Goal: Task Accomplishment & Management: Use online tool/utility

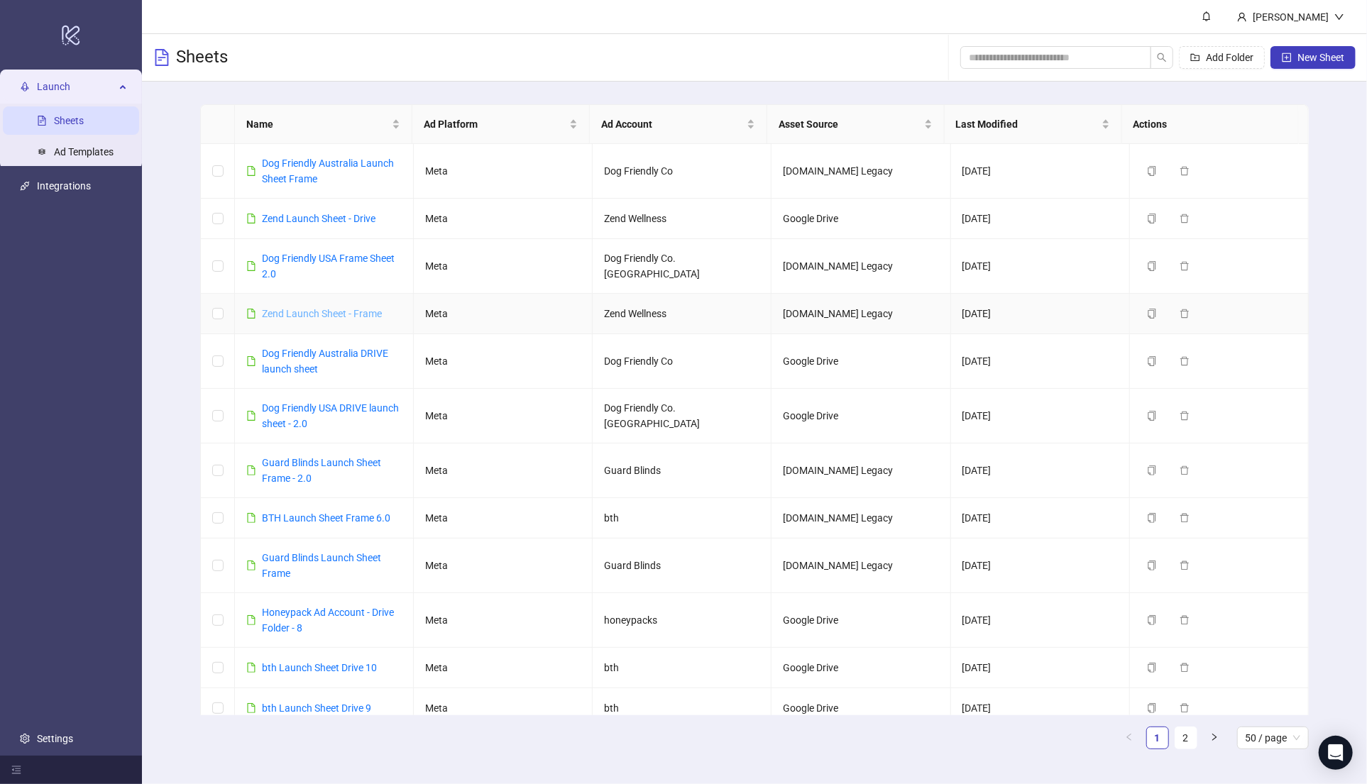
click at [331, 314] on link "Zend Launch Sheet - Frame" at bounding box center [322, 313] width 120 height 11
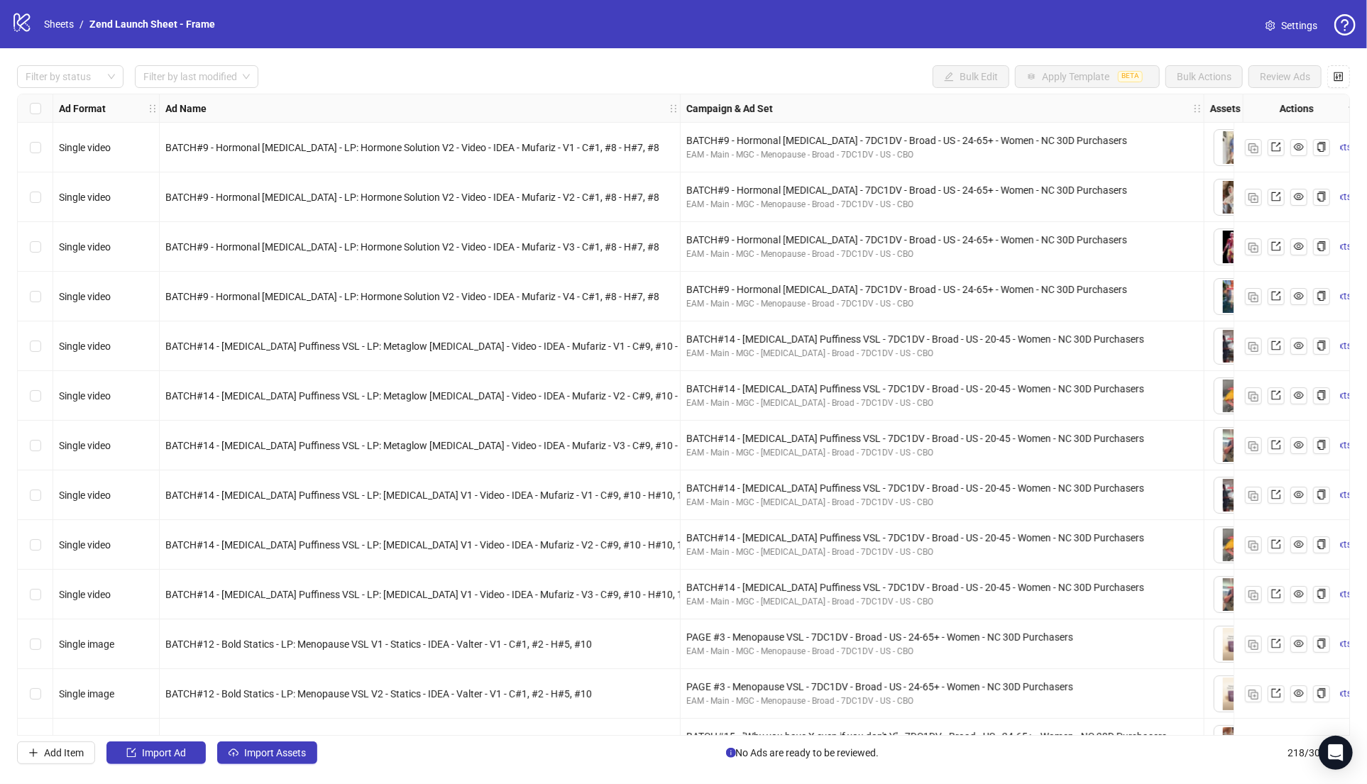
click at [361, 488] on div "BATCH#14 - [MEDICAL_DATA] Puffiness VSL - LP: [MEDICAL_DATA] V1 - Video - IDEA …" at bounding box center [419, 496] width 509 height 16
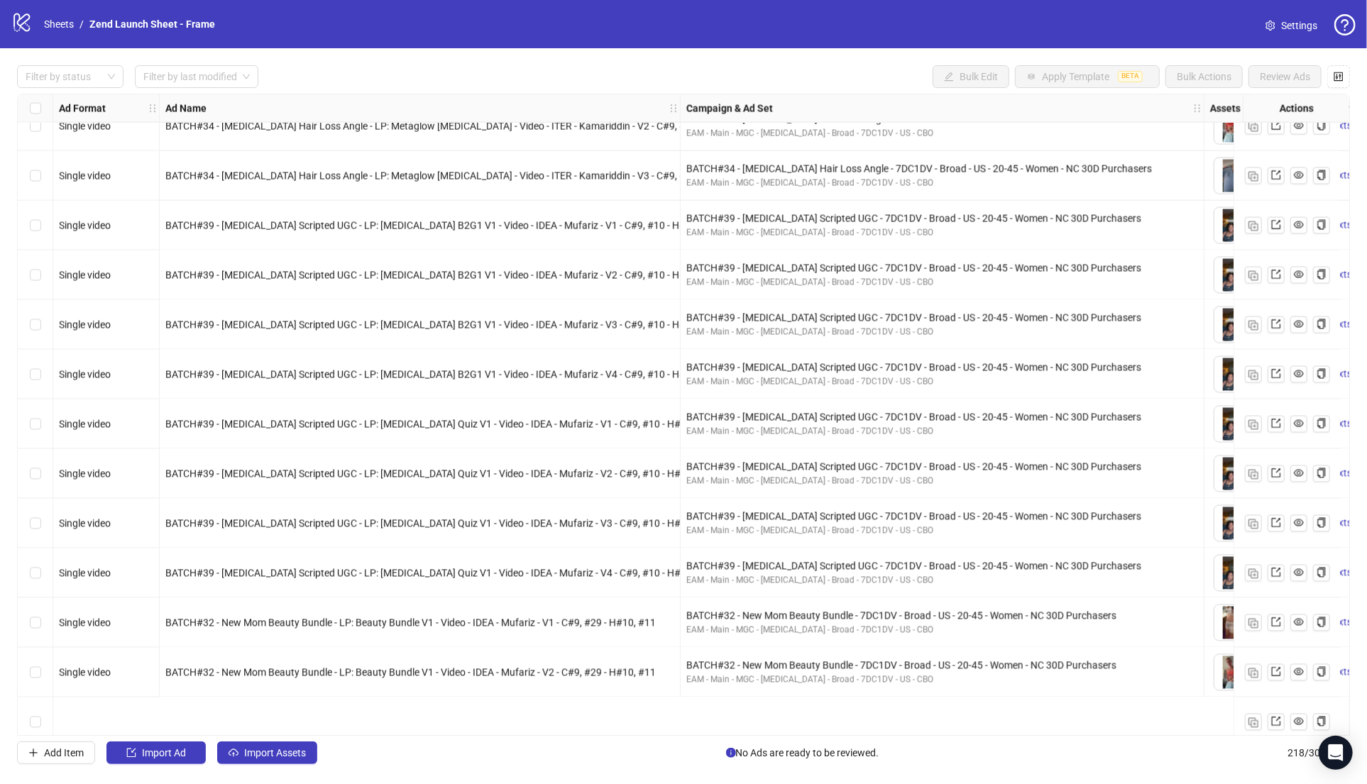
scroll to position [9137, 0]
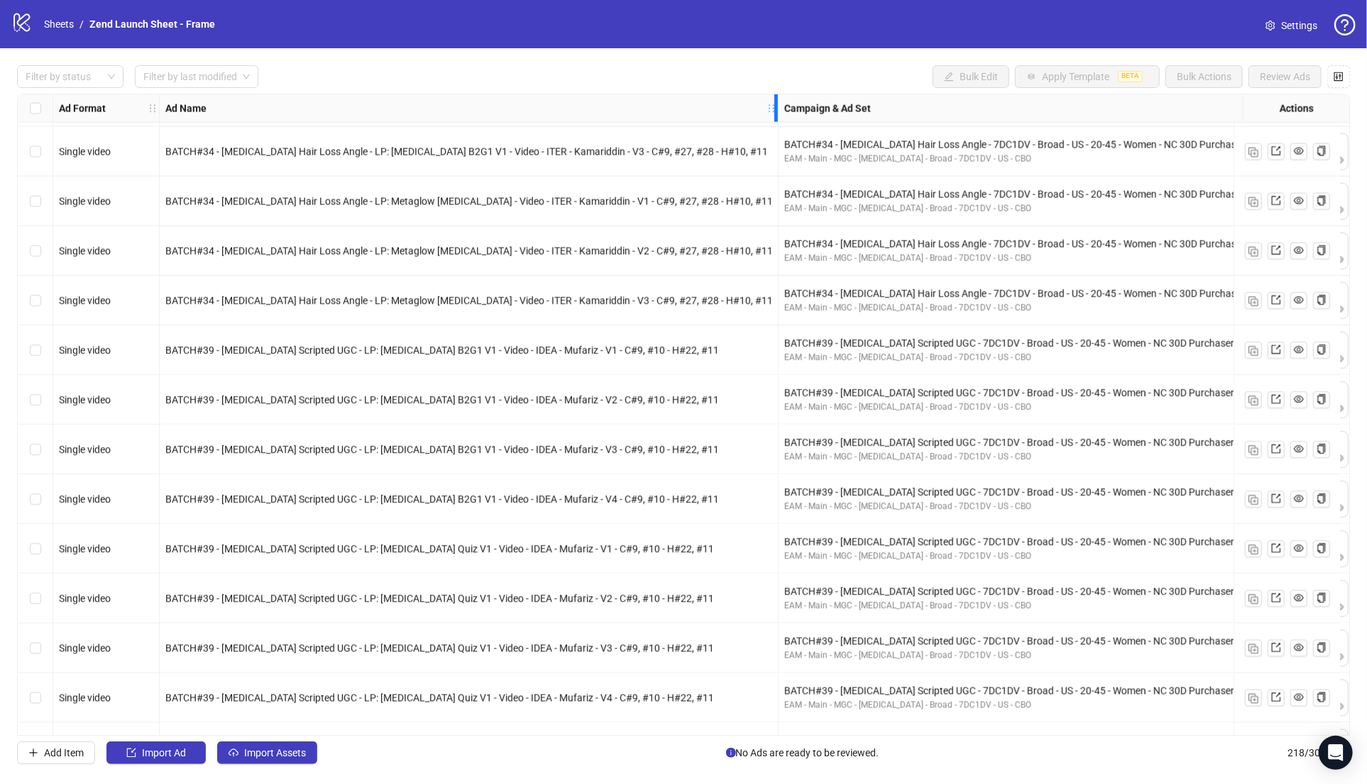
drag, startPoint x: 677, startPoint y: 100, endPoint x: 775, endPoint y: 105, distance: 98.1
click at [775, 105] on div "Resize Ad Name column" at bounding box center [776, 108] width 4 height 28
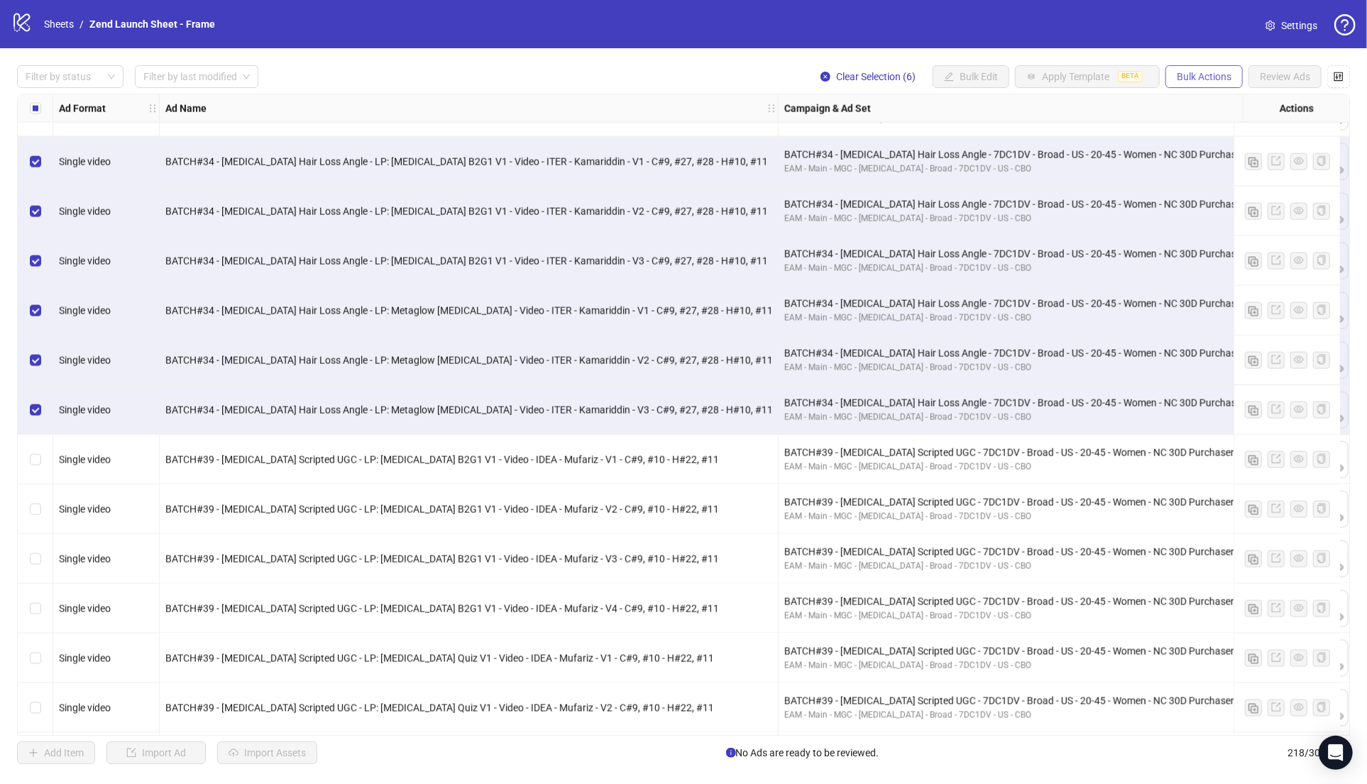
click at [1214, 75] on span "Bulk Actions" at bounding box center [1204, 76] width 55 height 11
click at [1202, 124] on span "Duplicate" at bounding box center [1224, 129] width 97 height 16
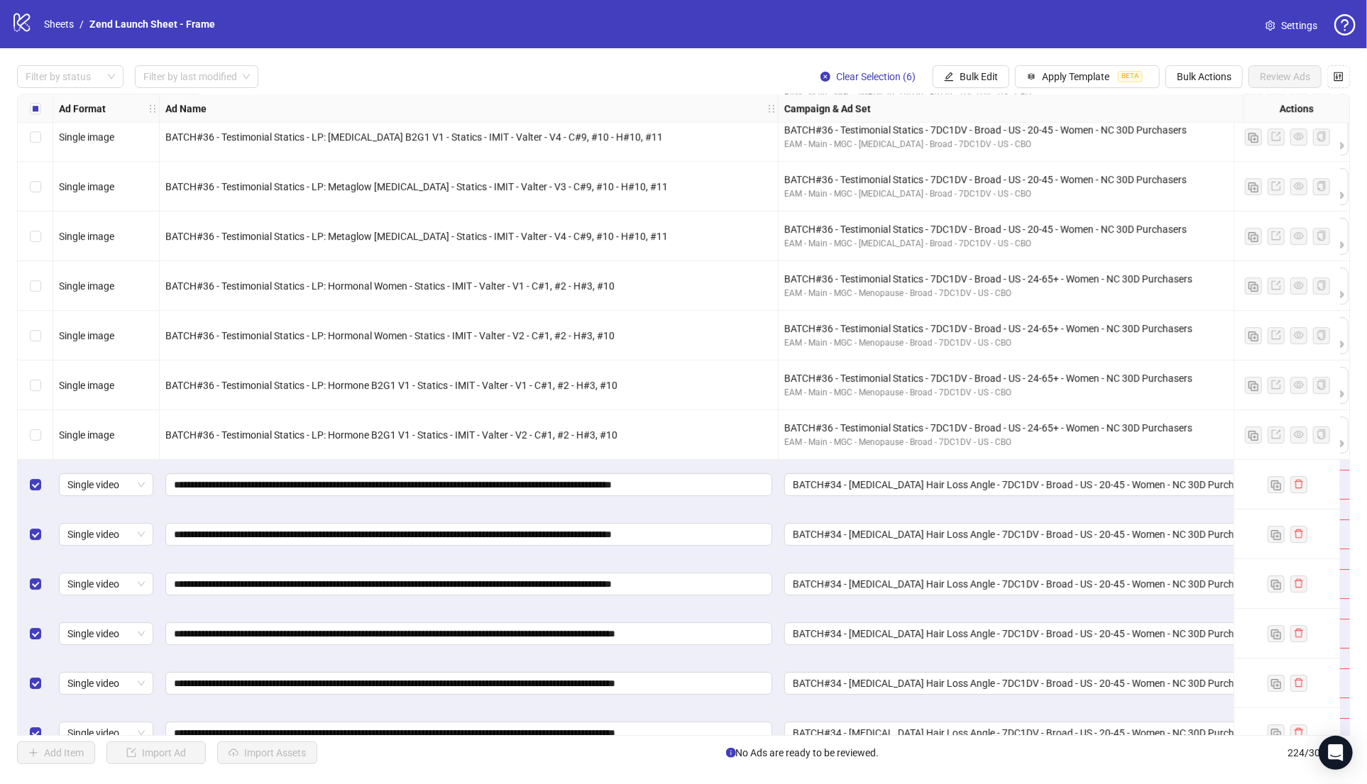
scroll to position [10520, 0]
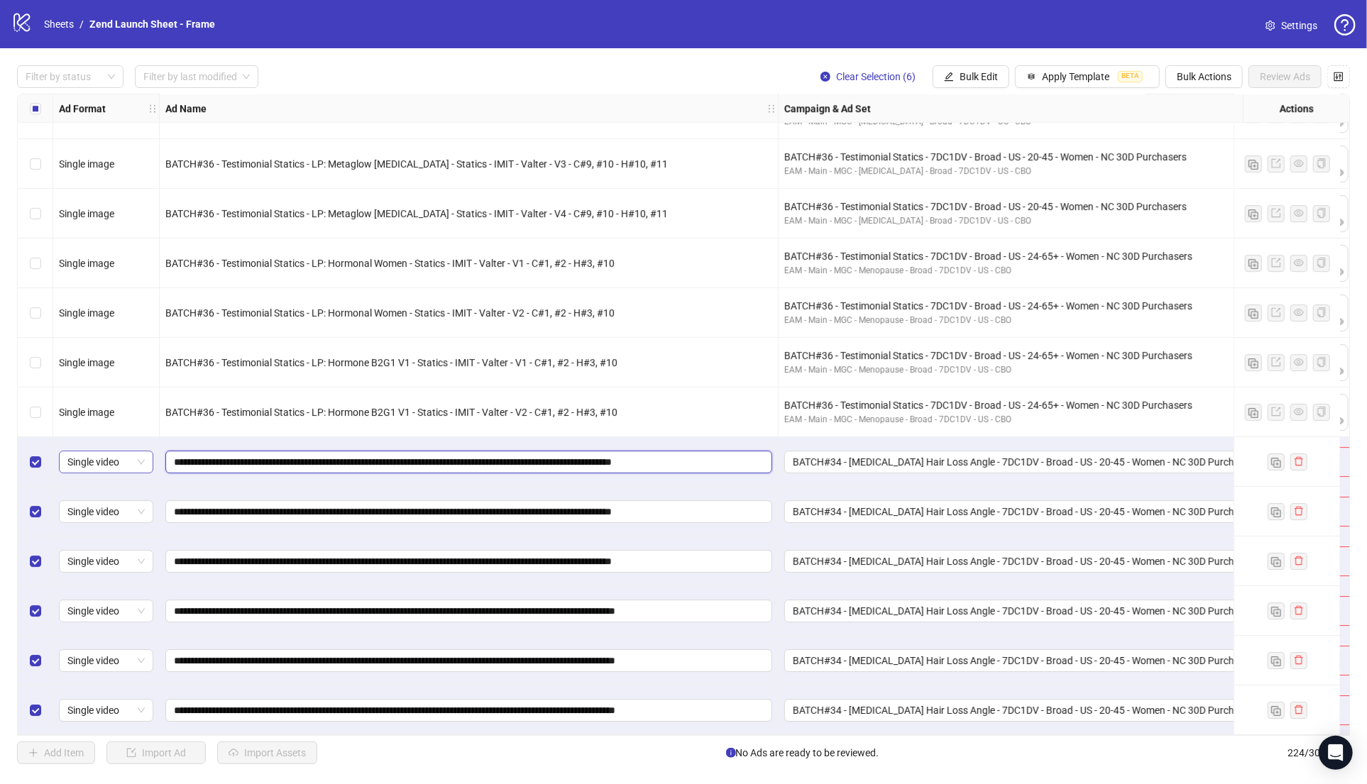
drag, startPoint x: 353, startPoint y: 457, endPoint x: 87, endPoint y: 447, distance: 267.0
click at [984, 77] on span "Bulk Edit" at bounding box center [978, 76] width 38 height 11
click at [957, 126] on span "Name" at bounding box center [985, 129] width 84 height 16
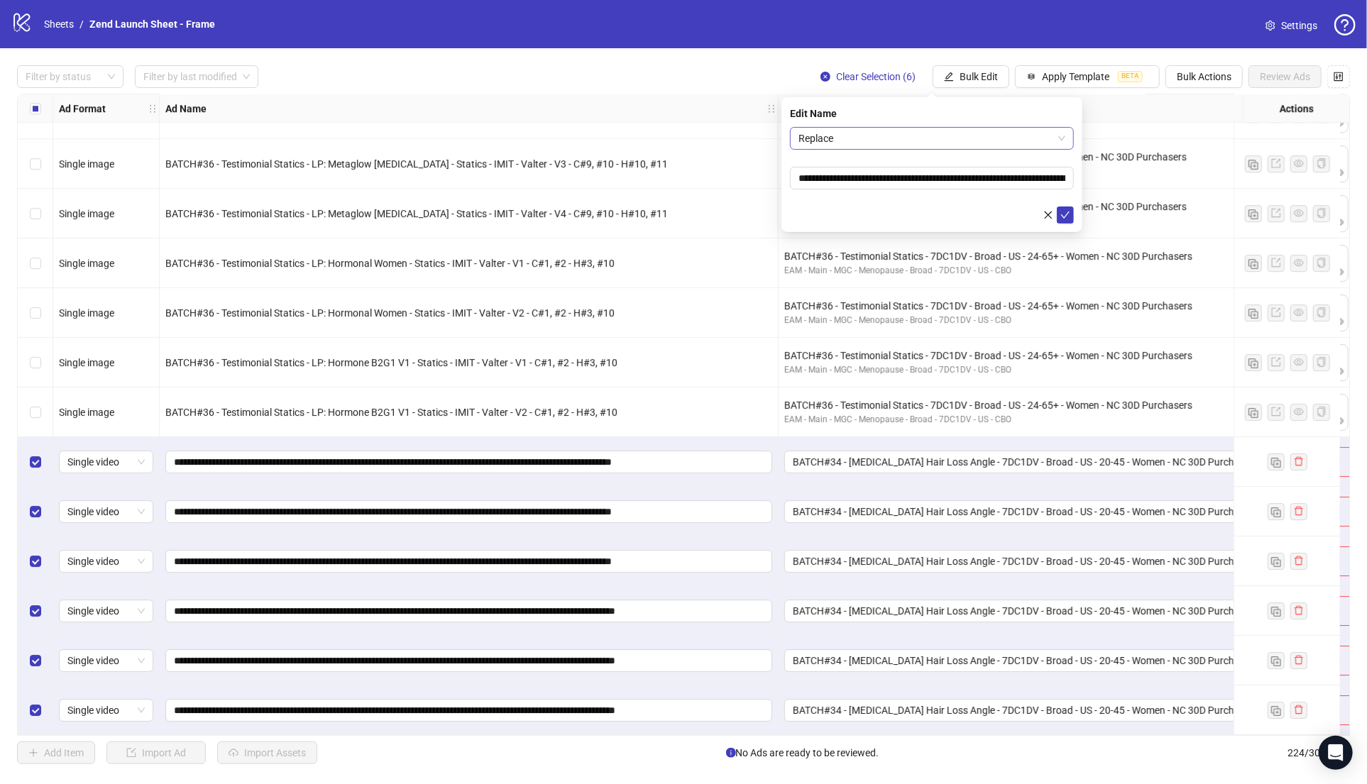
click at [867, 128] on span "Replace" at bounding box center [931, 138] width 267 height 21
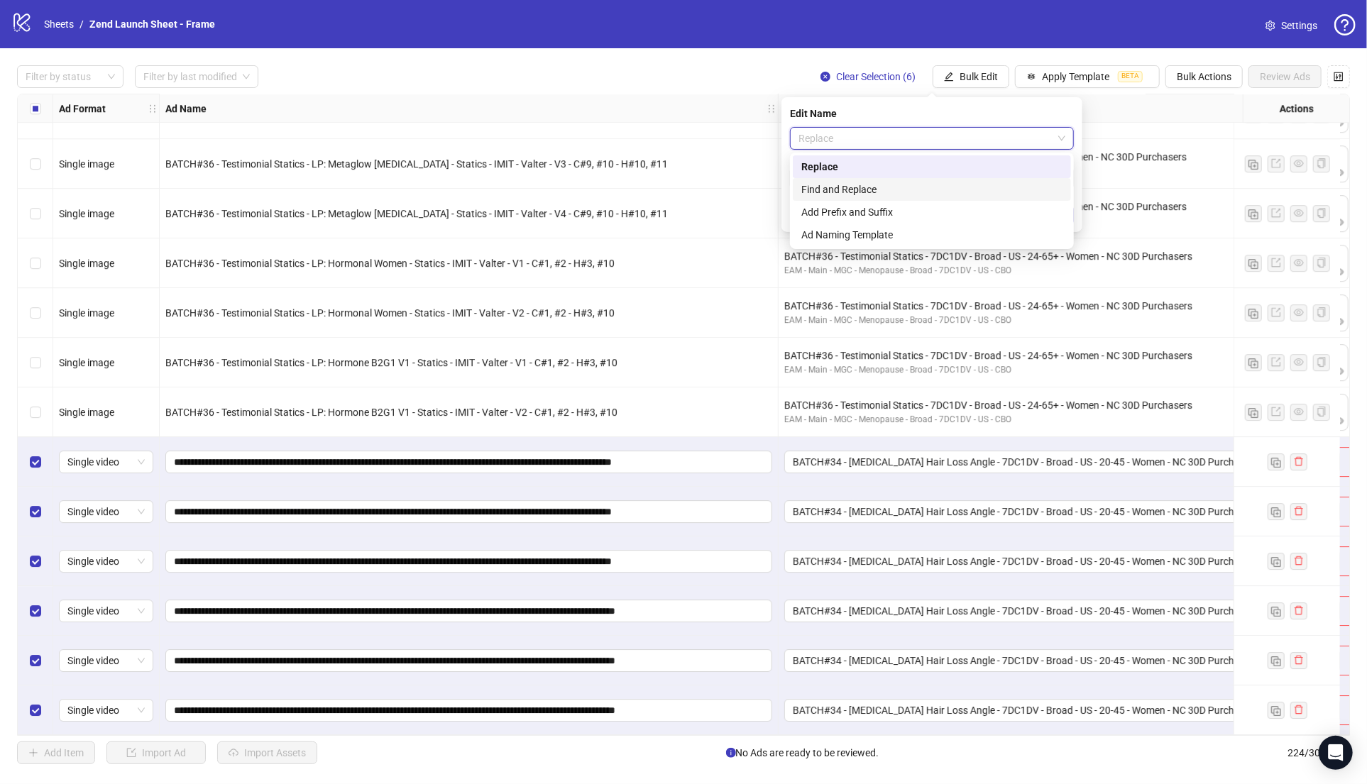
click at [845, 182] on div "Find and Replace" at bounding box center [931, 190] width 261 height 16
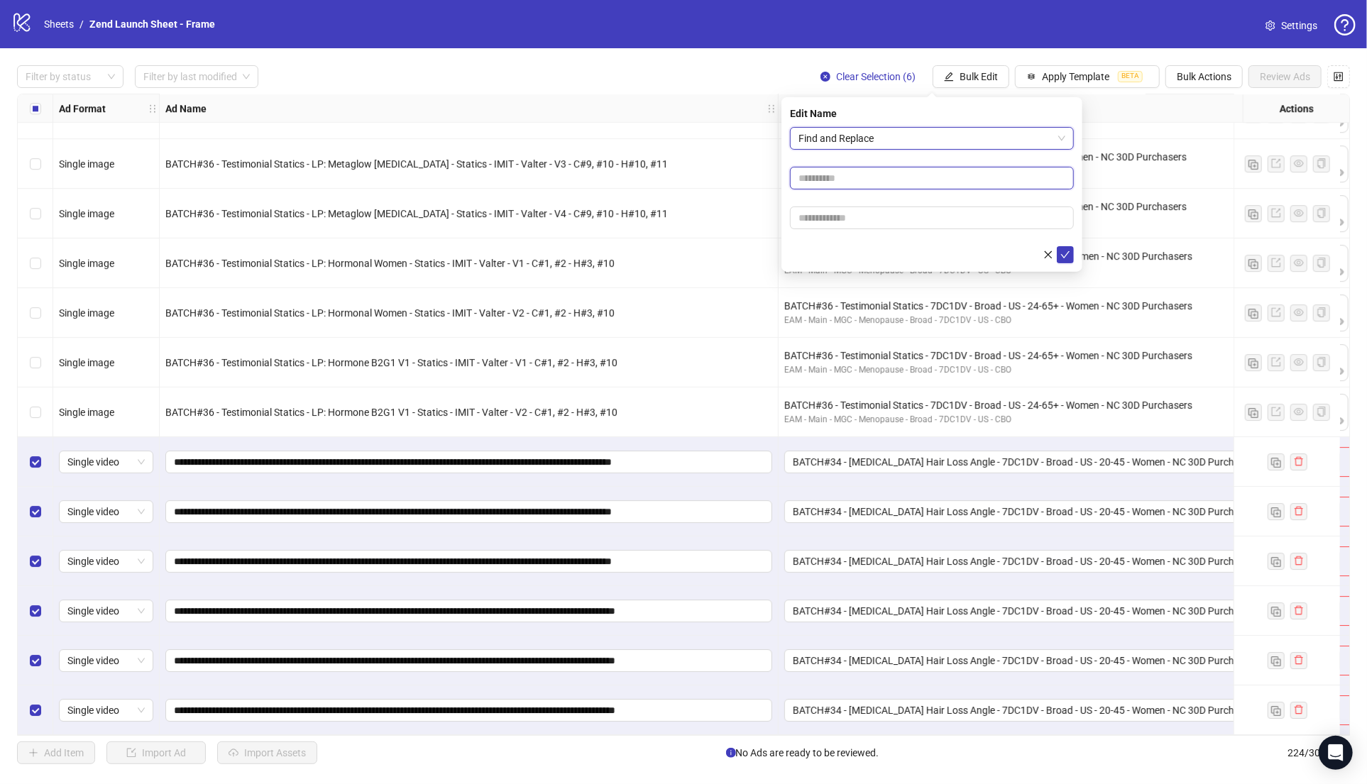
click at [843, 179] on input "text" at bounding box center [932, 178] width 284 height 23
paste input "**********"
type input "**********"
click at [844, 224] on input "text" at bounding box center [932, 218] width 284 height 23
paste input "**********"
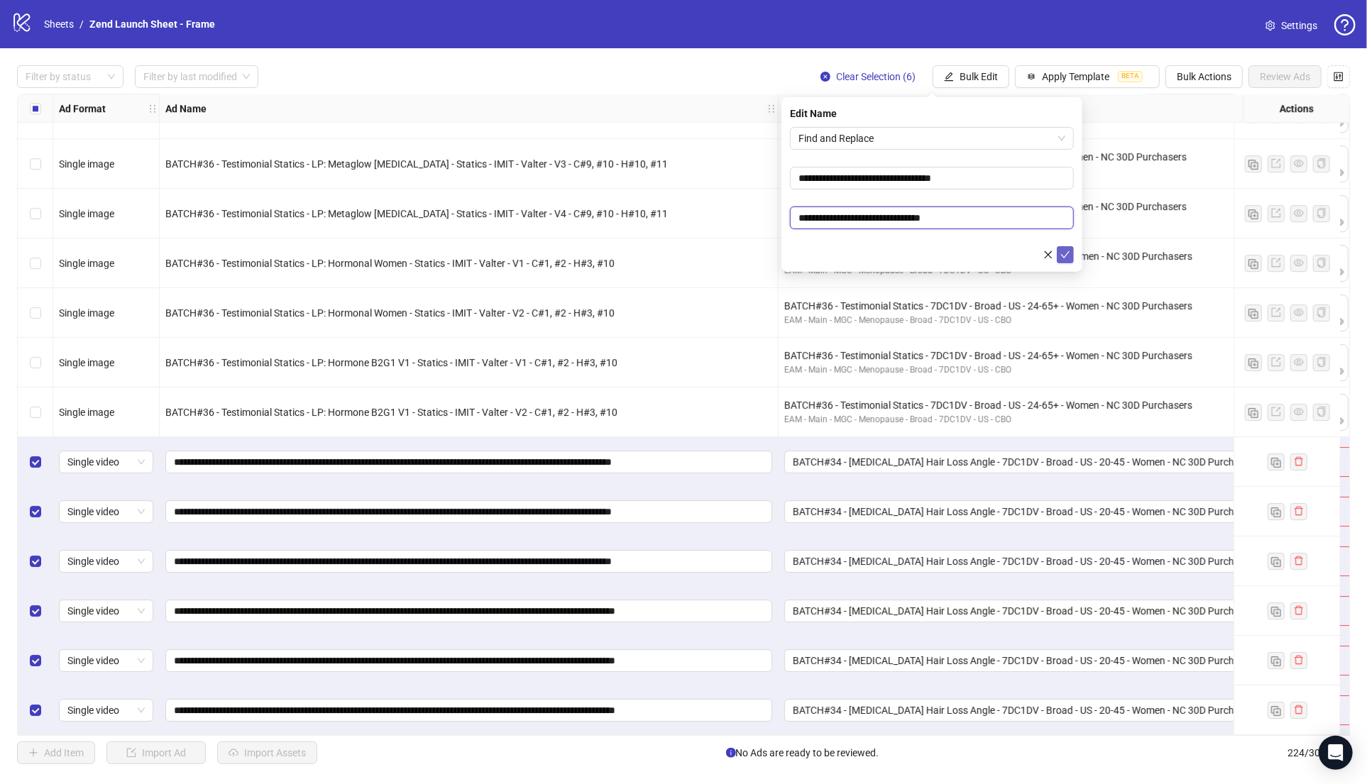
type input "**********"
click at [1067, 253] on icon "check" at bounding box center [1065, 254] width 9 height 7
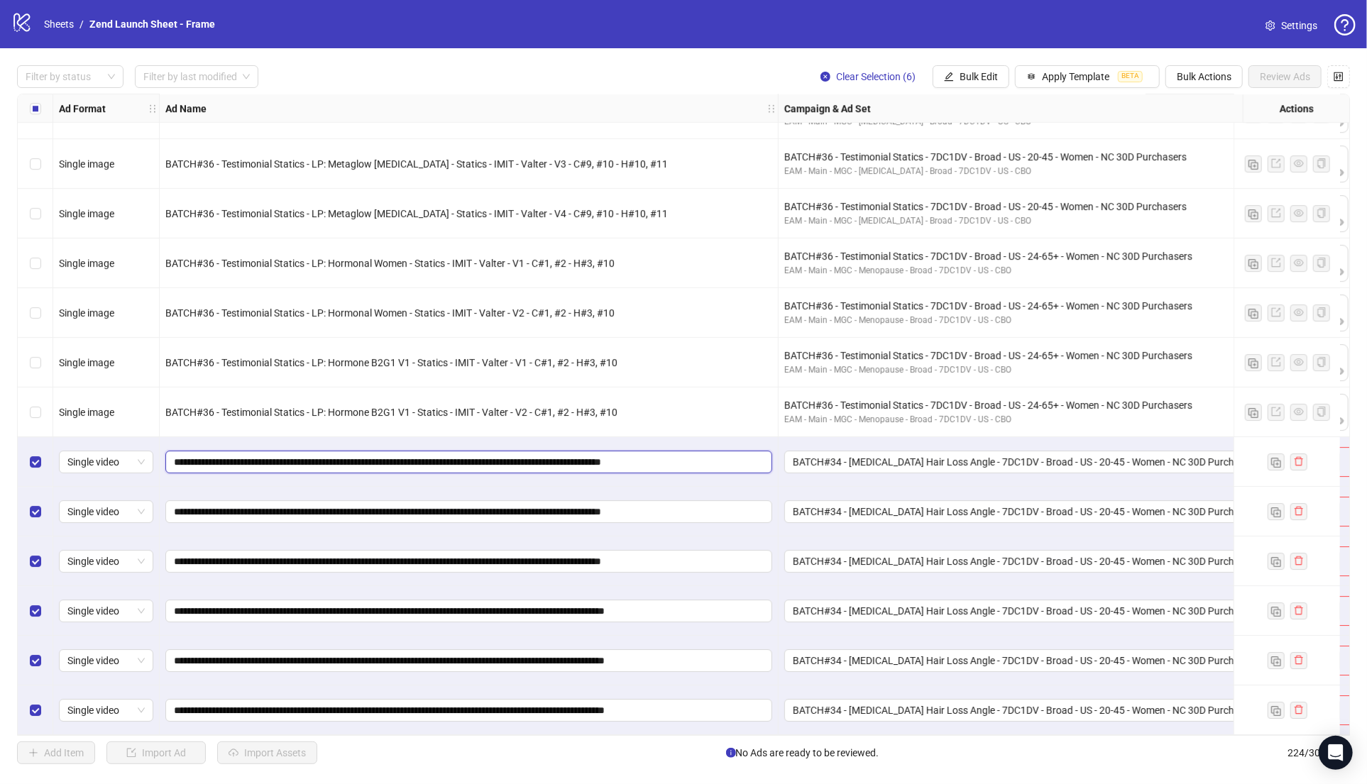
click at [509, 456] on input "**********" at bounding box center [467, 462] width 587 height 16
click at [972, 62] on div "Filter by status Filter by last modified Clear Selection (6) Bulk Edit Apply Te…" at bounding box center [683, 414] width 1367 height 733
click at [967, 79] on span "Bulk Edit" at bounding box center [978, 76] width 38 height 11
click at [946, 126] on span "Name" at bounding box center [985, 129] width 84 height 16
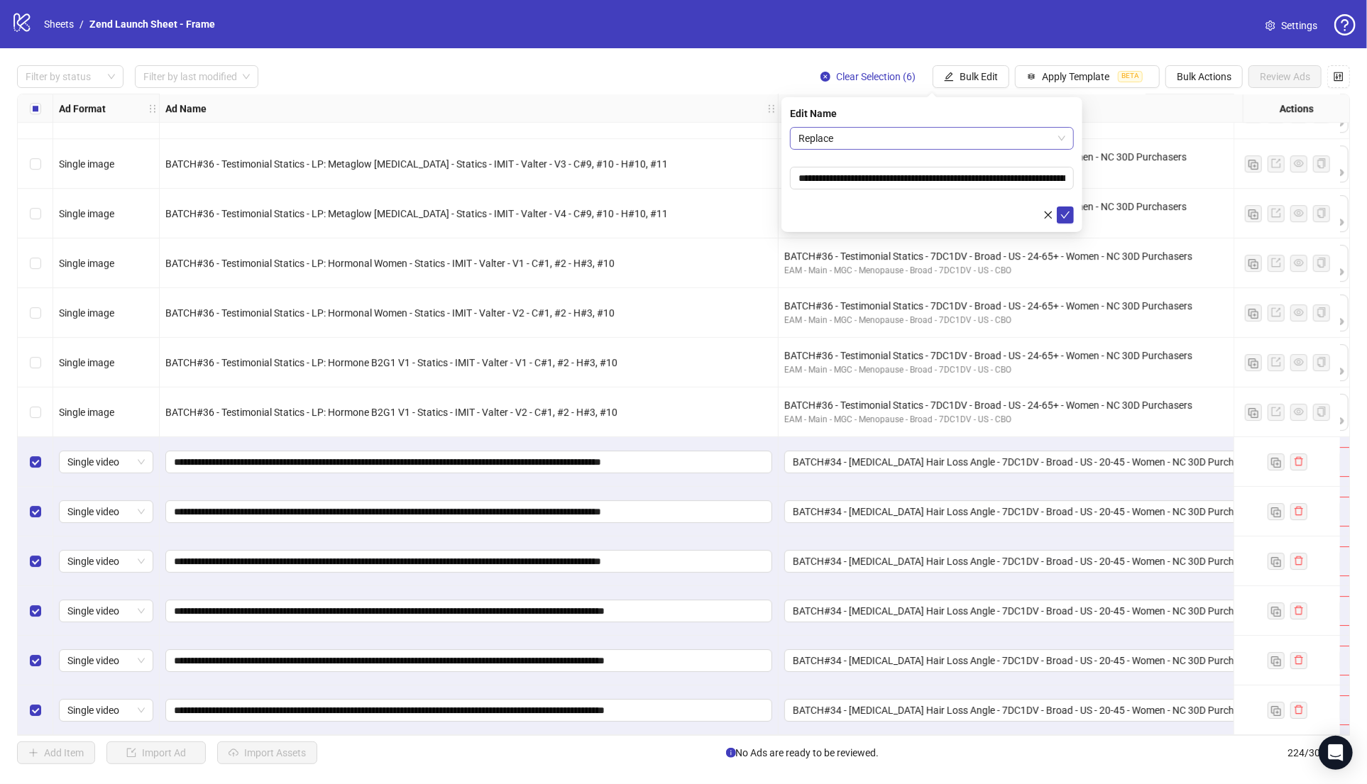
click at [903, 136] on span "Replace" at bounding box center [931, 138] width 267 height 21
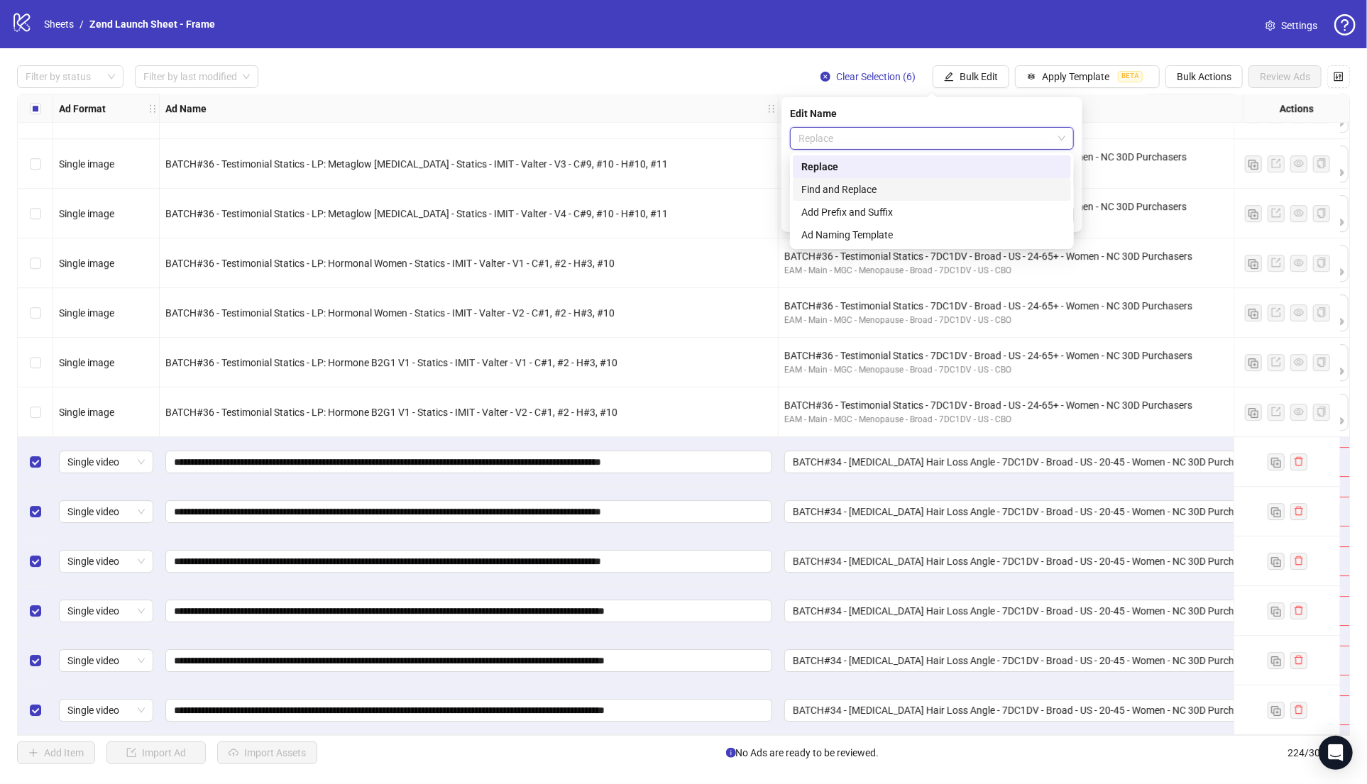
click at [866, 187] on div "Find and Replace" at bounding box center [931, 190] width 261 height 16
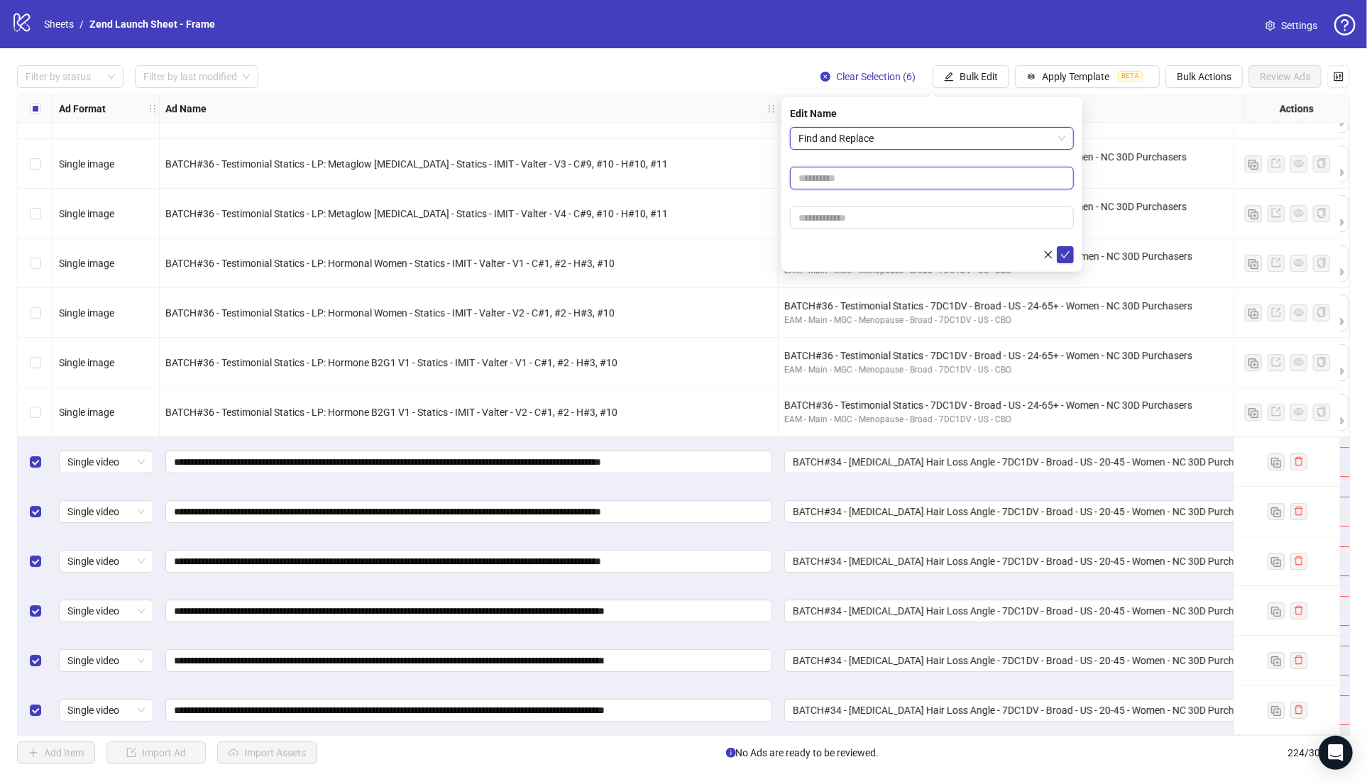
click at [865, 182] on input "text" at bounding box center [932, 178] width 284 height 23
paste input "****"
type input "****"
click at [852, 209] on input "text" at bounding box center [932, 218] width 284 height 23
type input "****"
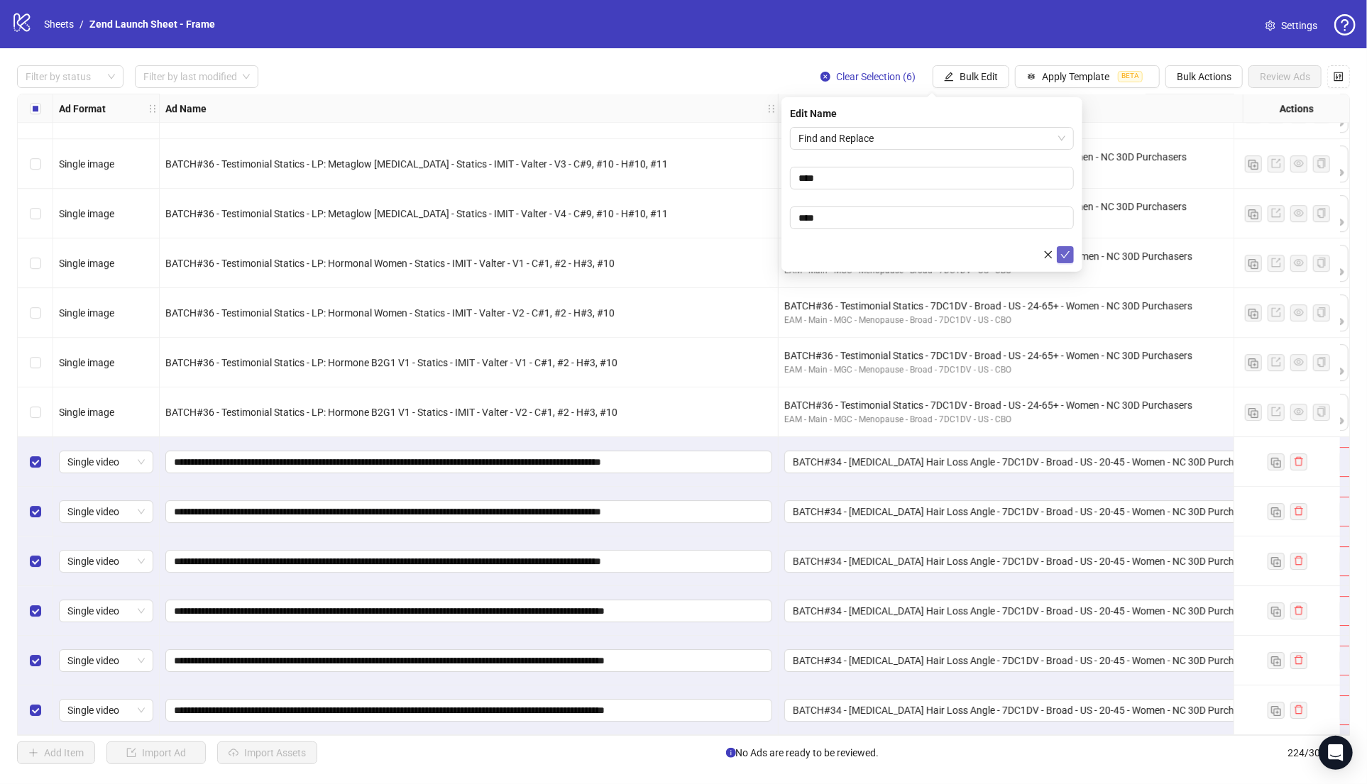
click at [1067, 259] on span "submit" at bounding box center [1065, 254] width 10 height 11
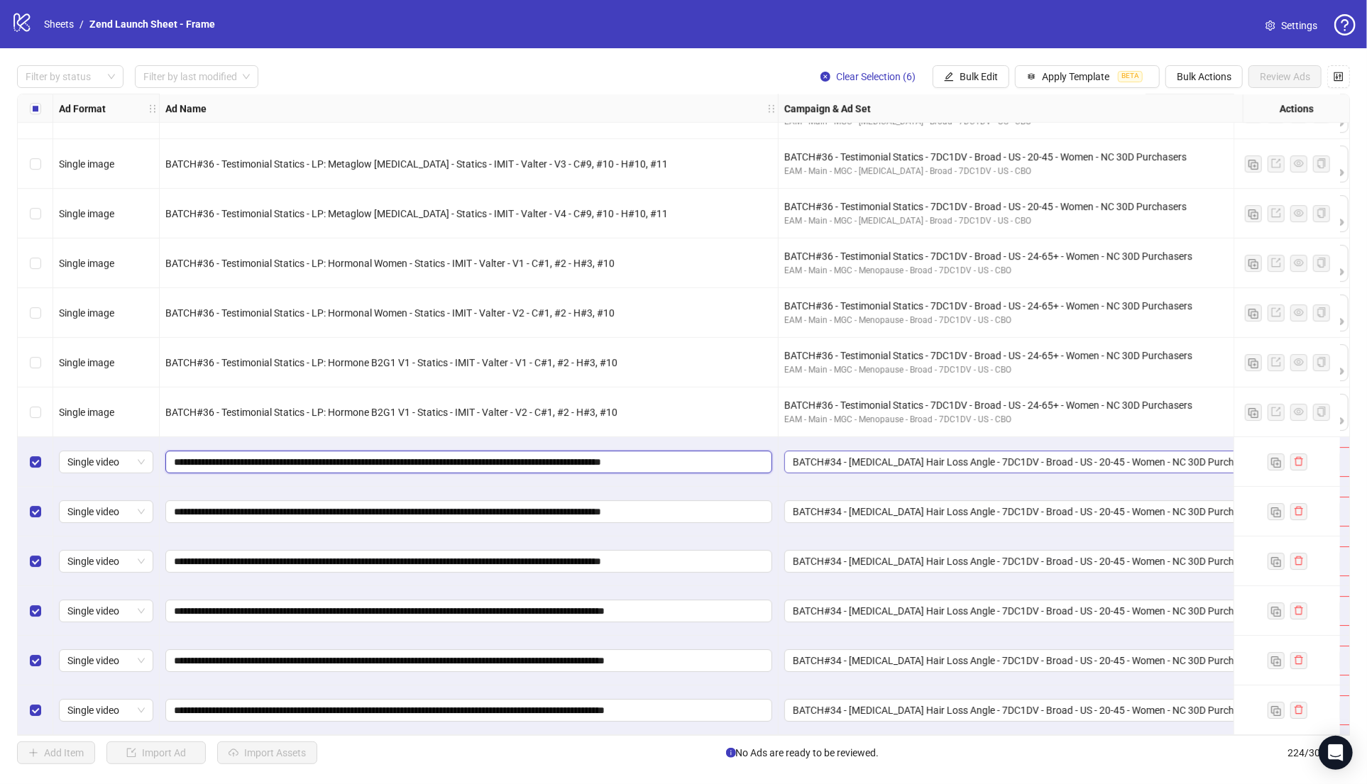
drag, startPoint x: 605, startPoint y: 458, endPoint x: 841, endPoint y: 458, distance: 236.3
click at [955, 77] on button "Bulk Edit" at bounding box center [971, 76] width 77 height 23
click at [962, 122] on span "Name" at bounding box center [985, 129] width 84 height 16
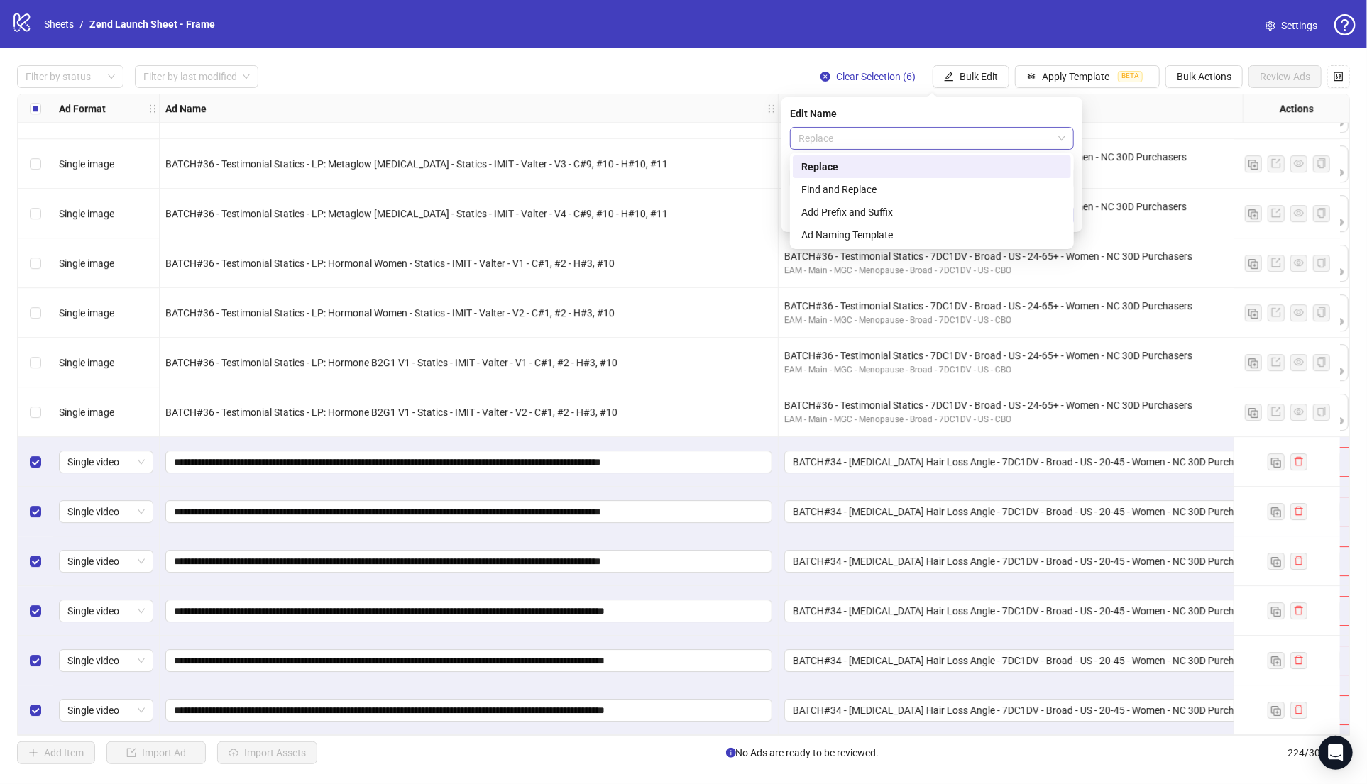
click at [933, 128] on span "Replace" at bounding box center [931, 138] width 267 height 21
click at [849, 194] on div "Find and Replace" at bounding box center [931, 190] width 261 height 16
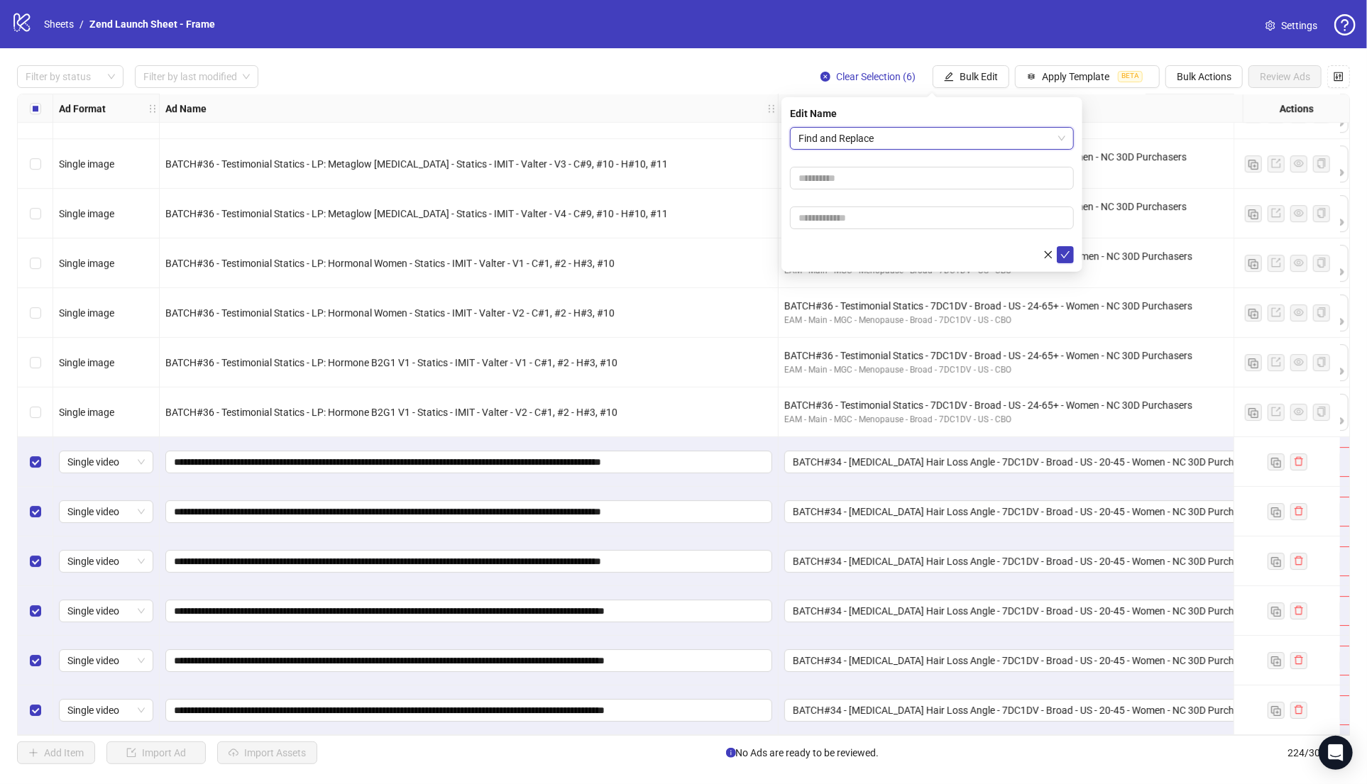
click at [847, 192] on form "Find and Replace Find and Replace" at bounding box center [932, 195] width 284 height 136
click at [847, 184] on input "text" at bounding box center [932, 178] width 284 height 23
paste input "**********"
type input "**********"
click at [840, 215] on input "text" at bounding box center [932, 218] width 284 height 23
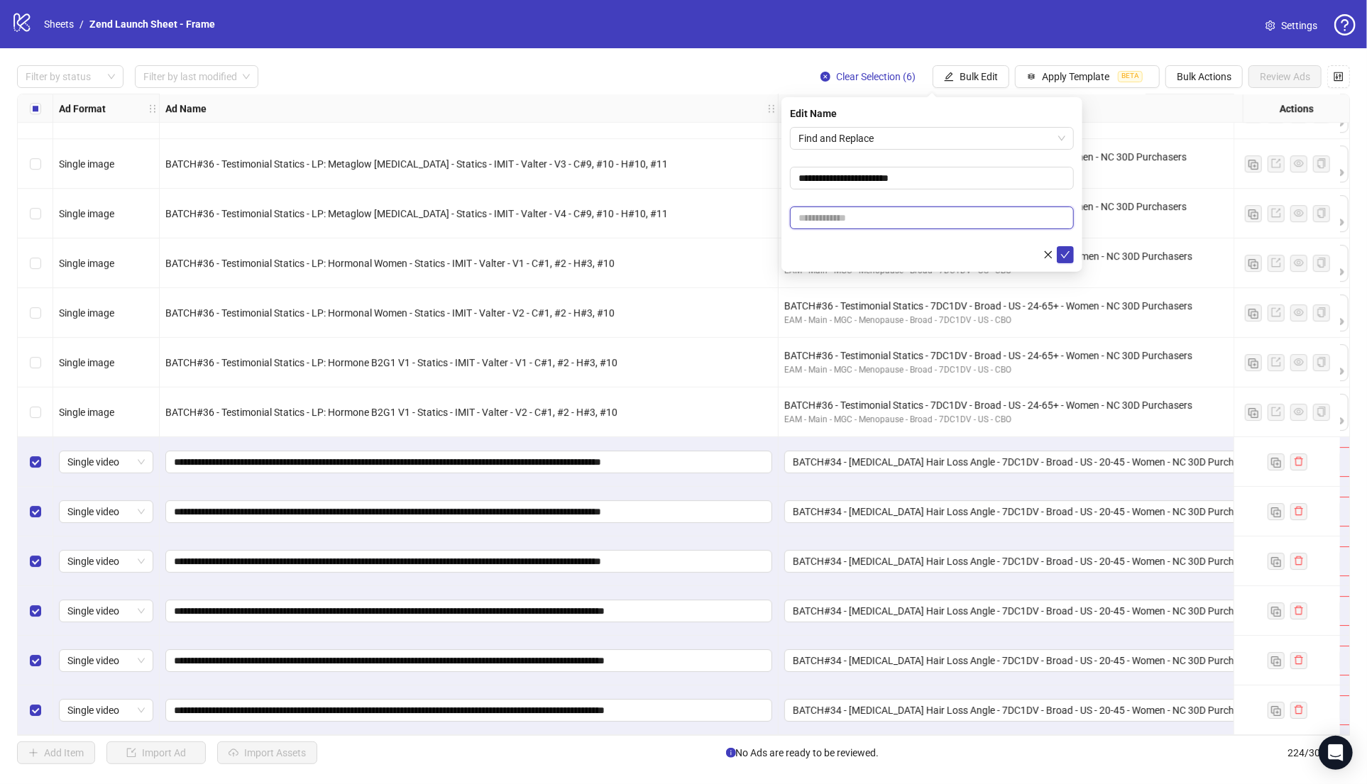
paste input "**********"
click at [859, 219] on input "**********" at bounding box center [932, 218] width 284 height 23
click at [869, 217] on input "**********" at bounding box center [932, 218] width 284 height 23
type input "**********"
click at [1057, 246] on button "submit" at bounding box center [1065, 254] width 17 height 17
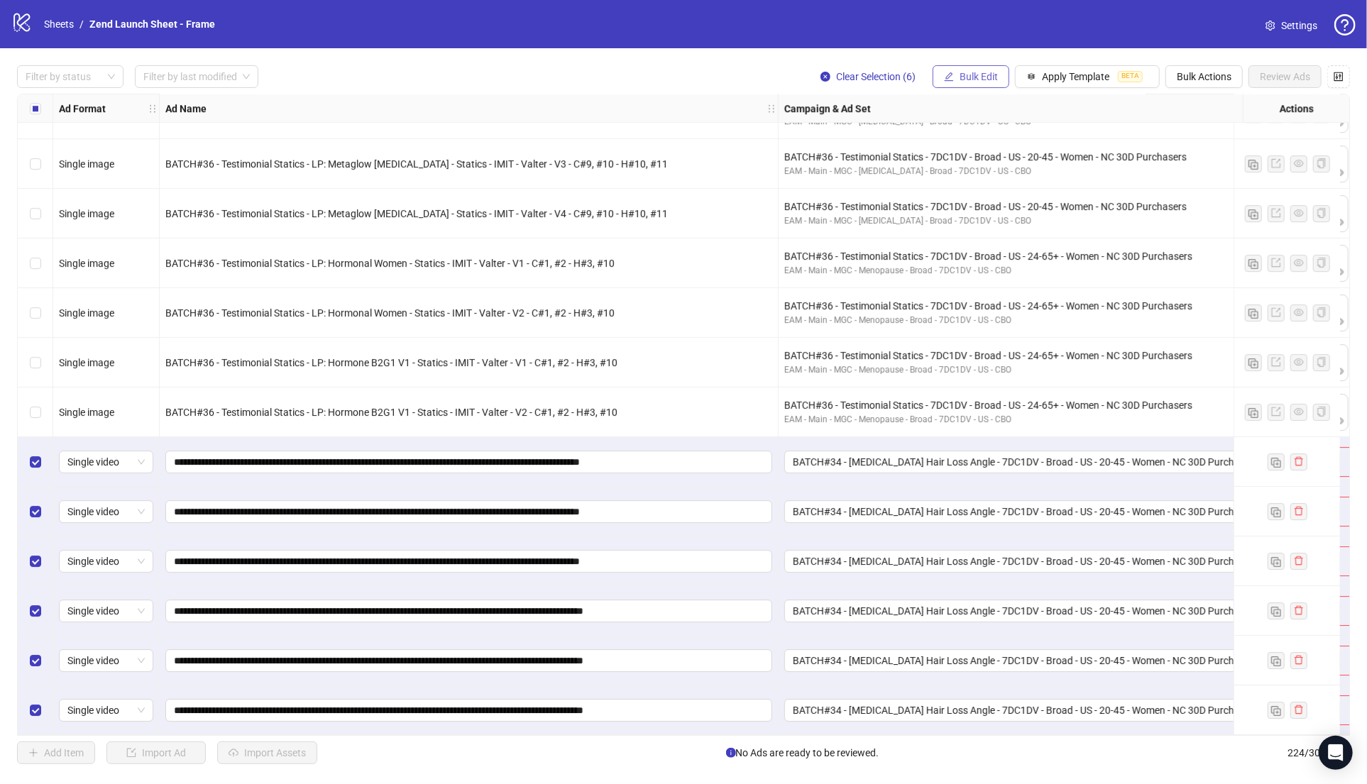
click at [968, 75] on span "Bulk Edit" at bounding box center [978, 76] width 38 height 11
click at [980, 172] on span "Headlines" at bounding box center [985, 174] width 84 height 16
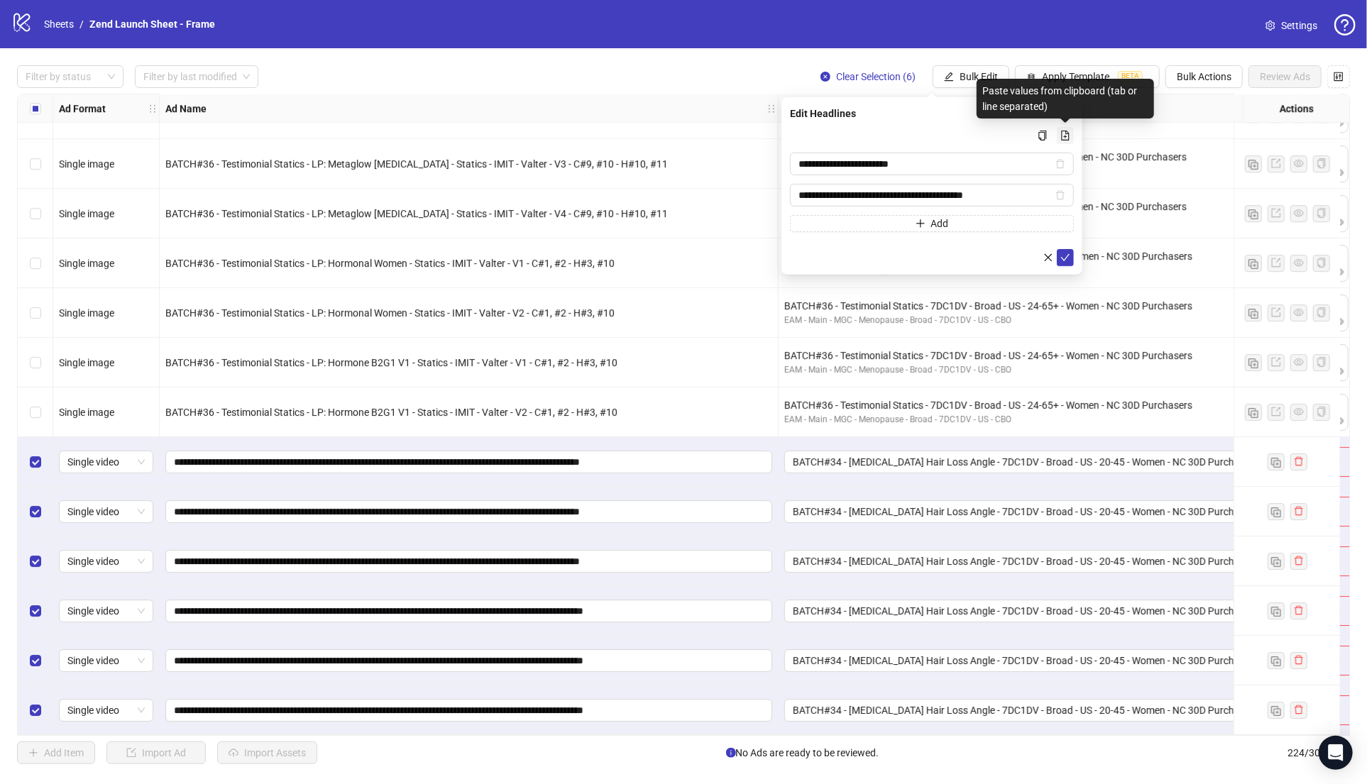
click at [1067, 133] on icon "file-add" at bounding box center [1066, 136] width 8 height 10
type input "**********"
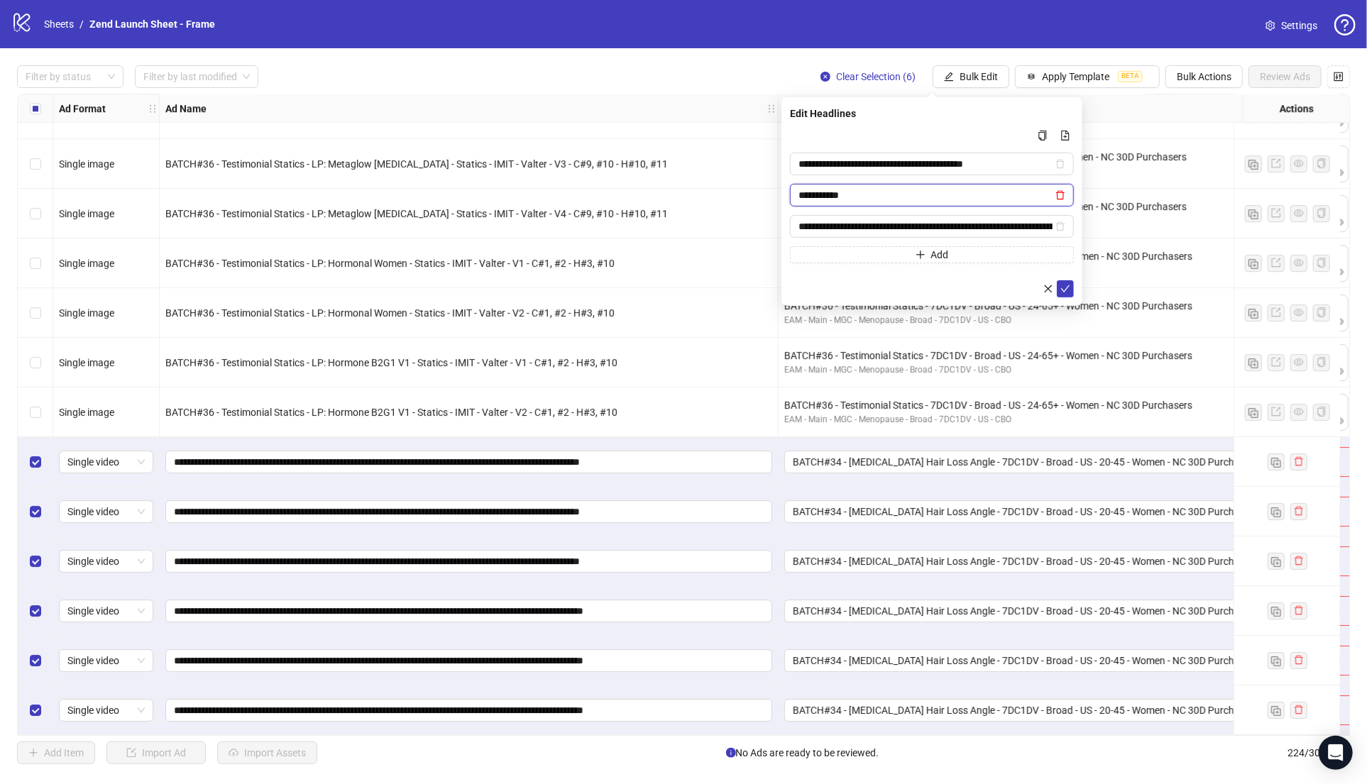
type input "**********"
click at [1063, 196] on icon "delete" at bounding box center [1060, 195] width 9 height 9
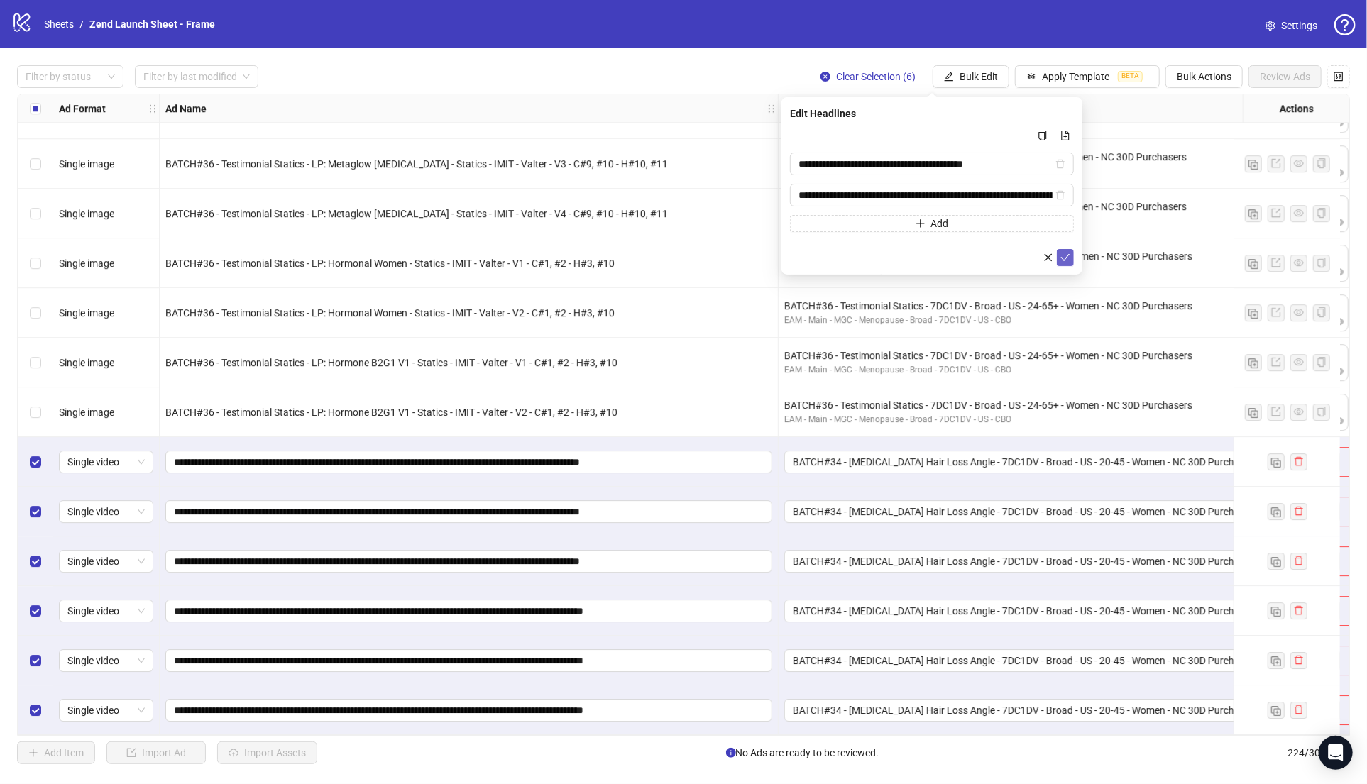
click at [1066, 256] on icon "check" at bounding box center [1065, 257] width 9 height 7
type input "**********"
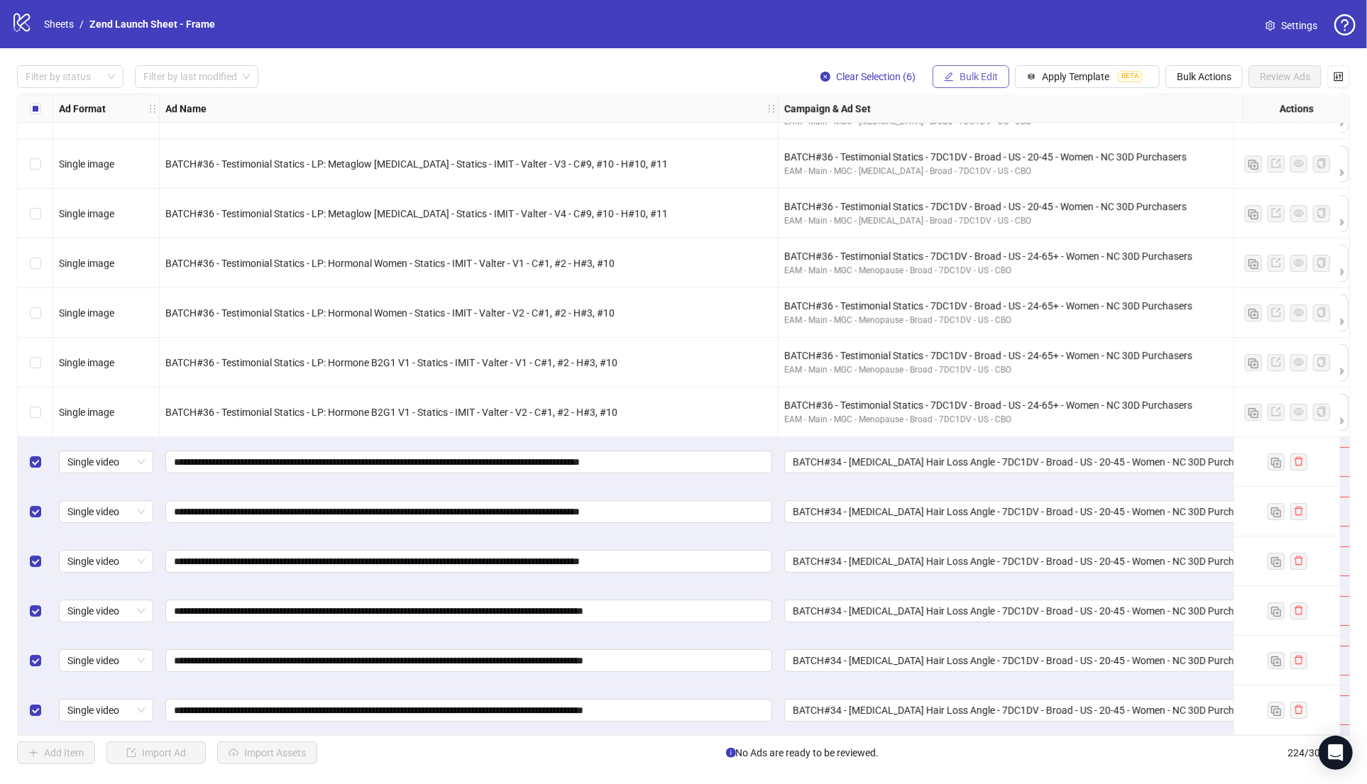
click at [970, 71] on span "Bulk Edit" at bounding box center [978, 76] width 38 height 11
click at [966, 197] on span "Primary Texts" at bounding box center [985, 197] width 84 height 16
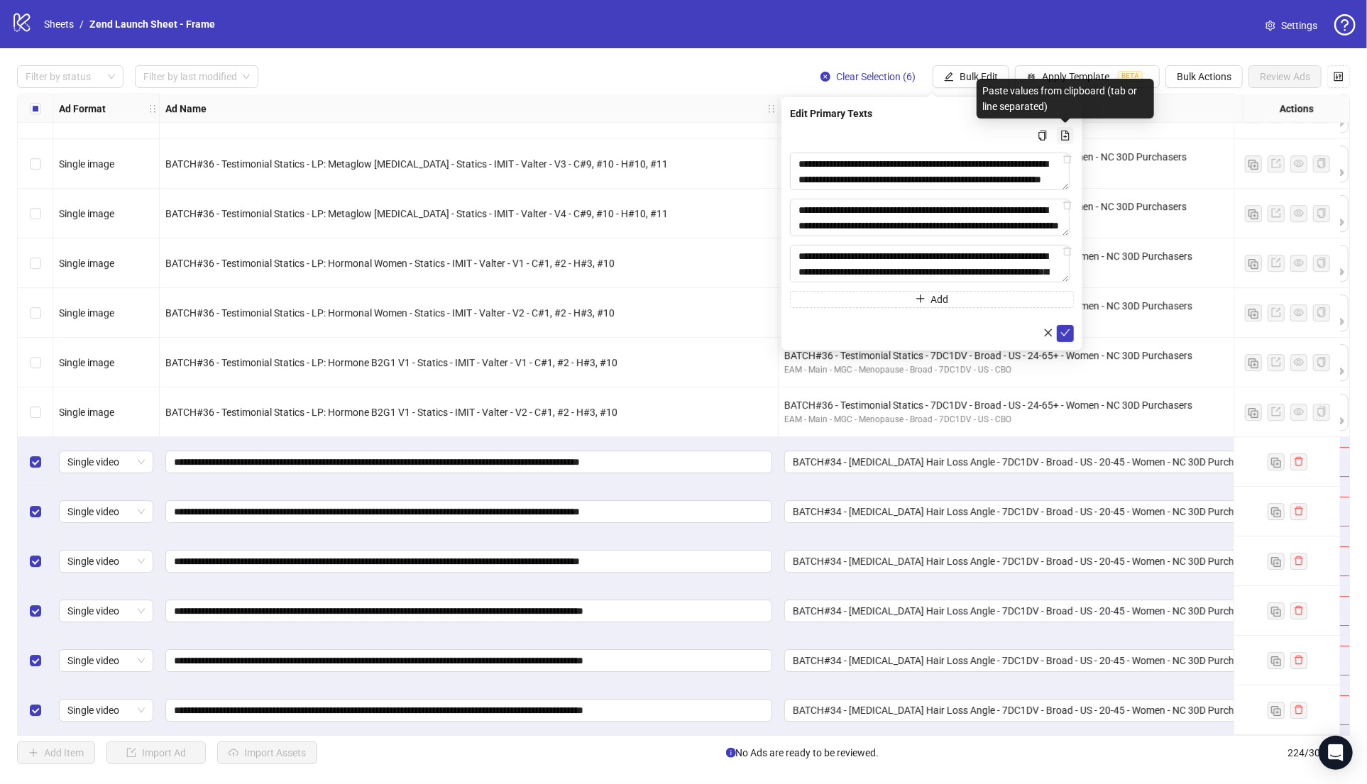
click at [1065, 135] on icon "file-add" at bounding box center [1066, 136] width 8 height 10
type textarea "********"
type textarea "**********"
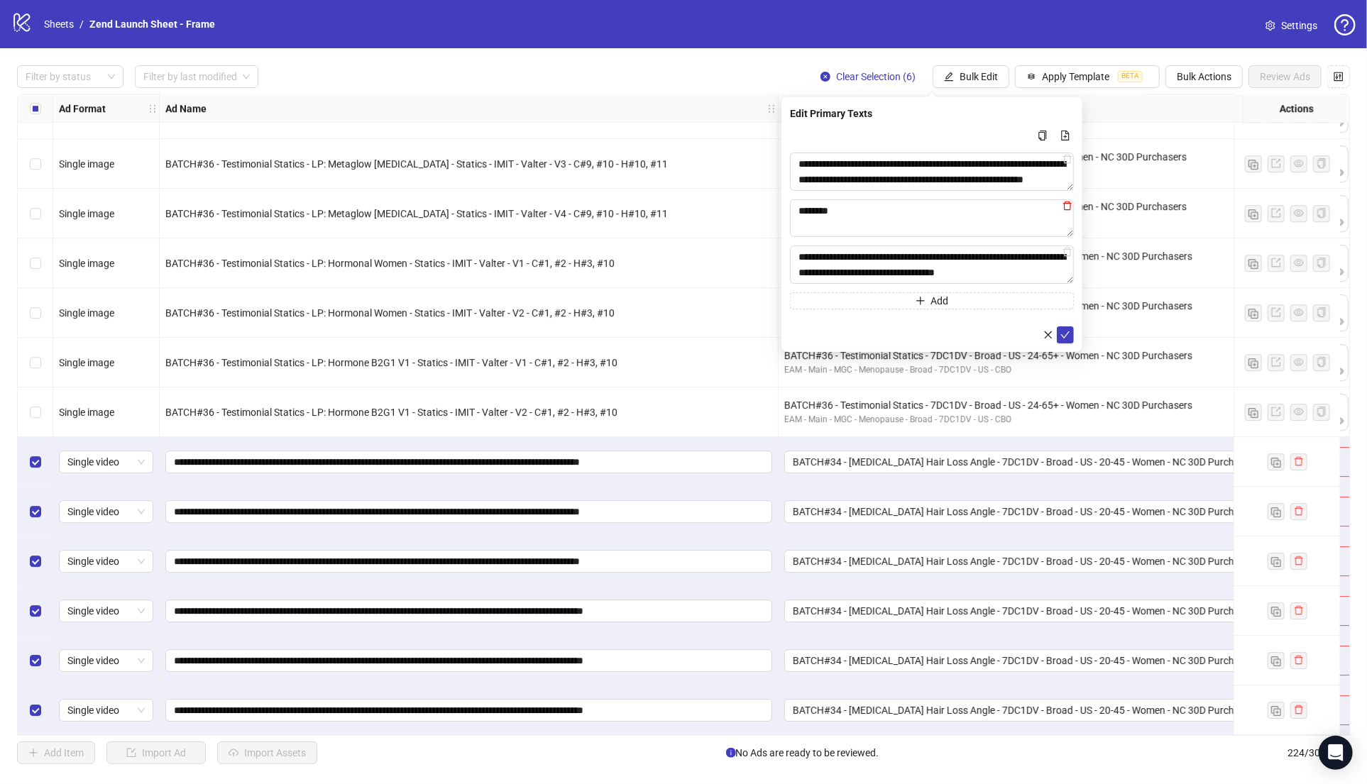
click at [1067, 206] on icon "delete" at bounding box center [1067, 206] width 10 height 10
type textarea "**********"
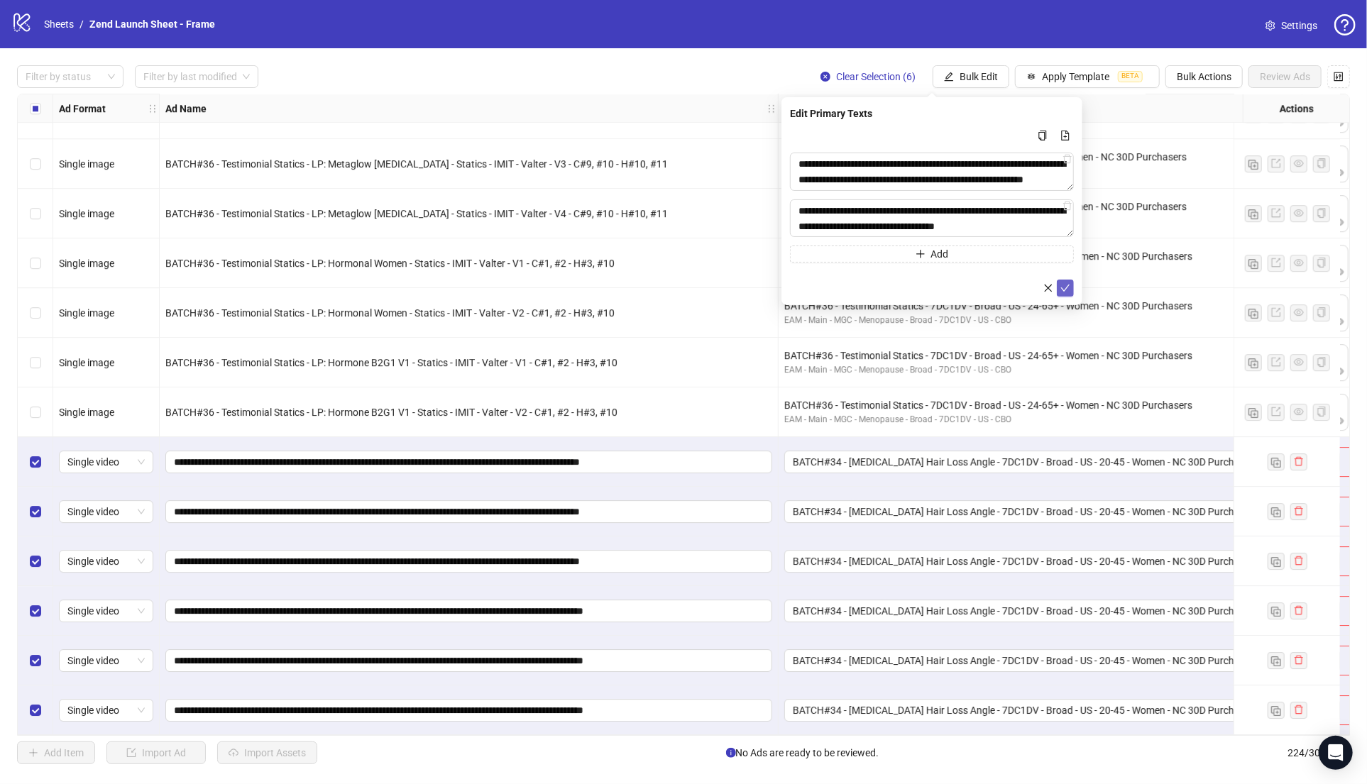
click at [1065, 291] on icon "check" at bounding box center [1065, 288] width 10 height 10
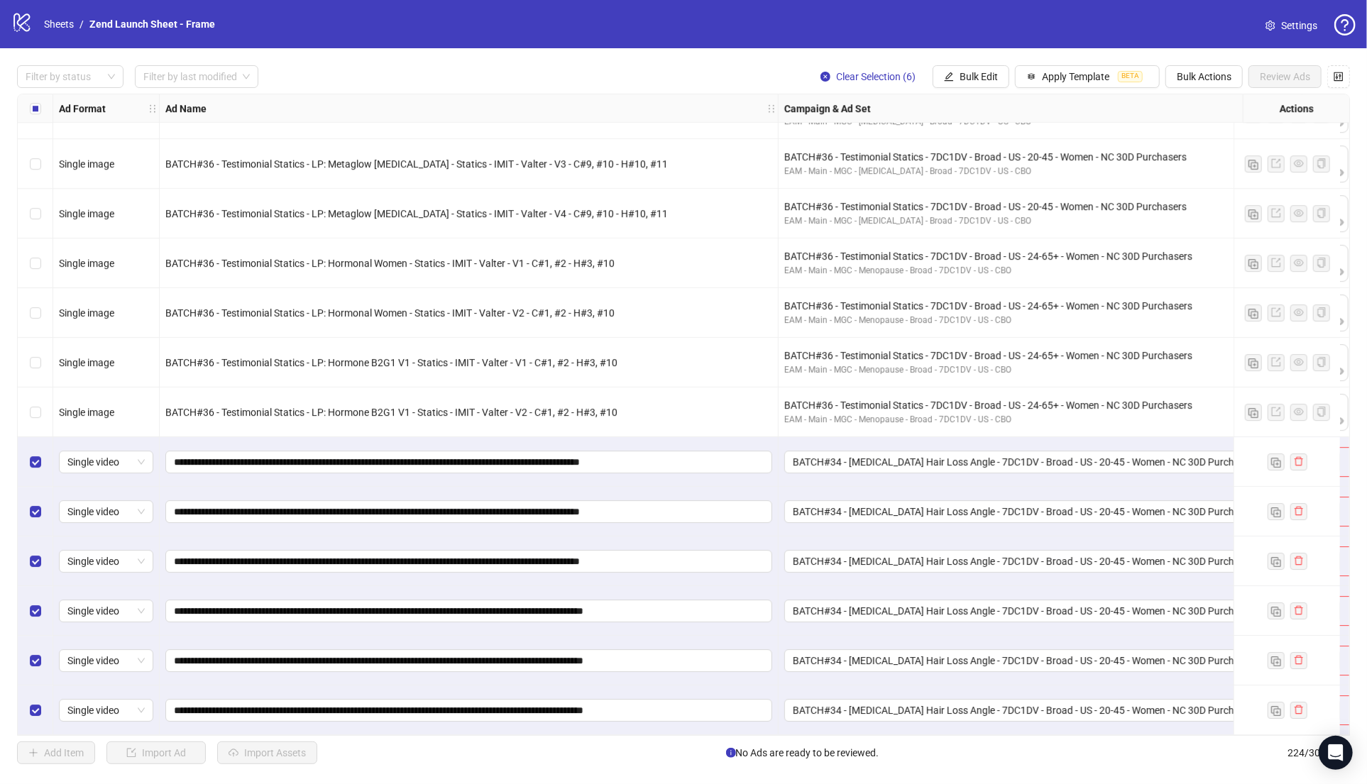
scroll to position [10520, 568]
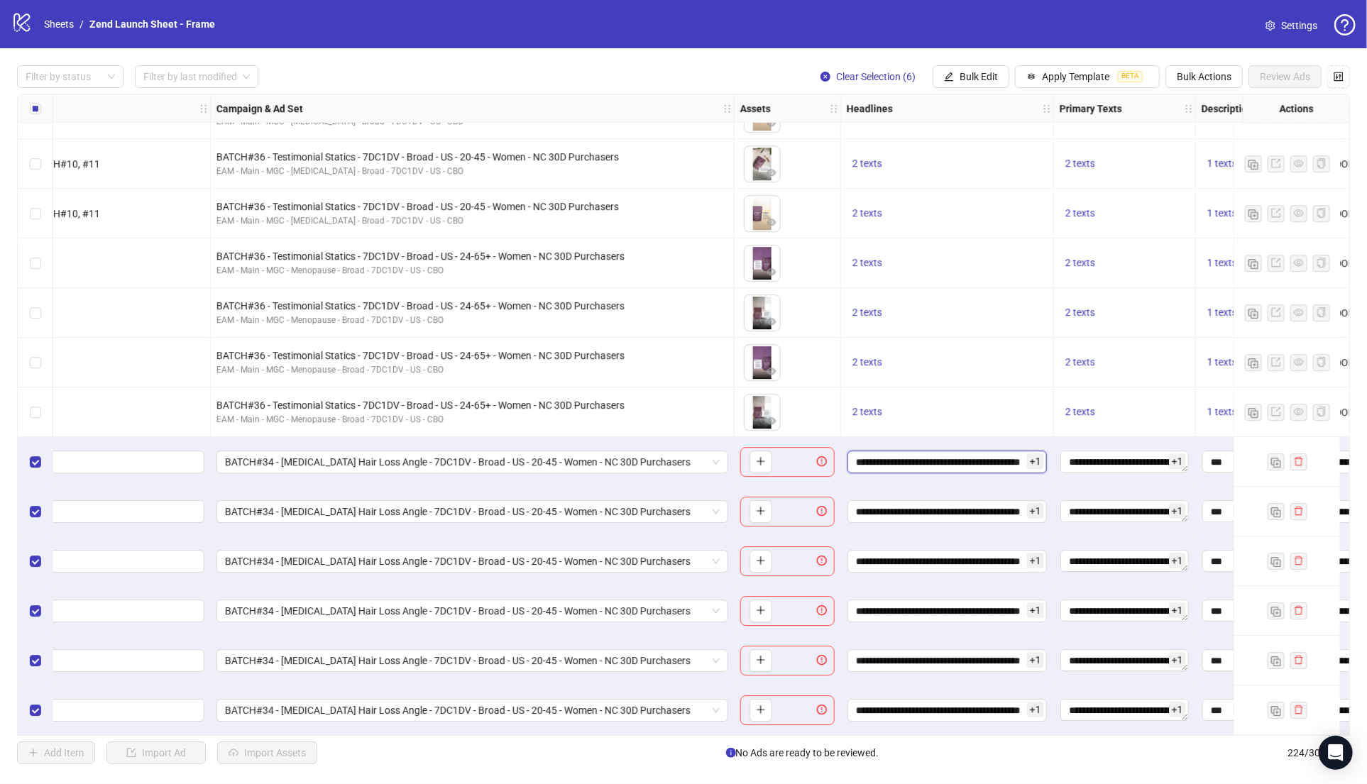
click at [1001, 461] on input "**********" at bounding box center [946, 462] width 199 height 23
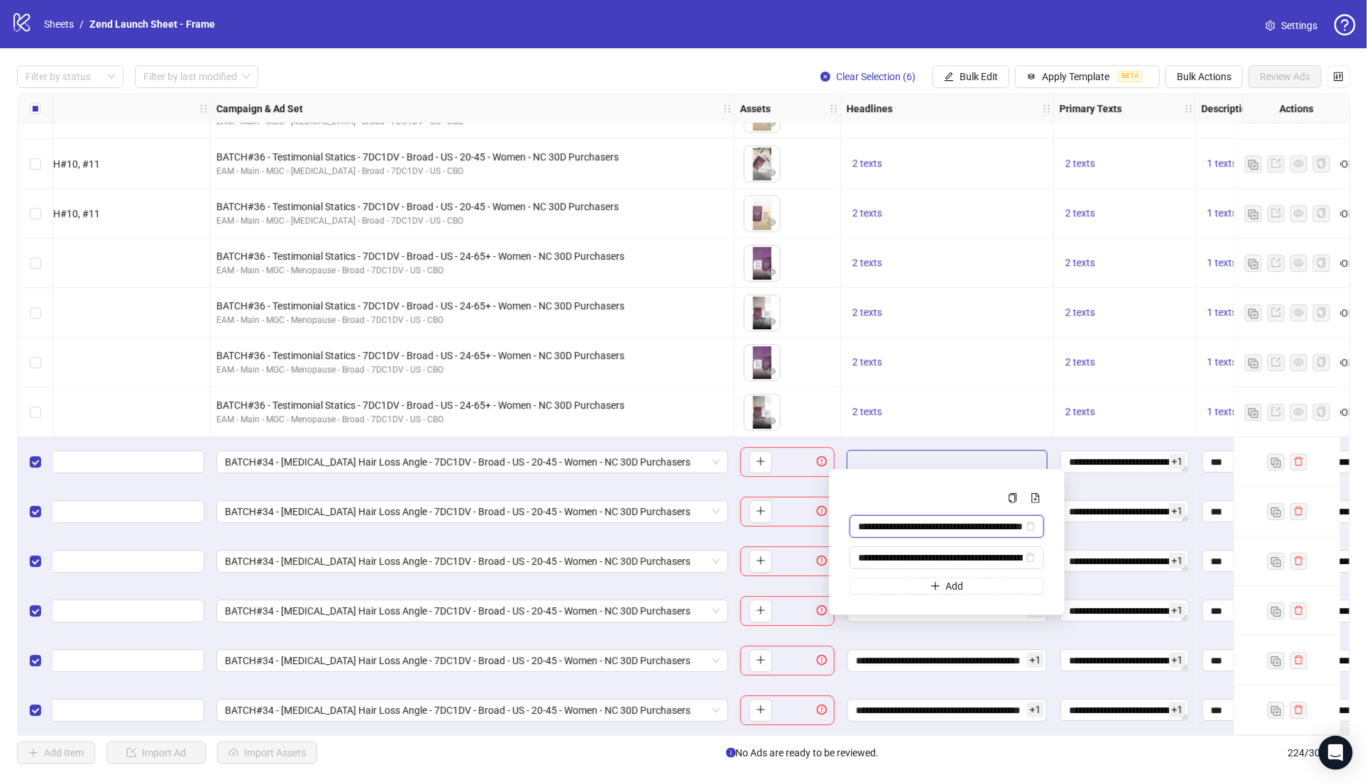
scroll to position [0, 65]
drag, startPoint x: 964, startPoint y: 521, endPoint x: 1121, endPoint y: 529, distance: 157.8
click at [1121, 529] on body "logo/logo-mobile Sheets / Zend Launch Sheet - Frame Settings Filter by status F…" at bounding box center [683, 392] width 1367 height 784
drag, startPoint x: 937, startPoint y: 551, endPoint x: 1096, endPoint y: 539, distance: 159.4
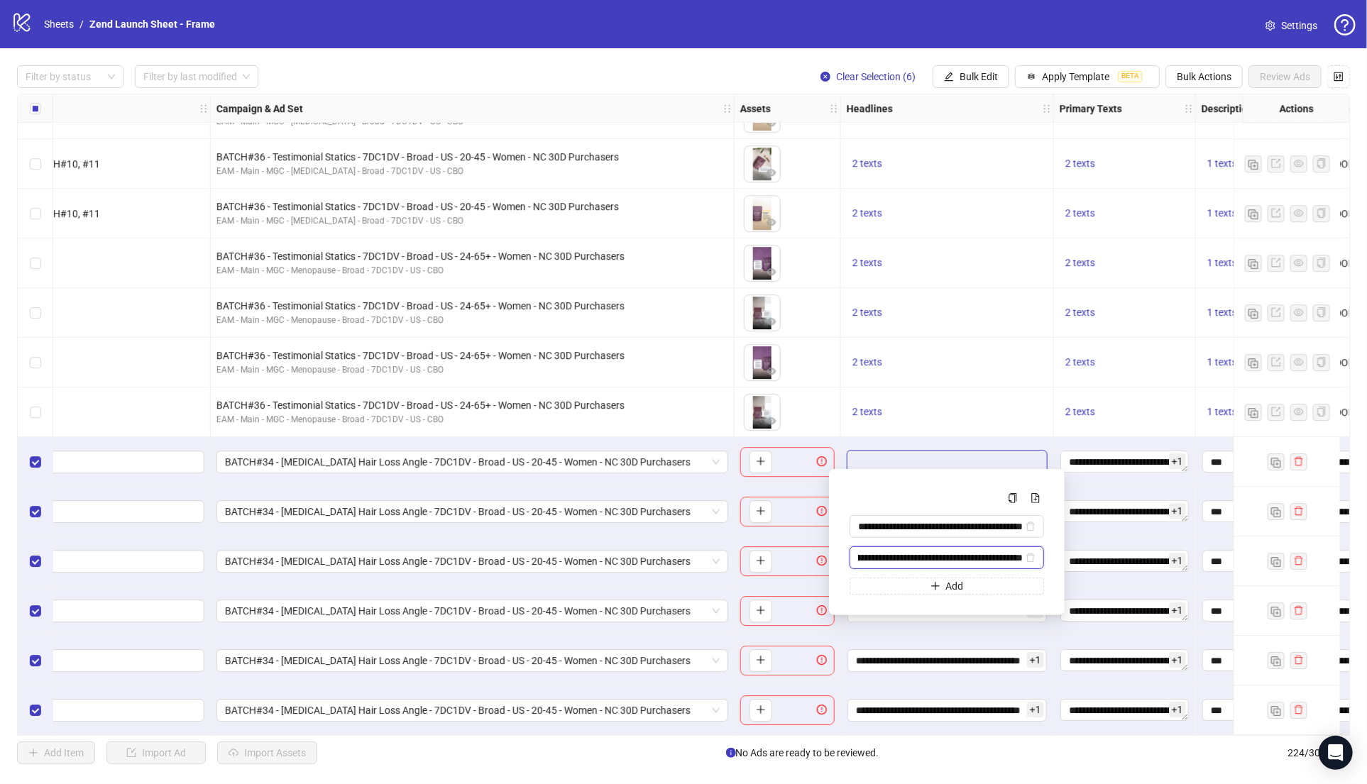
click at [1078, 554] on body "logo/logo-mobile Sheets / Zend Launch Sheet - Frame Settings Filter by status F…" at bounding box center [683, 392] width 1367 height 784
drag, startPoint x: 1004, startPoint y: 554, endPoint x: 788, endPoint y: 545, distance: 215.9
click at [788, 545] on body "logo/logo-mobile Sheets / Zend Launch Sheet - Frame Settings Filter by status F…" at bounding box center [683, 392] width 1367 height 784
click at [999, 559] on div "Press Shift+Enter to add new input" at bounding box center [947, 556] width 164 height 24
type input "**********"
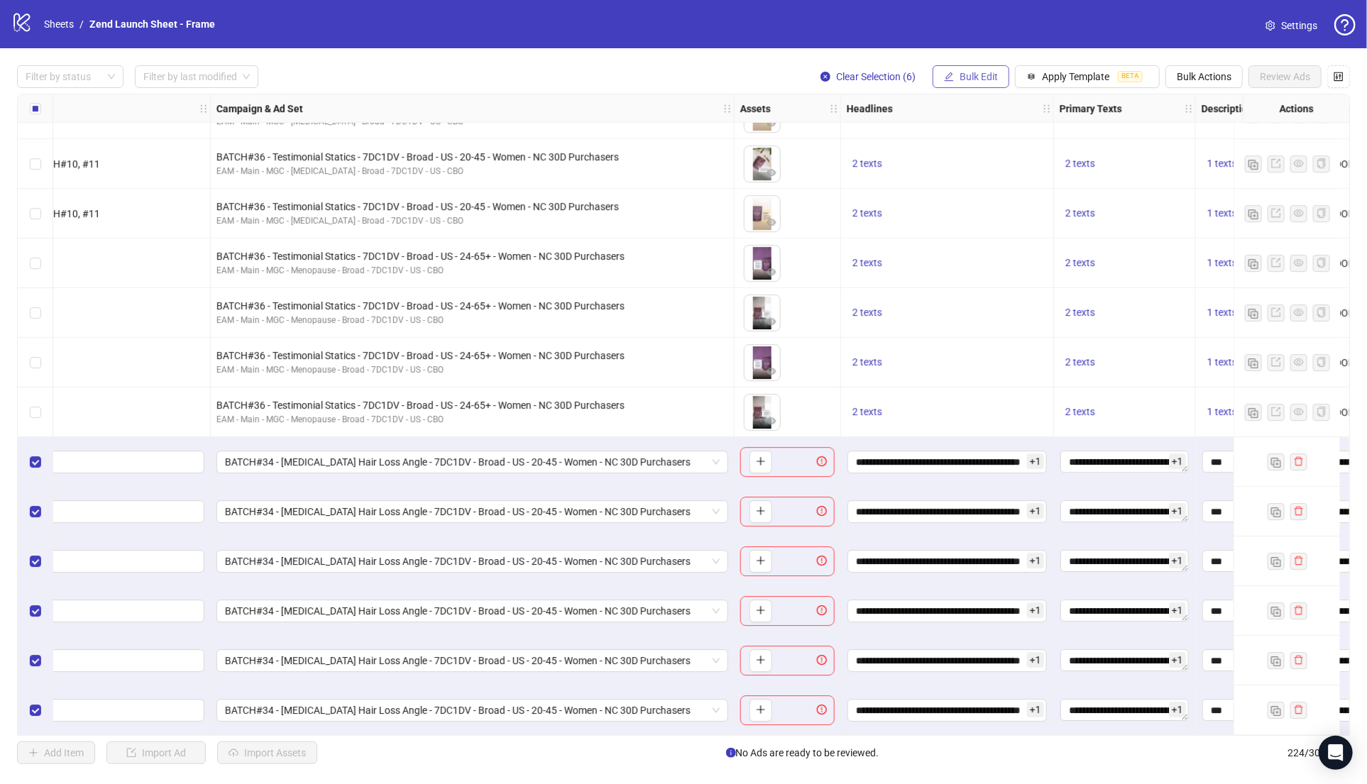
click at [979, 81] on span "Bulk Edit" at bounding box center [978, 76] width 38 height 11
click at [987, 170] on span "Headlines" at bounding box center [985, 174] width 84 height 16
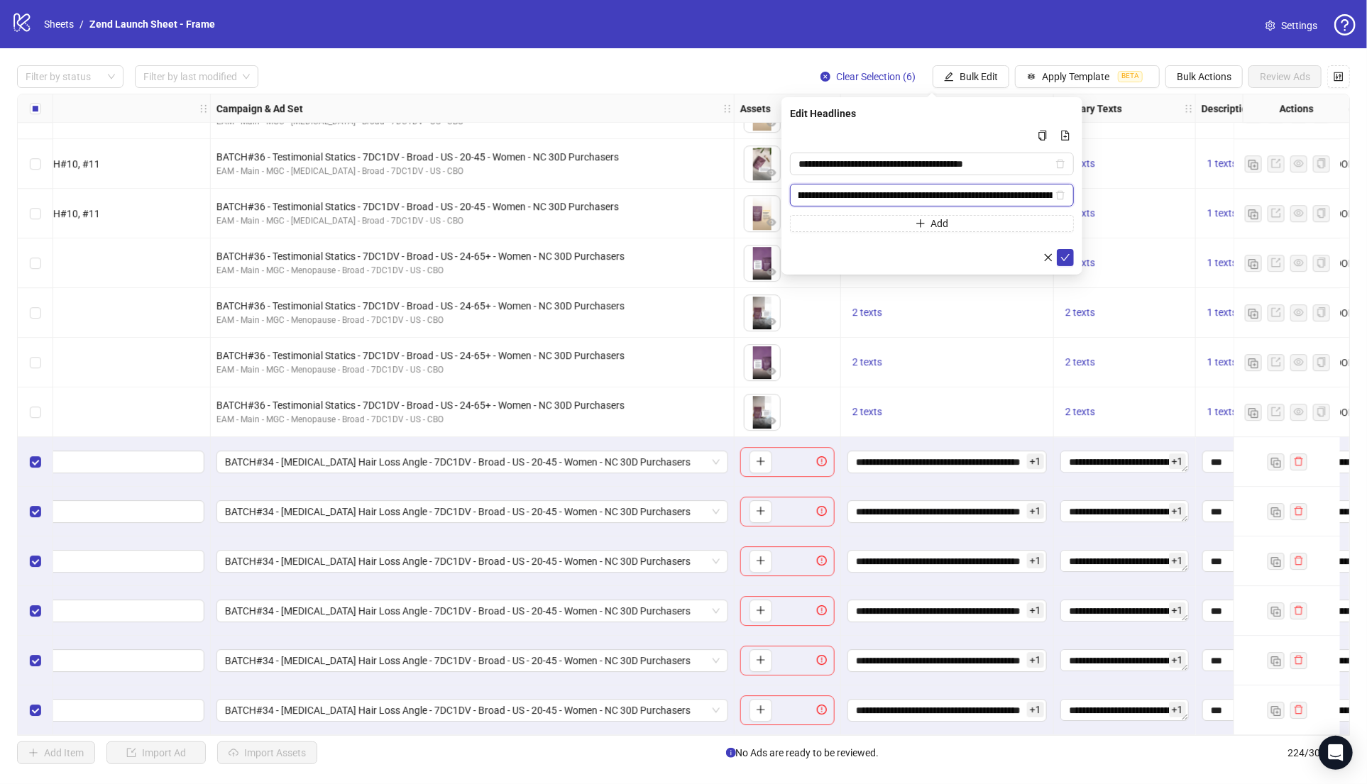
scroll to position [0, 1086]
drag, startPoint x: 945, startPoint y: 196, endPoint x: 1319, endPoint y: 243, distance: 376.9
click at [1319, 243] on body "logo/logo-mobile Sheets / Zend Launch Sheet - Frame Settings Filter by status F…" at bounding box center [683, 392] width 1367 height 784
type input "**********"
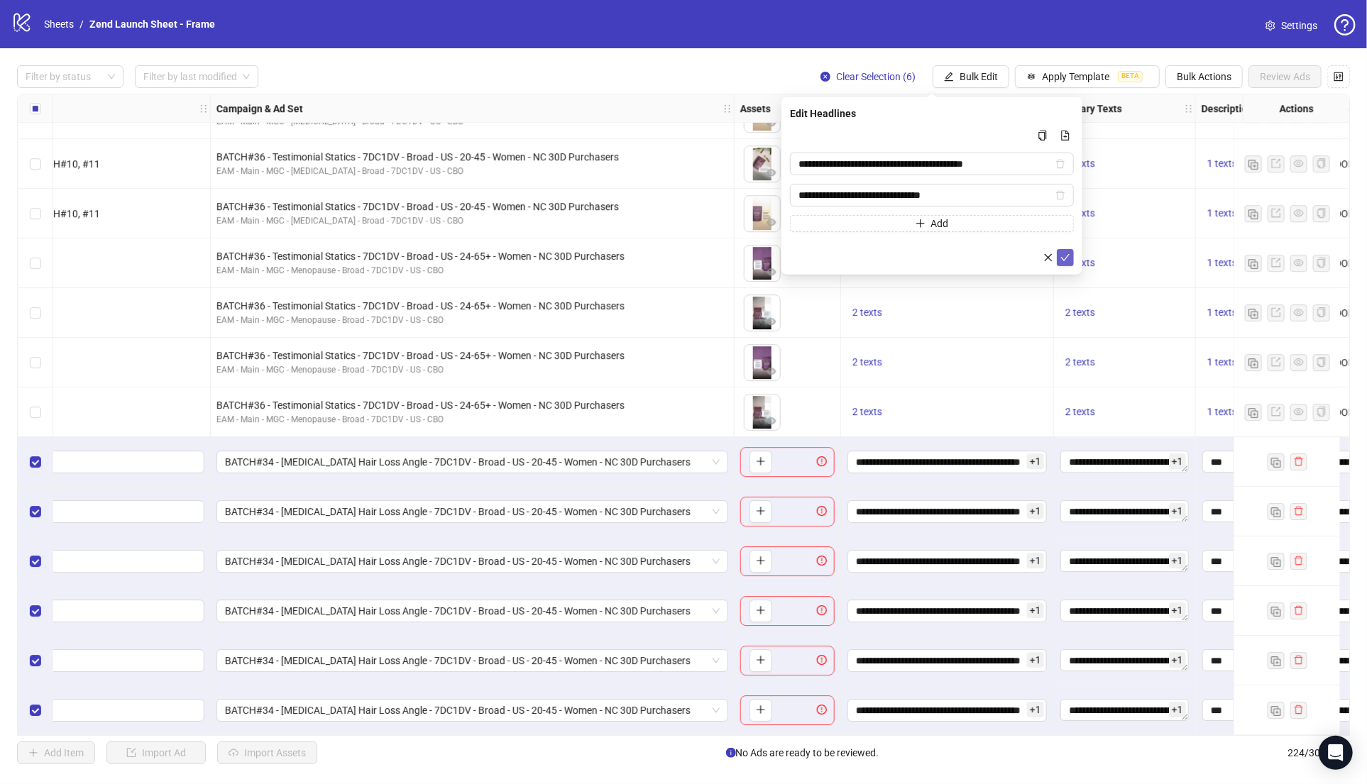
click at [1066, 255] on icon "check" at bounding box center [1065, 258] width 10 height 10
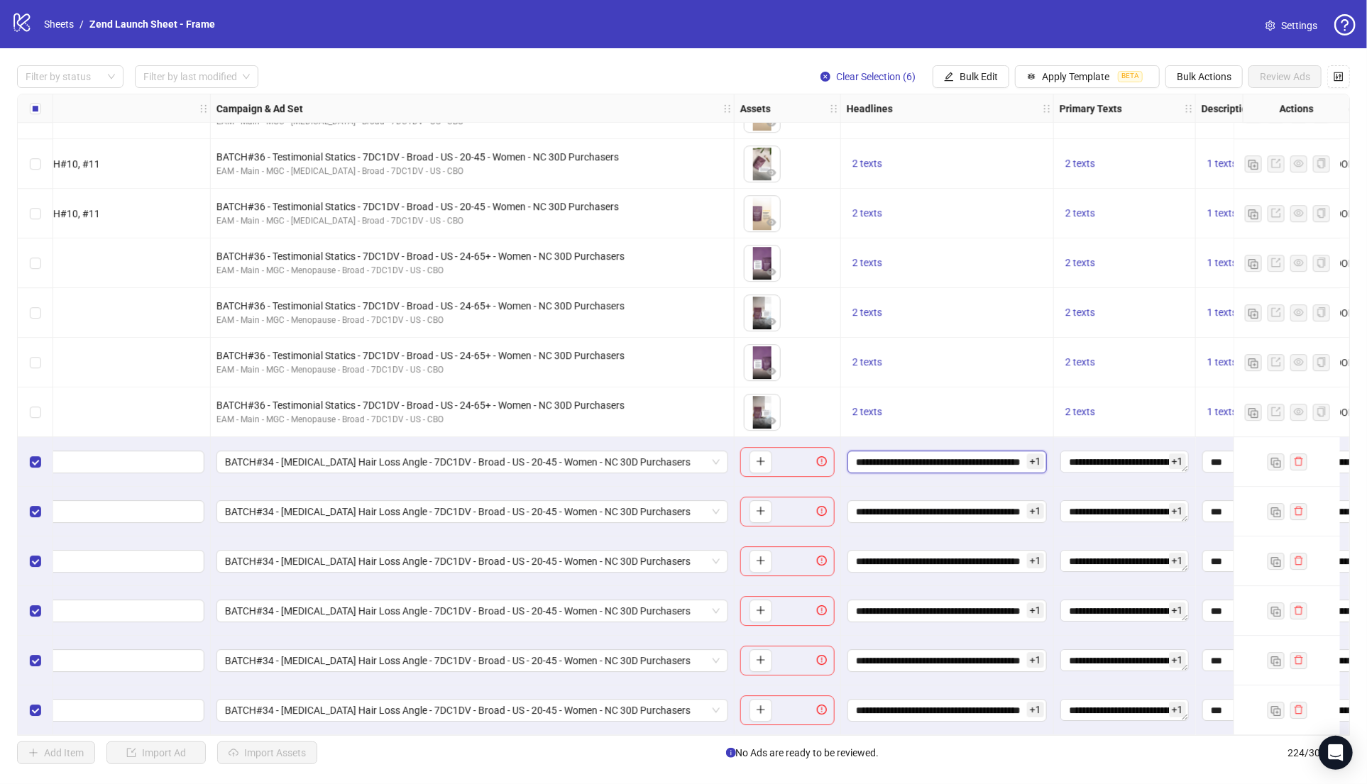
click at [940, 460] on input "**********" at bounding box center [946, 462] width 199 height 23
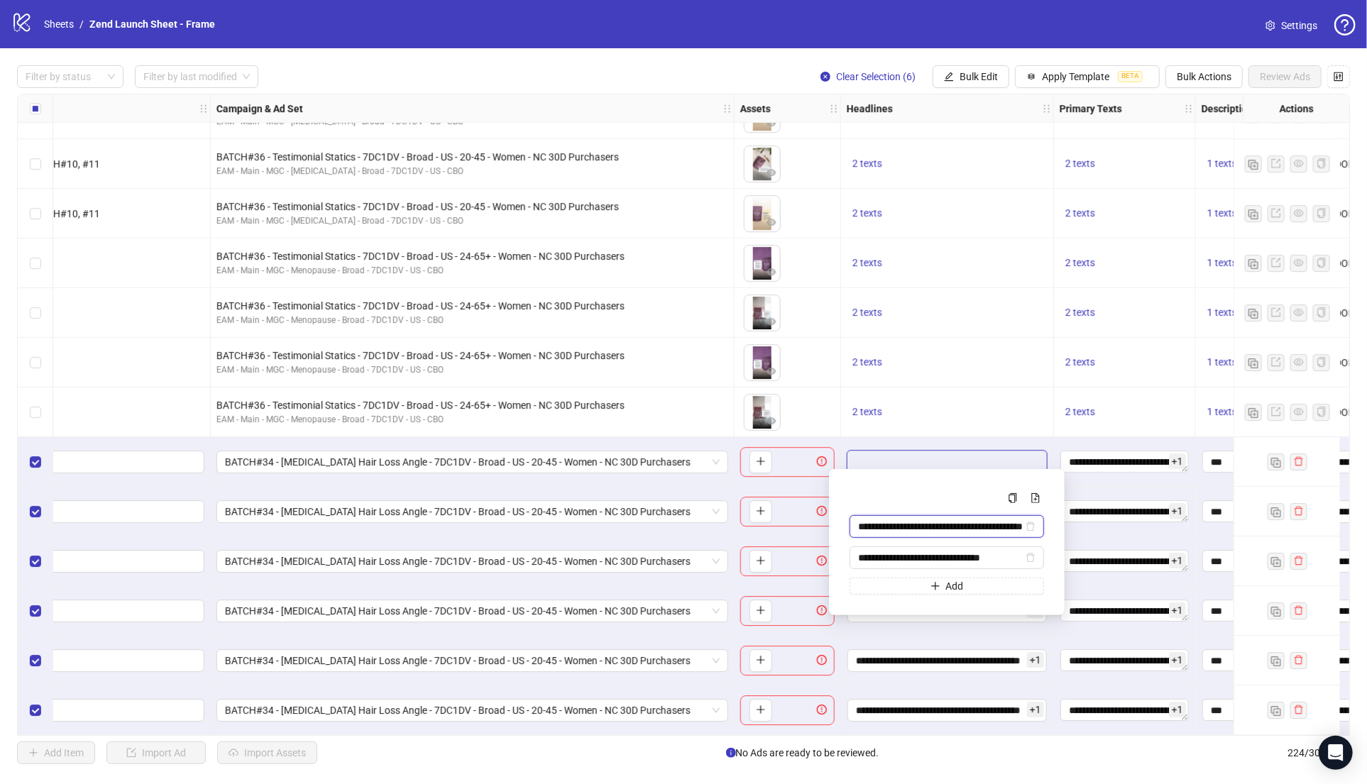
scroll to position [0, 65]
drag, startPoint x: 968, startPoint y: 529, endPoint x: 1107, endPoint y: 530, distance: 139.1
click at [1107, 530] on body "logo/logo-mobile Sheets / Zend Launch Sheet - Frame Settings Filter by status F…" at bounding box center [683, 392] width 1367 height 784
click at [979, 406] on div "2 texts" at bounding box center [947, 412] width 201 height 17
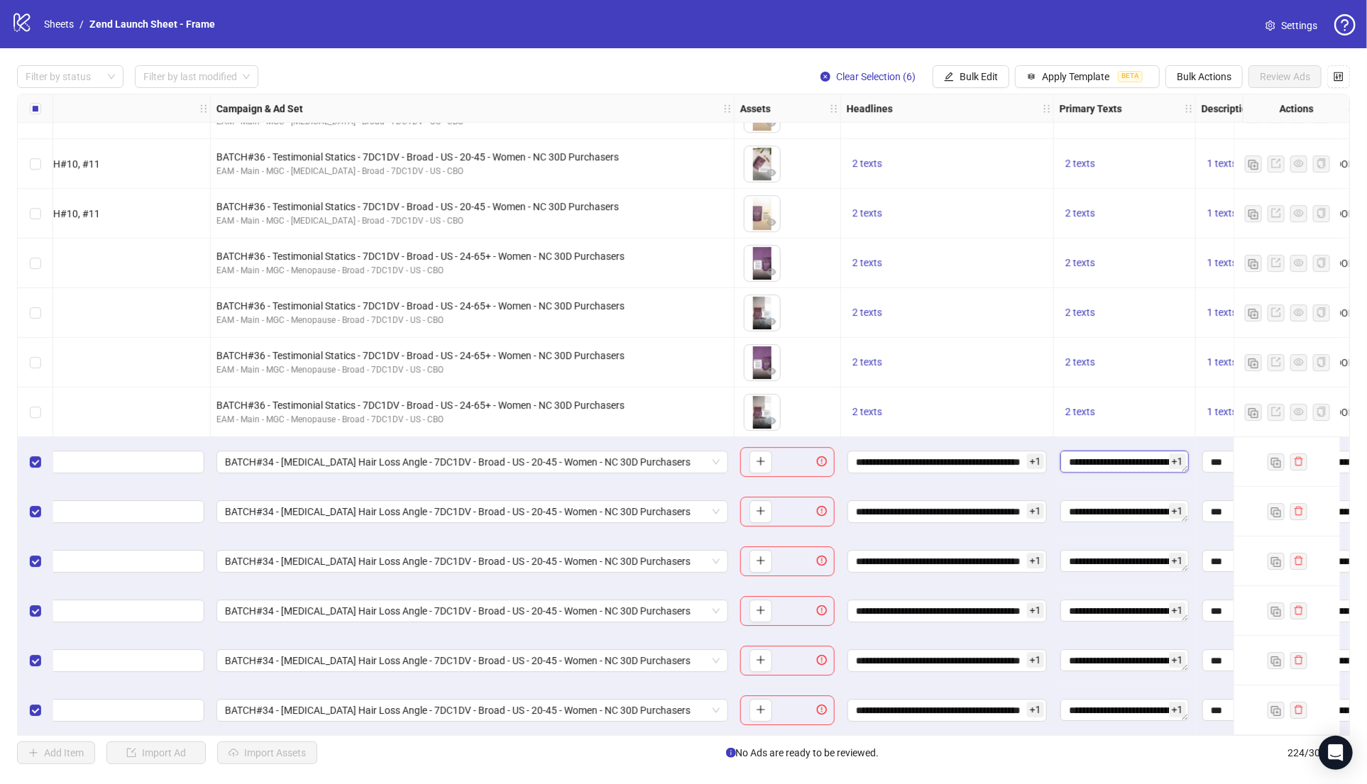
click at [1092, 453] on textarea "**********" at bounding box center [1124, 462] width 128 height 23
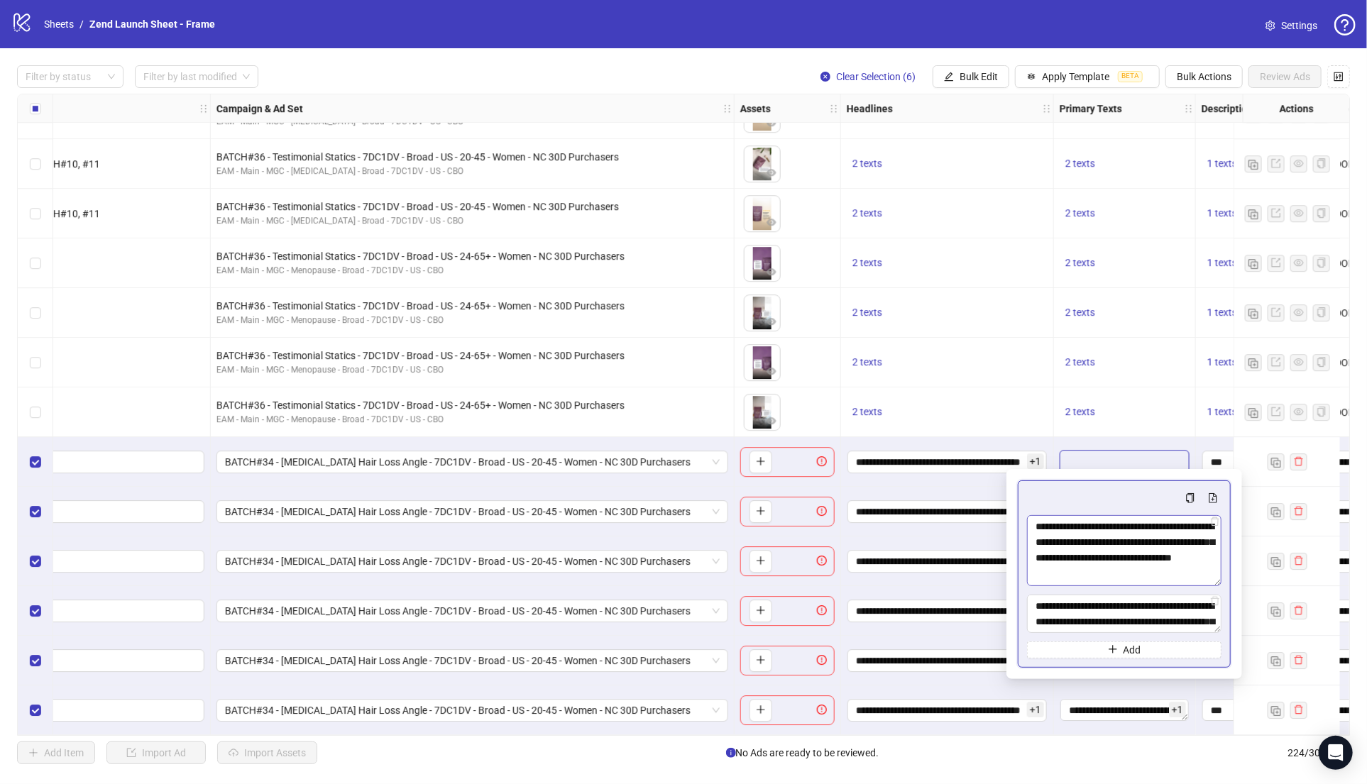
drag, startPoint x: 1215, startPoint y: 548, endPoint x: 1214, endPoint y: 581, distance: 32.7
click at [1214, 581] on textarea "**********" at bounding box center [1124, 550] width 194 height 71
drag, startPoint x: 1219, startPoint y: 628, endPoint x: 1215, endPoint y: 657, distance: 29.3
click at [1215, 657] on textarea "**********" at bounding box center [1124, 629] width 194 height 68
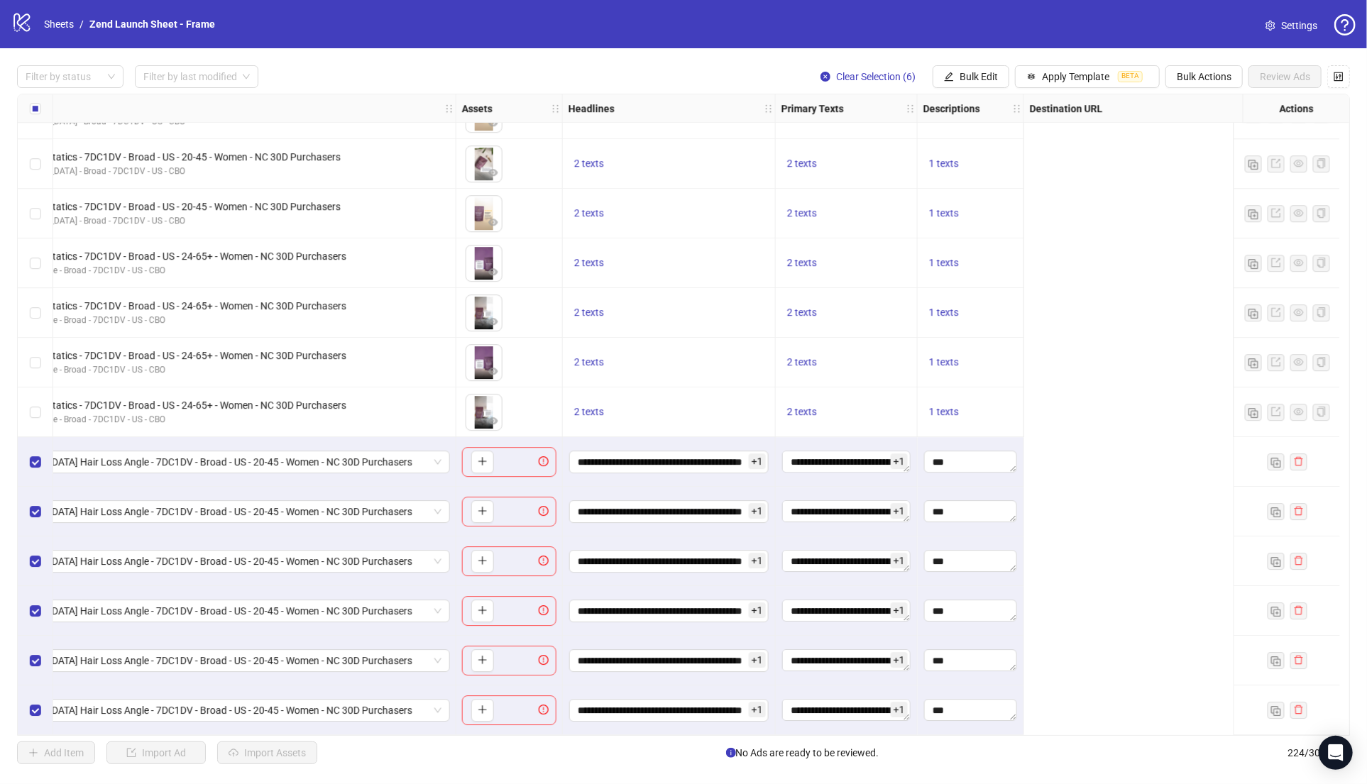
scroll to position [10520, 315]
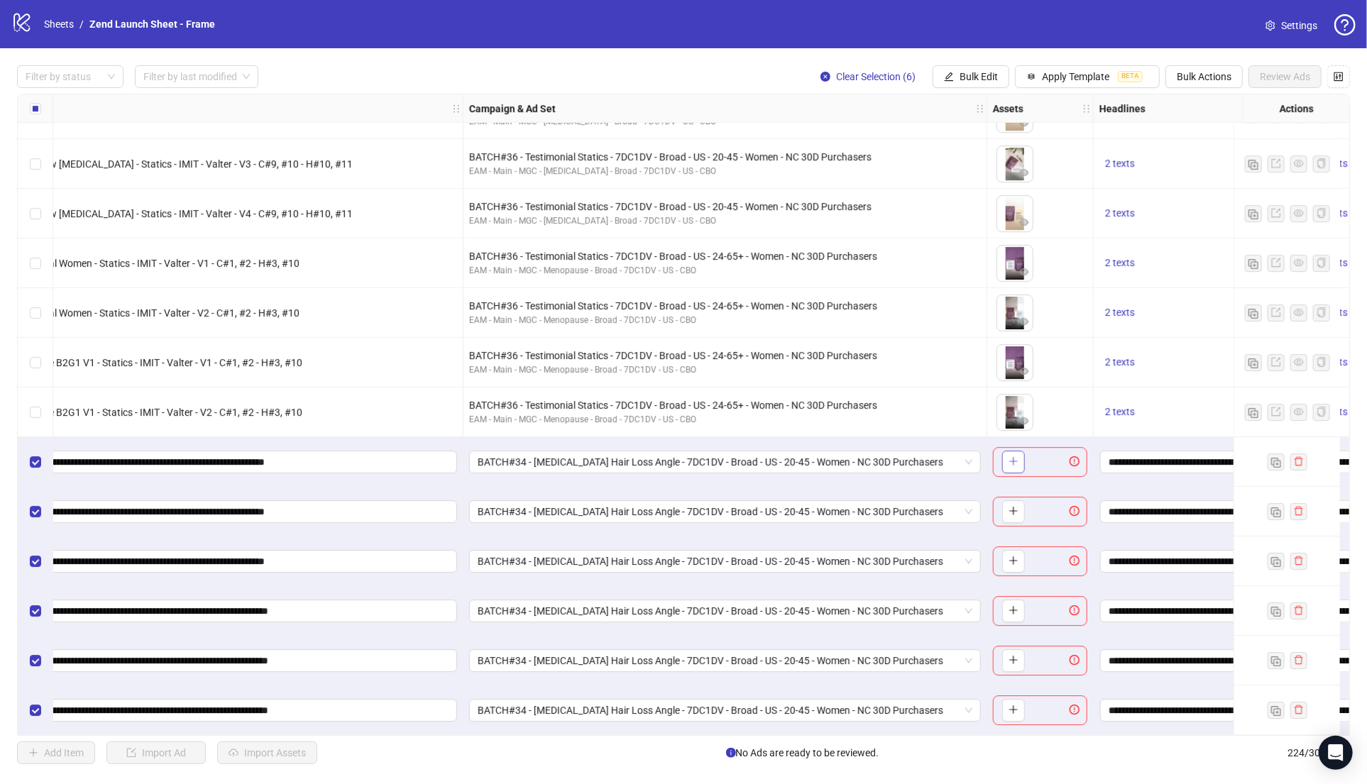
click at [1011, 461] on span "button" at bounding box center [1013, 461] width 10 height 11
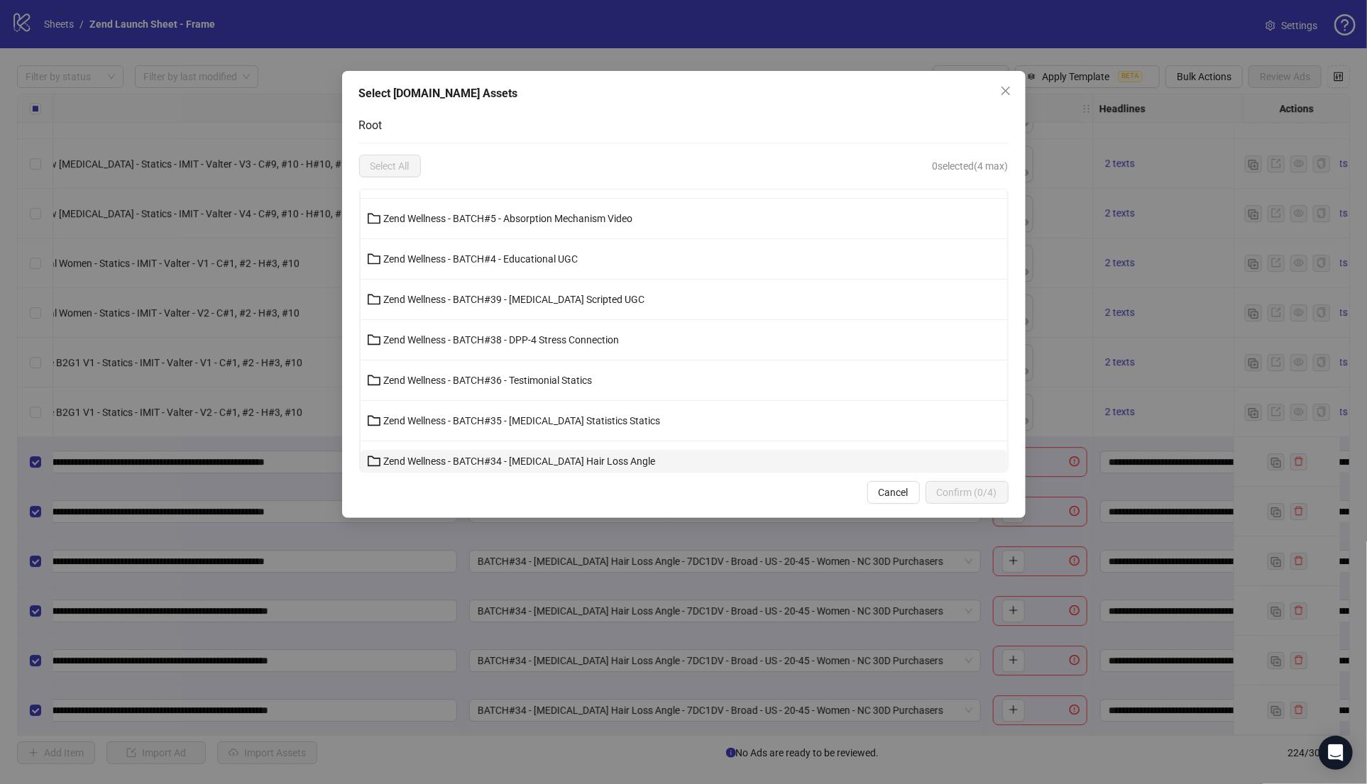
scroll to position [239, 0]
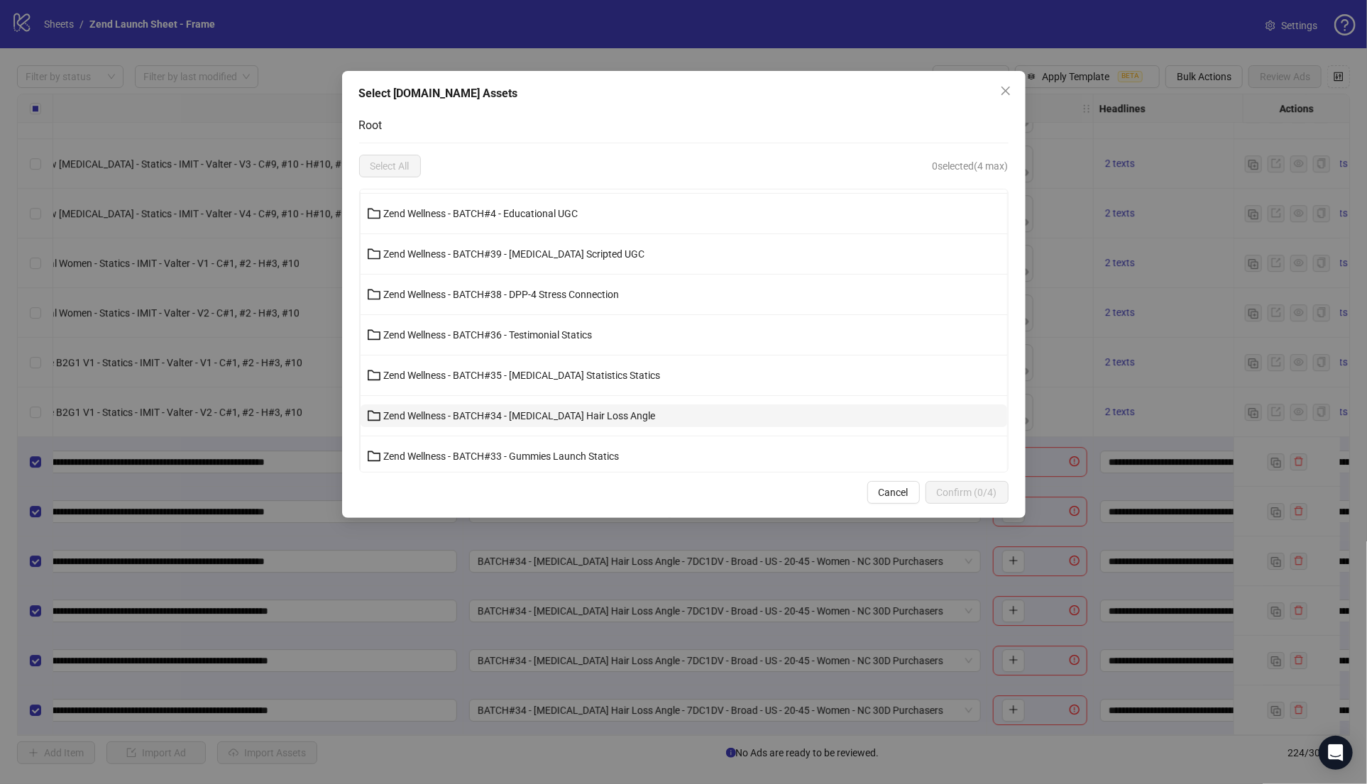
click at [561, 406] on button "Zend Wellness - BATCH#34 - [MEDICAL_DATA] Hair Loss Angle" at bounding box center [684, 416] width 647 height 23
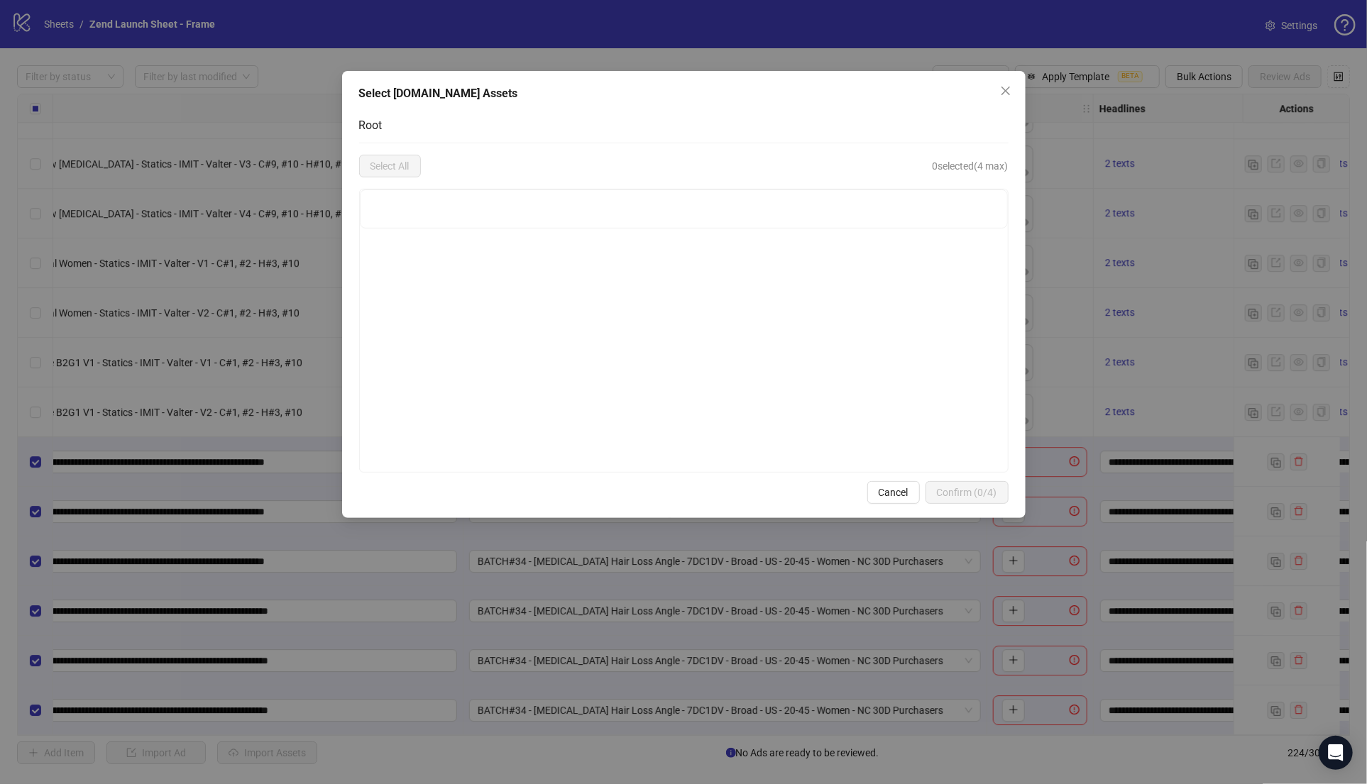
scroll to position [0, 0]
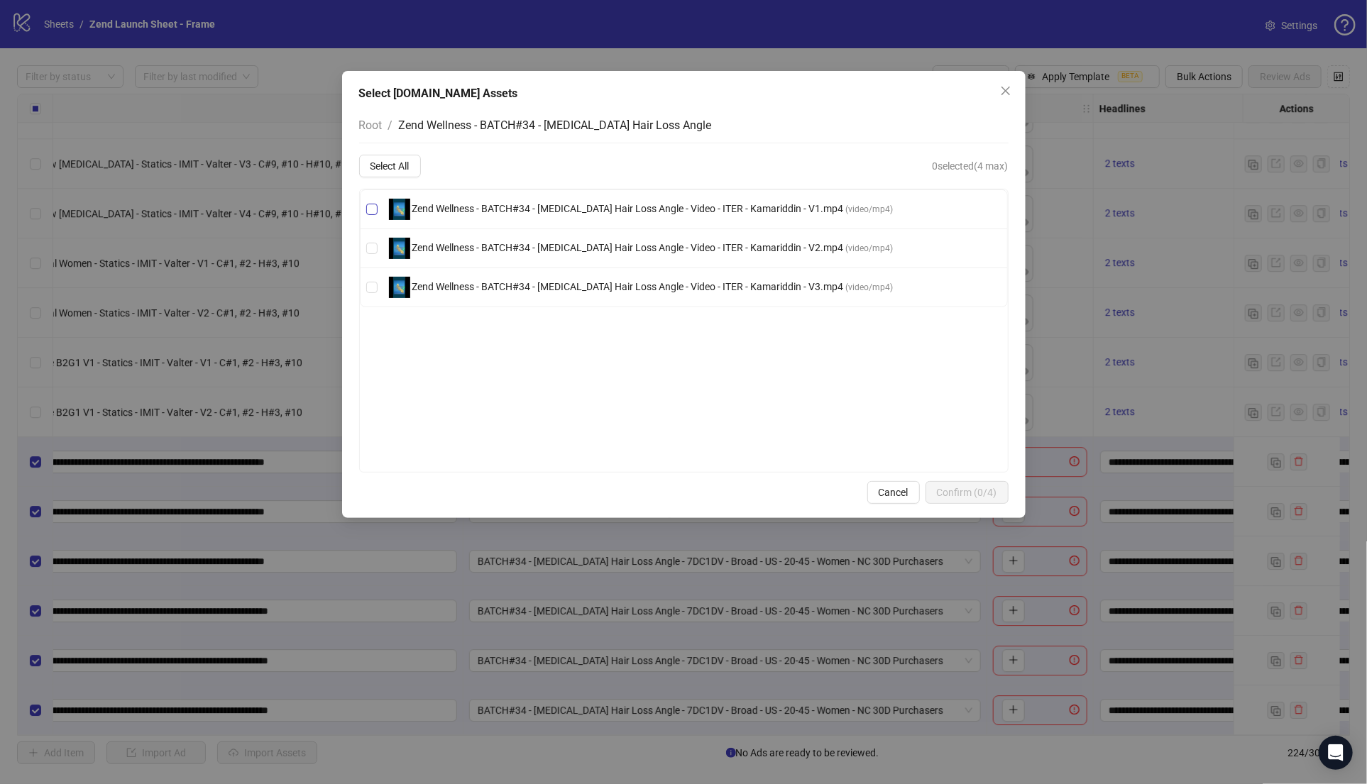
click at [593, 210] on span "Zend Wellness - BATCH#34 - [MEDICAL_DATA] Hair Loss Angle - Video - ITER - Kama…" at bounding box center [628, 208] width 436 height 11
click at [959, 488] on span "Confirm (1/4)" at bounding box center [967, 492] width 60 height 11
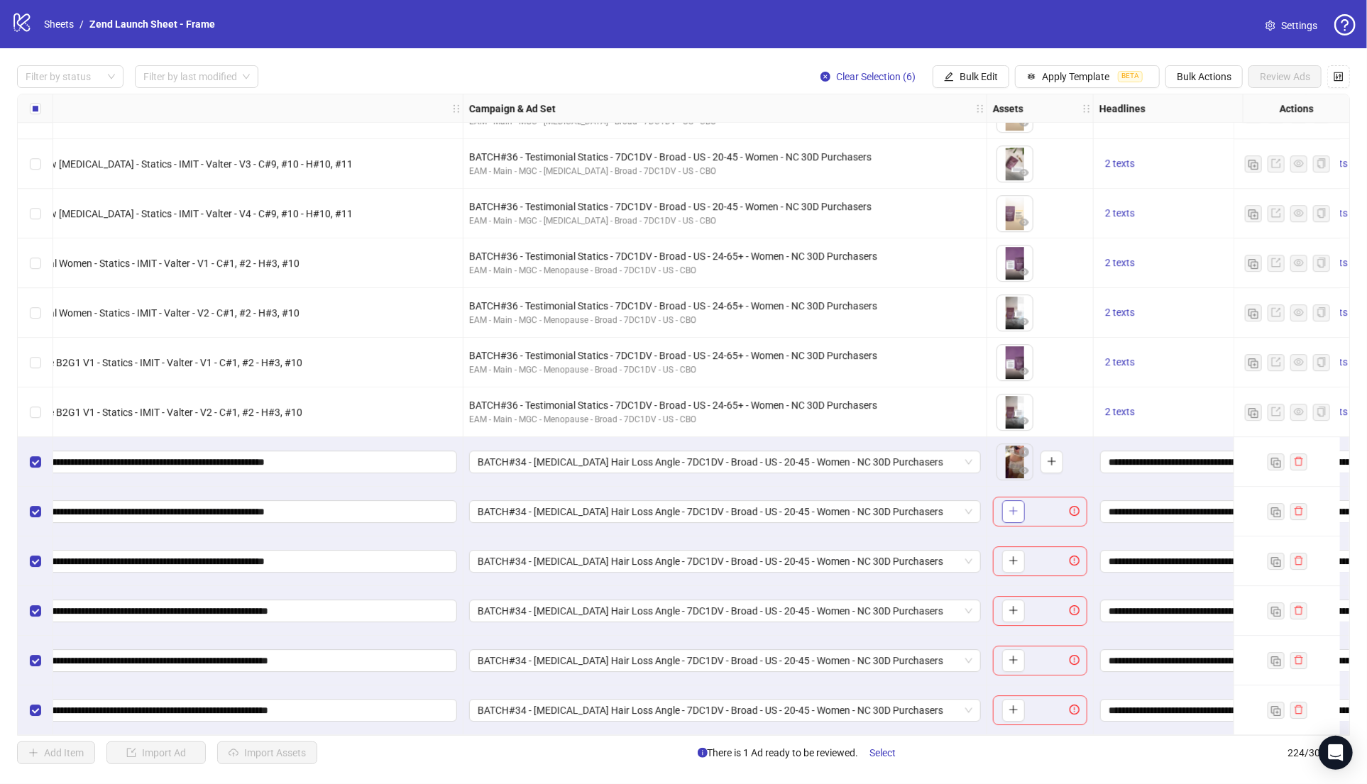
click at [1013, 510] on icon "plus" at bounding box center [1013, 511] width 1 height 8
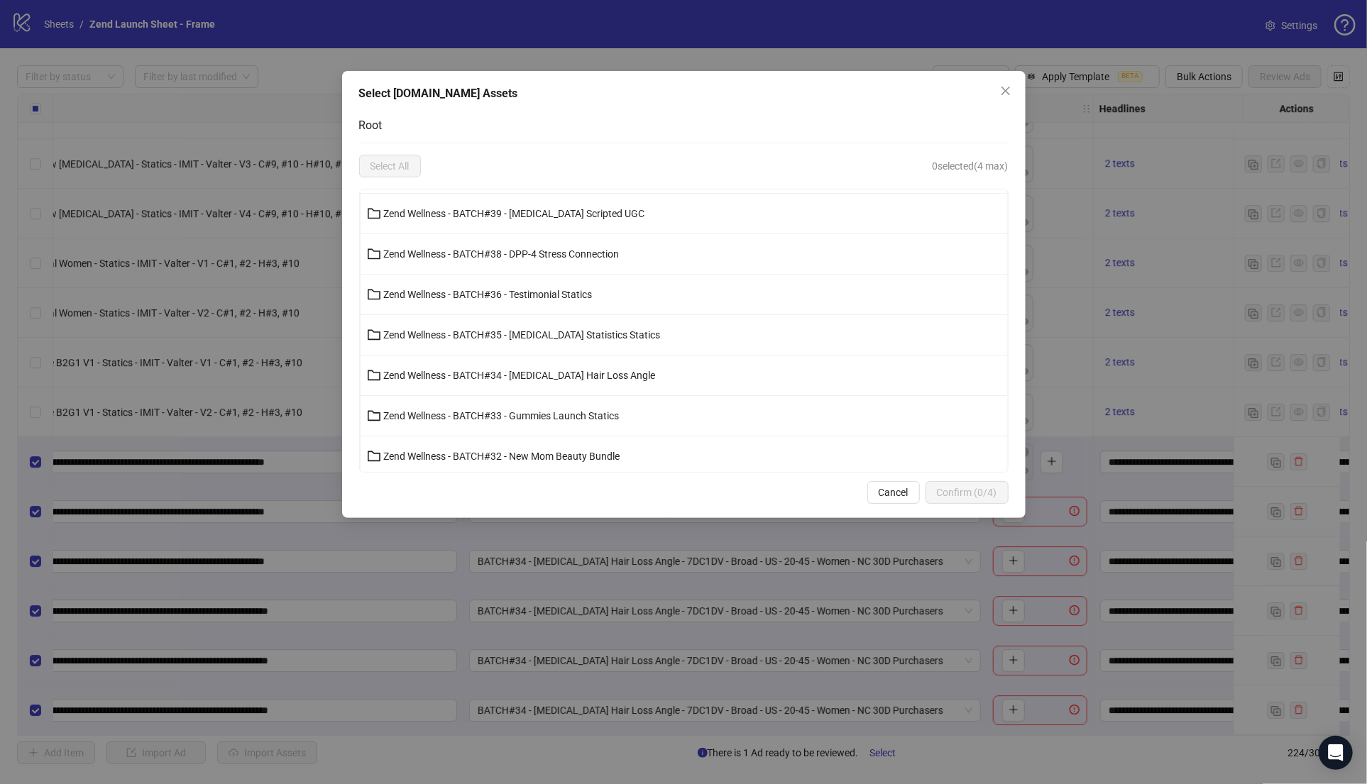
scroll to position [292, 0]
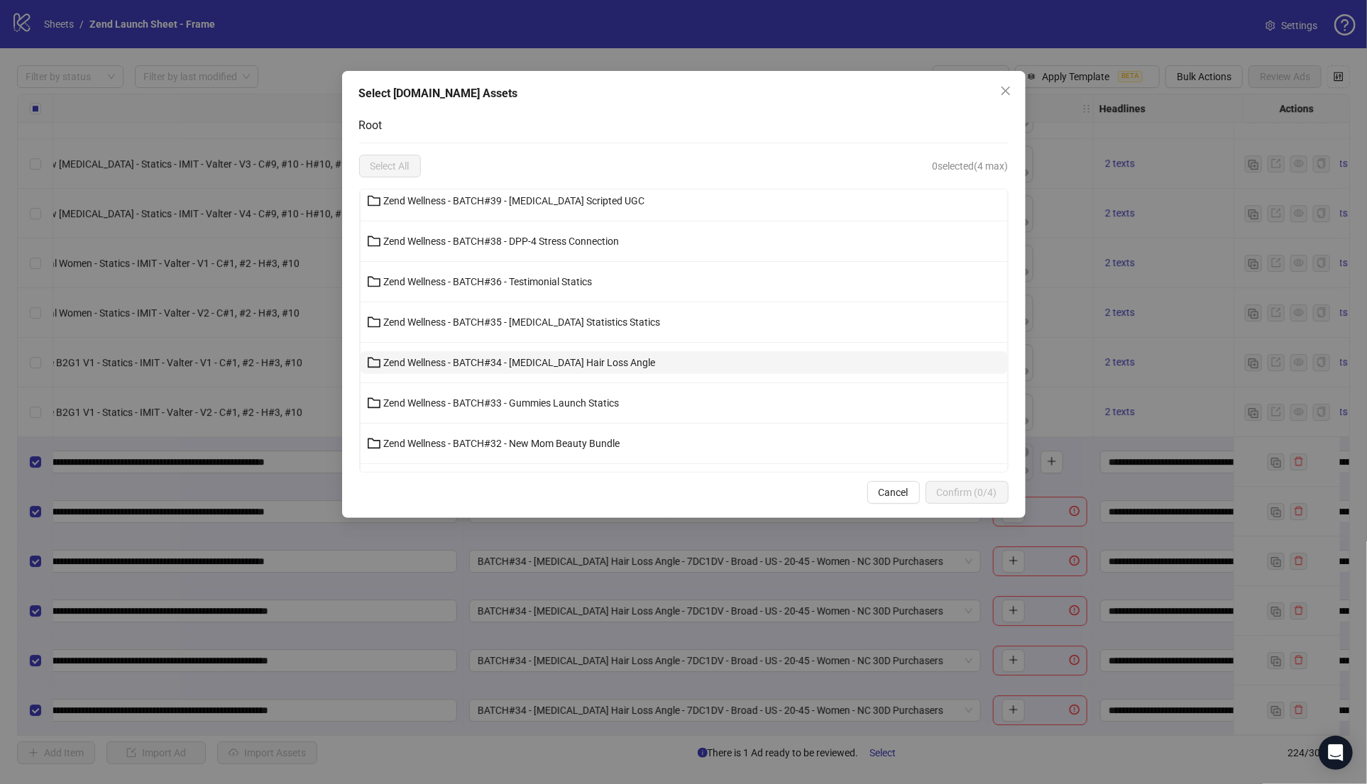
click at [559, 357] on span "Zend Wellness - BATCH#34 - [MEDICAL_DATA] Hair Loss Angle" at bounding box center [520, 362] width 272 height 11
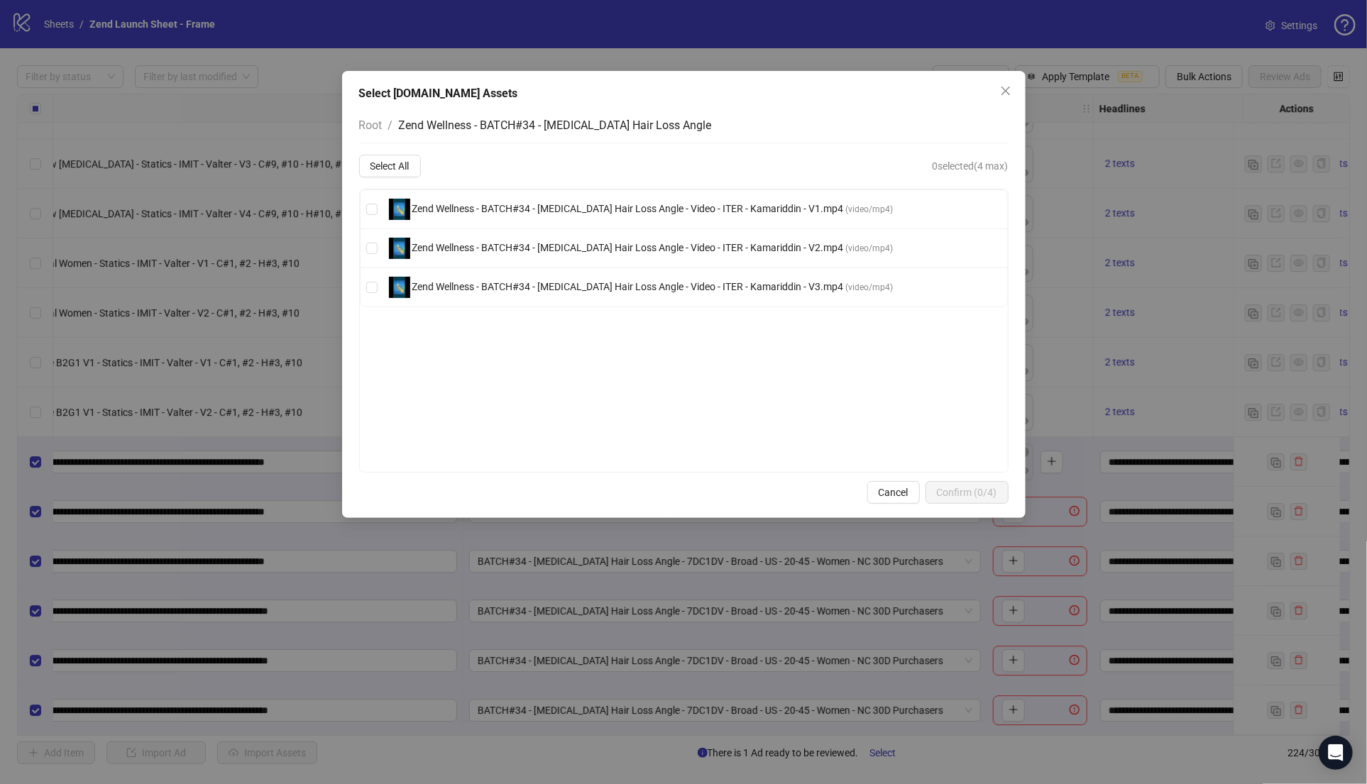
scroll to position [0, 0]
click at [555, 246] on span "Zend Wellness - BATCH#34 - [MEDICAL_DATA] Hair Loss Angle - Video - ITER - Kama…" at bounding box center [628, 247] width 436 height 11
click at [979, 492] on span "Confirm (1/4)" at bounding box center [967, 492] width 60 height 11
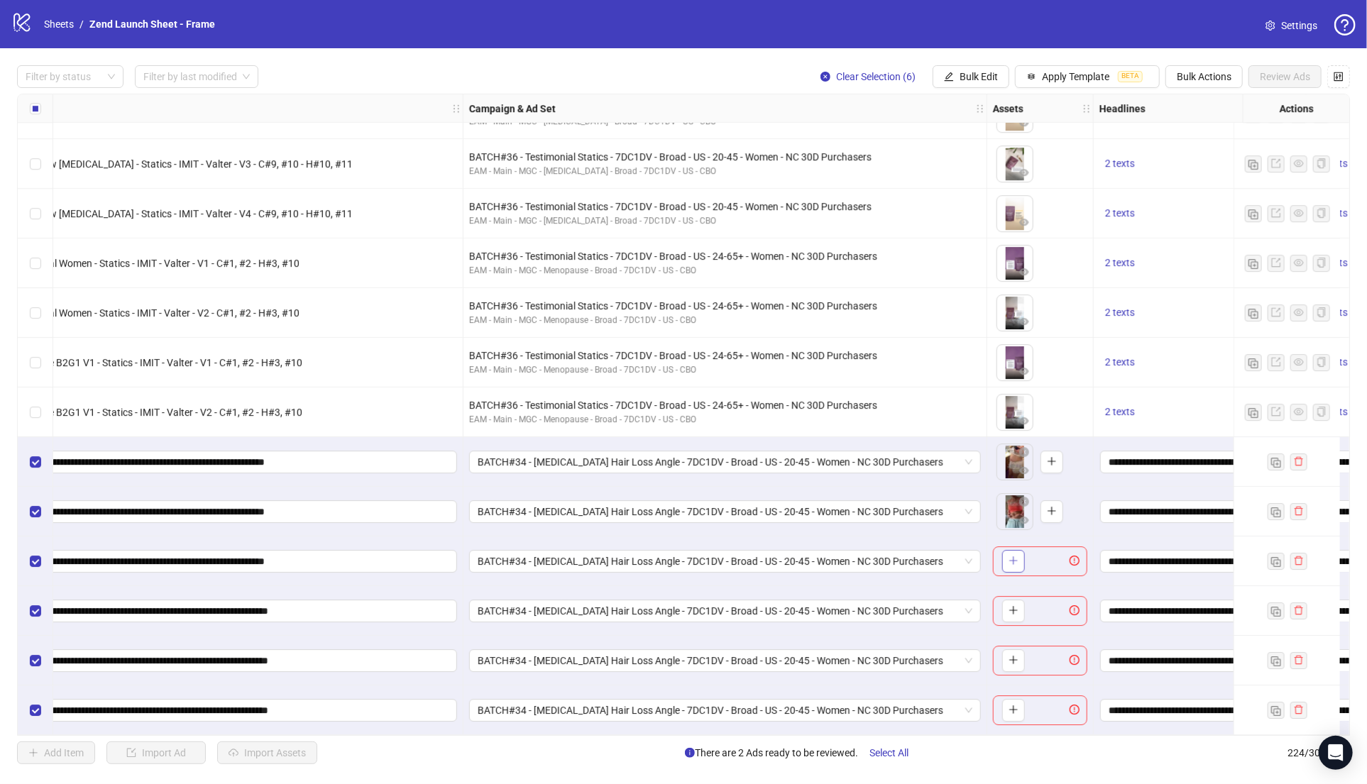
click at [1011, 561] on span "button" at bounding box center [1013, 560] width 10 height 11
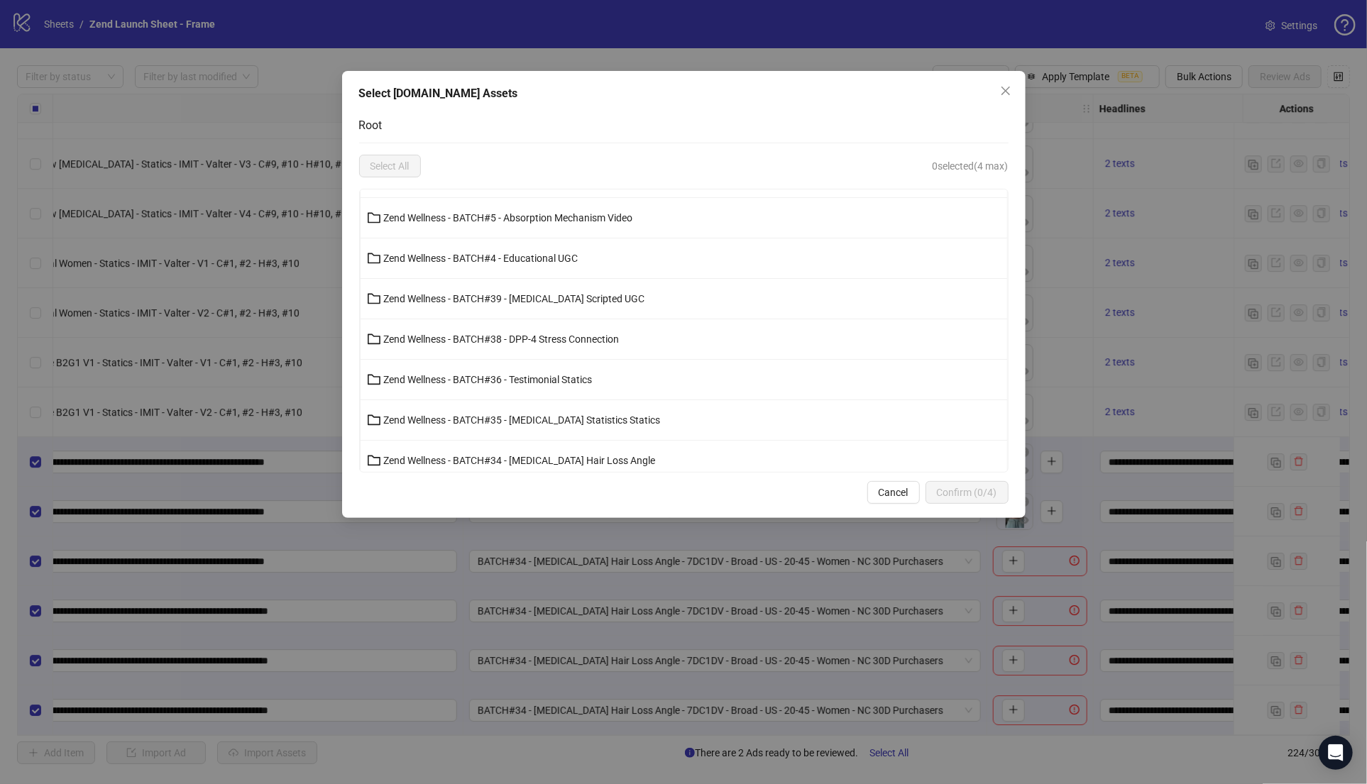
scroll to position [273, 0]
click at [578, 371] on button "Zend Wellness - BATCH#34 - [MEDICAL_DATA] Hair Loss Angle" at bounding box center [684, 381] width 647 height 23
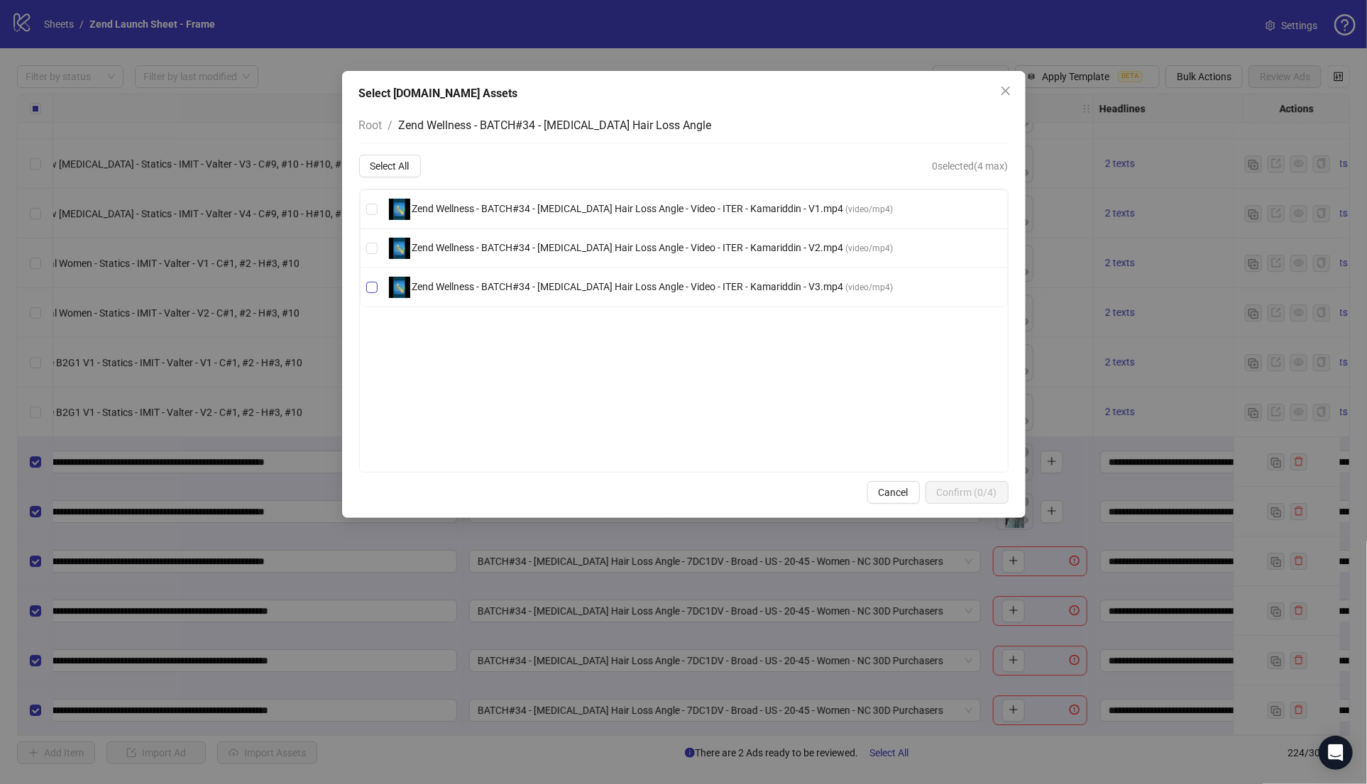
click at [566, 292] on span "Zend Wellness - BATCH#34 - [MEDICAL_DATA] Hair Loss Angle - Video - ITER - Kama…" at bounding box center [628, 286] width 436 height 11
click at [968, 488] on span "Confirm (1/4)" at bounding box center [967, 492] width 60 height 11
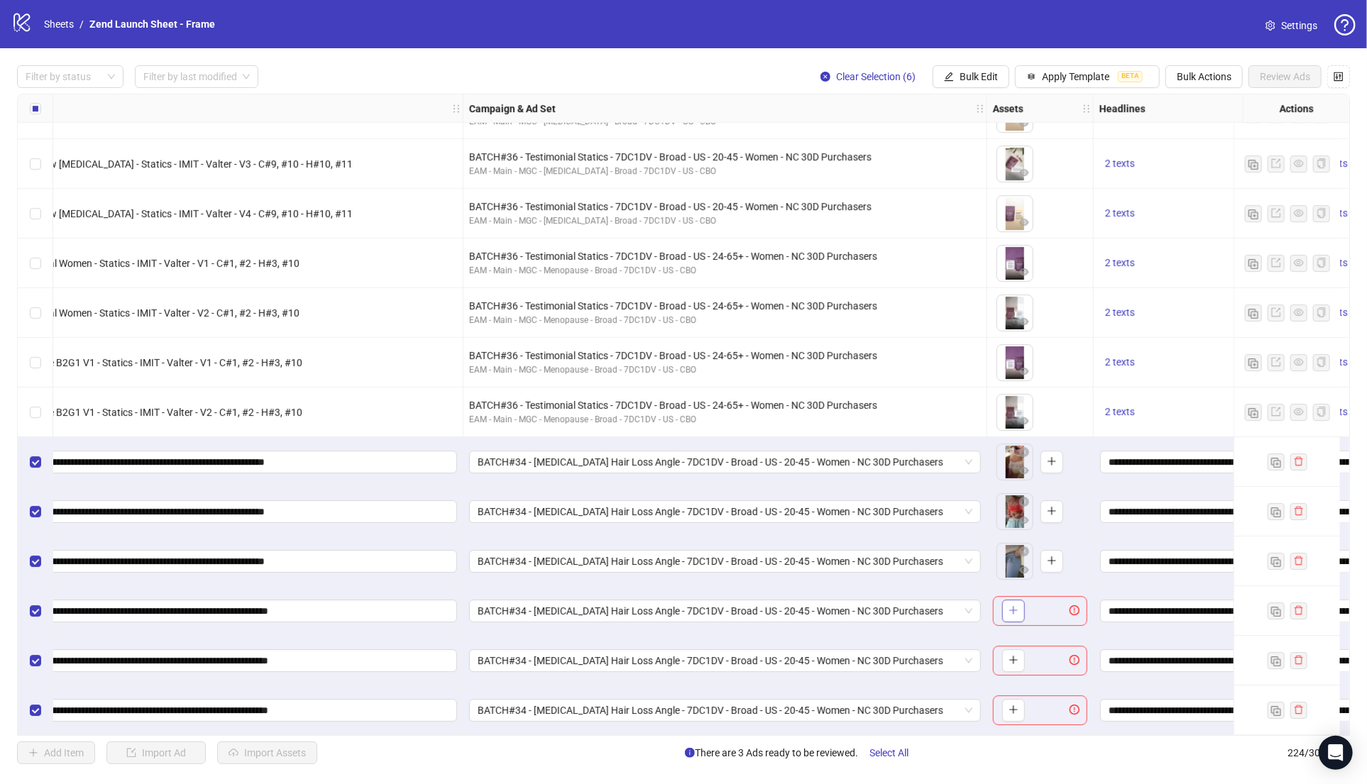
click at [1013, 607] on icon "plus" at bounding box center [1013, 610] width 10 height 10
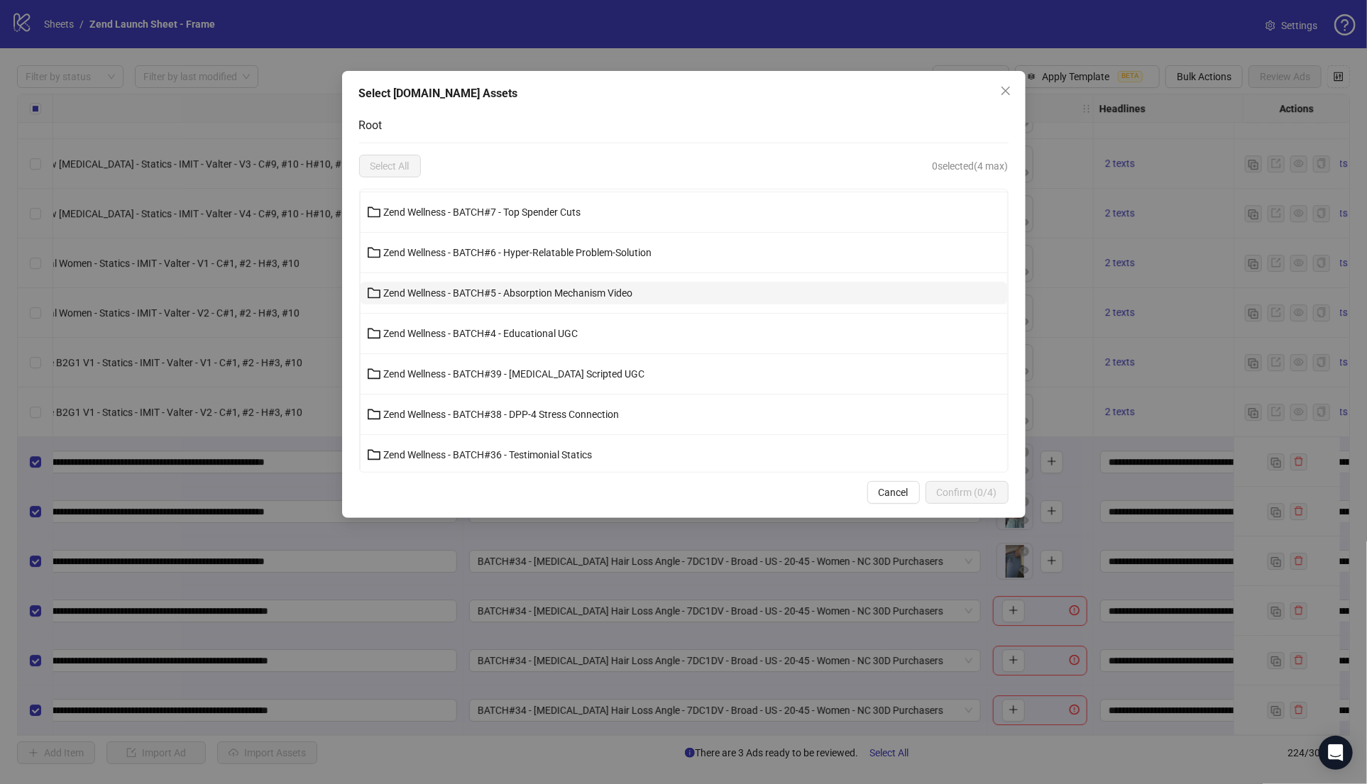
scroll to position [368, 0]
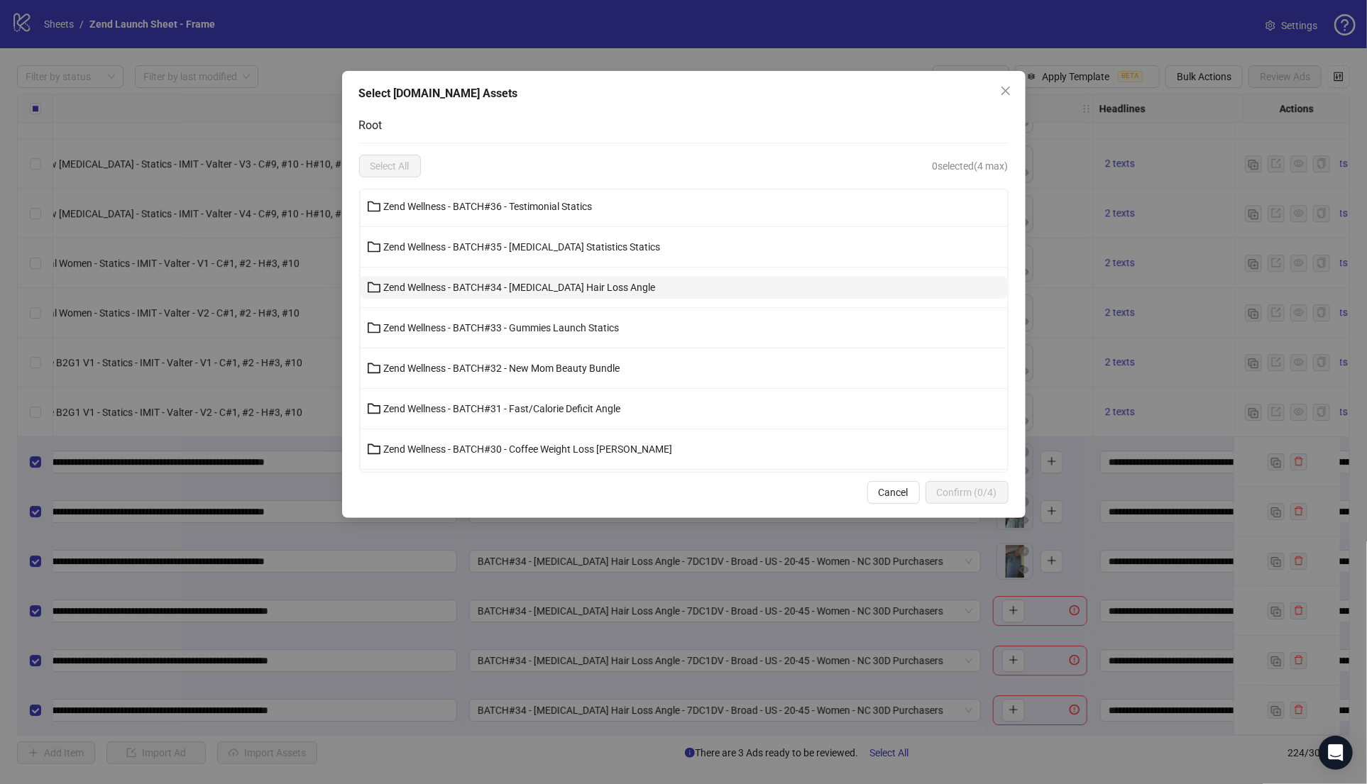
click at [549, 288] on span "Zend Wellness - BATCH#34 - [MEDICAL_DATA] Hair Loss Angle" at bounding box center [520, 287] width 272 height 11
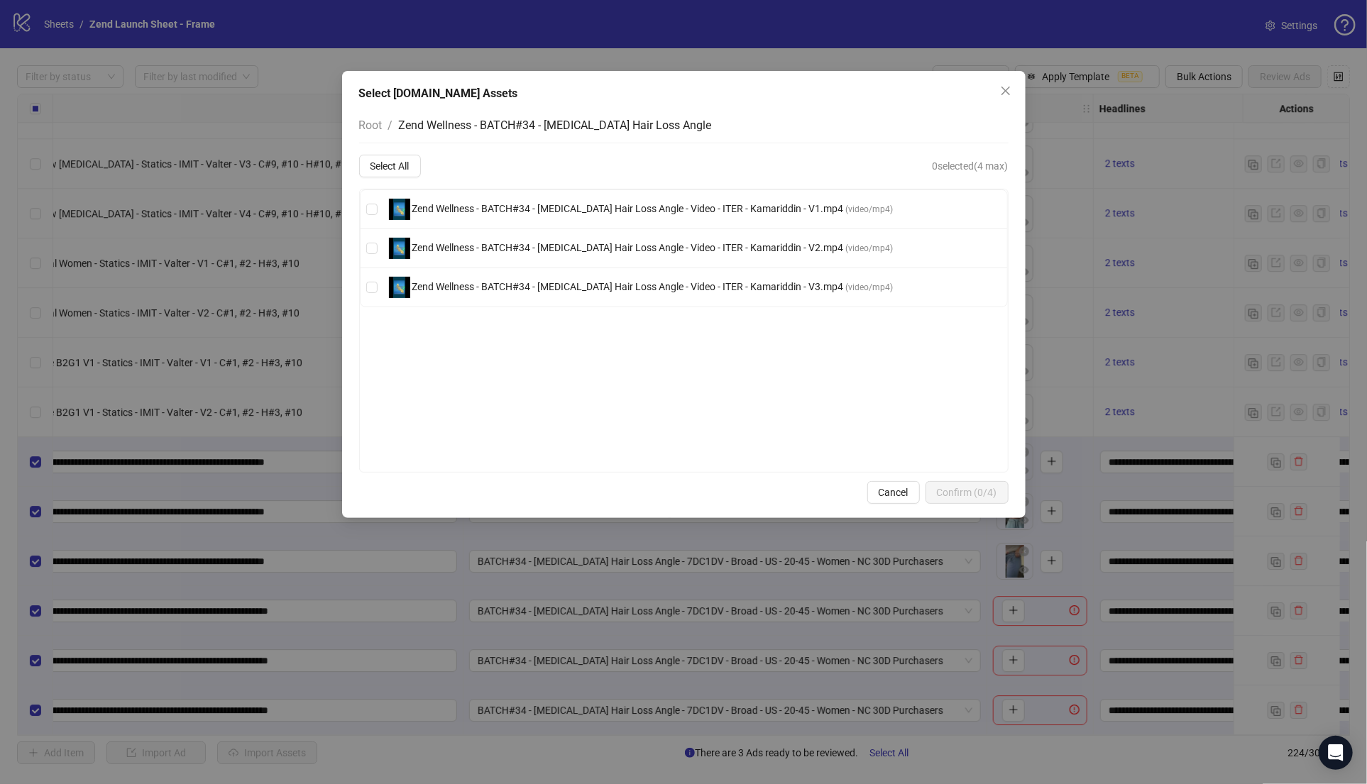
scroll to position [0, 0]
click at [574, 211] on span "Zend Wellness - BATCH#34 - [MEDICAL_DATA] Hair Loss Angle - Video - ITER - Kama…" at bounding box center [628, 208] width 436 height 11
click at [962, 490] on span "Confirm (1/4)" at bounding box center [967, 492] width 60 height 11
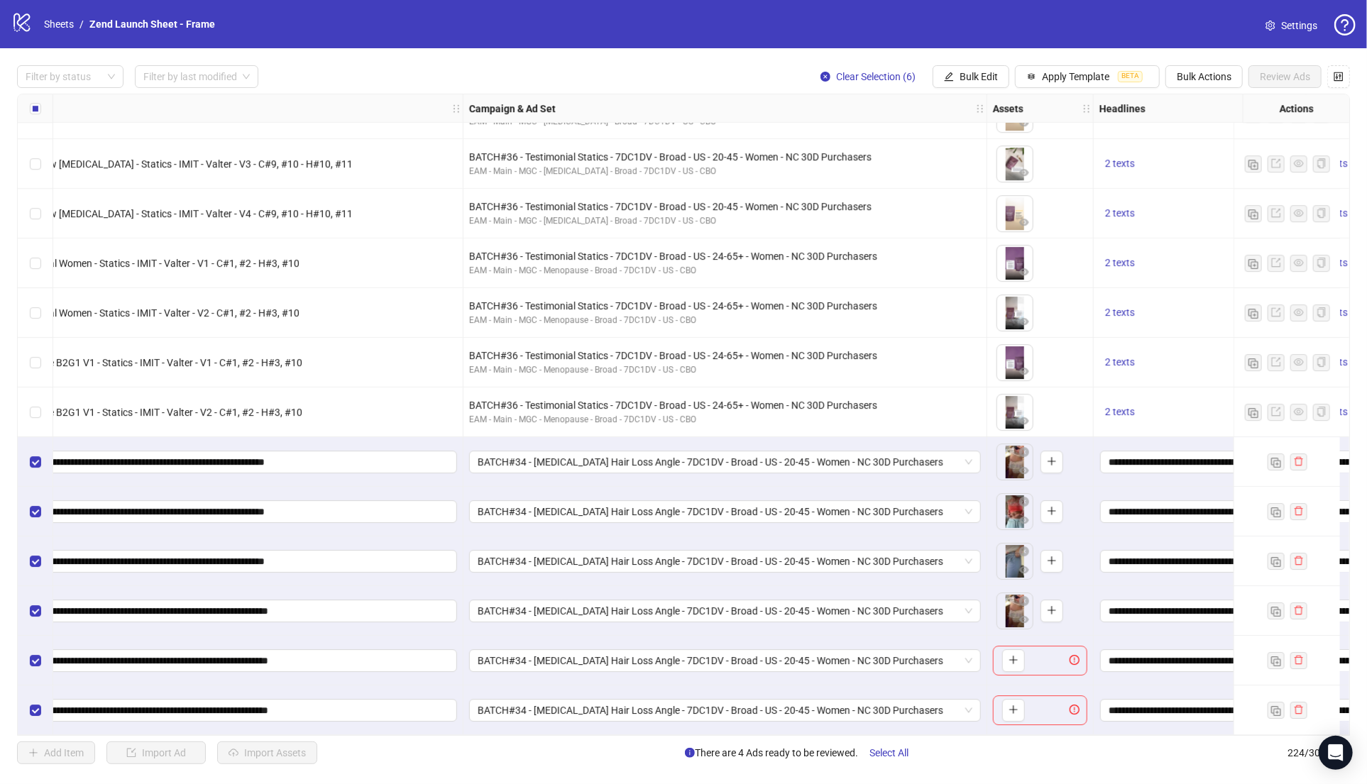
click at [1013, 656] on icon "plus" at bounding box center [1013, 660] width 1 height 8
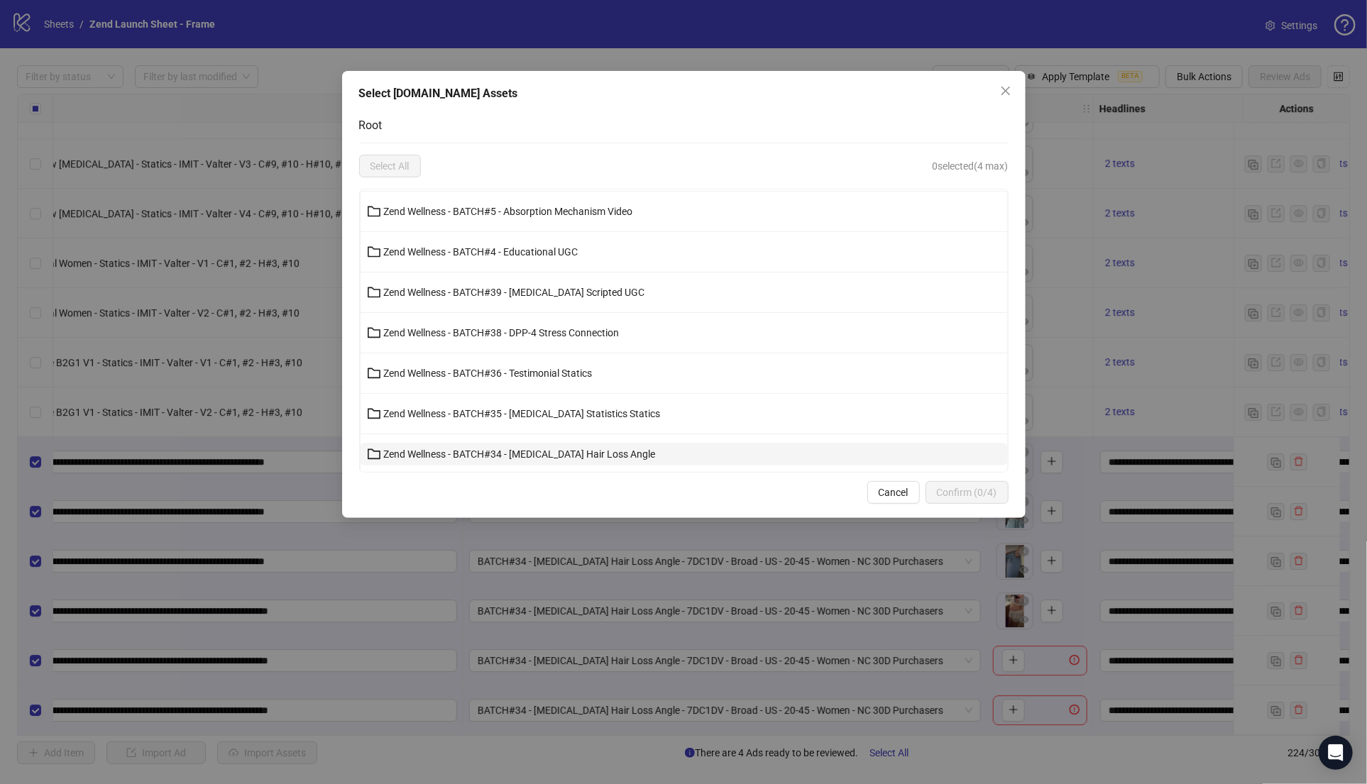
scroll to position [204, 0]
click at [554, 445] on span "Zend Wellness - BATCH#34 - [MEDICAL_DATA] Hair Loss Angle" at bounding box center [520, 450] width 272 height 11
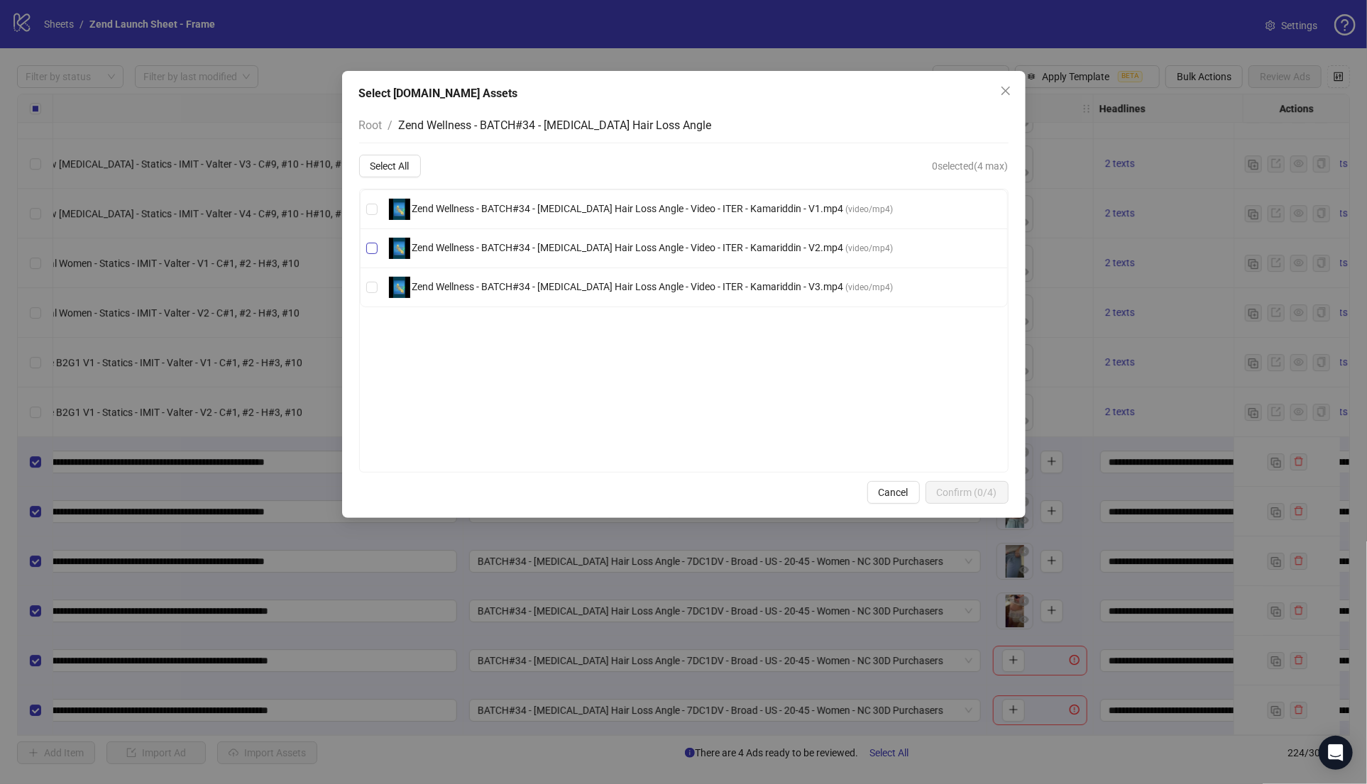
click at [568, 250] on span "Zend Wellness - BATCH#34 - [MEDICAL_DATA] Hair Loss Angle - Video - ITER - Kama…" at bounding box center [628, 247] width 436 height 11
click at [954, 490] on span "Confirm (1/4)" at bounding box center [967, 492] width 60 height 11
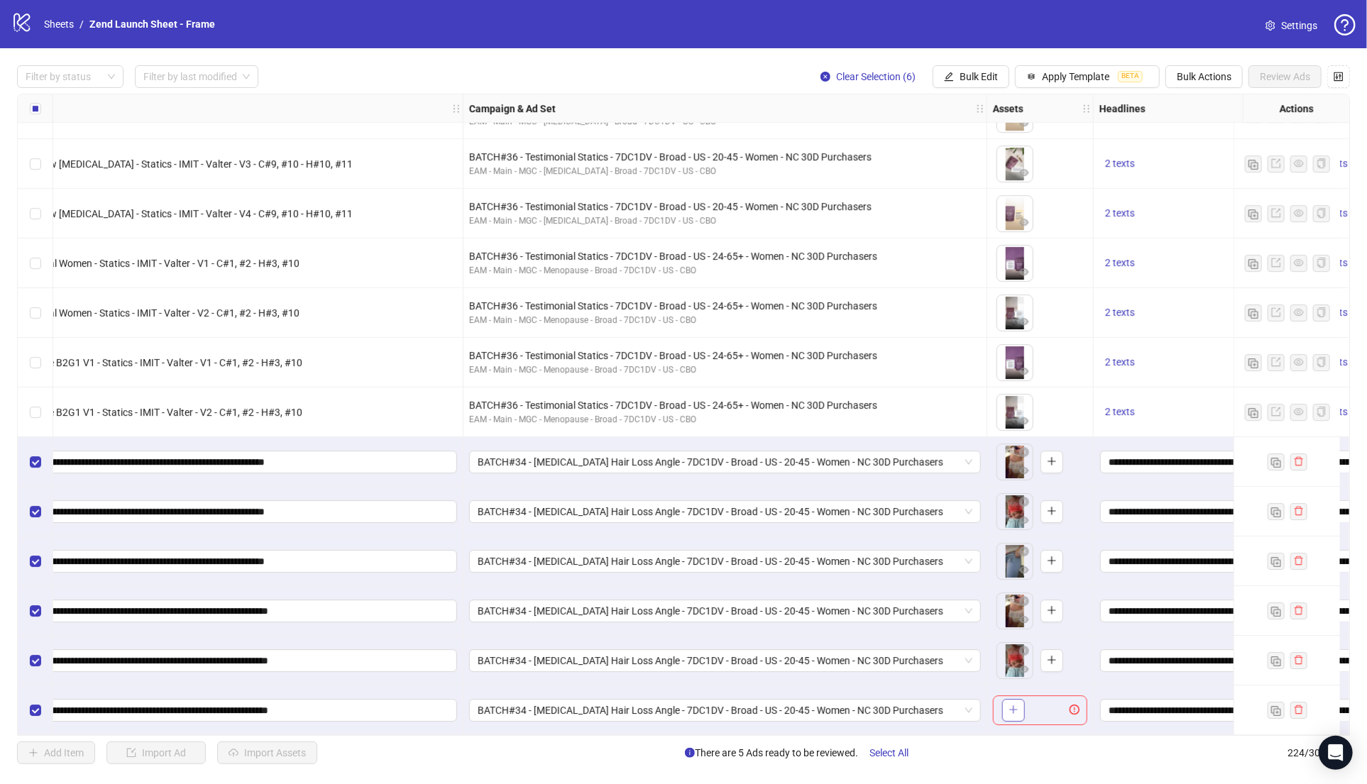
click at [1010, 710] on span "button" at bounding box center [1013, 709] width 10 height 11
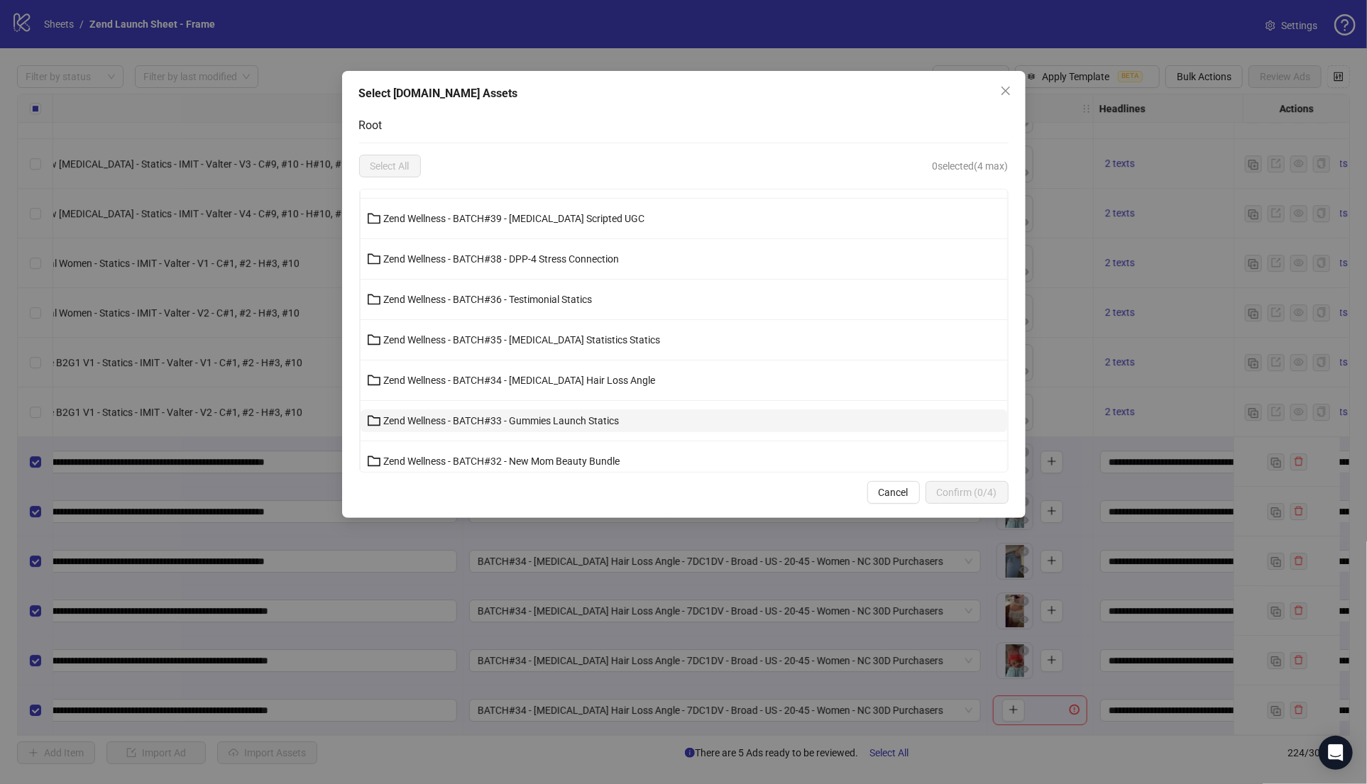
scroll to position [287, 0]
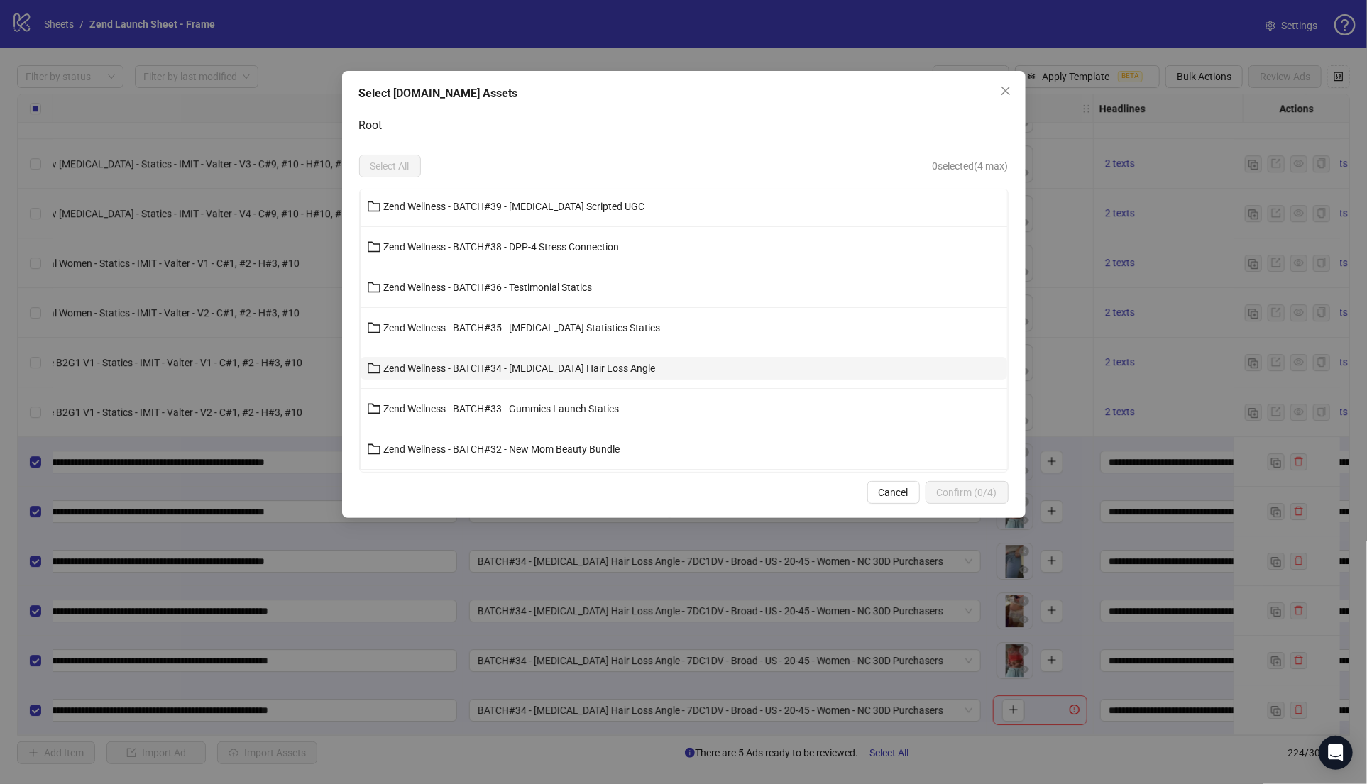
click at [543, 357] on button "Zend Wellness - BATCH#34 - [MEDICAL_DATA] Hair Loss Angle" at bounding box center [684, 368] width 647 height 23
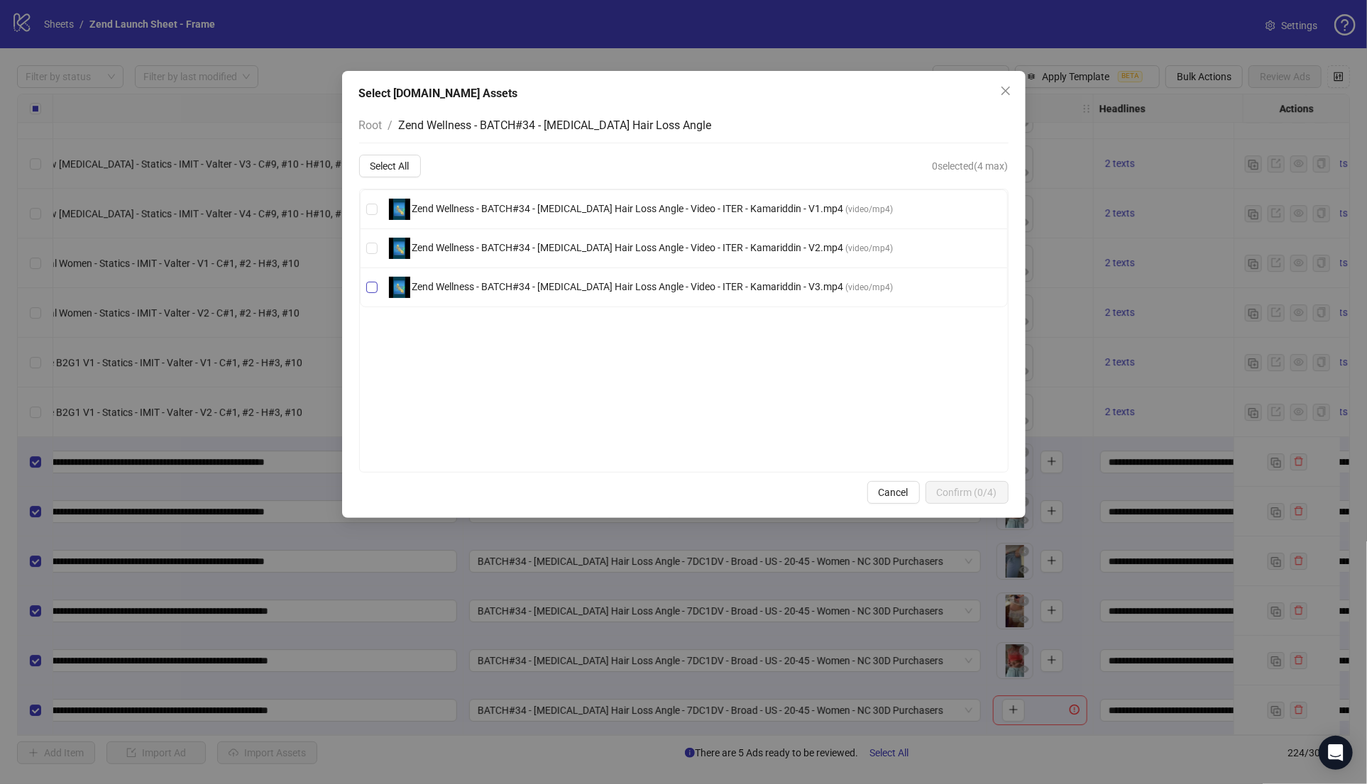
click at [589, 285] on span "Zend Wellness - BATCH#34 - [MEDICAL_DATA] Hair Loss Angle - Video - ITER - Kama…" at bounding box center [628, 286] width 436 height 11
click at [967, 485] on button "Confirm (1/4)" at bounding box center [966, 492] width 83 height 23
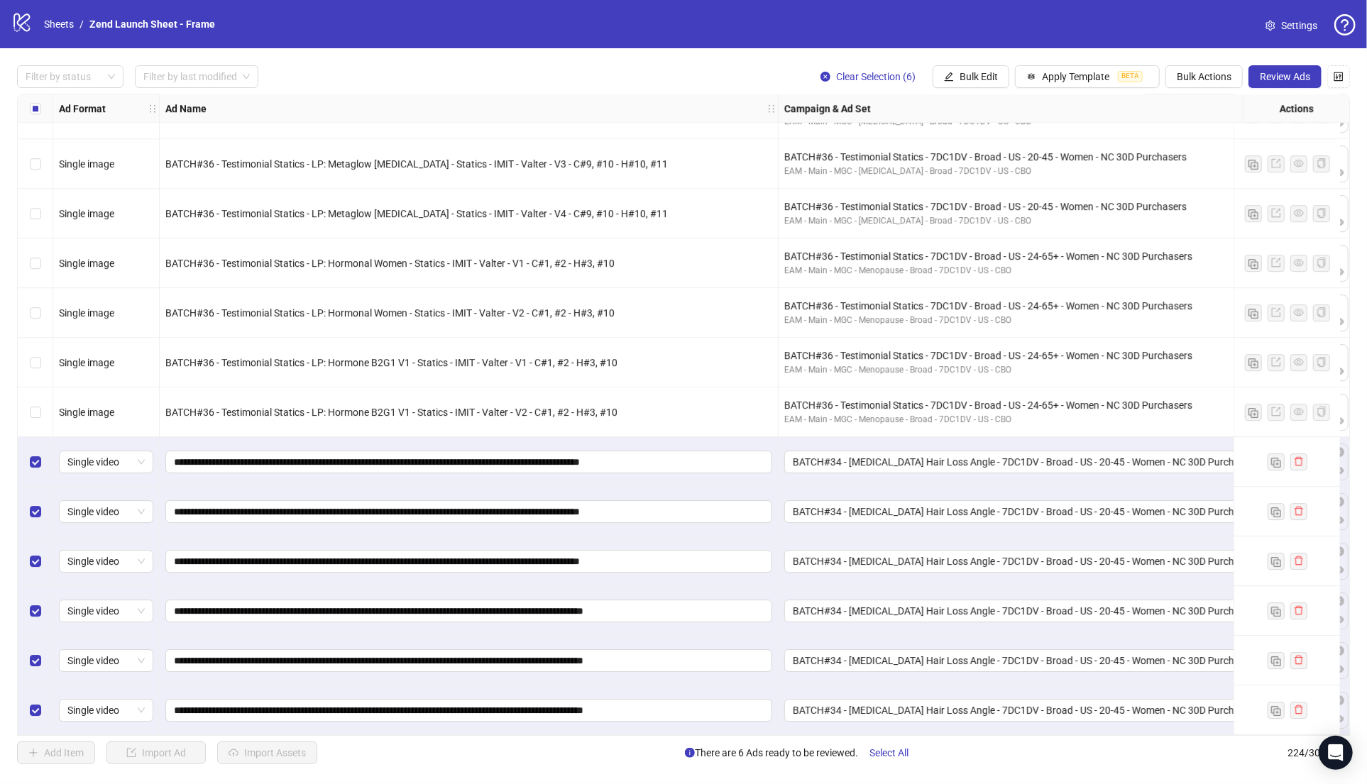
scroll to position [10520, 0]
drag, startPoint x: 341, startPoint y: 457, endPoint x: 74, endPoint y: 442, distance: 267.3
click at [977, 77] on span "Bulk Edit" at bounding box center [978, 76] width 38 height 11
click at [1006, 145] on span "Campaign & Ad Set" at bounding box center [985, 151] width 84 height 16
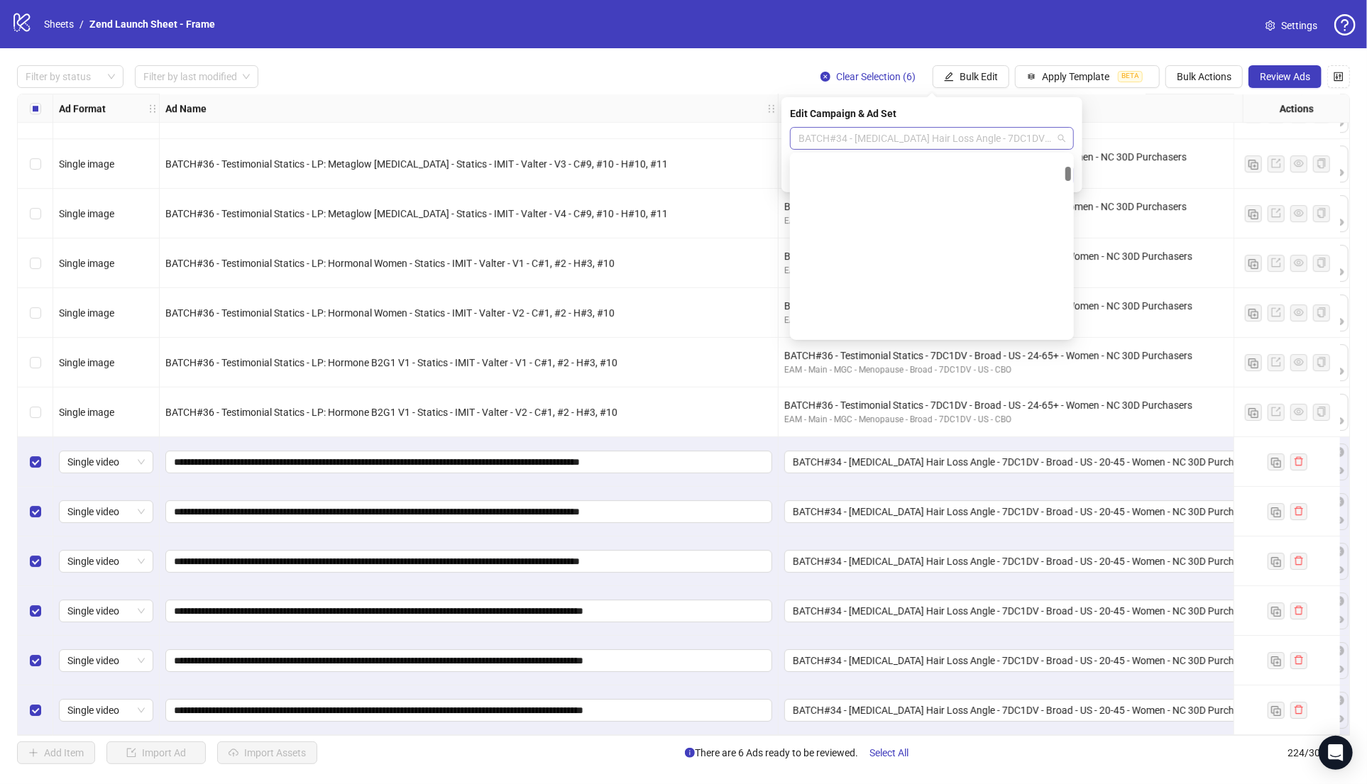
click at [919, 144] on span "BATCH#34 - [MEDICAL_DATA] Hair Loss Angle - 7DC1DV - Broad - US - 20-45 - Women…" at bounding box center [931, 138] width 267 height 21
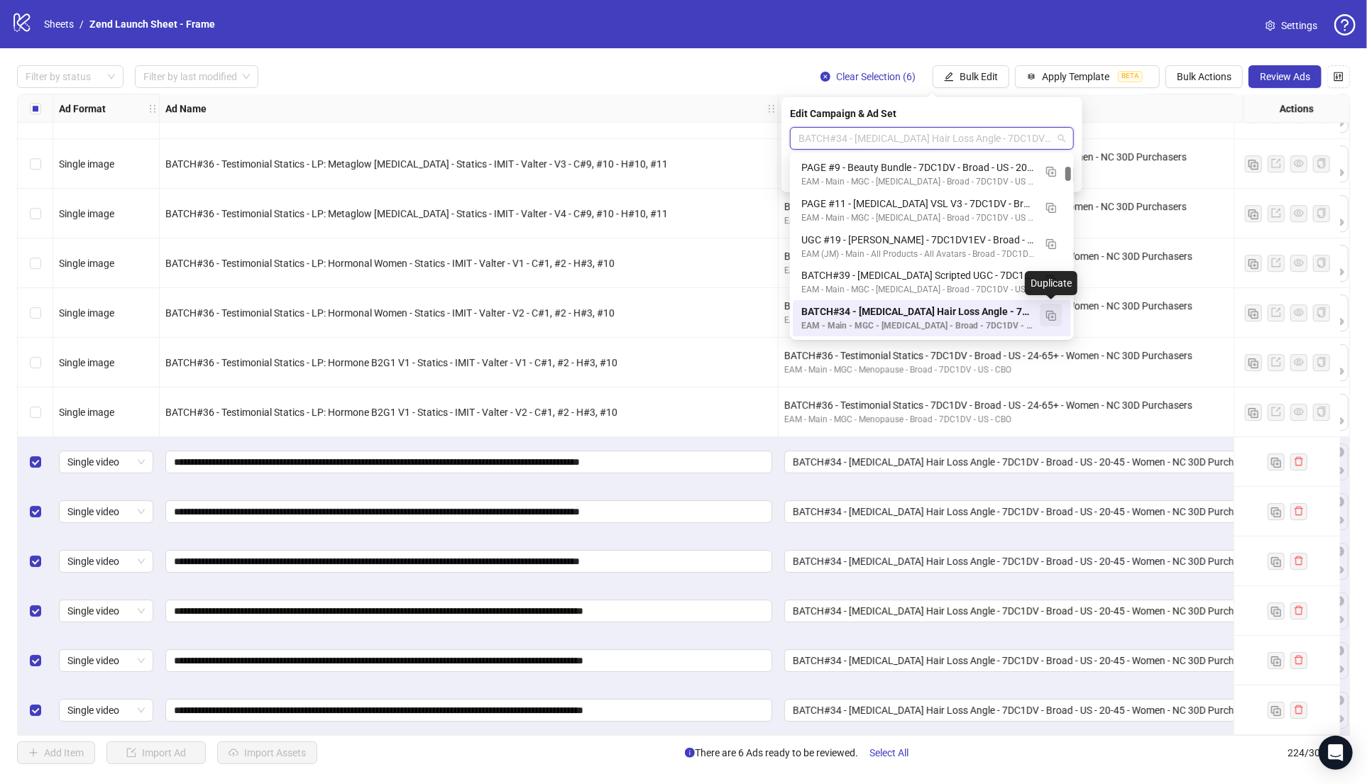
click at [1054, 320] on span "button" at bounding box center [1051, 314] width 10 height 11
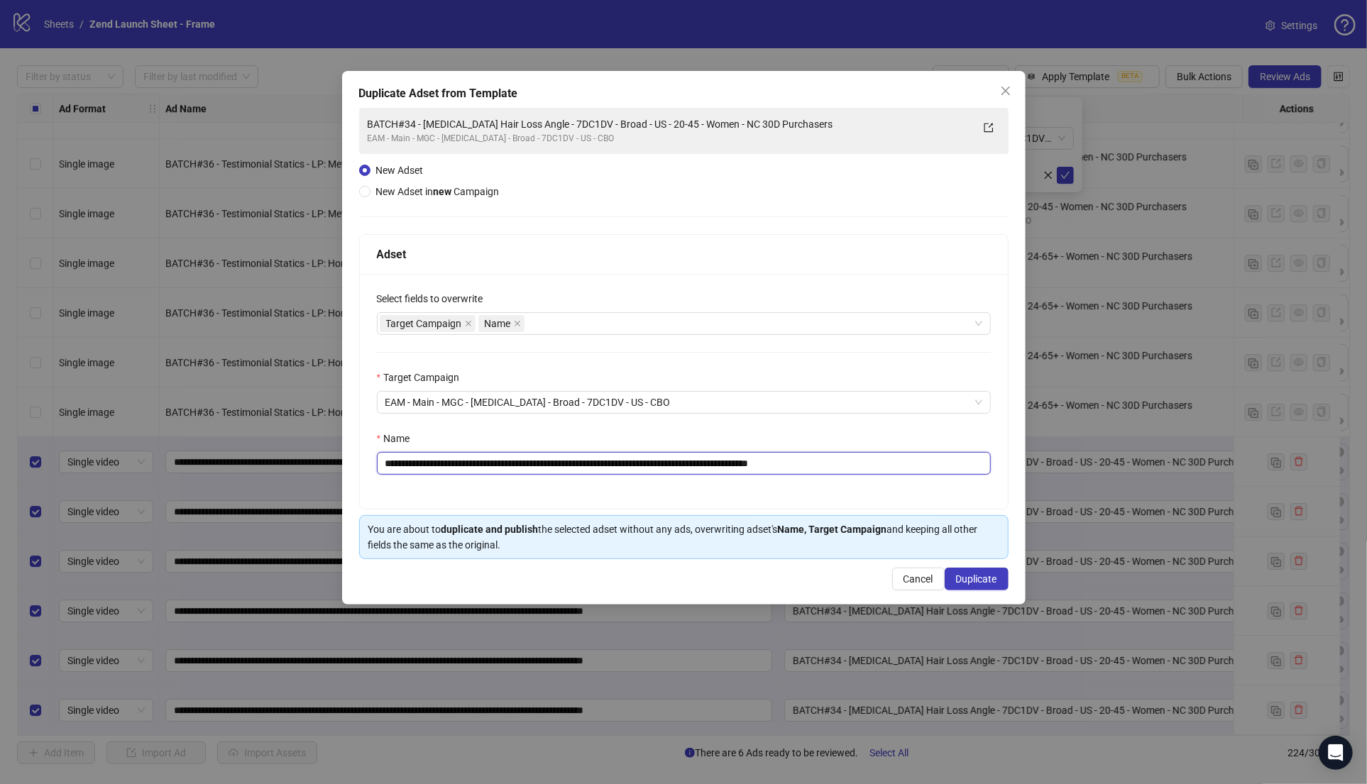
drag, startPoint x: 561, startPoint y: 464, endPoint x: 205, endPoint y: 436, distance: 357.4
click at [205, 436] on div "**********" at bounding box center [683, 392] width 1367 height 784
paste input "text"
drag, startPoint x: 818, startPoint y: 463, endPoint x: 908, endPoint y: 465, distance: 90.1
click at [908, 465] on input "**********" at bounding box center [684, 463] width 614 height 23
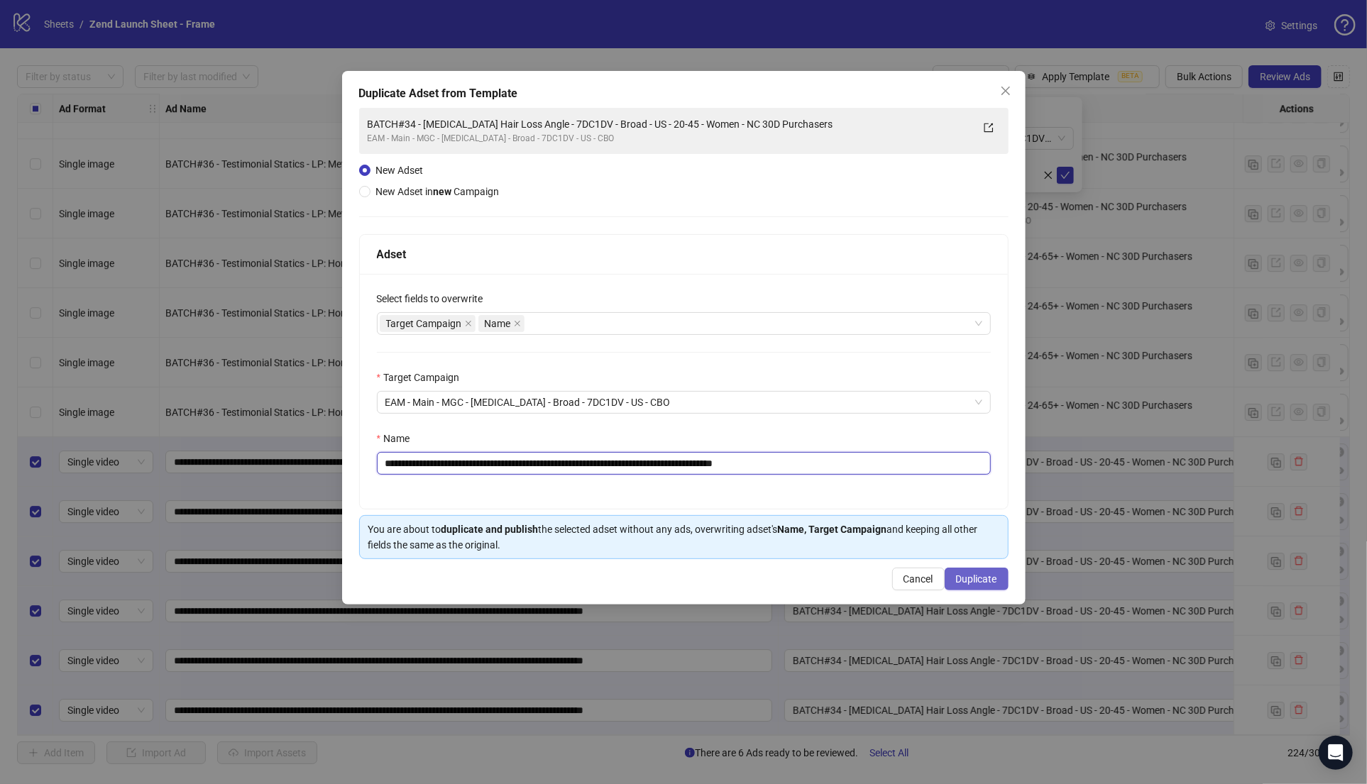
type input "**********"
click at [972, 574] on span "Duplicate" at bounding box center [976, 578] width 41 height 11
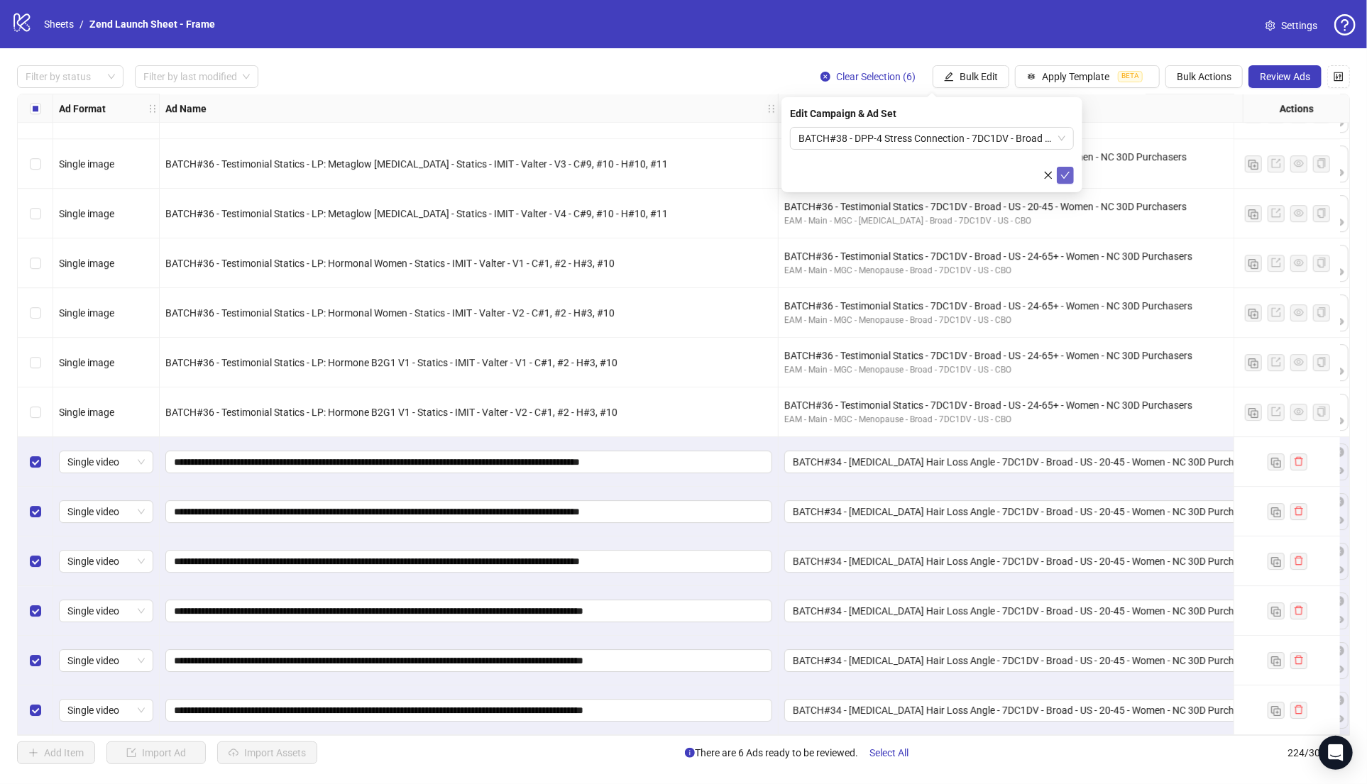
click at [1068, 172] on icon "check" at bounding box center [1065, 175] width 9 height 7
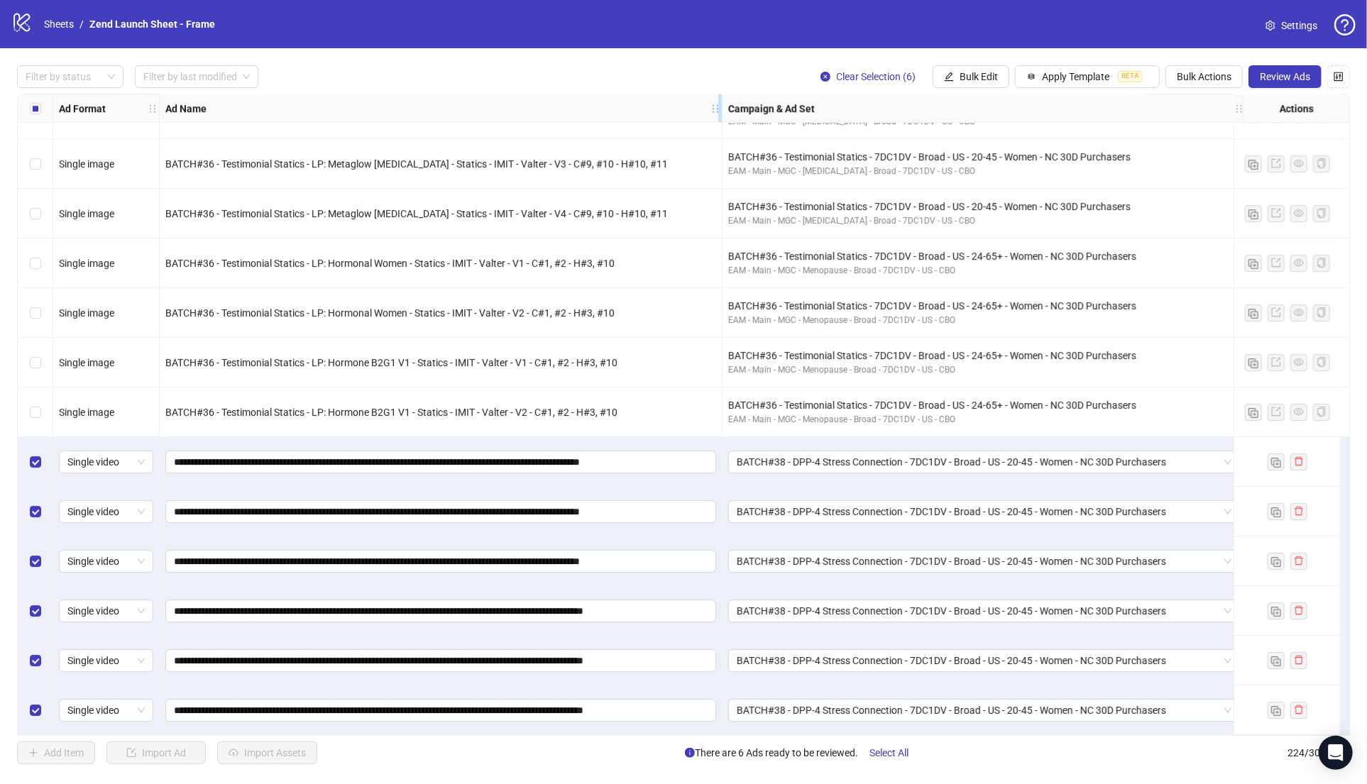
drag, startPoint x: 774, startPoint y: 106, endPoint x: 717, endPoint y: 104, distance: 56.1
click at [717, 104] on icon "holder" at bounding box center [715, 109] width 10 height 10
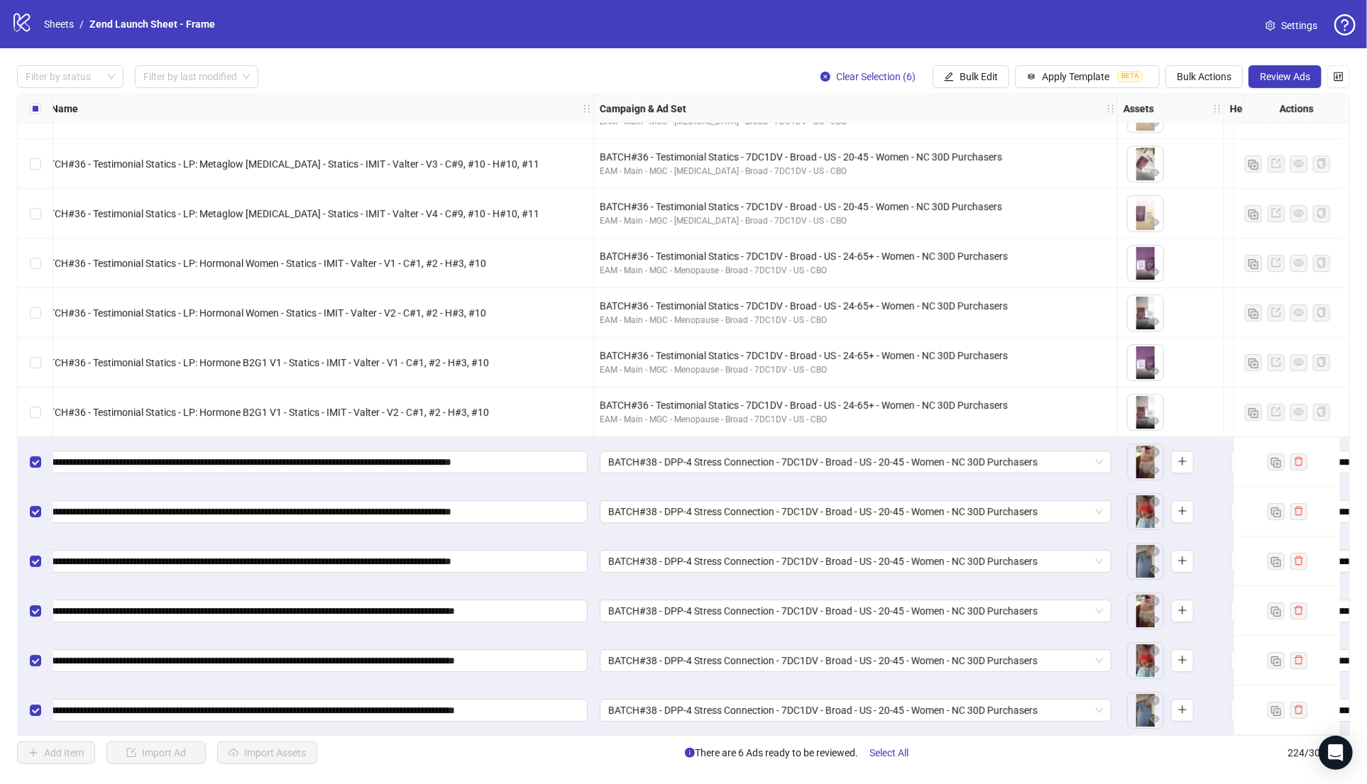
scroll to position [10520, 155]
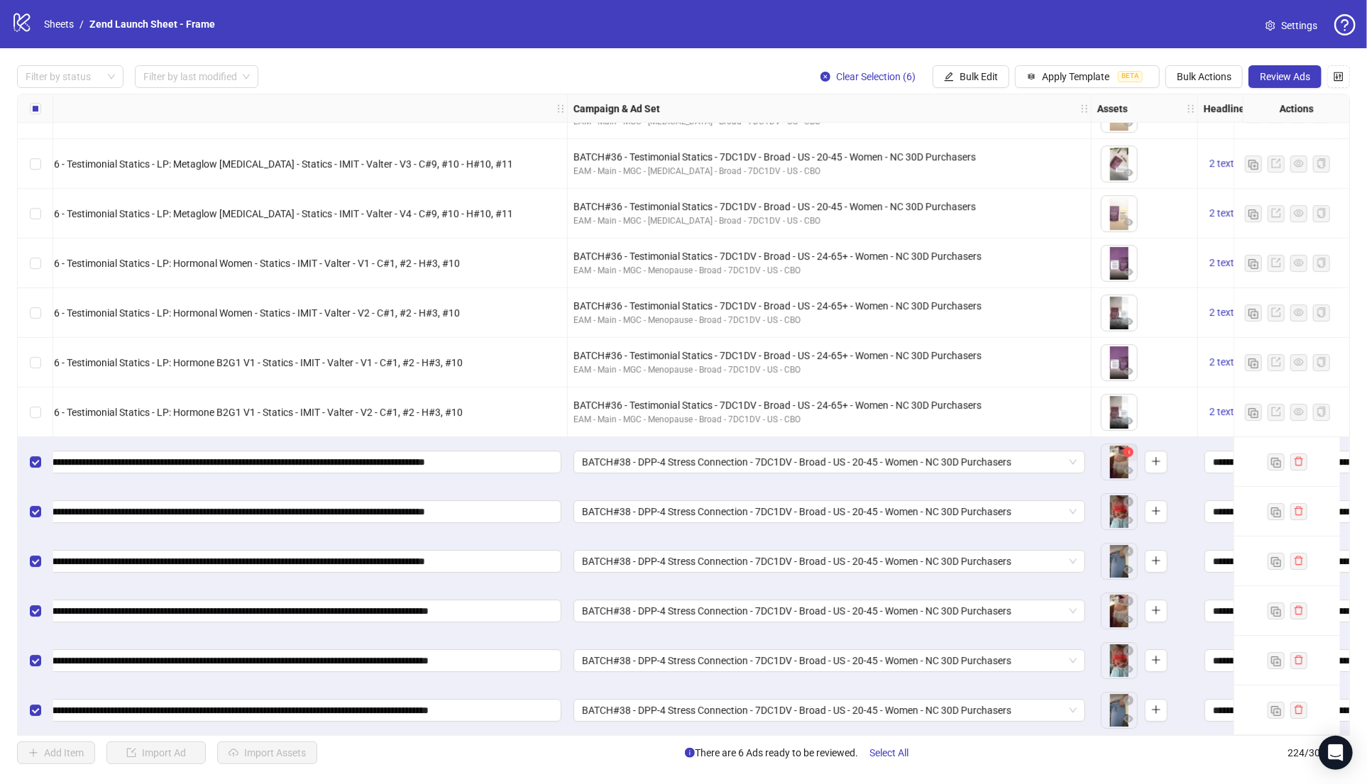
click at [1133, 447] on icon "close-circle" at bounding box center [1128, 452] width 10 height 10
click at [1130, 498] on icon "close-circle" at bounding box center [1128, 502] width 10 height 10
click at [1128, 546] on icon "close-circle" at bounding box center [1128, 551] width 10 height 10
click at [1129, 598] on icon "close-circle" at bounding box center [1128, 601] width 10 height 10
click at [1129, 647] on icon "close-circle" at bounding box center [1128, 651] width 10 height 10
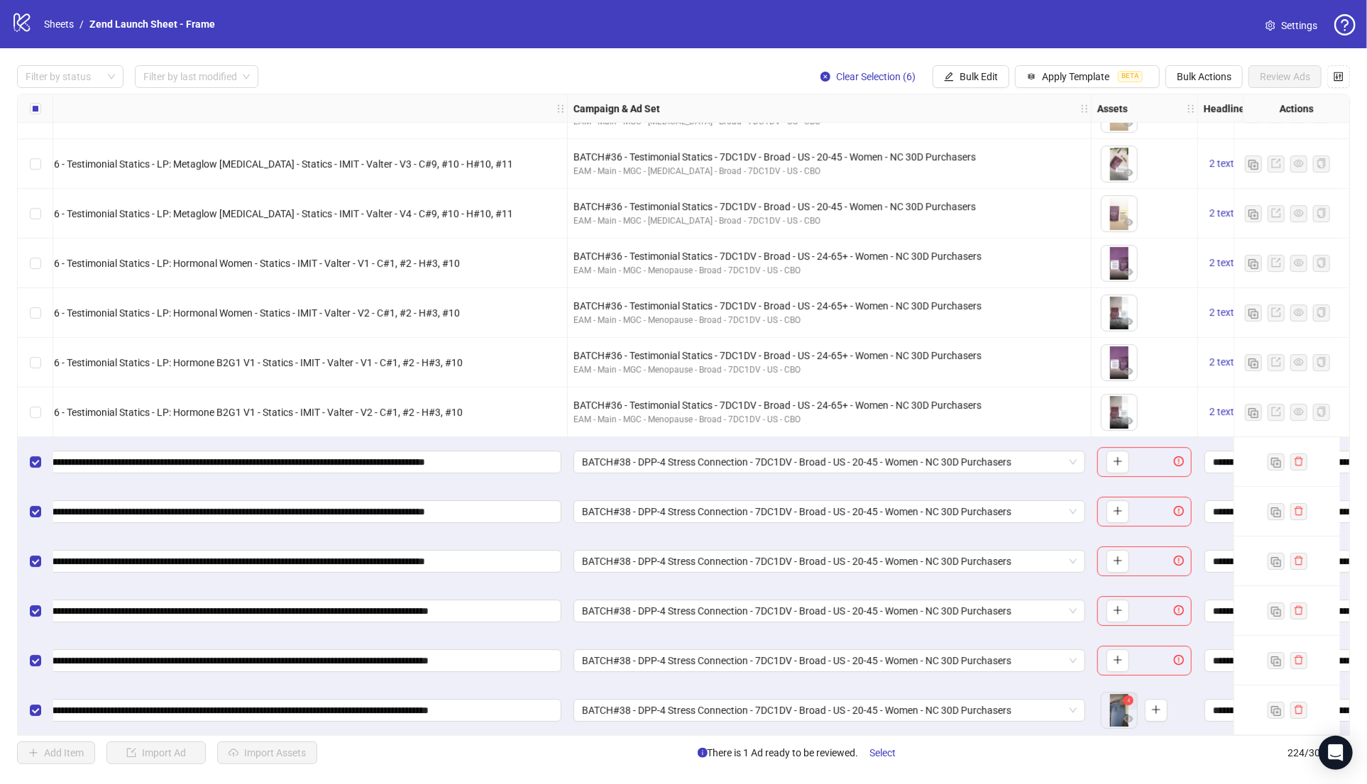
click at [1128, 698] on icon "close-circle" at bounding box center [1128, 700] width 10 height 10
click at [1122, 457] on button "button" at bounding box center [1117, 462] width 23 height 23
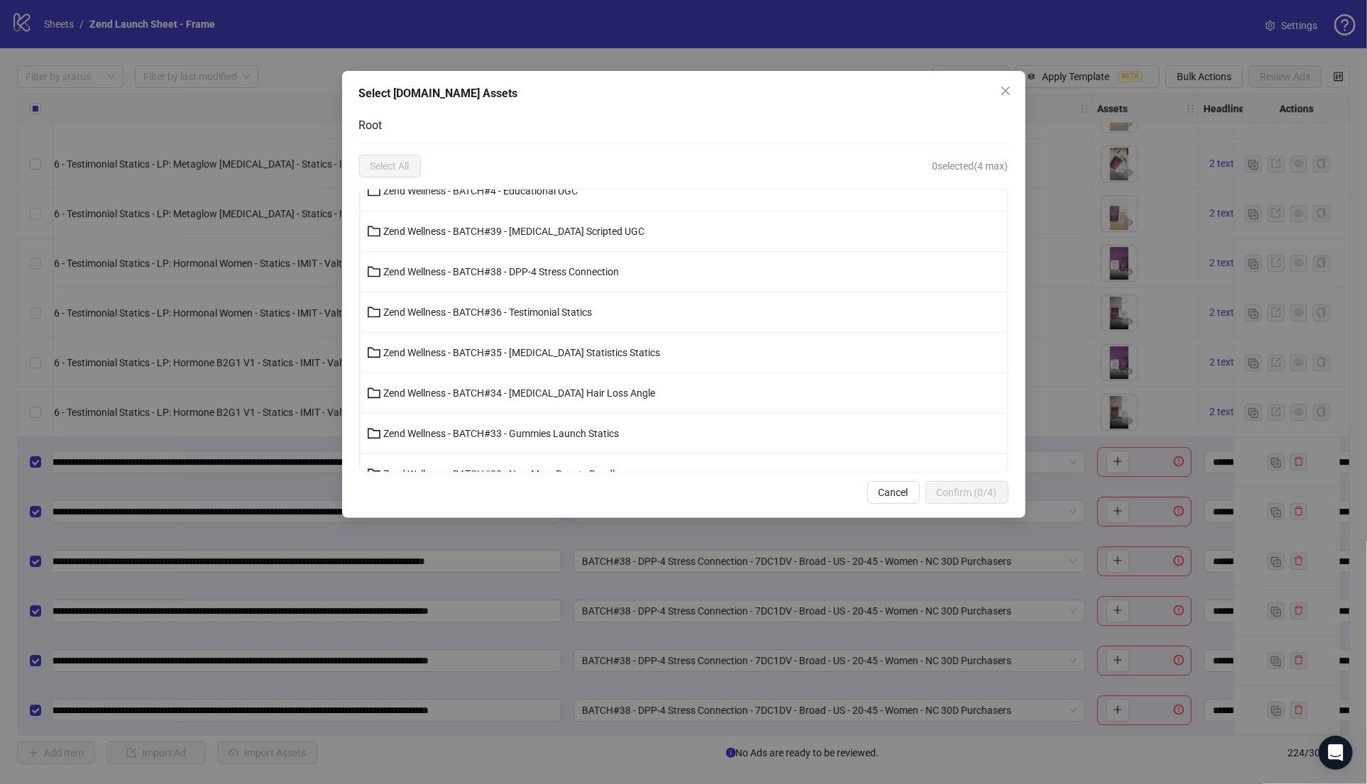
scroll to position [261, 0]
click at [591, 277] on button "Zend Wellness - BATCH#38 - DPP-4 Stress Connection" at bounding box center [684, 272] width 647 height 23
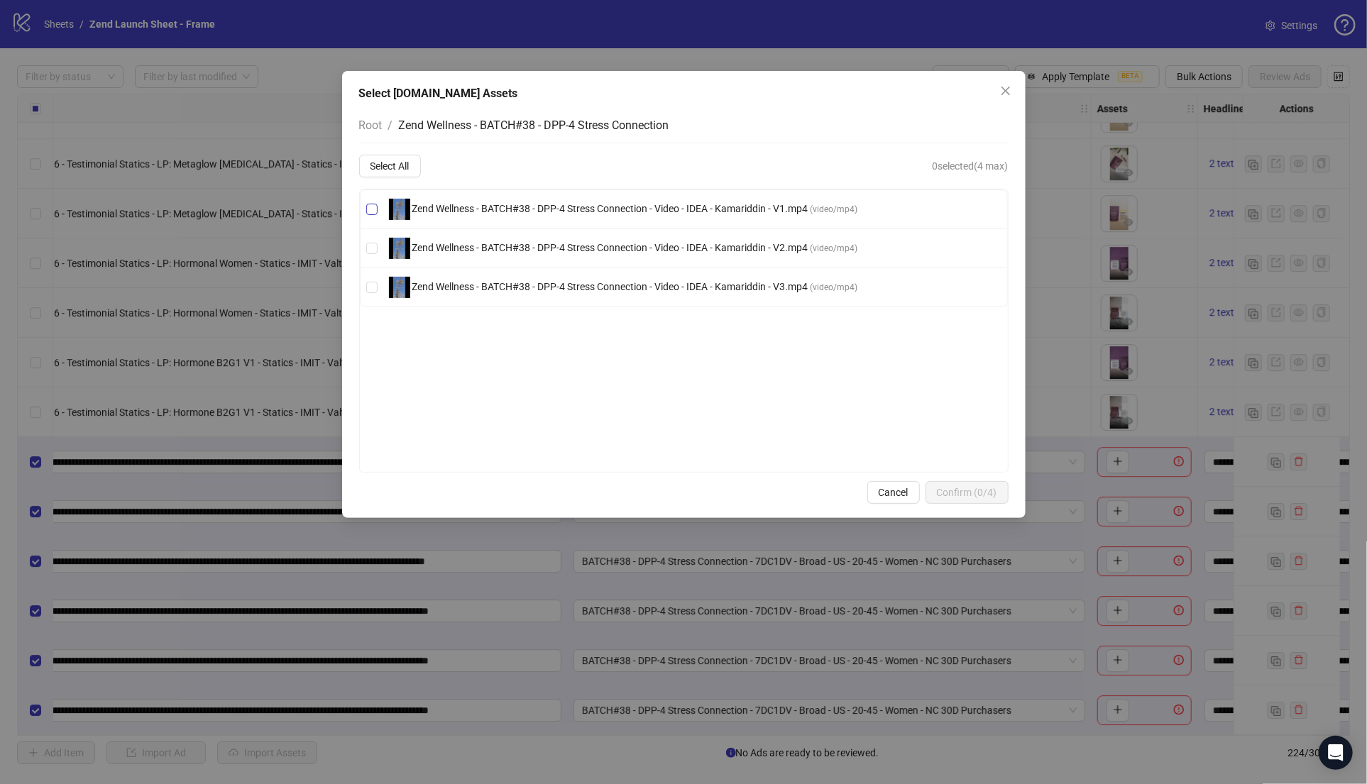
click at [527, 209] on span "Zend Wellness - BATCH#38 - DPP-4 Stress Connection - Video - IDEA - Kamariddin …" at bounding box center [610, 208] width 400 height 11
click at [969, 493] on span "Confirm (1/4)" at bounding box center [967, 492] width 60 height 11
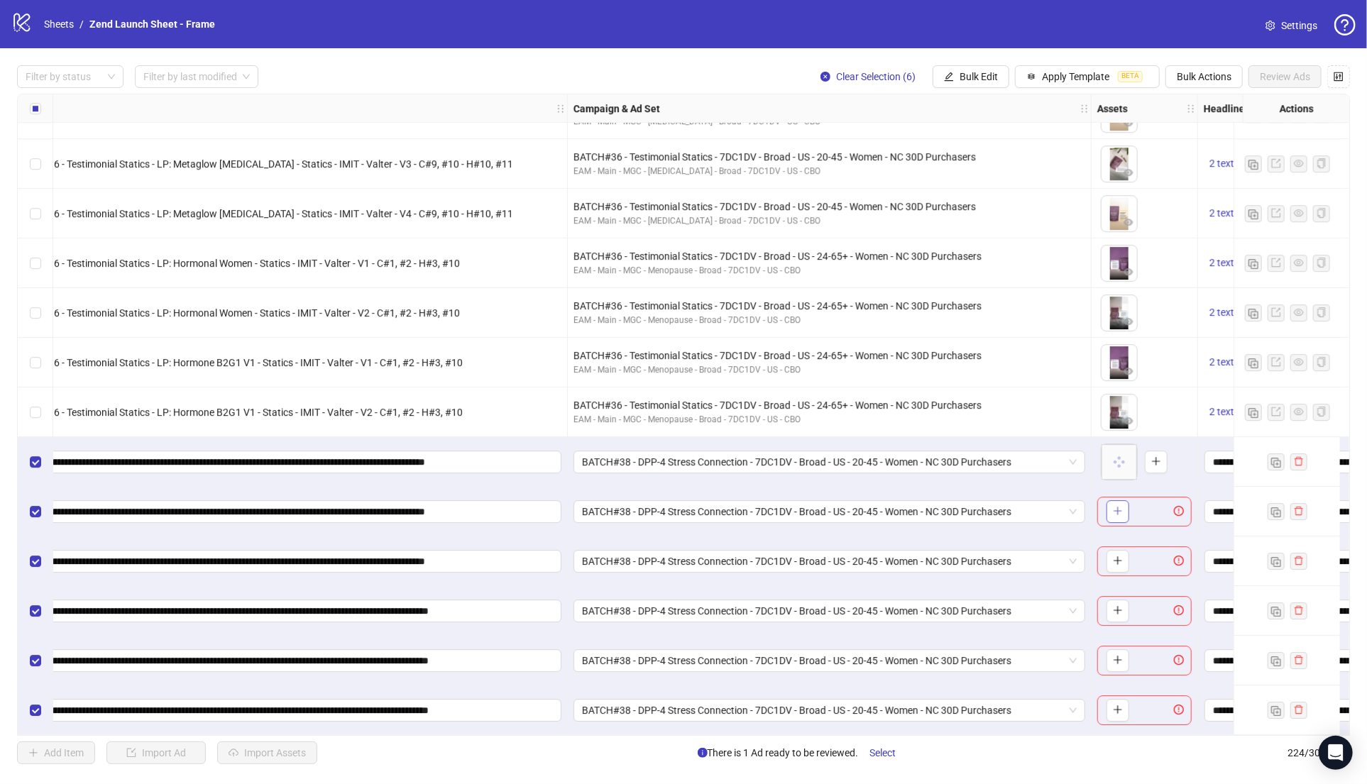
click at [1117, 508] on icon "plus" at bounding box center [1117, 511] width 1 height 8
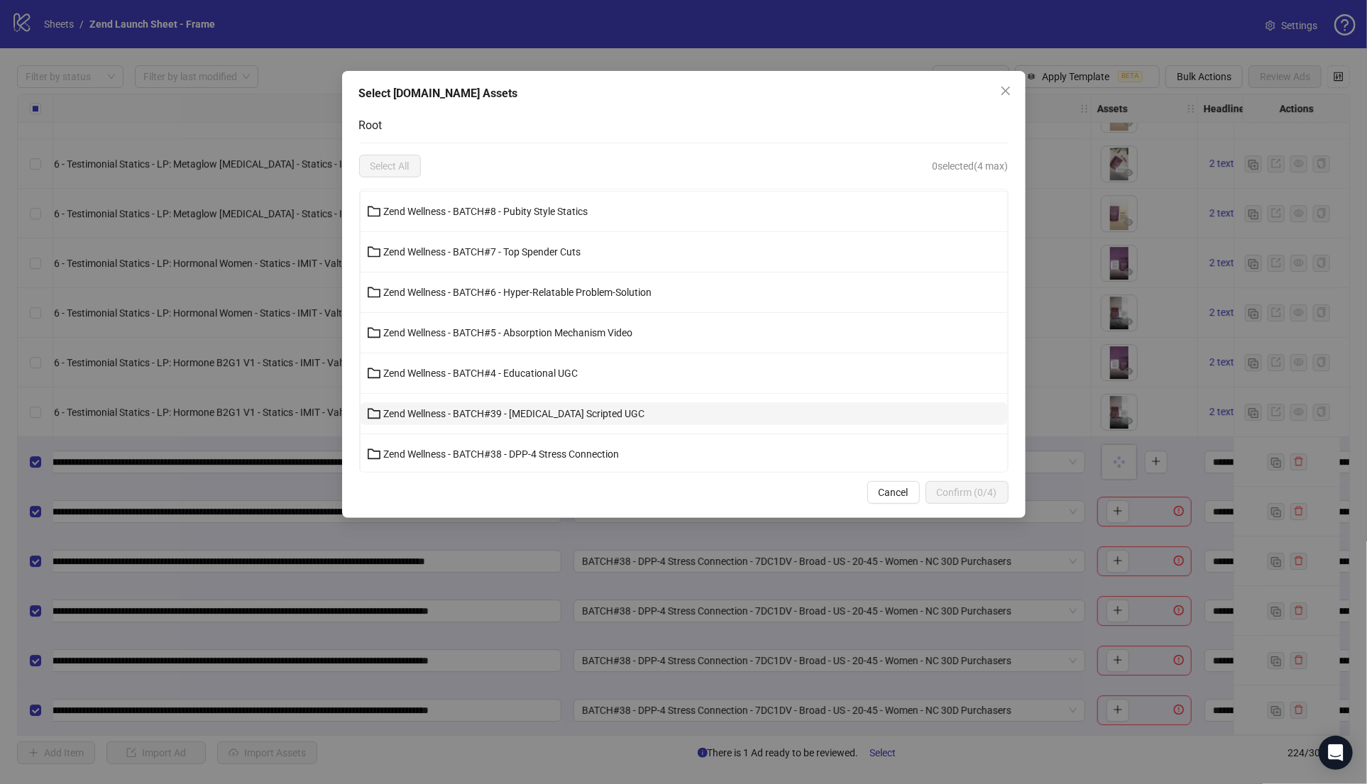
scroll to position [82, 0]
click at [581, 450] on span "Zend Wellness - BATCH#38 - DPP-4 Stress Connection" at bounding box center [502, 451] width 236 height 11
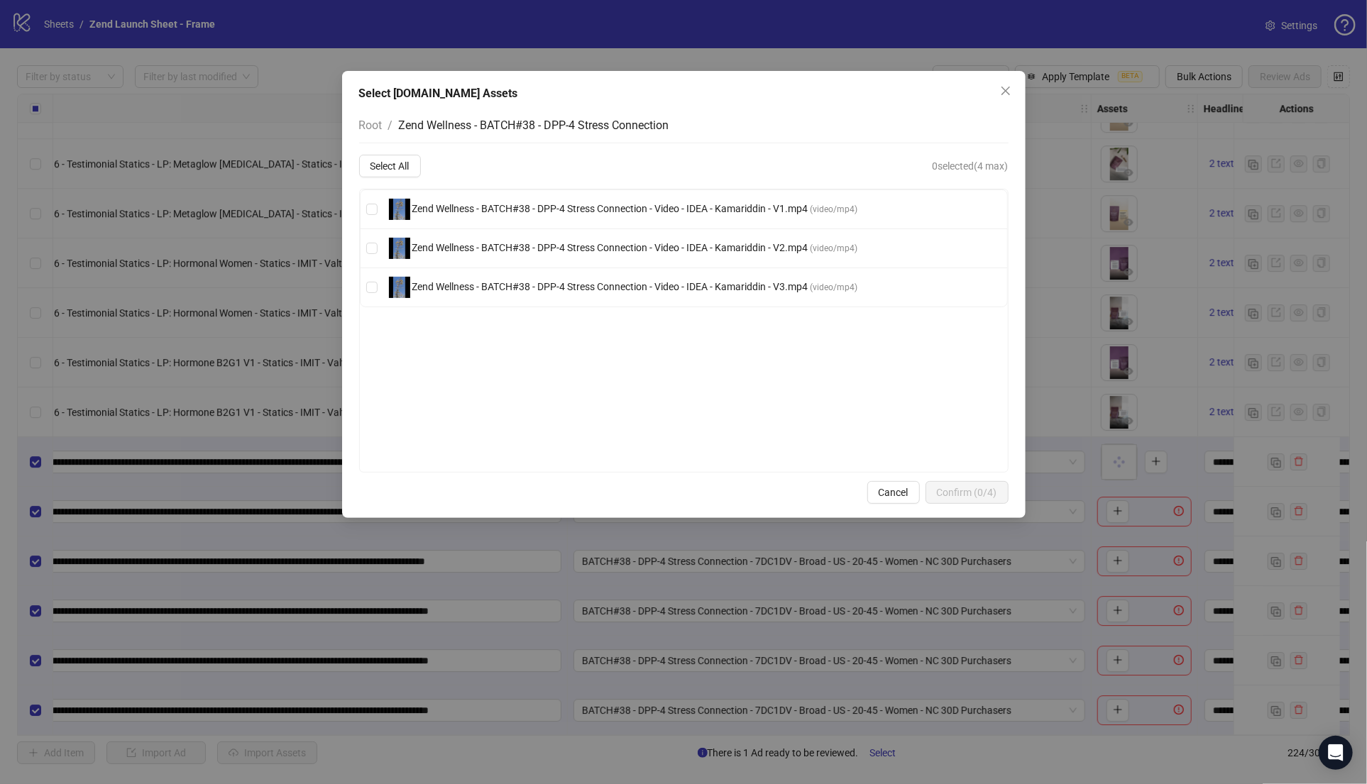
scroll to position [0, 0]
click at [598, 251] on span "Zend Wellness - BATCH#38 - DPP-4 Stress Connection - Video - IDEA - Kamariddin …" at bounding box center [610, 247] width 400 height 11
click at [940, 485] on button "Confirm (1/4)" at bounding box center [966, 492] width 83 height 23
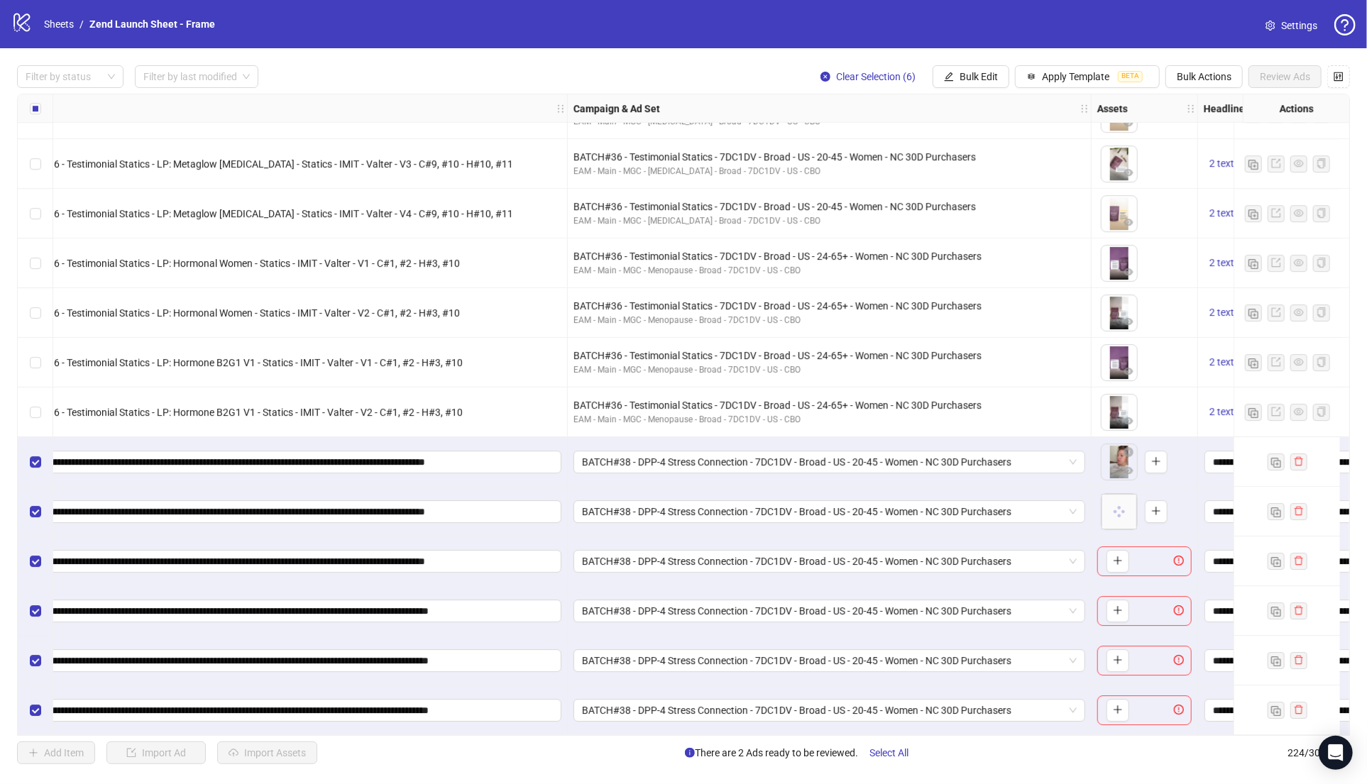
click at [1113, 562] on span "button" at bounding box center [1118, 560] width 10 height 11
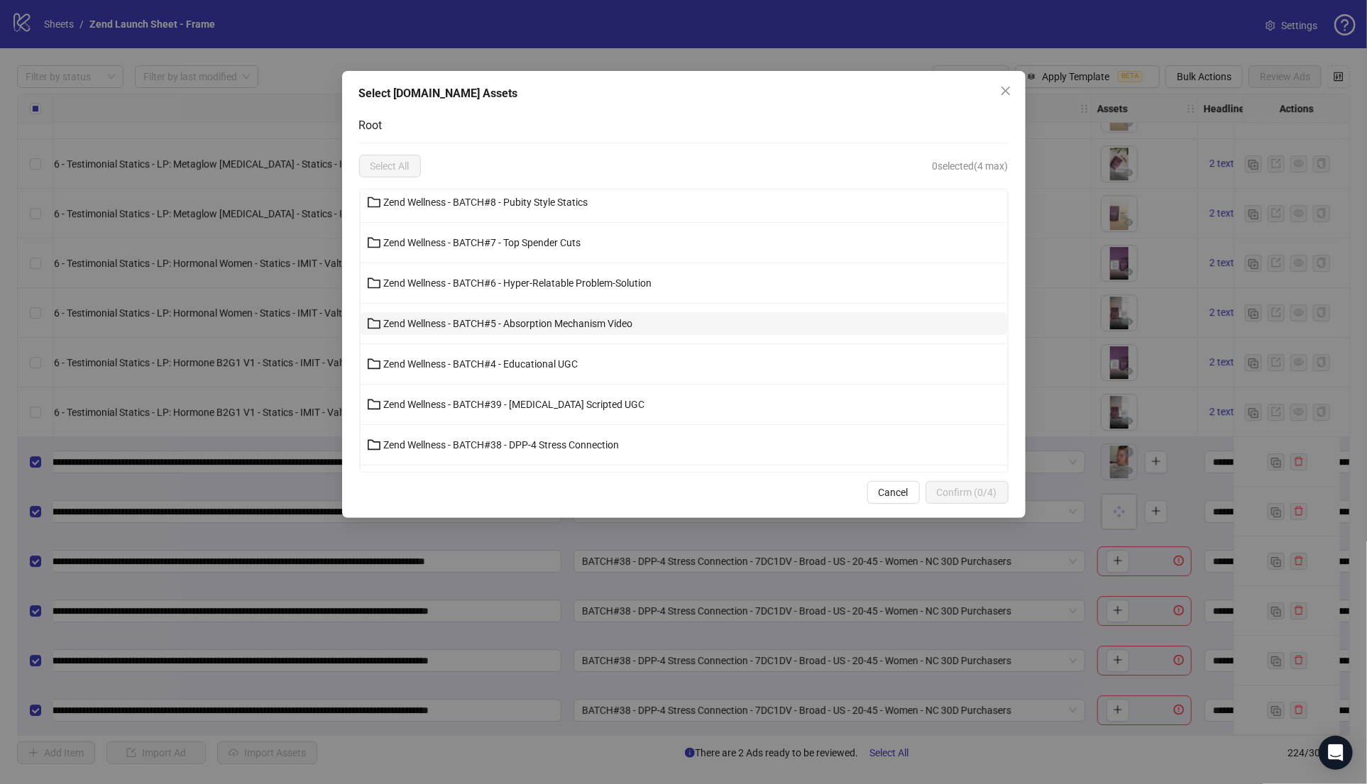
scroll to position [114, 0]
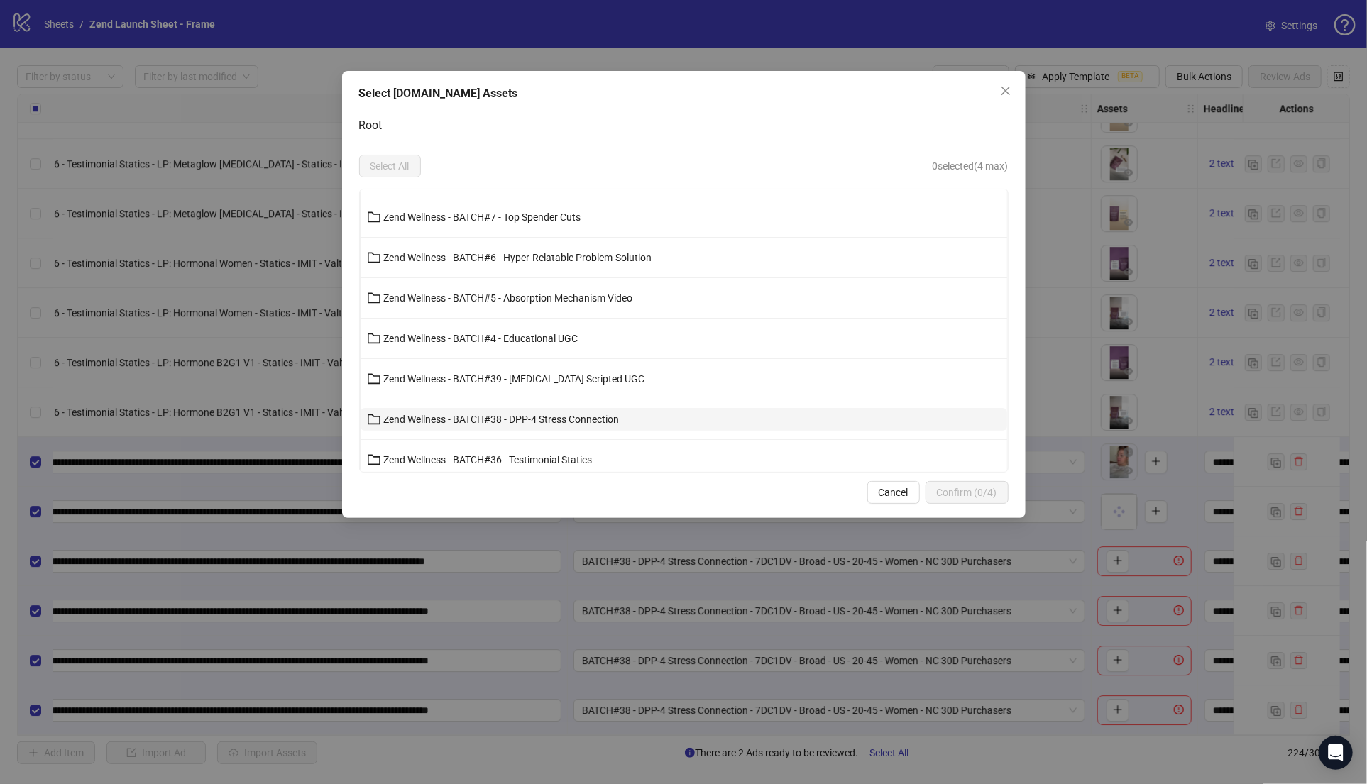
click at [577, 410] on button "Zend Wellness - BATCH#38 - DPP-4 Stress Connection" at bounding box center [684, 419] width 647 height 23
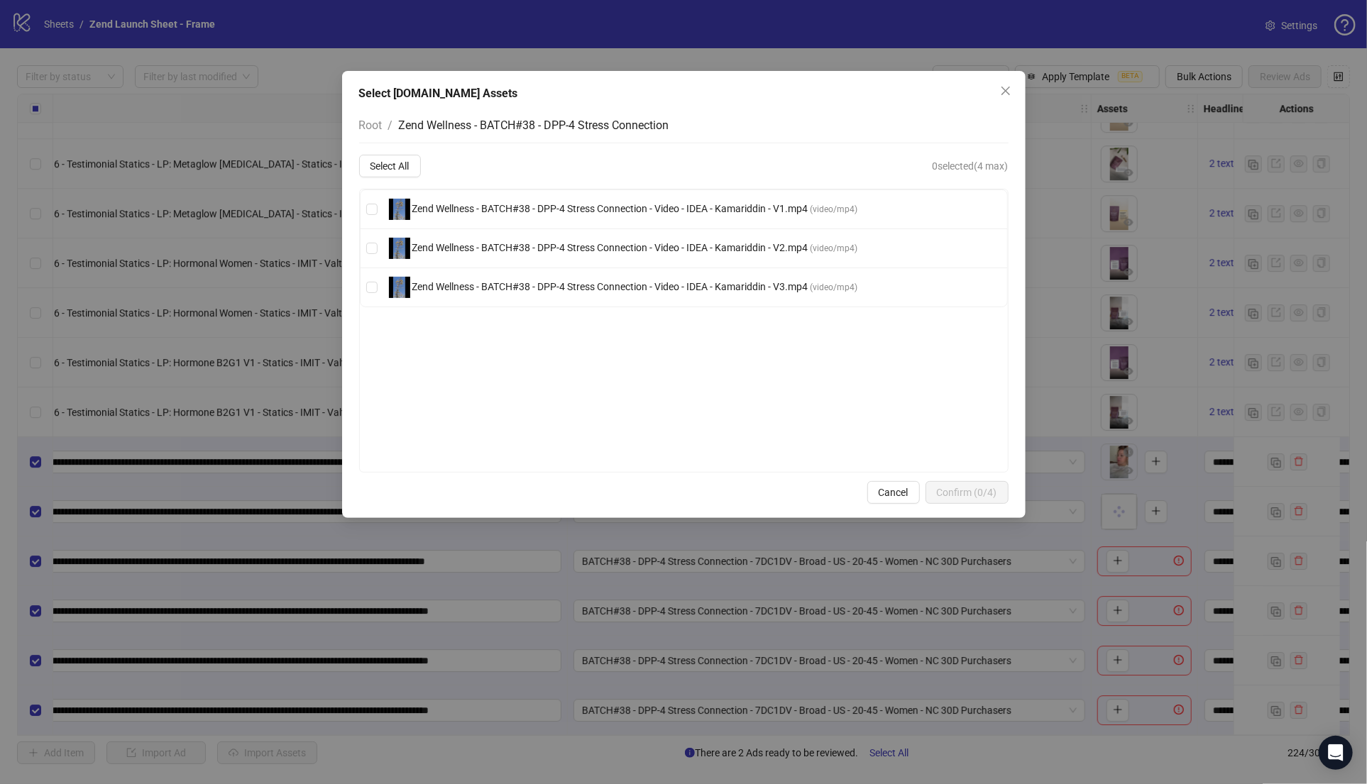
scroll to position [0, 0]
click at [551, 290] on span "Zend Wellness - BATCH#38 - DPP-4 Stress Connection - Video - IDEA - Kamariddin …" at bounding box center [610, 286] width 400 height 11
click at [982, 488] on span "Confirm (1/4)" at bounding box center [967, 492] width 60 height 11
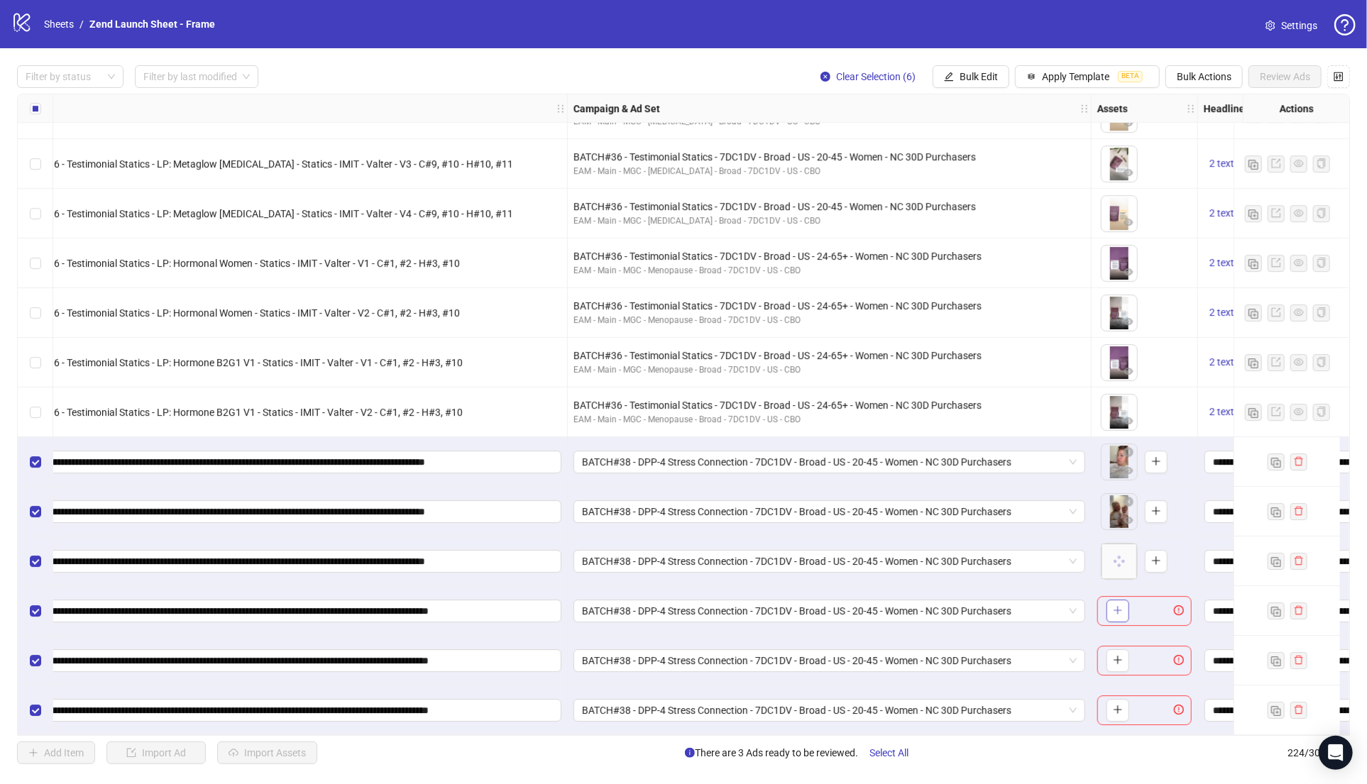
click at [1117, 608] on icon "plus" at bounding box center [1117, 611] width 1 height 8
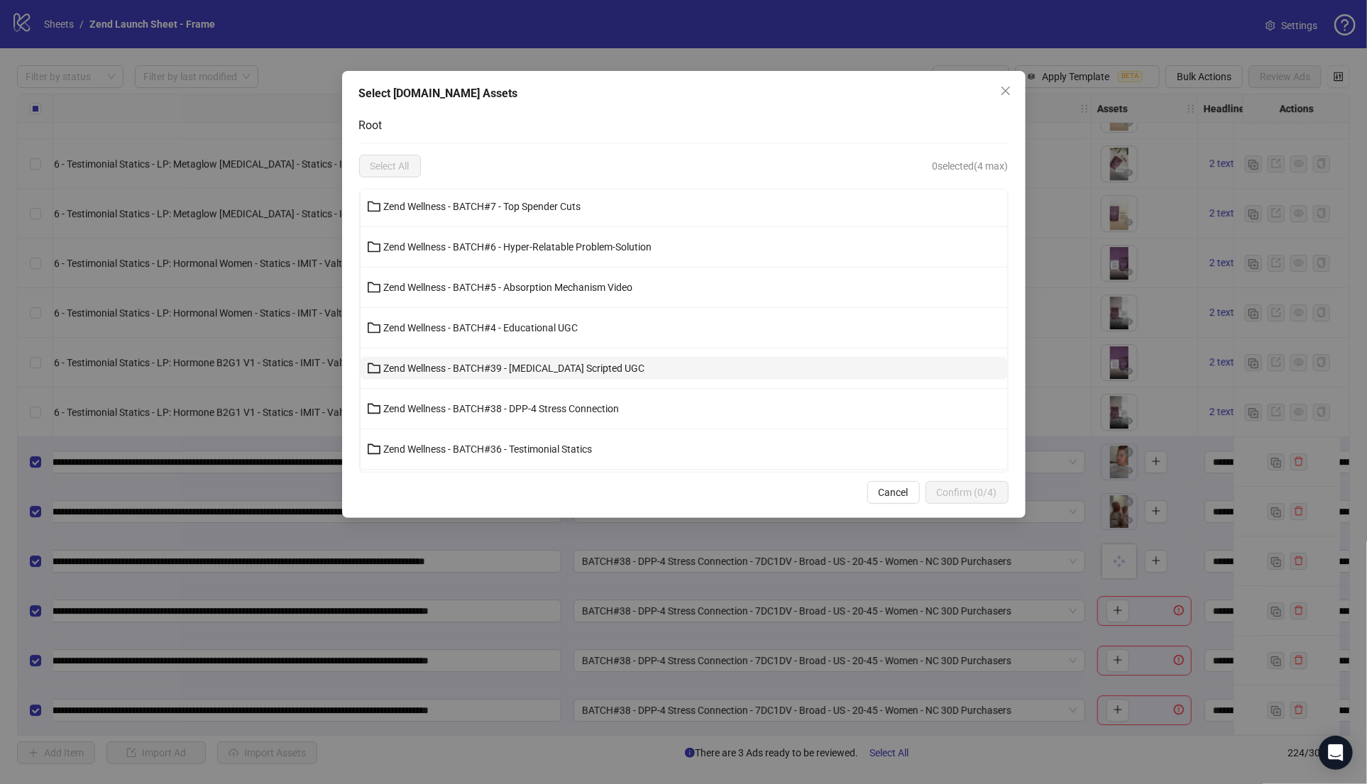
scroll to position [131, 0]
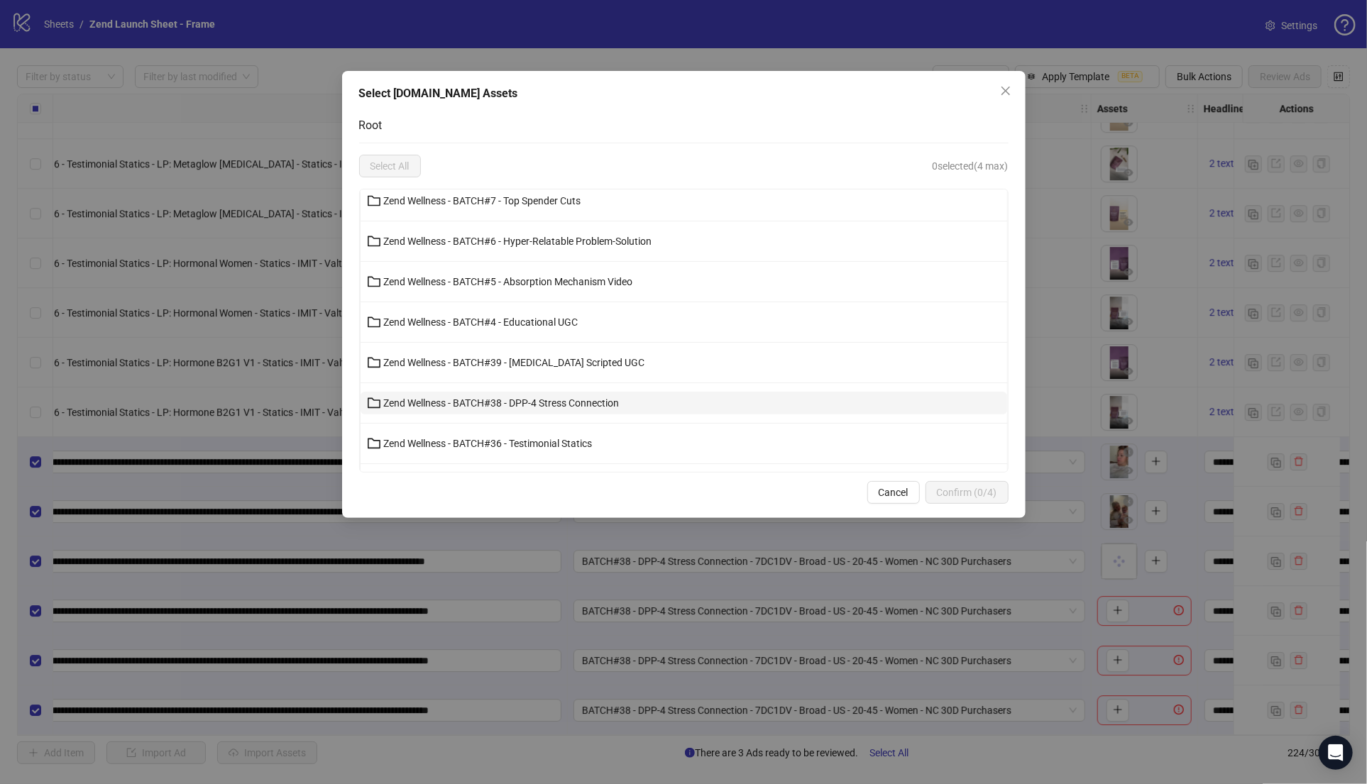
click at [576, 395] on button "Zend Wellness - BATCH#38 - DPP-4 Stress Connection" at bounding box center [684, 403] width 647 height 23
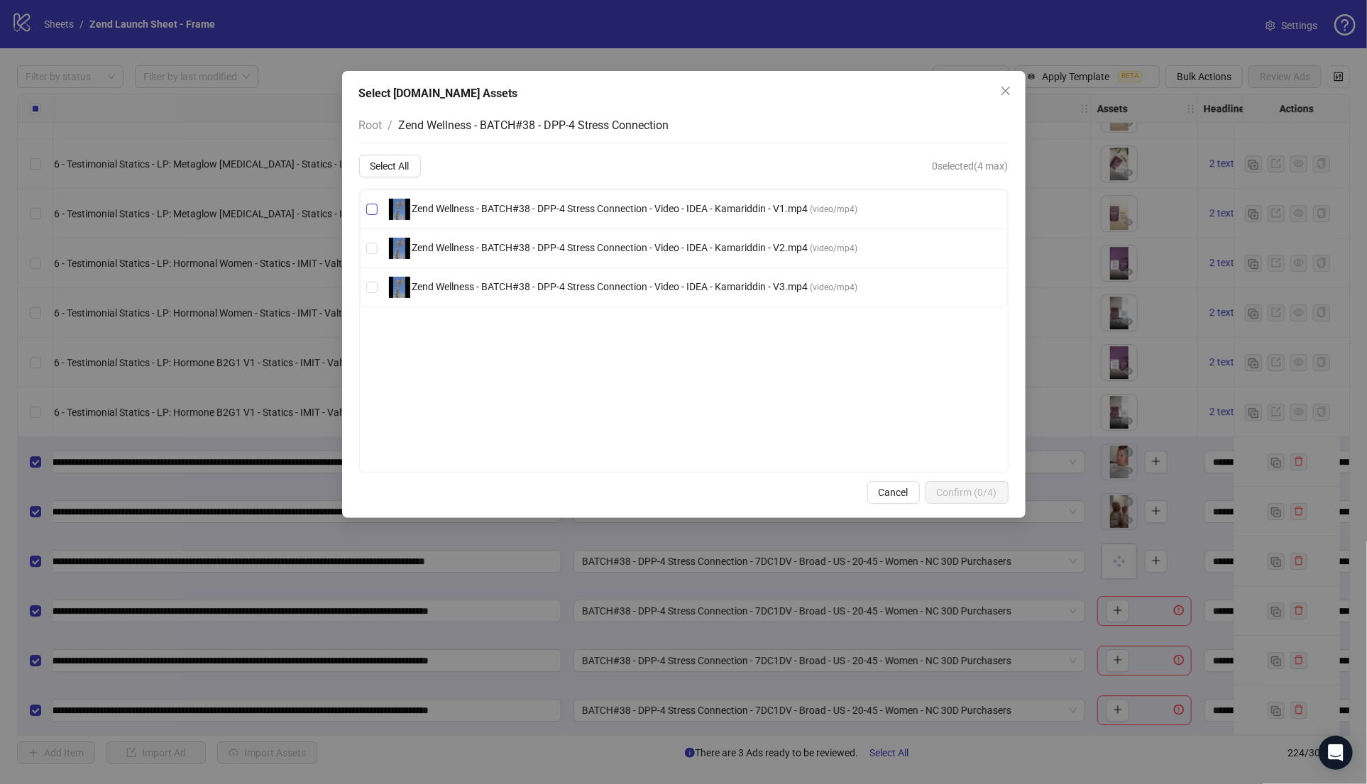
click at [567, 204] on span "Zend Wellness - BATCH#38 - DPP-4 Stress Connection - Video - IDEA - Kamariddin …" at bounding box center [610, 208] width 400 height 11
click at [957, 498] on button "Confirm (1/4)" at bounding box center [966, 492] width 83 height 23
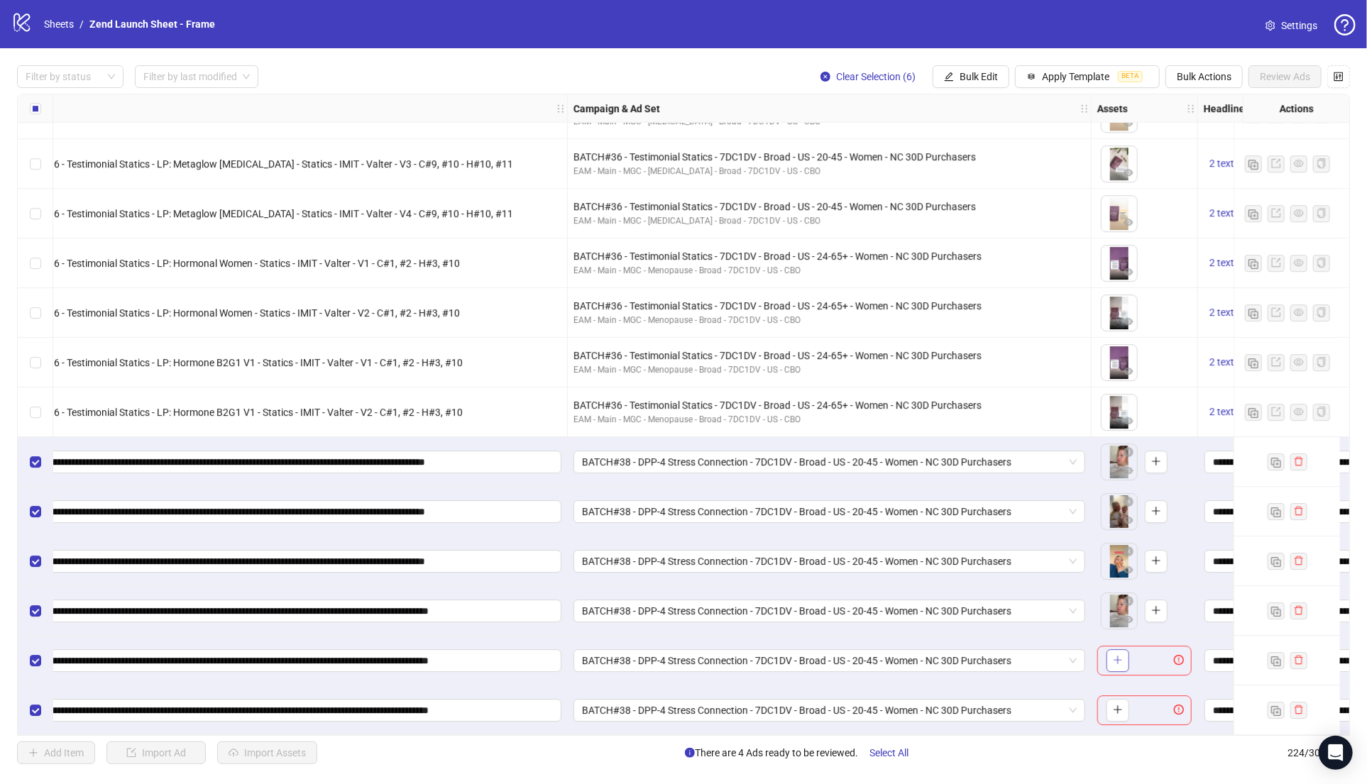
click at [1118, 657] on icon "plus" at bounding box center [1118, 660] width 10 height 10
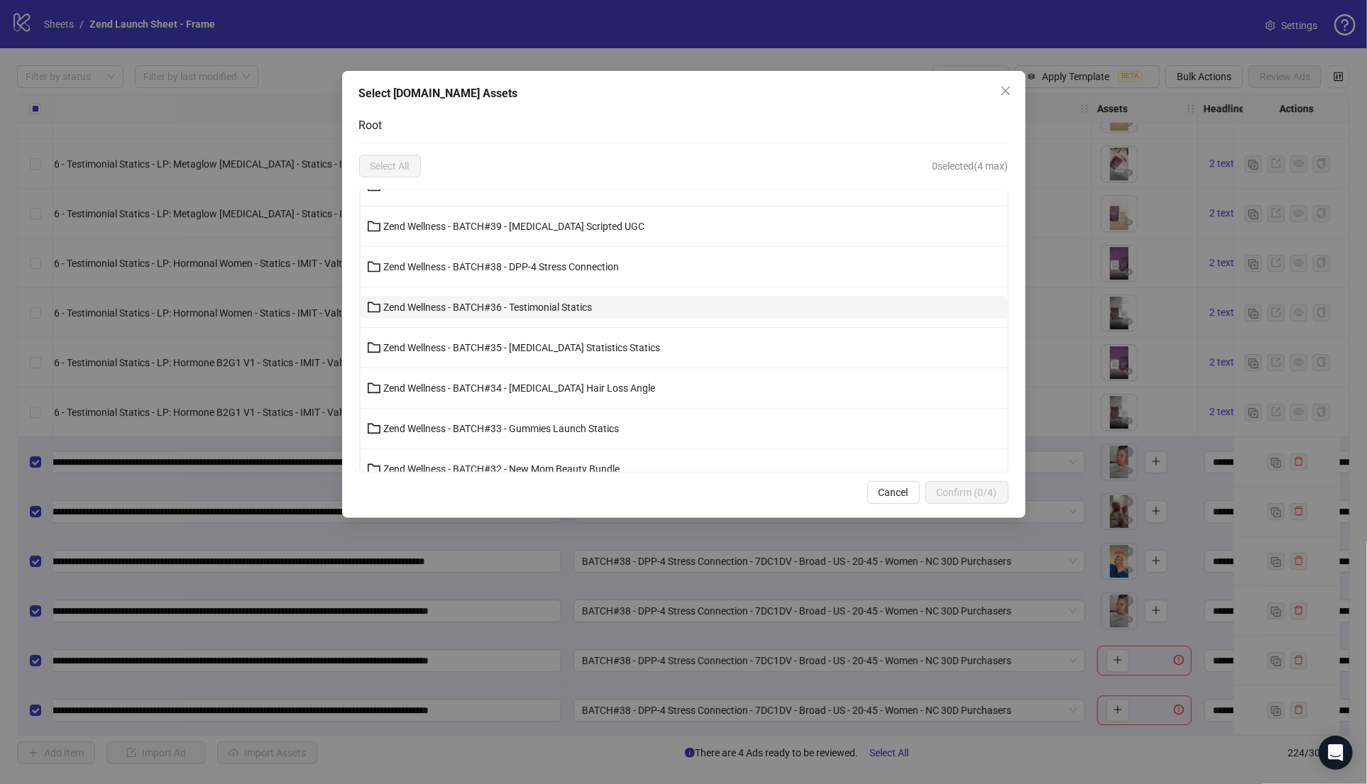
scroll to position [270, 0]
click at [540, 249] on li "Zend Wellness - BATCH#38 - DPP-4 Stress Connection" at bounding box center [684, 264] width 647 height 40
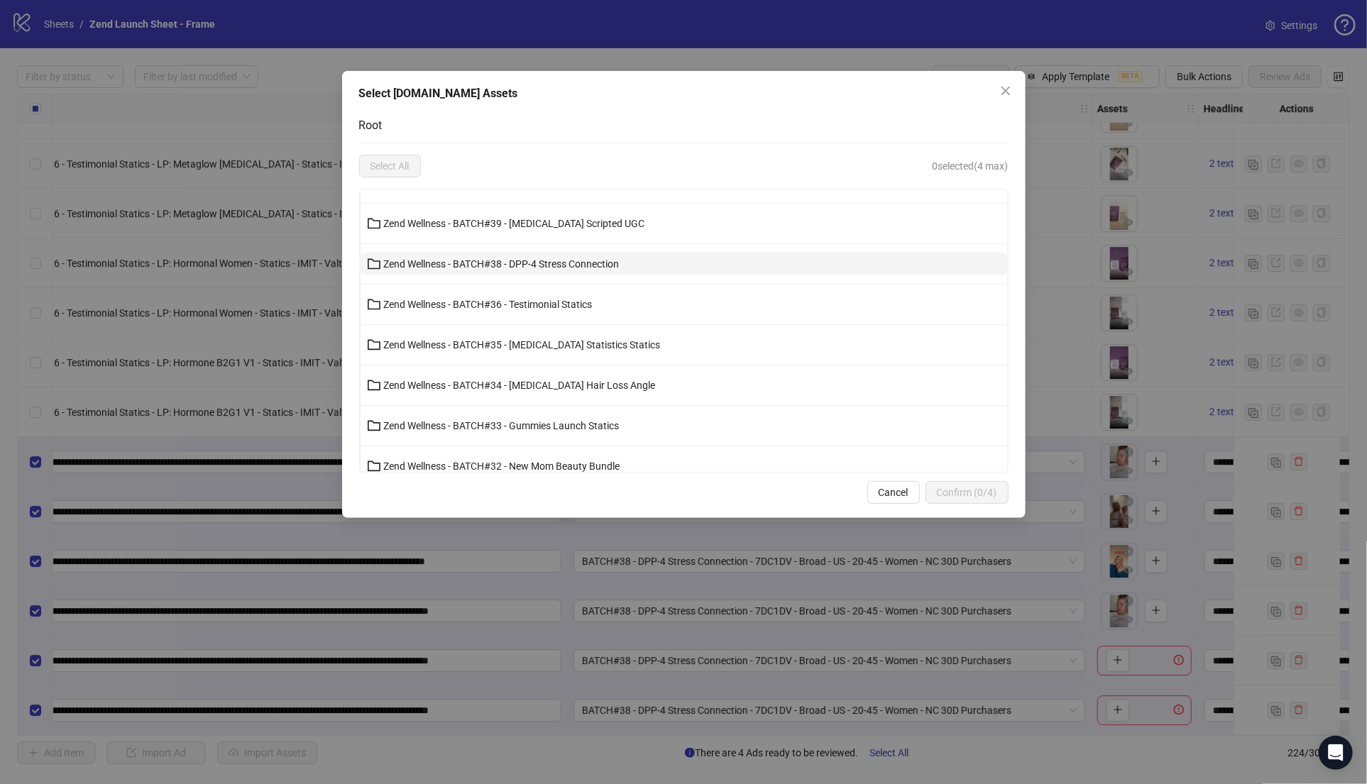
click at [519, 255] on button "Zend Wellness - BATCH#38 - DPP-4 Stress Connection" at bounding box center [684, 264] width 647 height 23
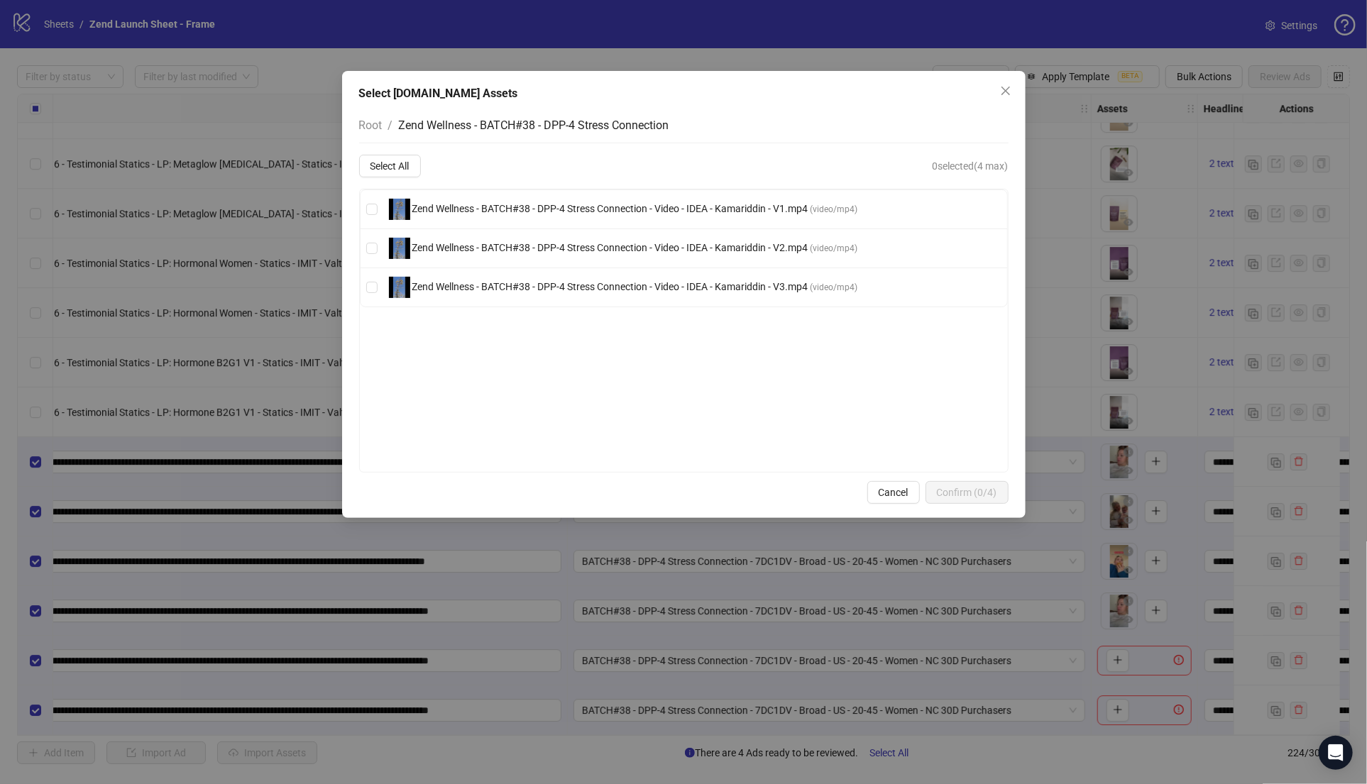
click at [507, 243] on span "Zend Wellness - BATCH#38 - DPP-4 Stress Connection - Video - IDEA - Kamariddin …" at bounding box center [610, 247] width 400 height 11
click at [965, 496] on span "Confirm (1/4)" at bounding box center [967, 492] width 60 height 11
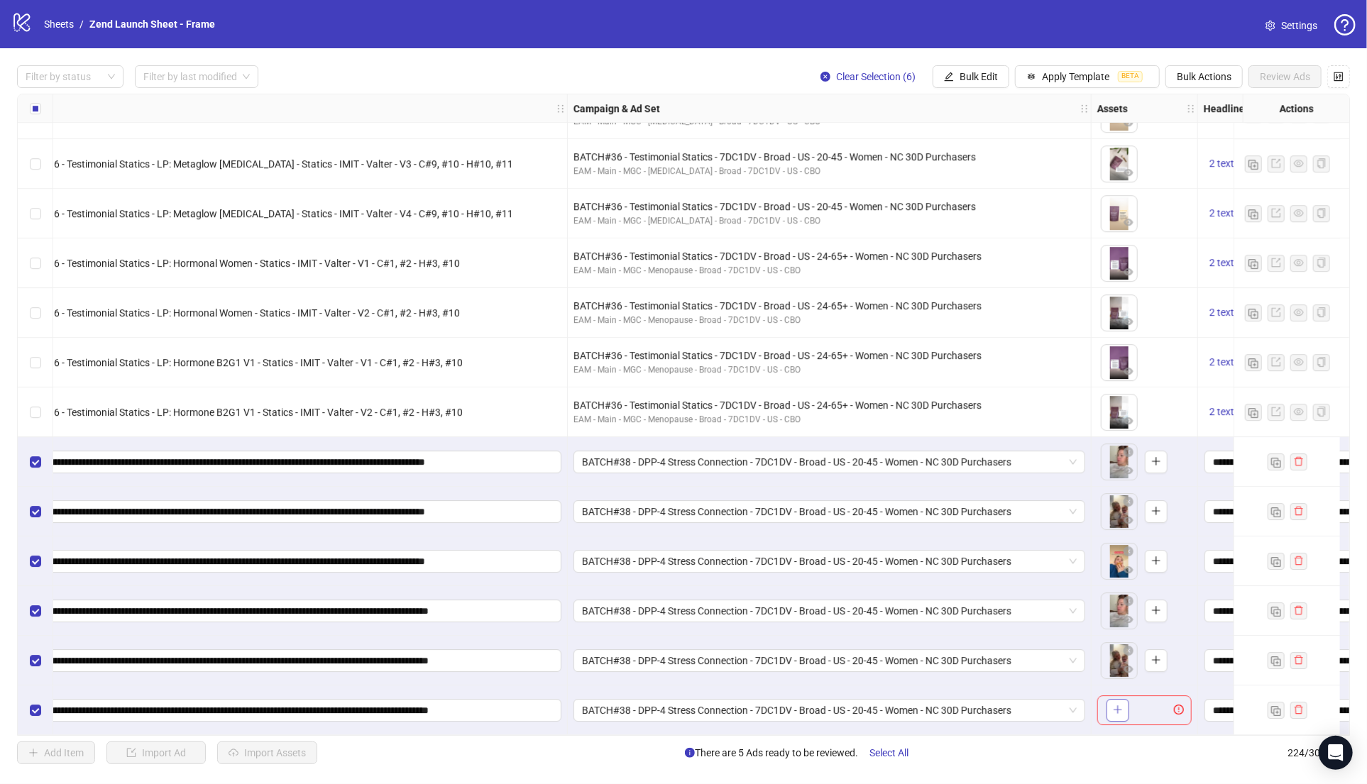
click at [1122, 713] on button "button" at bounding box center [1117, 710] width 23 height 23
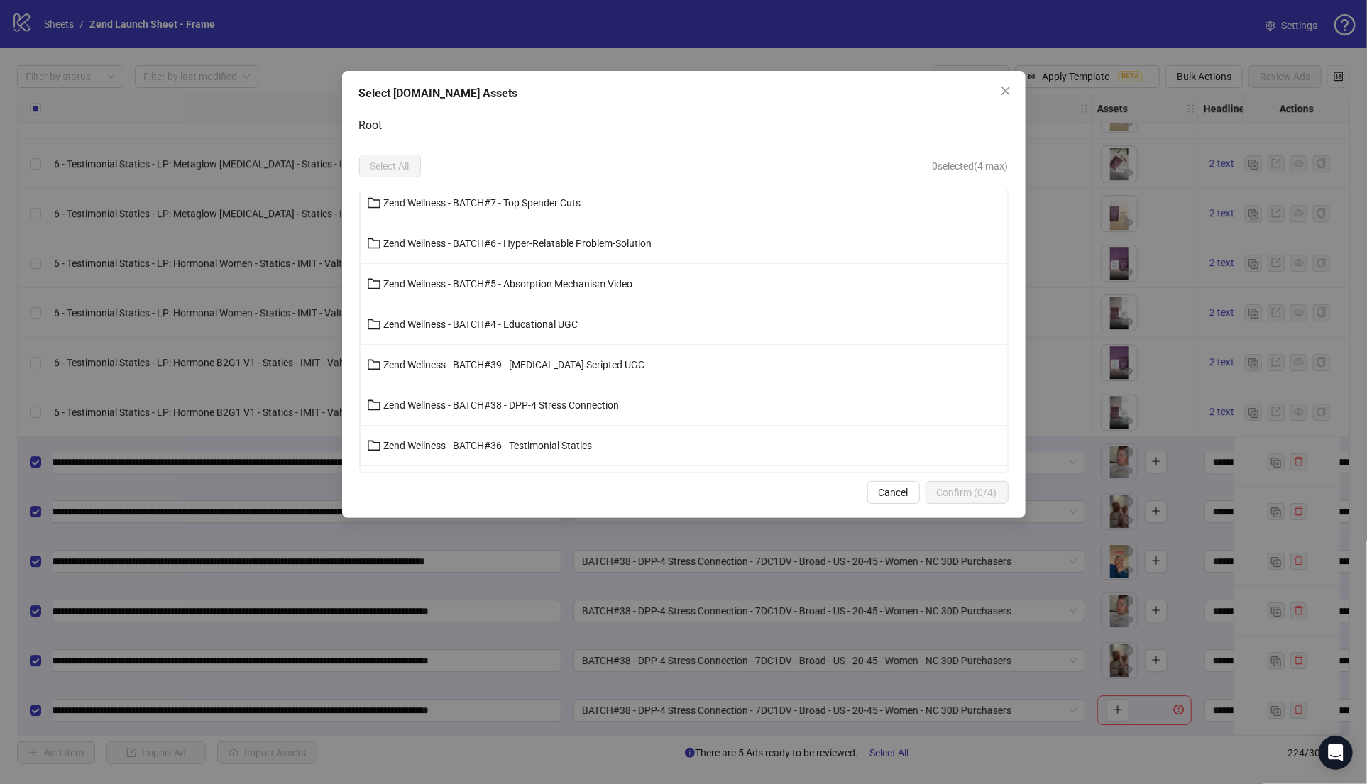
scroll to position [141, 0]
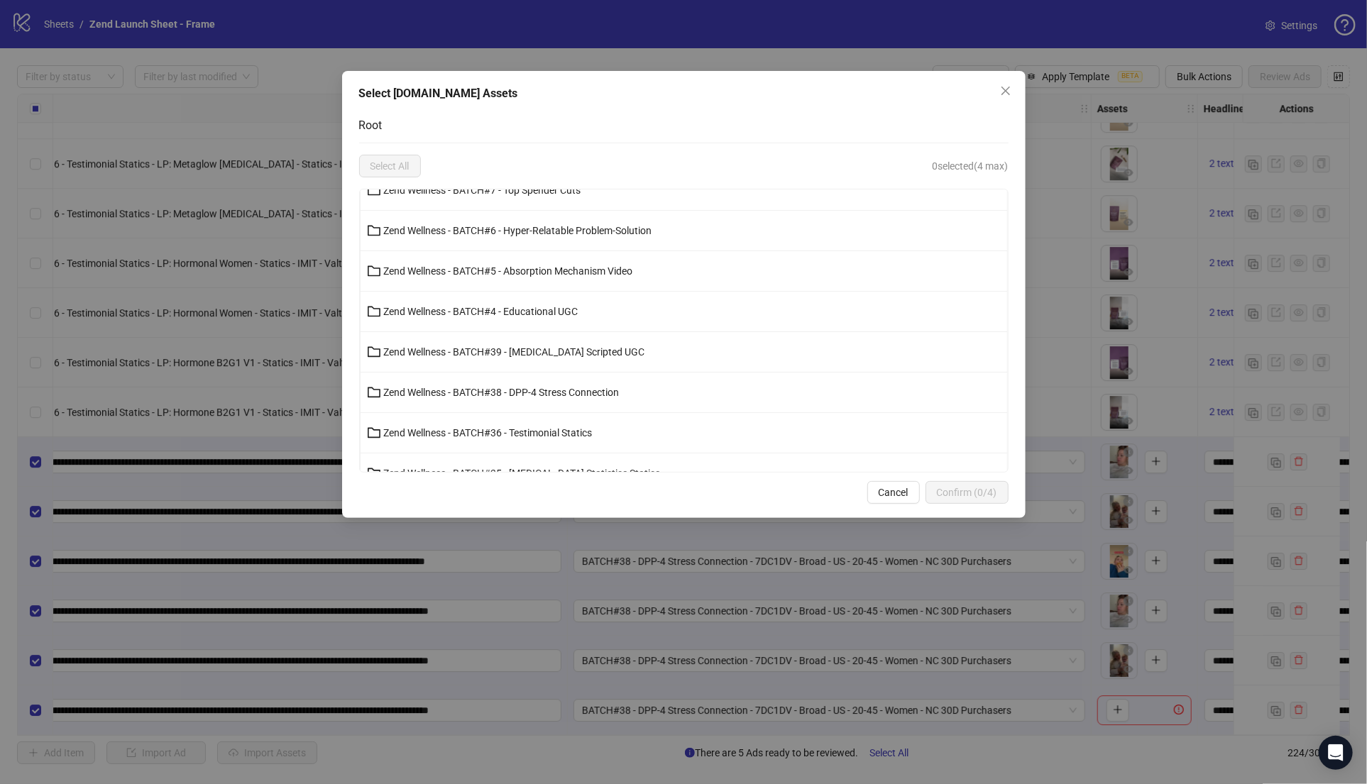
click at [527, 378] on li "Zend Wellness - BATCH#38 - DPP-4 Stress Connection" at bounding box center [684, 393] width 647 height 40
click at [527, 381] on button "Zend Wellness - BATCH#38 - DPP-4 Stress Connection" at bounding box center [684, 392] width 647 height 23
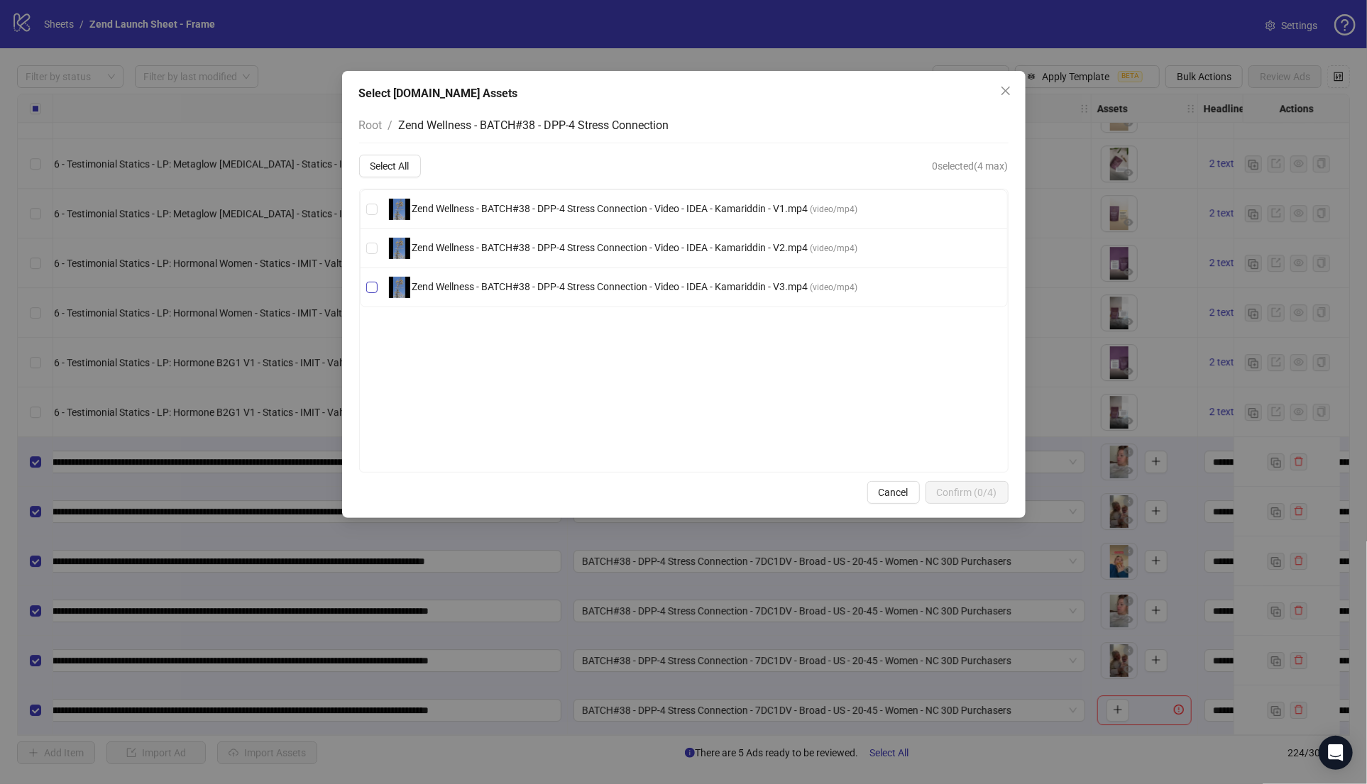
click at [518, 289] on span "Zend Wellness - BATCH#38 - DPP-4 Stress Connection - Video - IDEA - Kamariddin …" at bounding box center [610, 286] width 400 height 11
click at [962, 501] on button "Confirm (1/4)" at bounding box center [966, 492] width 83 height 23
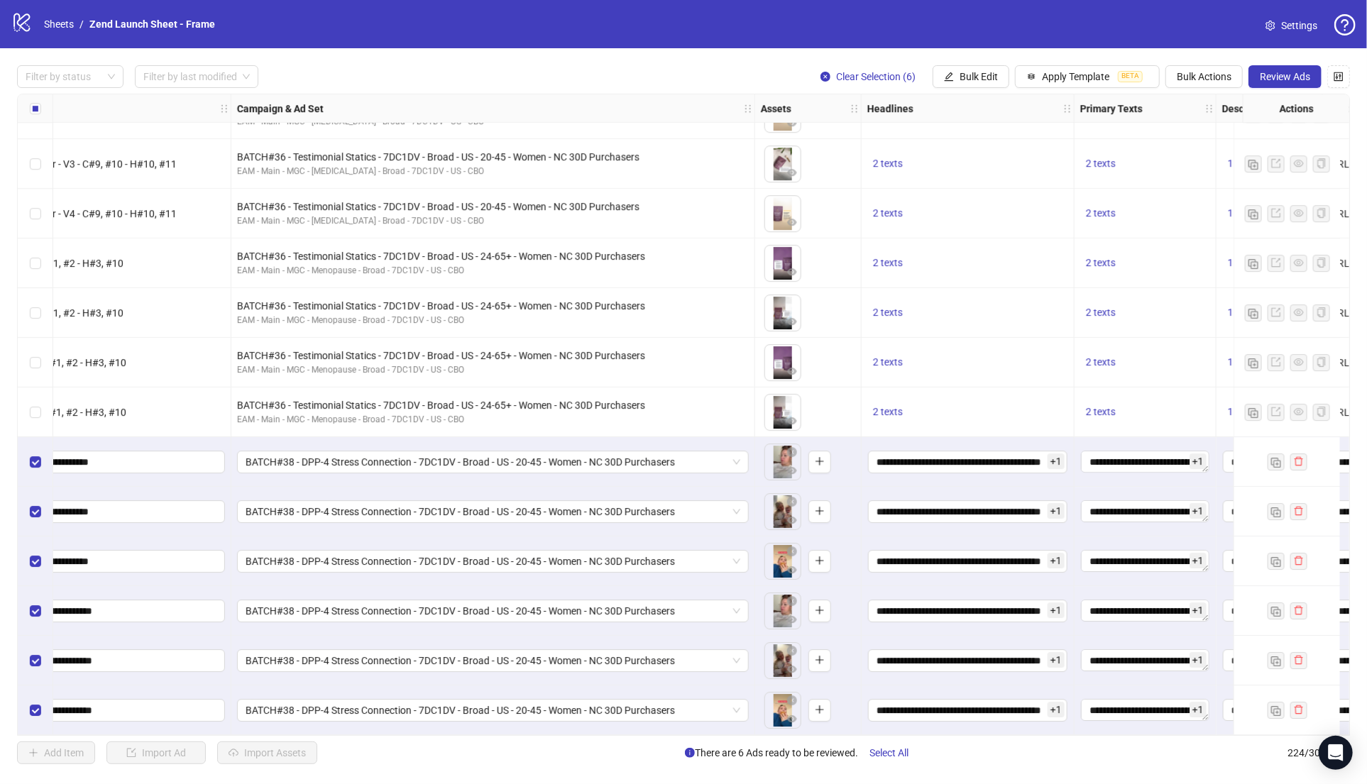
scroll to position [10520, 672]
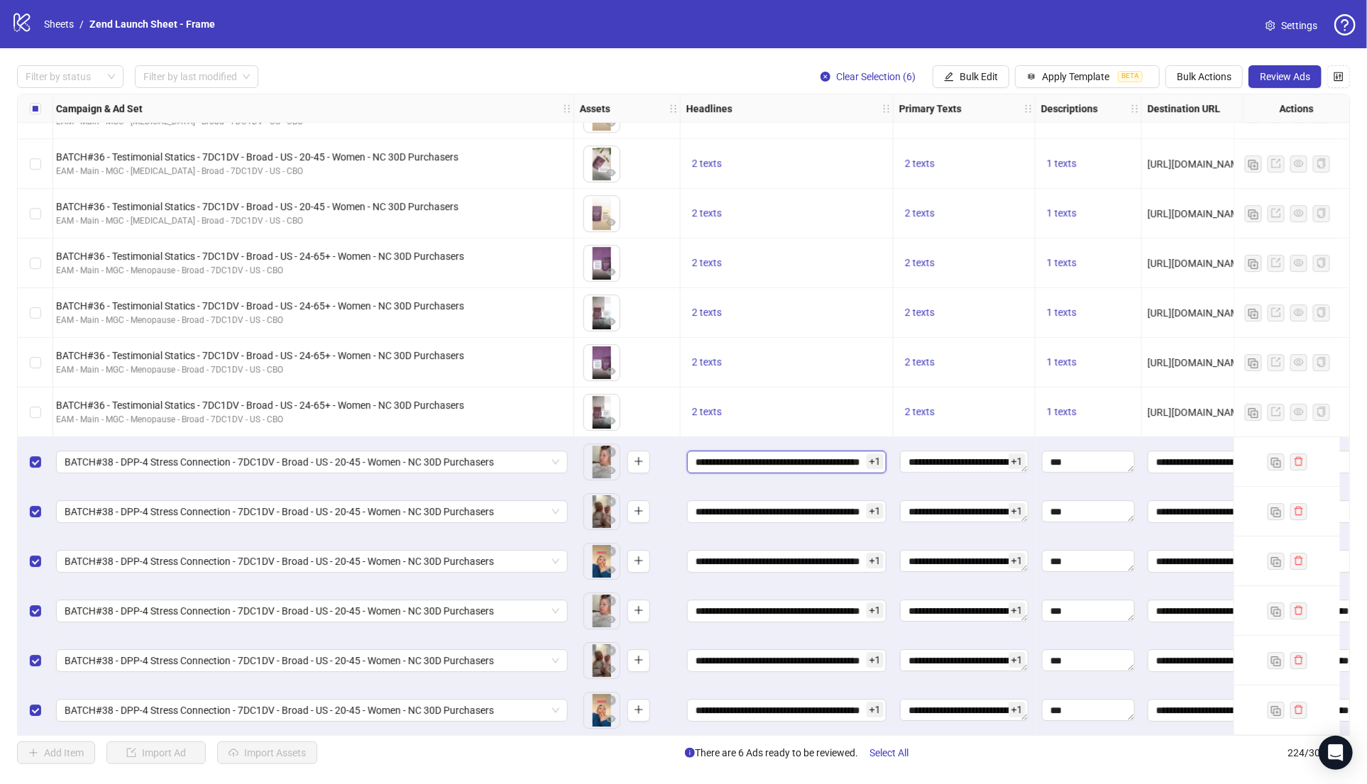
click at [783, 461] on input "**********" at bounding box center [786, 462] width 199 height 23
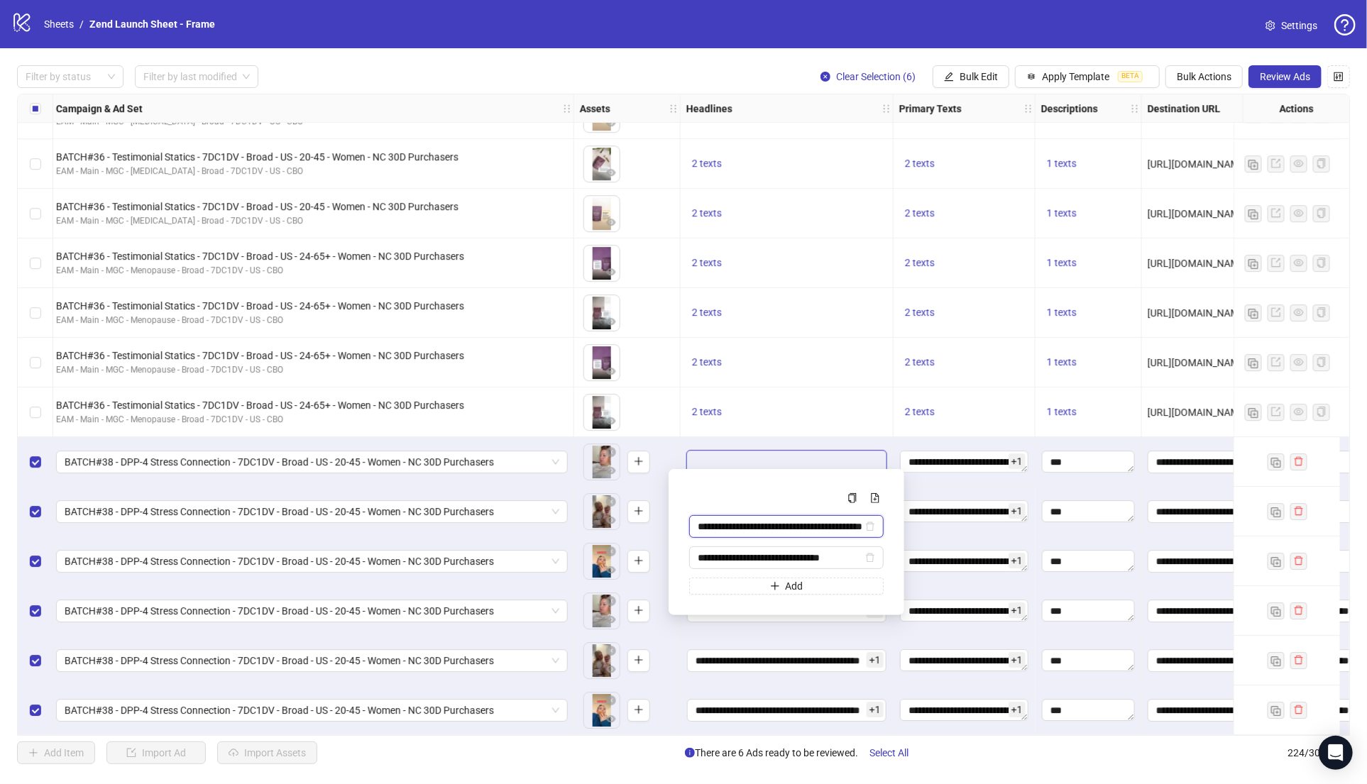
scroll to position [0, 65]
drag, startPoint x: 789, startPoint y: 527, endPoint x: 999, endPoint y: 536, distance: 209.5
click at [999, 536] on body "logo/logo-mobile Sheets / Zend Launch Sheet - Frame Settings Filter by status F…" at bounding box center [683, 392] width 1367 height 784
click at [1278, 82] on span "Review Ads" at bounding box center [1285, 76] width 50 height 11
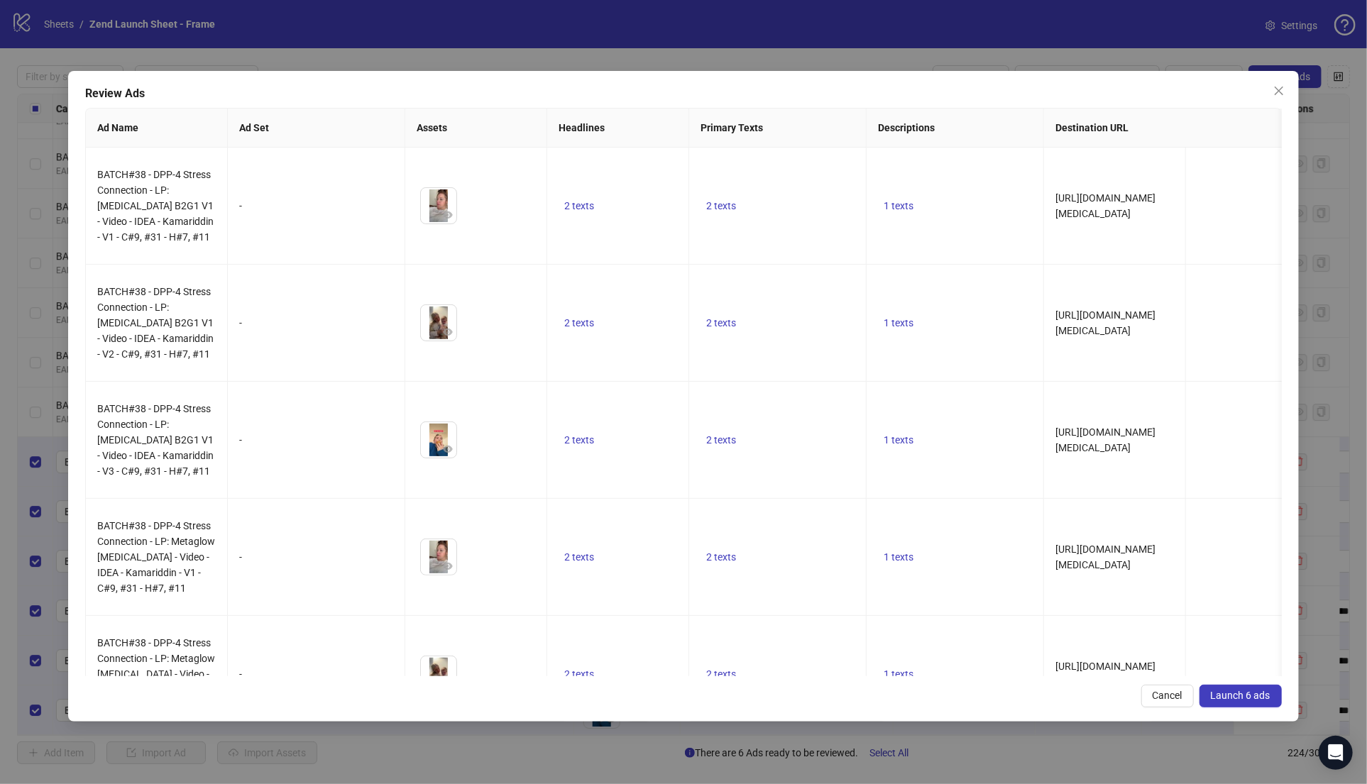
click at [1219, 693] on span "Launch 6 ads" at bounding box center [1241, 695] width 60 height 11
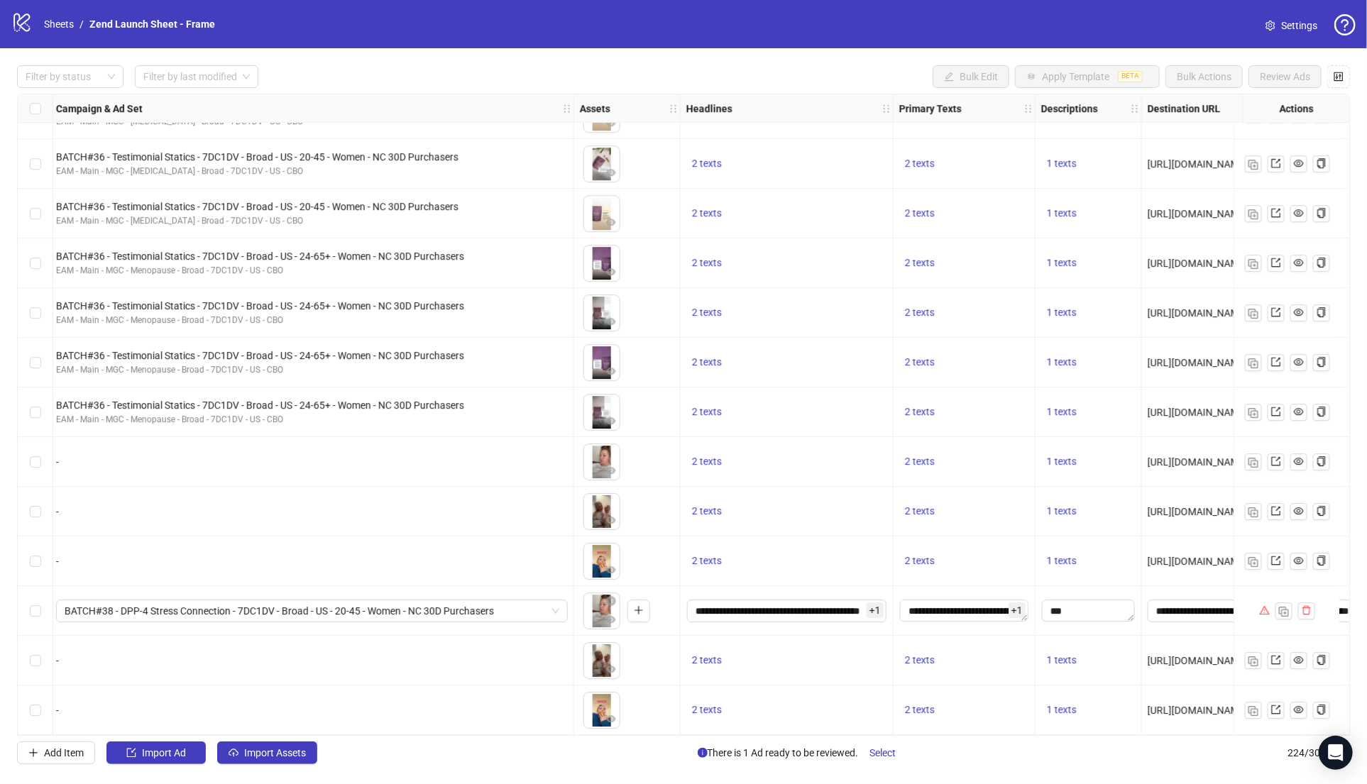
drag, startPoint x: 879, startPoint y: 752, endPoint x: 968, endPoint y: 640, distance: 142.9
click at [879, 752] on span "Select" at bounding box center [883, 752] width 26 height 11
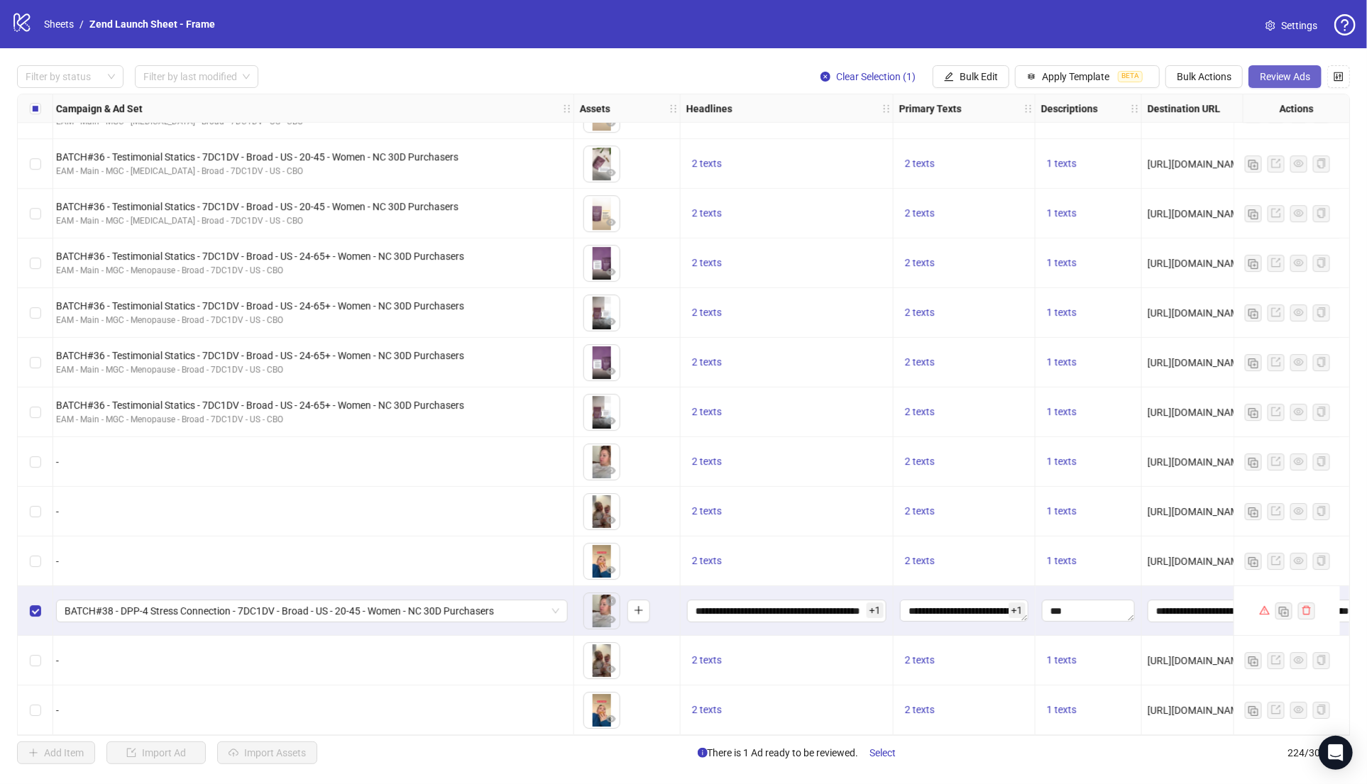
click at [1269, 78] on span "Review Ads" at bounding box center [1285, 76] width 50 height 11
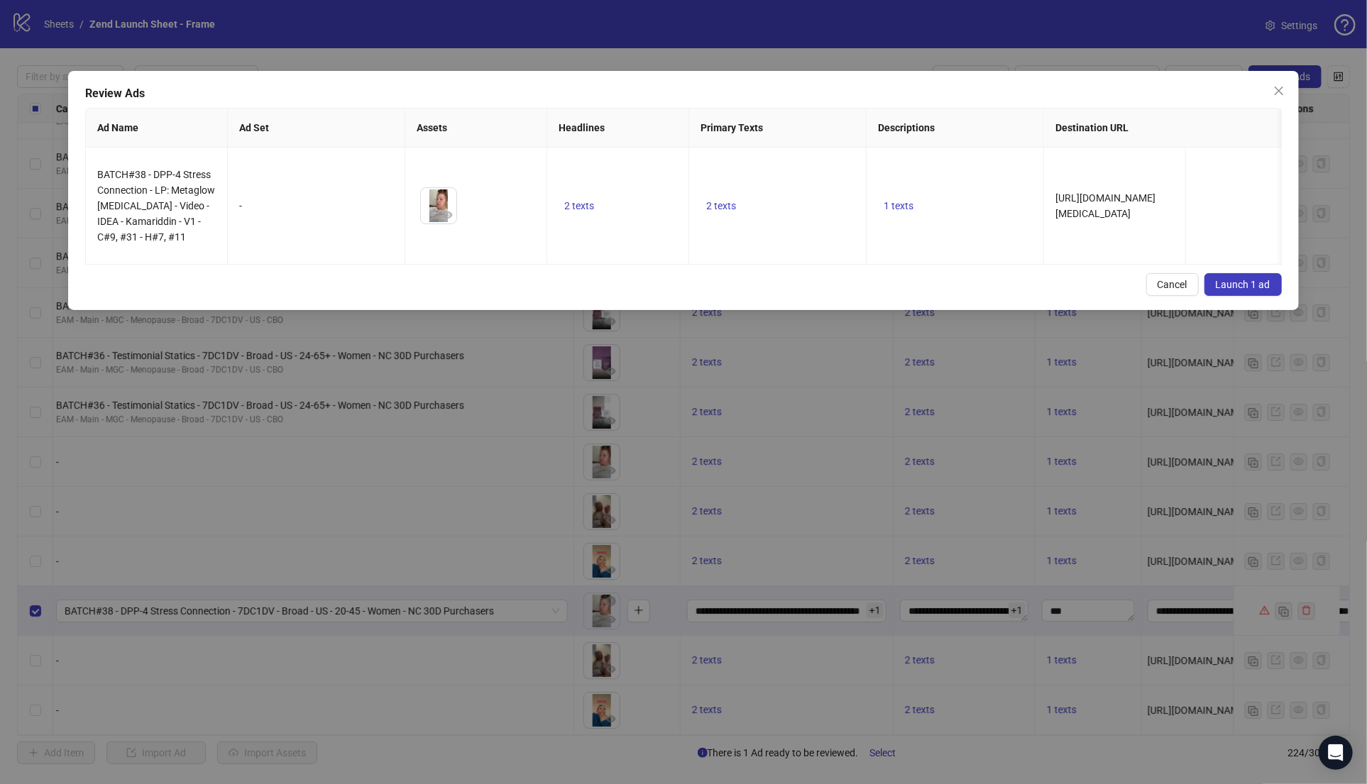
click at [1230, 279] on span "Launch 1 ad" at bounding box center [1243, 284] width 55 height 11
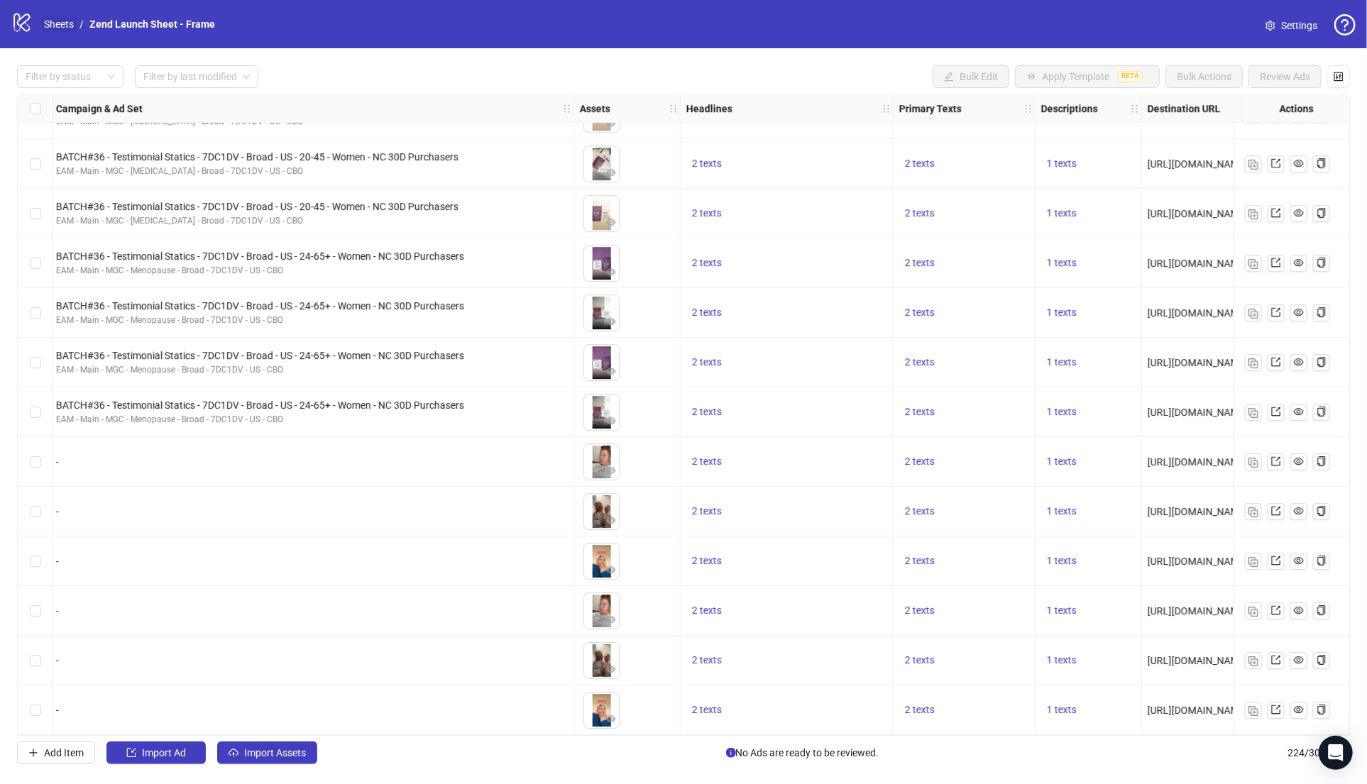
click at [56, 23] on link "Sheets" at bounding box center [58, 24] width 35 height 16
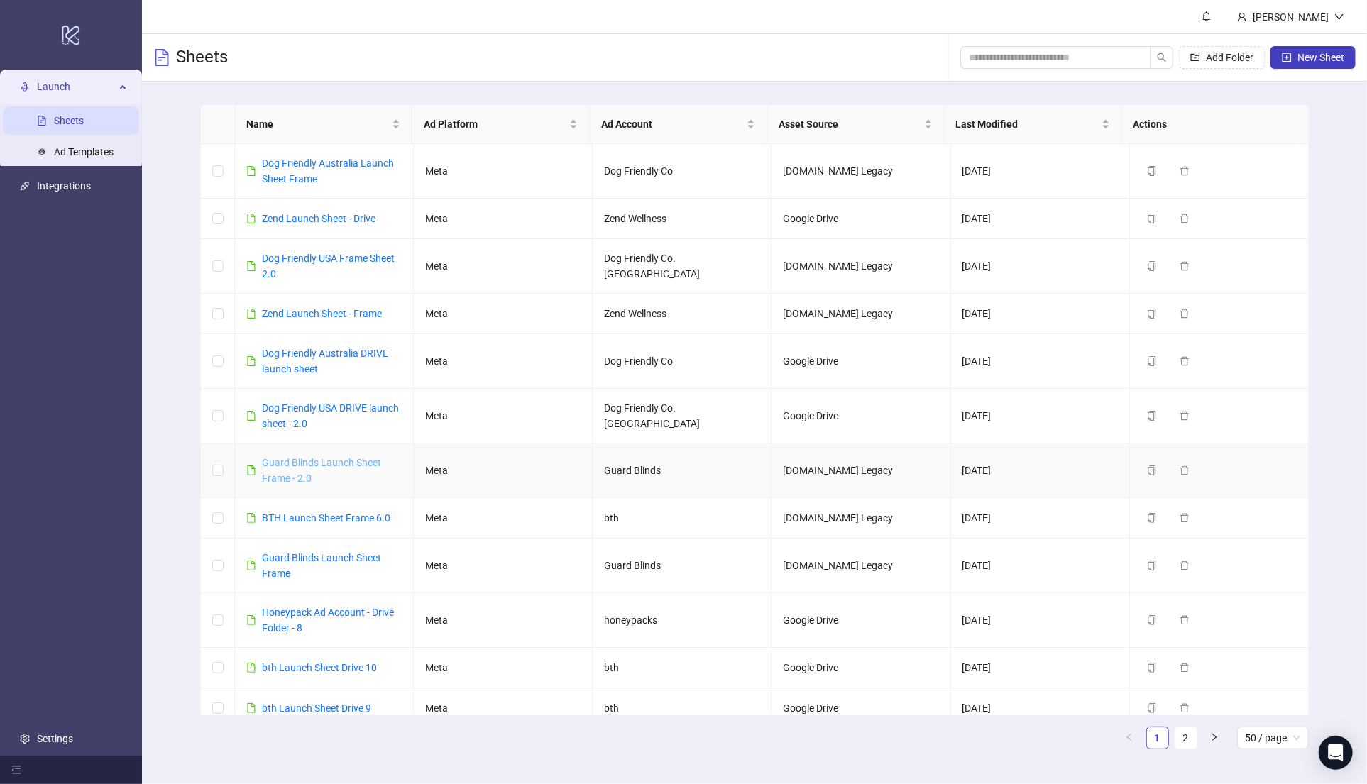
click at [297, 463] on link "Guard Blinds Launch Sheet Frame - 2.0" at bounding box center [321, 470] width 119 height 27
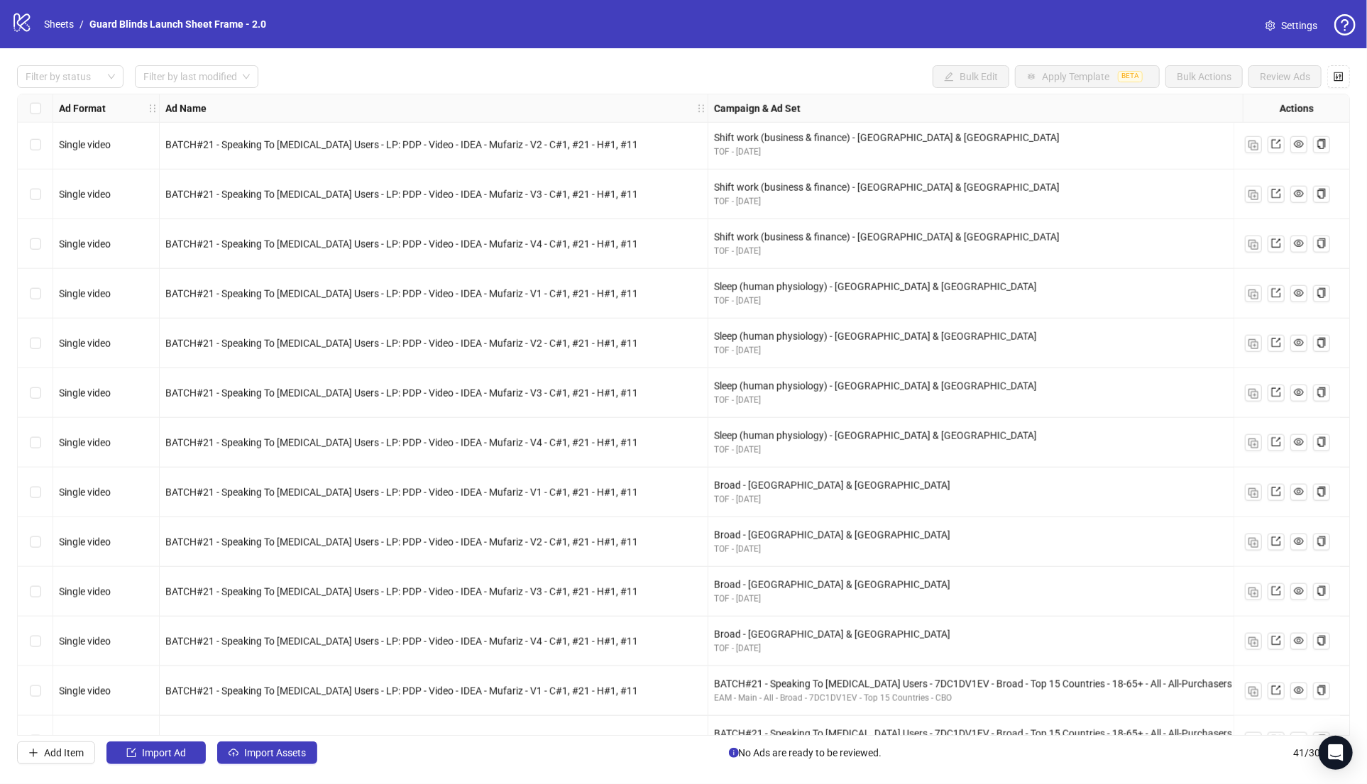
scroll to position [1429, 0]
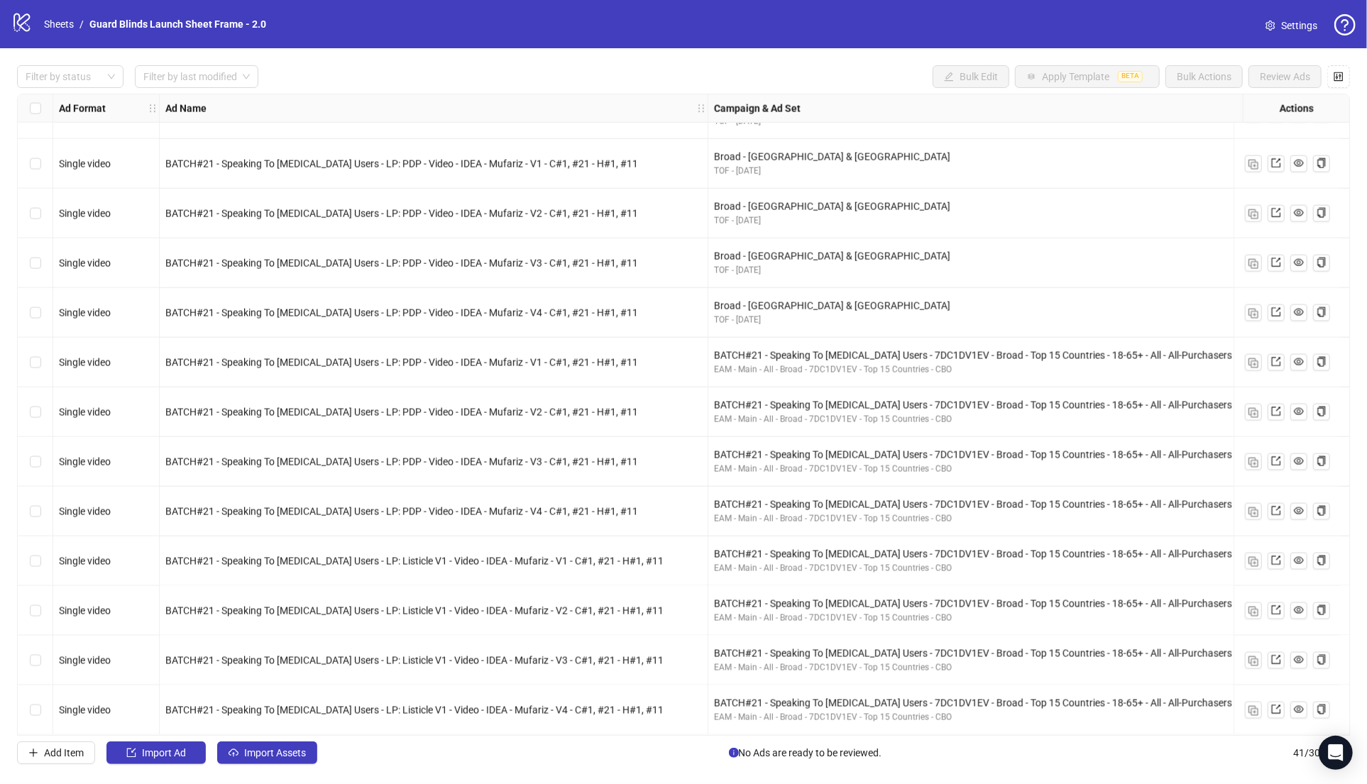
click at [534, 377] on div "Ad Format Ad Name Campaign & Ad Set Assets Descriptions Headlines Primary Texts…" at bounding box center [683, 415] width 1333 height 642
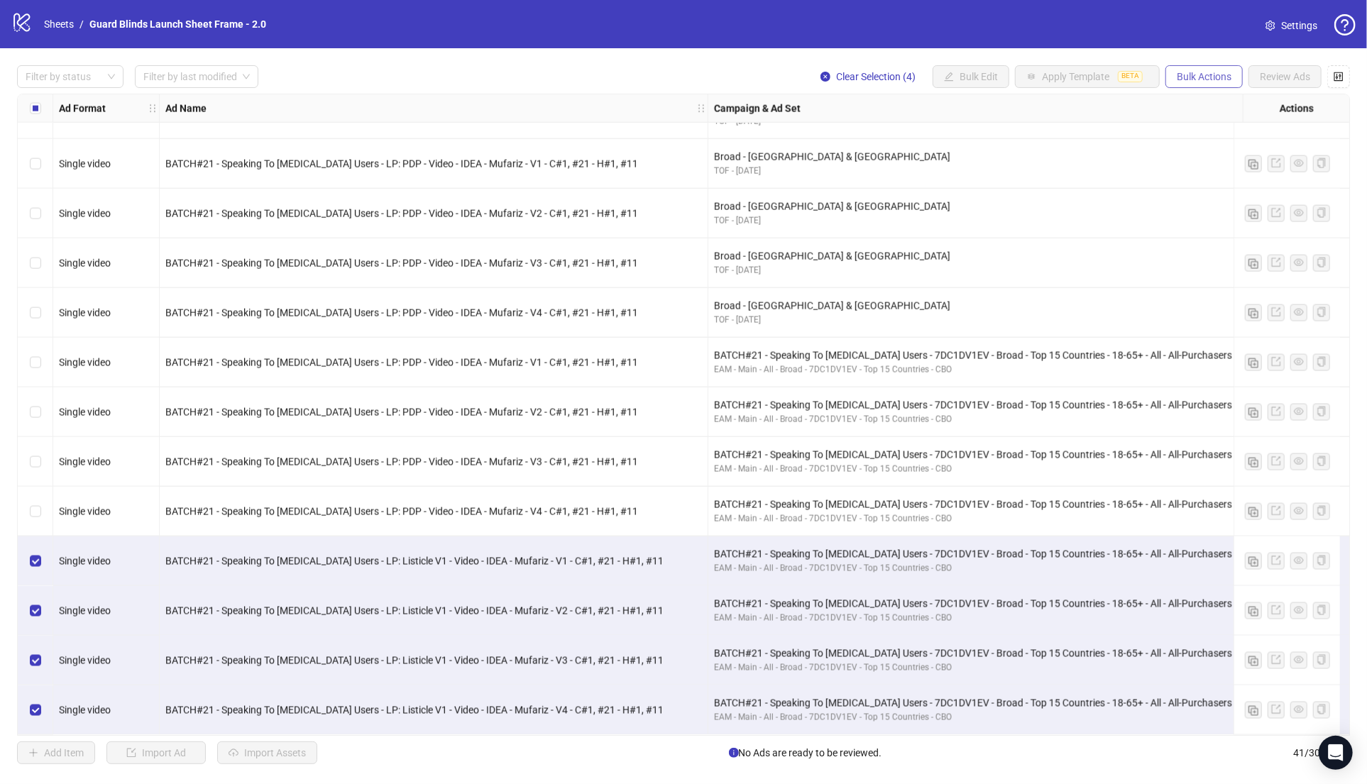
click at [1224, 77] on span "Bulk Actions" at bounding box center [1204, 76] width 55 height 11
click at [1205, 127] on span "Duplicate" at bounding box center [1224, 129] width 97 height 16
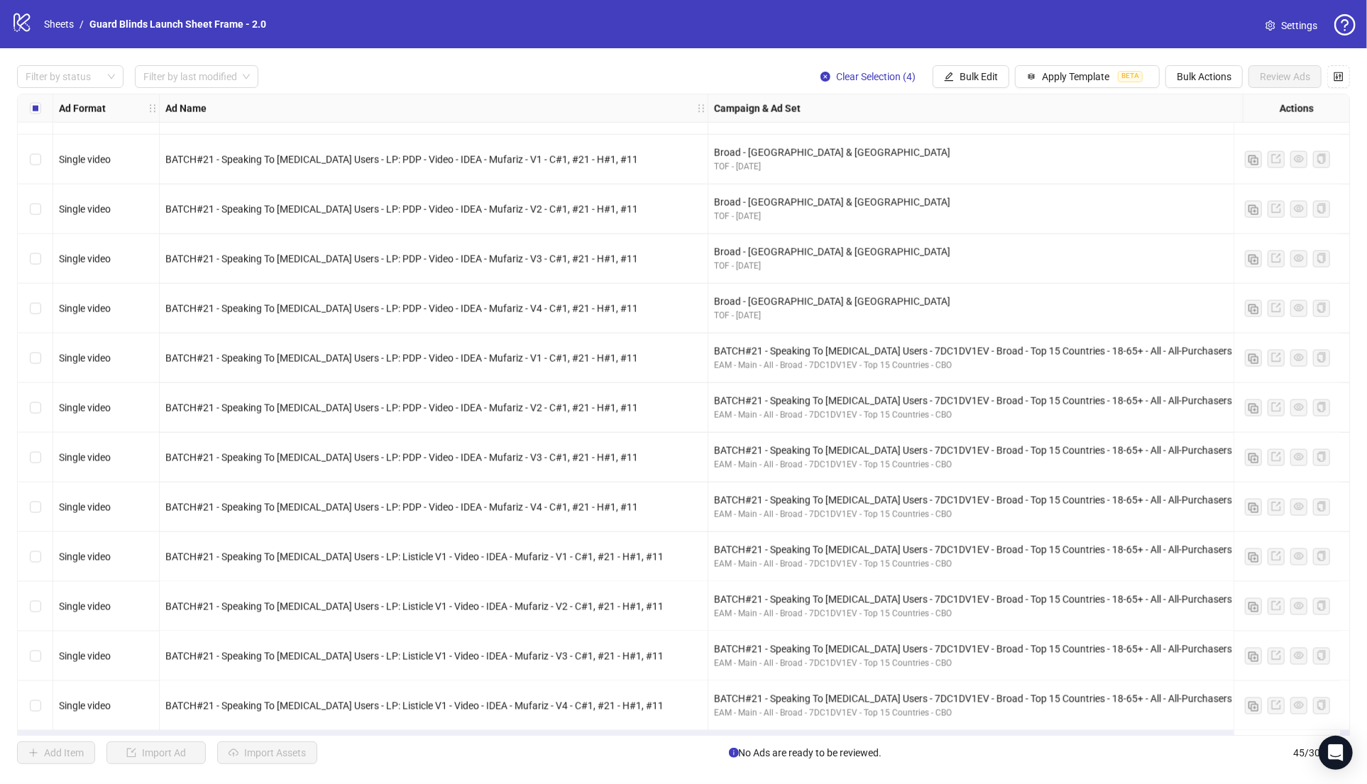
scroll to position [1627, 0]
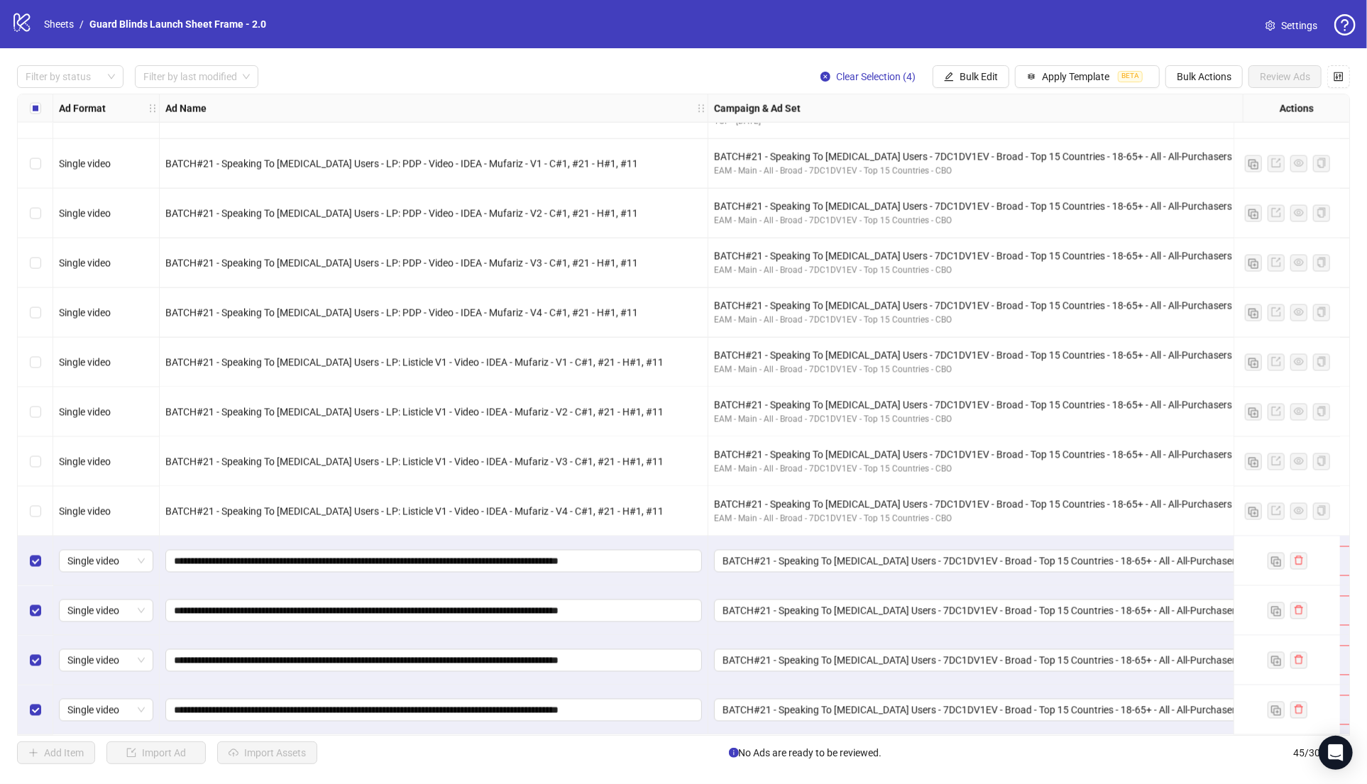
click at [862, 77] on span "Clear Selection (4)" at bounding box center [875, 76] width 79 height 11
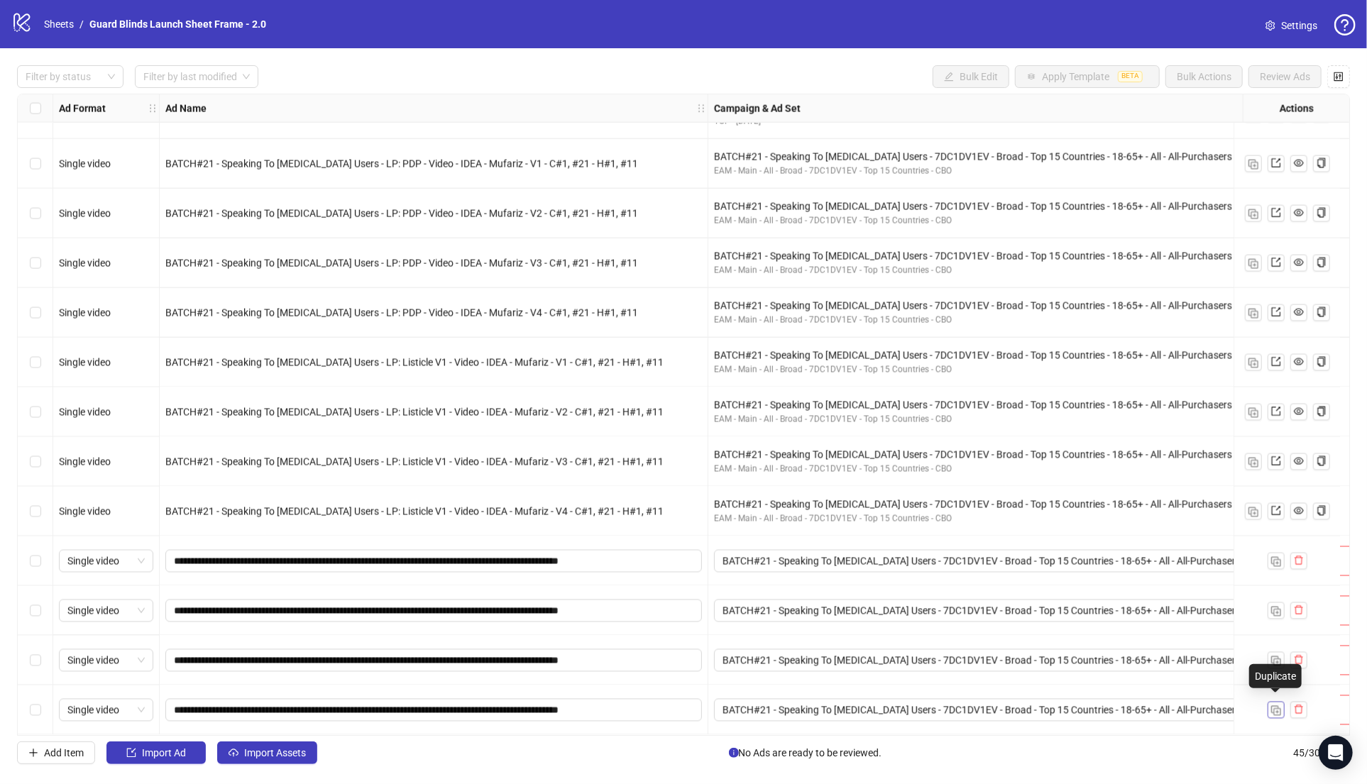
click at [1281, 702] on button "button" at bounding box center [1276, 710] width 17 height 17
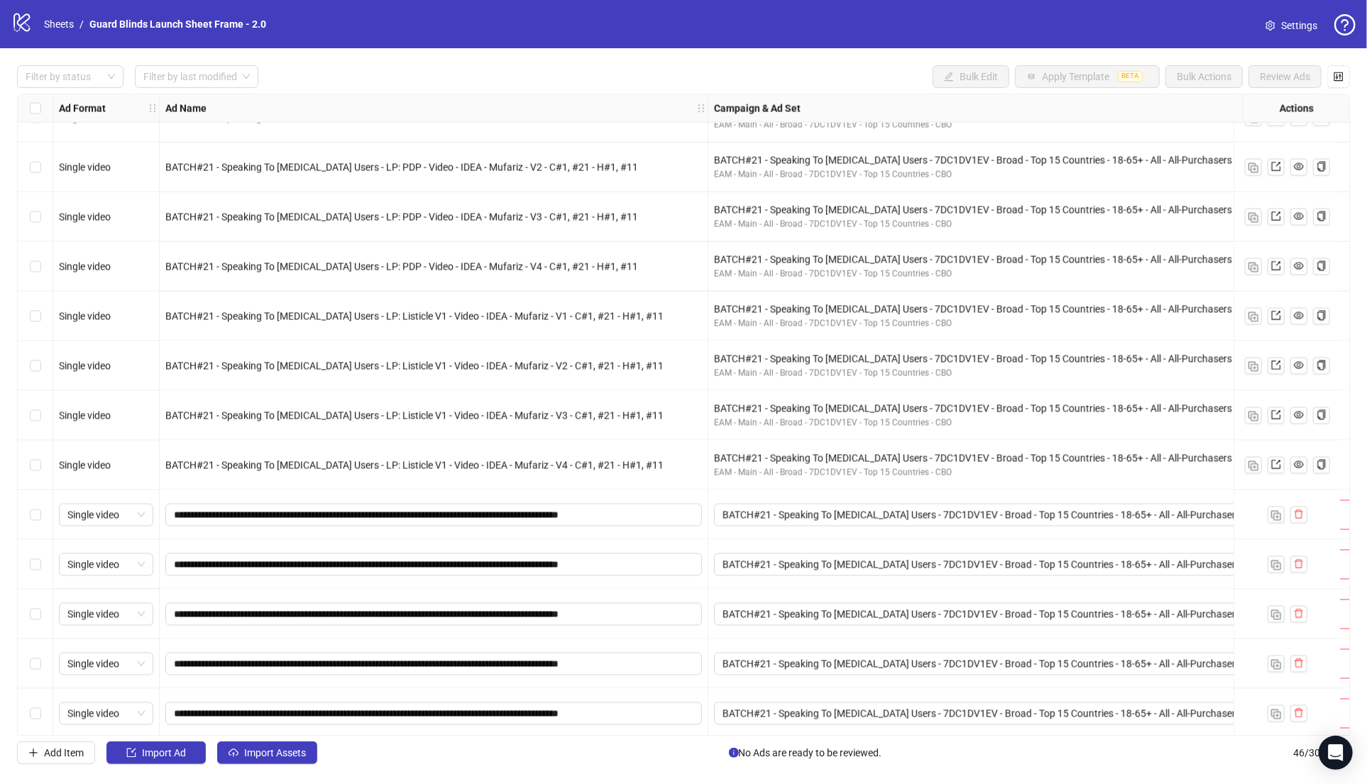
scroll to position [1677, 0]
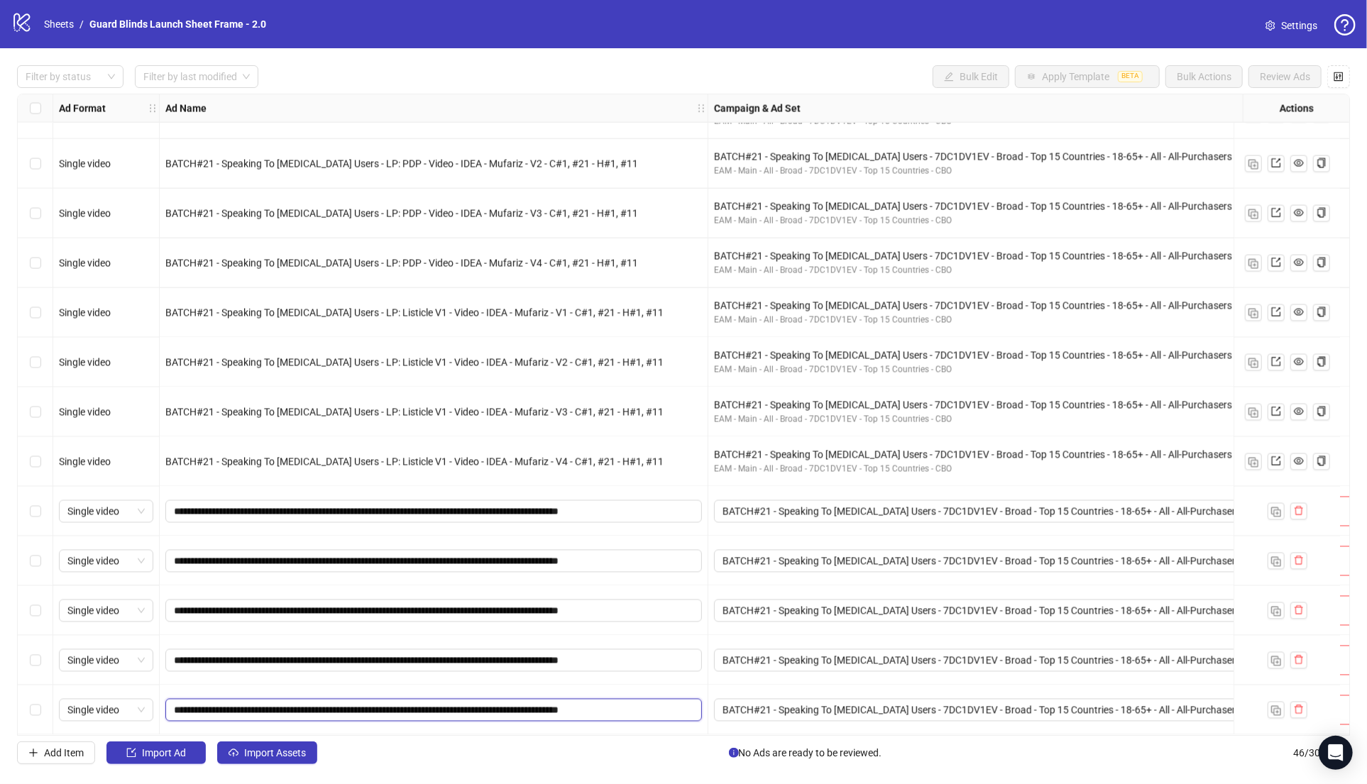
click at [548, 710] on input "**********" at bounding box center [432, 711] width 517 height 16
type input "**********"
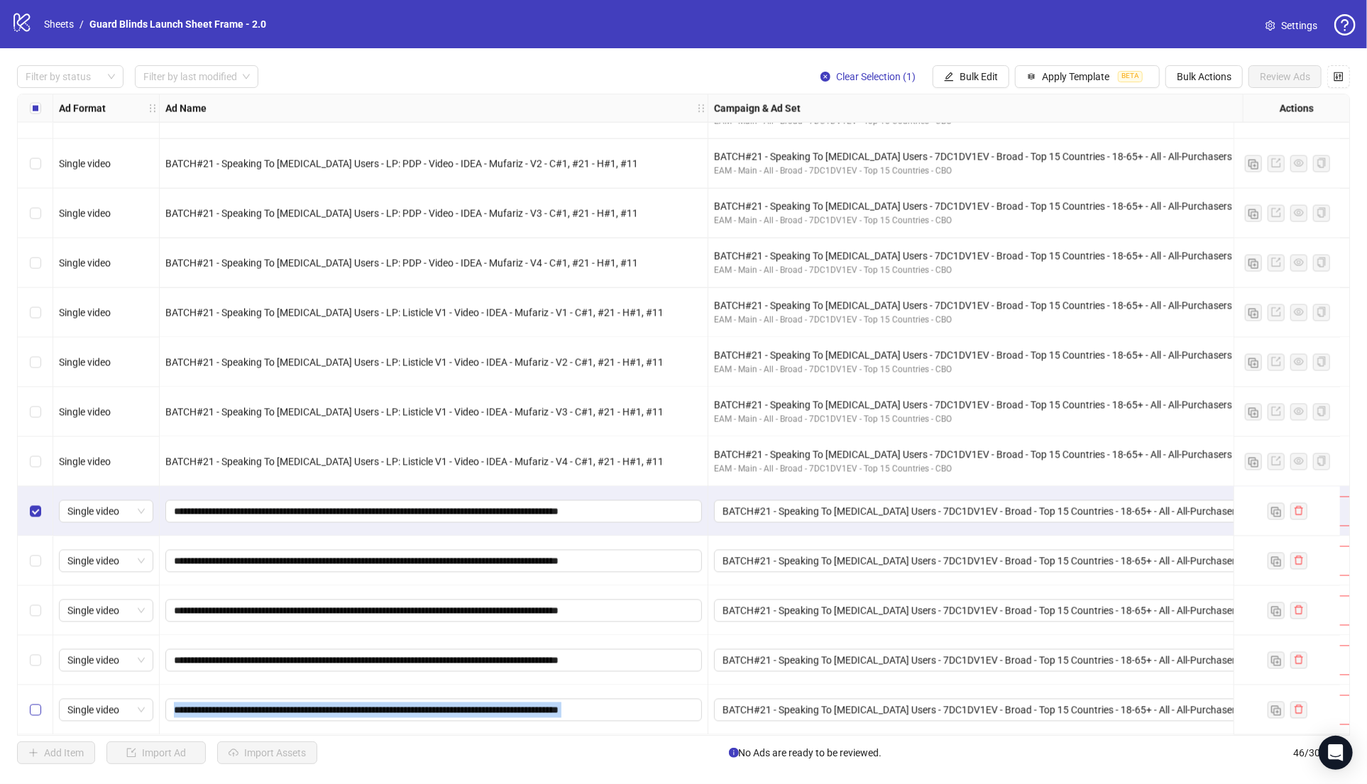
click at [34, 713] on label "Select row 46" at bounding box center [35, 711] width 11 height 16
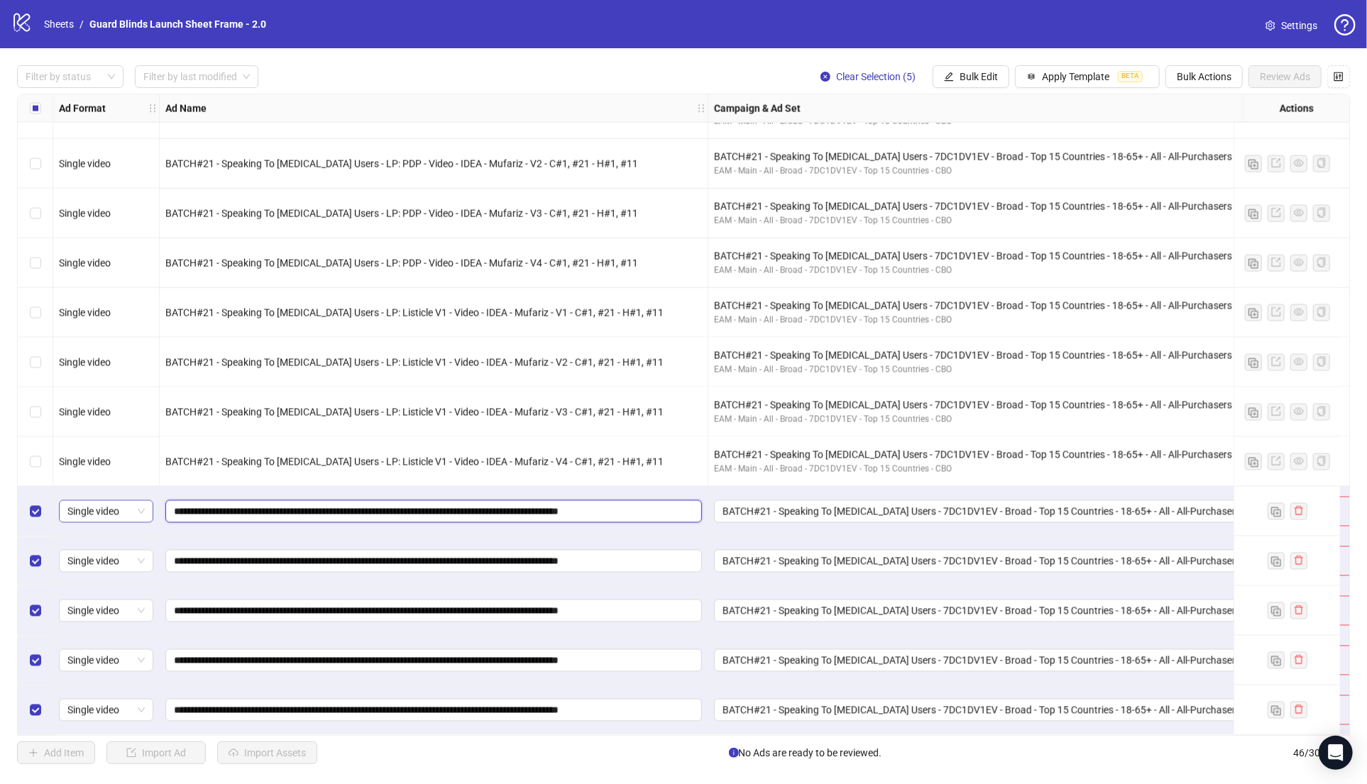
drag, startPoint x: 356, startPoint y: 508, endPoint x: 128, endPoint y: 502, distance: 227.9
drag, startPoint x: 357, startPoint y: 509, endPoint x: 82, endPoint y: 493, distance: 275.8
click at [1177, 74] on span "Bulk Actions" at bounding box center [1204, 76] width 55 height 11
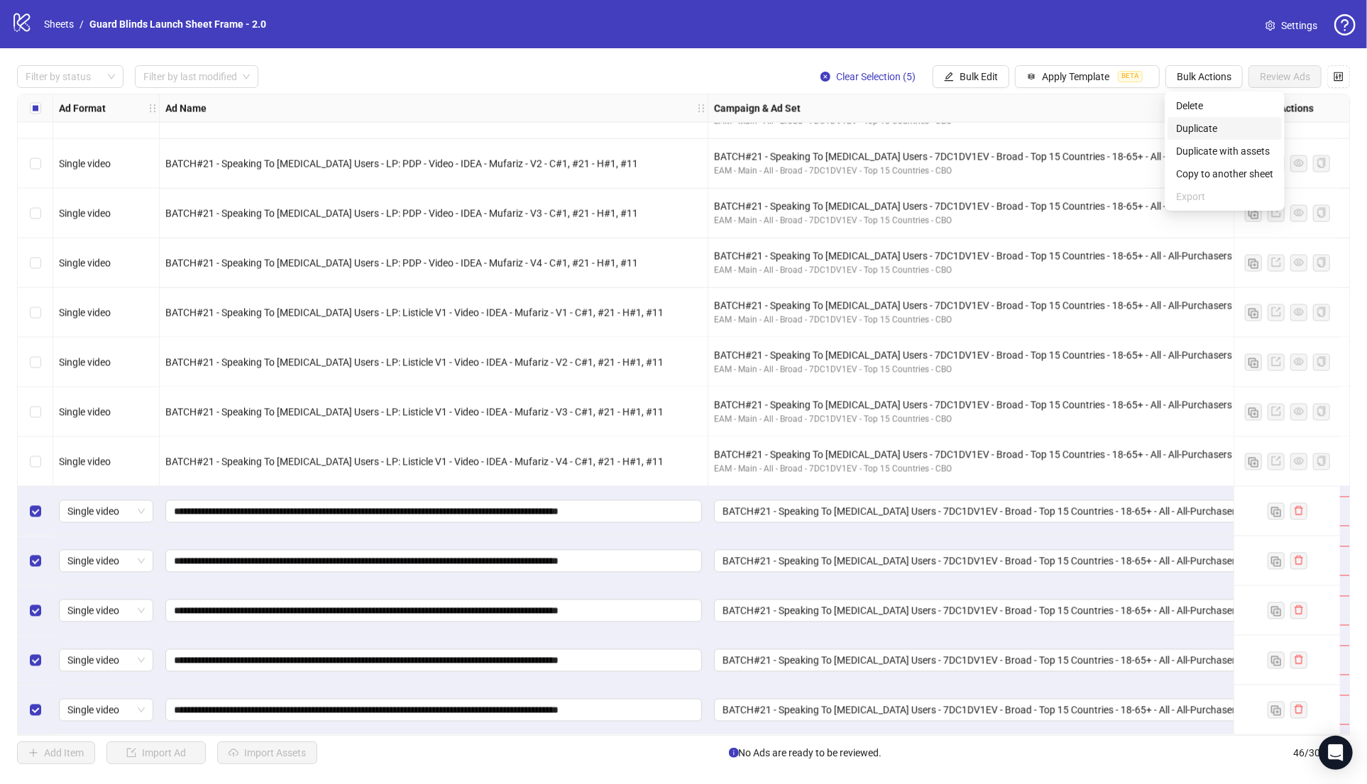
click at [1208, 136] on span "Duplicate" at bounding box center [1224, 129] width 97 height 16
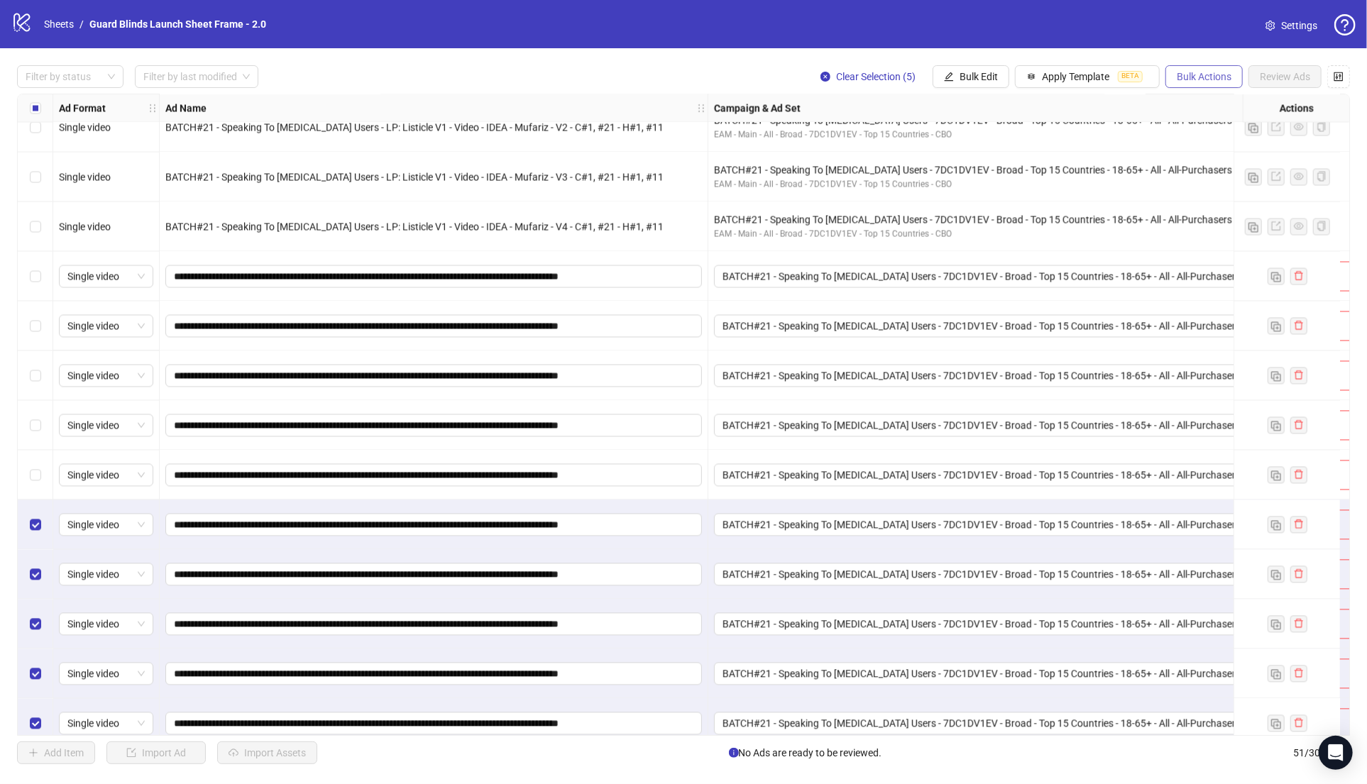
scroll to position [1925, 0]
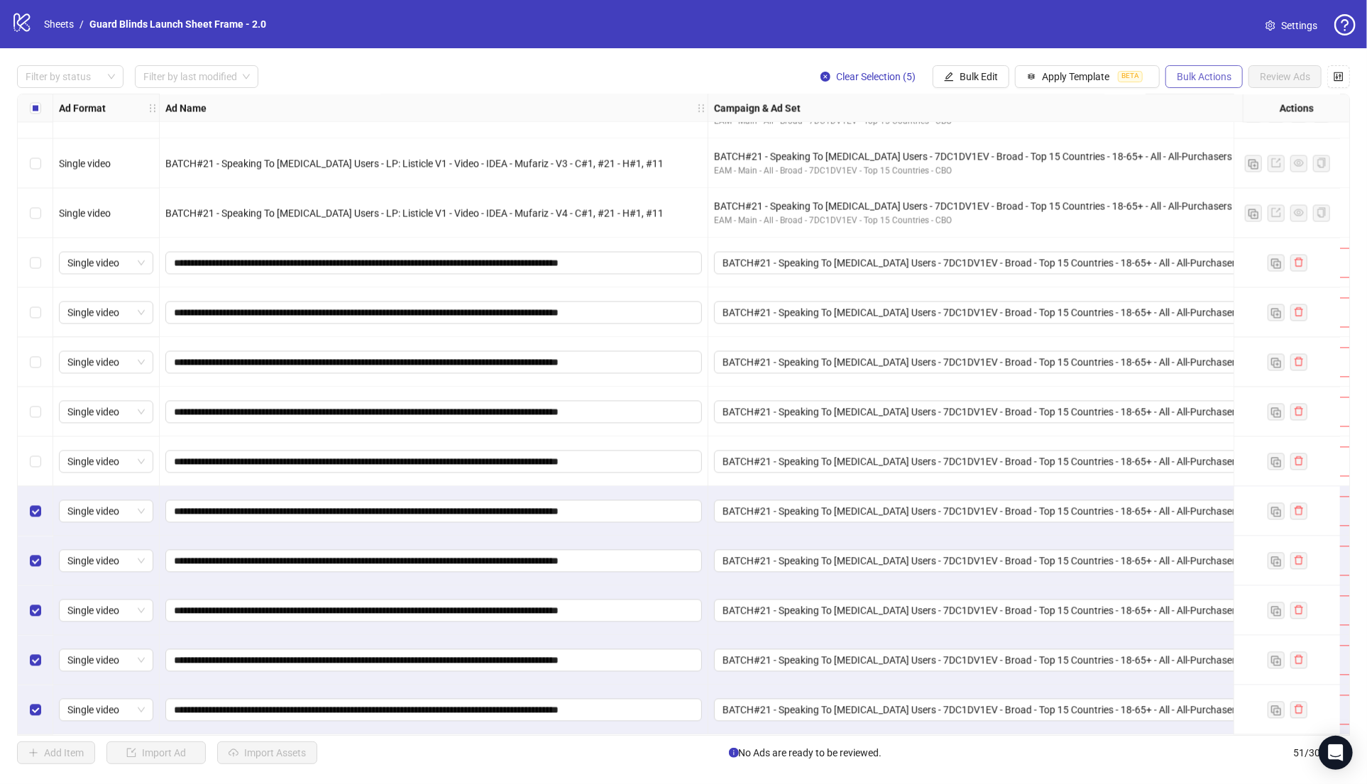
click at [1201, 79] on span "Bulk Actions" at bounding box center [1204, 76] width 55 height 11
click at [1231, 109] on span "Delete" at bounding box center [1224, 106] width 97 height 16
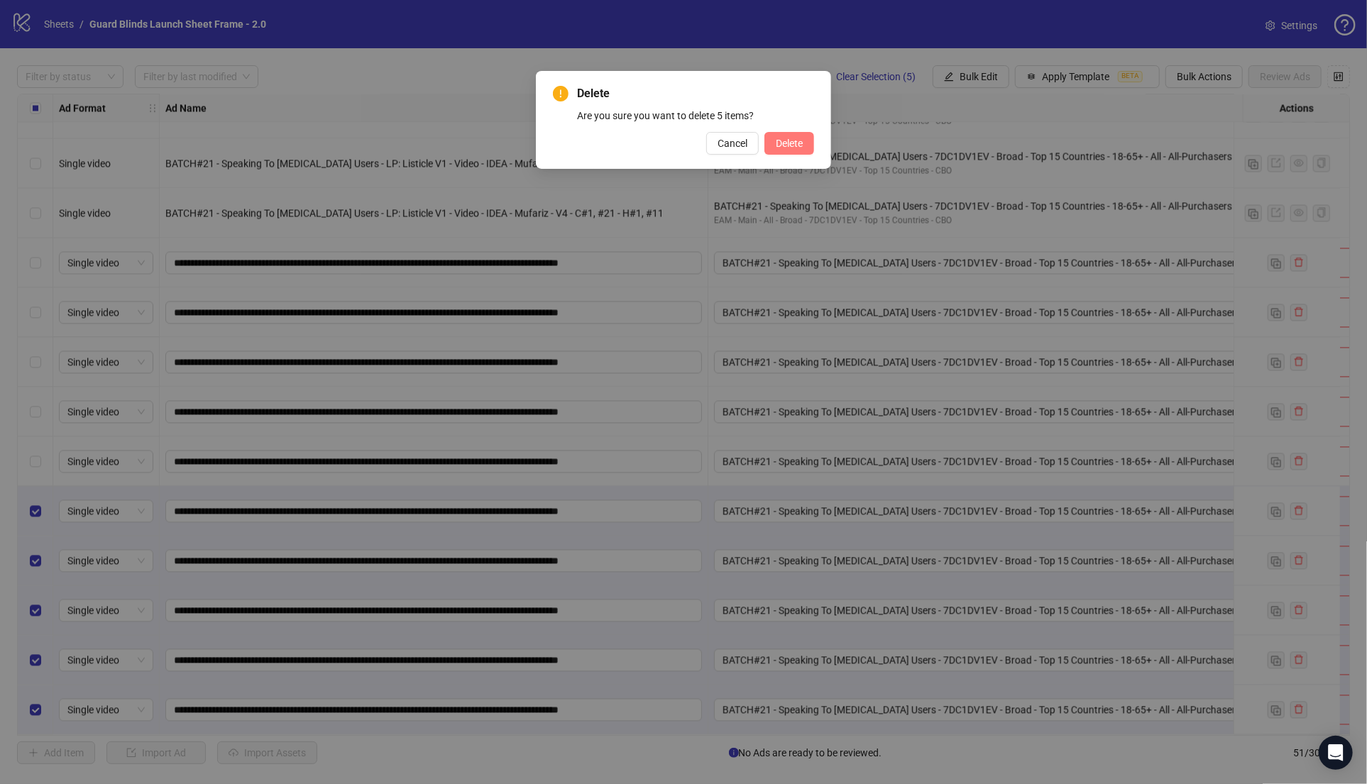
click at [772, 135] on button "Delete" at bounding box center [789, 143] width 50 height 23
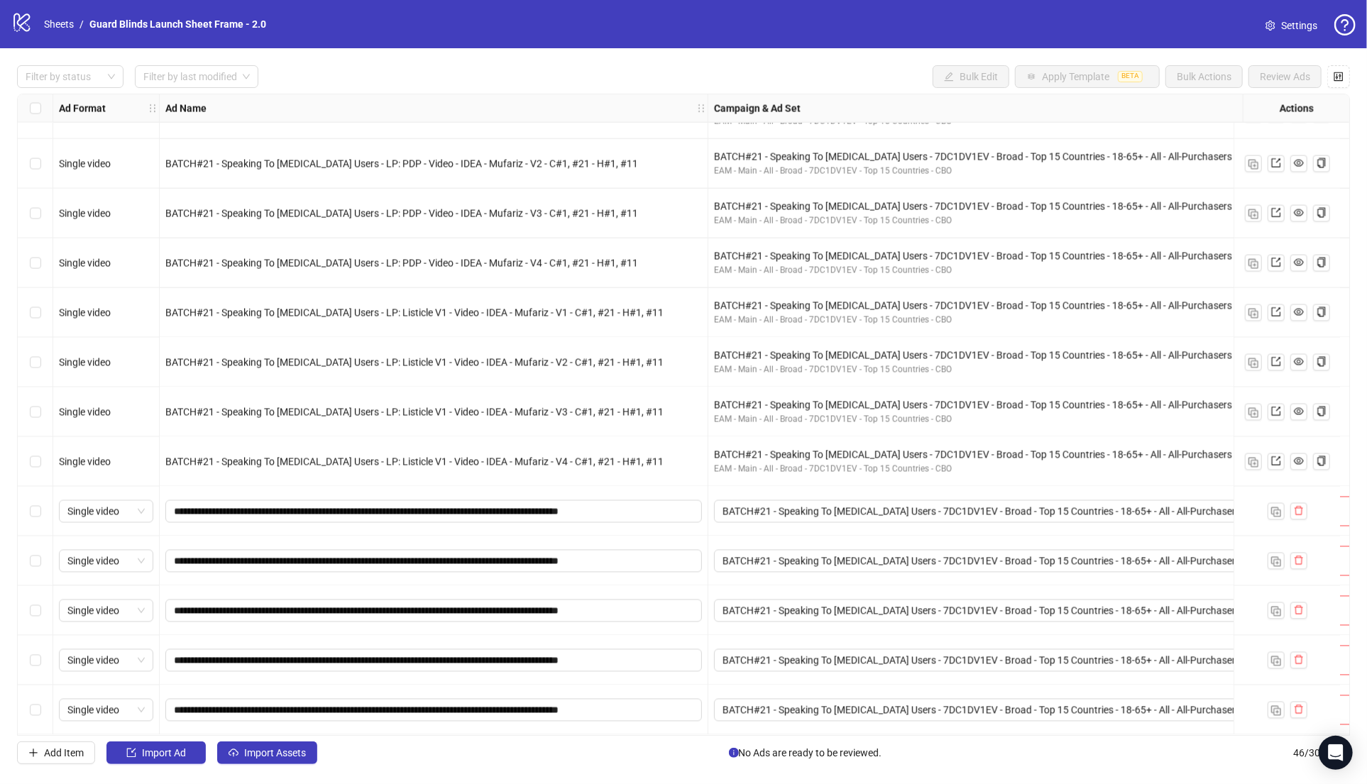
scroll to position [1677, 0]
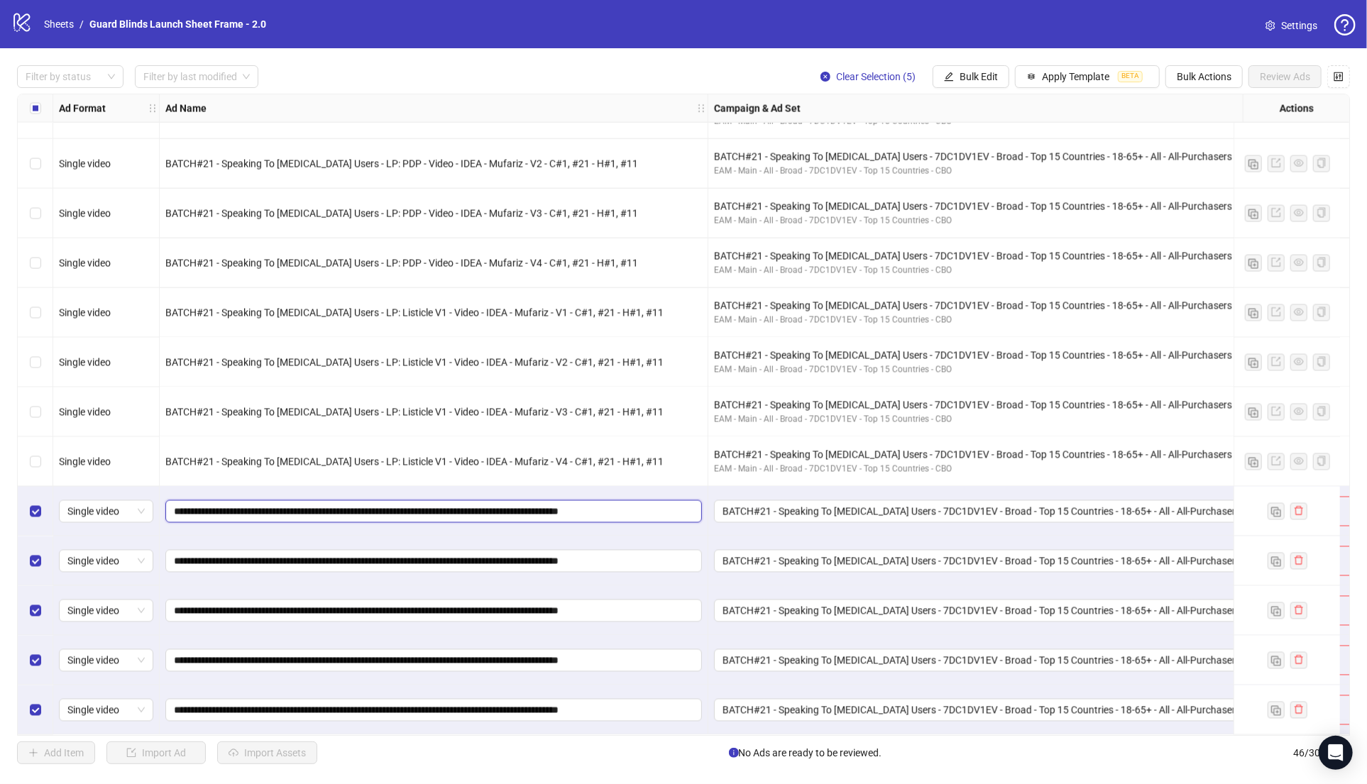
drag, startPoint x: 358, startPoint y: 507, endPoint x: 19, endPoint y: 486, distance: 339.9
click at [991, 75] on span "Bulk Edit" at bounding box center [978, 76] width 38 height 11
click at [985, 131] on span "Name" at bounding box center [985, 129] width 84 height 16
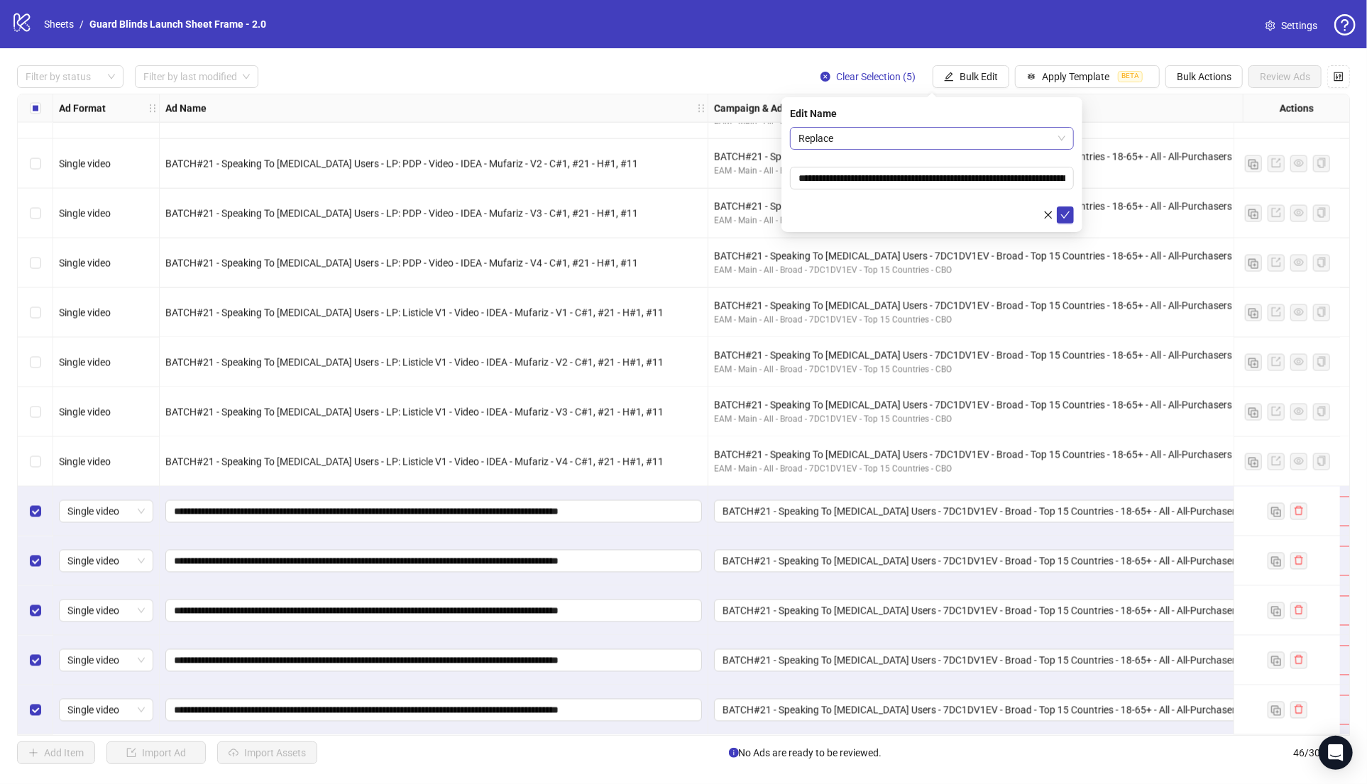
click at [1028, 132] on span "Replace" at bounding box center [931, 138] width 267 height 21
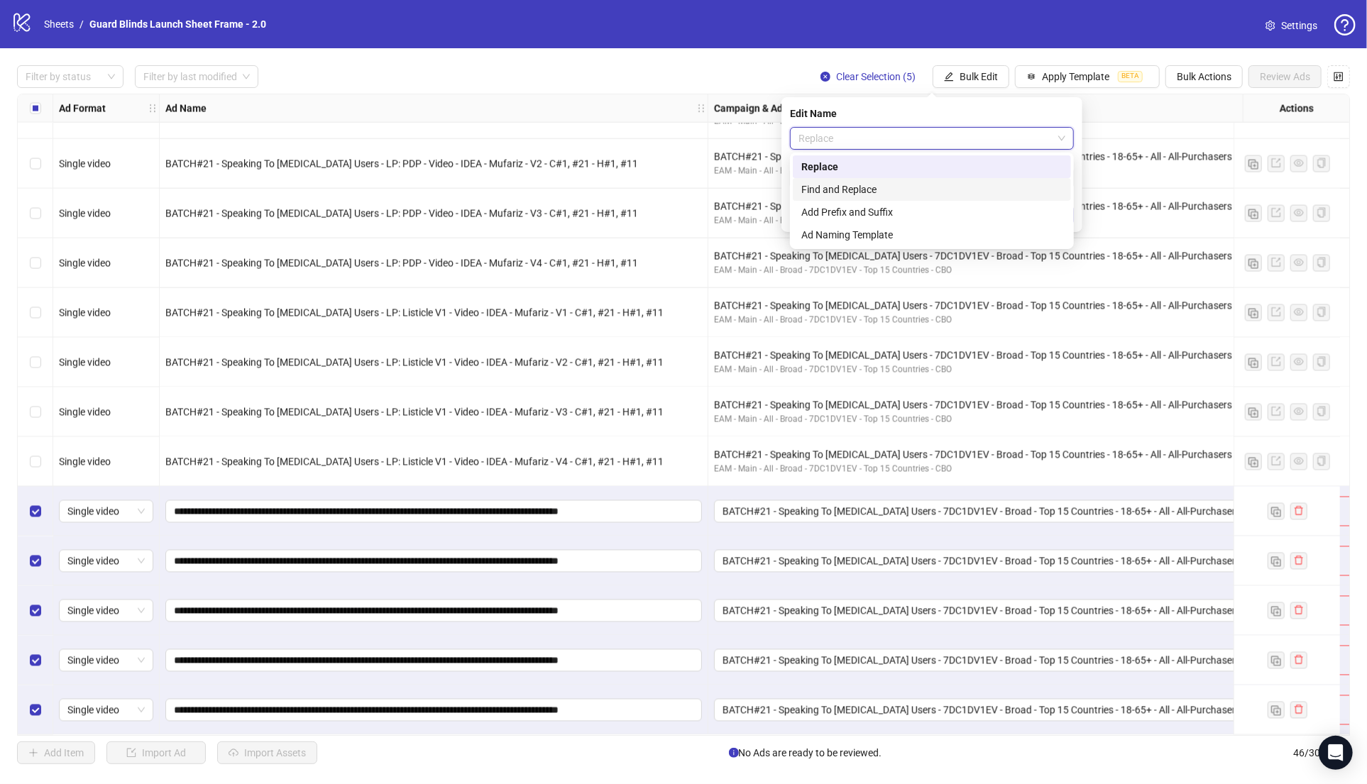
click at [948, 189] on div "Find and Replace" at bounding box center [931, 190] width 261 height 16
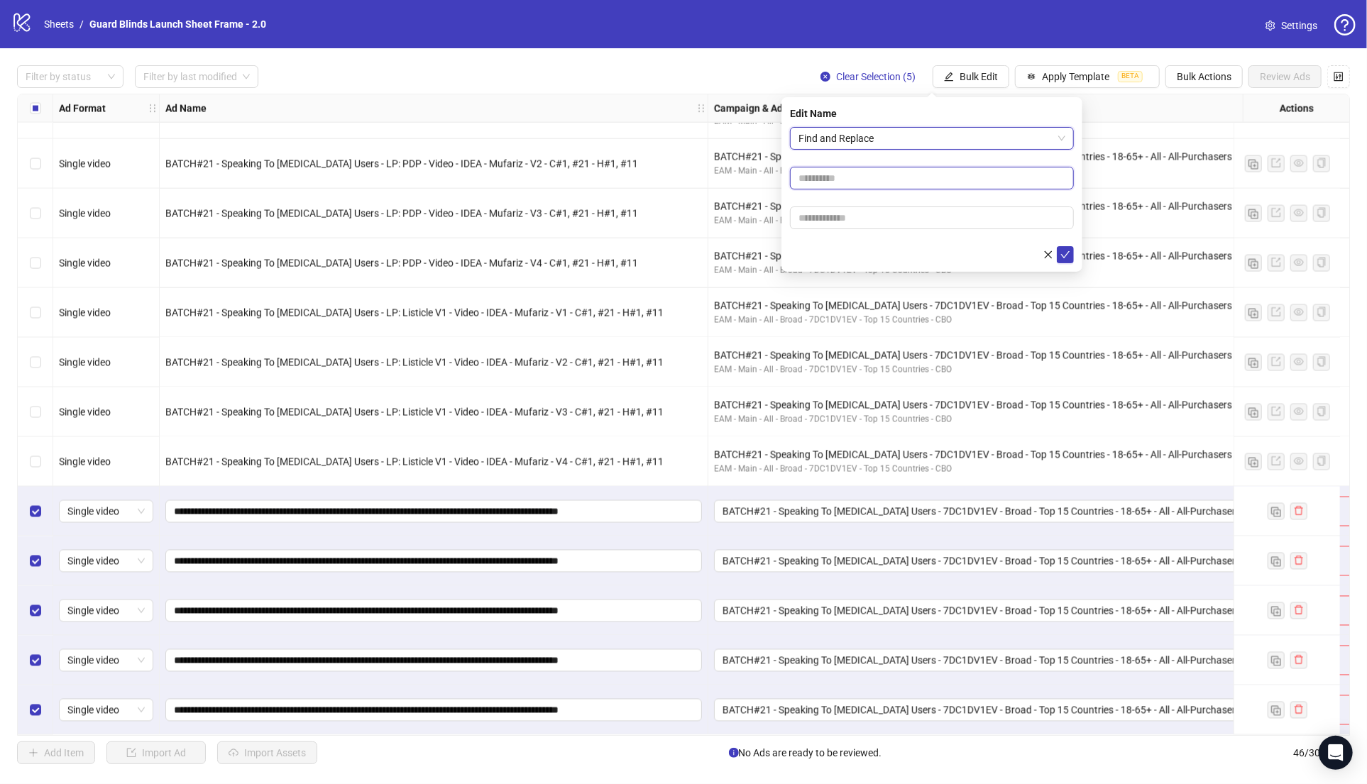
click at [941, 182] on input "text" at bounding box center [932, 178] width 284 height 23
paste input "**********"
type input "**********"
click at [877, 220] on input "text" at bounding box center [932, 218] width 284 height 23
paste input "**********"
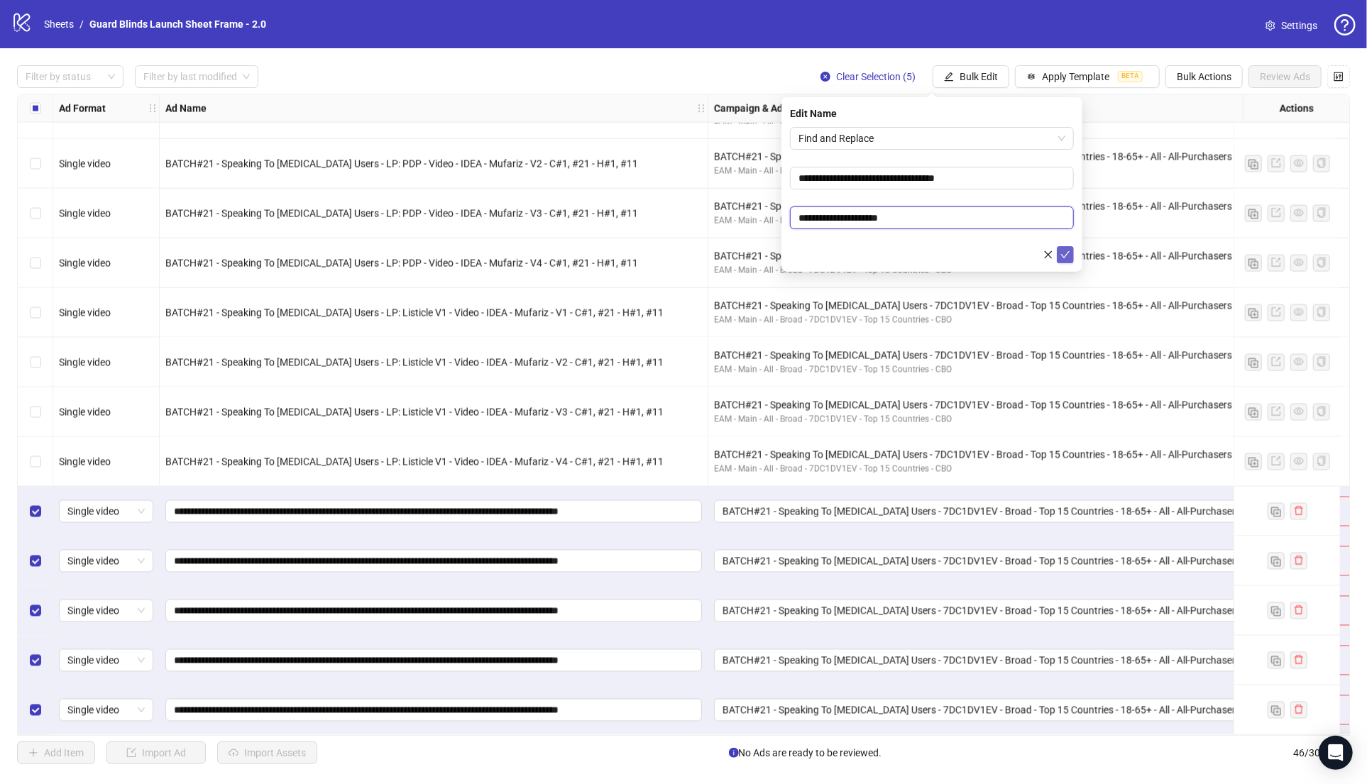
type input "**********"
click at [1064, 254] on icon "check" at bounding box center [1065, 255] width 10 height 10
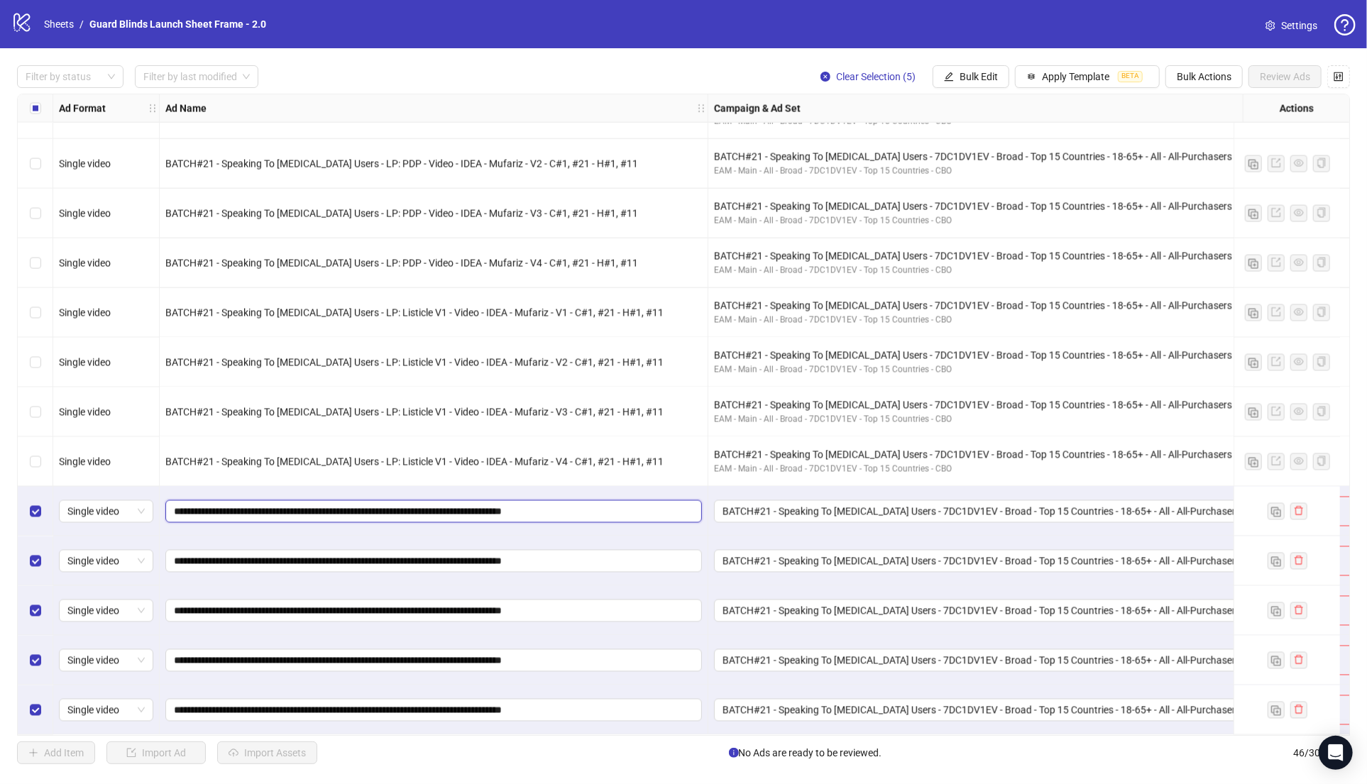
click at [446, 507] on input "**********" at bounding box center [432, 512] width 517 height 16
click at [964, 80] on span "Bulk Edit" at bounding box center [978, 76] width 38 height 11
click at [995, 135] on span "Name" at bounding box center [985, 129] width 84 height 16
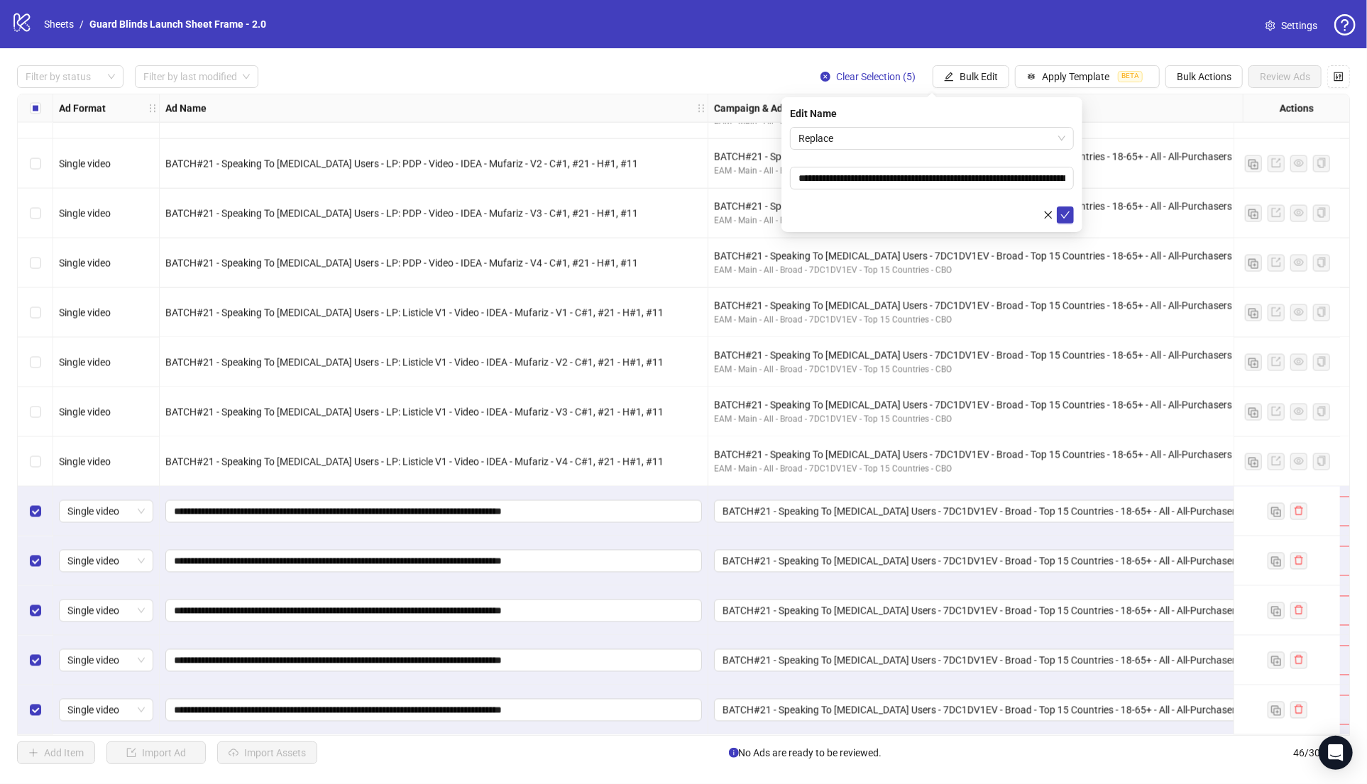
click at [891, 121] on div "Edit Name" at bounding box center [932, 114] width 284 height 16
click at [873, 134] on span "Replace" at bounding box center [931, 138] width 267 height 21
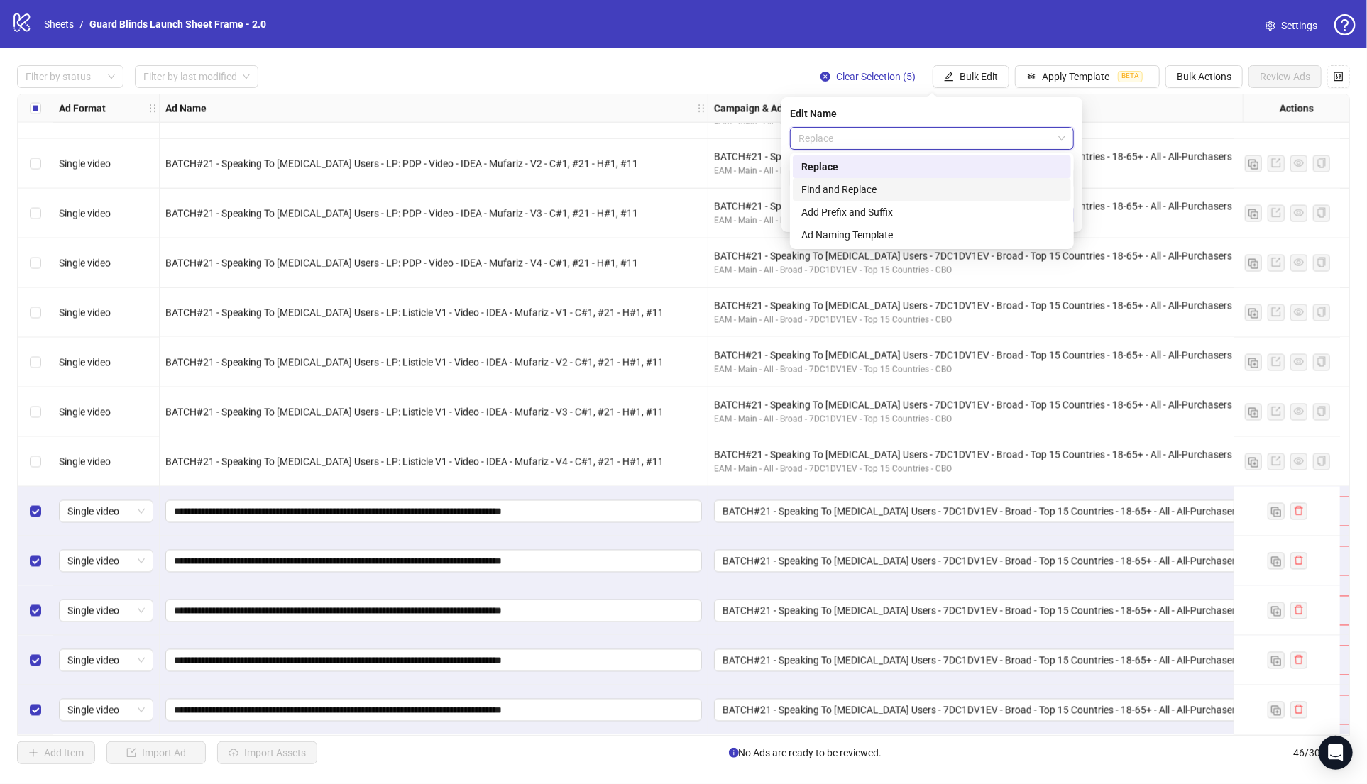
click at [852, 179] on div "Find and Replace" at bounding box center [932, 189] width 278 height 23
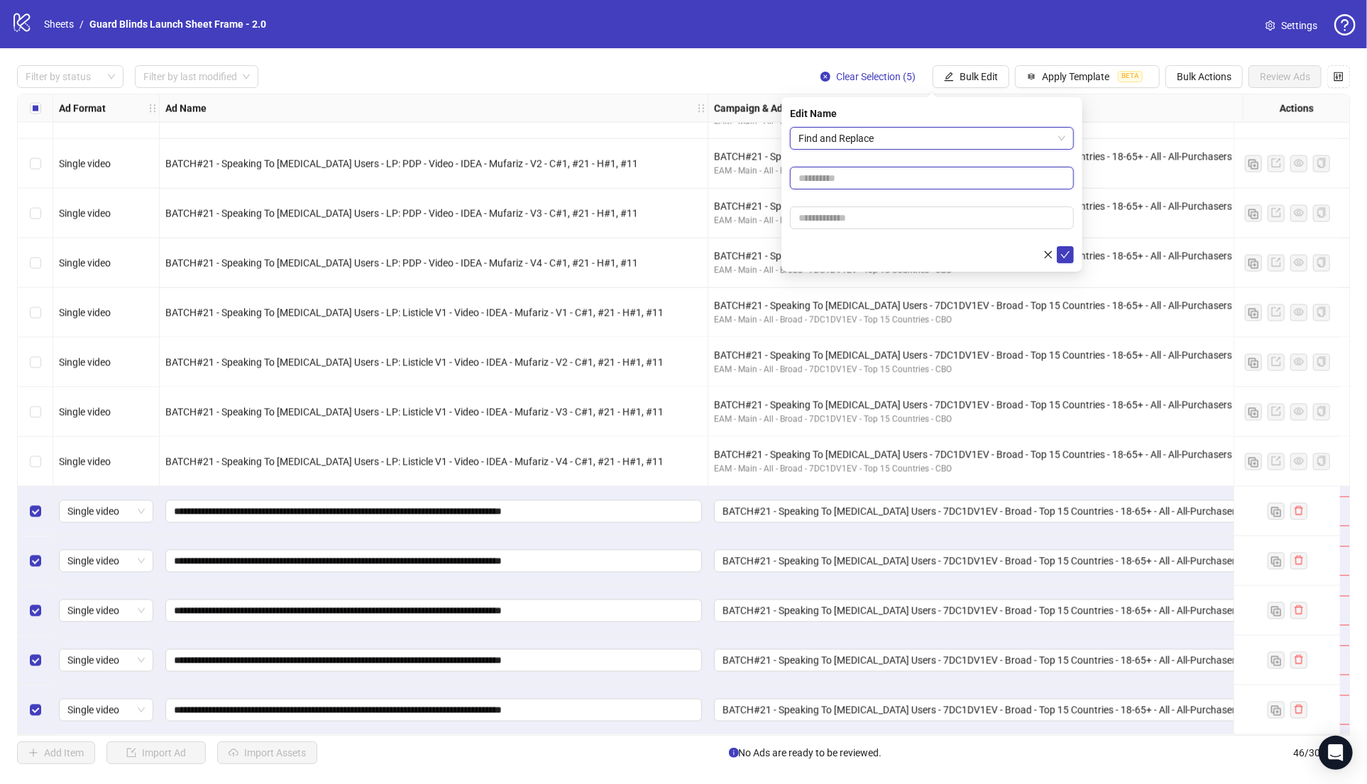
click at [851, 178] on input "text" at bounding box center [932, 178] width 284 height 23
paste input "*******"
type input "*******"
click at [852, 207] on input "text" at bounding box center [932, 218] width 284 height 23
type input "**********"
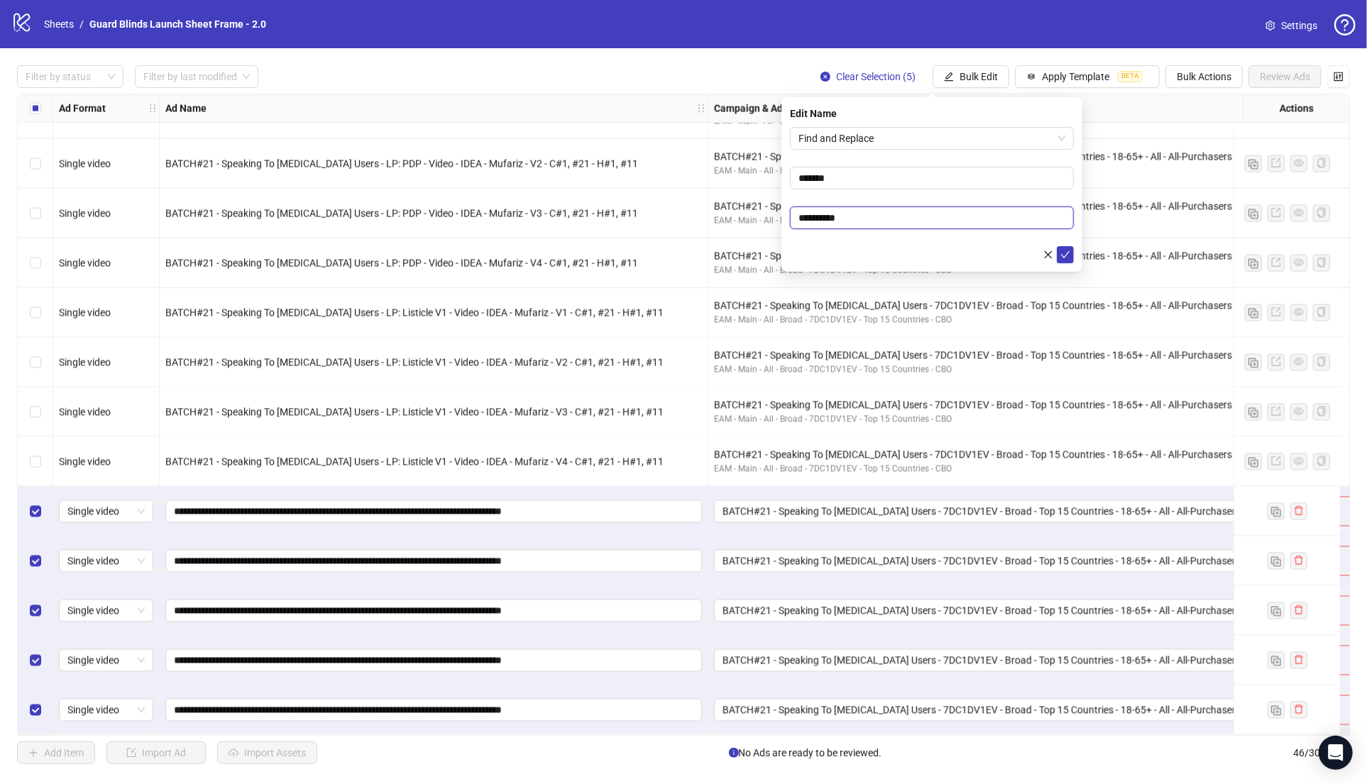
click at [1057, 246] on button "submit" at bounding box center [1065, 254] width 17 height 17
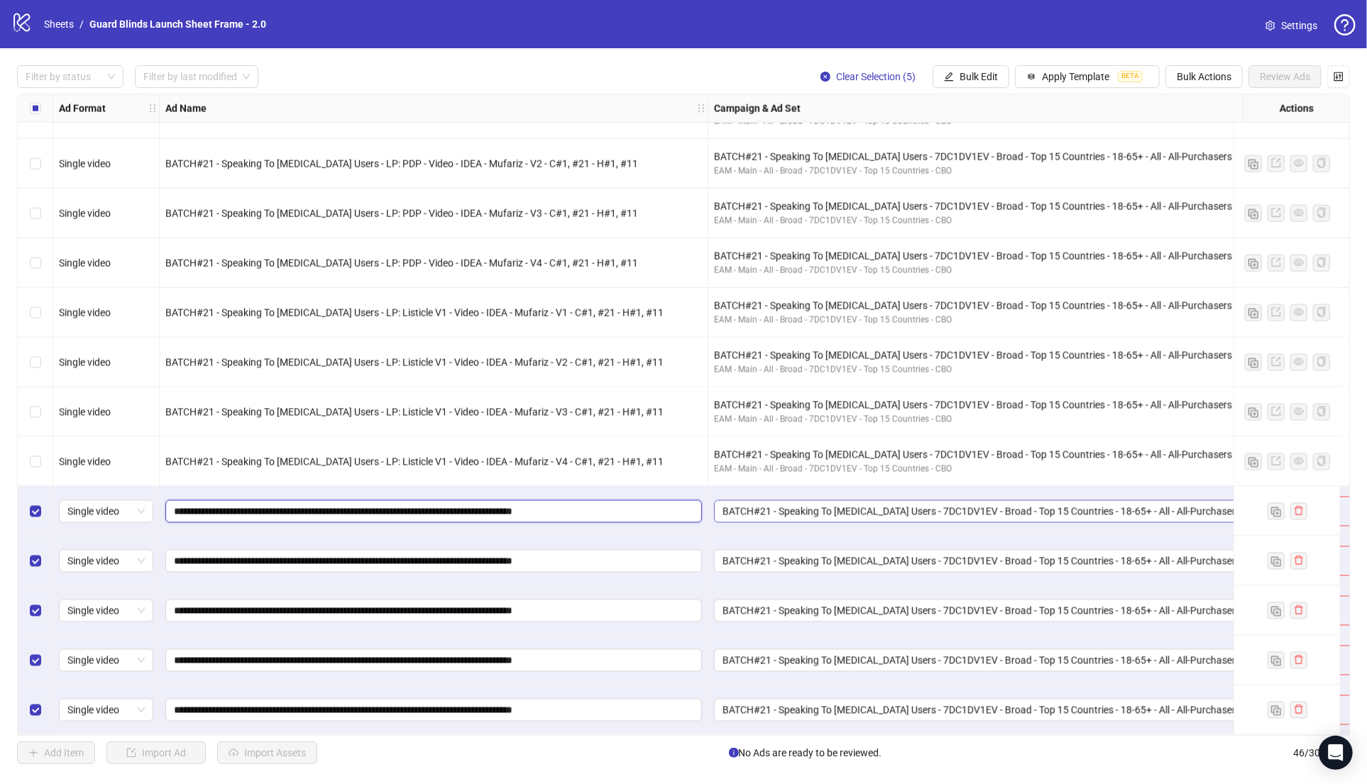
drag, startPoint x: 504, startPoint y: 507, endPoint x: 782, endPoint y: 515, distance: 278.3
click at [971, 94] on div "Ad Format Ad Name Campaign & Ad Set Assets Descriptions Headlines Primary Texts…" at bounding box center [683, 415] width 1333 height 642
click at [967, 80] on span "Bulk Edit" at bounding box center [978, 76] width 38 height 11
click at [974, 123] on span "Name" at bounding box center [985, 129] width 84 height 16
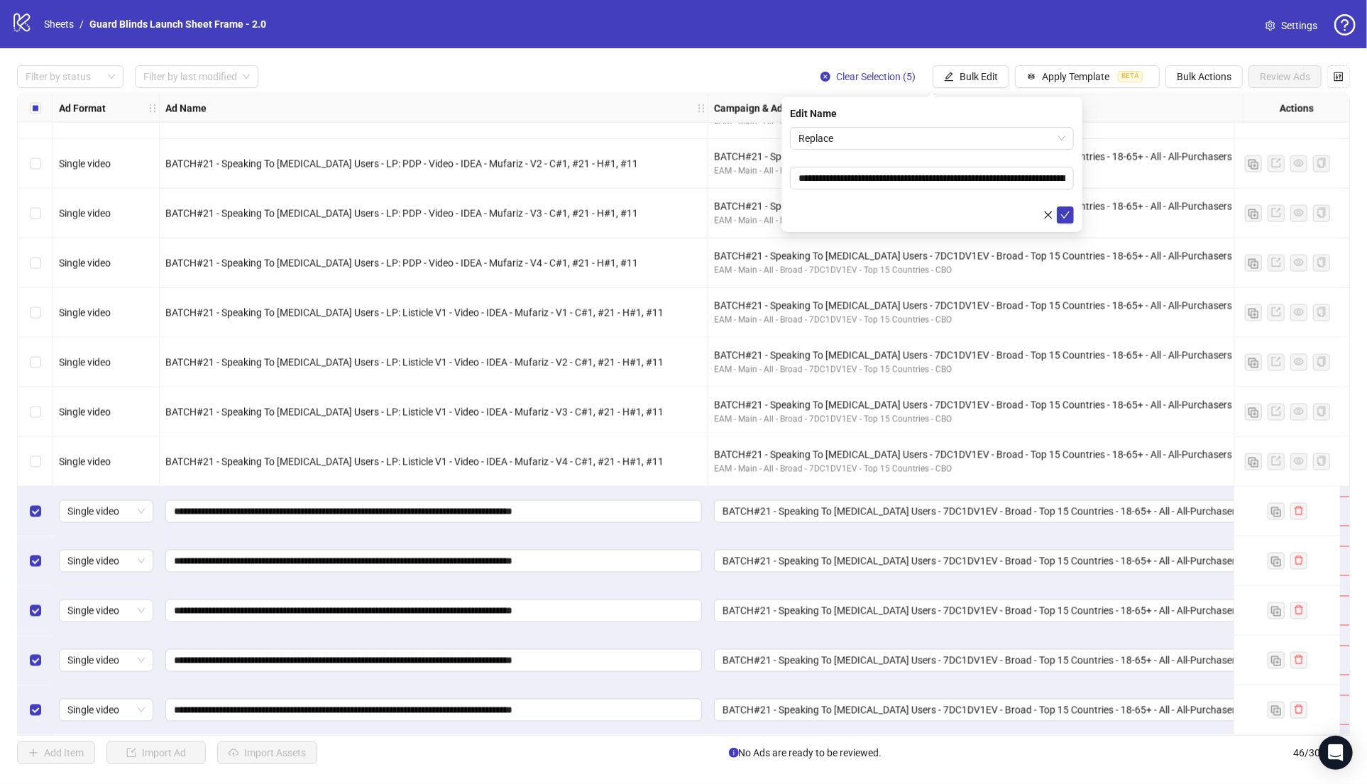
click at [913, 123] on div "**********" at bounding box center [931, 164] width 301 height 135
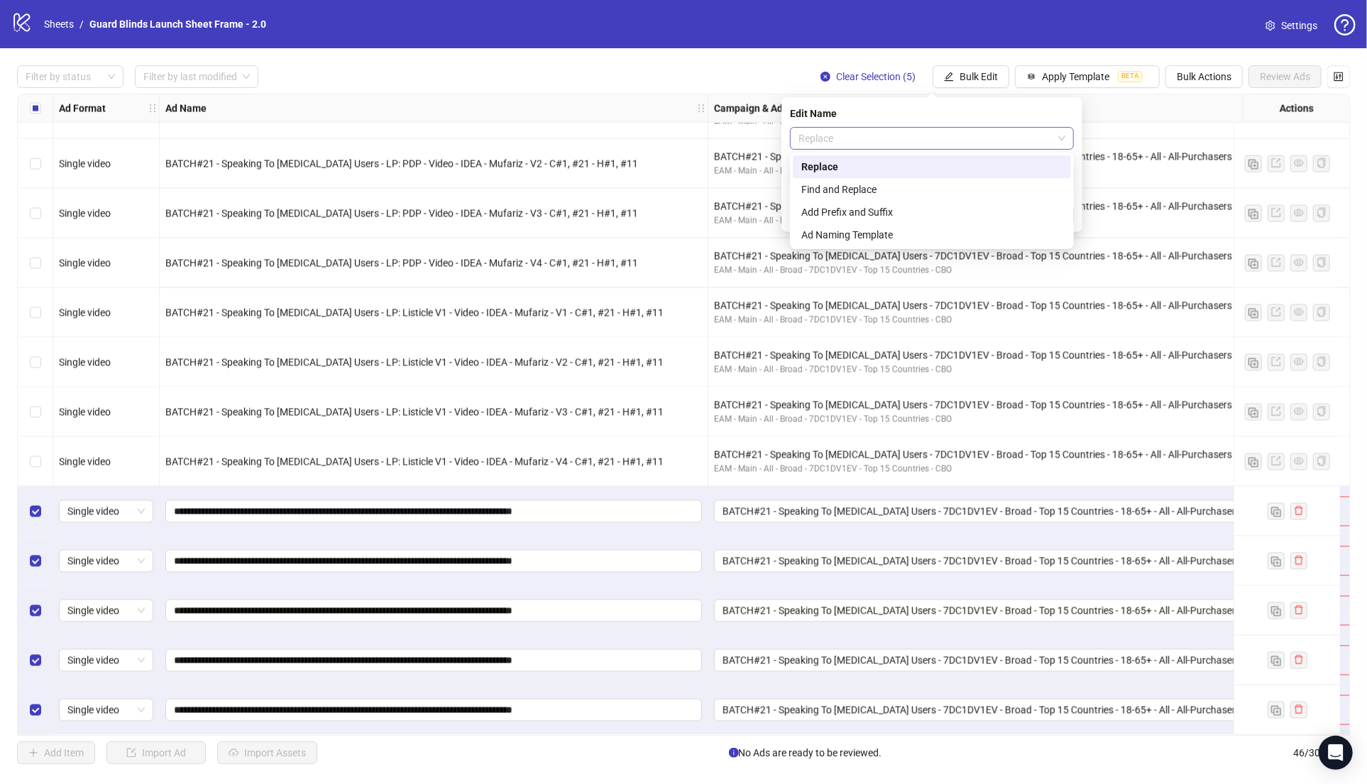
click at [882, 137] on span "Replace" at bounding box center [931, 138] width 267 height 21
click at [843, 187] on div "Find and Replace" at bounding box center [931, 190] width 261 height 16
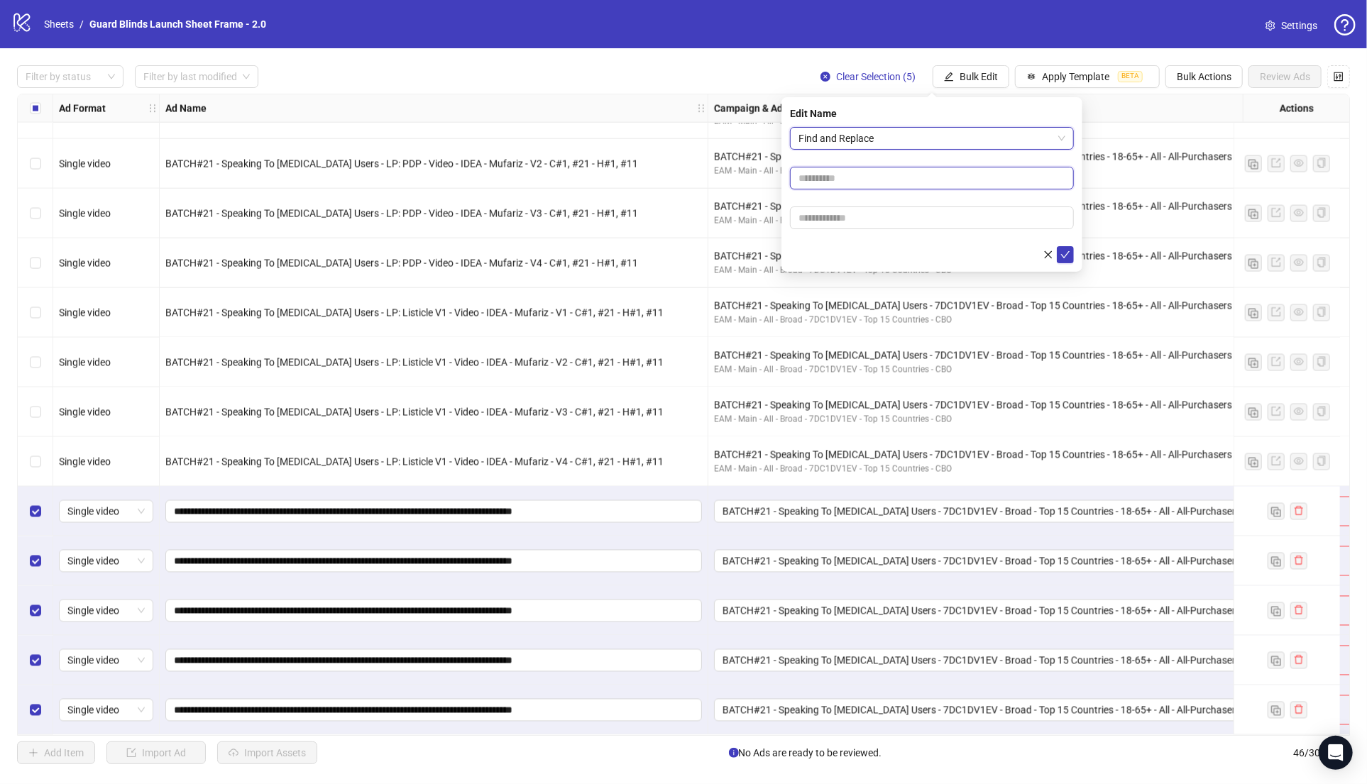
click at [844, 182] on input "text" at bounding box center [932, 178] width 284 height 23
paste input "**********"
type input "**********"
click at [835, 216] on input "text" at bounding box center [932, 218] width 284 height 23
paste input "**********"
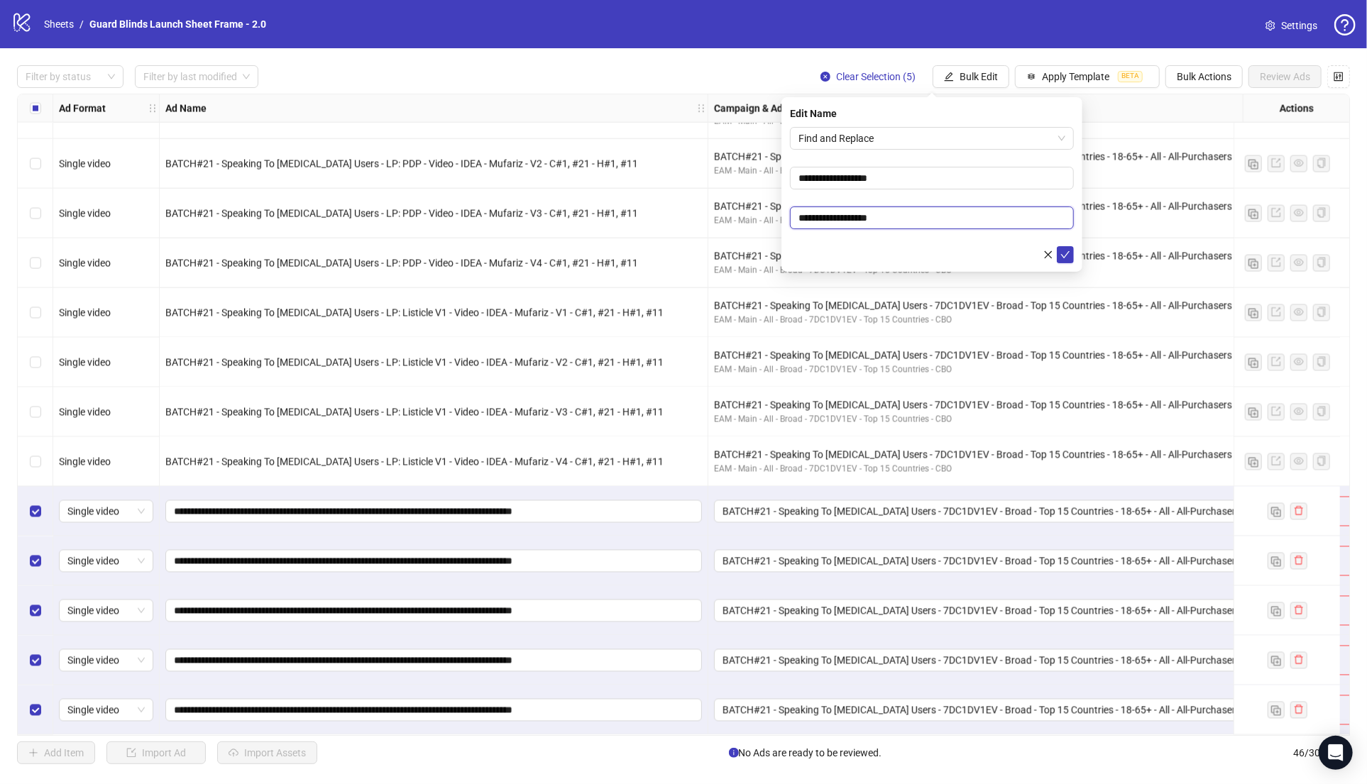
click at [817, 216] on input "**********" at bounding box center [932, 218] width 284 height 23
type input "**********"
click at [1057, 246] on button "submit" at bounding box center [1065, 254] width 17 height 17
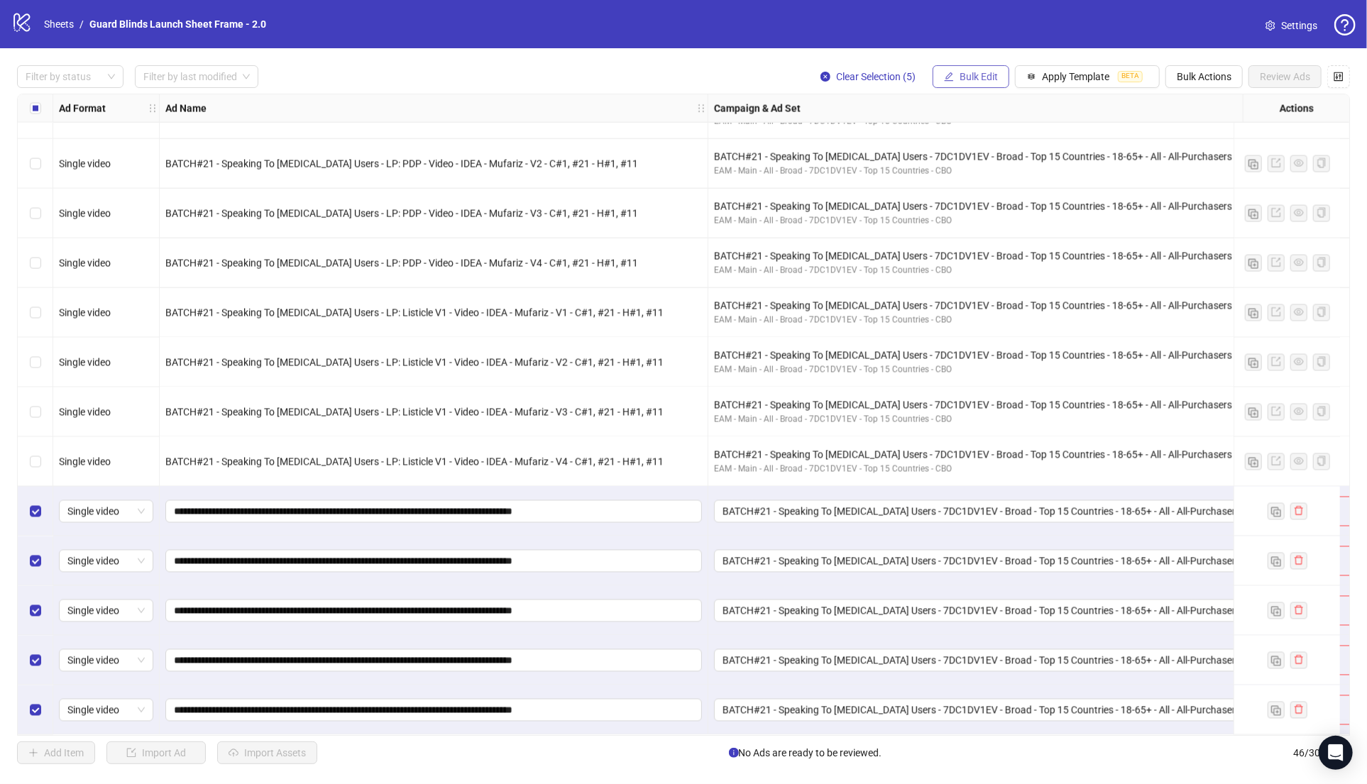
click at [967, 73] on span "Bulk Edit" at bounding box center [978, 76] width 38 height 11
click at [986, 195] on span "Headlines" at bounding box center [985, 197] width 84 height 16
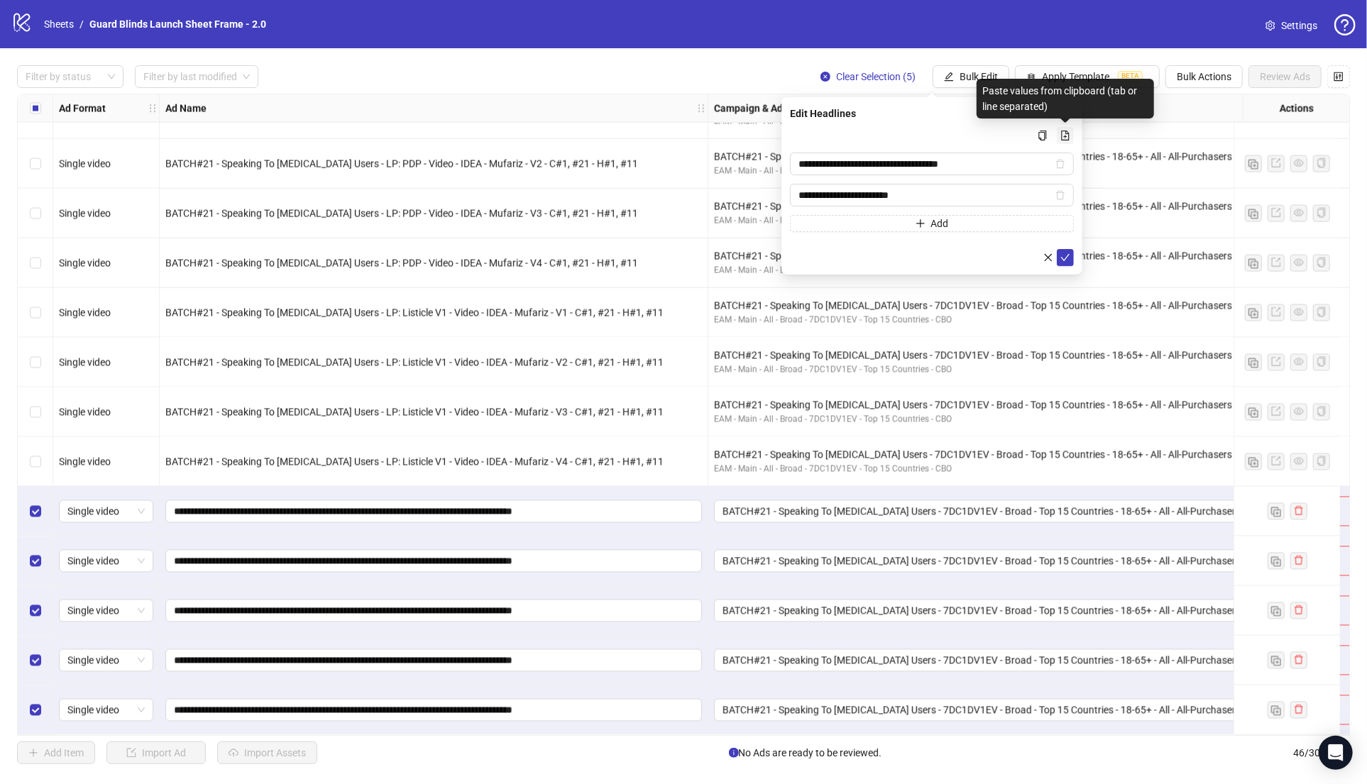
click at [1062, 137] on icon "file-add" at bounding box center [1065, 136] width 10 height 10
type input "**********"
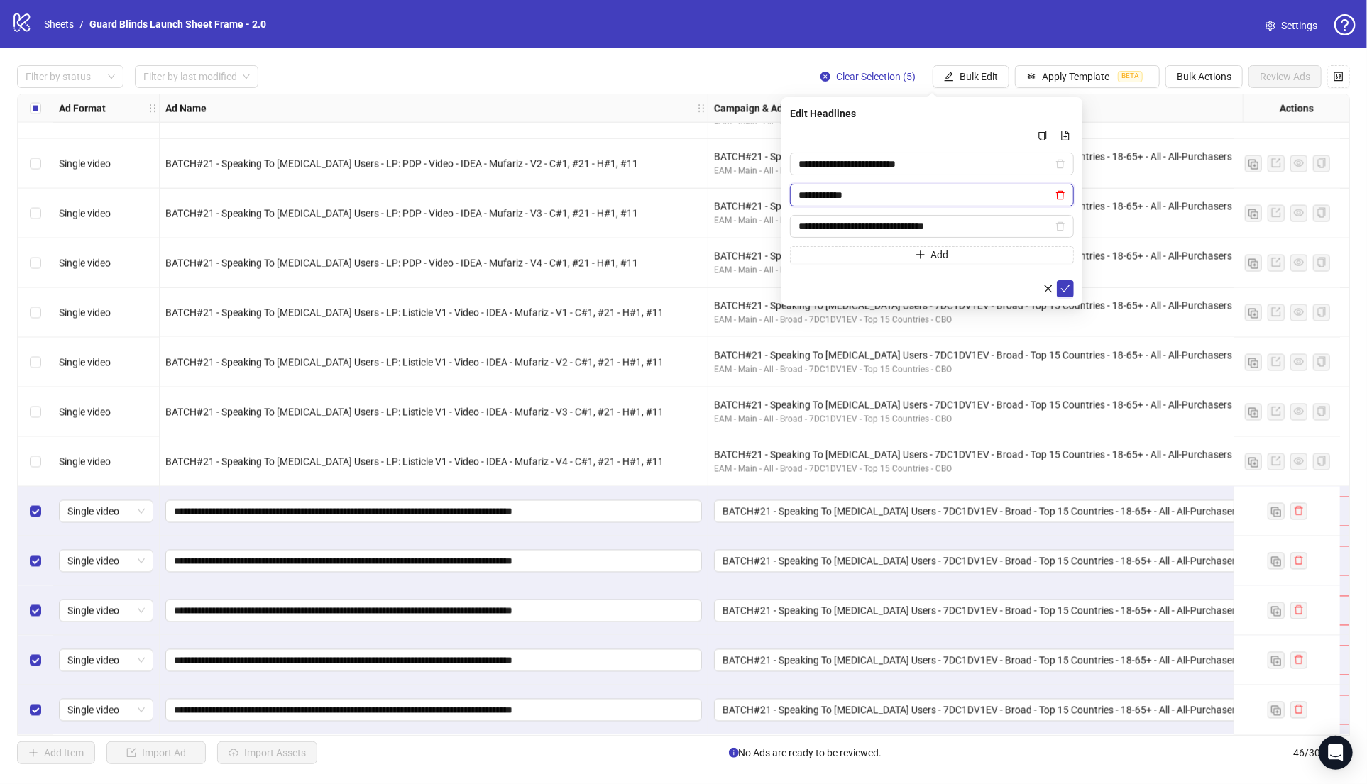
click at [1060, 195] on icon "delete" at bounding box center [1060, 195] width 10 height 10
type input "**********"
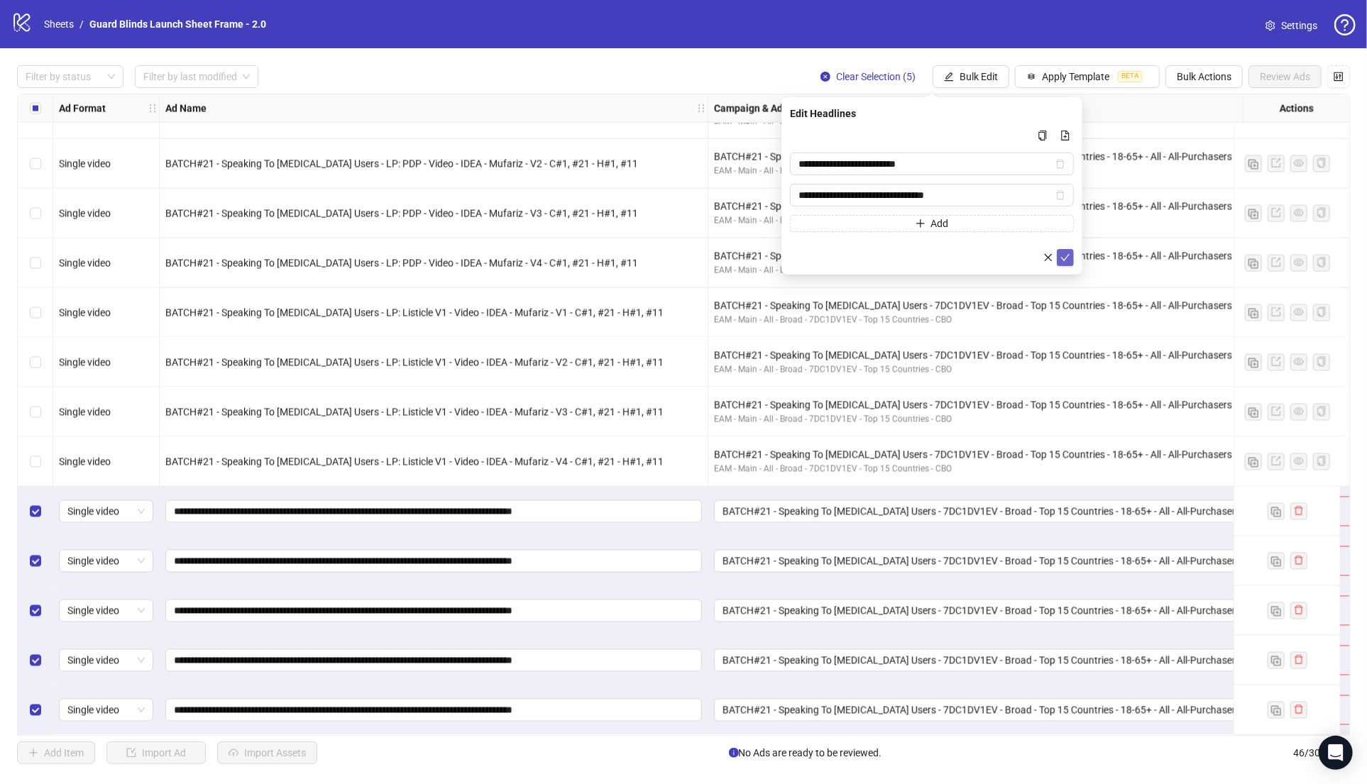
click at [1063, 258] on icon "check" at bounding box center [1065, 257] width 9 height 7
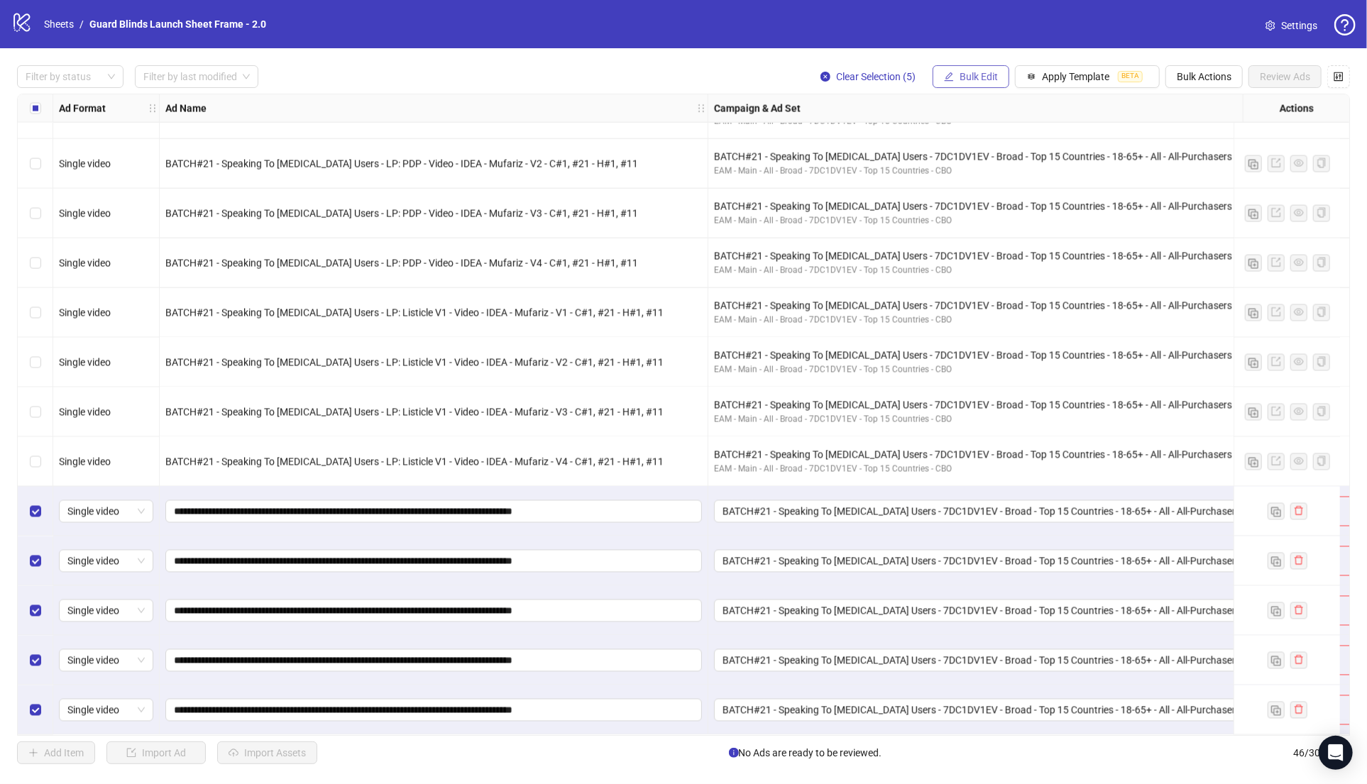
click at [989, 73] on span "Bulk Edit" at bounding box center [978, 76] width 38 height 11
click at [975, 217] on span "Primary Texts" at bounding box center [985, 219] width 84 height 16
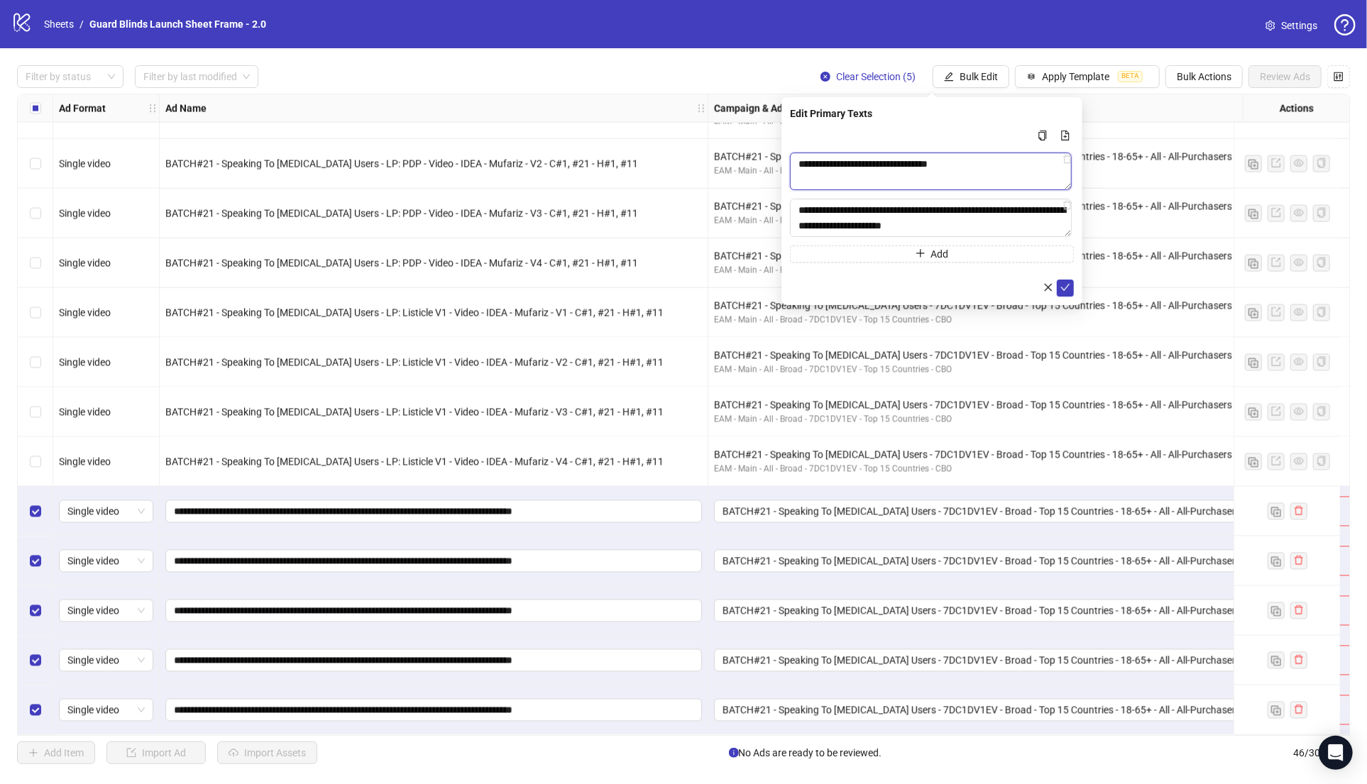
click at [903, 165] on textarea "**********" at bounding box center [931, 172] width 282 height 38
paste textarea "**********"
click at [798, 167] on textarea "**********" at bounding box center [932, 172] width 284 height 38
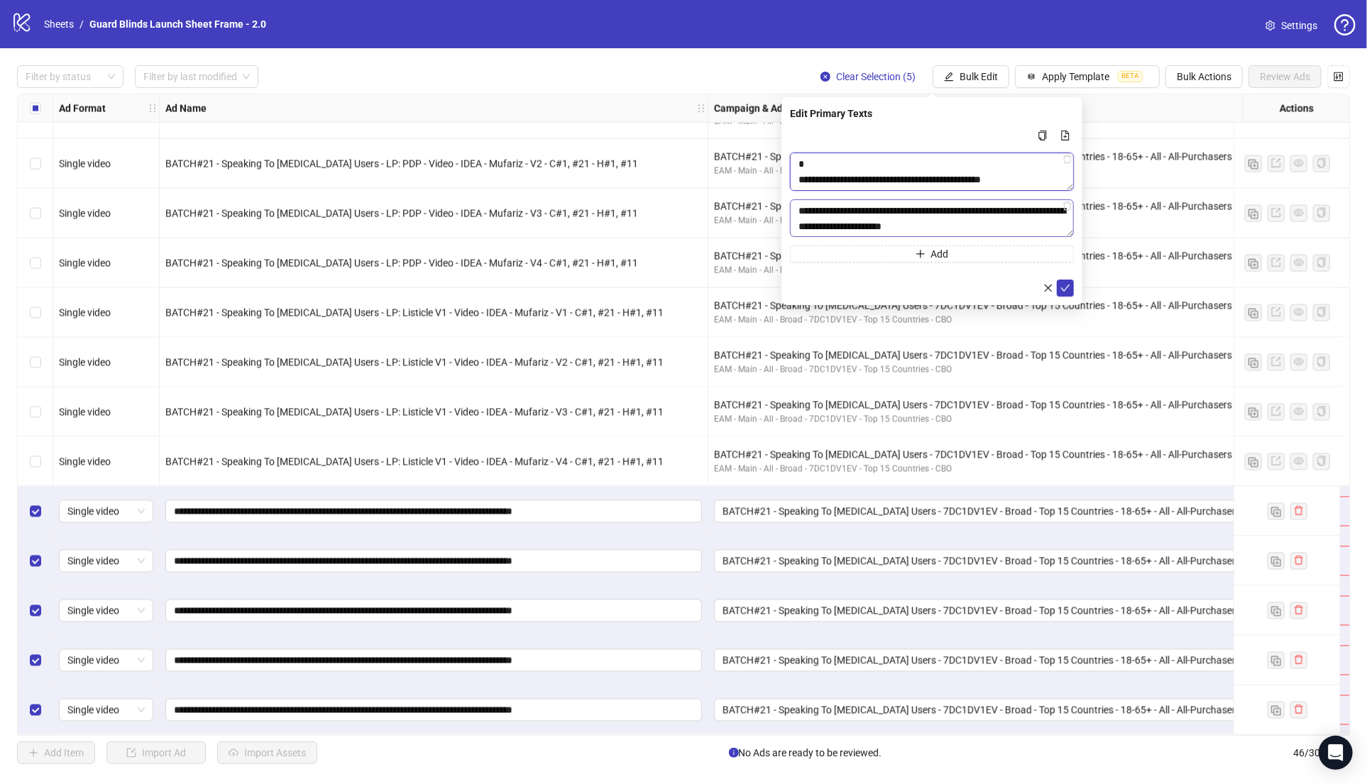
type textarea "**********"
click at [886, 224] on textarea "**********" at bounding box center [932, 218] width 284 height 38
paste textarea "Multi-text input container - paste or copy values"
type textarea "**********"
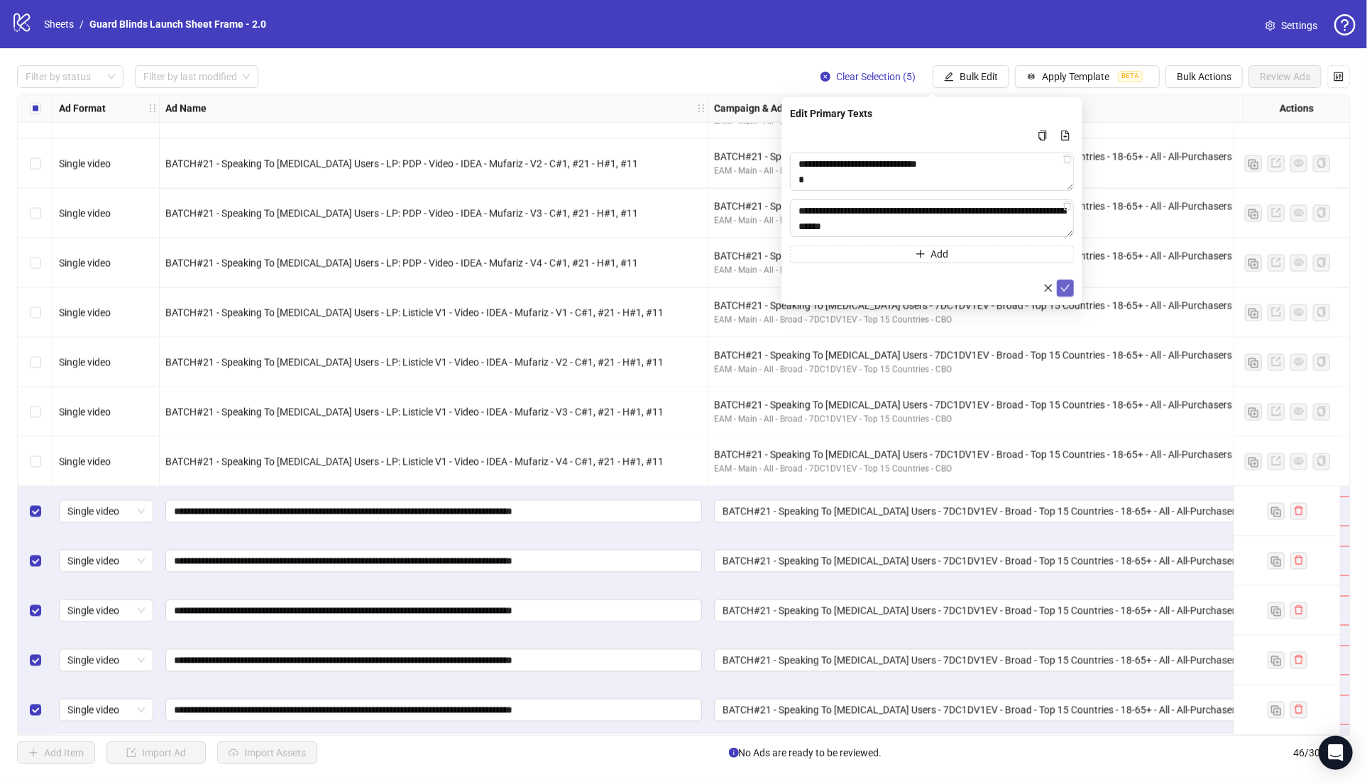
click at [1061, 289] on icon "check" at bounding box center [1065, 288] width 10 height 10
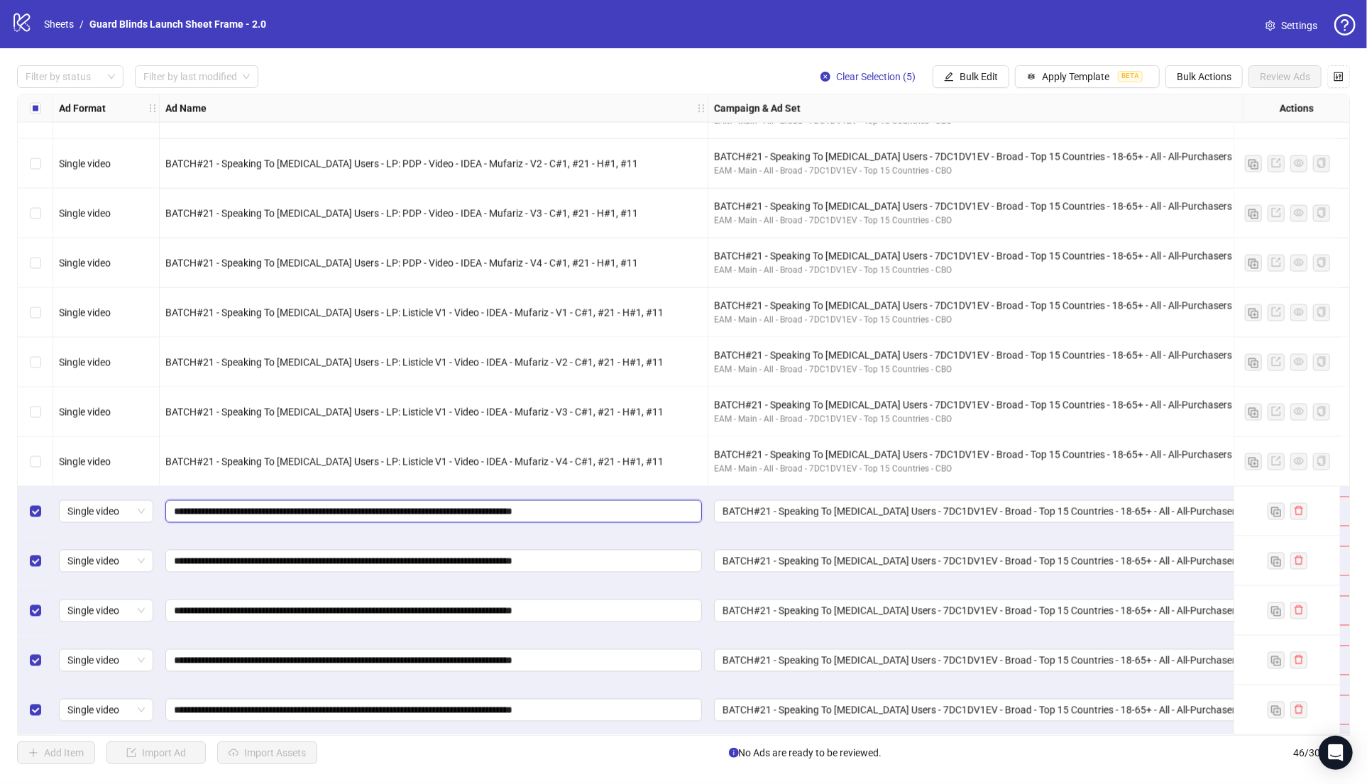
drag, startPoint x: 282, startPoint y: 509, endPoint x: 21, endPoint y: 502, distance: 262.0
click at [975, 79] on span "Bulk Edit" at bounding box center [978, 76] width 38 height 11
click at [989, 148] on span "Campaign & Ad Set" at bounding box center [985, 151] width 84 height 16
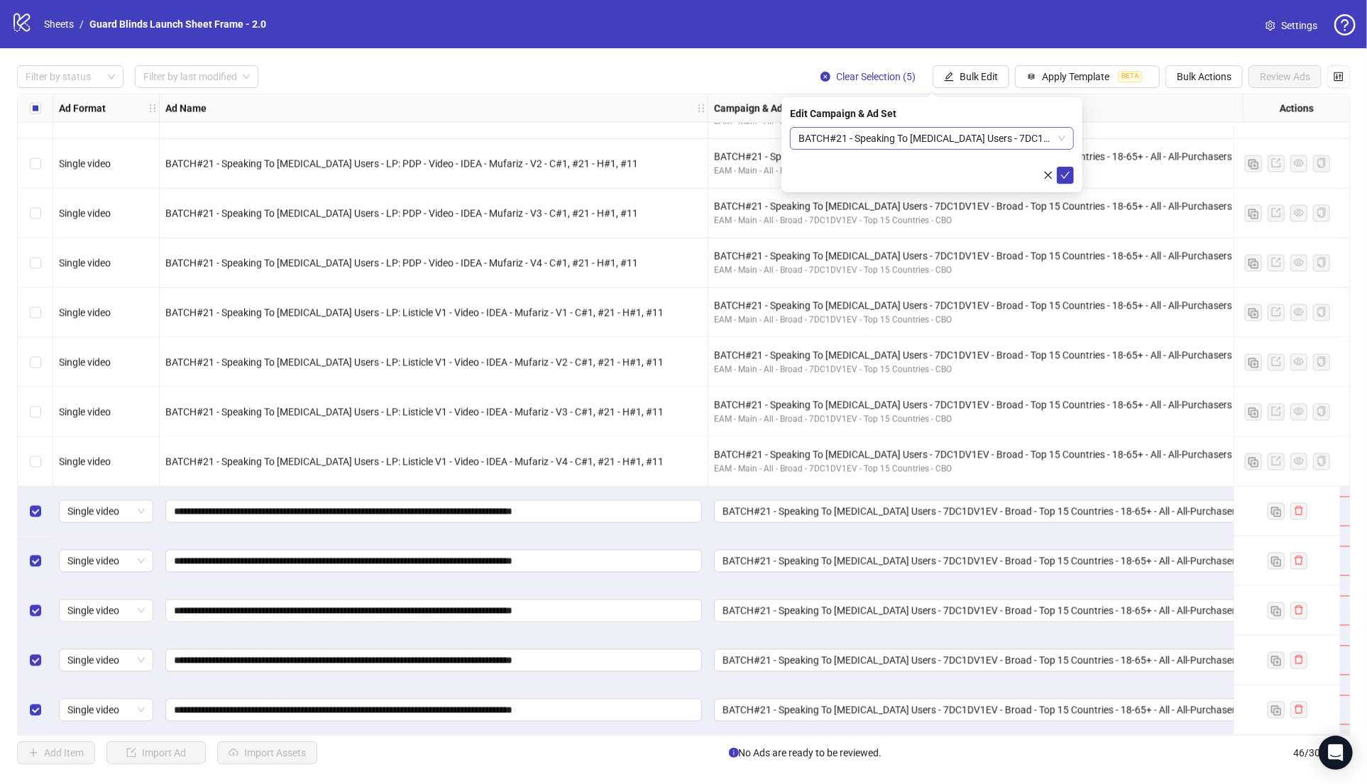
click at [921, 139] on span "BATCH#21 - Speaking To [MEDICAL_DATA] Users - 7DC1DV1EV - Broad - Top 15 Countr…" at bounding box center [931, 138] width 267 height 21
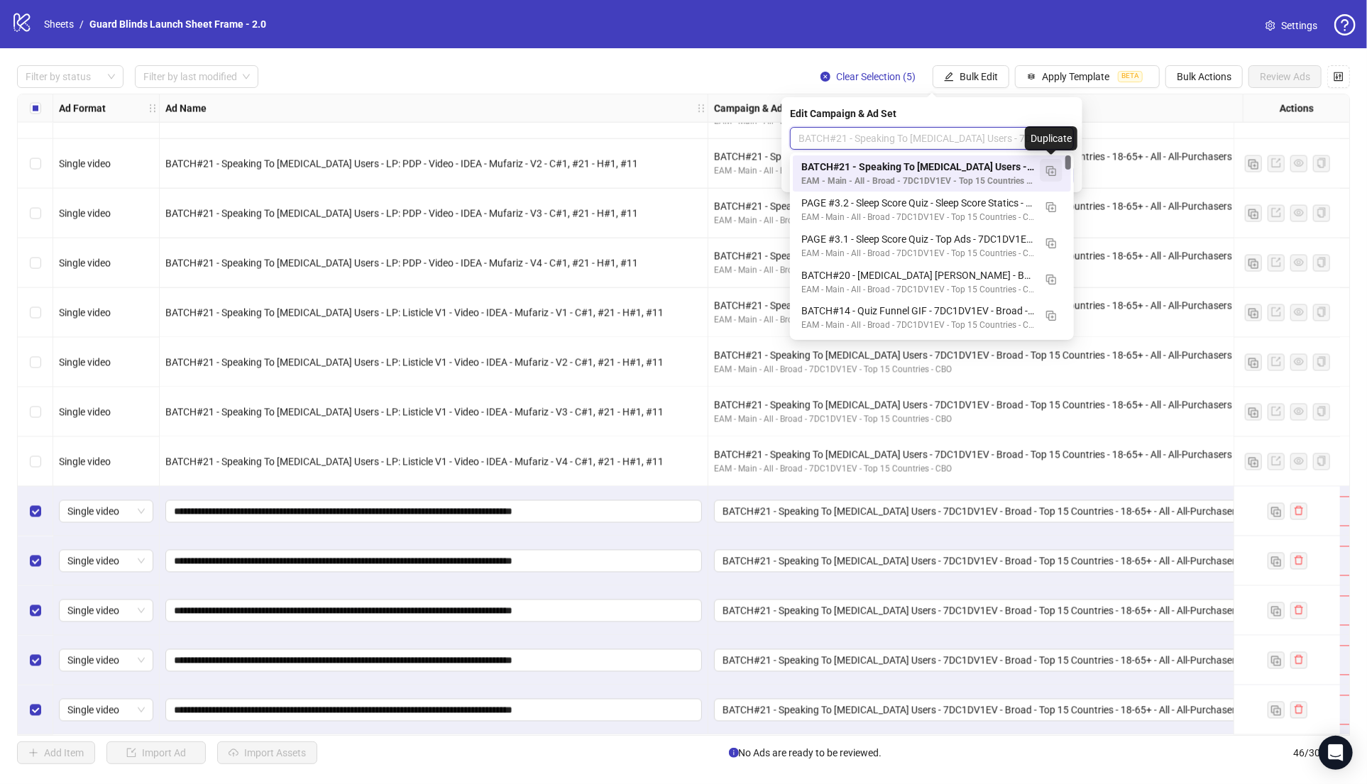
click at [1053, 175] on img "button" at bounding box center [1051, 171] width 10 height 10
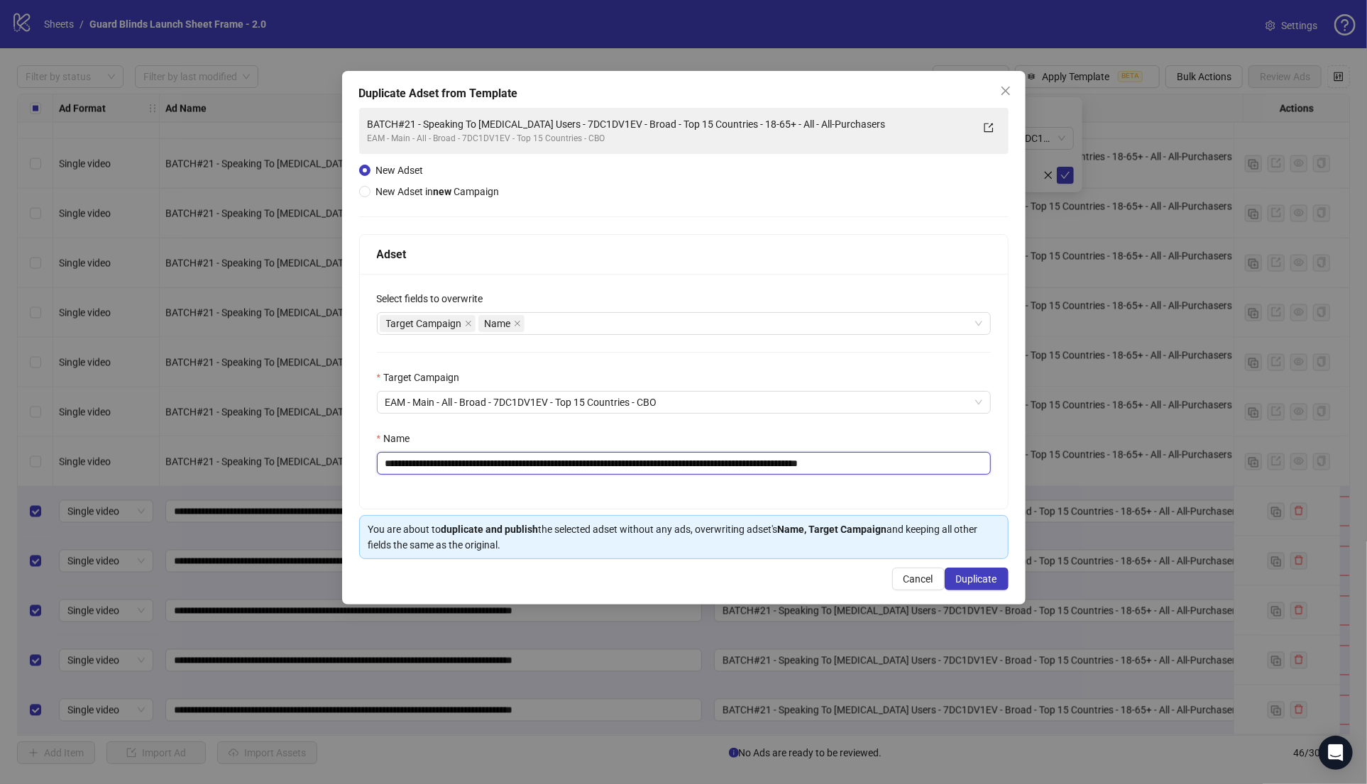
drag, startPoint x: 569, startPoint y: 467, endPoint x: 208, endPoint y: 459, distance: 361.3
click at [208, 459] on div "**********" at bounding box center [683, 392] width 1367 height 784
paste input "text"
drag, startPoint x: 805, startPoint y: 466, endPoint x: 957, endPoint y: 471, distance: 152.7
click at [957, 472] on input "**********" at bounding box center [684, 463] width 614 height 23
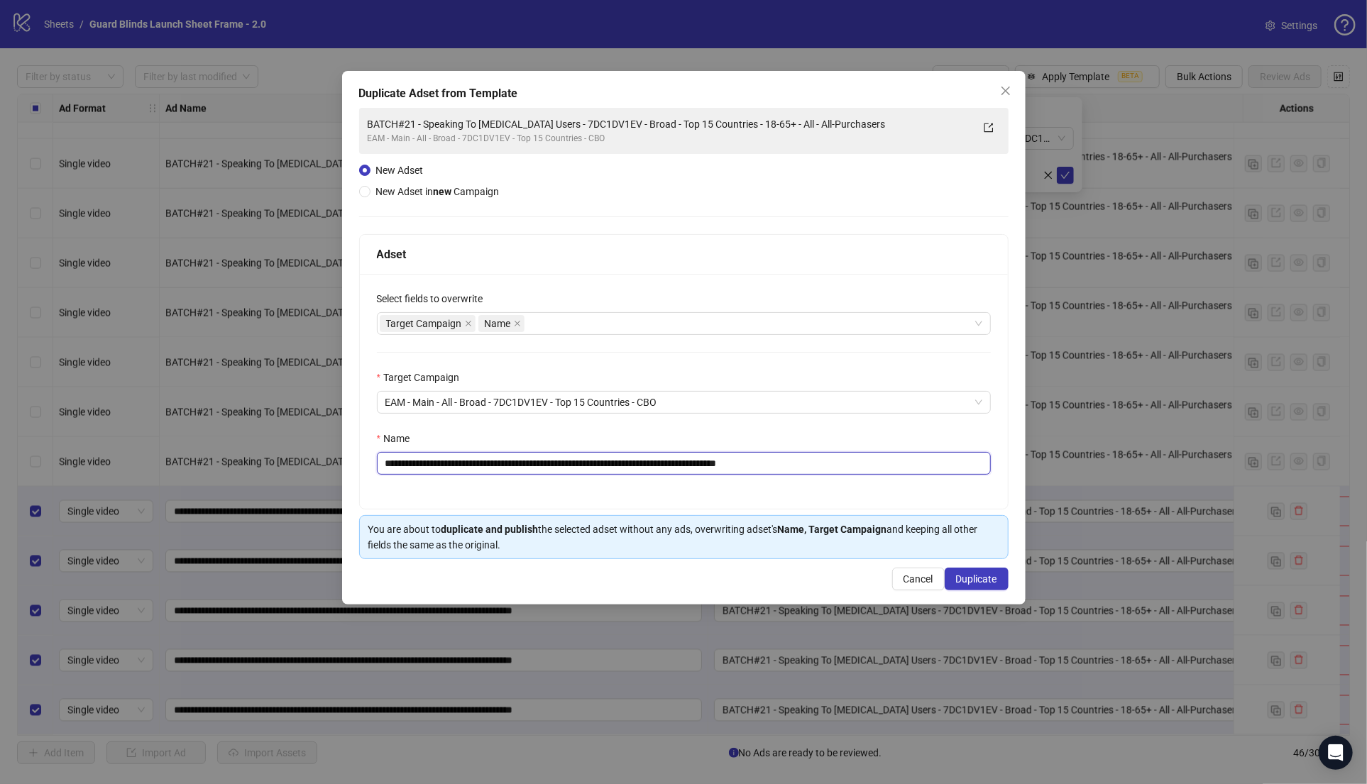
type input "**********"
click at [945, 568] on button "Duplicate" at bounding box center [977, 579] width 64 height 23
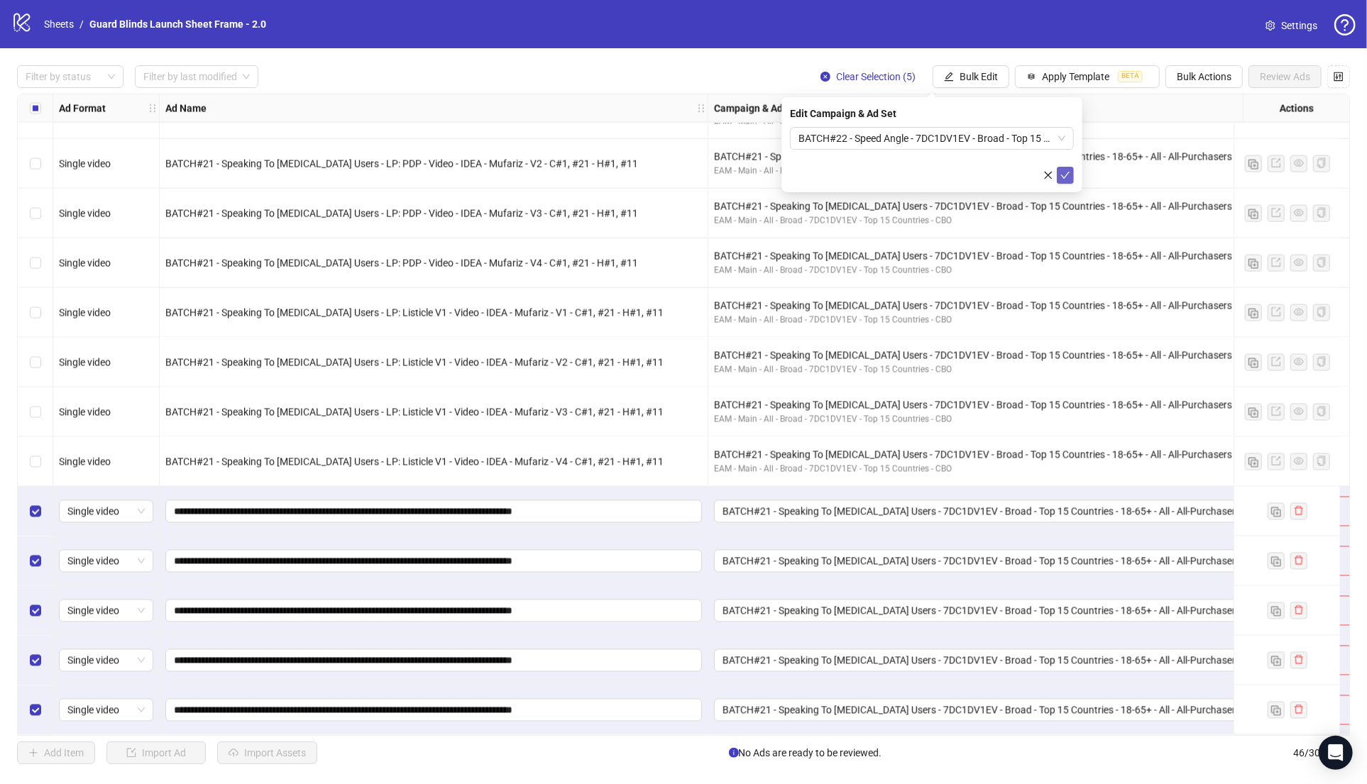
click at [1069, 174] on icon "check" at bounding box center [1065, 175] width 10 height 10
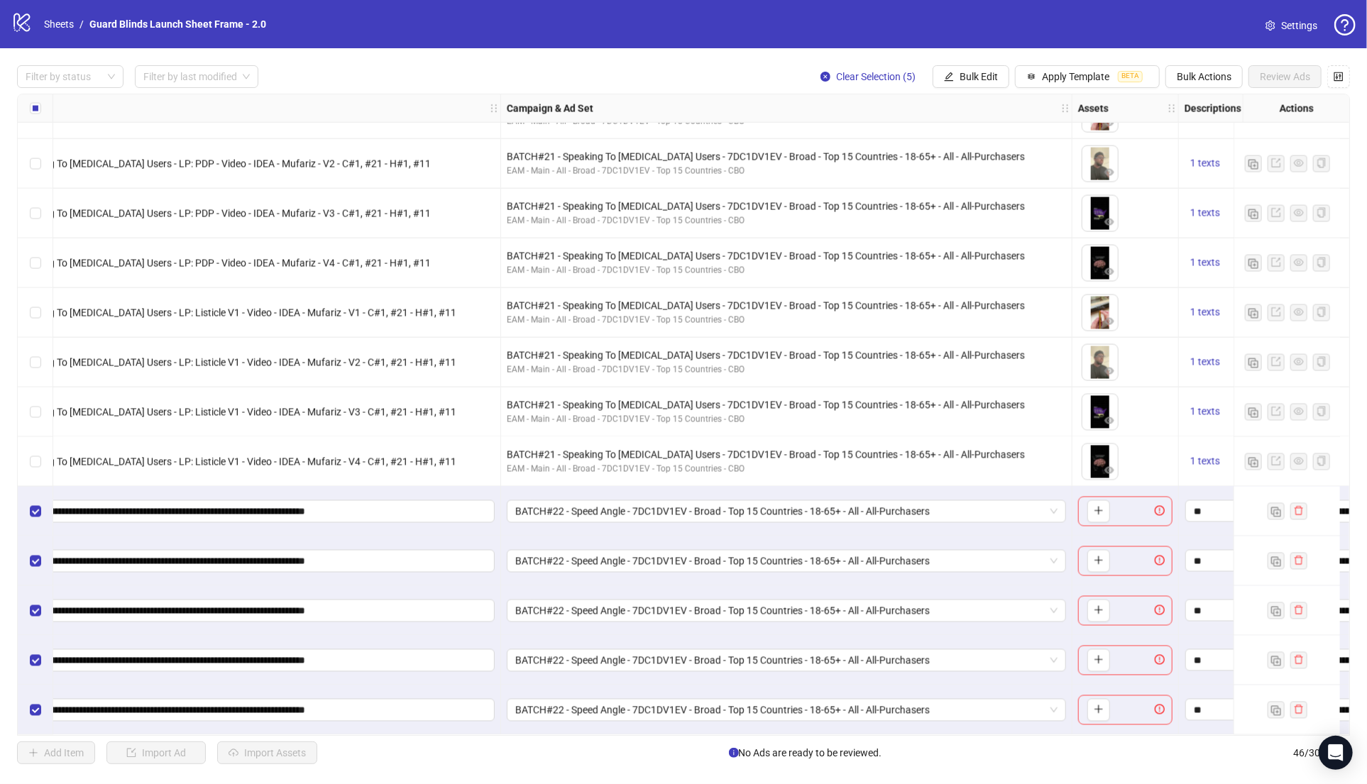
scroll to position [1677, 568]
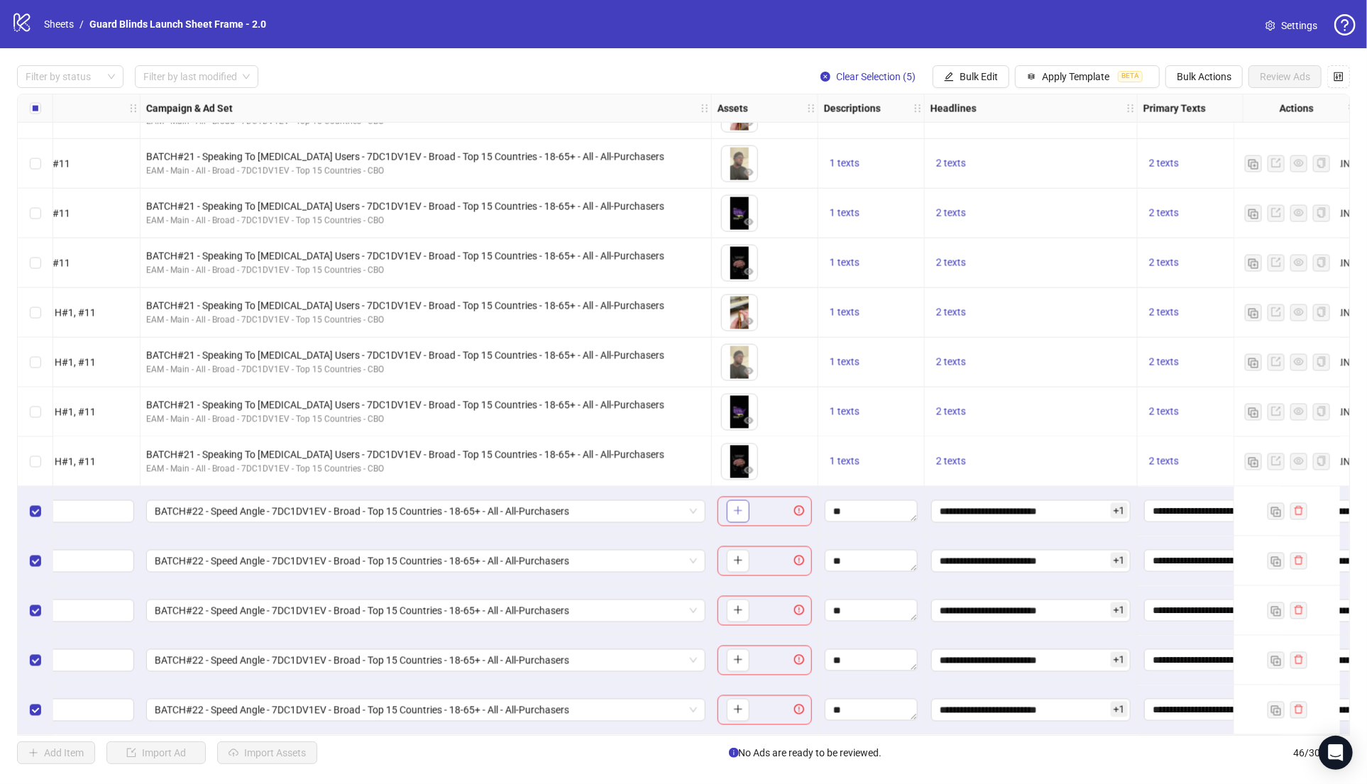
click at [744, 505] on button "button" at bounding box center [738, 511] width 23 height 23
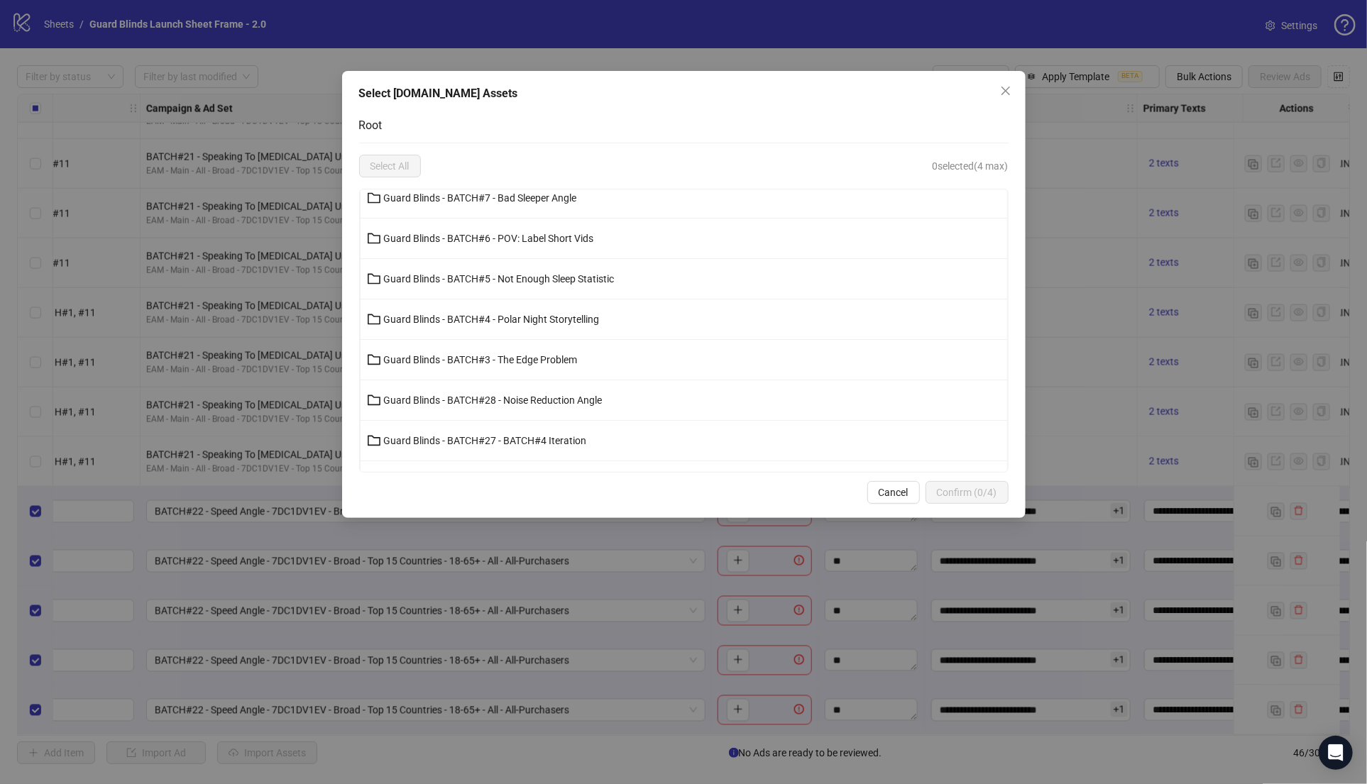
scroll to position [439, 0]
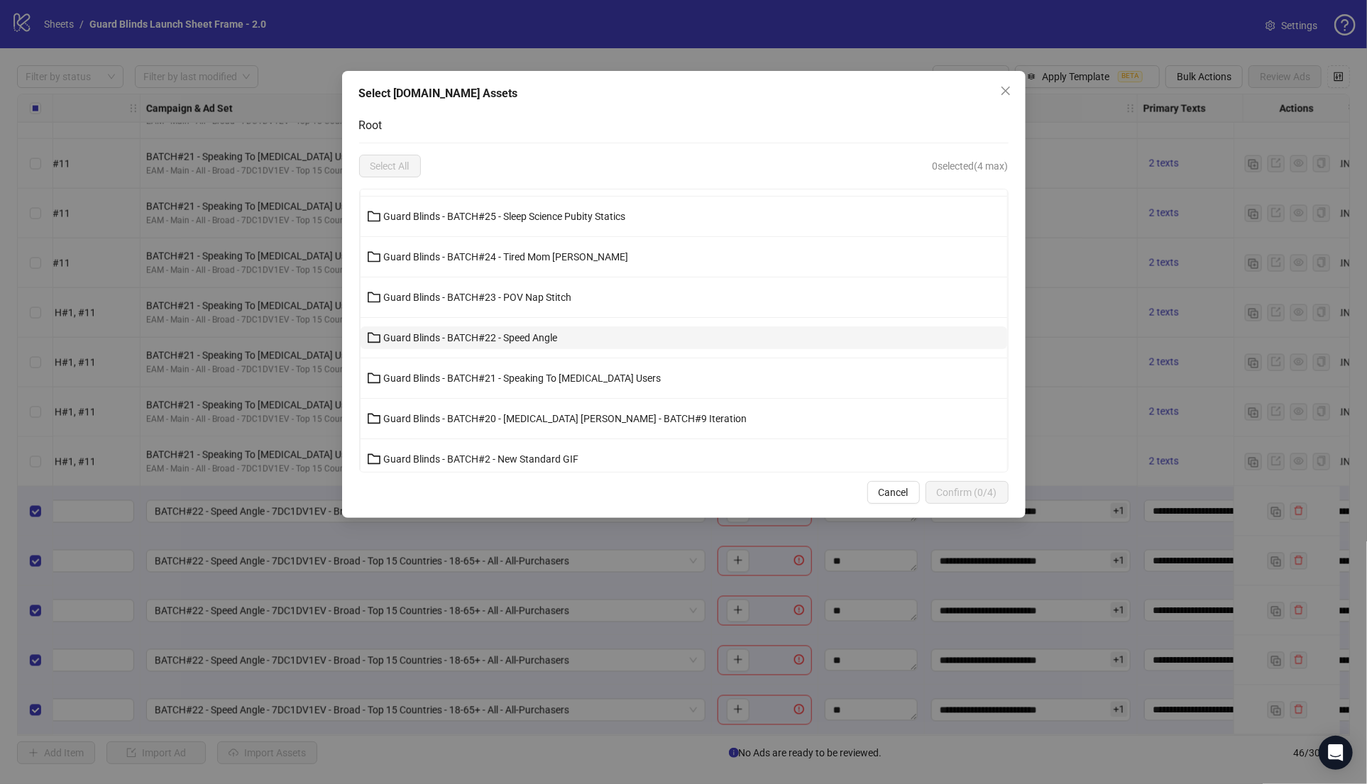
click at [545, 332] on span "Guard Blinds - BATCH#22 - Speed Angle" at bounding box center [471, 337] width 174 height 11
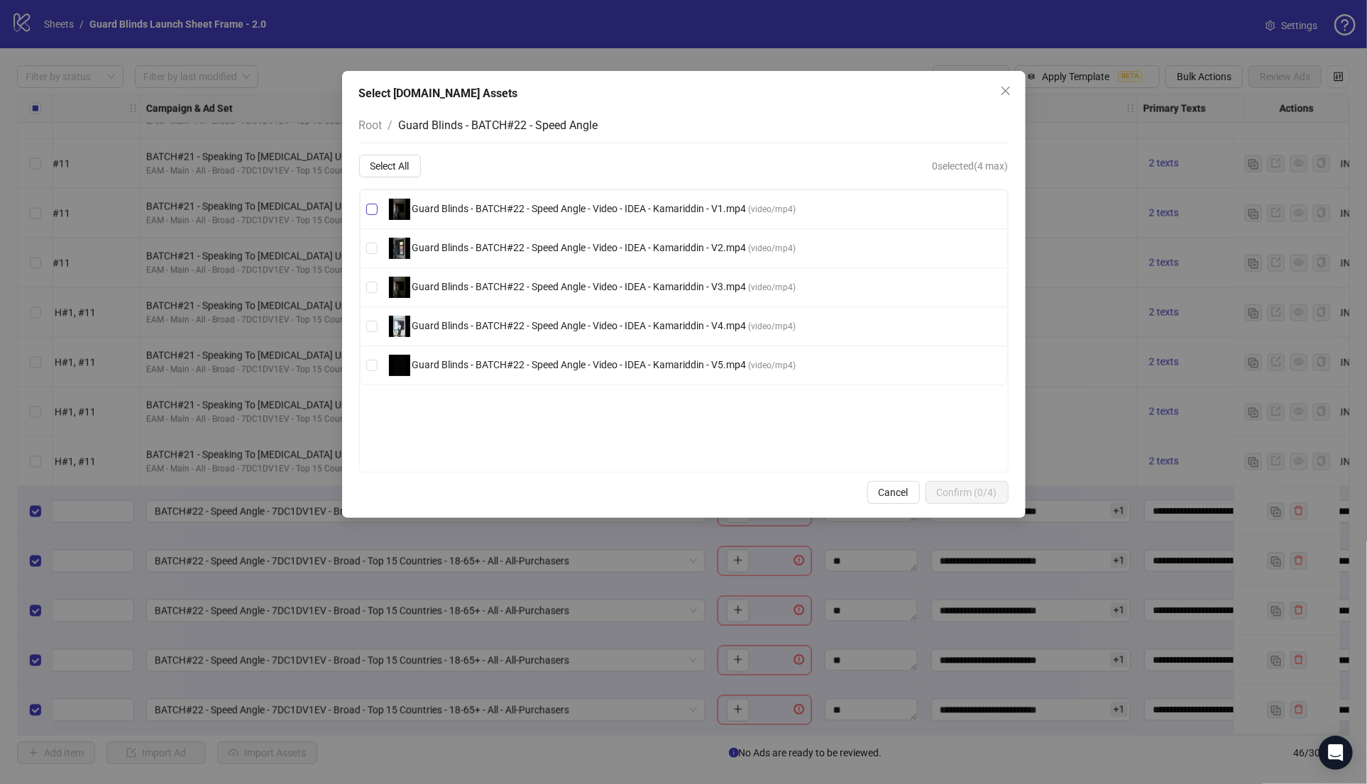
click at [620, 211] on span "Guard Blinds - BATCH#22 - Speed Angle - Video - IDEA - Kamariddin - V1.mp4" at bounding box center [579, 208] width 339 height 11
click at [949, 482] on button "Confirm (1/4)" at bounding box center [966, 492] width 83 height 23
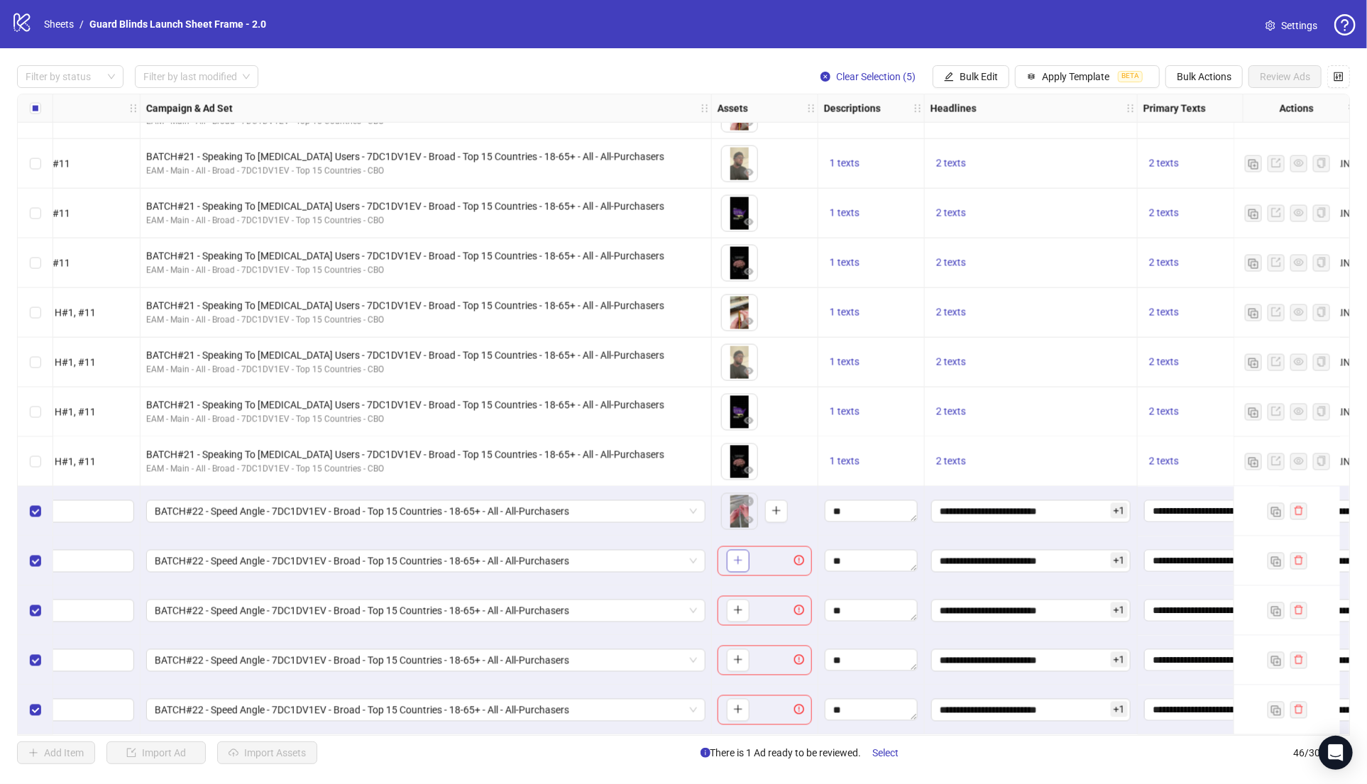
click at [739, 557] on icon "plus" at bounding box center [738, 561] width 10 height 10
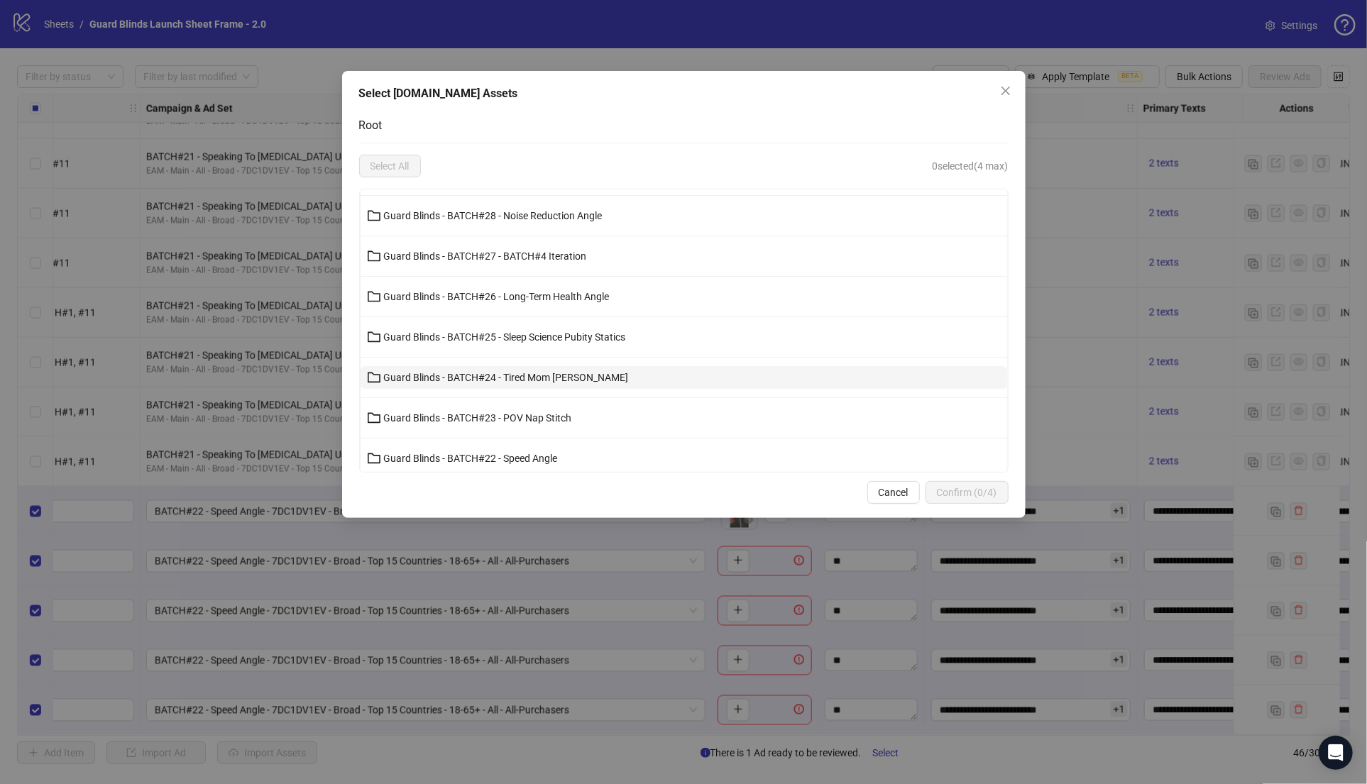
scroll to position [316, 0]
click at [538, 459] on span "Guard Blinds - BATCH#22 - Speed Angle" at bounding box center [471, 460] width 174 height 11
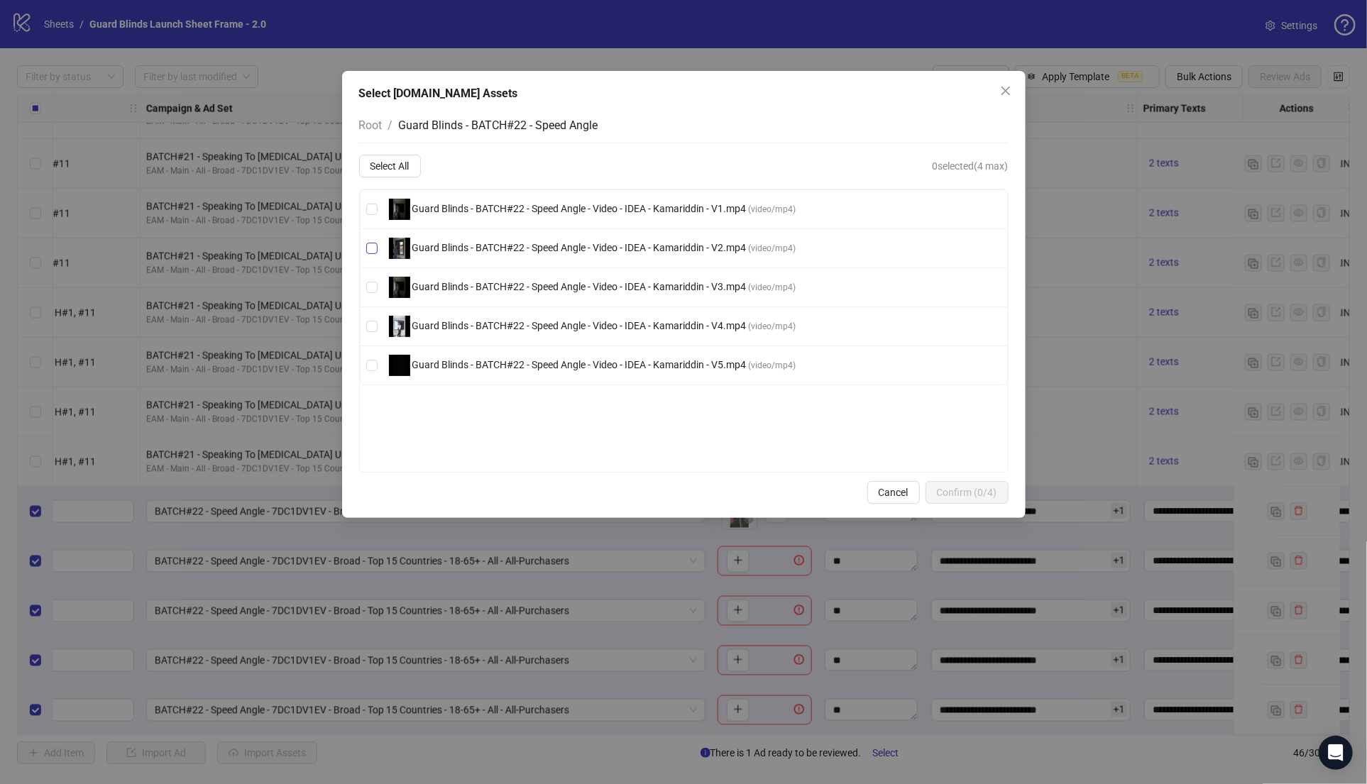
click at [590, 251] on span "Guard Blinds - BATCH#22 - Speed Angle - Video - IDEA - Kamariddin - V2.mp4" at bounding box center [579, 247] width 339 height 11
click at [947, 485] on button "Confirm (1/4)" at bounding box center [966, 492] width 83 height 23
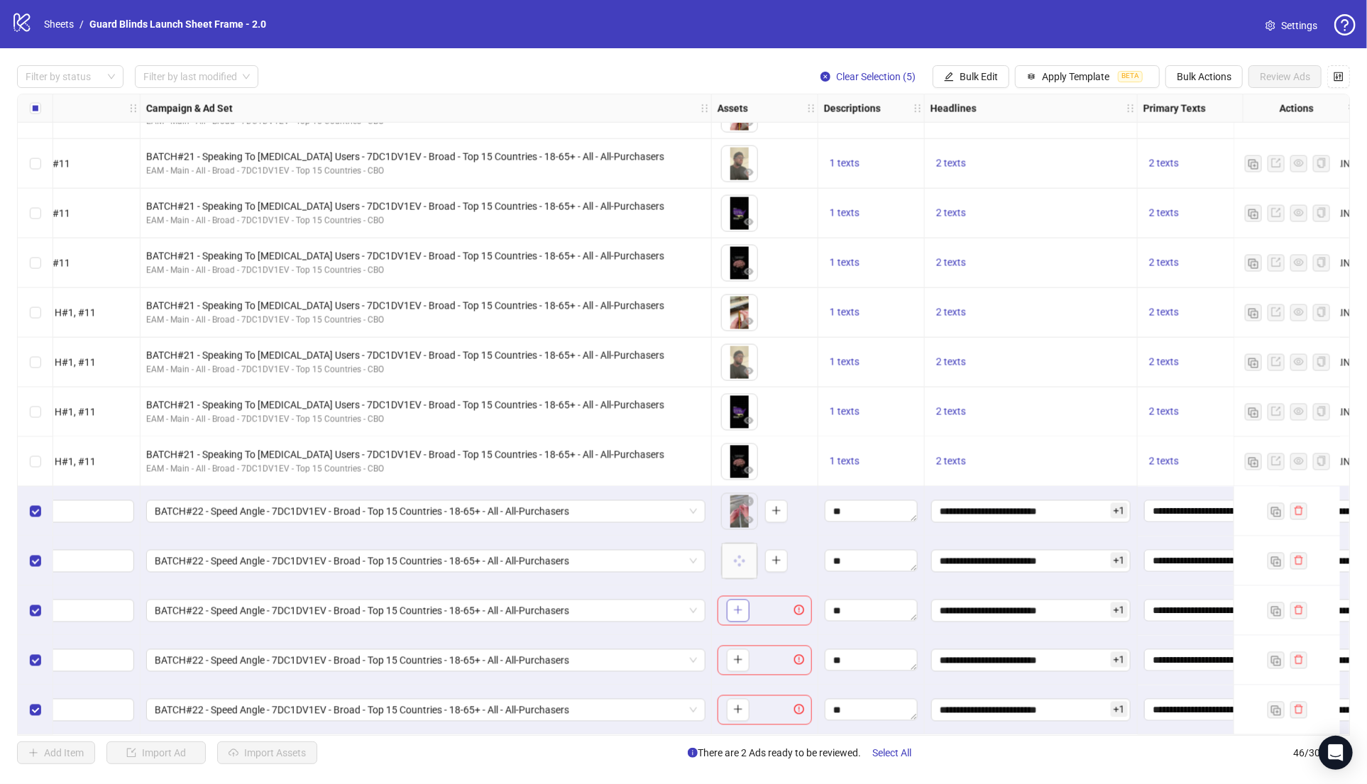
click at [742, 606] on icon "plus" at bounding box center [738, 610] width 10 height 10
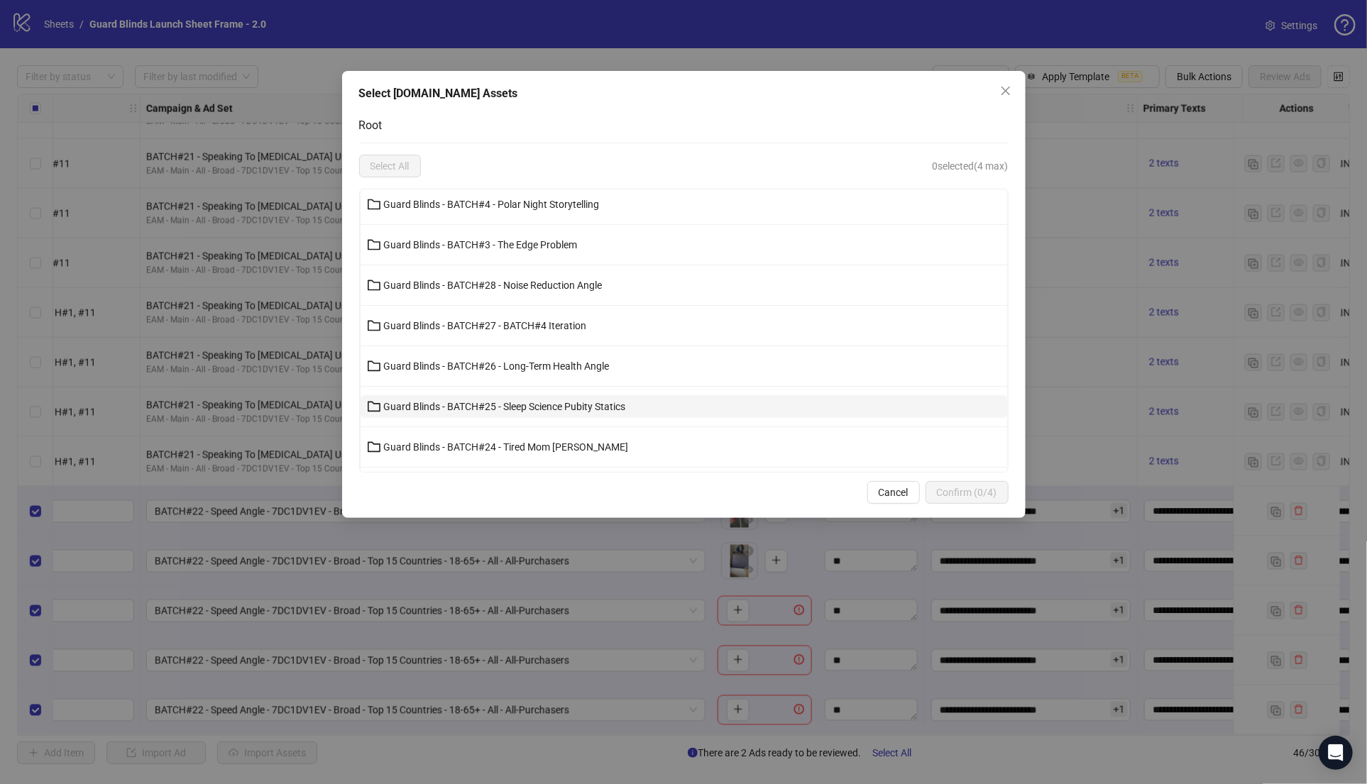
scroll to position [336, 0]
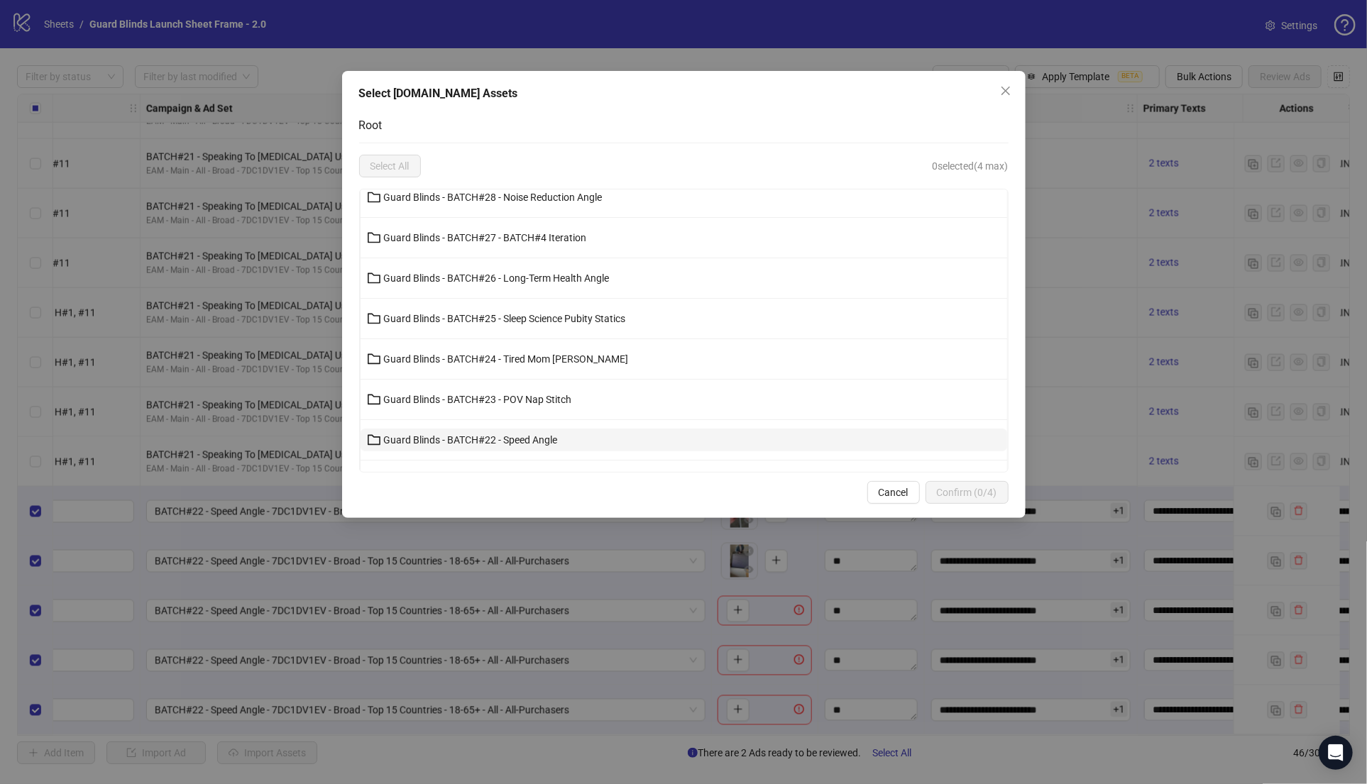
click at [566, 432] on button "Guard Blinds - BATCH#22 - Speed Angle" at bounding box center [684, 440] width 647 height 23
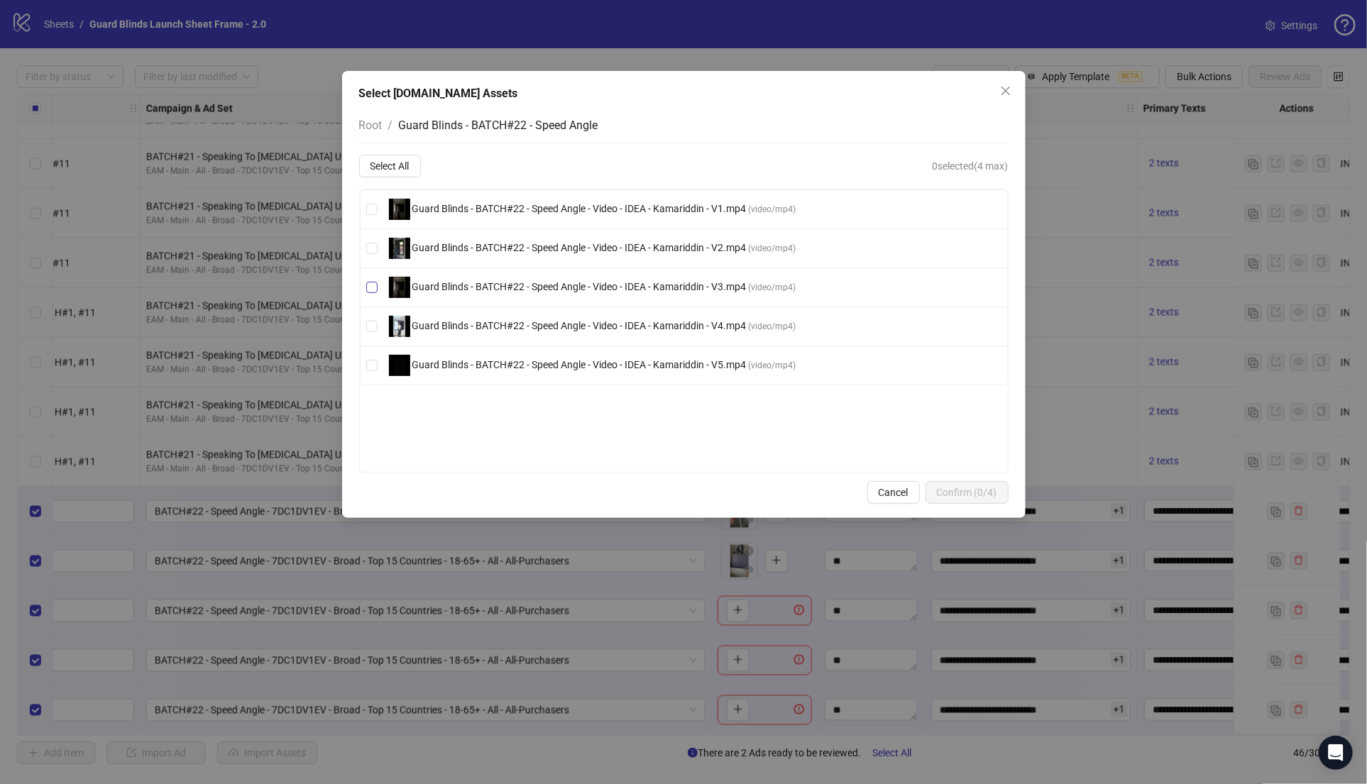
click at [602, 290] on span "Guard Blinds - BATCH#22 - Speed Angle - Video - IDEA - Kamariddin - V3.mp4" at bounding box center [579, 286] width 339 height 11
click at [969, 491] on span "Confirm (1/4)" at bounding box center [967, 492] width 60 height 11
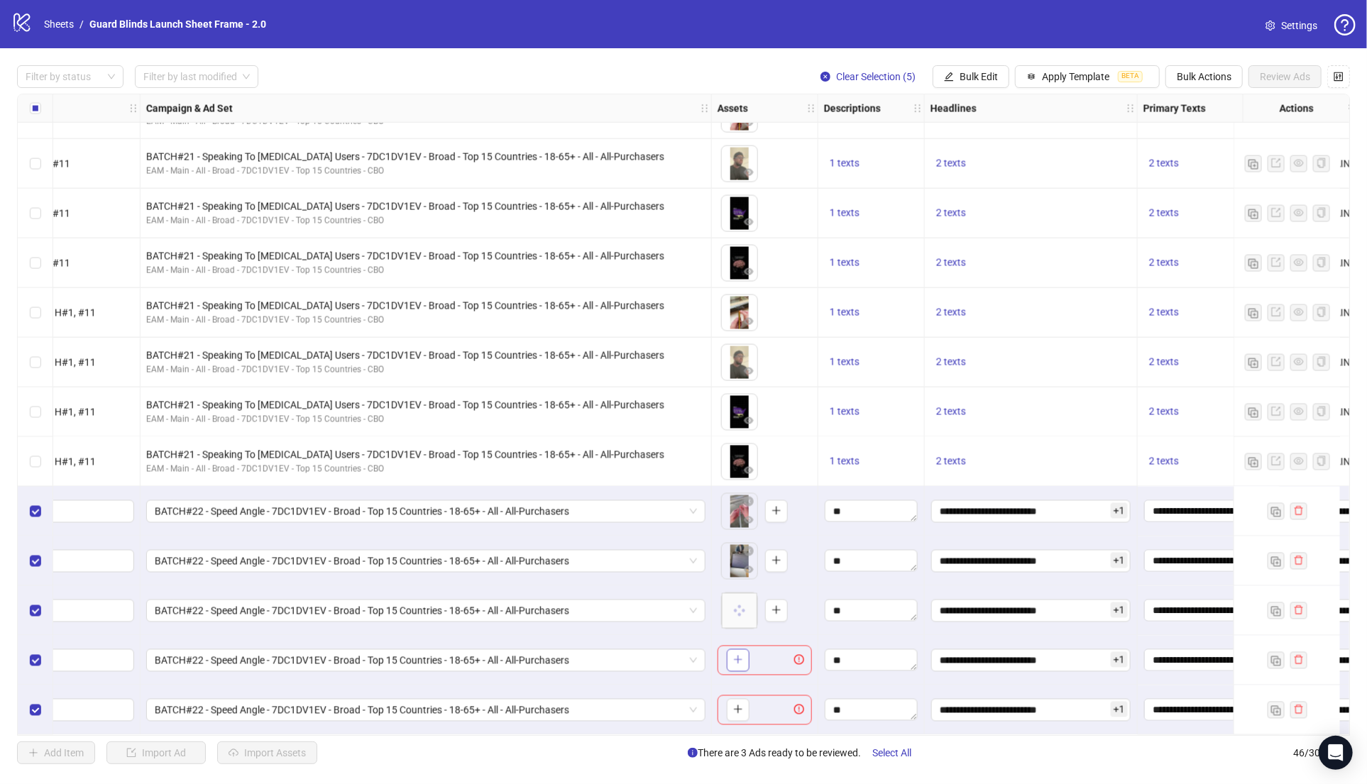
click at [738, 660] on icon "plus" at bounding box center [738, 660] width 8 height 1
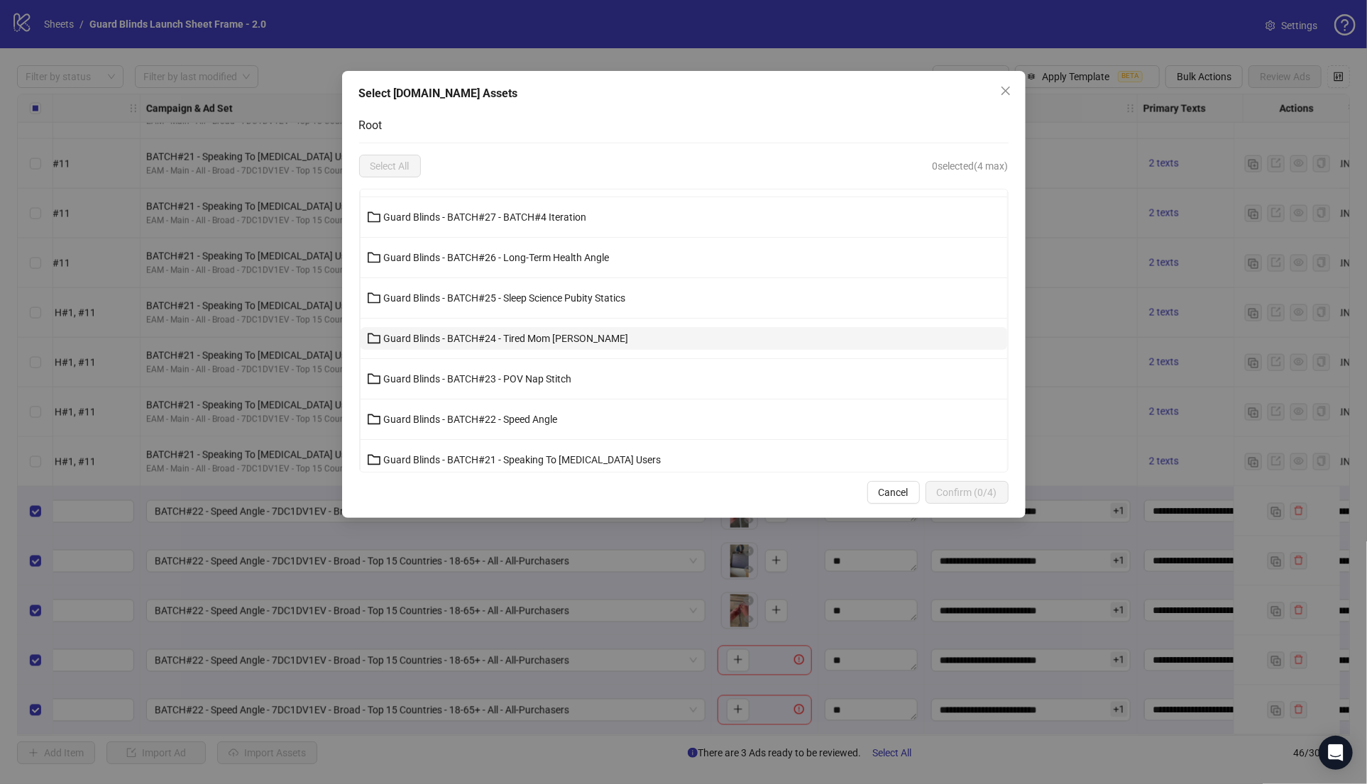
scroll to position [362, 0]
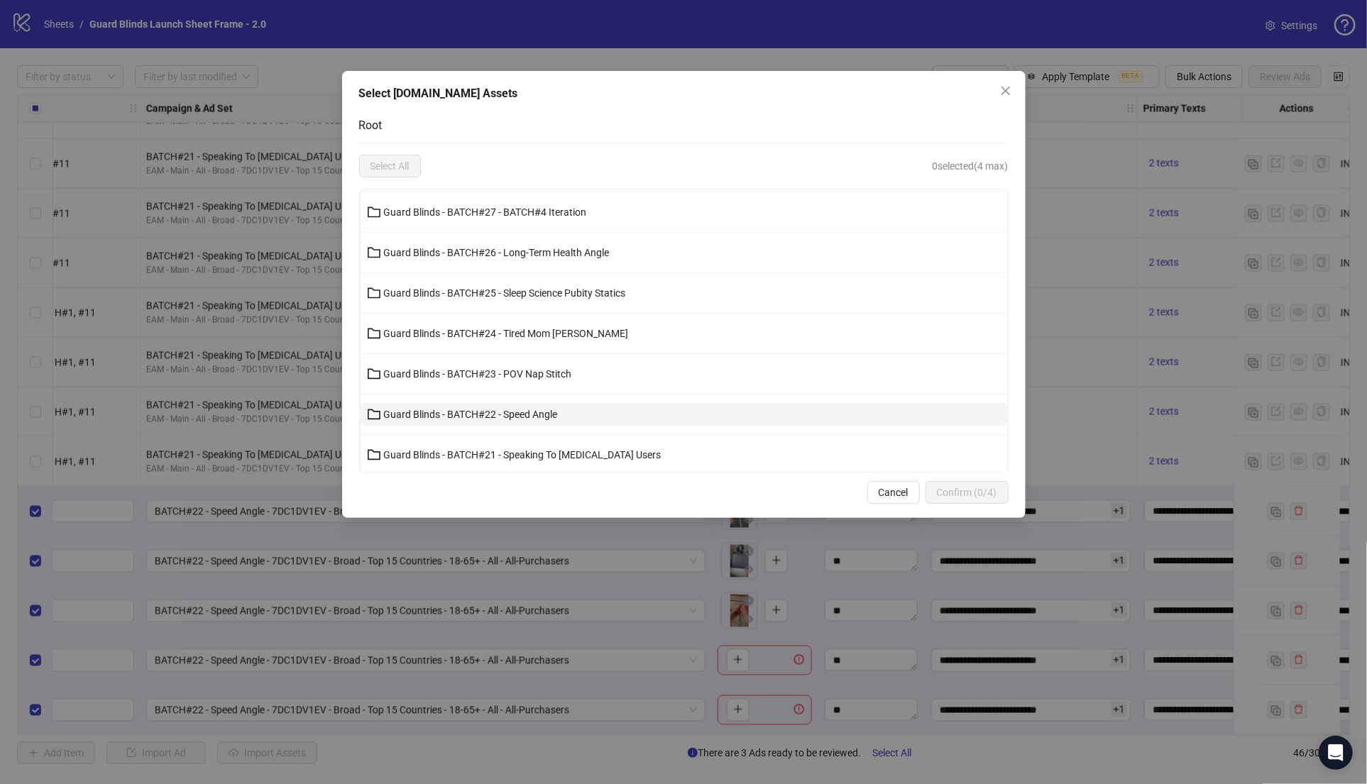
click at [545, 414] on span "Guard Blinds - BATCH#22 - Speed Angle" at bounding box center [471, 414] width 174 height 11
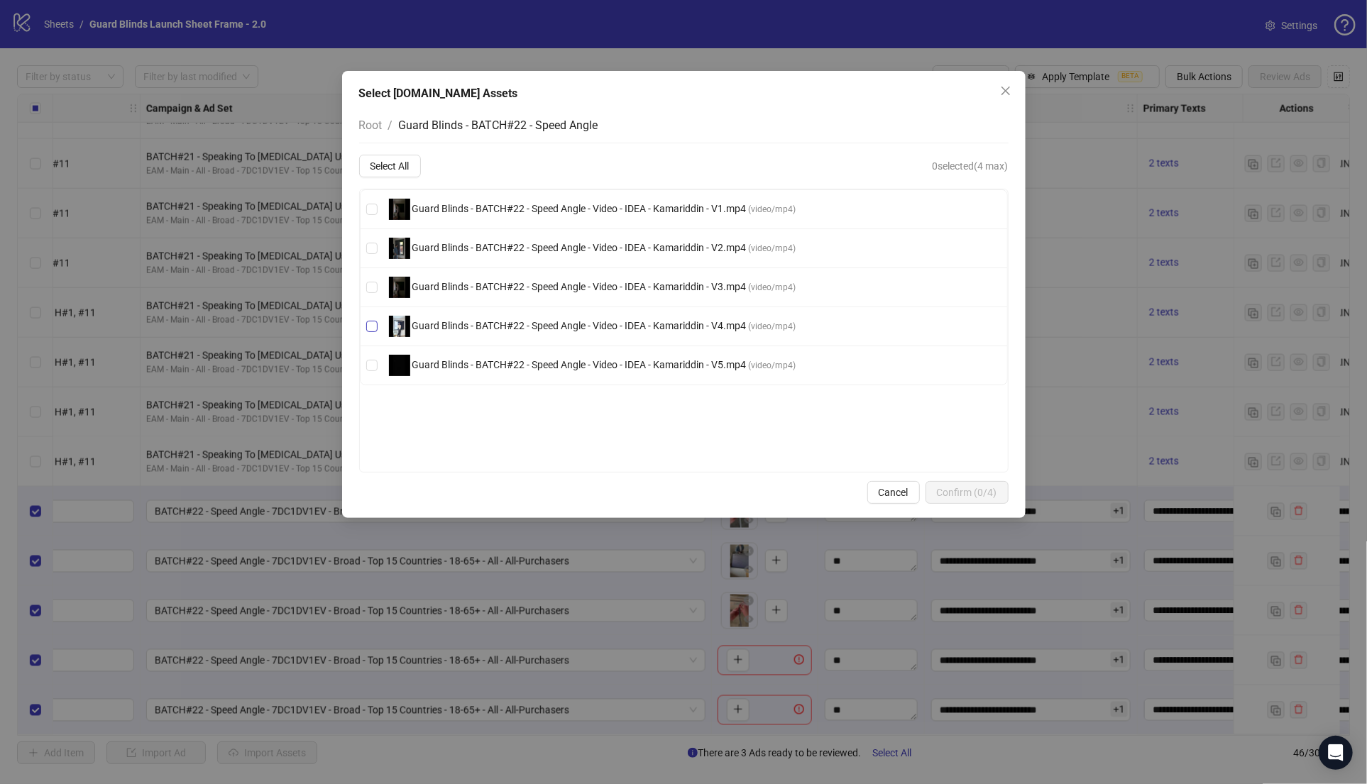
click at [598, 324] on span "Guard Blinds - BATCH#22 - Speed Angle - Video - IDEA - Kamariddin - V4.mp4" at bounding box center [579, 325] width 339 height 11
click at [963, 495] on span "Confirm (1/4)" at bounding box center [967, 492] width 60 height 11
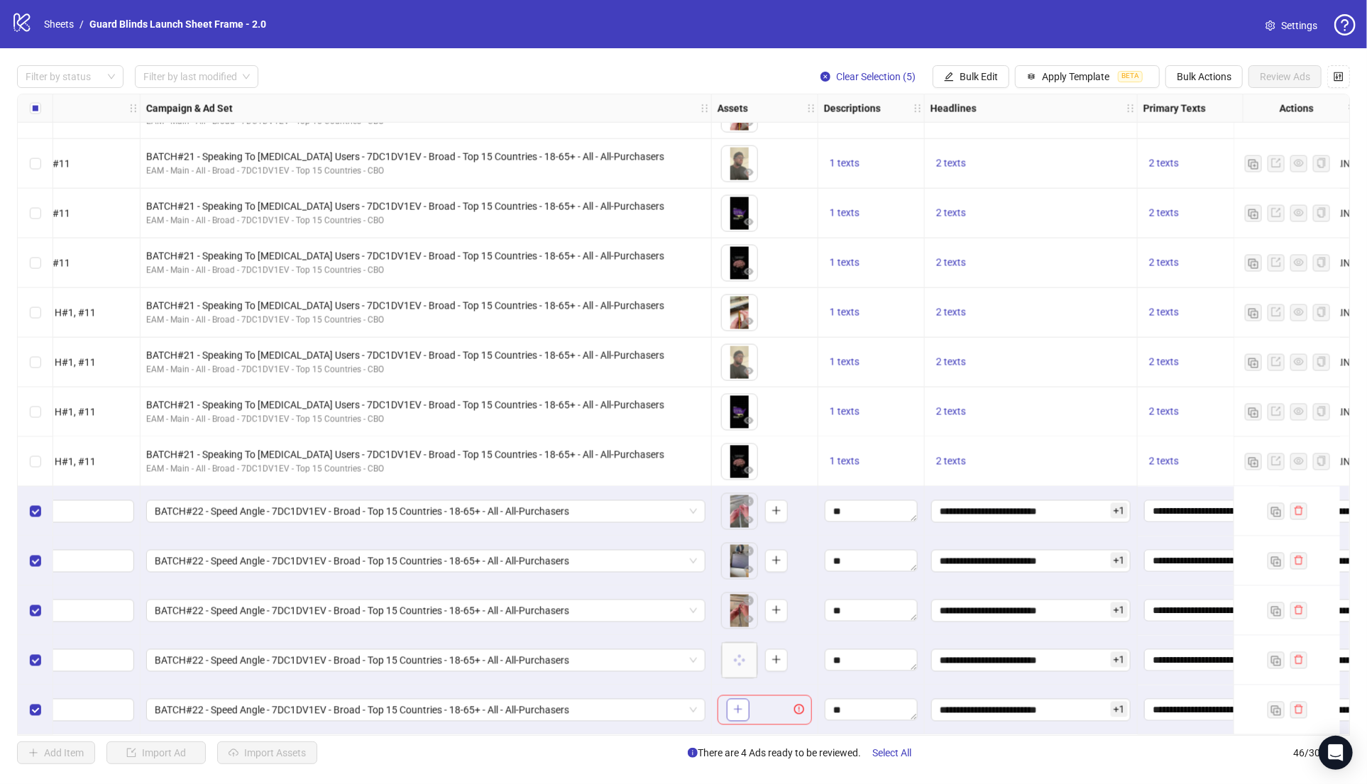
click at [741, 709] on icon "plus" at bounding box center [738, 710] width 10 height 10
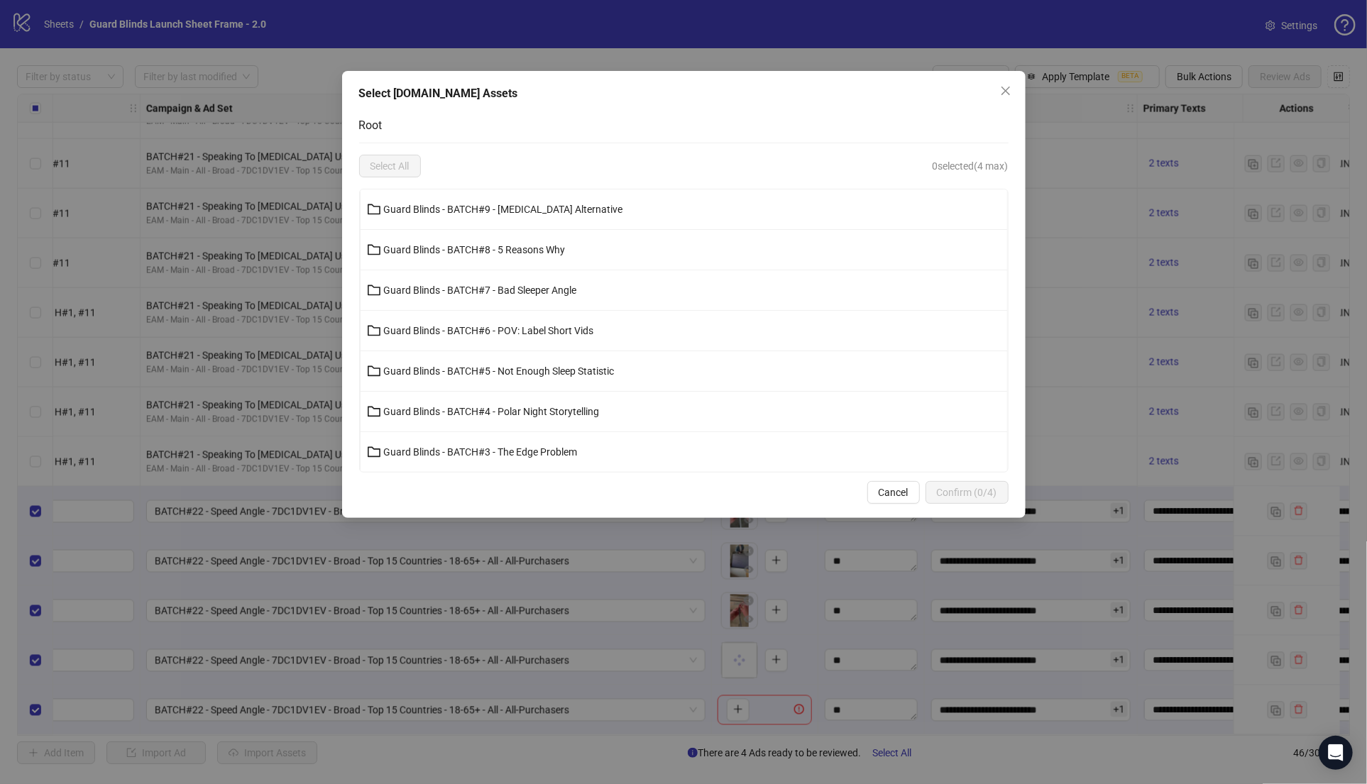
scroll to position [309, 0]
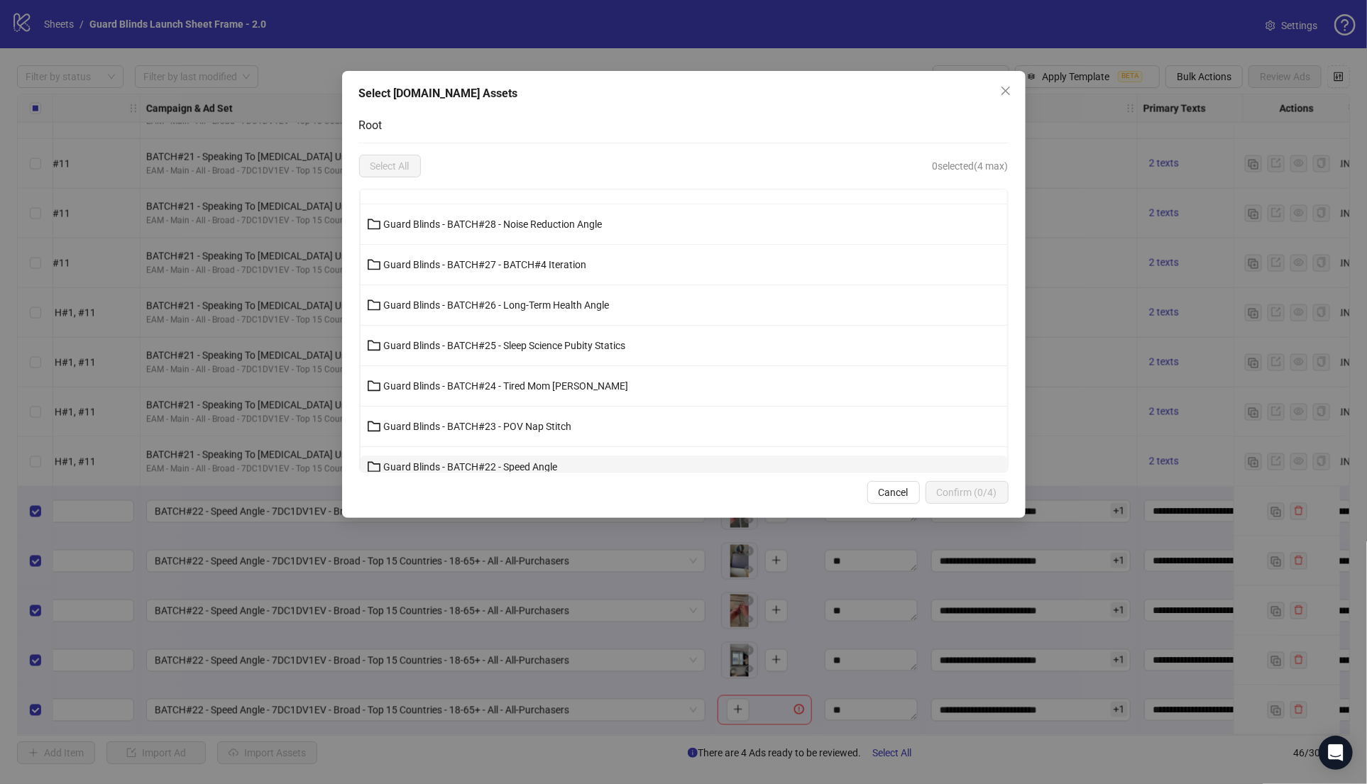
click at [556, 468] on span "Guard Blinds - BATCH#22 - Speed Angle" at bounding box center [471, 466] width 174 height 11
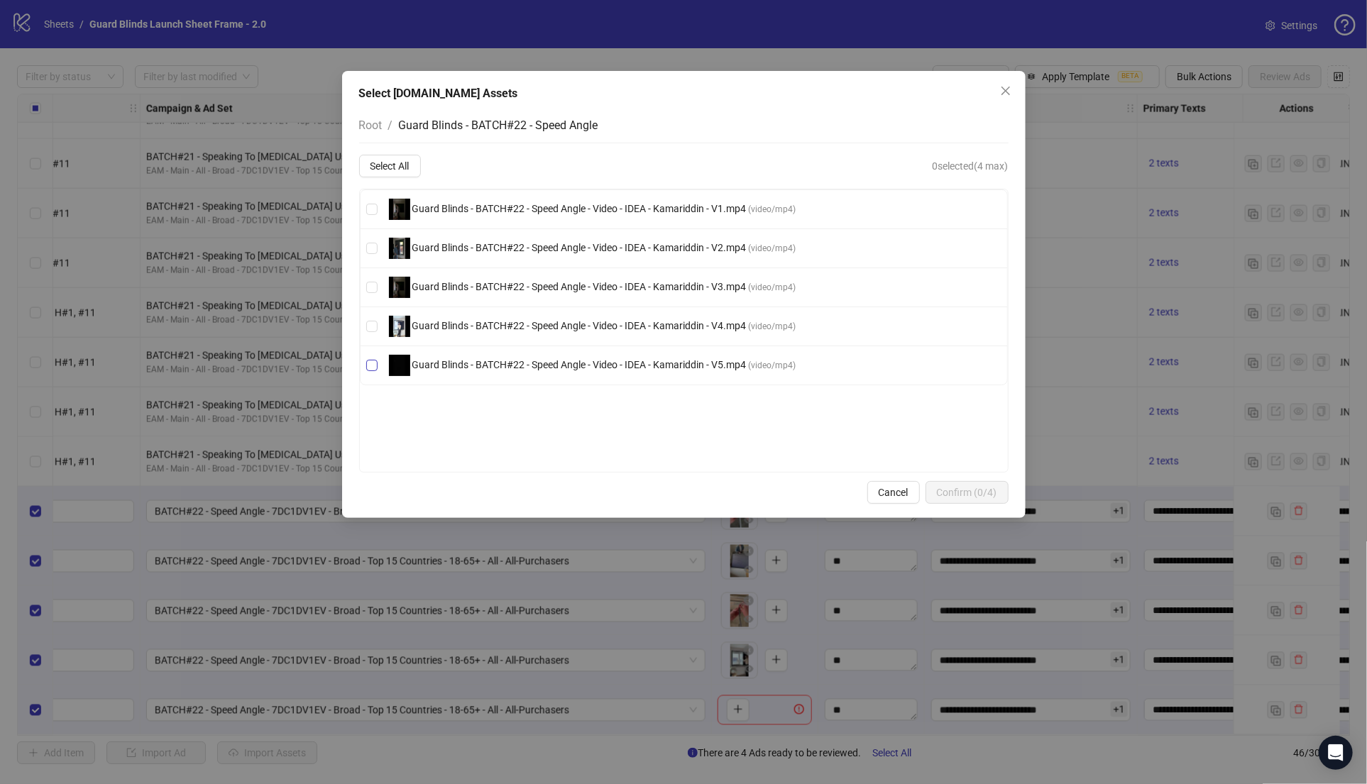
click at [565, 367] on span "Guard Blinds - BATCH#22 - Speed Angle - Video - IDEA - Kamariddin - V5.mp4" at bounding box center [579, 364] width 339 height 11
click at [944, 495] on span "Confirm (1/4)" at bounding box center [967, 492] width 60 height 11
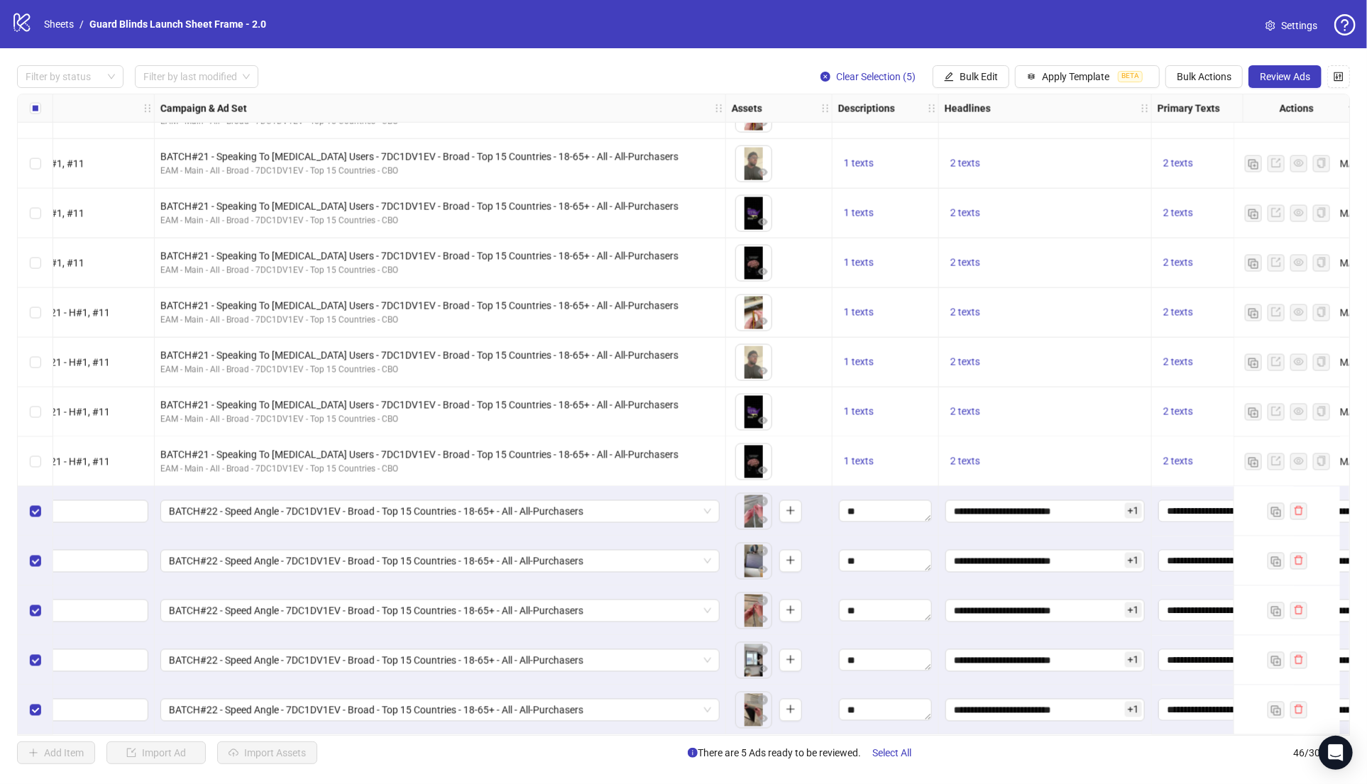
scroll to position [1677, 0]
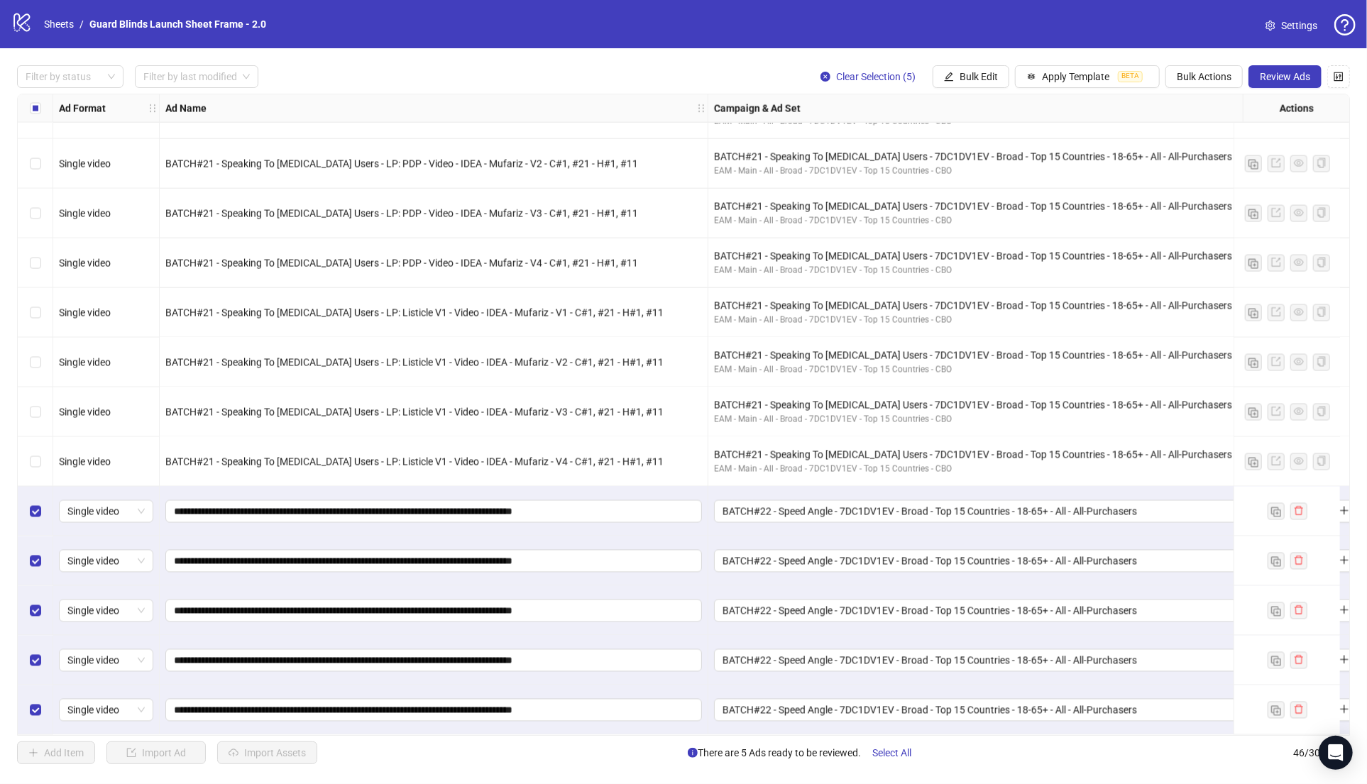
click at [881, 90] on div "Filter by status Filter by last modified Clear Selection (5) Bulk Edit Apply Te…" at bounding box center [683, 414] width 1367 height 733
click at [881, 79] on span "Clear Selection (5)" at bounding box center [875, 76] width 79 height 11
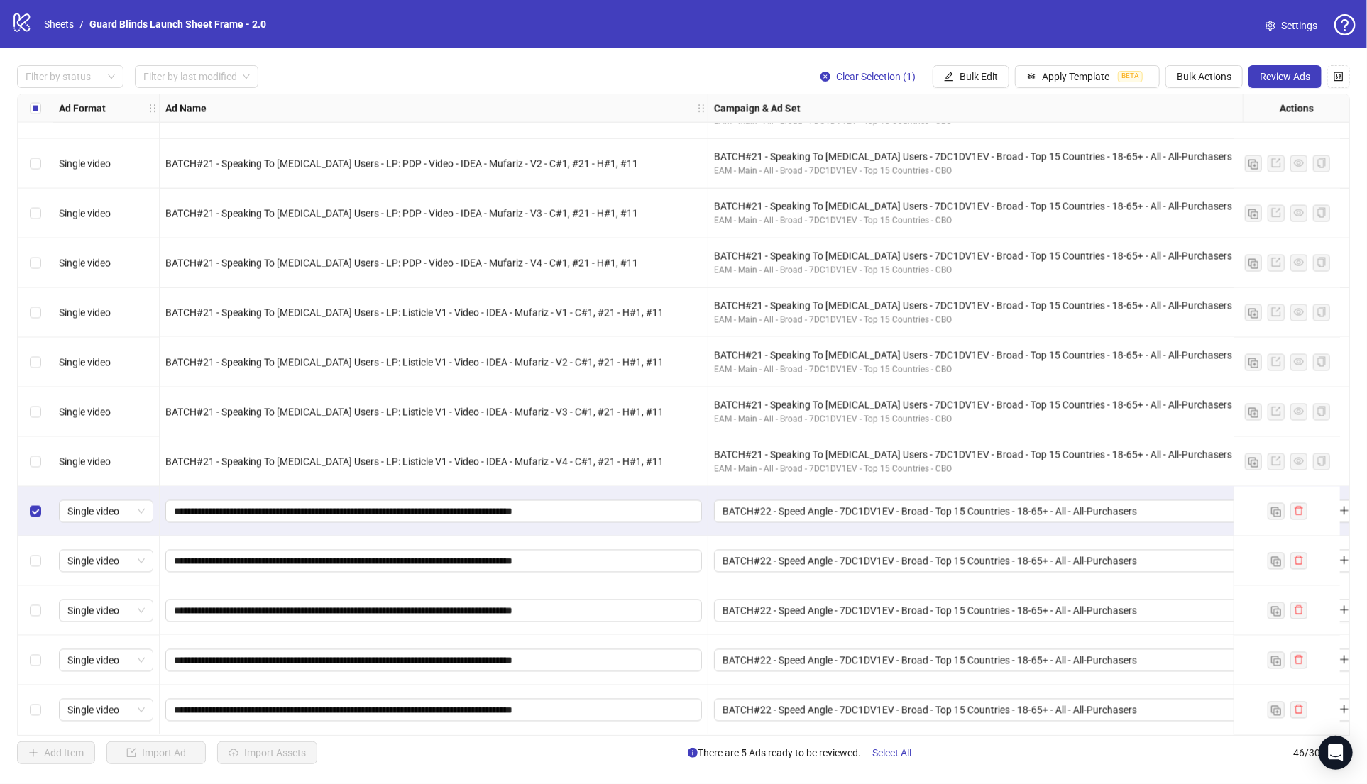
click at [28, 610] on div "Select row 44" at bounding box center [35, 611] width 35 height 50
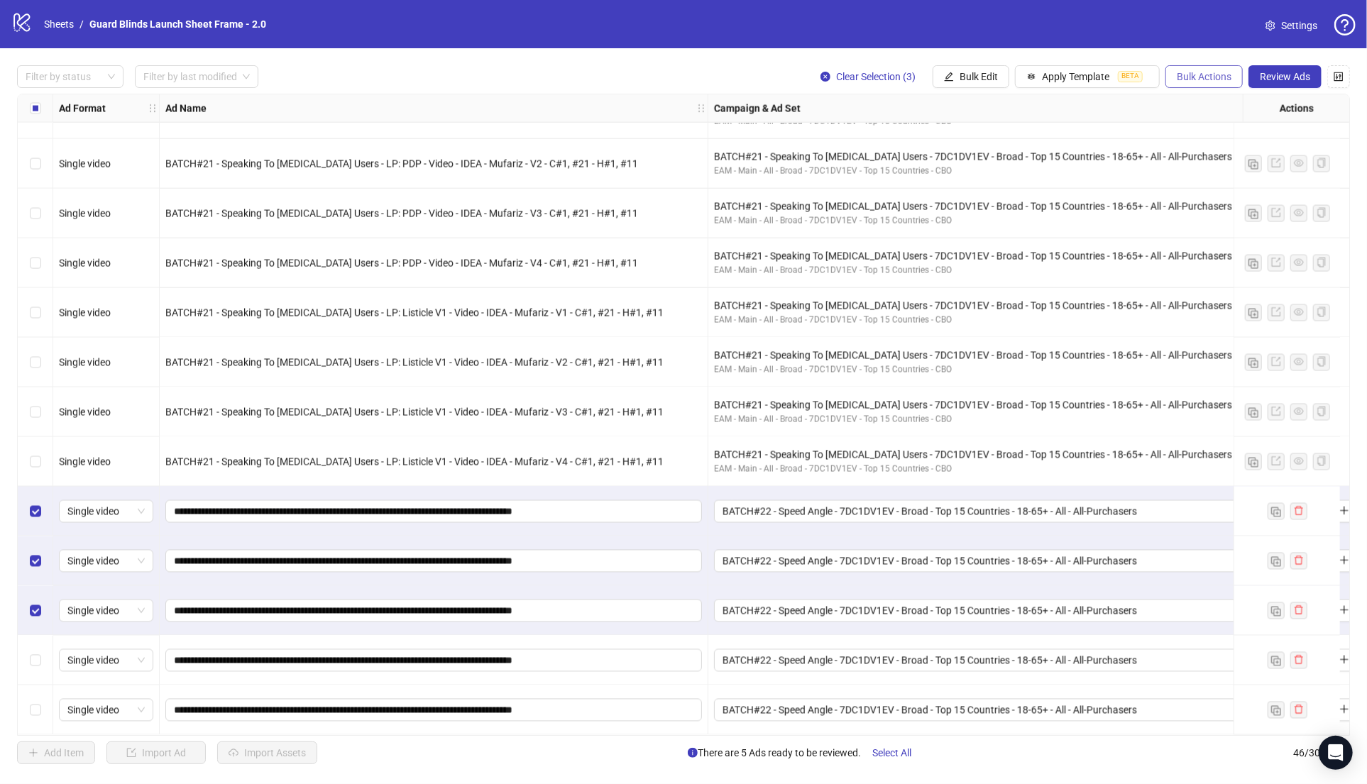
click at [1186, 71] on span "Bulk Actions" at bounding box center [1204, 76] width 55 height 11
click at [1201, 125] on span "Duplicate" at bounding box center [1224, 129] width 97 height 16
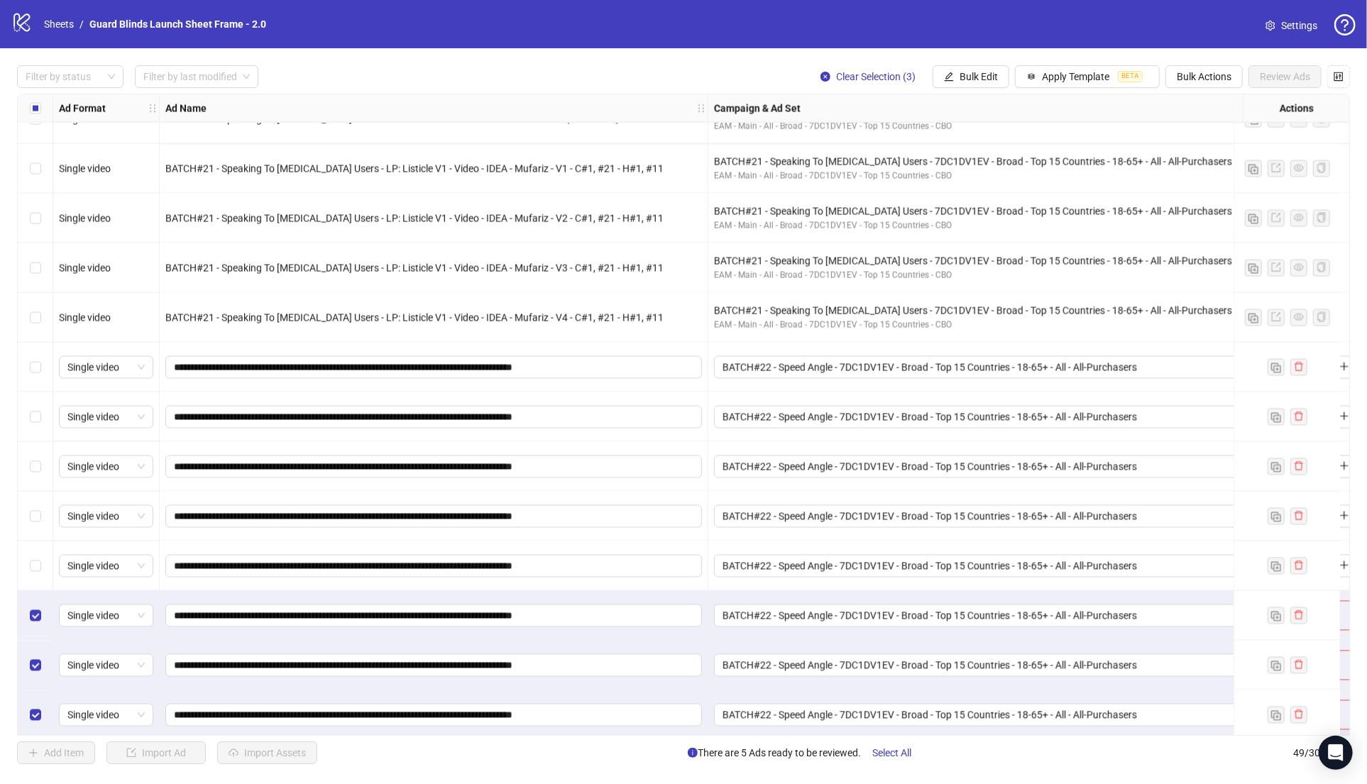
scroll to position [1826, 0]
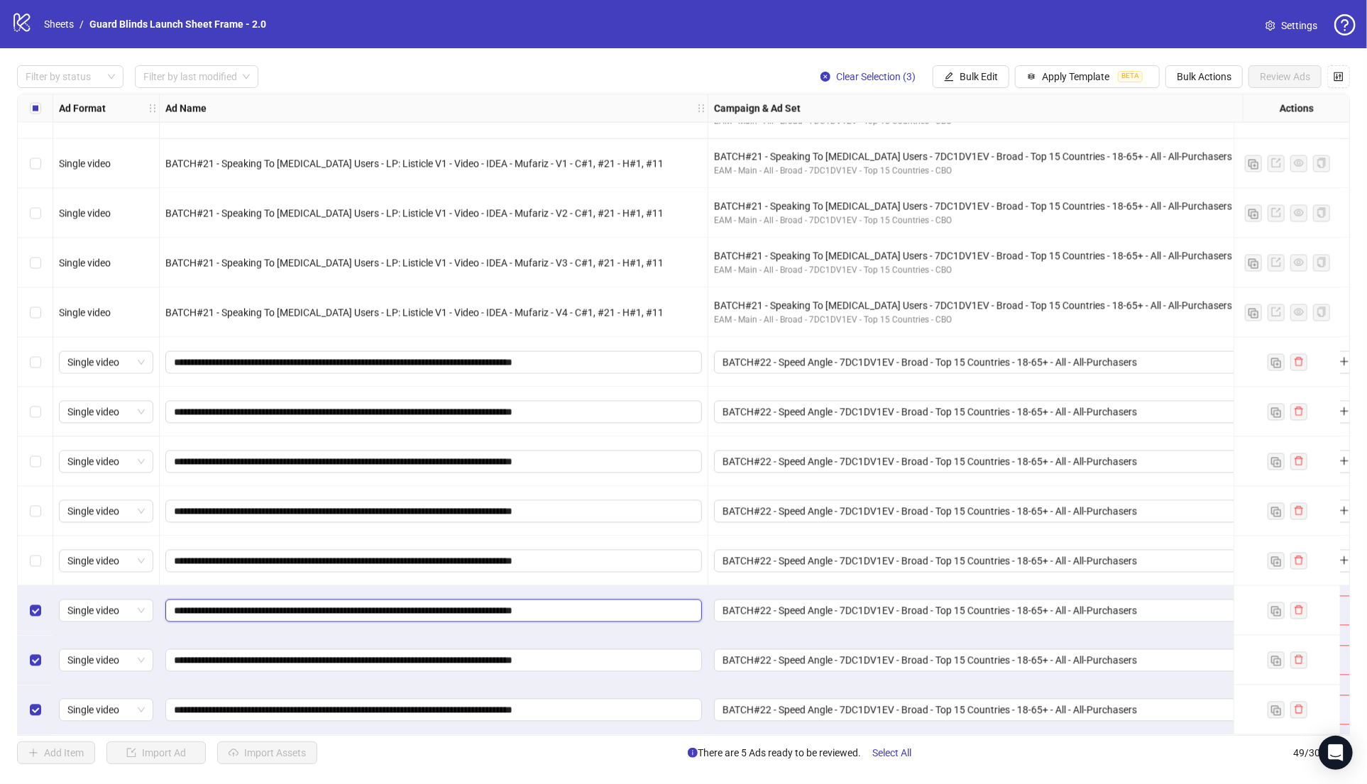
drag, startPoint x: 475, startPoint y: 608, endPoint x: 7, endPoint y: 606, distance: 467.7
click at [7, 606] on div "Filter by status Filter by last modified Clear Selection (3) Bulk Edit Apply Te…" at bounding box center [683, 414] width 1367 height 733
click at [941, 80] on button "Bulk Edit" at bounding box center [971, 76] width 77 height 23
click at [987, 128] on span "Name" at bounding box center [985, 129] width 84 height 16
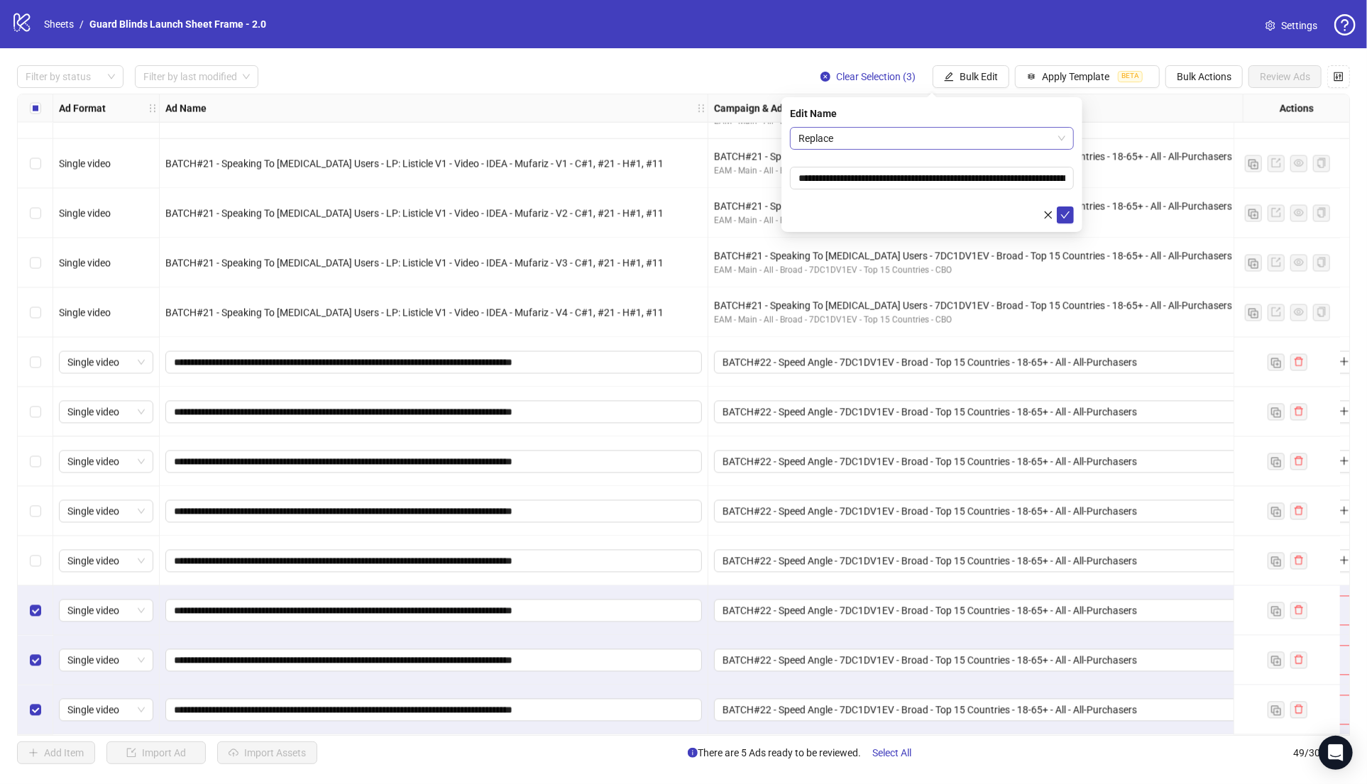
click at [930, 133] on span "Replace" at bounding box center [931, 138] width 267 height 21
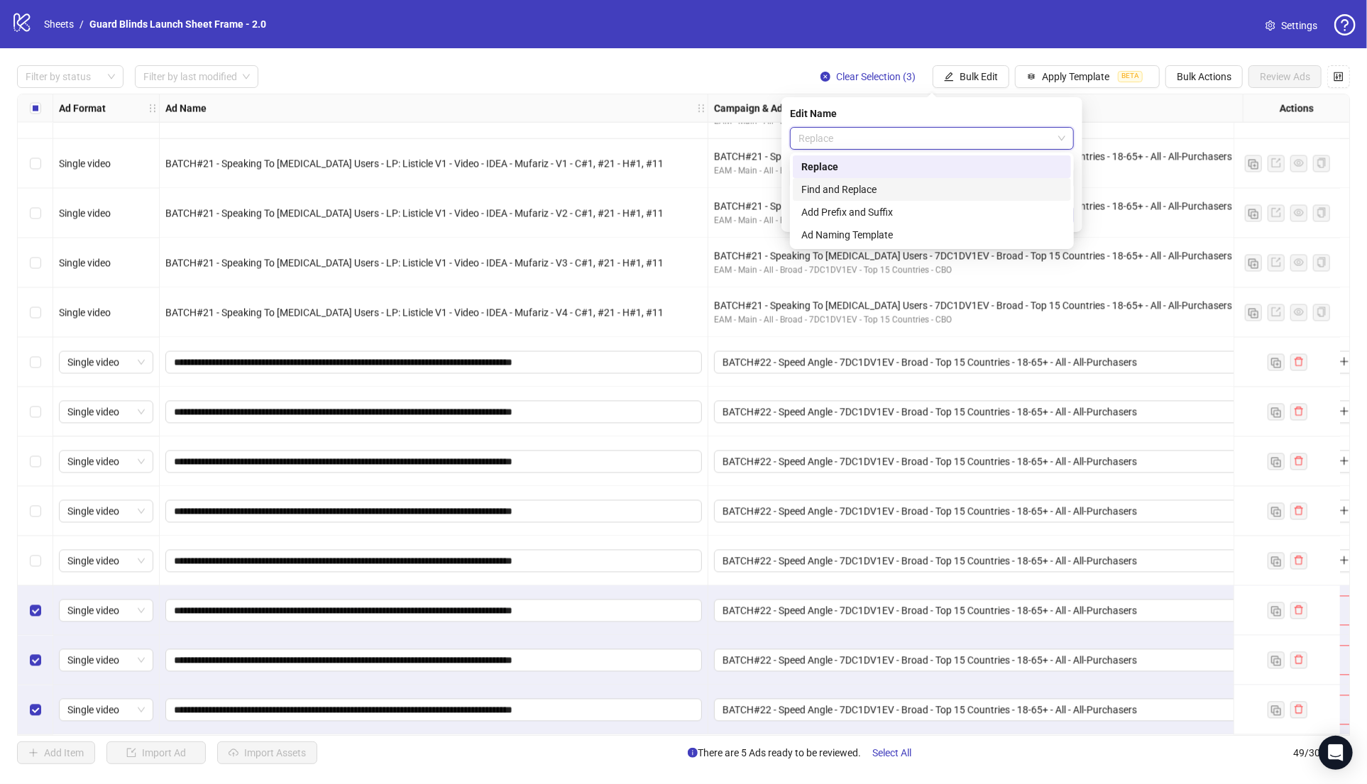
click at [867, 187] on div "Find and Replace" at bounding box center [931, 190] width 261 height 16
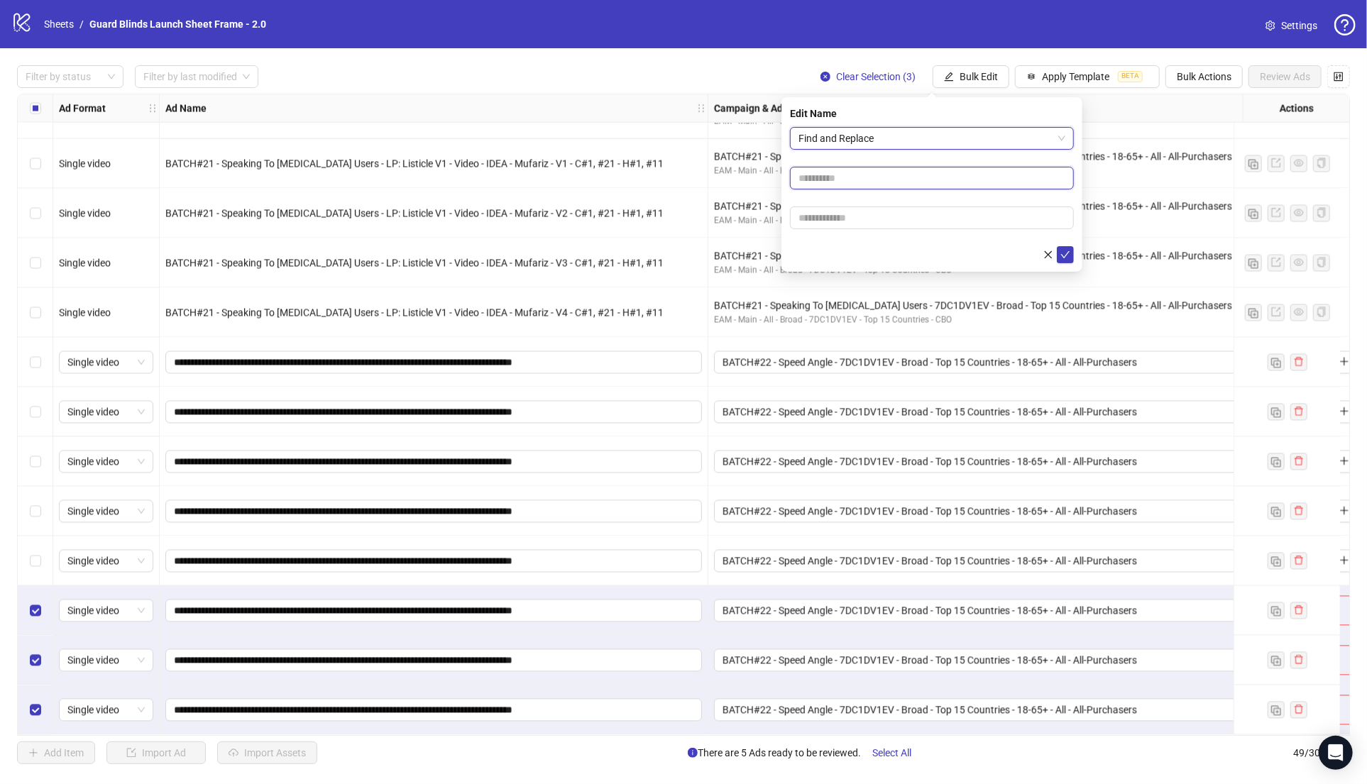
click at [867, 184] on input "text" at bounding box center [932, 178] width 284 height 23
paste input "**********"
type input "**********"
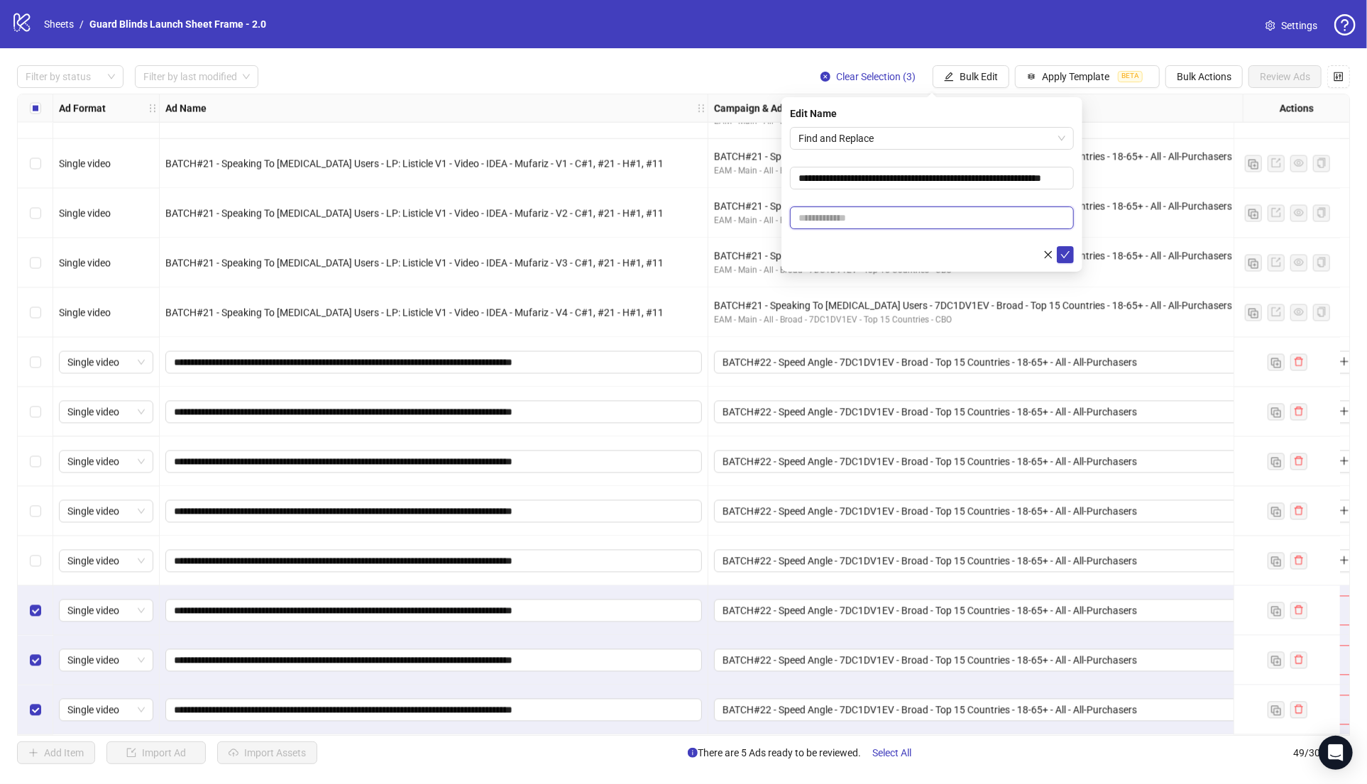
click at [825, 221] on input "text" at bounding box center [932, 218] width 284 height 23
paste input "**********"
drag, startPoint x: 911, startPoint y: 219, endPoint x: 598, endPoint y: 160, distance: 317.9
click at [598, 160] on body "logo/logo-mobile Sheets / Guard Blinds Launch Sheet Frame - 2.0 Settings Filter…" at bounding box center [683, 392] width 1367 height 784
paste input "**********"
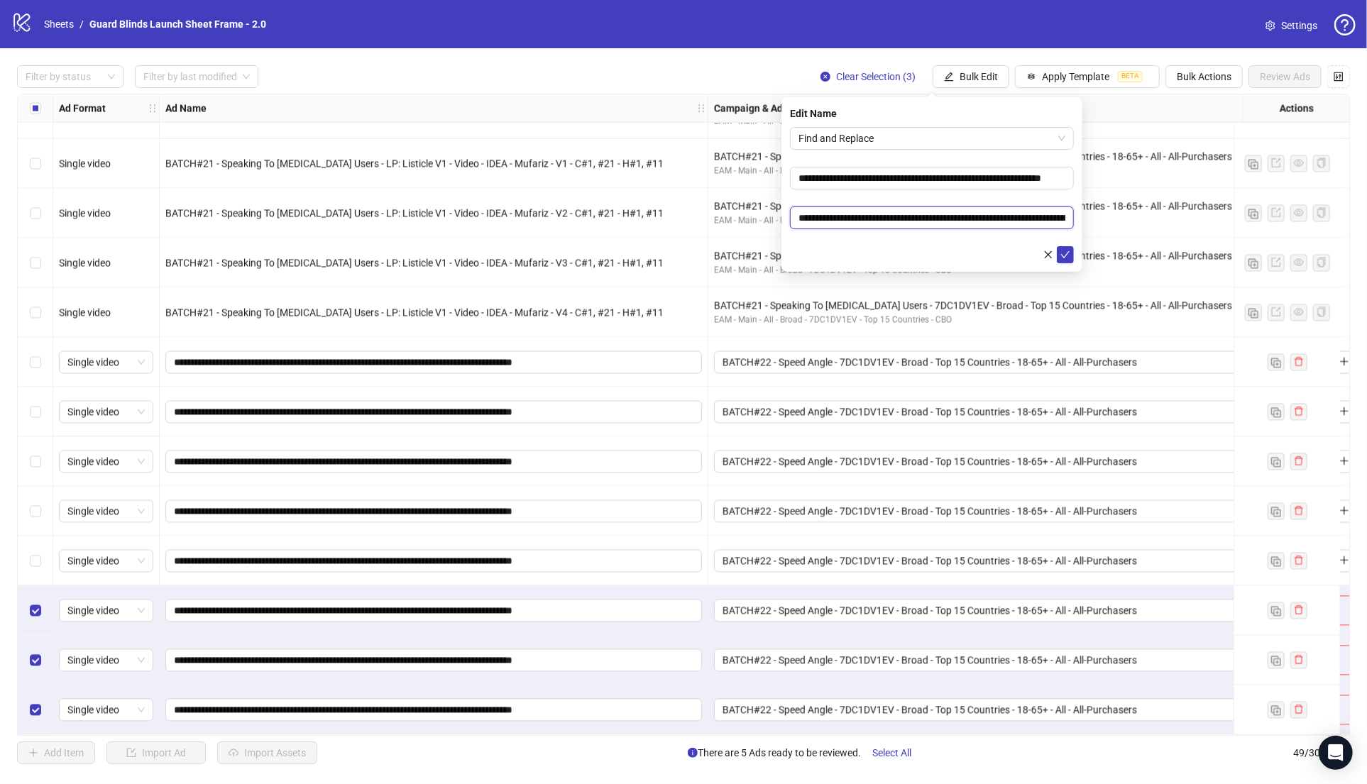
scroll to position [0, 104]
drag, startPoint x: 1011, startPoint y: 214, endPoint x: 1175, endPoint y: 227, distance: 164.5
click at [1175, 227] on body "logo/logo-mobile Sheets / Guard Blinds Launch Sheet Frame - 2.0 Settings Filter…" at bounding box center [683, 392] width 1367 height 784
click at [981, 219] on input "**********" at bounding box center [932, 218] width 284 height 23
click at [957, 217] on input "**********" at bounding box center [932, 218] width 284 height 23
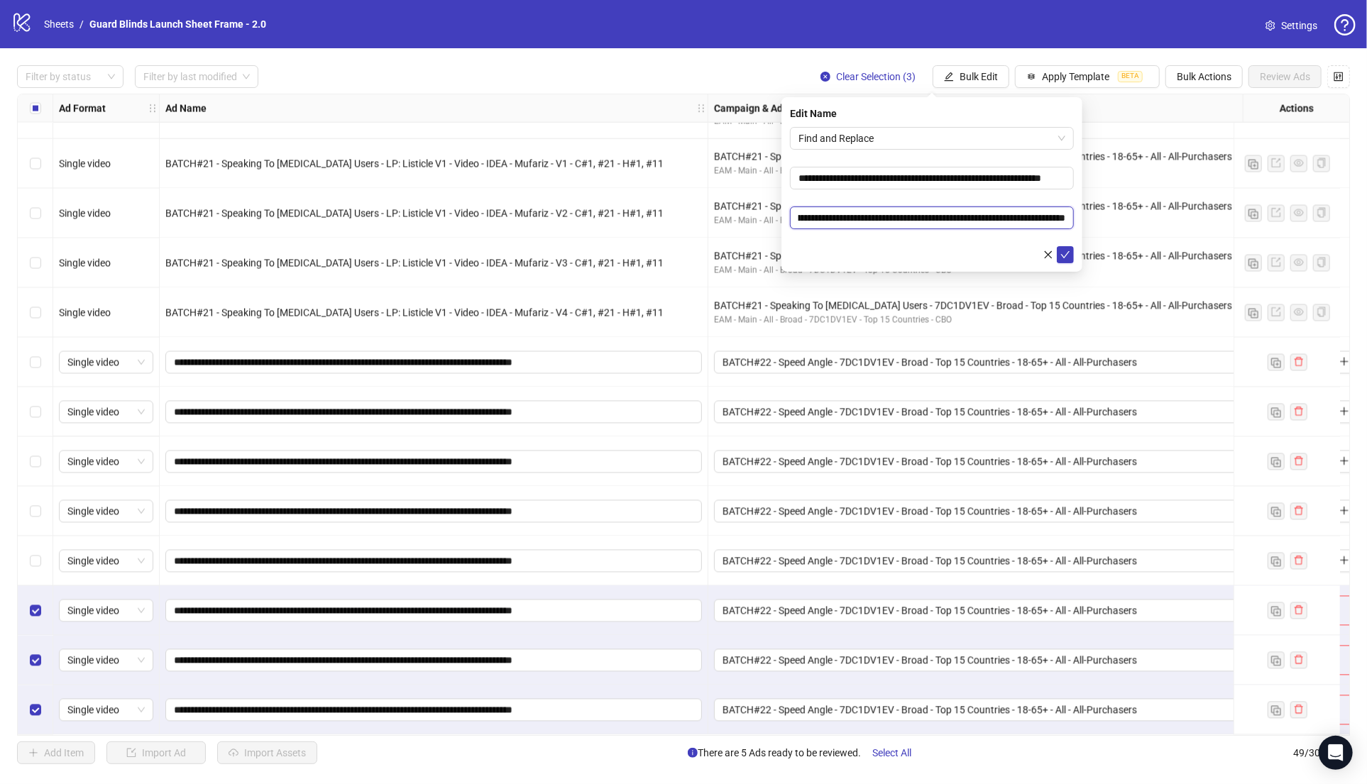
click at [957, 217] on input "**********" at bounding box center [932, 218] width 284 height 23
type input "**********"
click at [1057, 246] on button "submit" at bounding box center [1065, 254] width 17 height 17
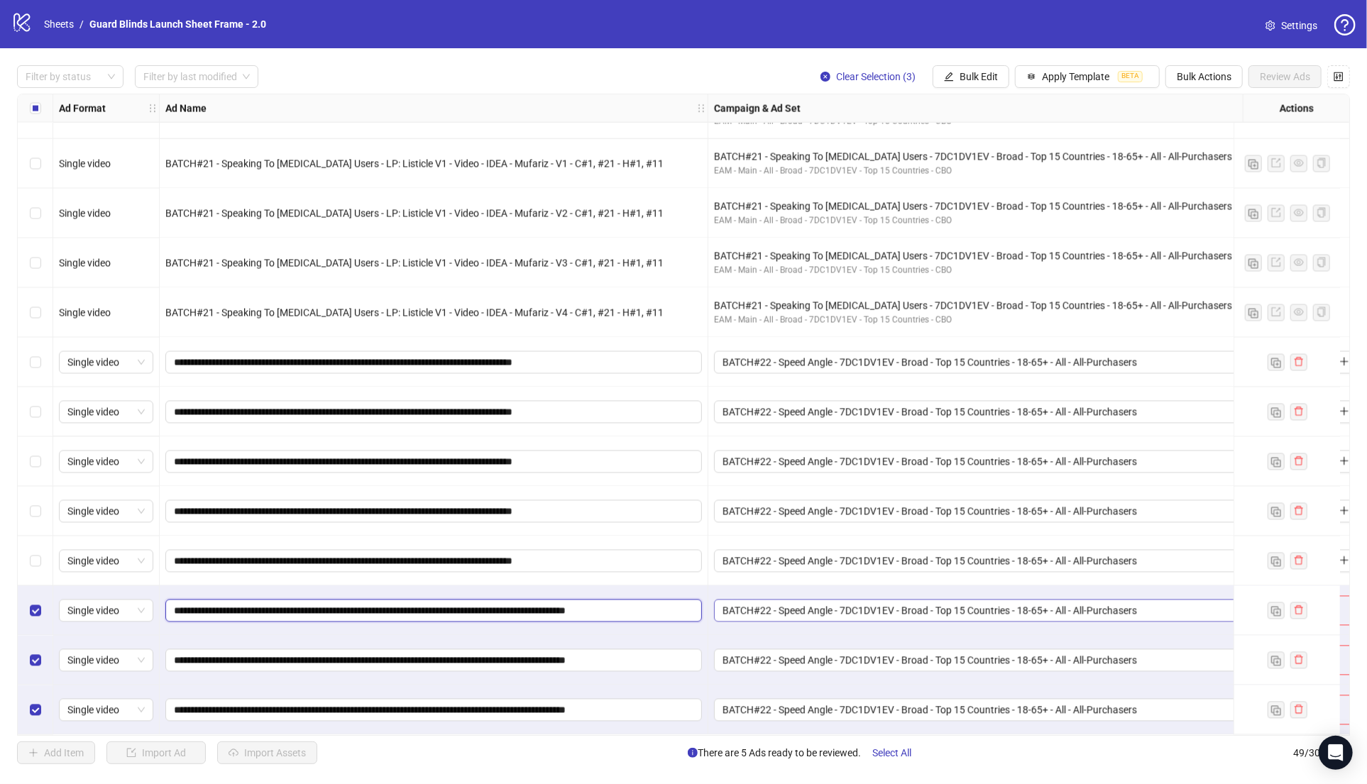
drag, startPoint x: 554, startPoint y: 608, endPoint x: 803, endPoint y: 609, distance: 248.4
click at [978, 71] on span "Bulk Edit" at bounding box center [978, 76] width 38 height 11
click at [979, 129] on span "Name" at bounding box center [985, 129] width 84 height 16
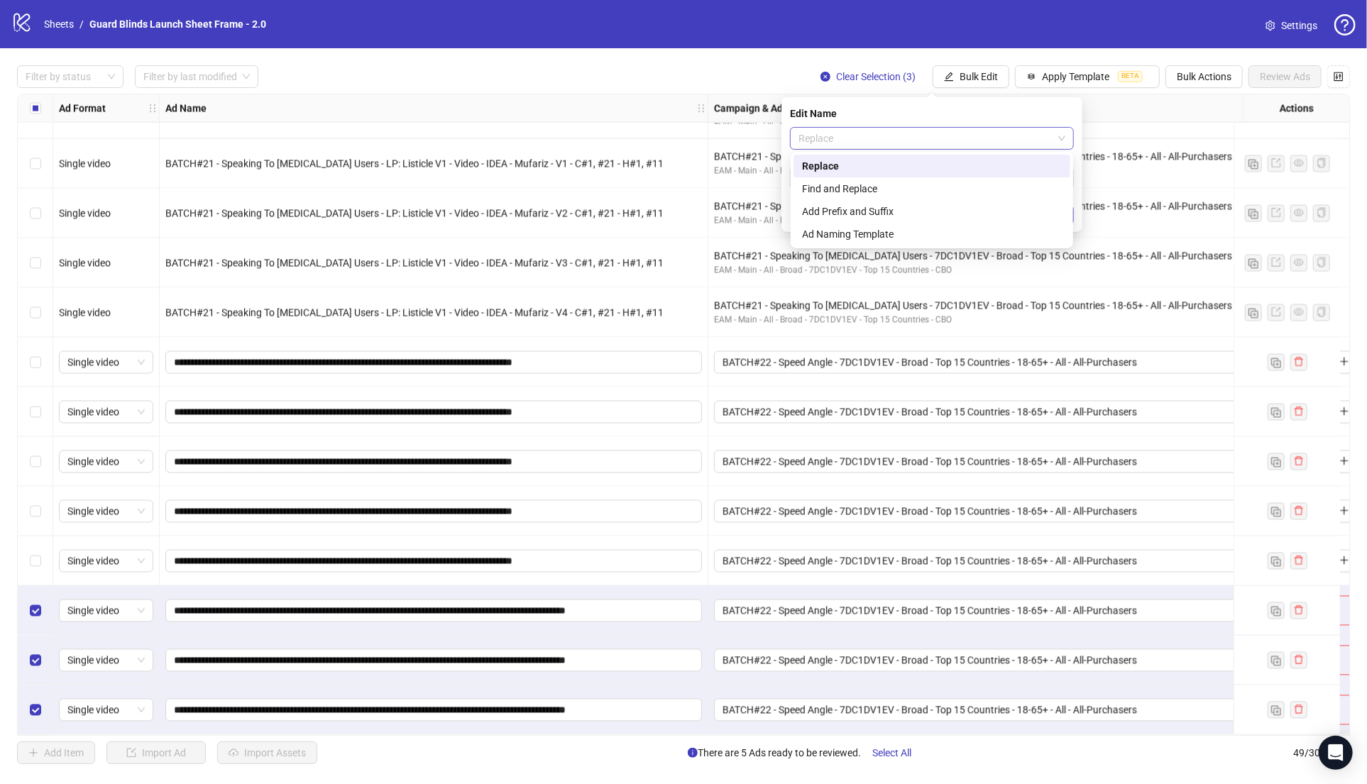
click at [898, 130] on span "Replace" at bounding box center [931, 138] width 267 height 21
click at [862, 177] on div "Replace" at bounding box center [931, 166] width 277 height 23
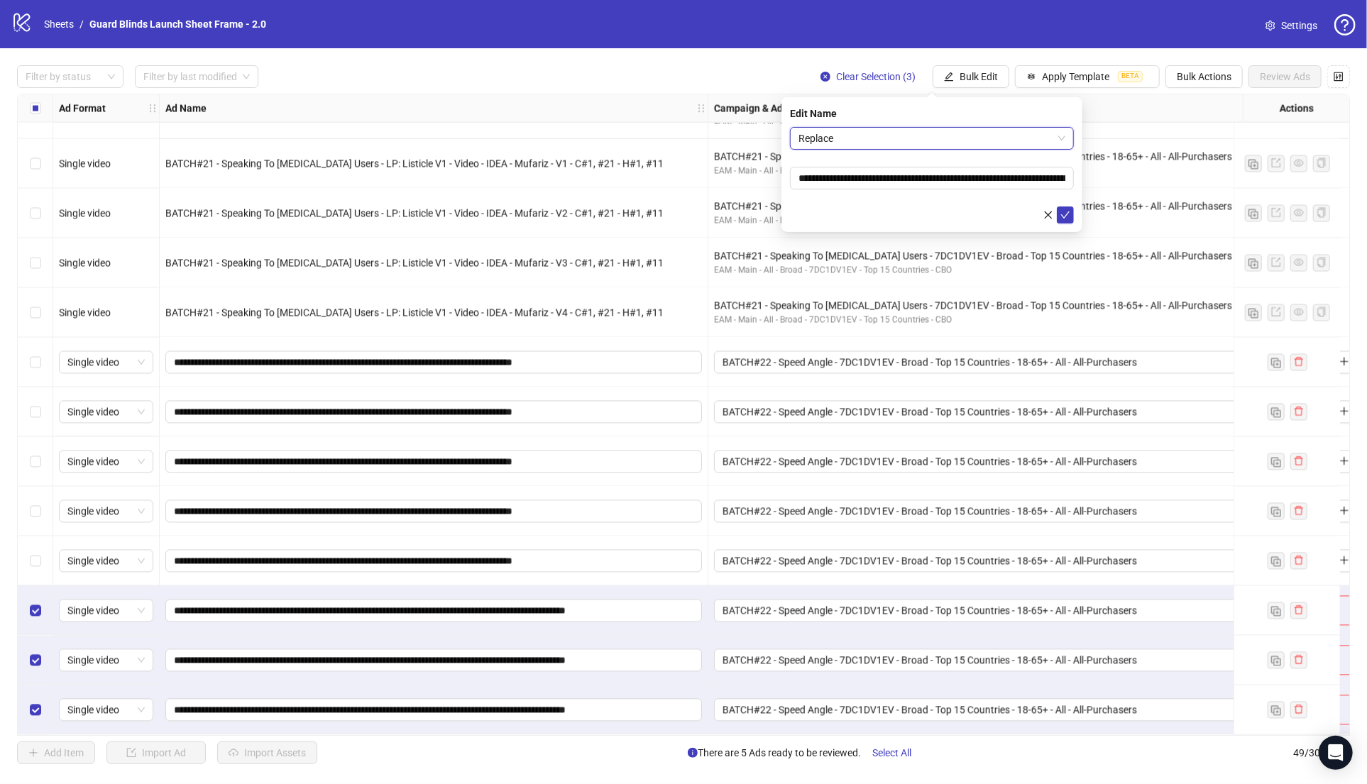
click at [862, 133] on span "Replace" at bounding box center [931, 138] width 267 height 21
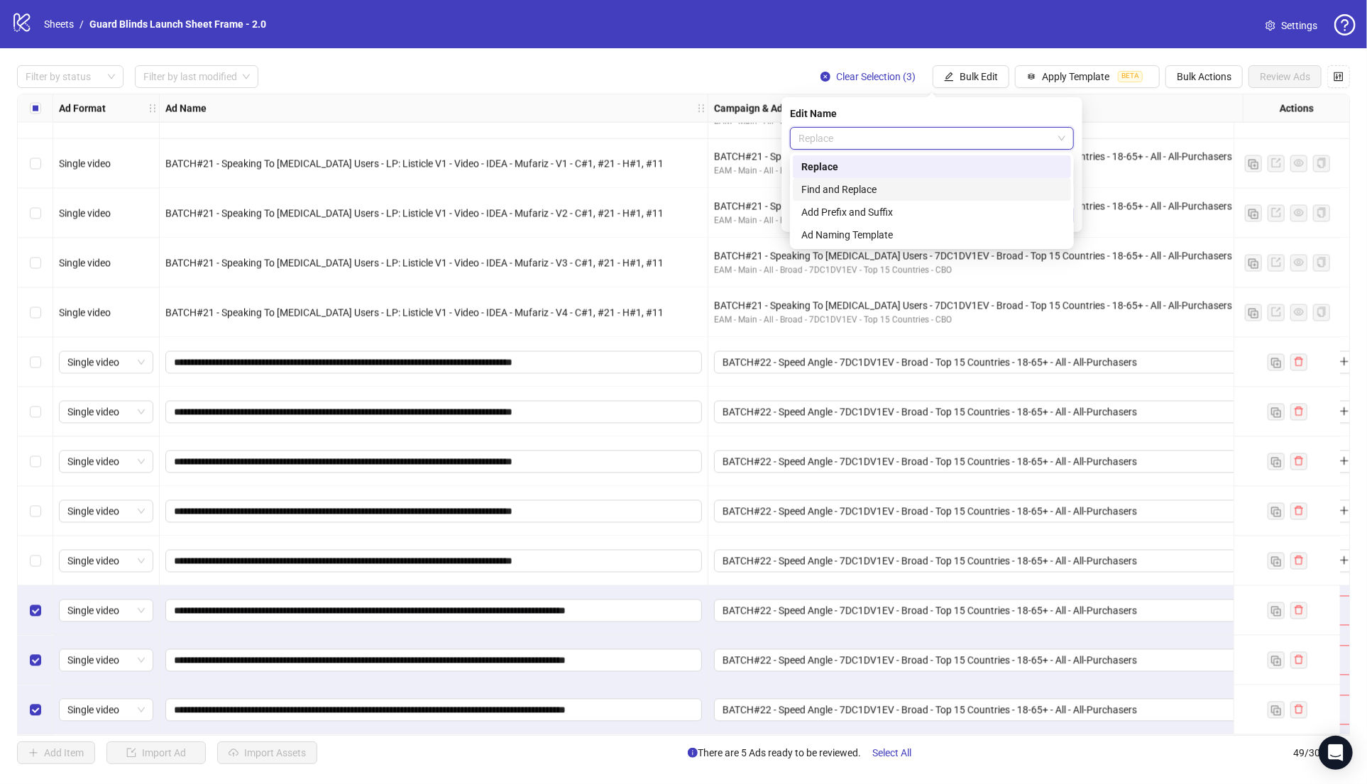
click at [853, 191] on div "Find and Replace" at bounding box center [931, 190] width 261 height 16
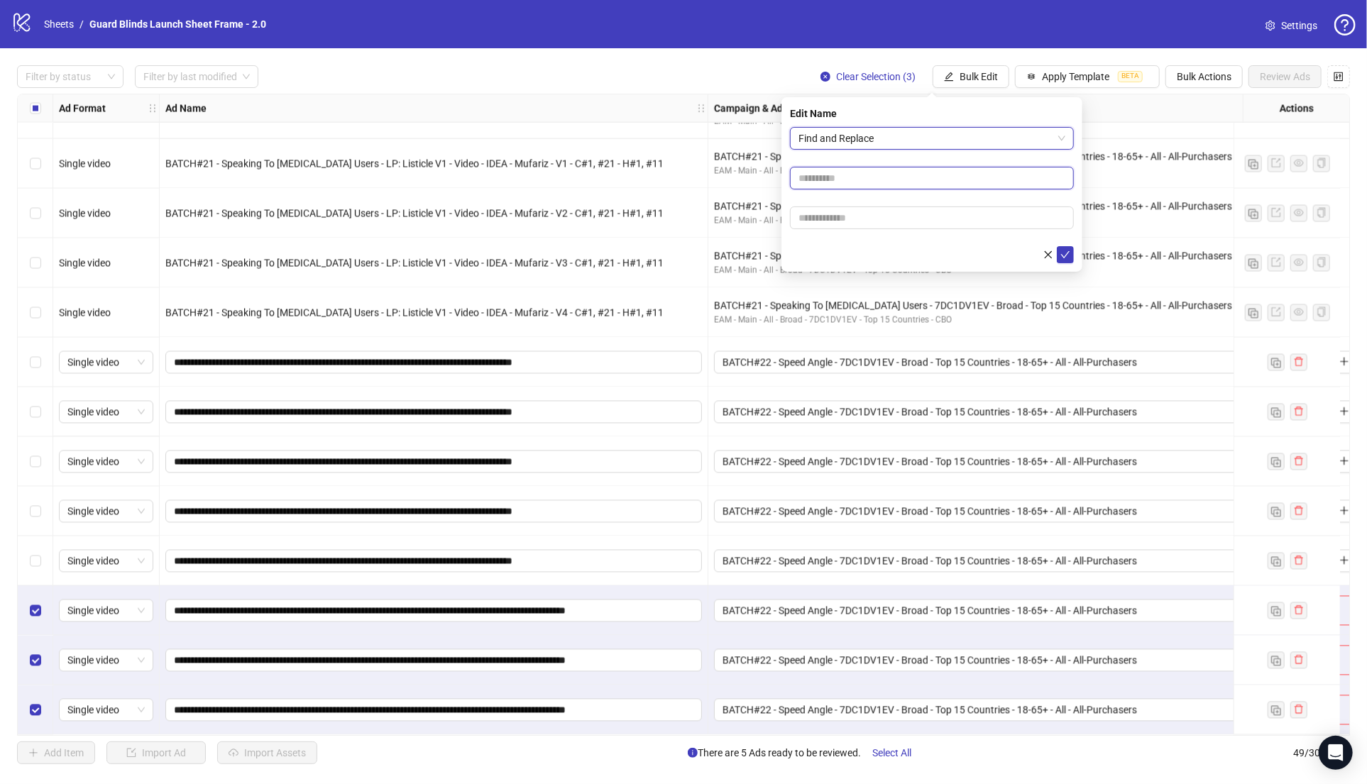
click at [850, 183] on input "text" at bounding box center [932, 178] width 284 height 23
paste input "**********"
type input "**********"
click at [842, 220] on input "text" at bounding box center [932, 218] width 284 height 23
paste input "**********"
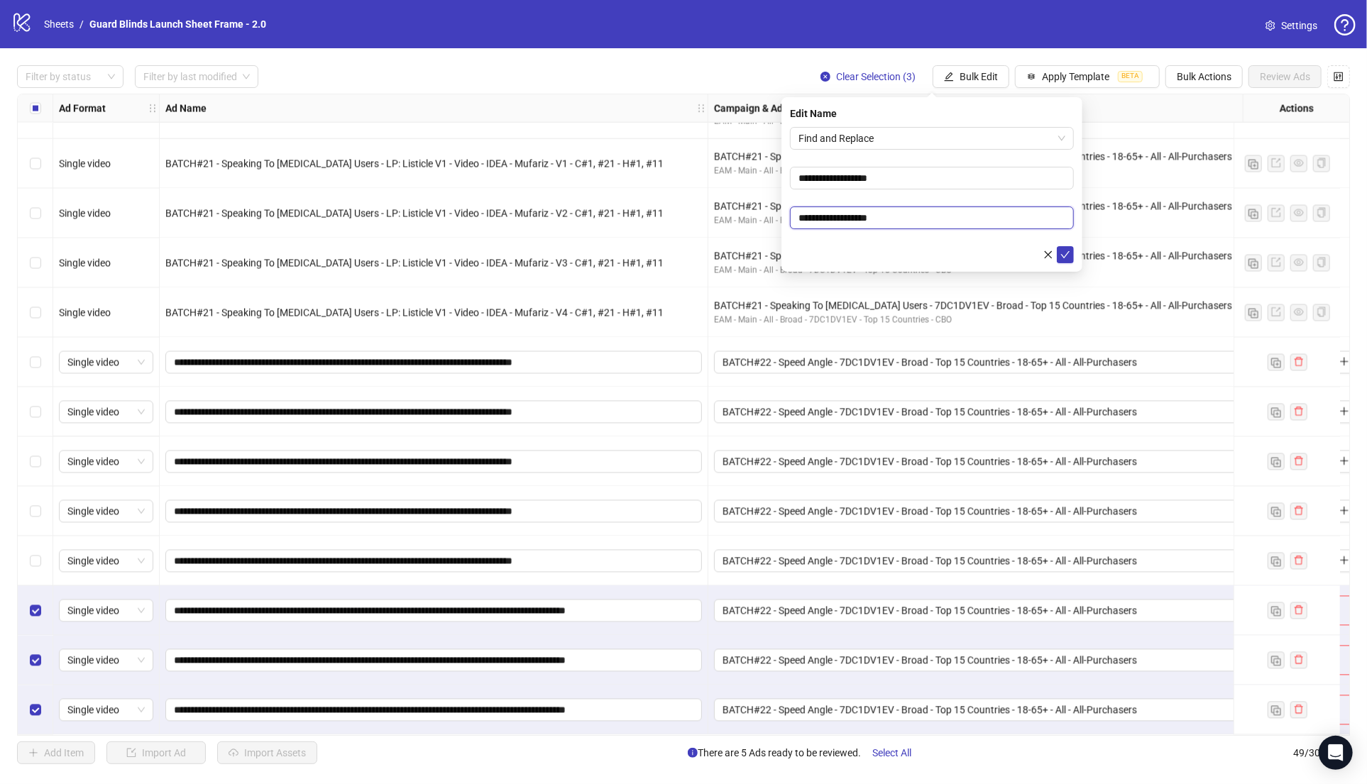
click at [817, 217] on input "**********" at bounding box center [932, 218] width 284 height 23
type input "**********"
click at [1057, 246] on button "submit" at bounding box center [1065, 254] width 17 height 17
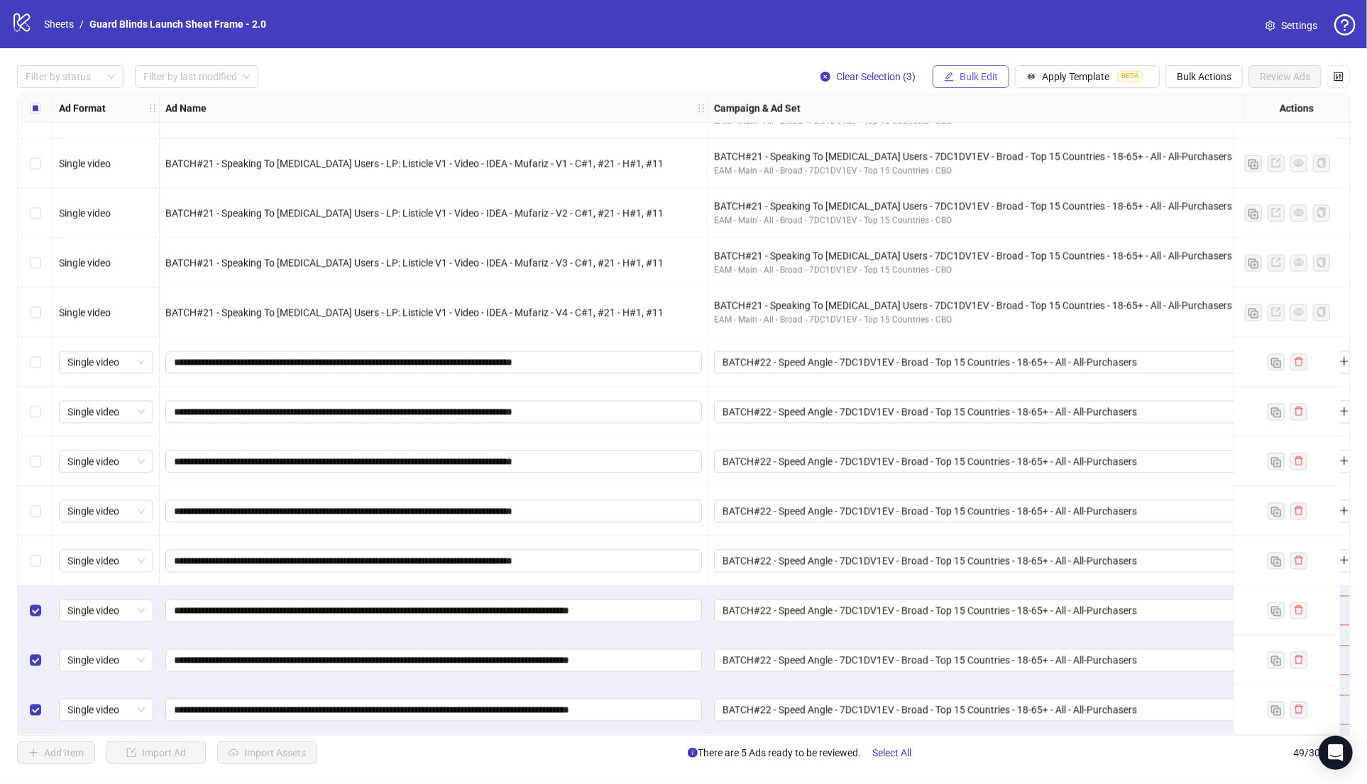
click at [974, 70] on button "Bulk Edit" at bounding box center [971, 76] width 77 height 23
click at [988, 199] on span "Headlines" at bounding box center [985, 197] width 84 height 16
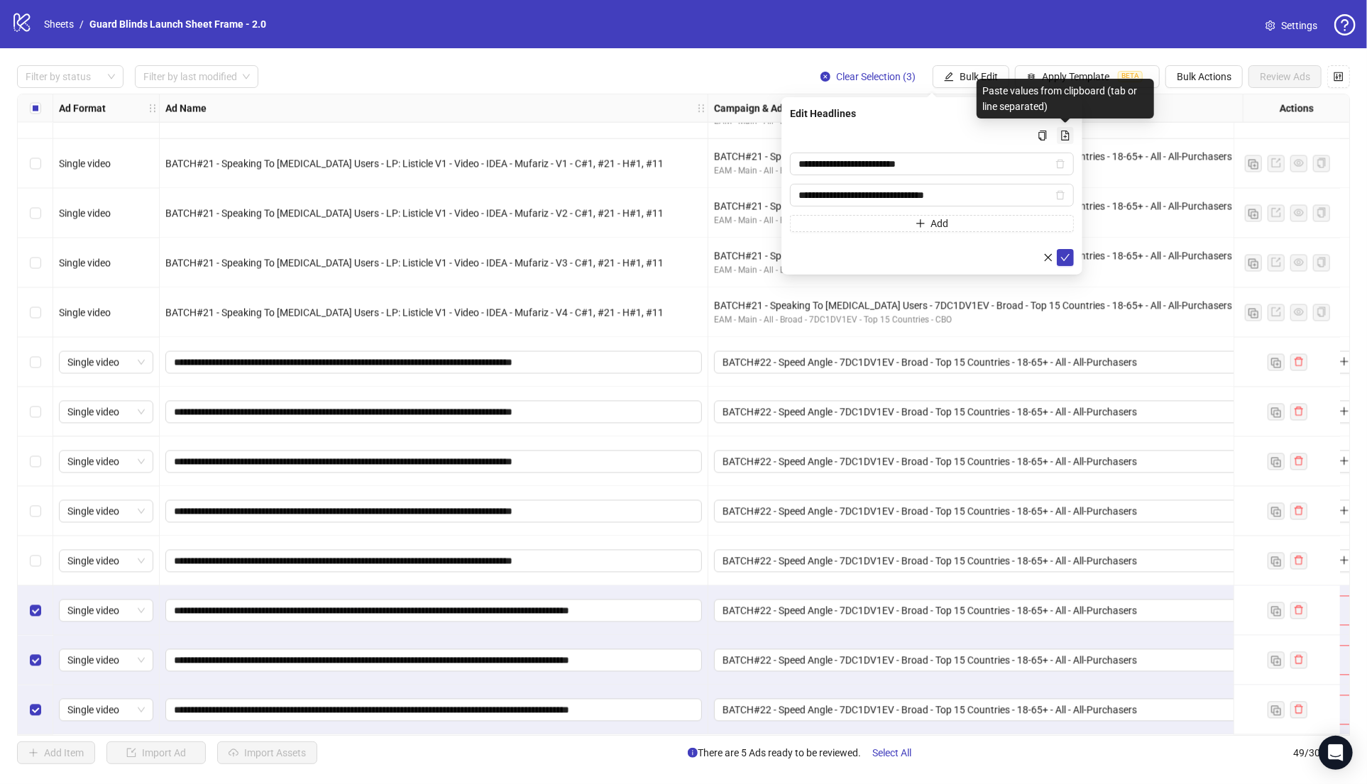
click at [1062, 136] on icon "file-add" at bounding box center [1065, 136] width 10 height 10
type input "**********"
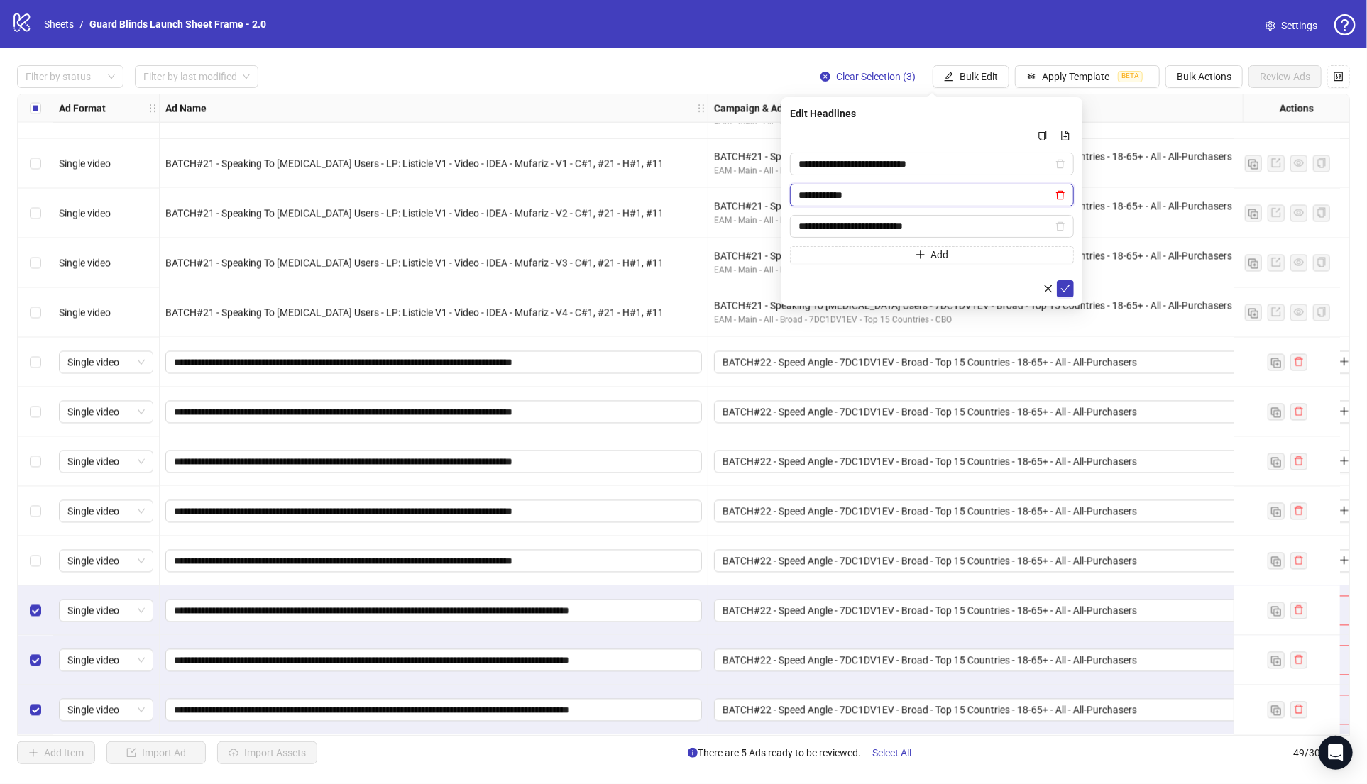
click at [1062, 194] on icon "delete" at bounding box center [1060, 195] width 10 height 10
type input "**********"
click at [1065, 256] on icon "check" at bounding box center [1065, 257] width 9 height 7
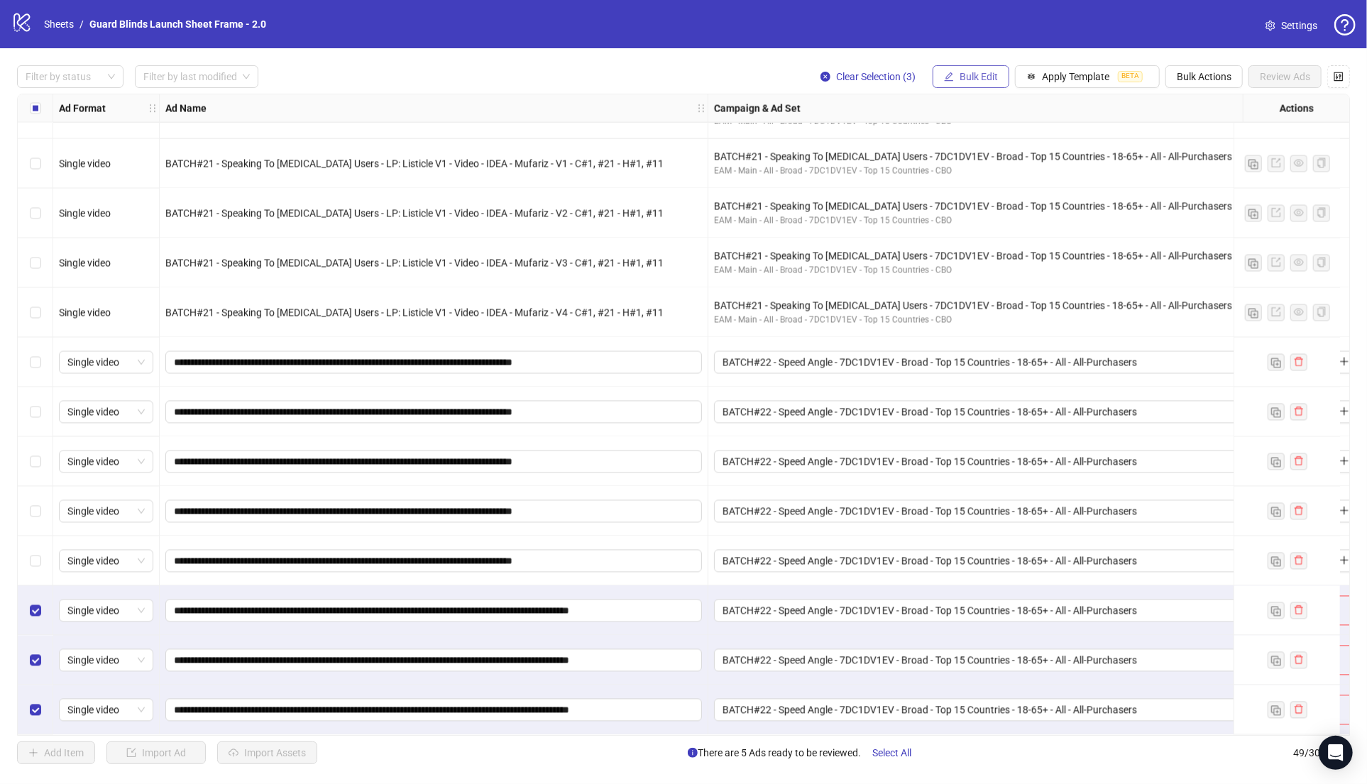
click at [967, 75] on span "Bulk Edit" at bounding box center [978, 76] width 38 height 11
click at [991, 212] on span "Primary Texts" at bounding box center [985, 219] width 84 height 16
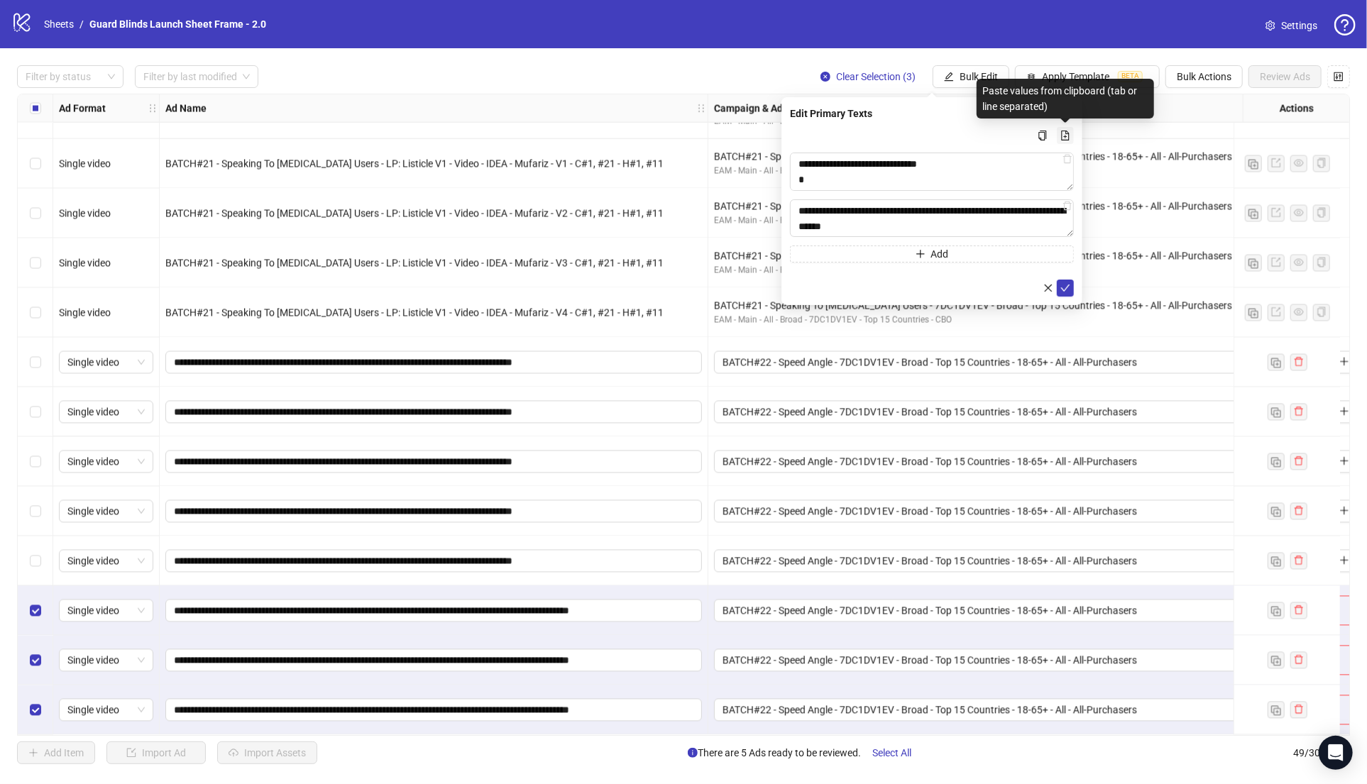
click at [1068, 133] on icon "file-add" at bounding box center [1065, 136] width 10 height 10
type textarea "**********"
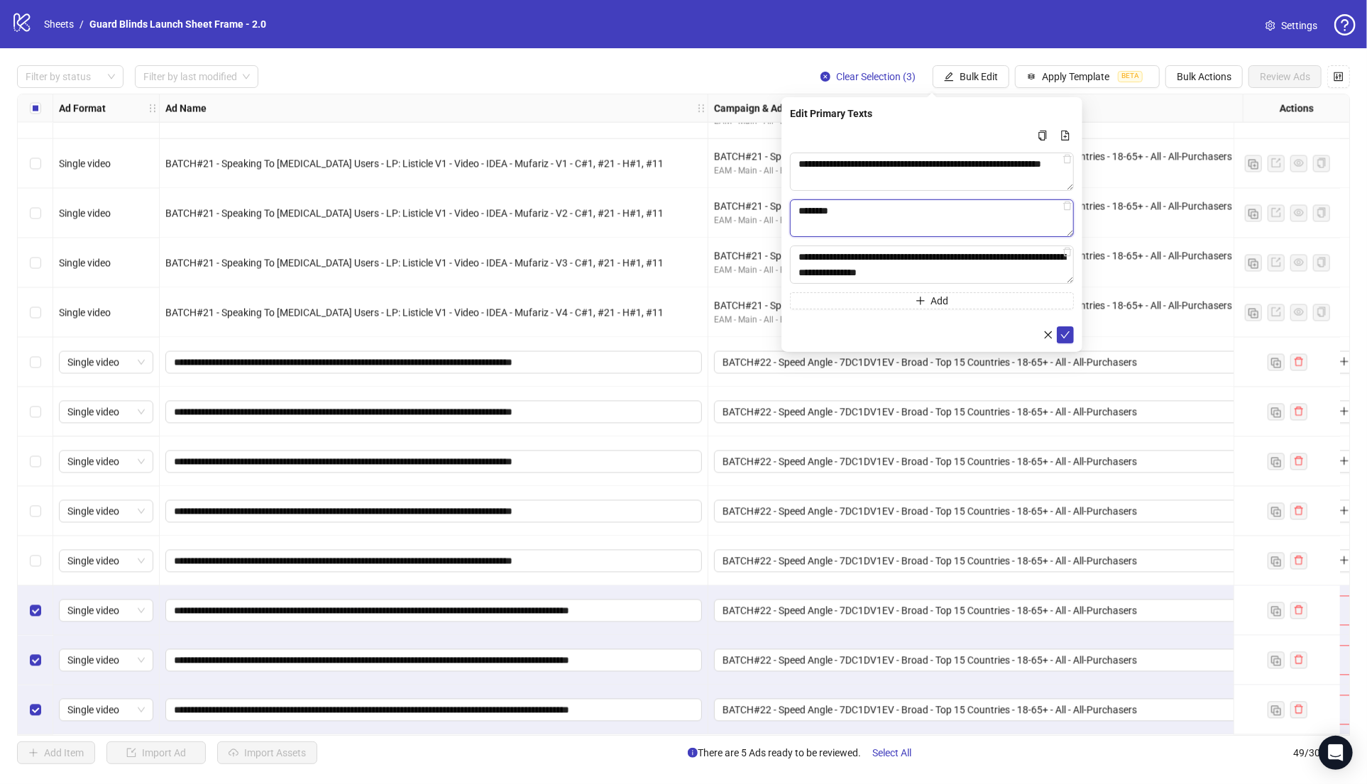
click at [1067, 211] on textarea "********" at bounding box center [932, 218] width 284 height 38
click at [1067, 207] on icon "delete" at bounding box center [1067, 206] width 10 height 10
type textarea "**********"
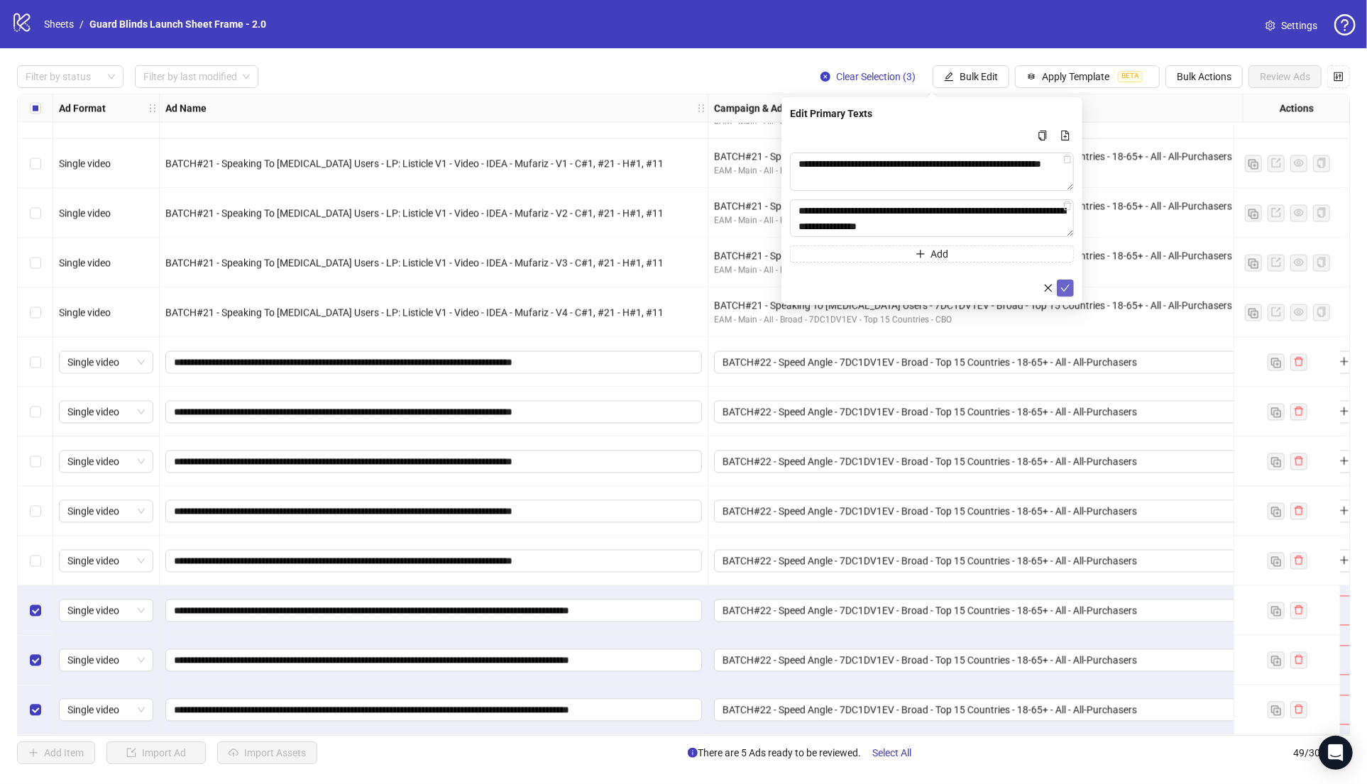
click at [1072, 291] on button "submit" at bounding box center [1065, 288] width 17 height 17
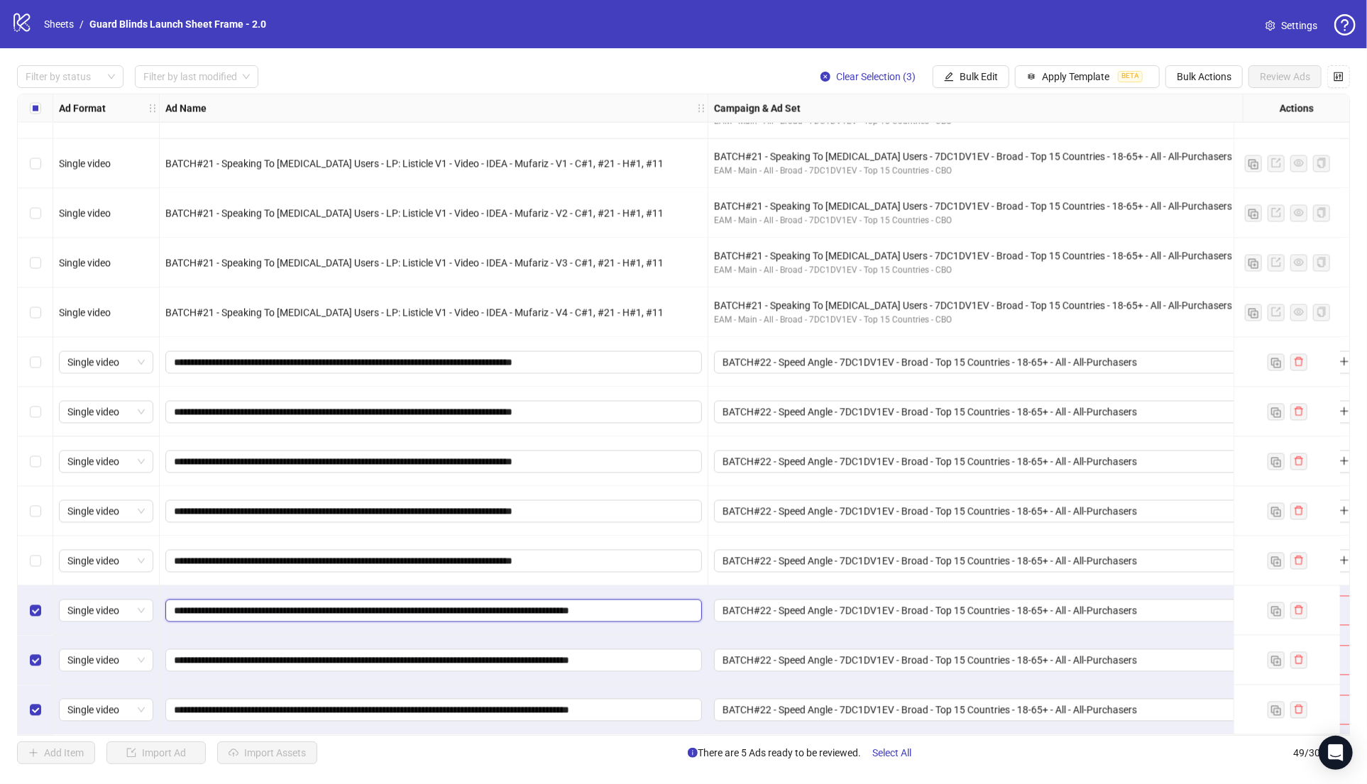
drag, startPoint x: 354, startPoint y: 610, endPoint x: -141, endPoint y: 604, distance: 494.7
click at [0, 604] on html "logo/logo-mobile Sheets / Guard Blinds Launch Sheet Frame - 2.0 Settings Filter…" at bounding box center [683, 392] width 1367 height 784
click at [966, 77] on span "Bulk Edit" at bounding box center [978, 76] width 38 height 11
click at [995, 153] on span "Campaign & Ad Set" at bounding box center [985, 151] width 84 height 16
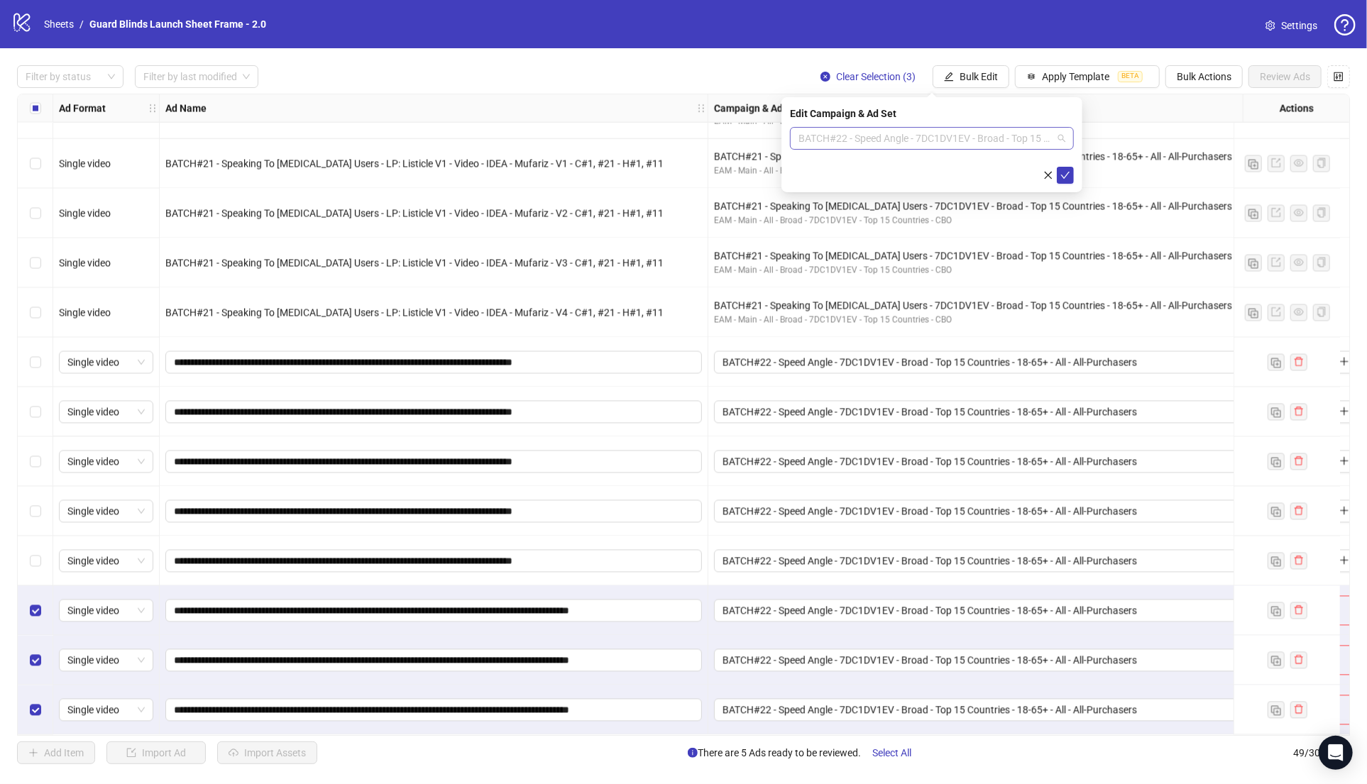
click at [923, 141] on span "BATCH#22 - Speed Angle - 7DC1DV1EV - Broad - Top 15 Countries - 18-65+ - All - …" at bounding box center [931, 138] width 267 height 21
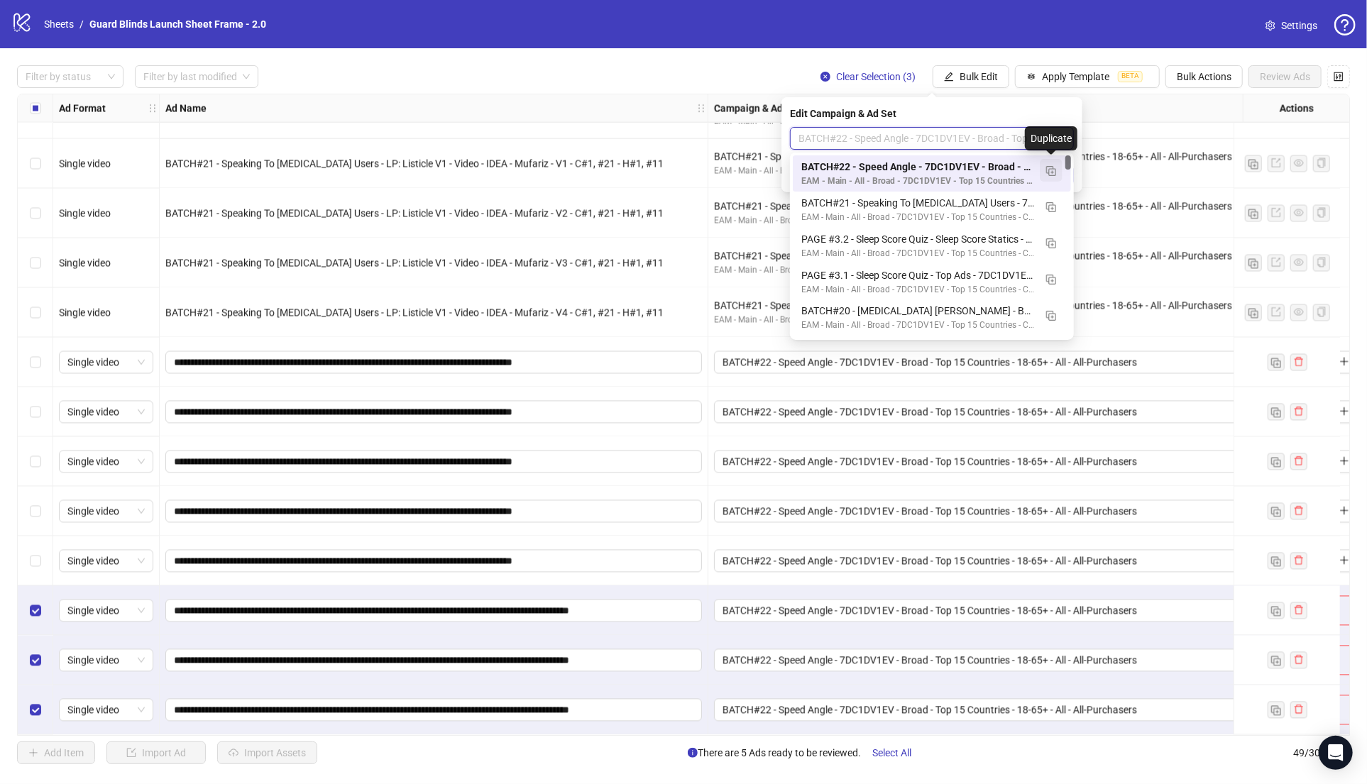
click at [1051, 171] on img "button" at bounding box center [1051, 171] width 10 height 10
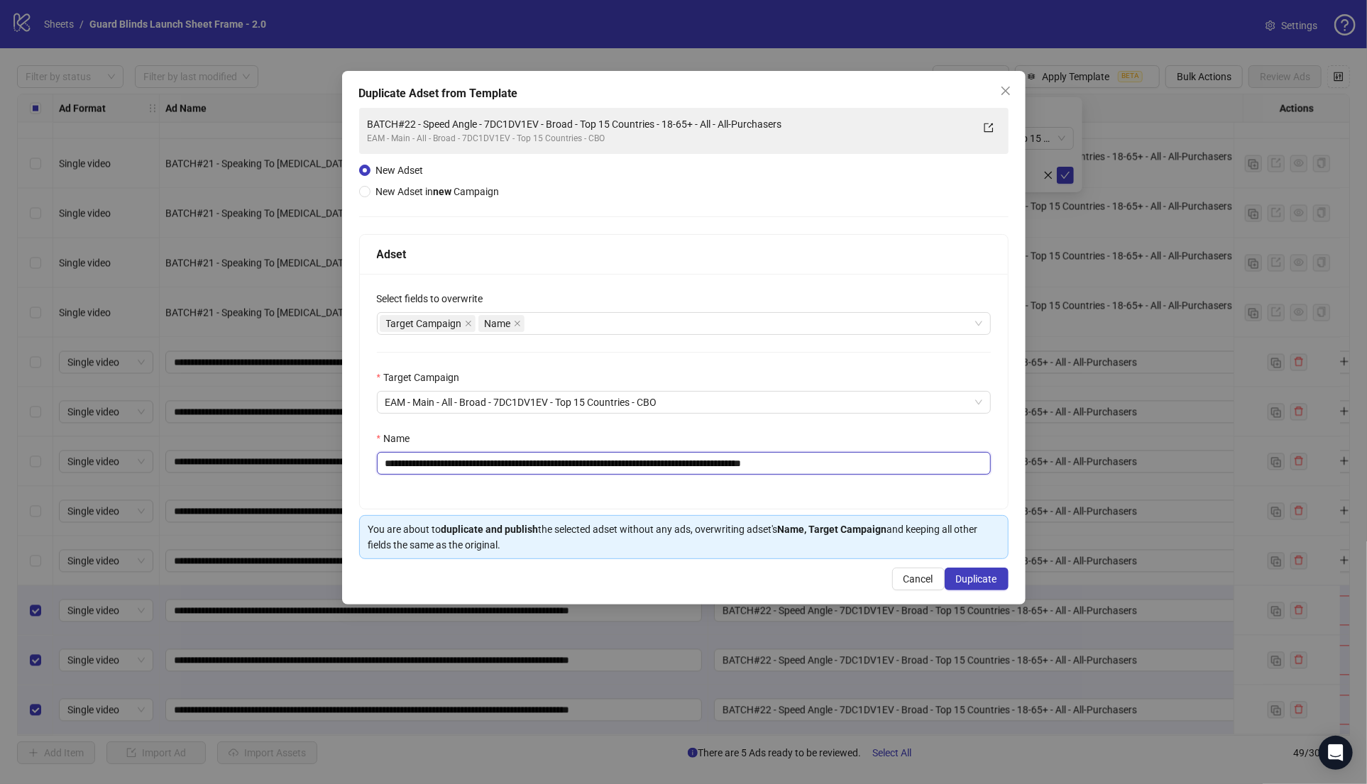
drag, startPoint x: 496, startPoint y: 466, endPoint x: 142, endPoint y: 462, distance: 354.2
click at [142, 462] on div "**********" at bounding box center [683, 392] width 1367 height 784
paste input "**********"
drag, startPoint x: 873, startPoint y: 467, endPoint x: 1010, endPoint y: 466, distance: 137.0
click at [1010, 466] on div "**********" at bounding box center [683, 338] width 683 height 534
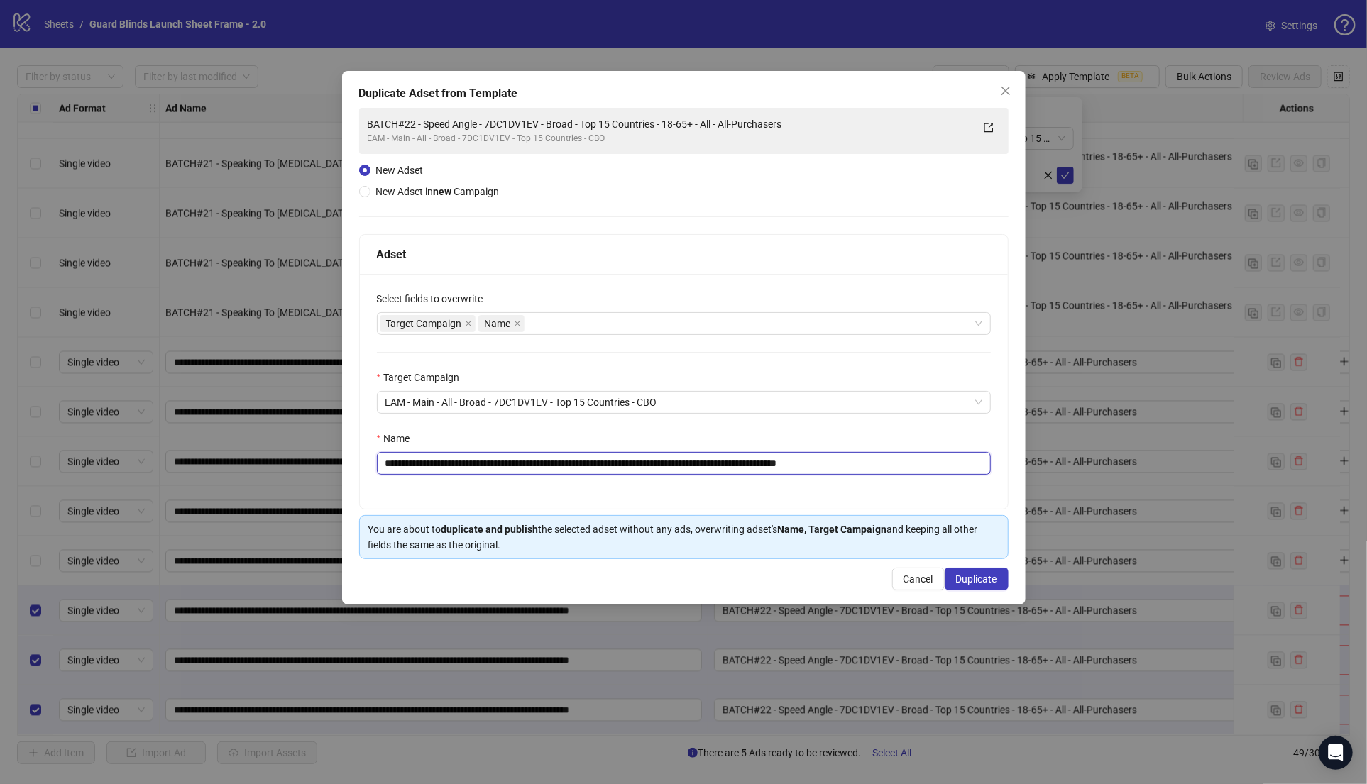
type input "**********"
click at [983, 581] on span "Duplicate" at bounding box center [976, 578] width 41 height 11
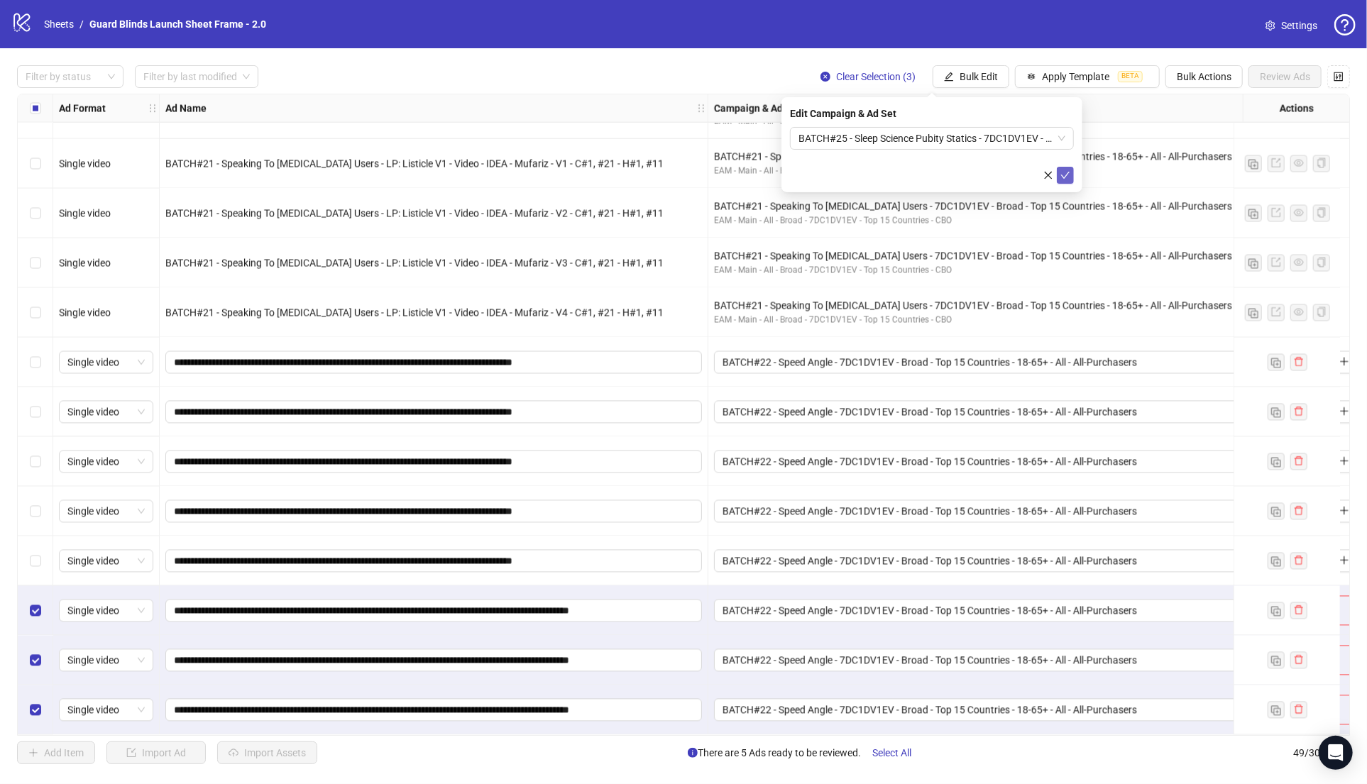
click at [1066, 177] on icon "check" at bounding box center [1065, 175] width 10 height 10
click at [1065, 208] on span "submit" at bounding box center [1065, 203] width 10 height 11
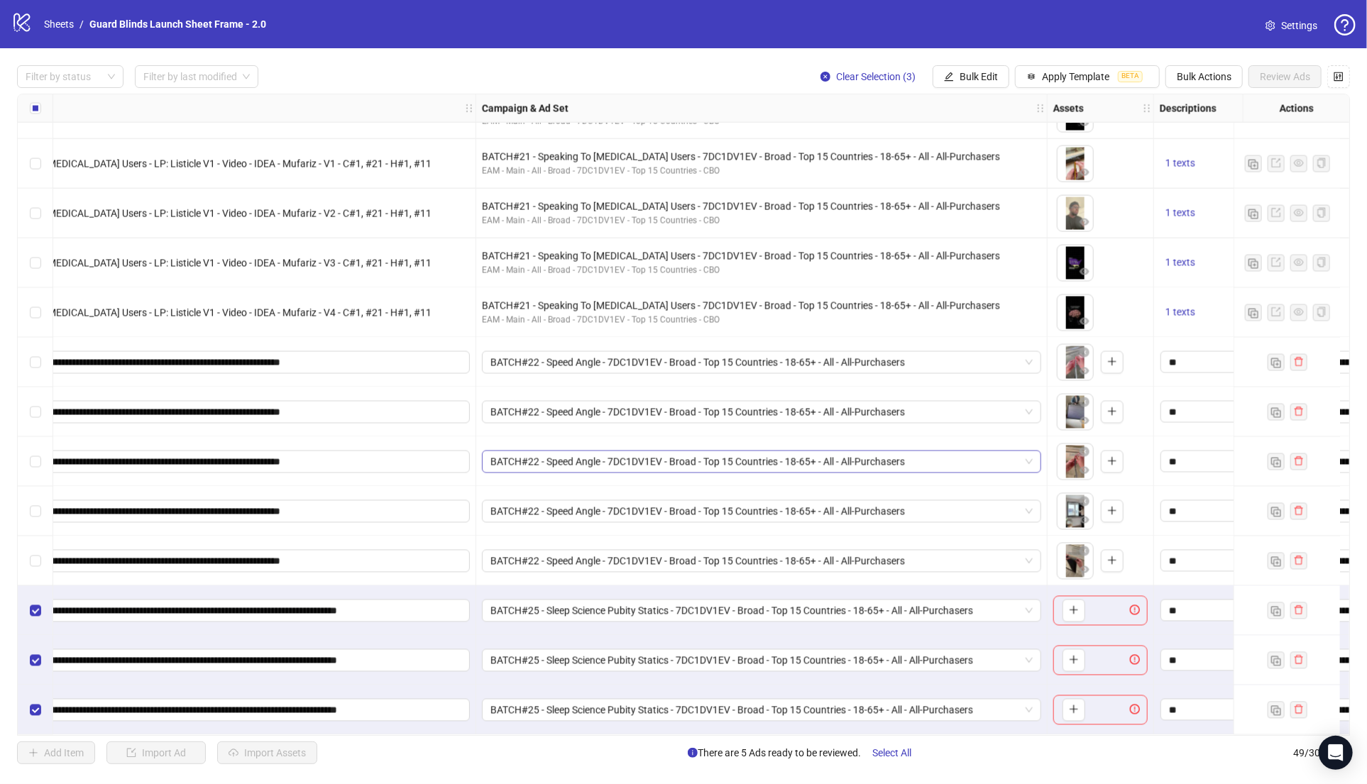
scroll to position [1826, 412]
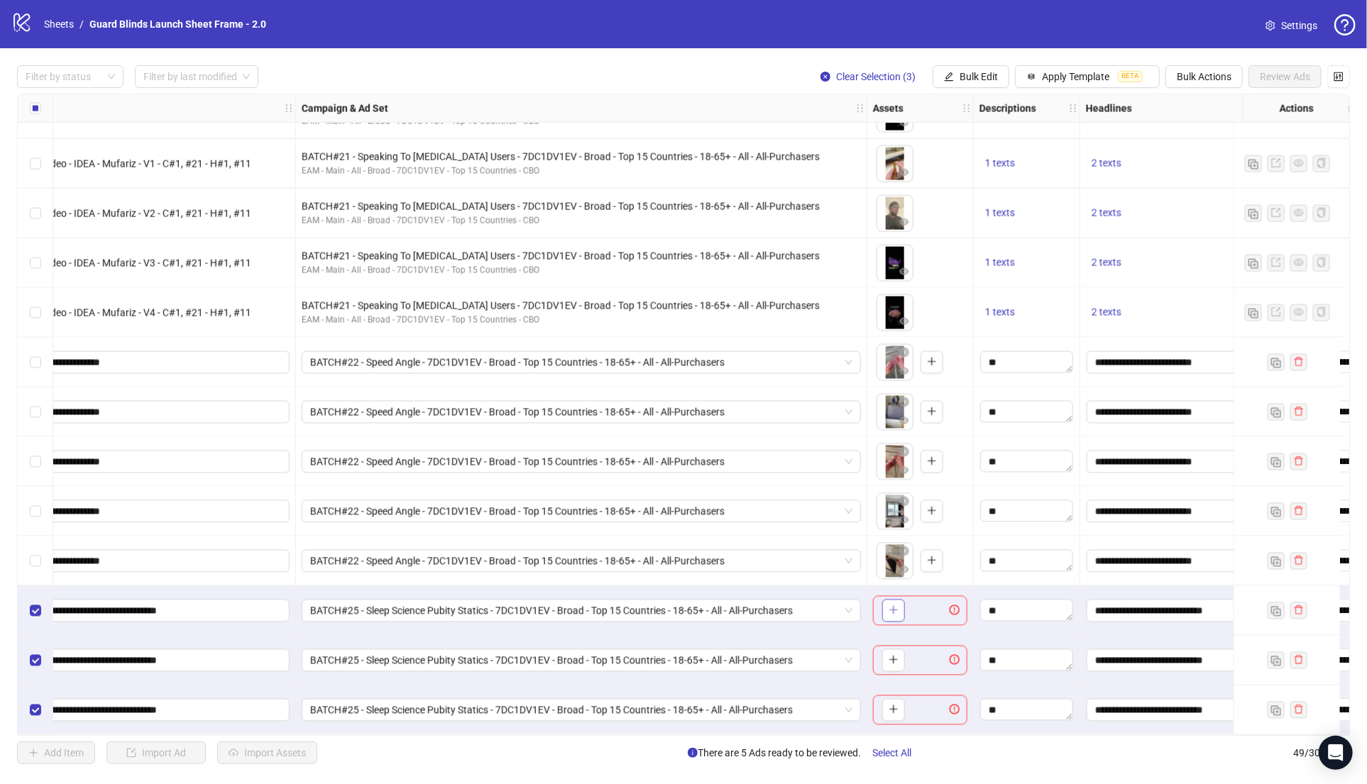
click at [891, 612] on button "button" at bounding box center [893, 611] width 23 height 23
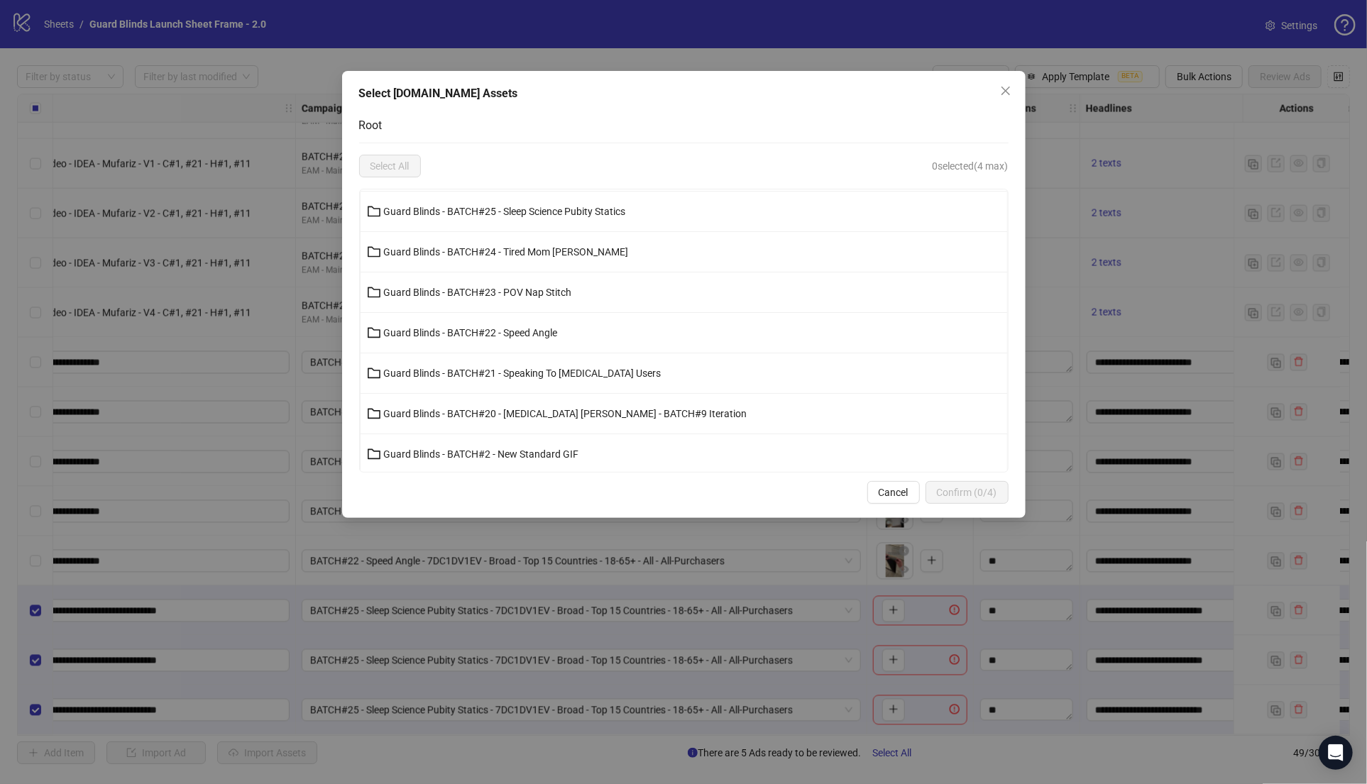
scroll to position [457, 0]
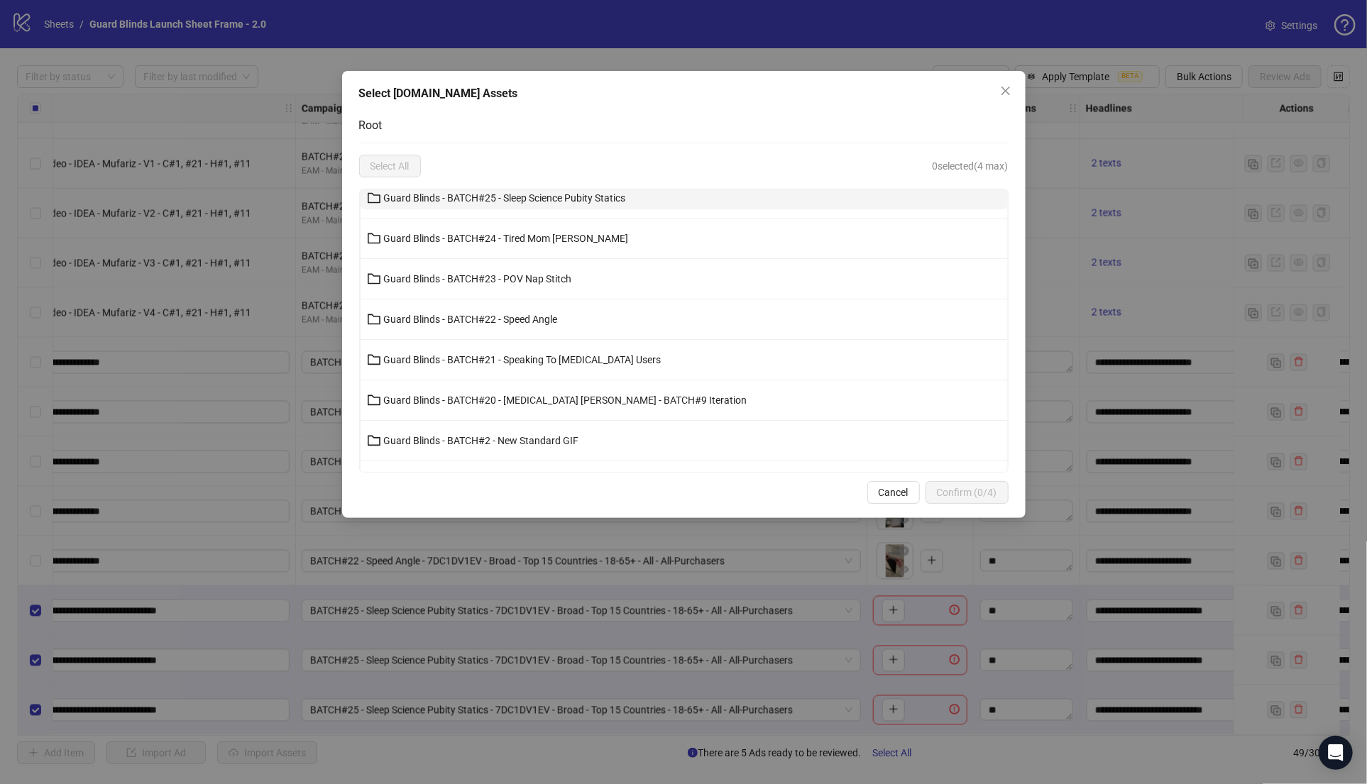
click at [581, 202] on span "Guard Blinds - BATCH#25 - Sleep Science Pubity Statics" at bounding box center [505, 197] width 242 height 11
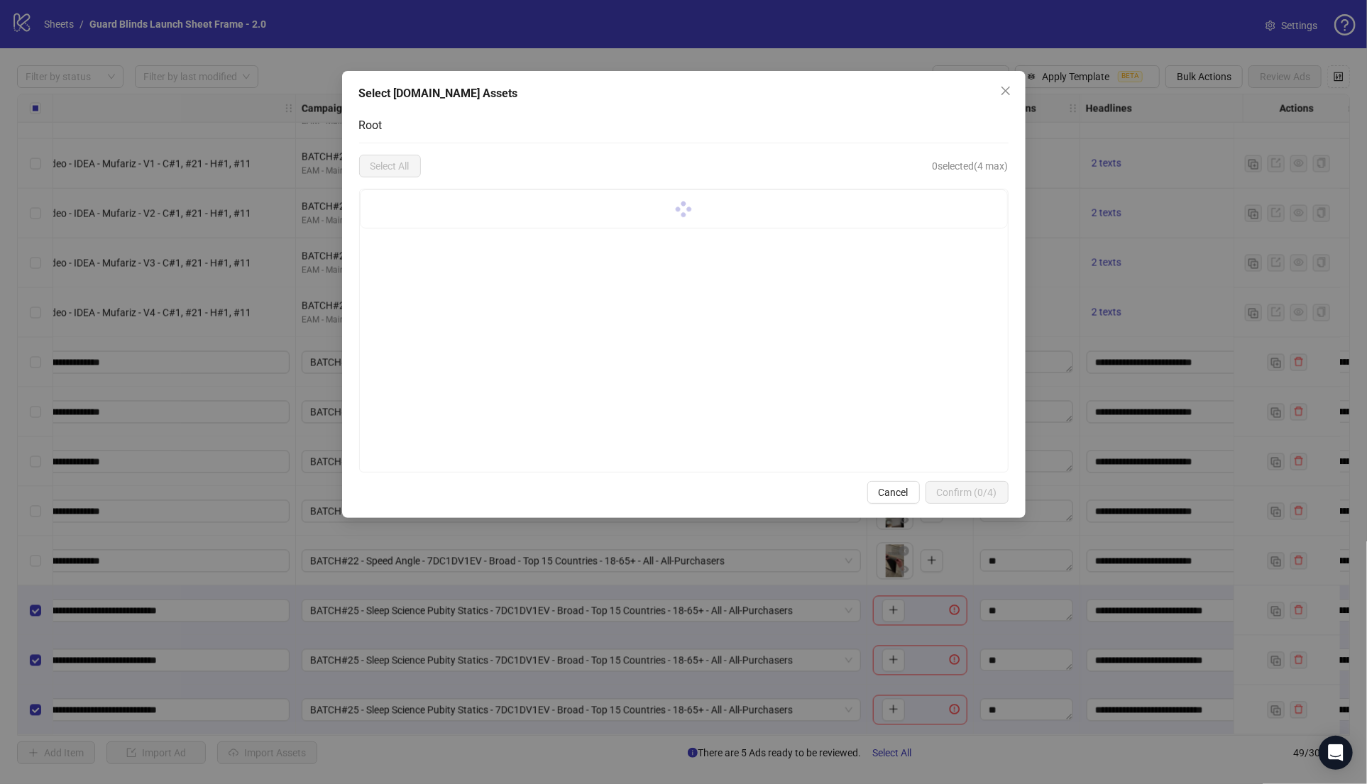
scroll to position [0, 0]
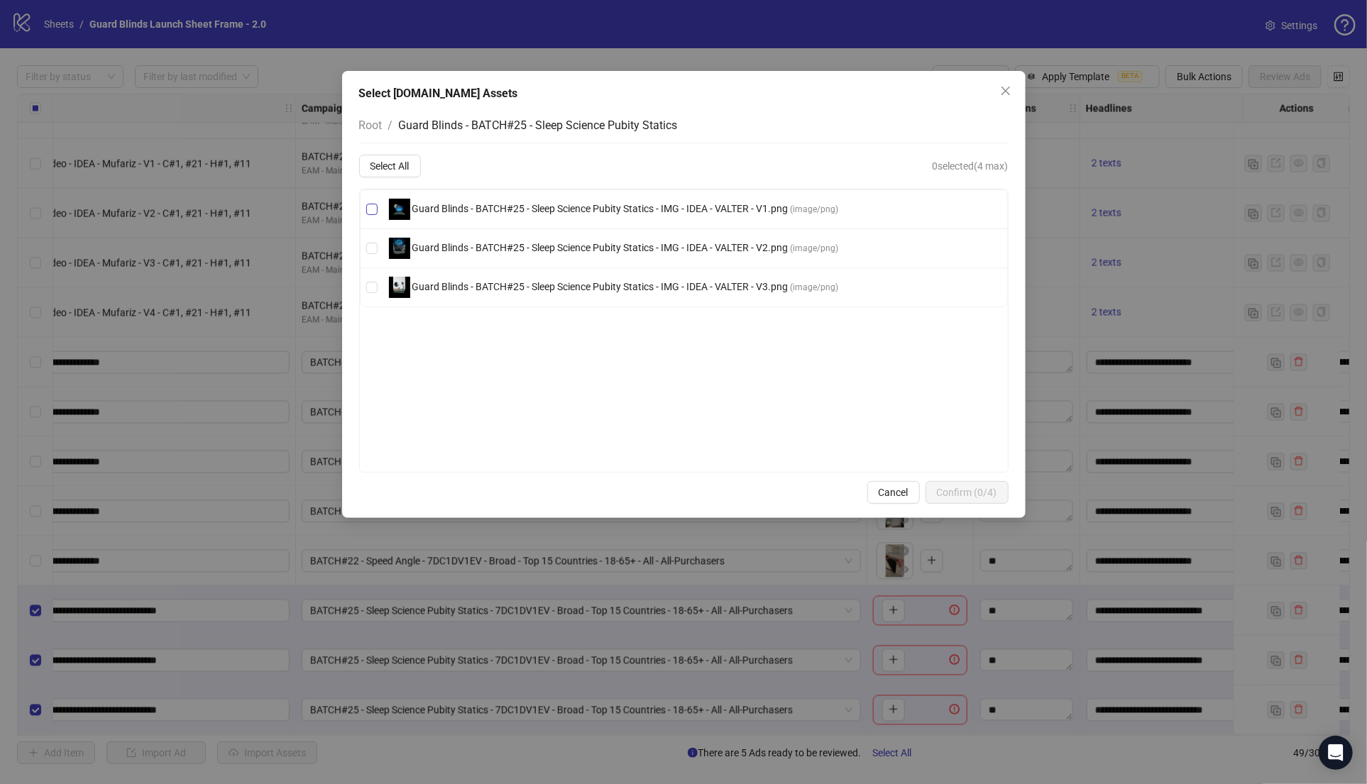
click at [576, 213] on span "Guard Blinds - BATCH#25 - Sleep Science Pubity Statics - IMG - IDEA - VALTER - …" at bounding box center [600, 208] width 380 height 11
click at [945, 492] on span "Confirm (1/4)" at bounding box center [967, 492] width 60 height 11
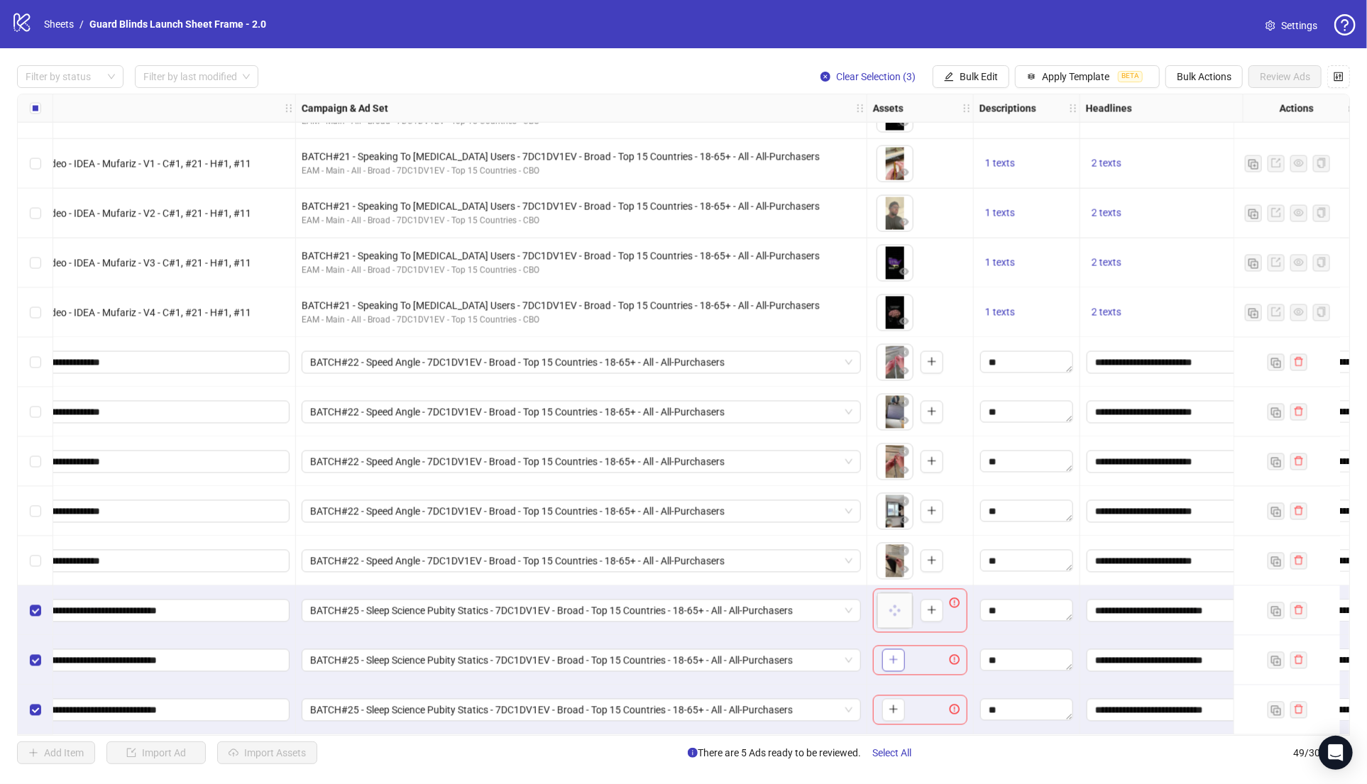
click at [891, 660] on icon "plus" at bounding box center [894, 660] width 10 height 10
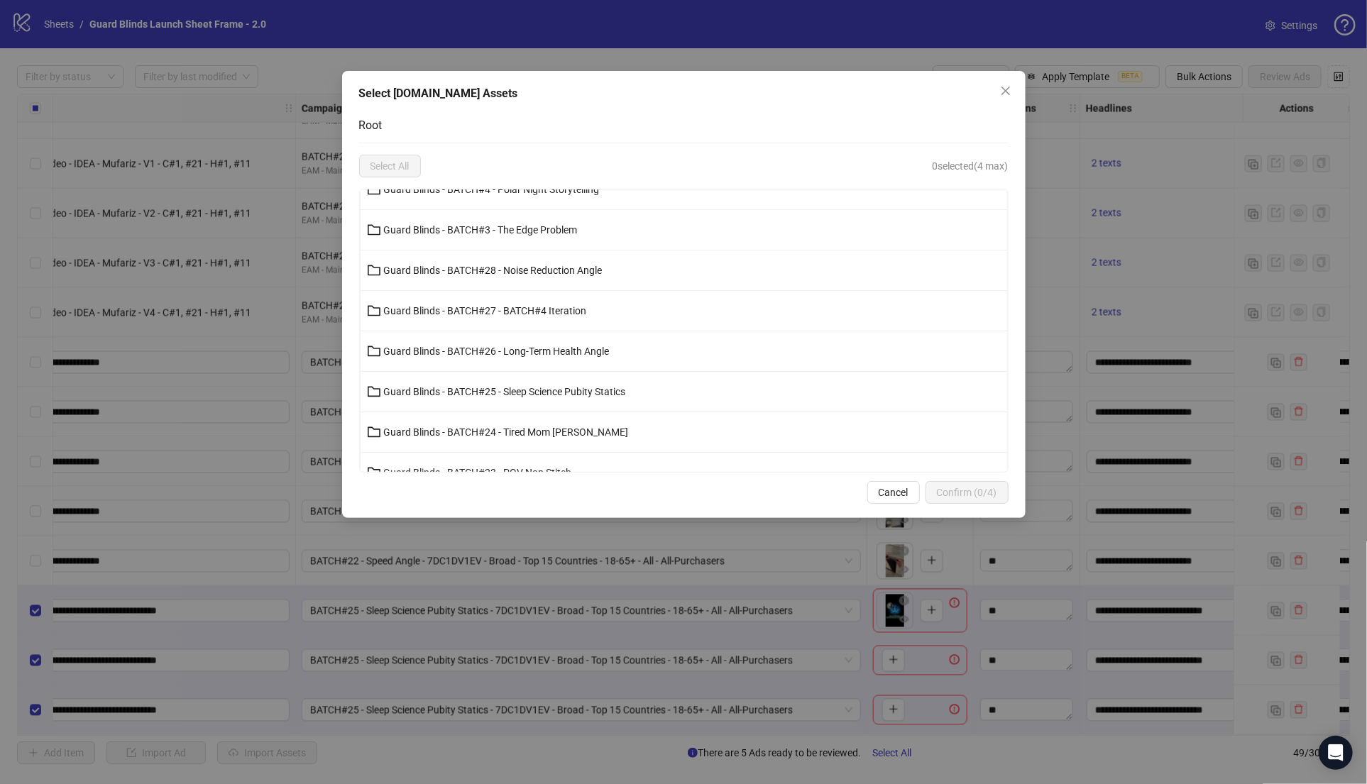
scroll to position [284, 0]
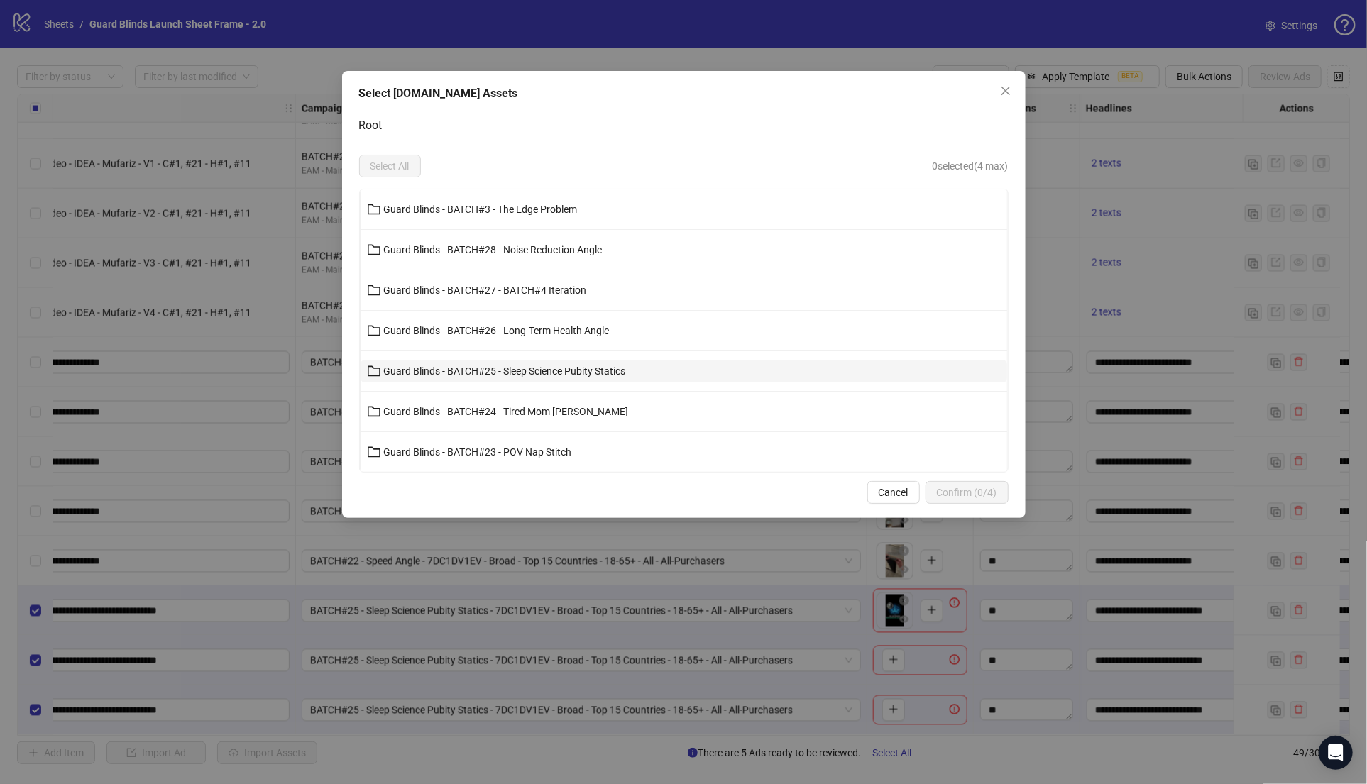
click at [578, 375] on button "Guard Blinds - BATCH#25 - Sleep Science Pubity Statics" at bounding box center [684, 371] width 647 height 23
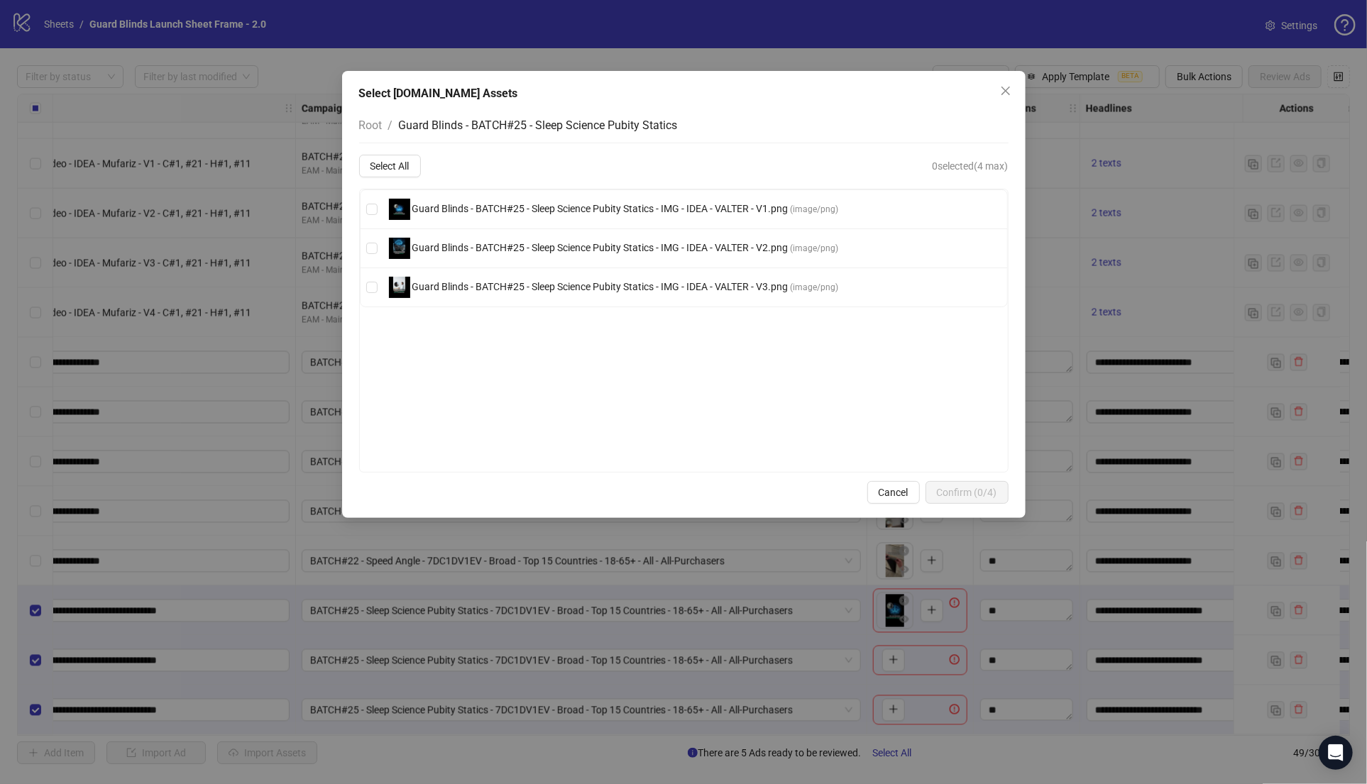
click at [560, 236] on li "Guard Blinds - BATCH#25 - Sleep Science Pubity Statics - IMG - IDEA - VALTER - …" at bounding box center [684, 248] width 647 height 39
click at [560, 242] on span "Guard Blinds - BATCH#25 - Sleep Science Pubity Statics - IMG - IDEA - VALTER - …" at bounding box center [600, 247] width 380 height 11
click at [955, 487] on span "Confirm (1/4)" at bounding box center [967, 492] width 60 height 11
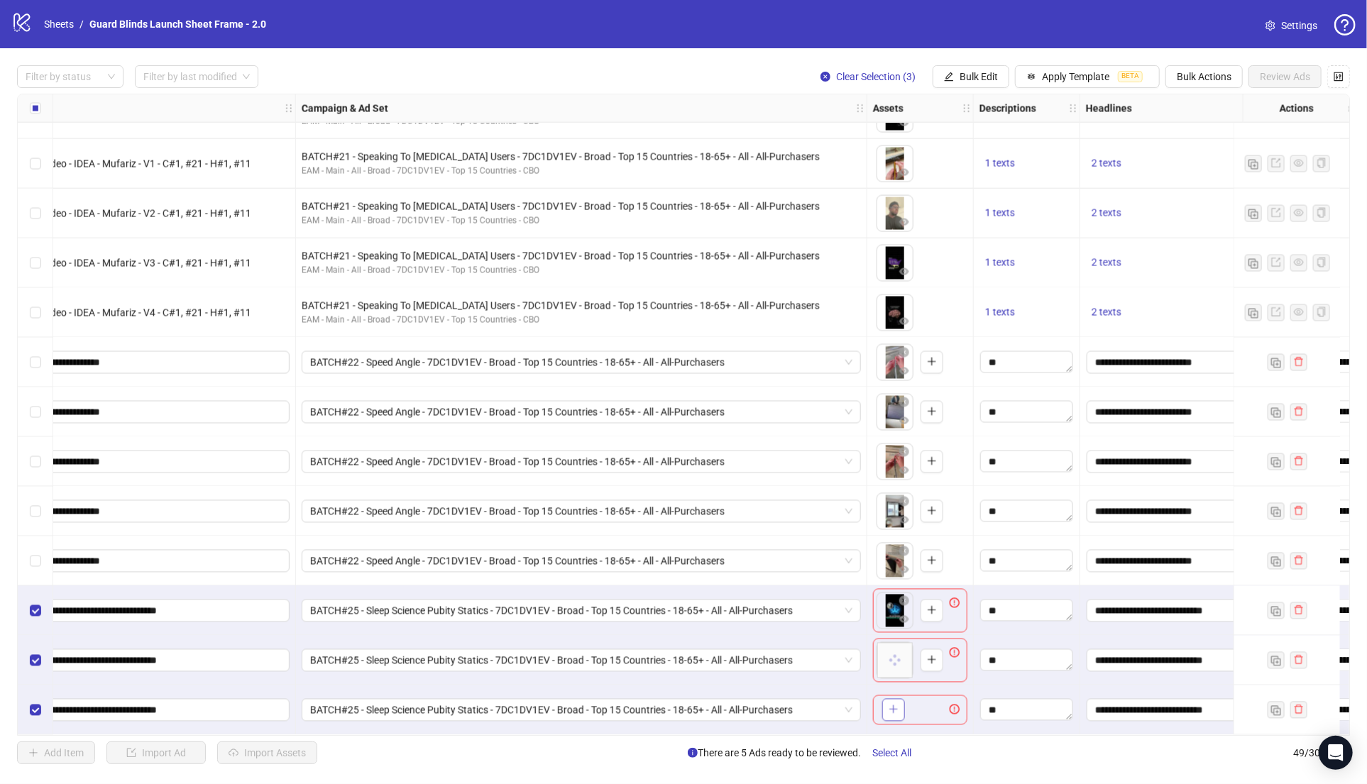
click at [894, 710] on span "button" at bounding box center [894, 709] width 10 height 11
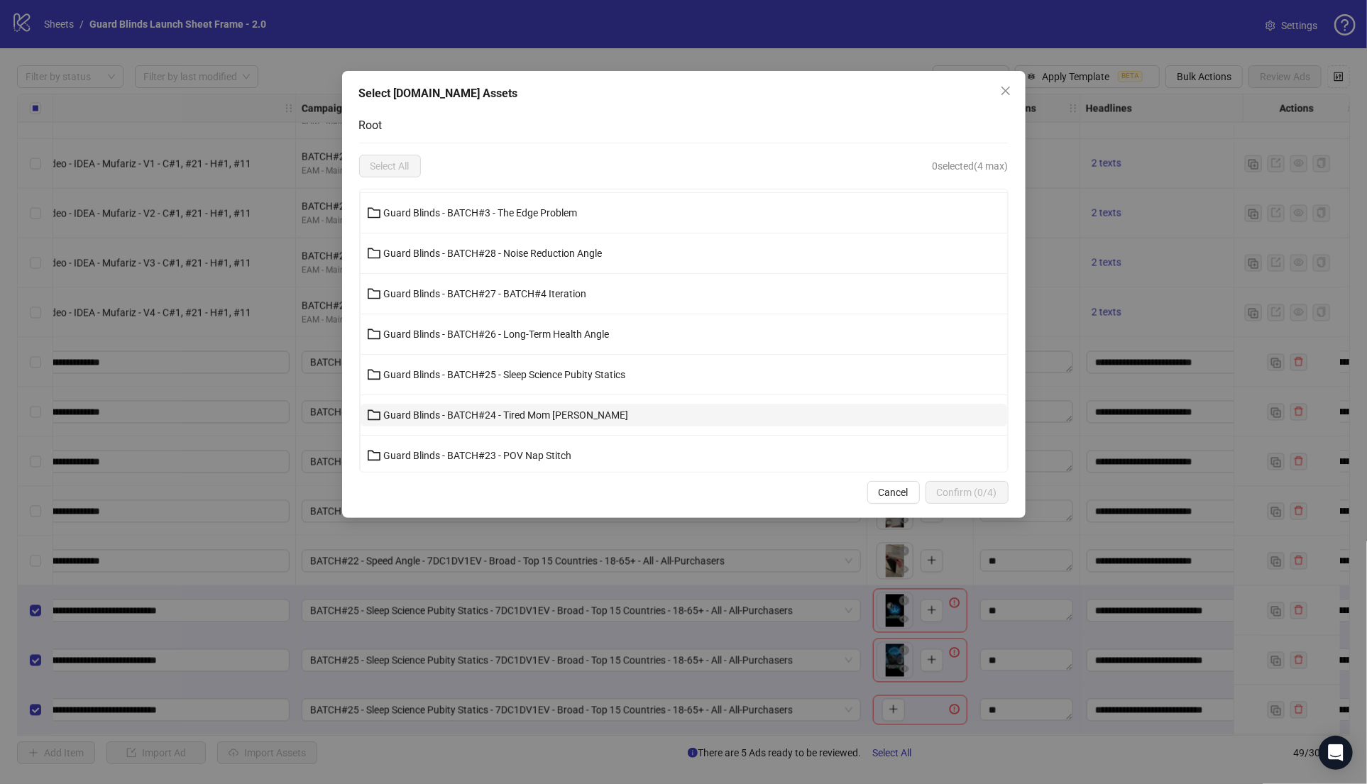
scroll to position [290, 0]
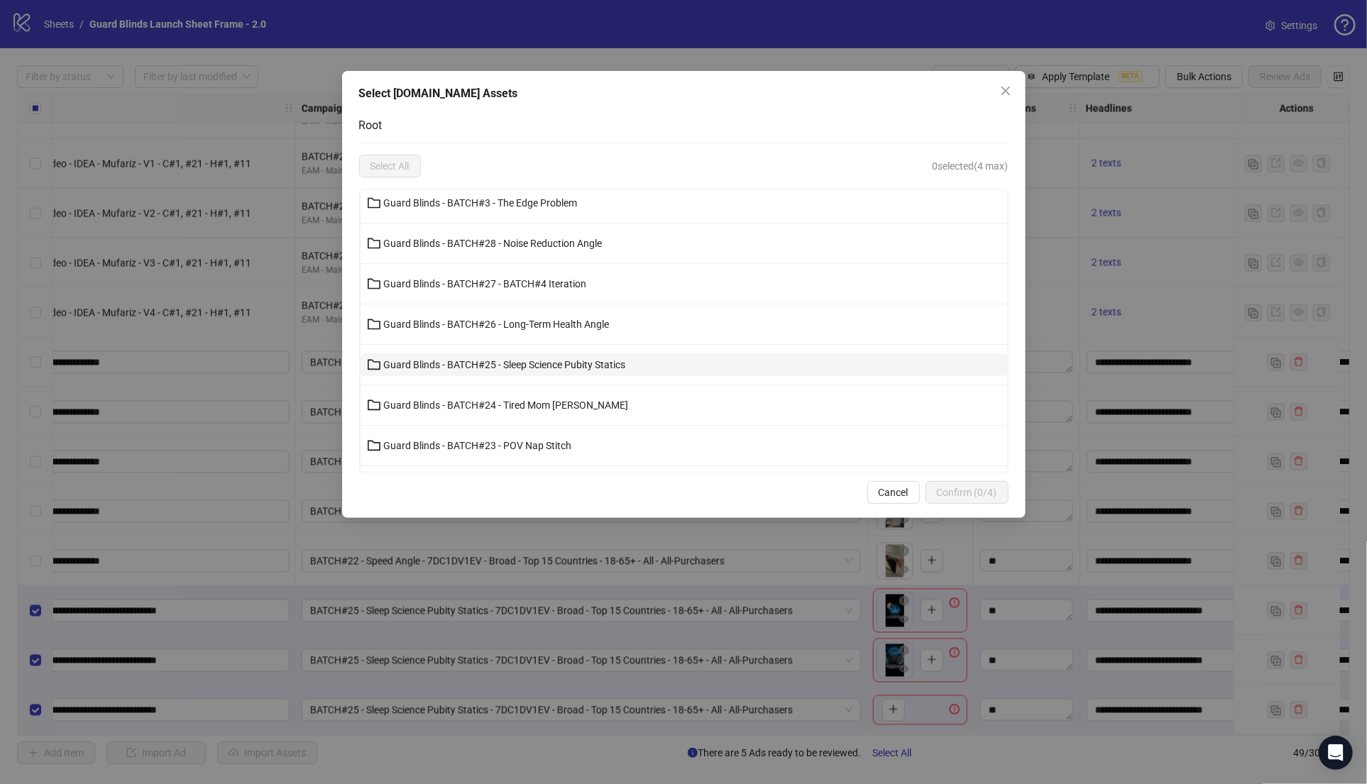
click at [552, 363] on span "Guard Blinds - BATCH#25 - Sleep Science Pubity Statics" at bounding box center [505, 364] width 242 height 11
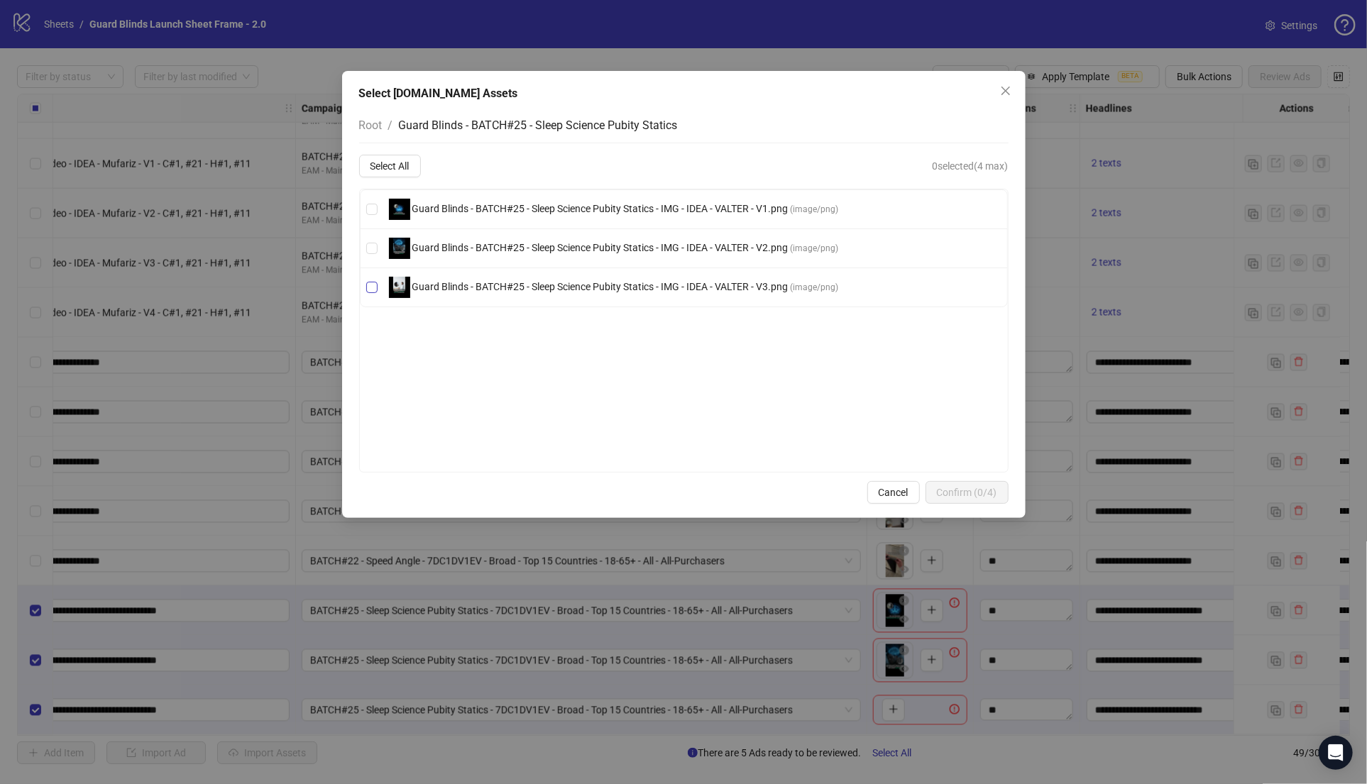
click at [524, 284] on span "Guard Blinds - BATCH#25 - Sleep Science Pubity Statics - IMG - IDEA - VALTER - …" at bounding box center [600, 286] width 380 height 11
click at [937, 483] on button "Confirm (1/4)" at bounding box center [966, 492] width 83 height 23
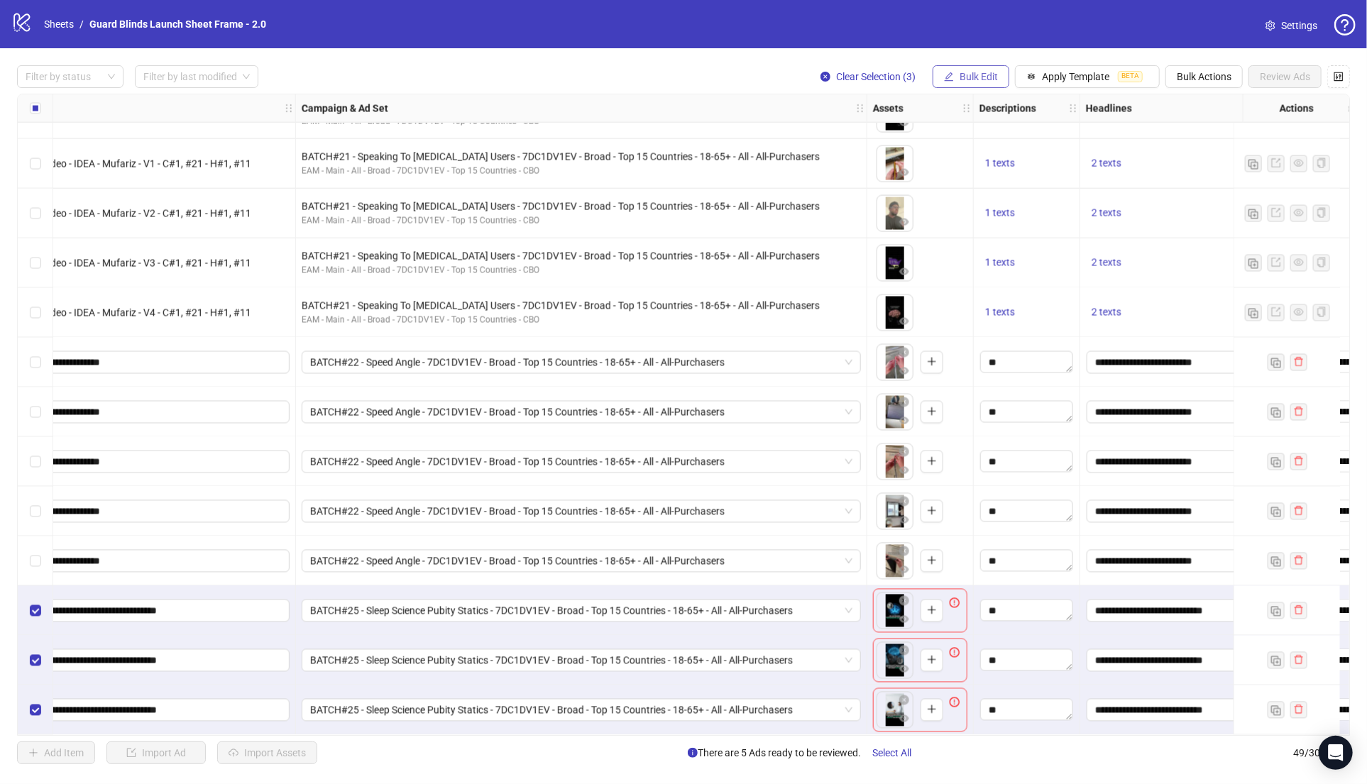
click at [991, 80] on span "Bulk Edit" at bounding box center [978, 76] width 38 height 11
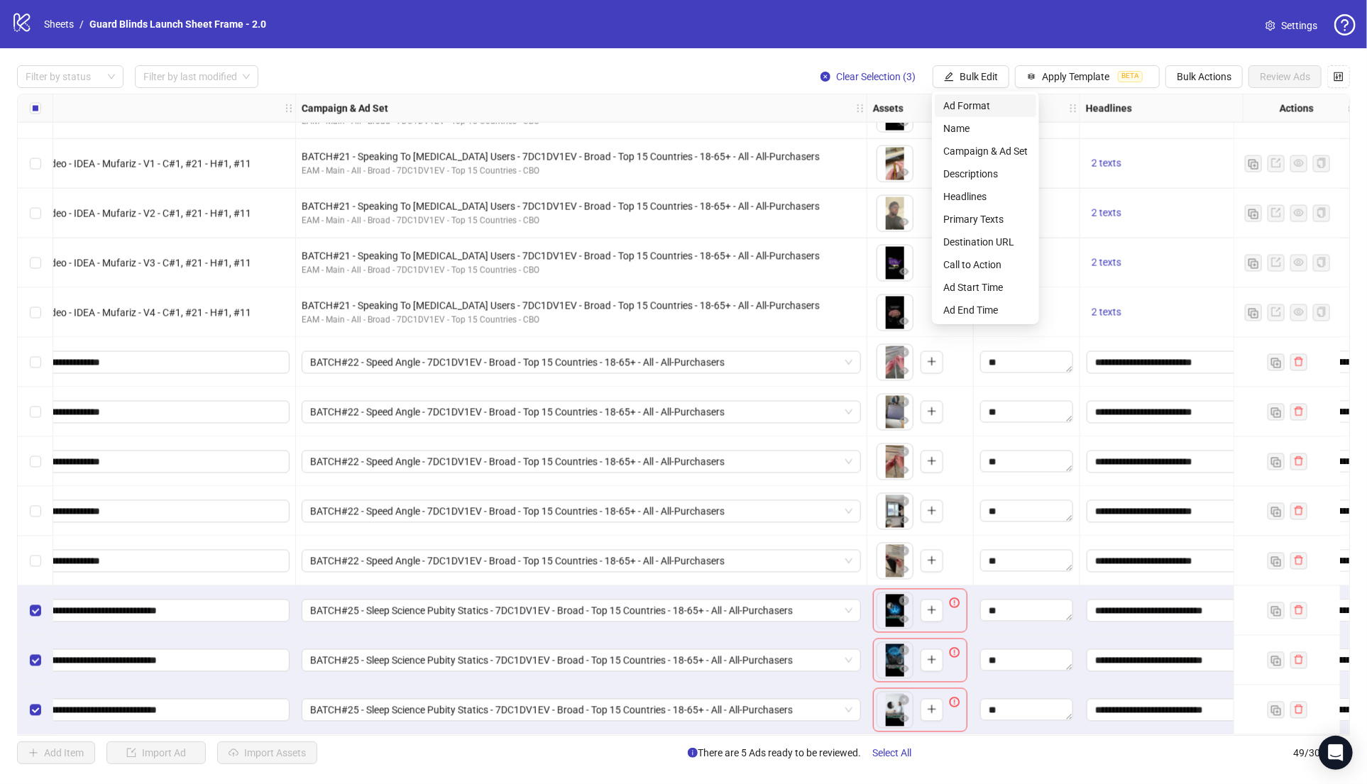
click at [989, 101] on span "Ad Format" at bounding box center [985, 106] width 84 height 16
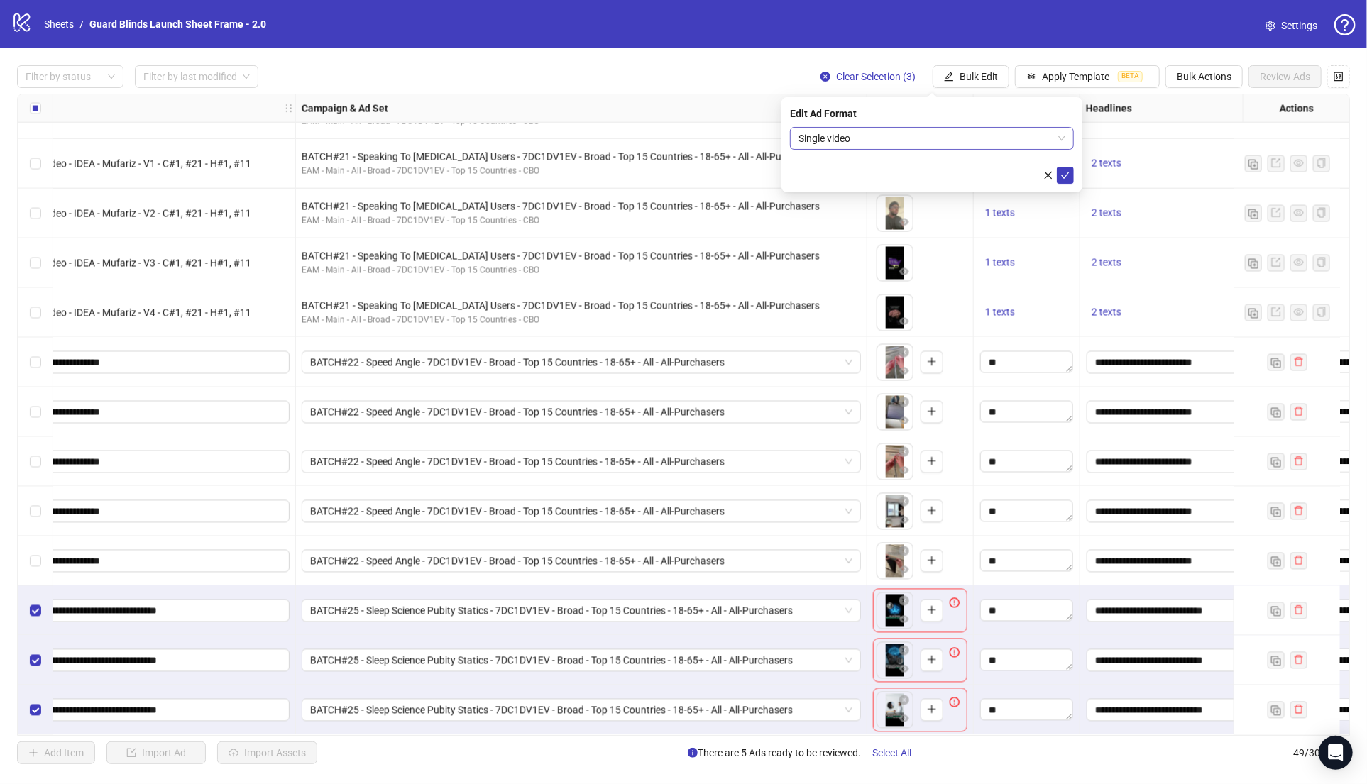
click at [908, 147] on span "Single video" at bounding box center [931, 138] width 267 height 21
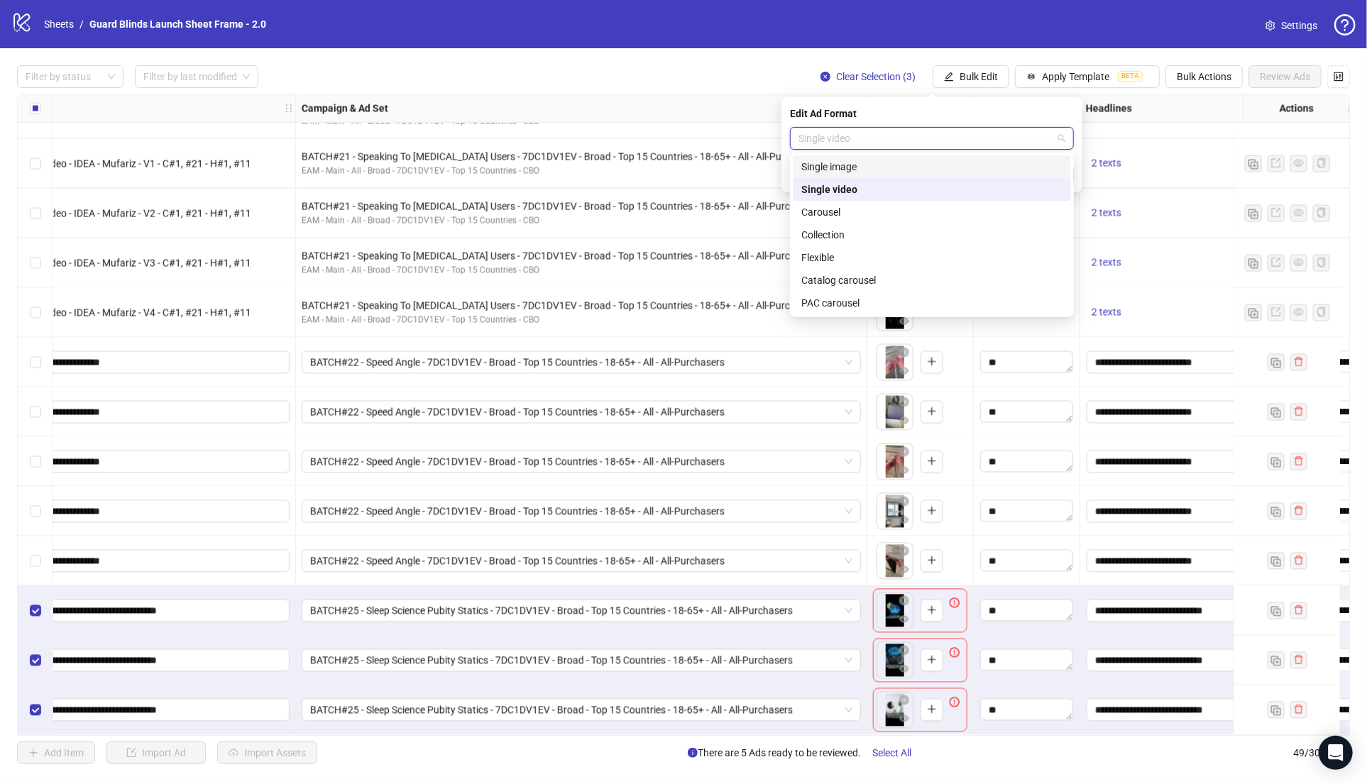
click at [874, 164] on div "Single image" at bounding box center [931, 167] width 261 height 16
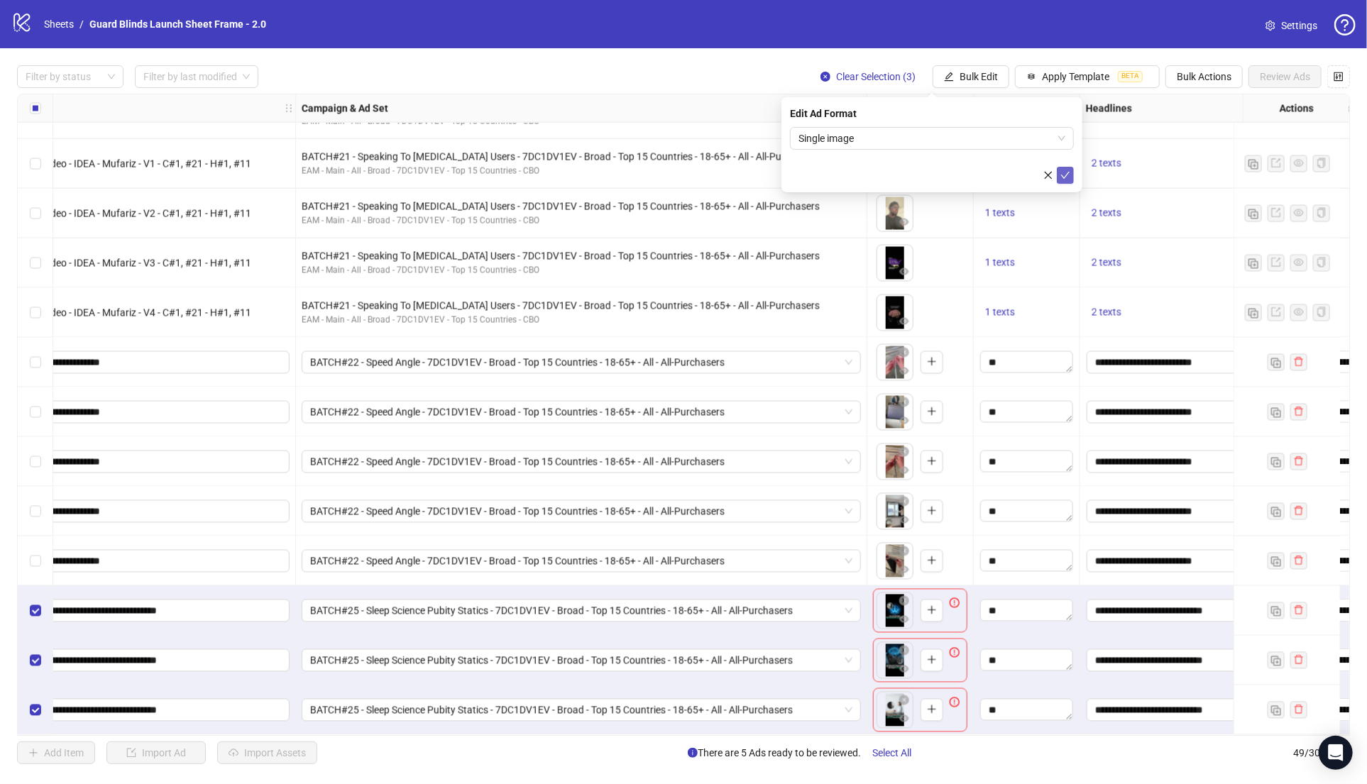
click at [1067, 177] on icon "check" at bounding box center [1065, 175] width 10 height 10
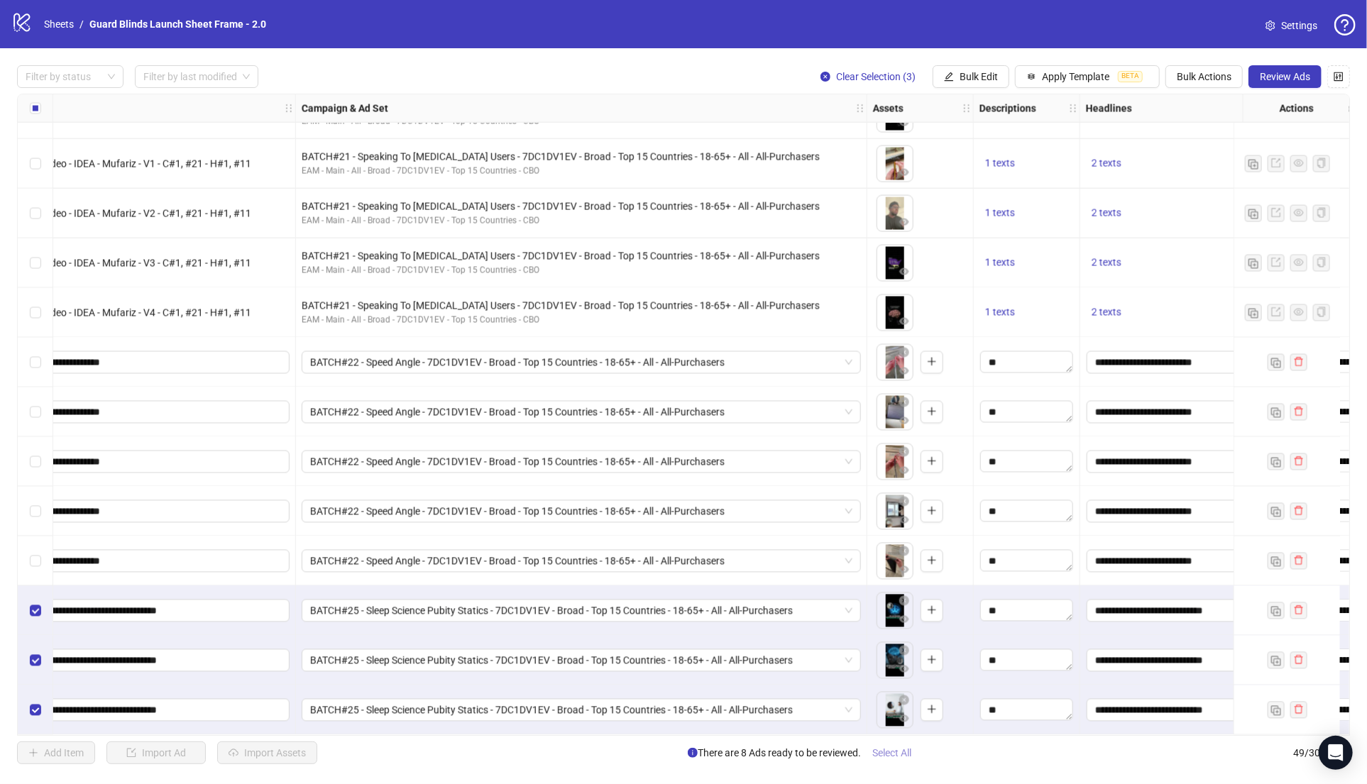
click at [897, 752] on span "Select All" at bounding box center [891, 752] width 39 height 11
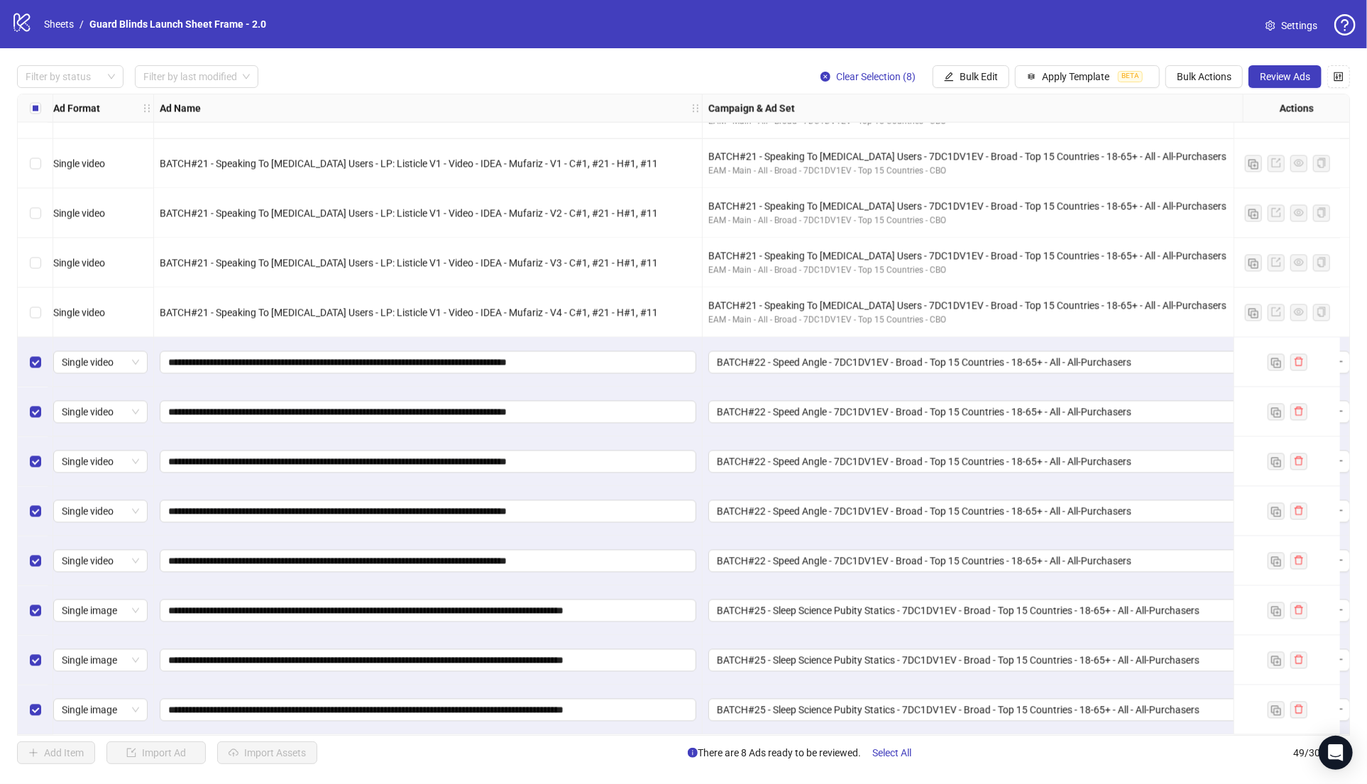
scroll to position [1826, 0]
click at [1202, 83] on button "Bulk Actions" at bounding box center [1203, 76] width 77 height 23
click at [1191, 148] on span "Duplicate with assets" at bounding box center [1224, 151] width 97 height 16
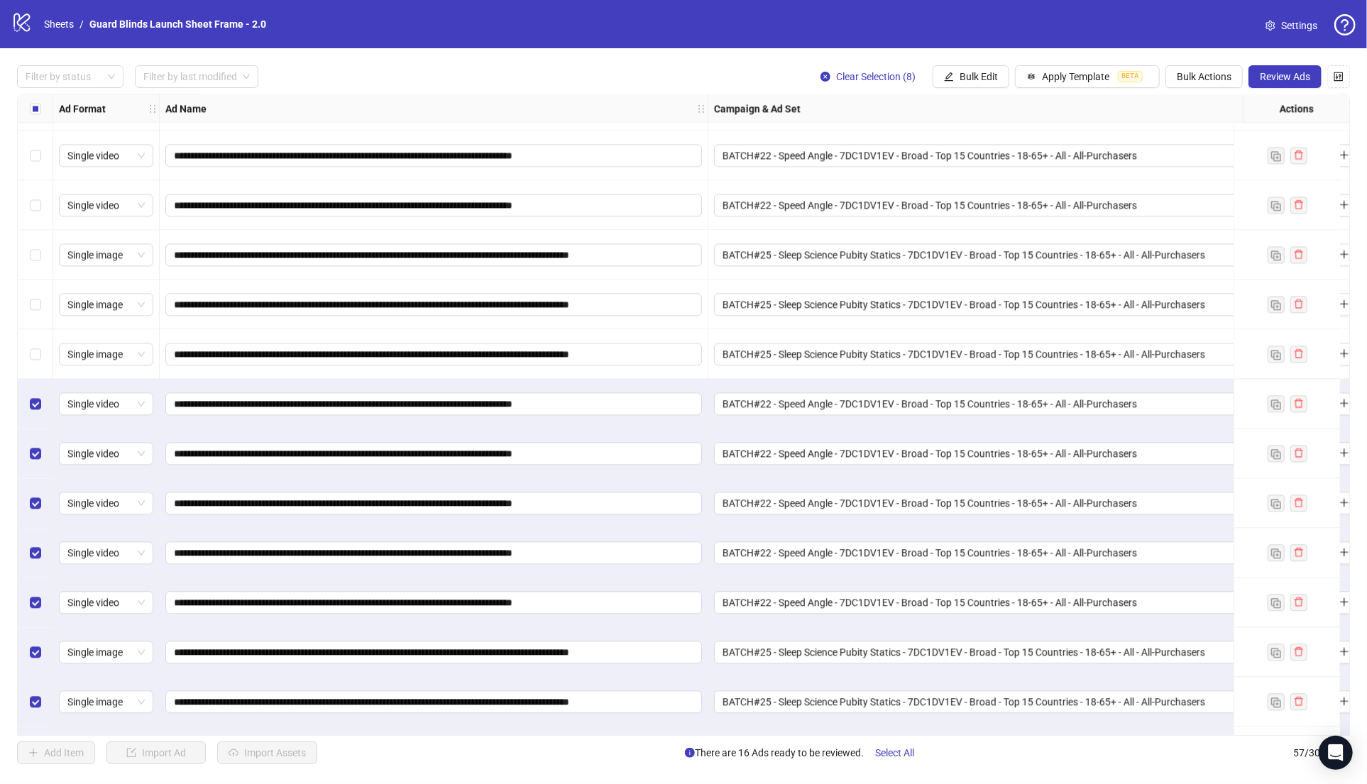
scroll to position [2223, 0]
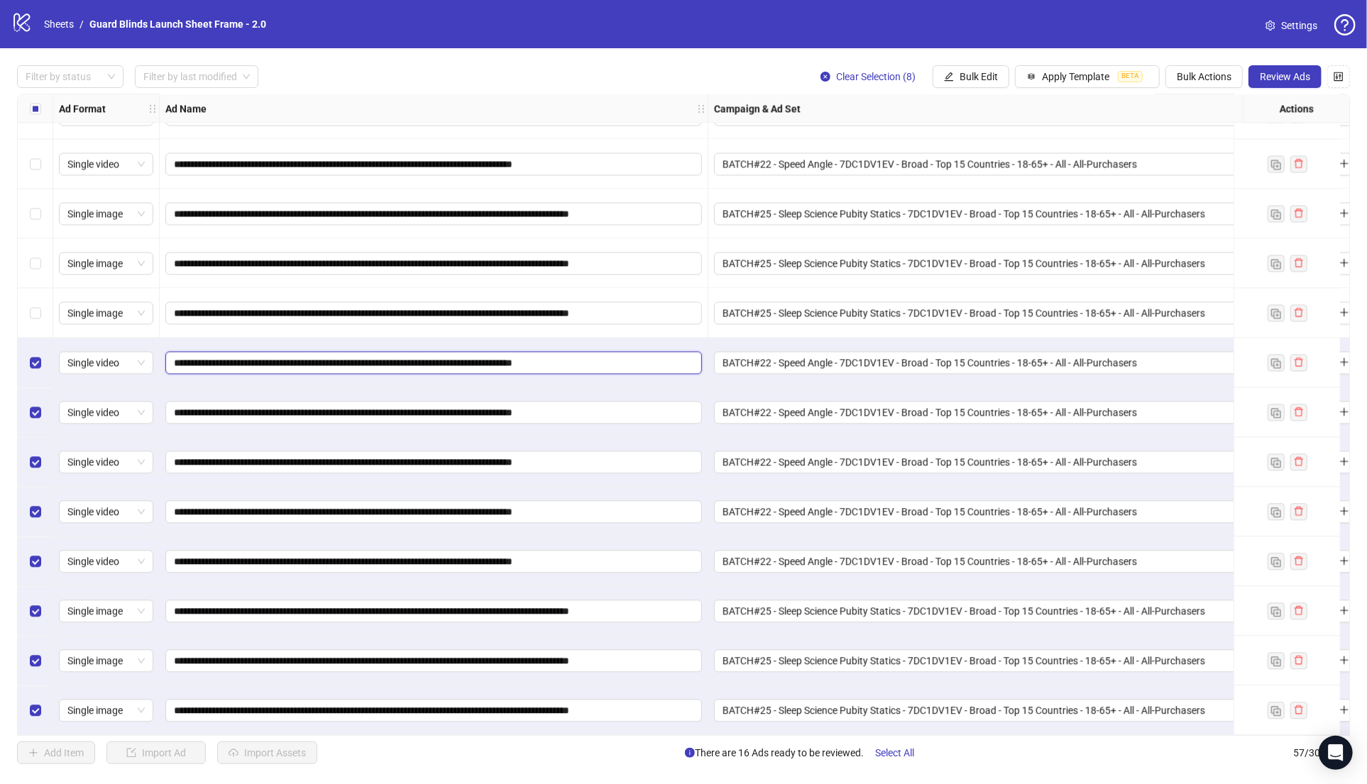
drag, startPoint x: 293, startPoint y: 359, endPoint x: 353, endPoint y: 358, distance: 60.3
click at [353, 358] on input "**********" at bounding box center [432, 363] width 517 height 16
click at [969, 77] on span "Bulk Edit" at bounding box center [978, 76] width 38 height 11
click at [304, 359] on input "**********" at bounding box center [432, 363] width 517 height 16
drag, startPoint x: 292, startPoint y: 358, endPoint x: 355, endPoint y: 361, distance: 62.5
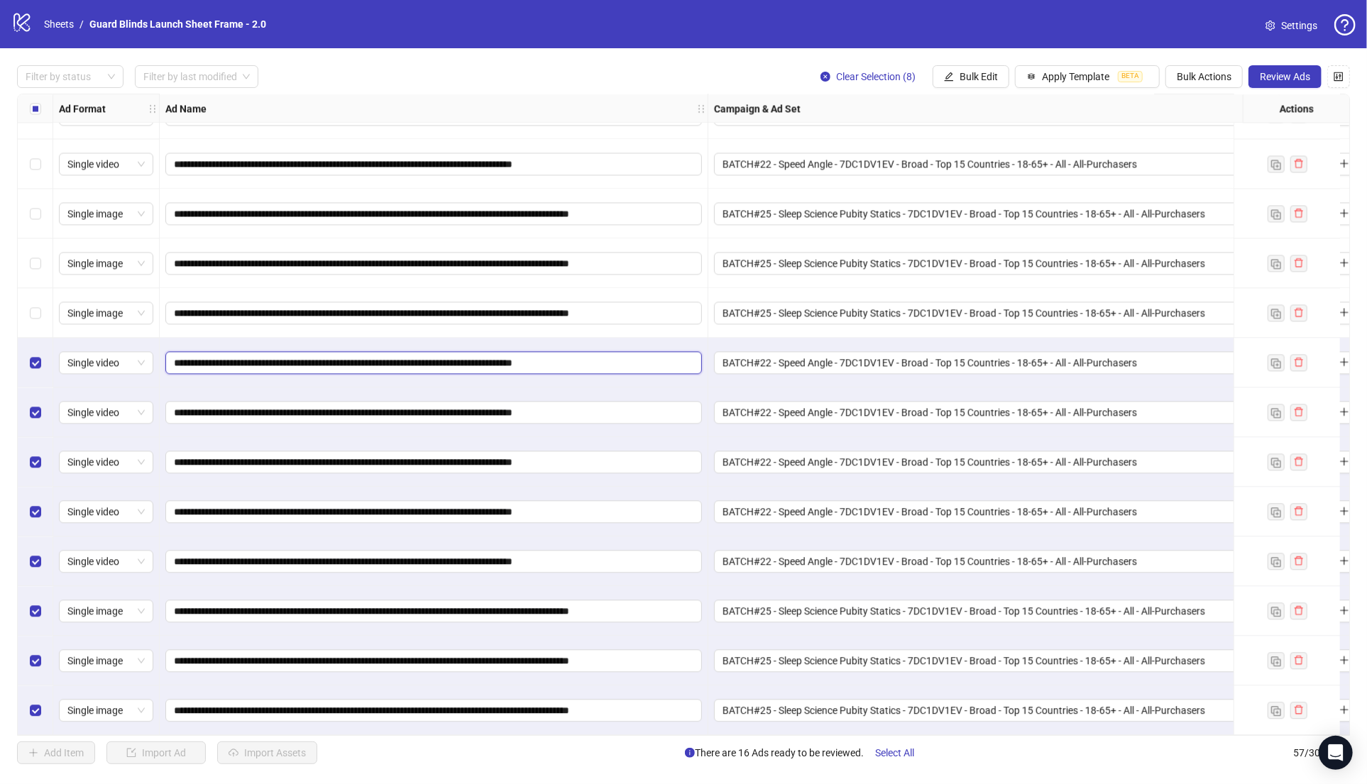
click at [355, 361] on input "**********" at bounding box center [432, 363] width 517 height 16
click at [960, 83] on button "Bulk Edit" at bounding box center [971, 76] width 77 height 23
click at [972, 128] on span "Name" at bounding box center [985, 129] width 84 height 16
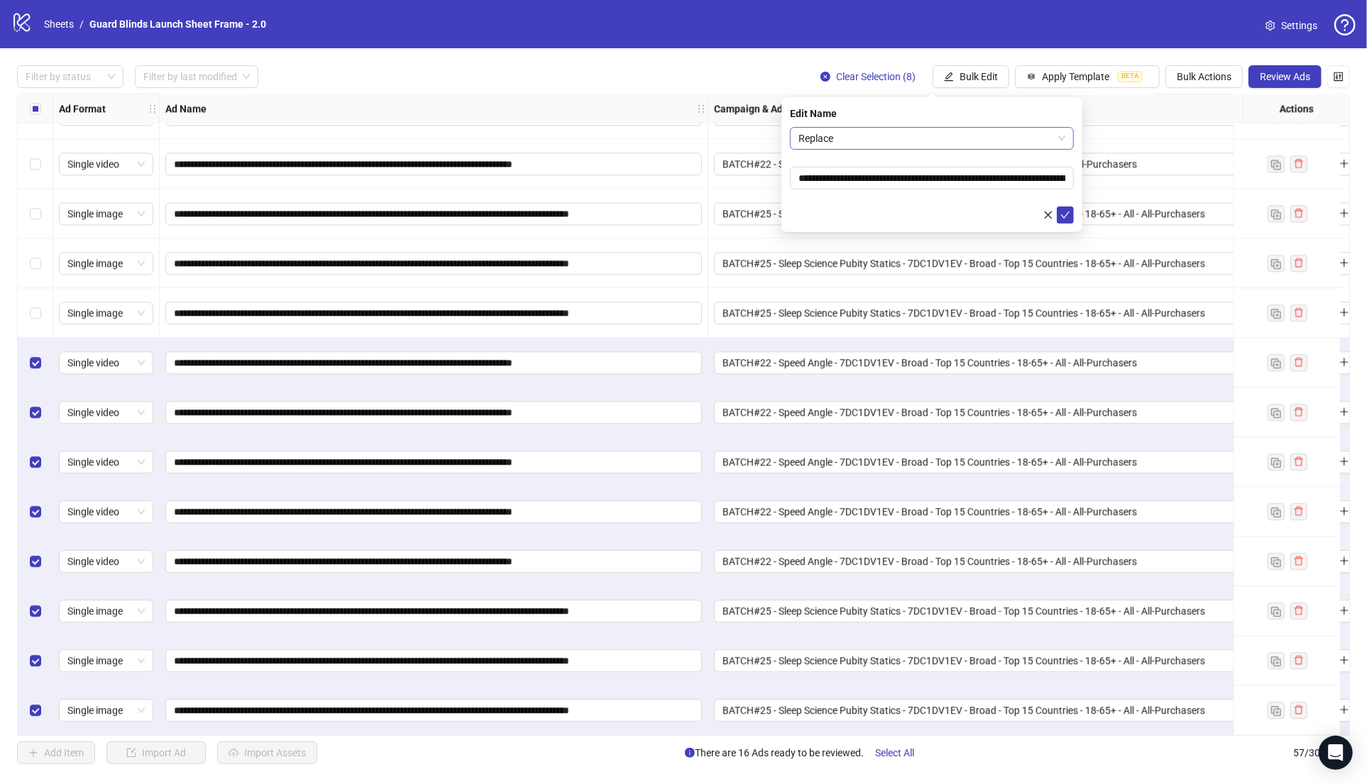
click at [889, 137] on span "Replace" at bounding box center [931, 138] width 267 height 21
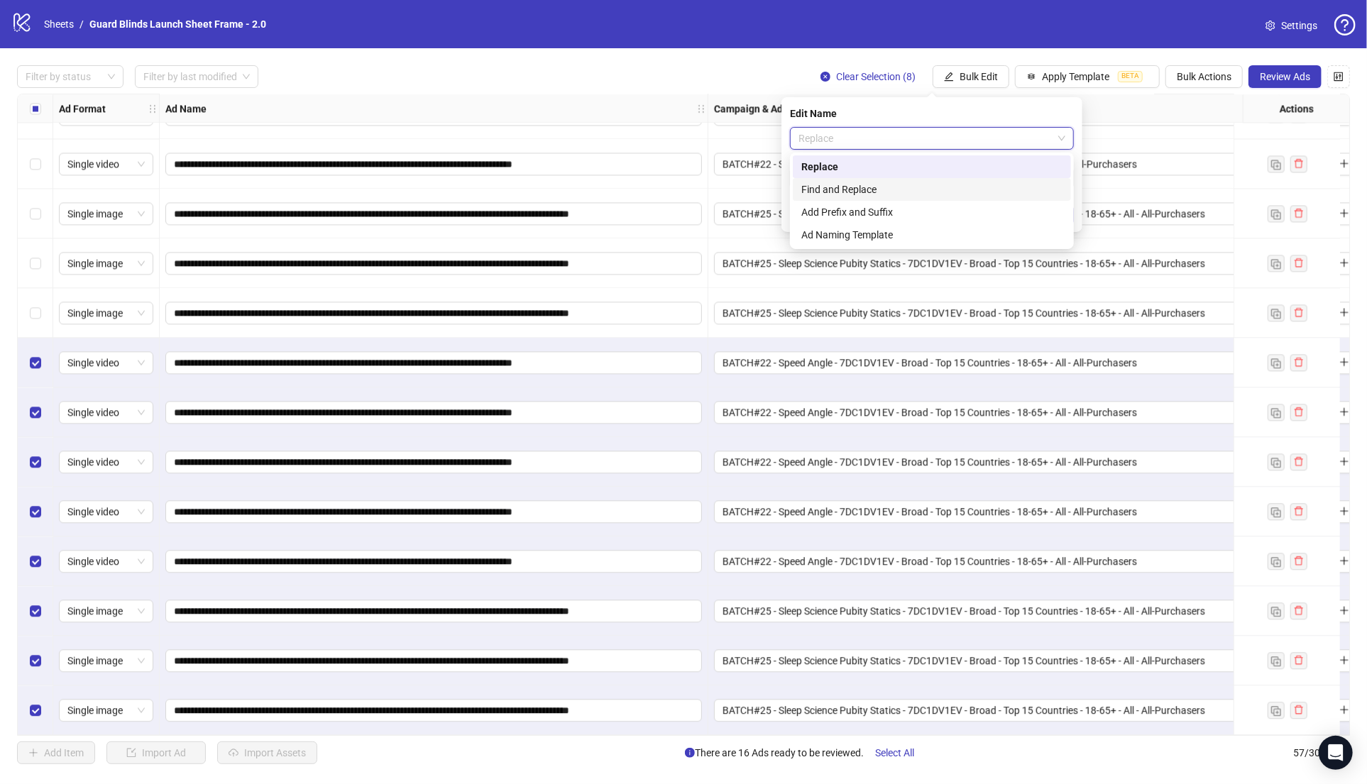
click at [852, 185] on div "Find and Replace" at bounding box center [931, 190] width 261 height 16
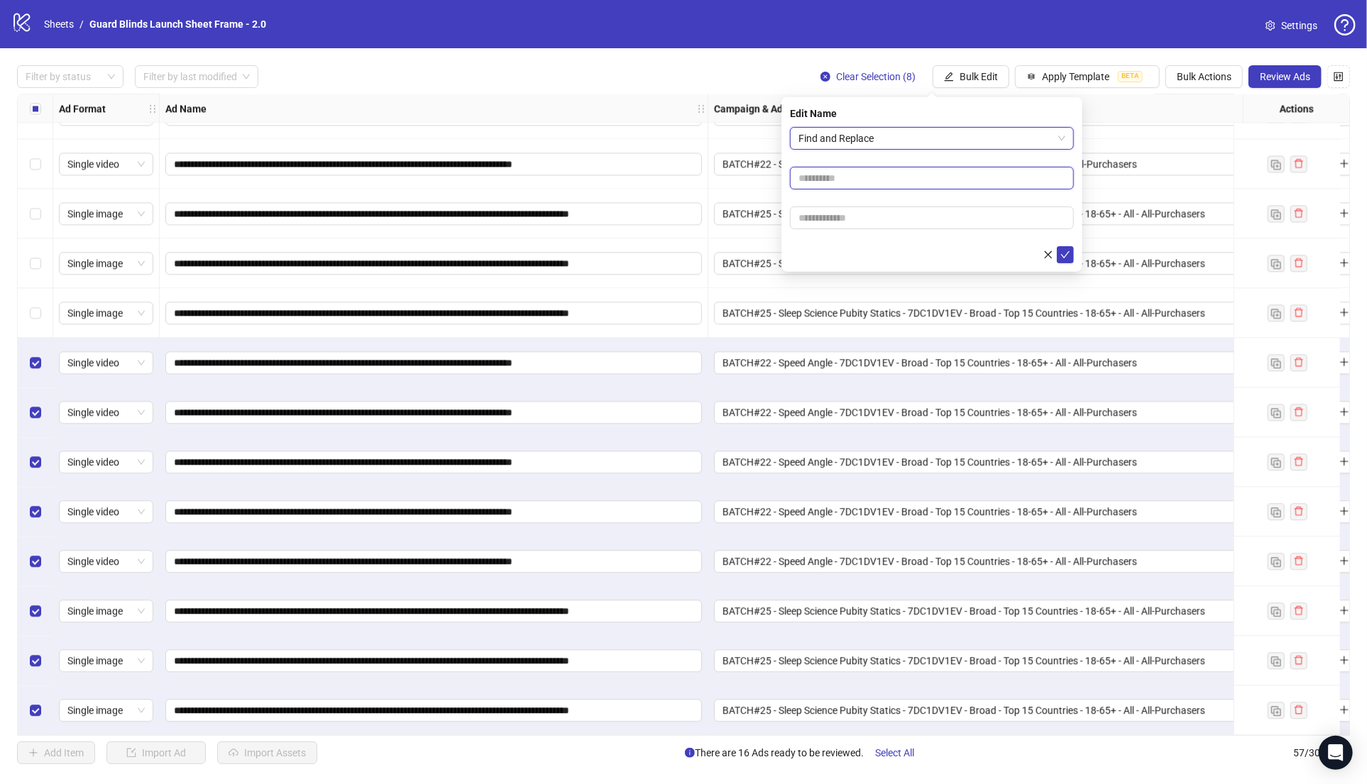
click at [847, 177] on input "text" at bounding box center [932, 178] width 284 height 23
paste input "**********"
type input "**********"
click at [844, 211] on input "text" at bounding box center [932, 218] width 284 height 23
type input "*******"
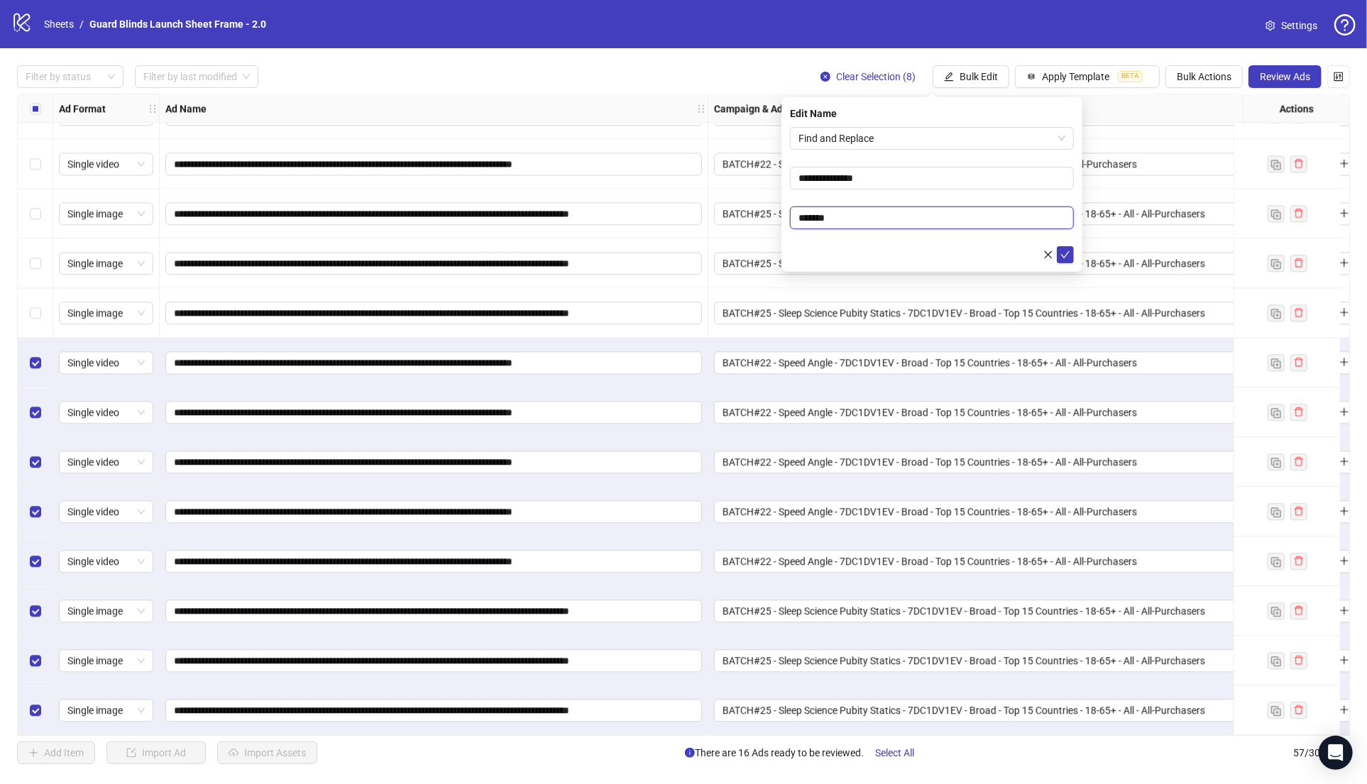
click at [1057, 246] on button "submit" at bounding box center [1065, 254] width 17 height 17
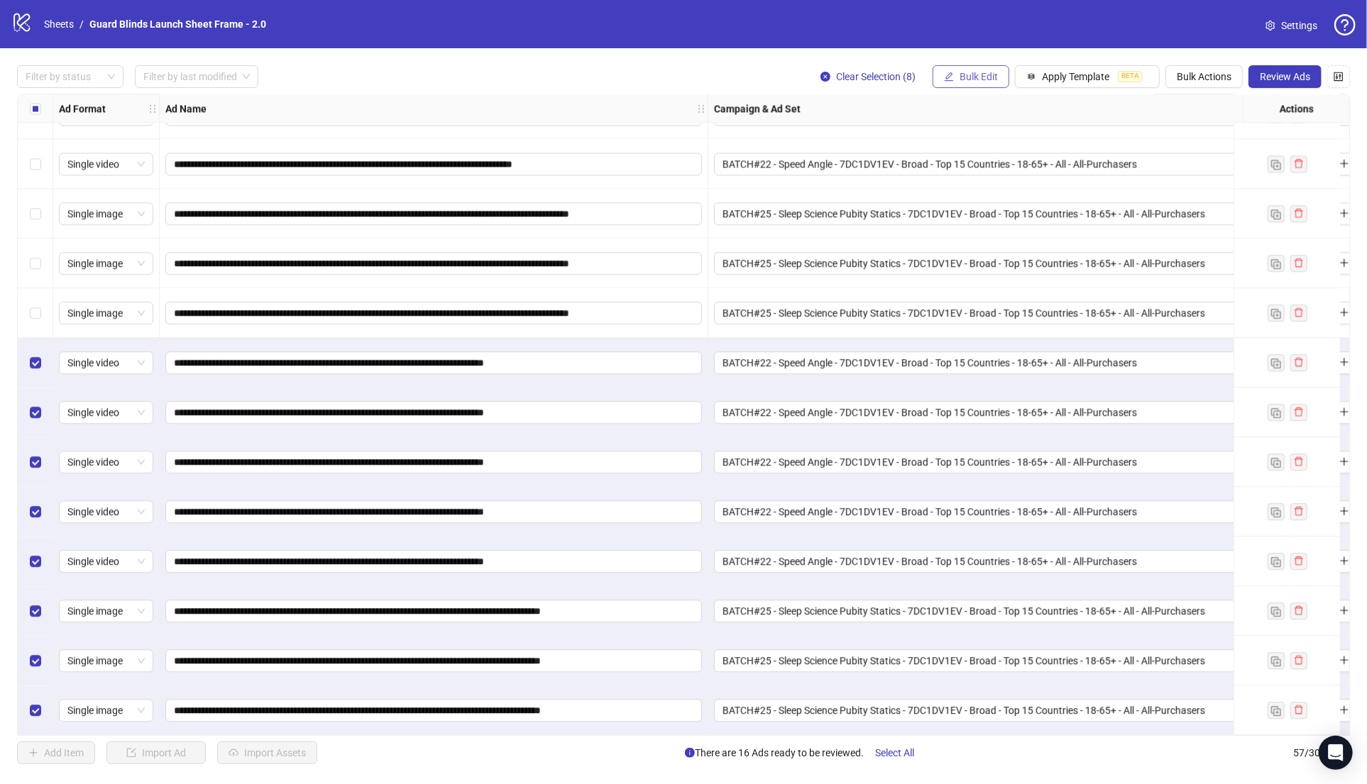
click at [950, 72] on icon "edit" at bounding box center [949, 77] width 10 height 10
click at [996, 243] on span "Destination URL" at bounding box center [985, 242] width 84 height 16
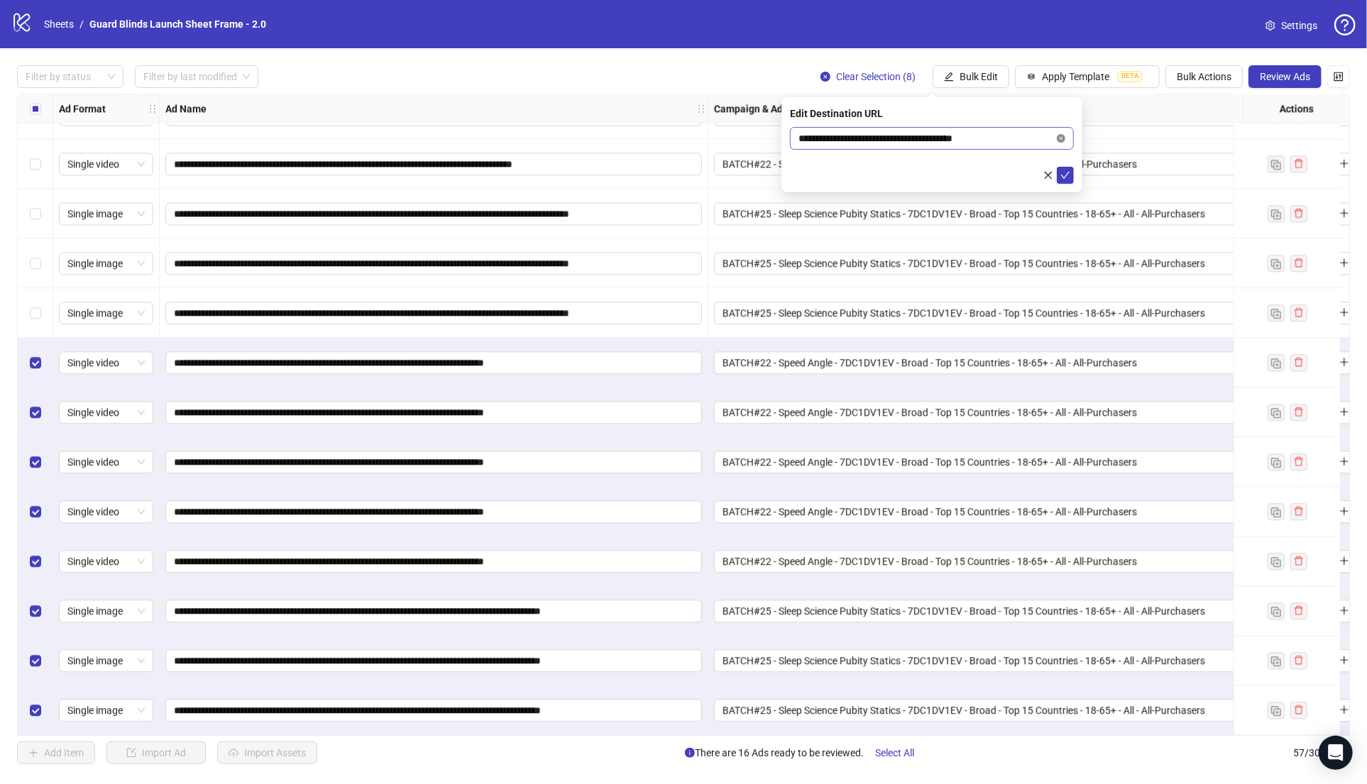
click at [1059, 137] on icon "close-circle" at bounding box center [1061, 138] width 9 height 9
paste input "**********"
type input "**********"
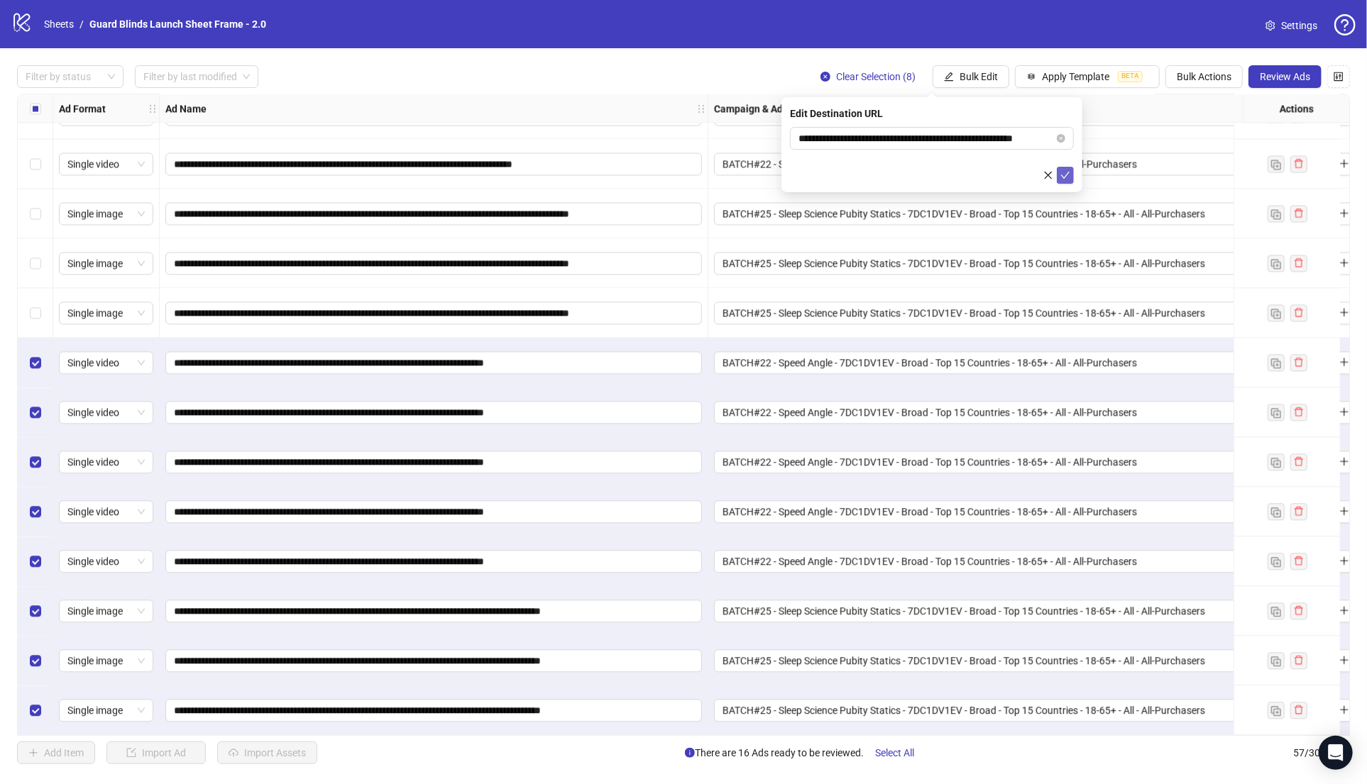
click at [1065, 180] on span "submit" at bounding box center [1065, 175] width 10 height 11
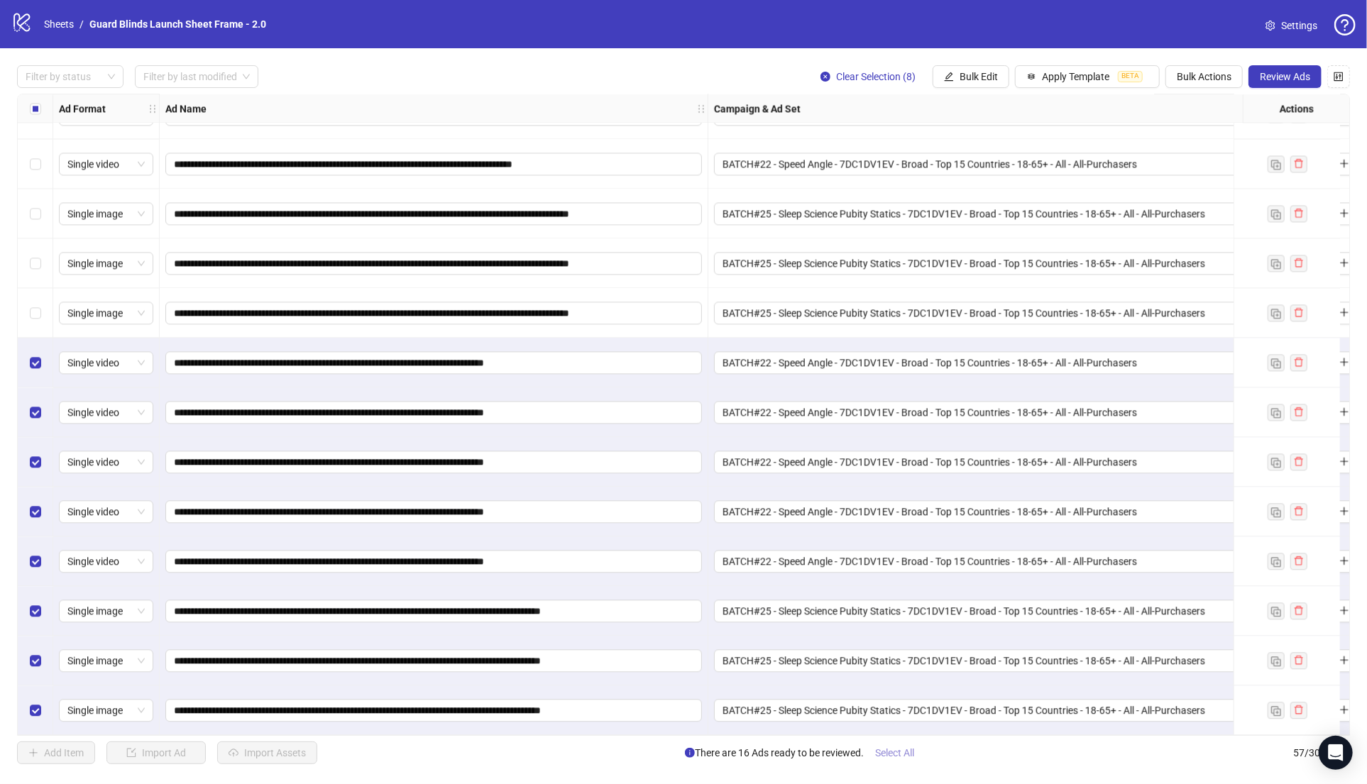
click at [890, 756] on span "Select All" at bounding box center [894, 752] width 39 height 11
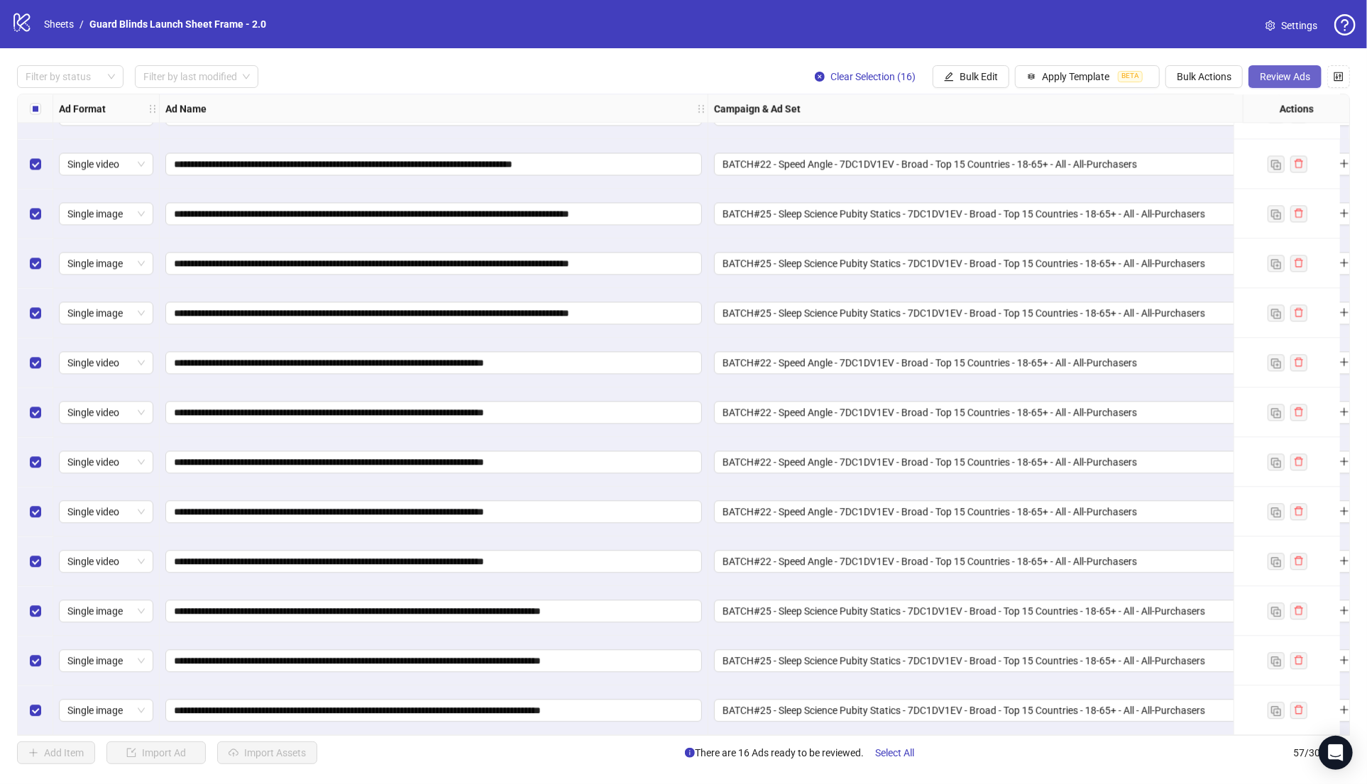
click at [1295, 77] on span "Review Ads" at bounding box center [1285, 76] width 50 height 11
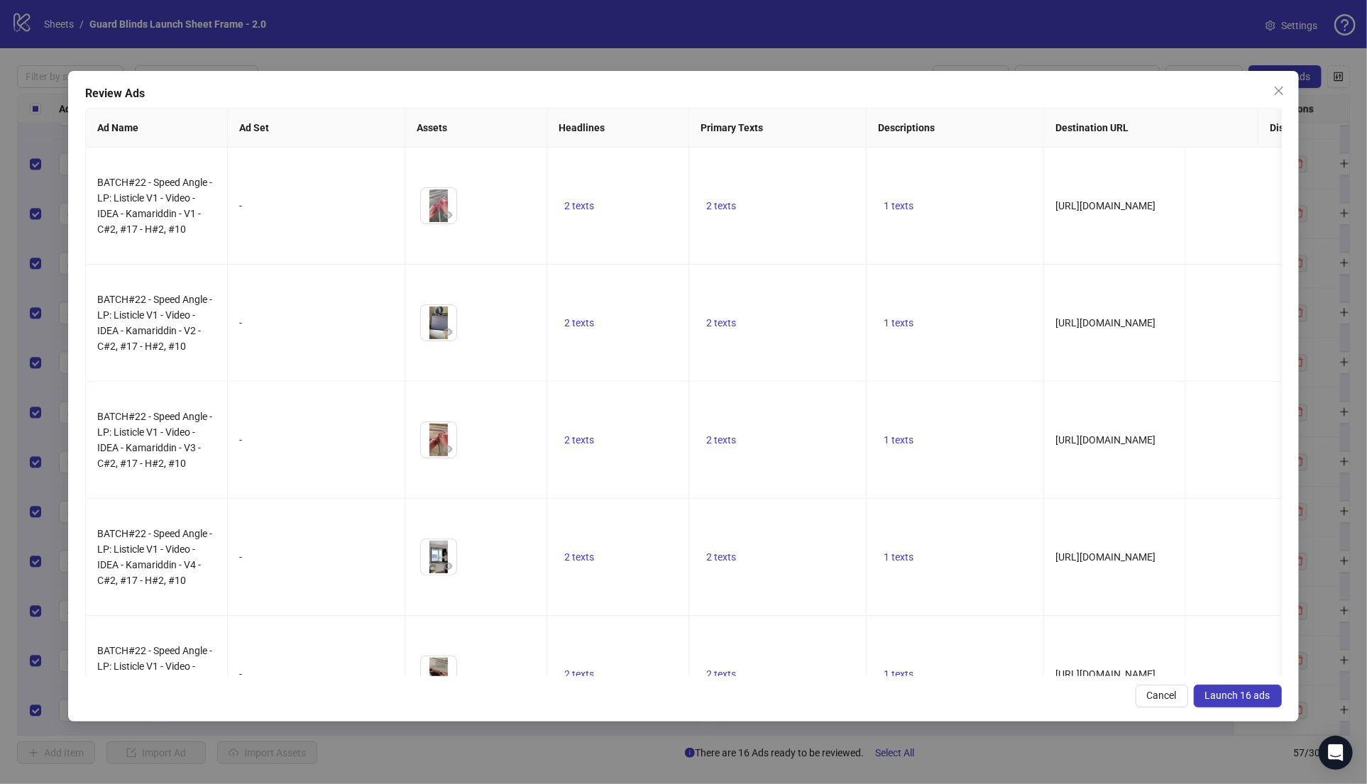
click at [1217, 707] on div "Review Ads Ad Name Ad Set Assets Headlines Primary Texts Descriptions Destinati…" at bounding box center [683, 396] width 1230 height 651
click at [1218, 699] on span "Launch 16 ads" at bounding box center [1237, 695] width 65 height 11
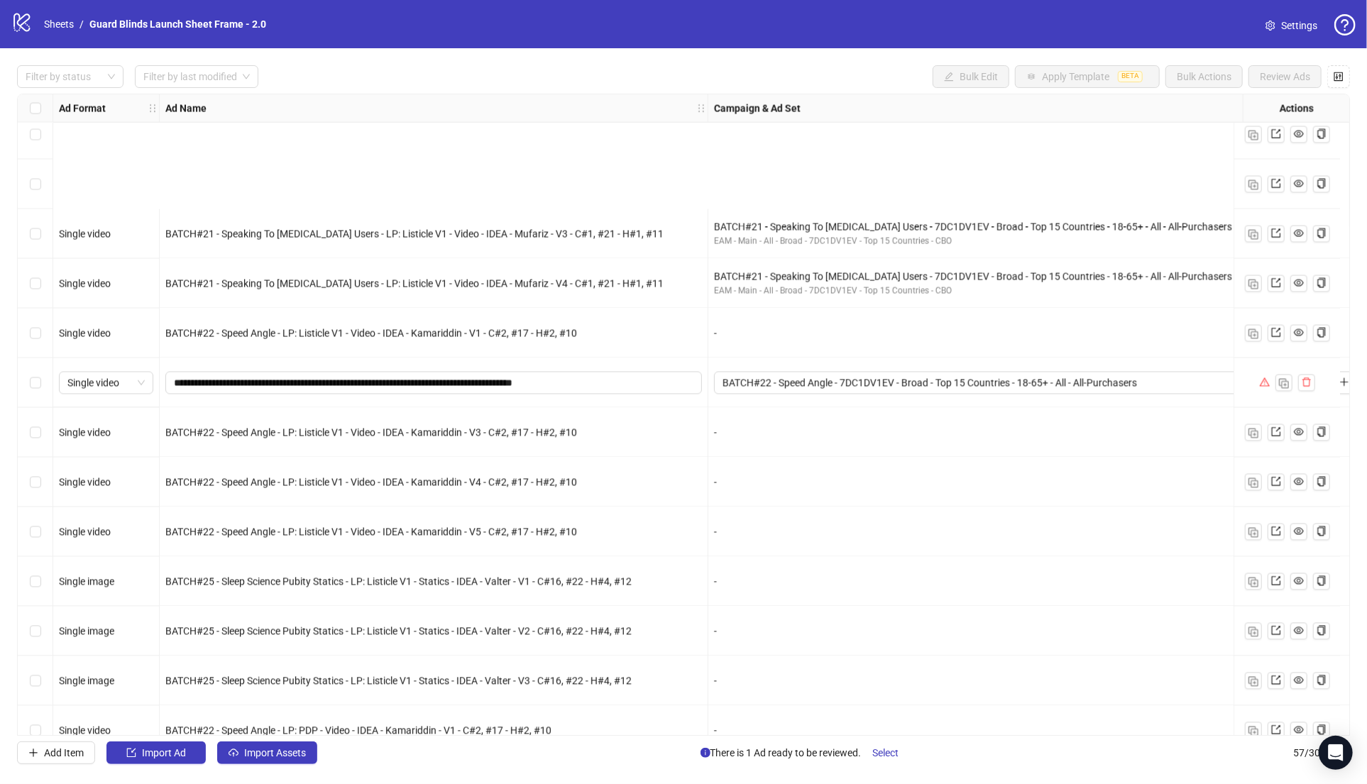
scroll to position [2223, 0]
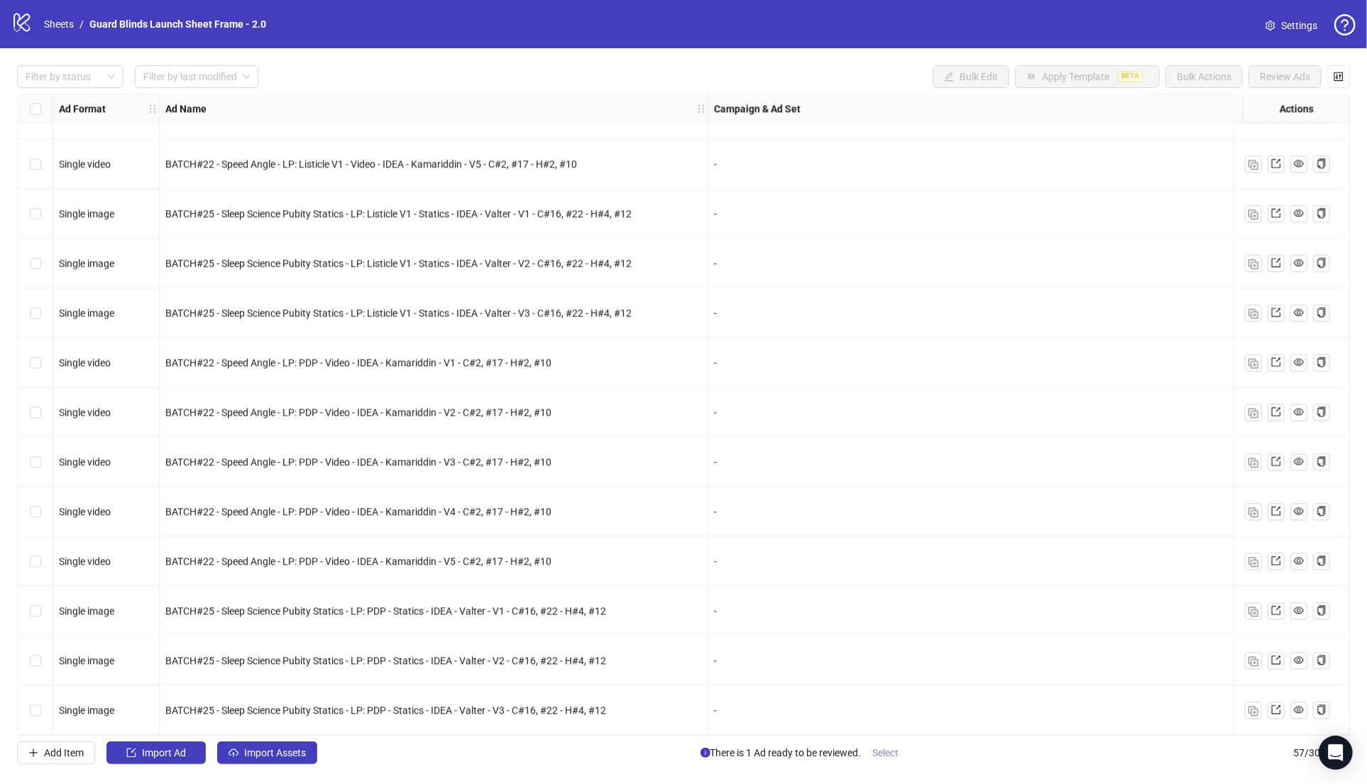
click at [880, 754] on span "Select" at bounding box center [886, 752] width 26 height 11
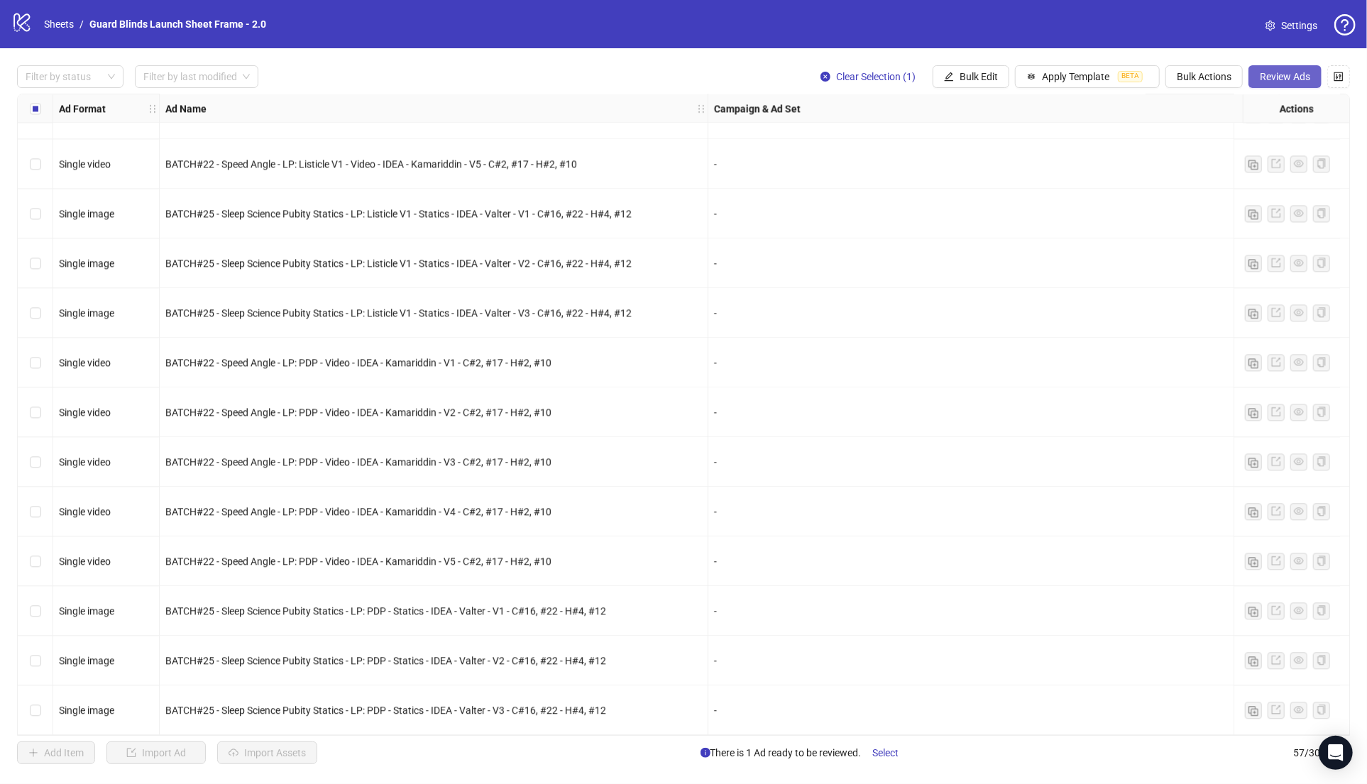
click at [1292, 82] on span "Review Ads" at bounding box center [1285, 76] width 50 height 11
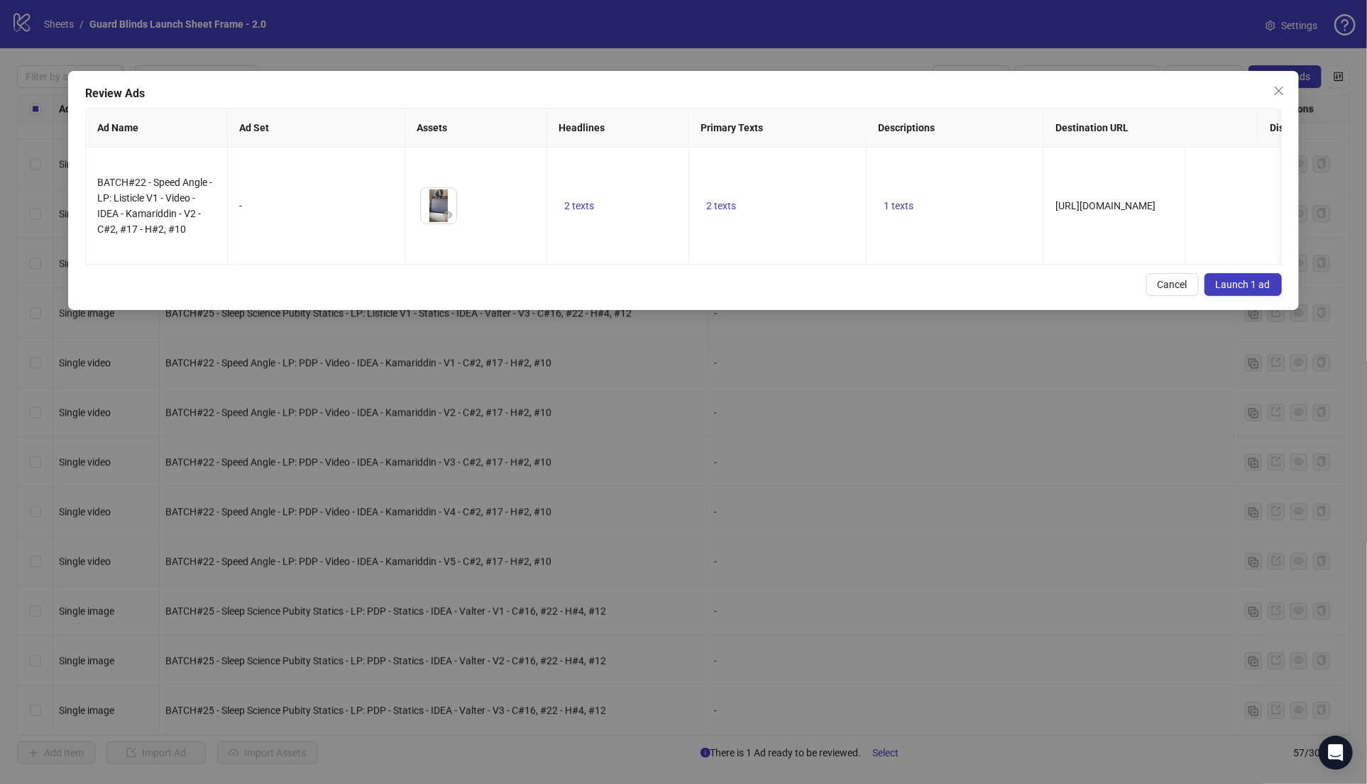
click at [1231, 279] on span "Launch 1 ad" at bounding box center [1243, 284] width 55 height 11
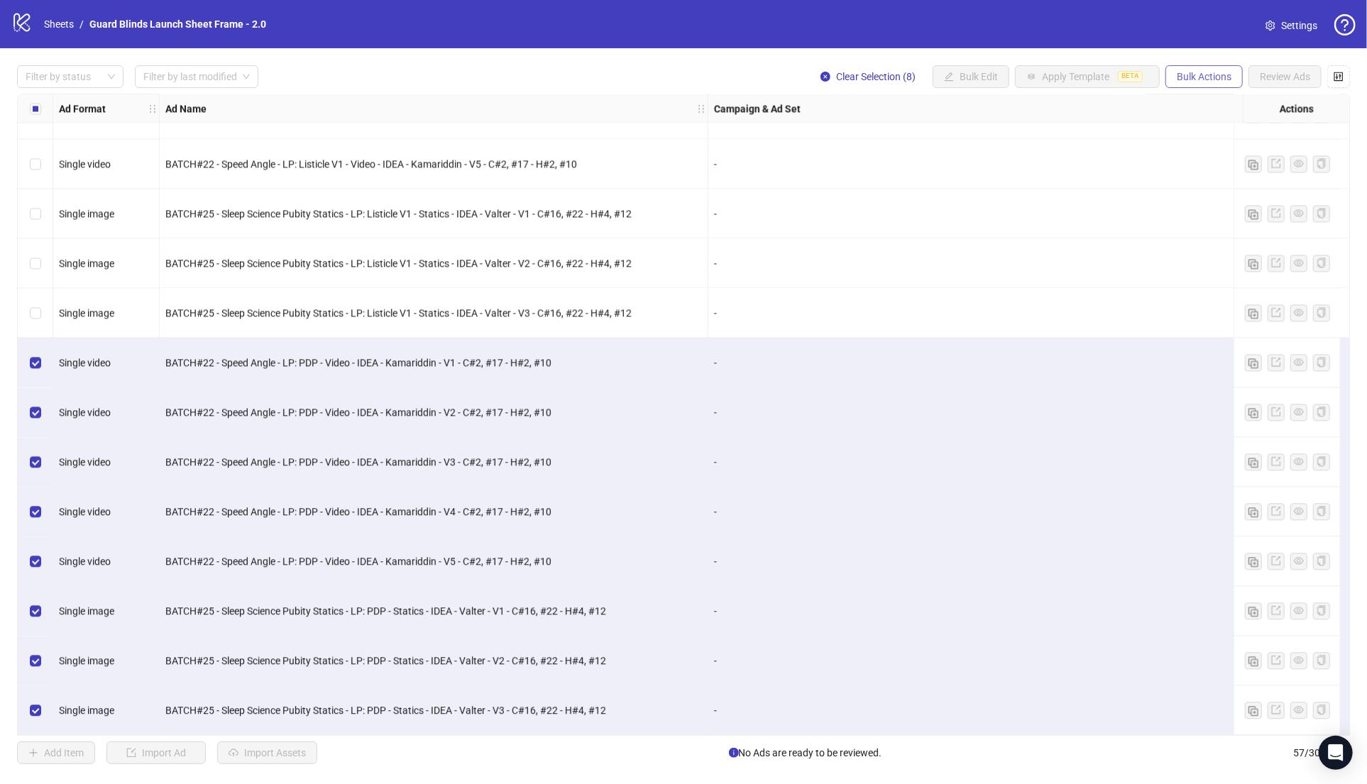
click at [1223, 81] on span "Bulk Actions" at bounding box center [1204, 76] width 55 height 11
click at [1211, 148] on span "Duplicate with assets" at bounding box center [1224, 151] width 97 height 16
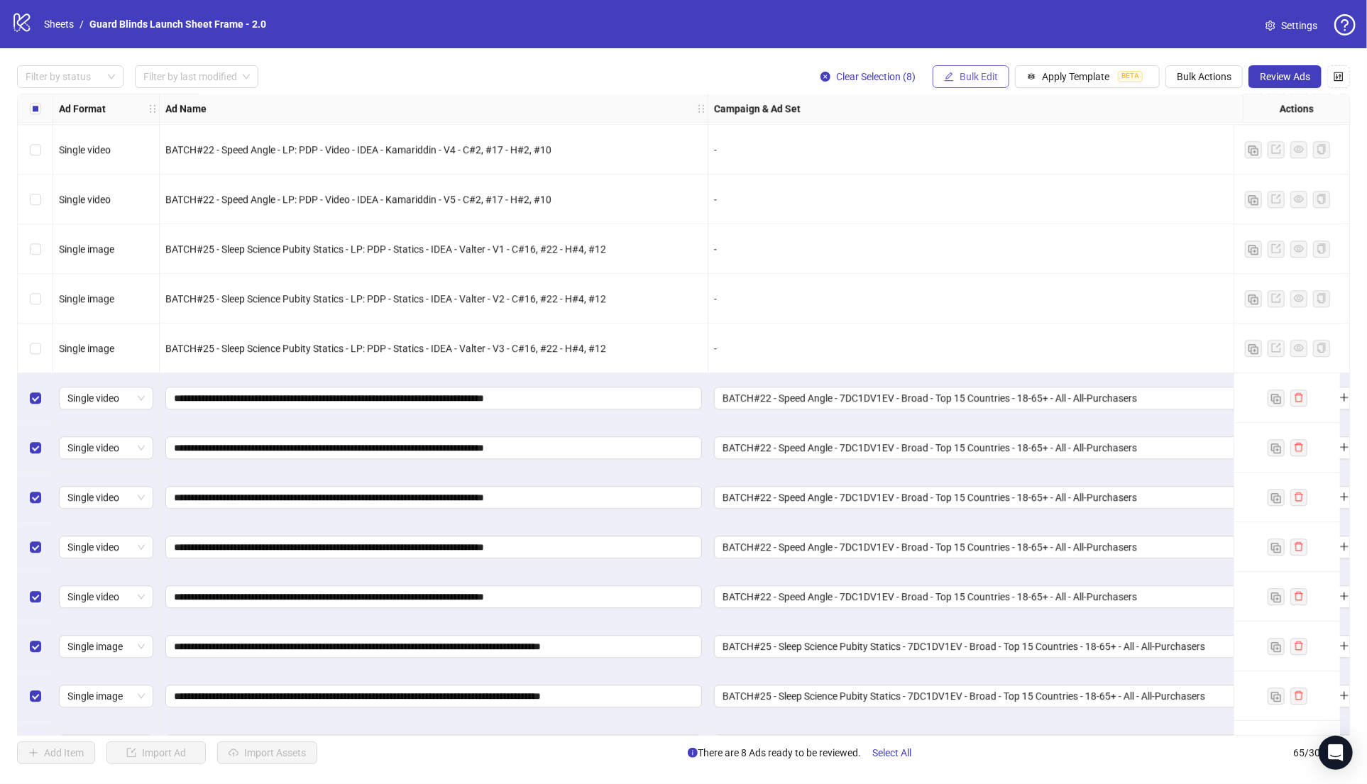
scroll to position [2621, 0]
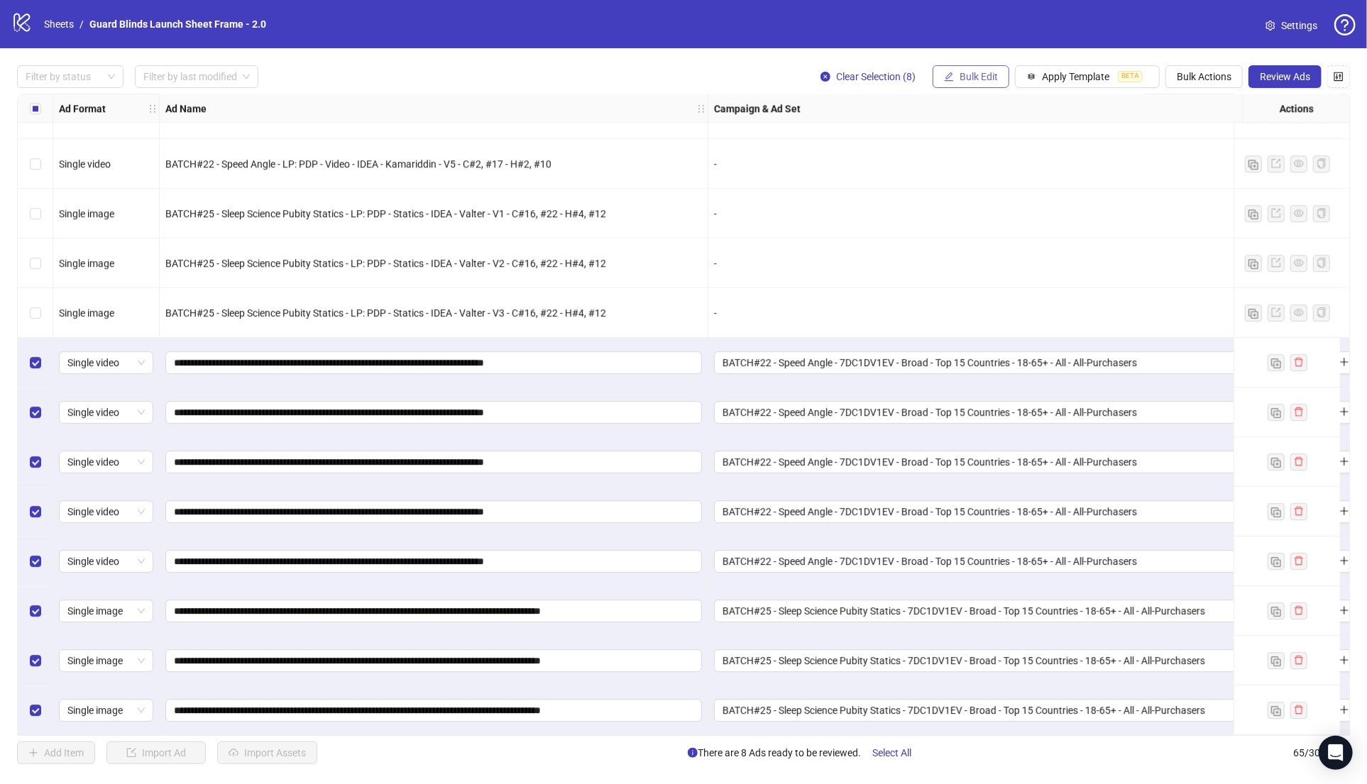
click at [976, 81] on span "Bulk Edit" at bounding box center [978, 76] width 38 height 11
click at [1000, 157] on span "Campaign & Ad Set" at bounding box center [985, 151] width 84 height 16
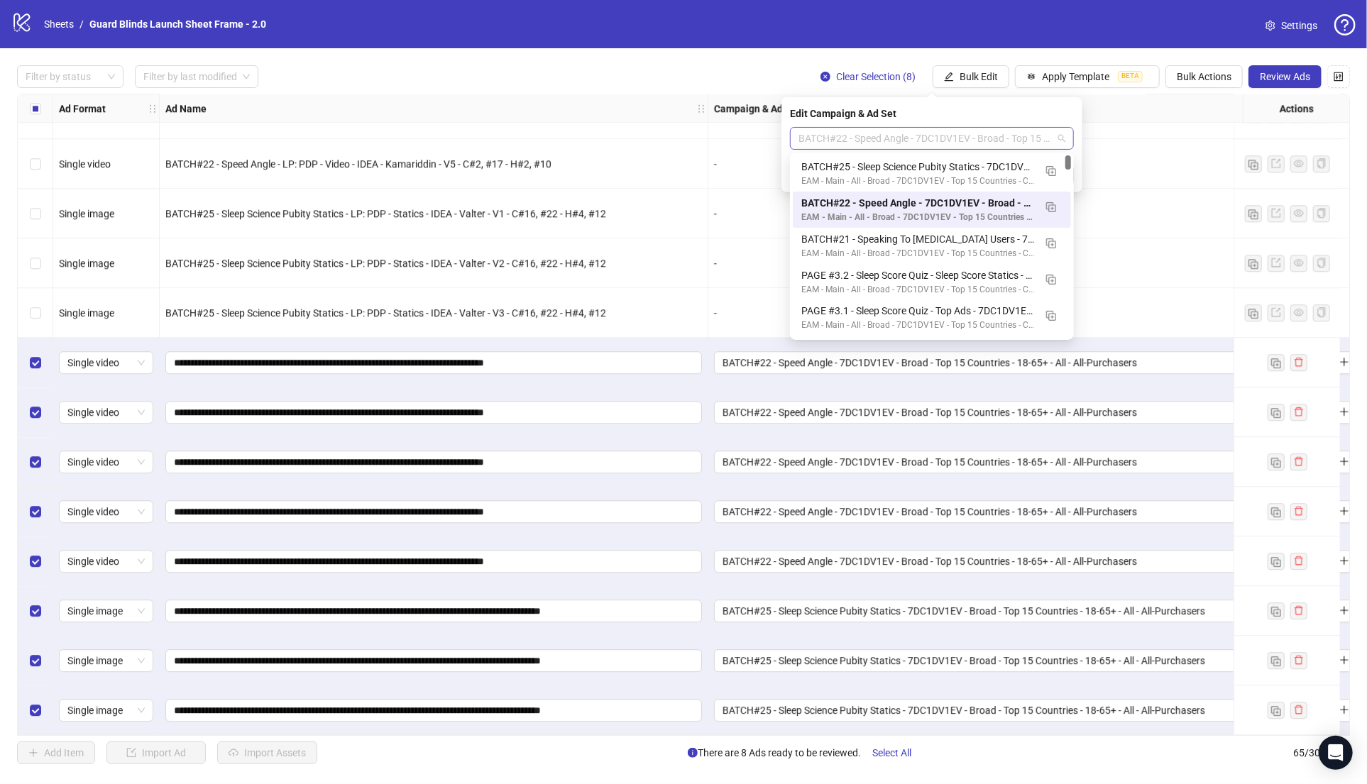
click at [931, 141] on span "BATCH#22 - Speed Angle - 7DC1DV1EV - Broad - Top 15 Countries - 18-65+ - All - …" at bounding box center [931, 138] width 267 height 21
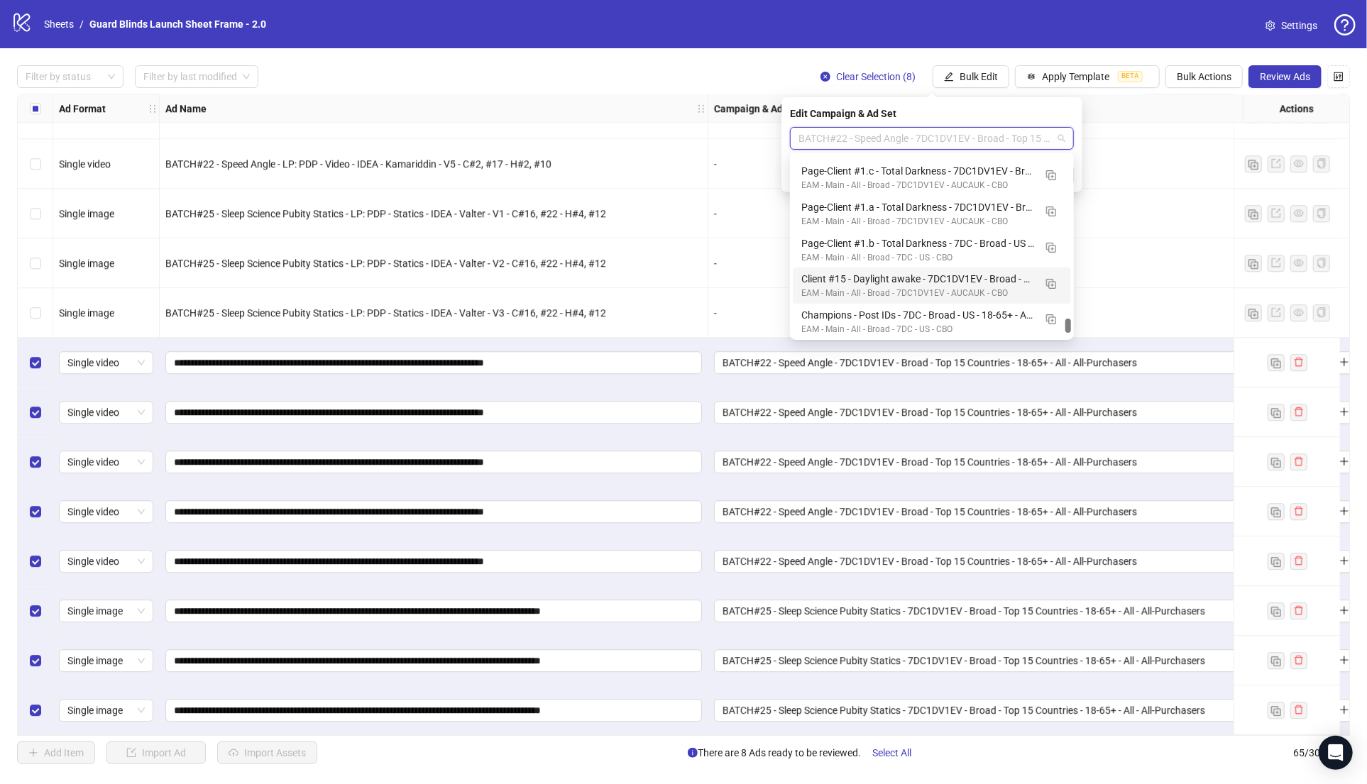
scroll to position [4008, 0]
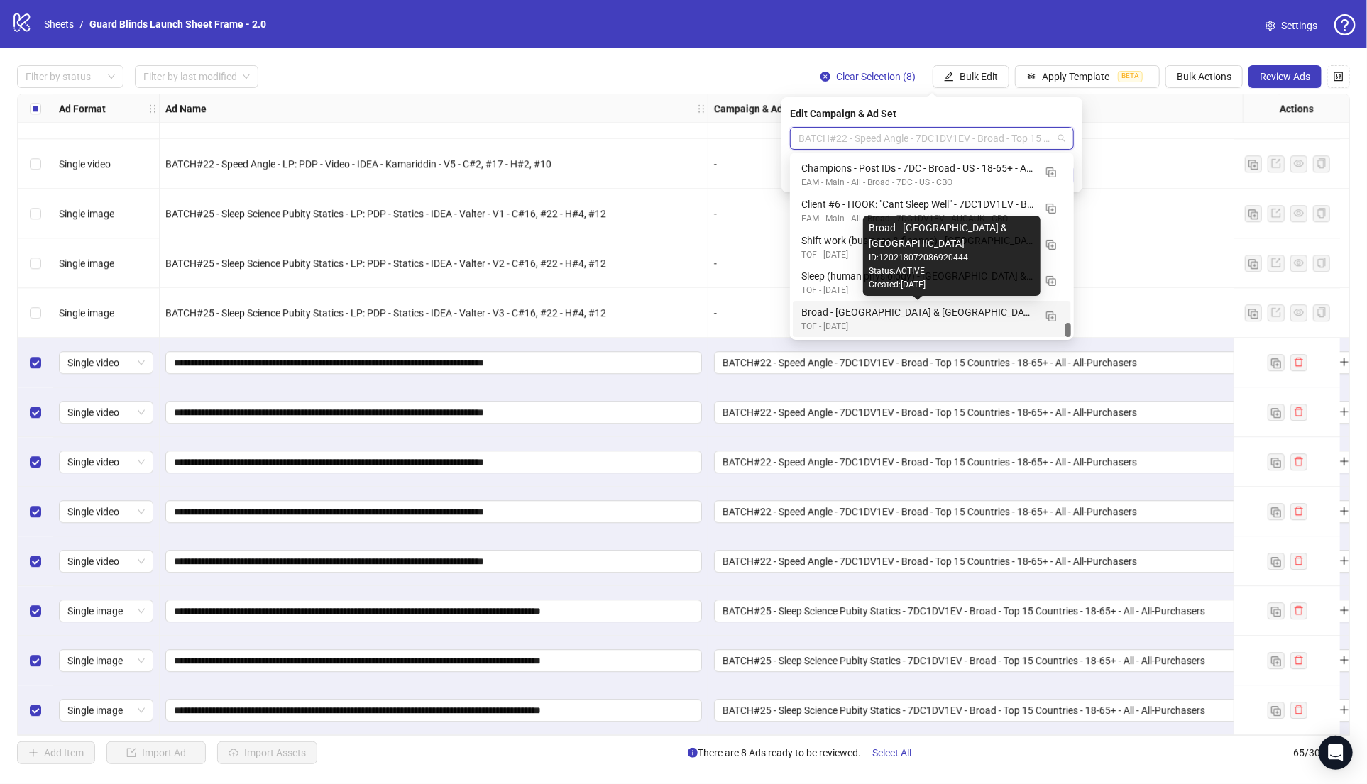
click at [912, 316] on div "Broad - [GEOGRAPHIC_DATA] & [GEOGRAPHIC_DATA]" at bounding box center [917, 312] width 233 height 16
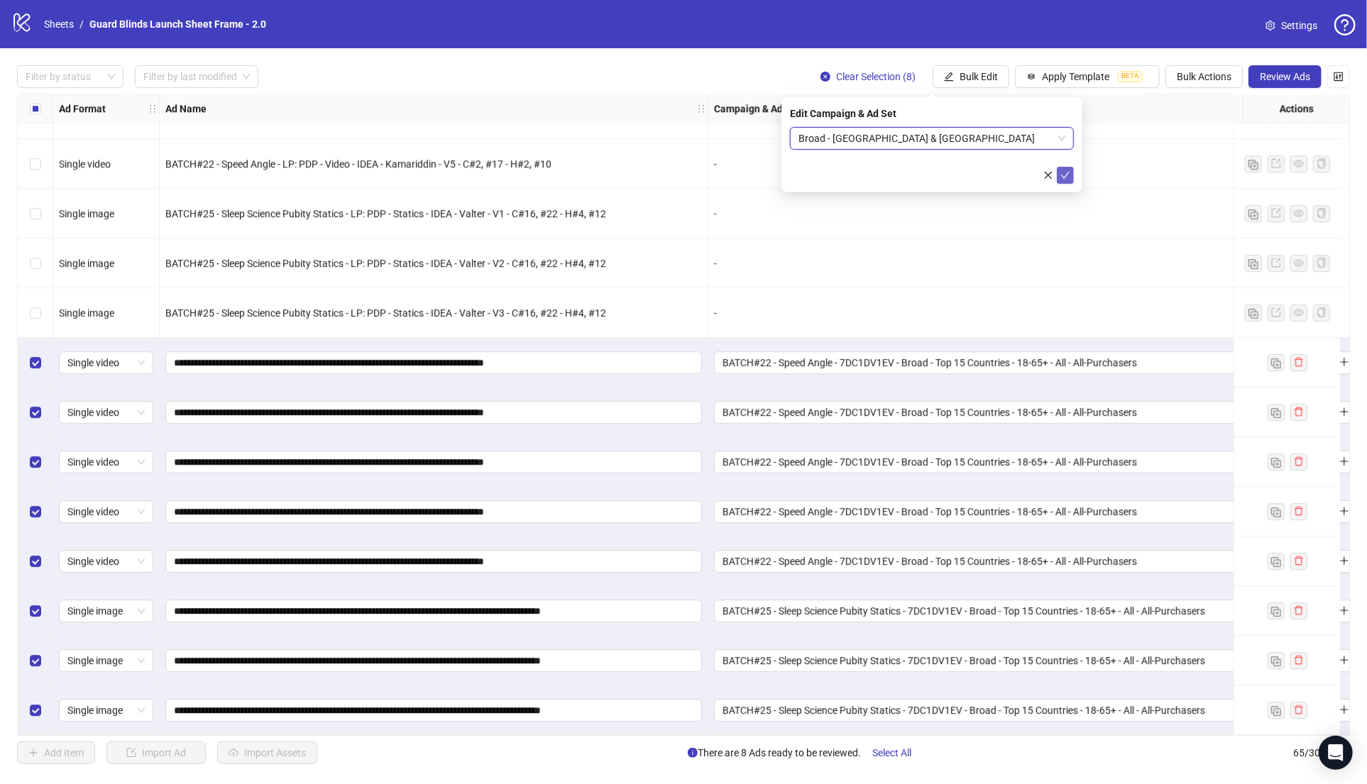
click at [1066, 174] on icon "check" at bounding box center [1065, 175] width 9 height 7
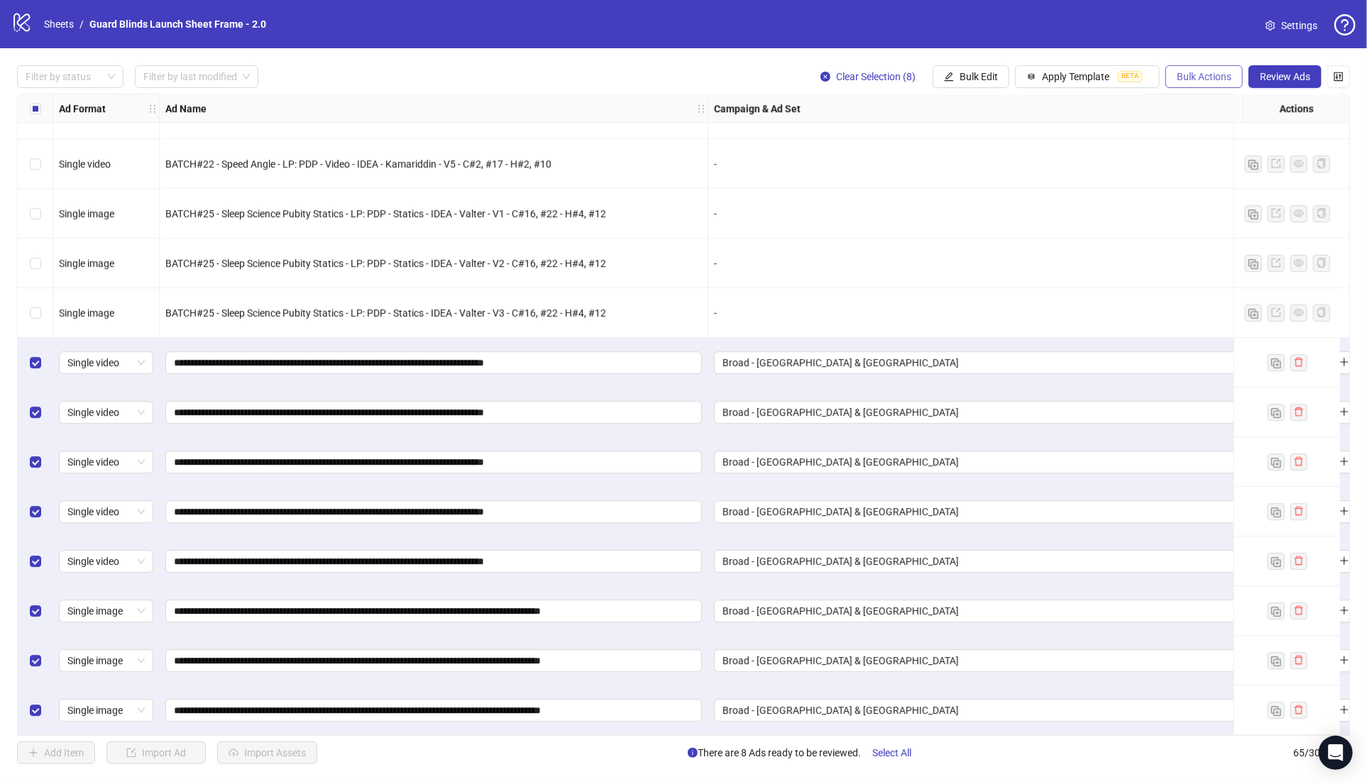
click at [1205, 75] on span "Bulk Actions" at bounding box center [1204, 76] width 55 height 11
click at [1212, 149] on span "Duplicate with assets" at bounding box center [1224, 151] width 97 height 16
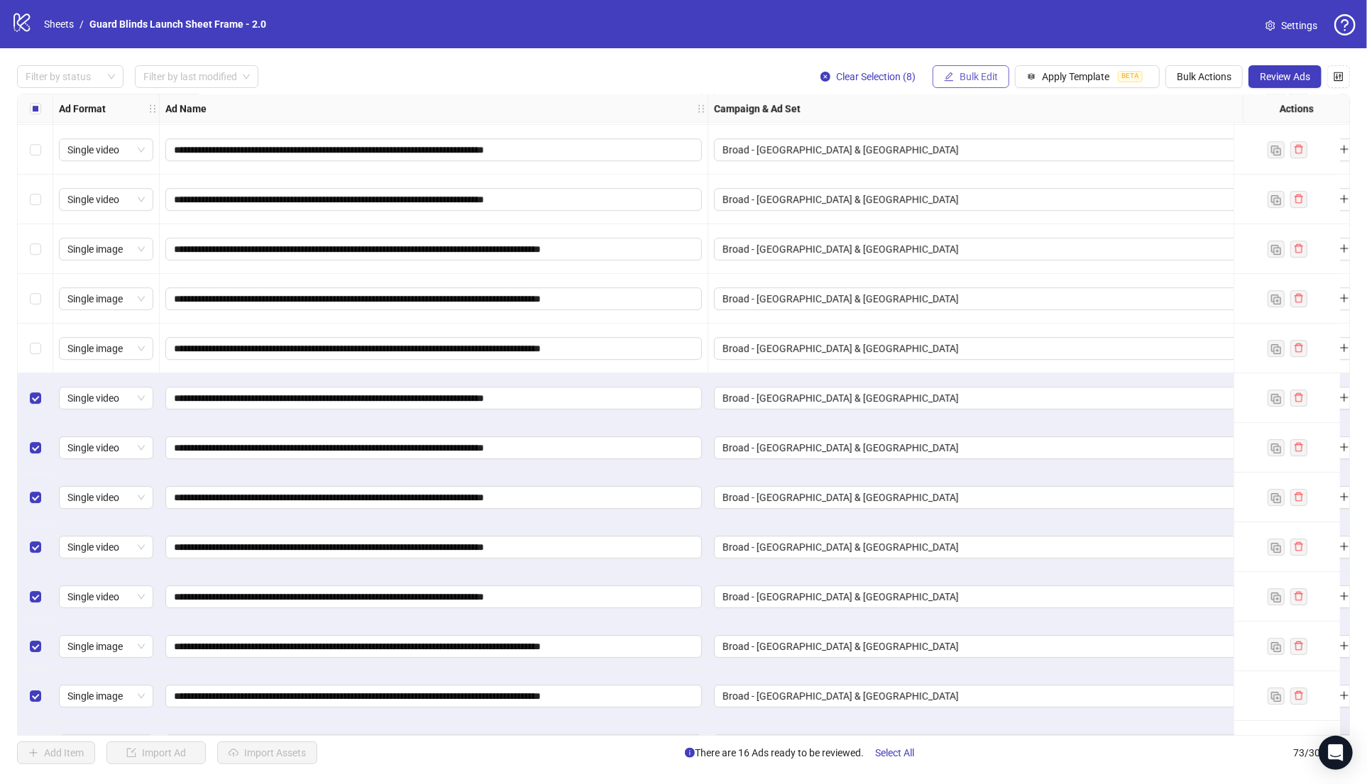
scroll to position [3018, 0]
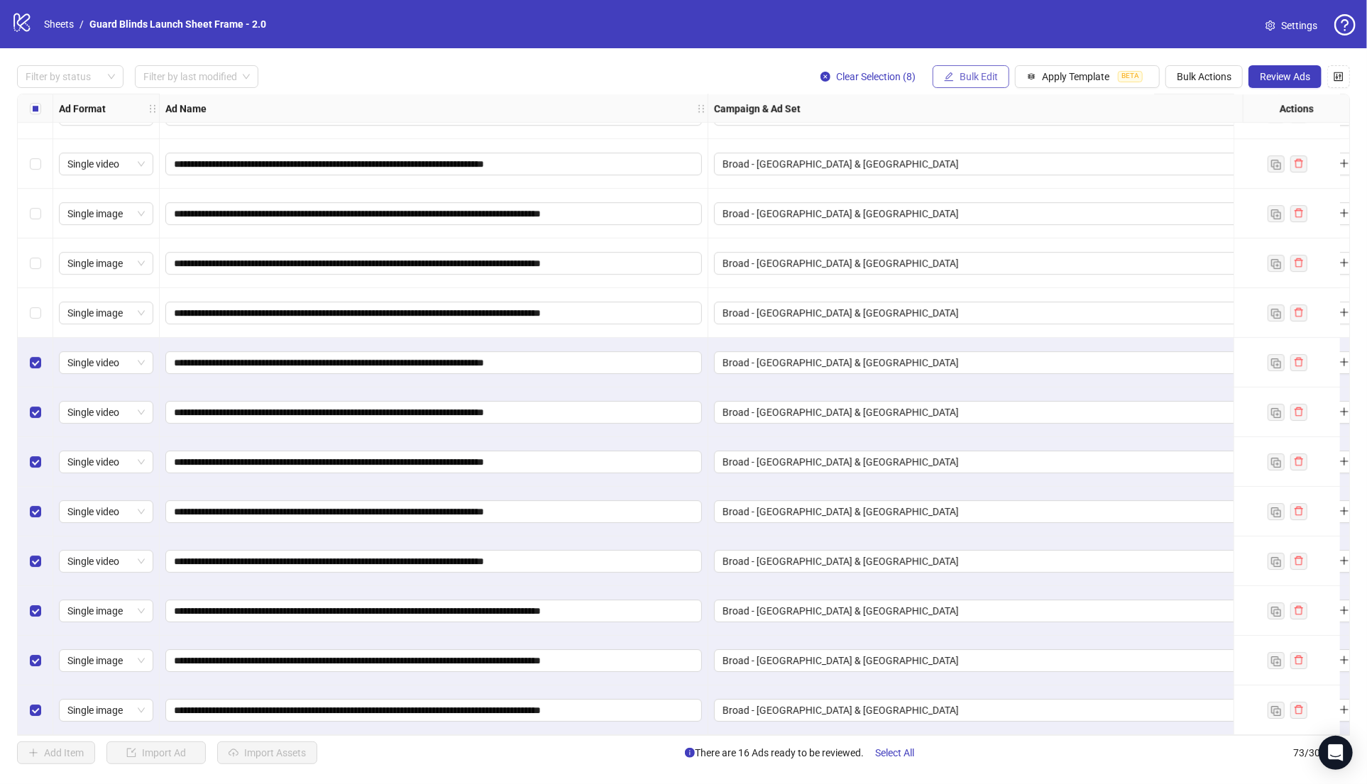
click at [977, 82] on span "Bulk Edit" at bounding box center [978, 76] width 38 height 11
click at [984, 150] on span "Campaign & Ad Set" at bounding box center [985, 151] width 84 height 16
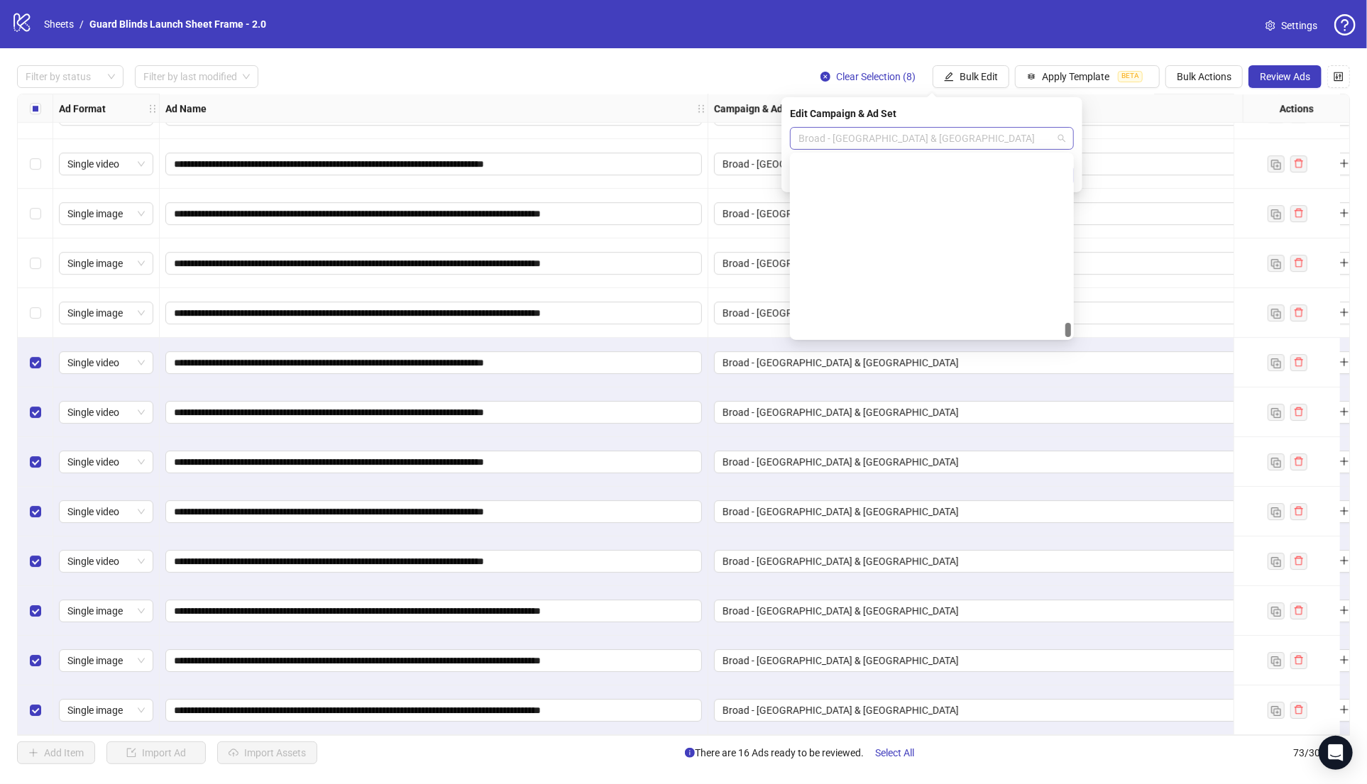
click at [943, 128] on span "Broad - [GEOGRAPHIC_DATA] & [GEOGRAPHIC_DATA]" at bounding box center [931, 138] width 267 height 21
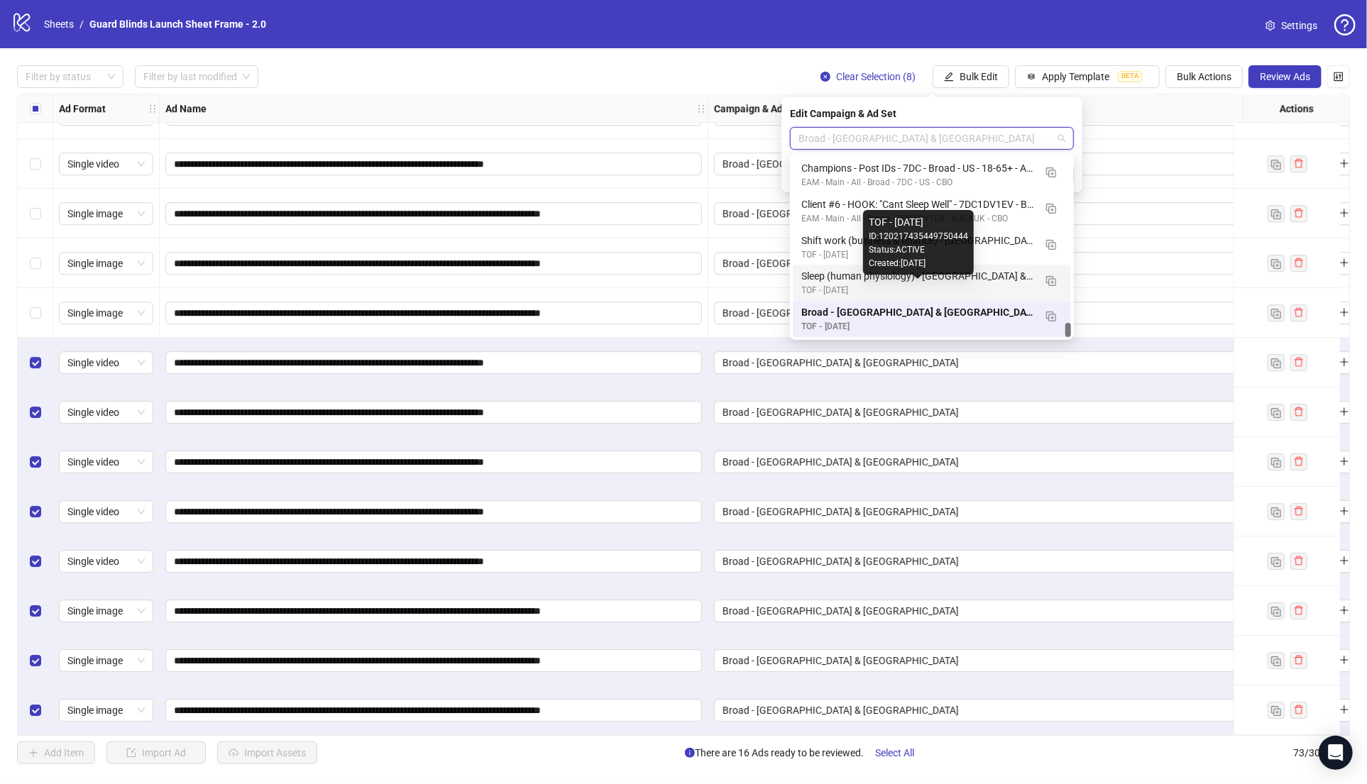
click at [888, 282] on div "Sleep (human physiology) - [GEOGRAPHIC_DATA] & [GEOGRAPHIC_DATA]" at bounding box center [917, 276] width 233 height 16
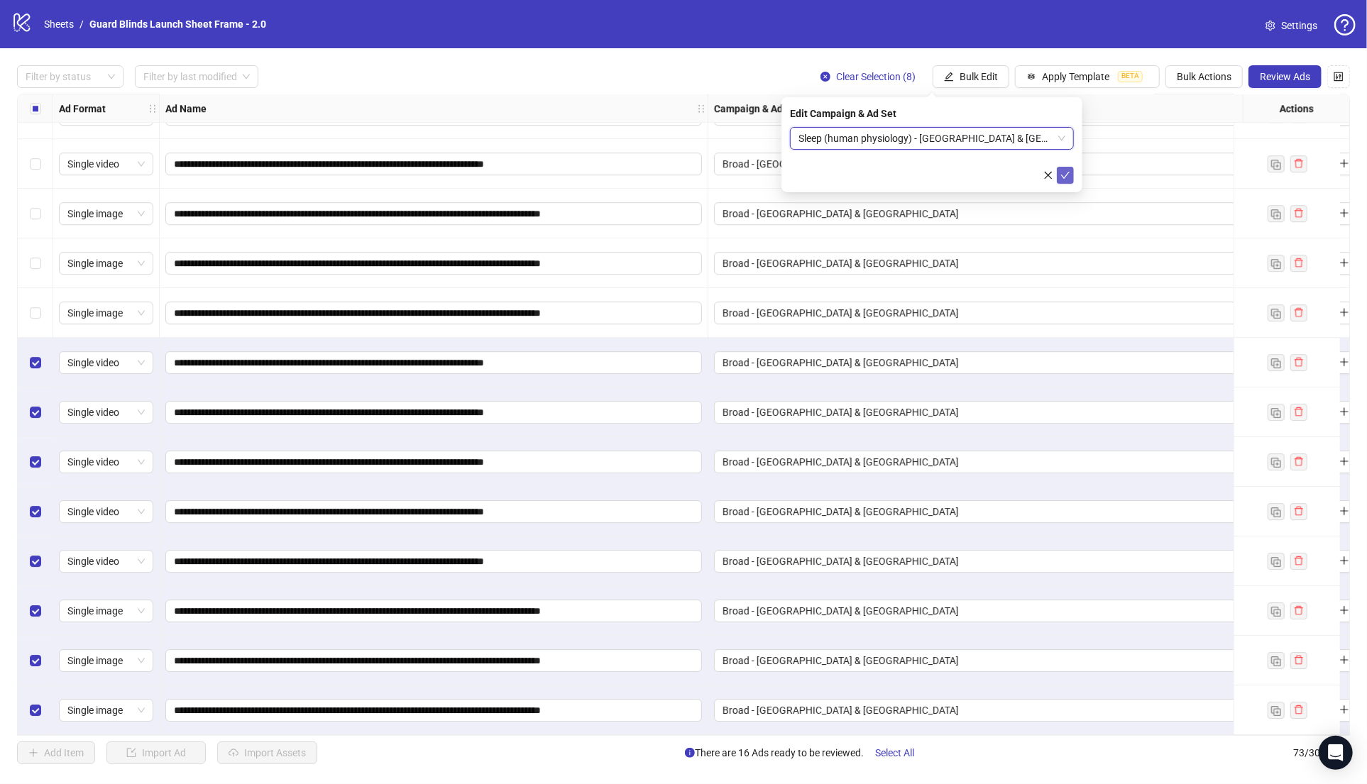
click at [1068, 177] on icon "check" at bounding box center [1065, 175] width 10 height 10
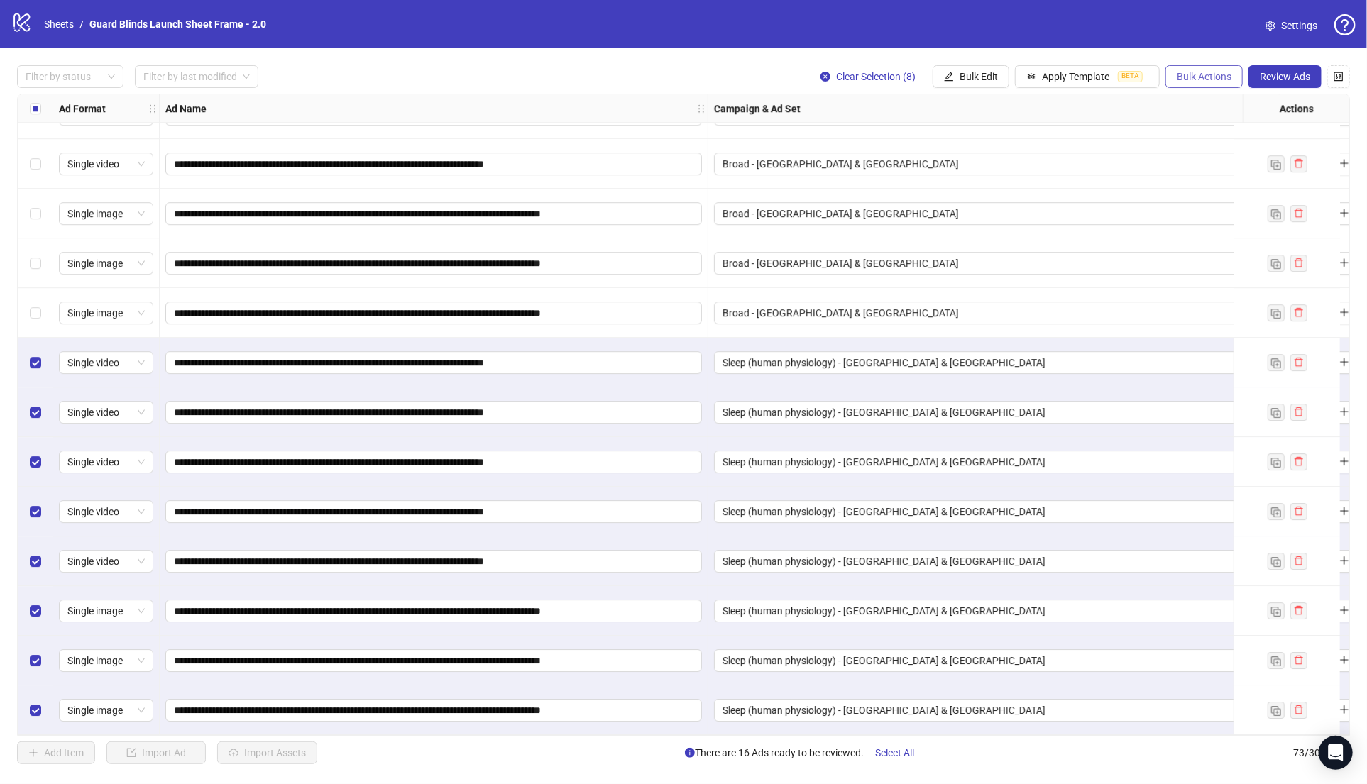
click at [1235, 77] on button "Bulk Actions" at bounding box center [1203, 76] width 77 height 23
click at [1234, 148] on span "Duplicate with assets" at bounding box center [1224, 151] width 97 height 16
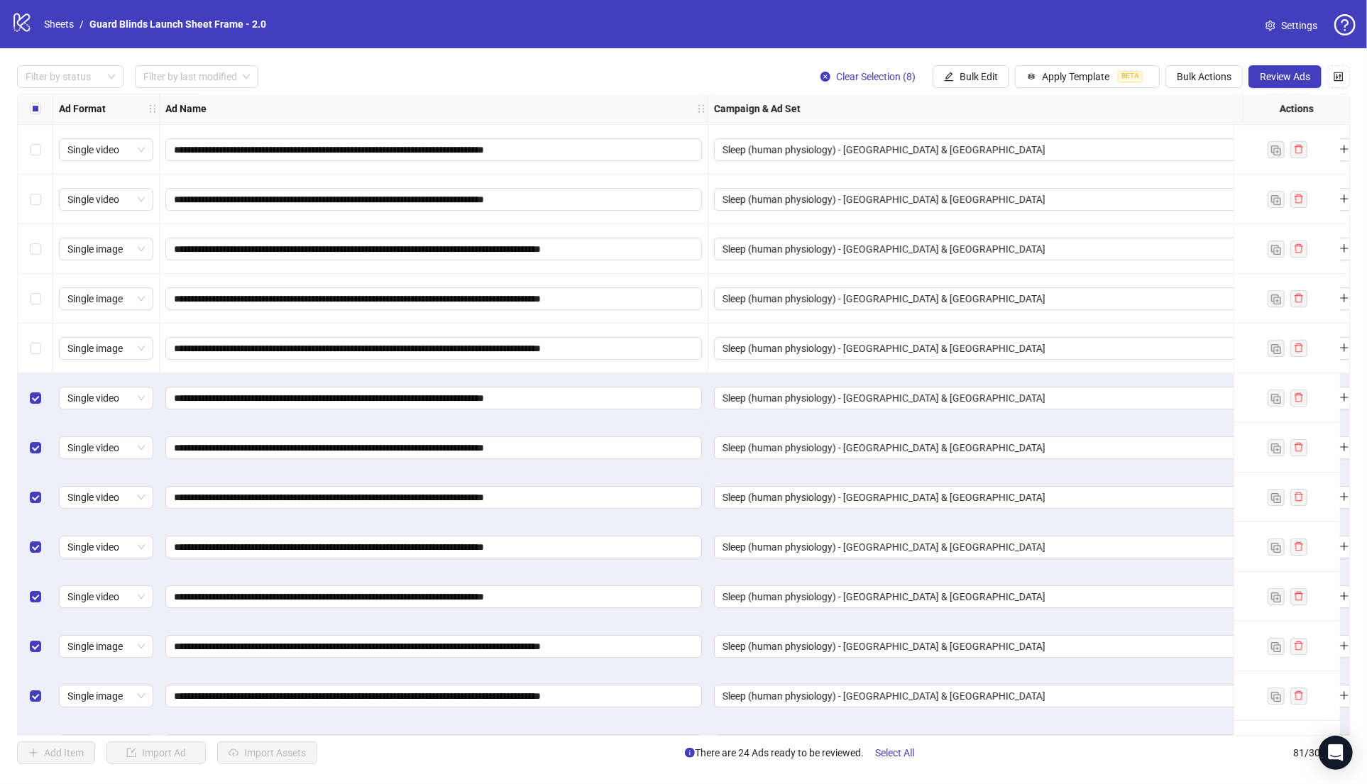
scroll to position [3416, 0]
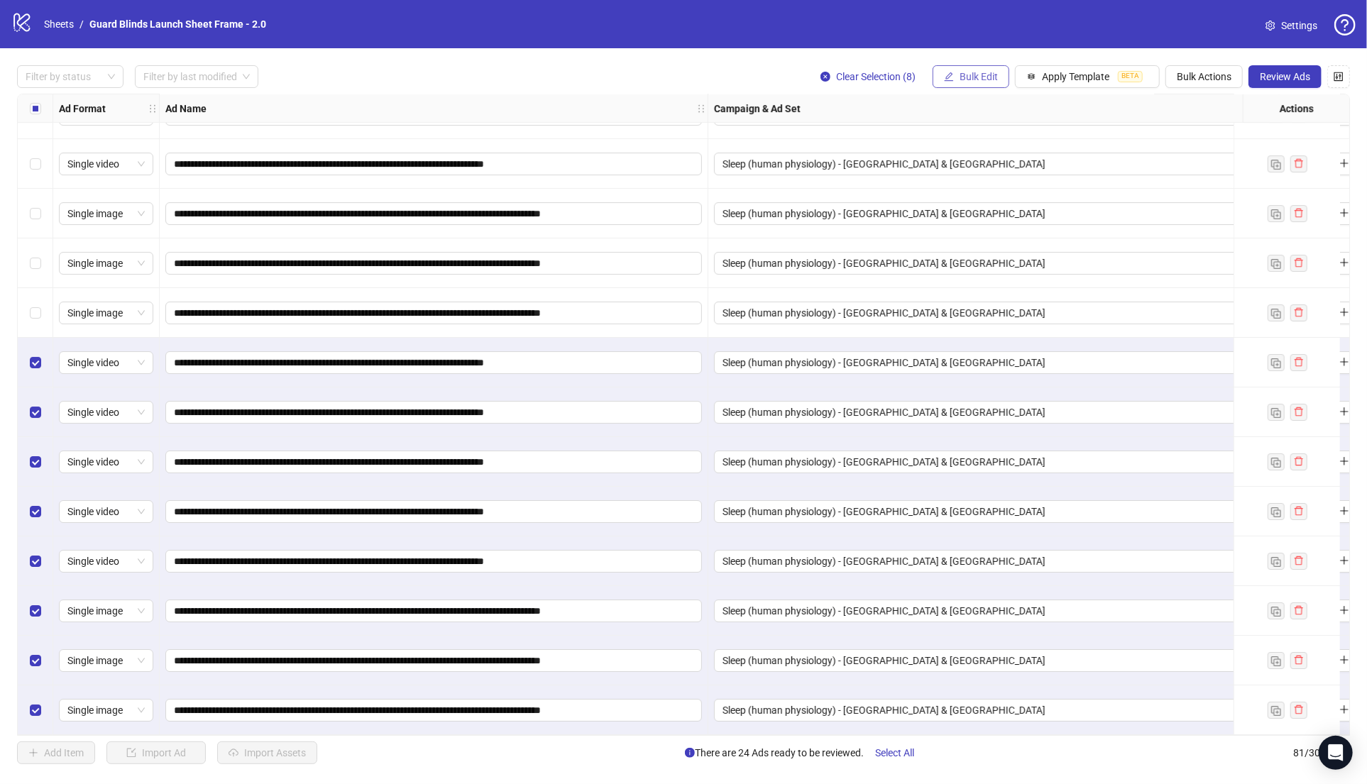
click at [972, 72] on span "Bulk Edit" at bounding box center [978, 76] width 38 height 11
click at [998, 149] on span "Campaign & Ad Set" at bounding box center [985, 151] width 84 height 16
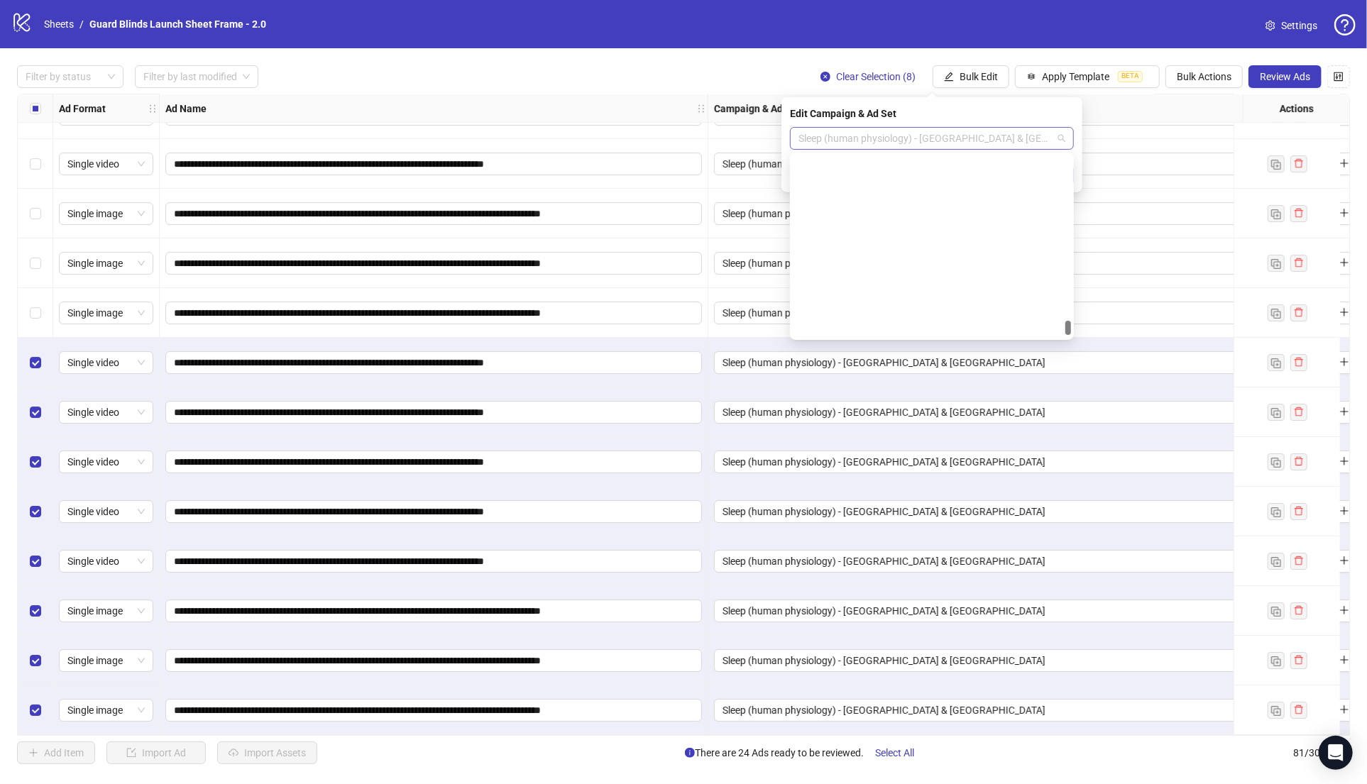
click at [957, 142] on span "Sleep (human physiology) - [GEOGRAPHIC_DATA] & [GEOGRAPHIC_DATA]" at bounding box center [931, 138] width 267 height 21
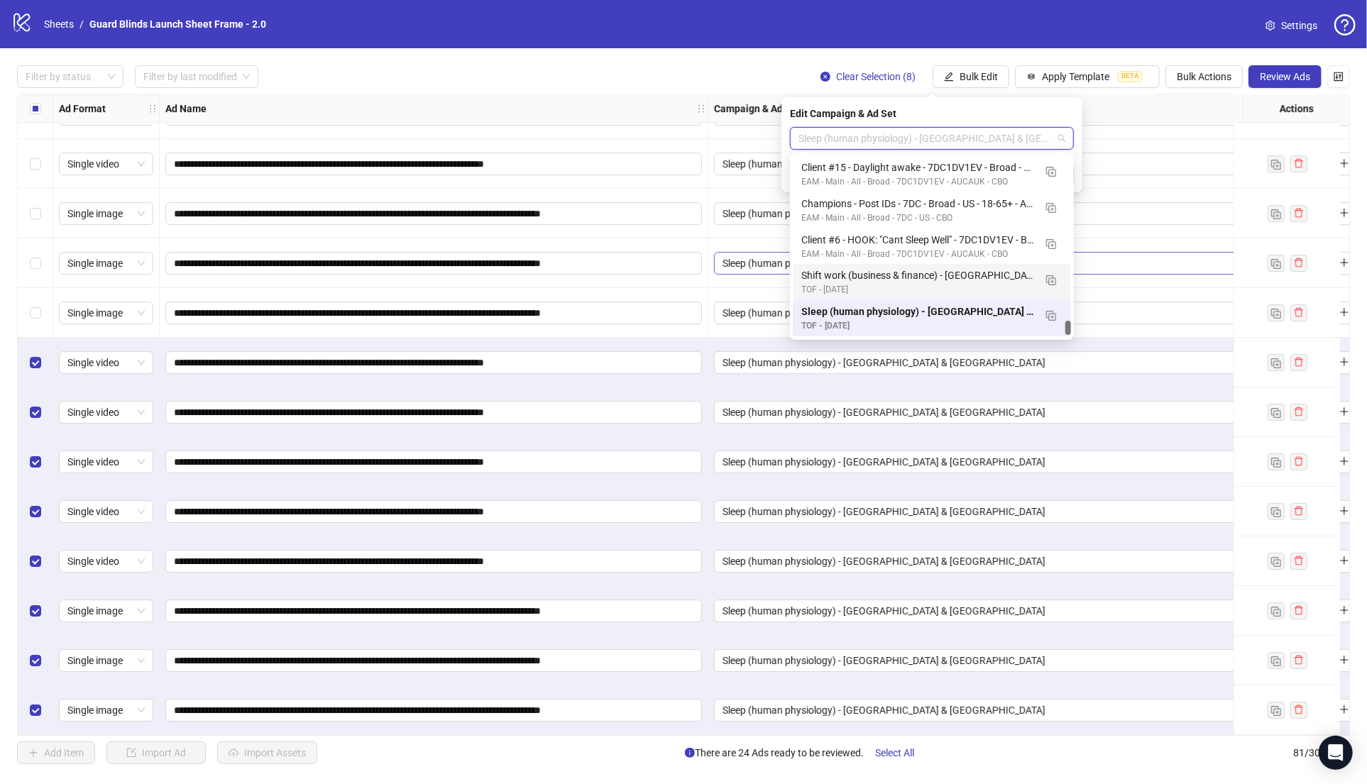
click at [911, 270] on div "Shift work (business & finance) - [GEOGRAPHIC_DATA] & [GEOGRAPHIC_DATA]" at bounding box center [917, 276] width 233 height 16
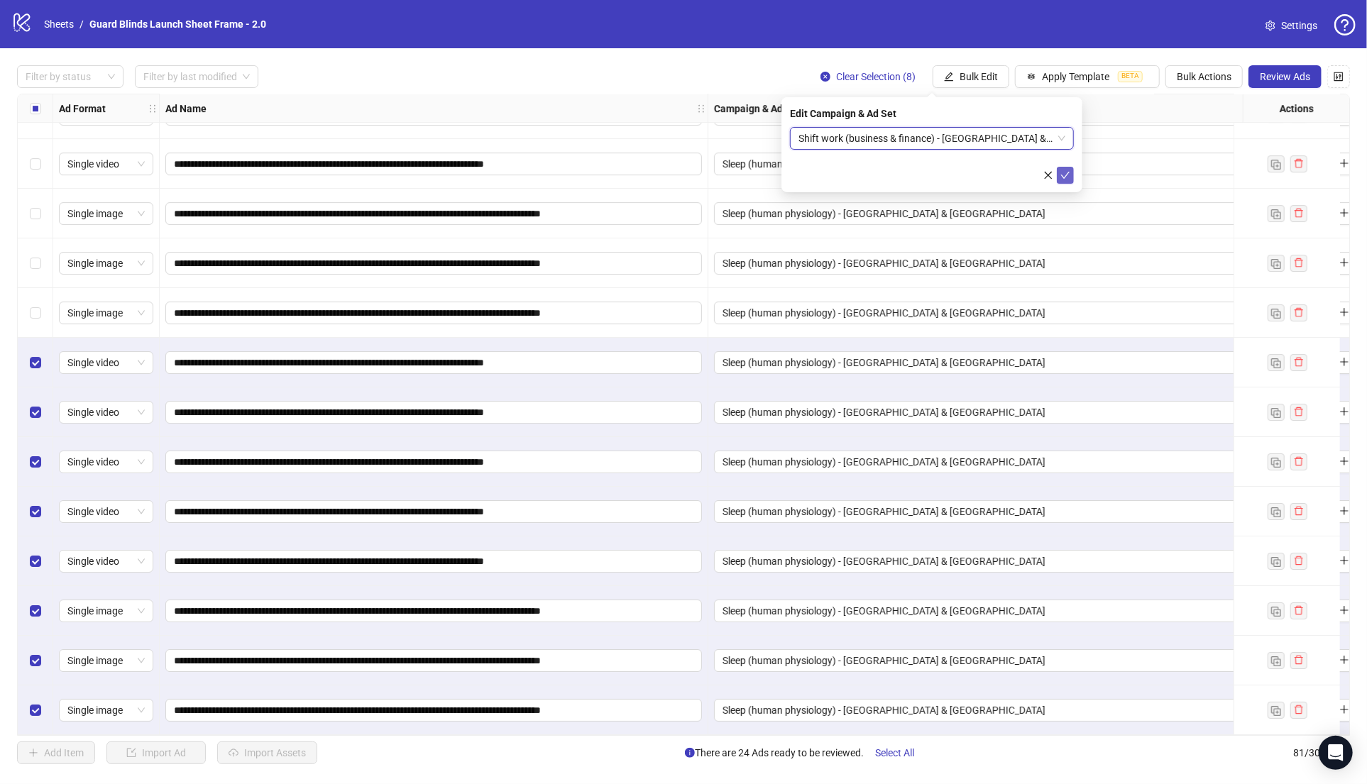
click at [1066, 175] on icon "check" at bounding box center [1065, 175] width 10 height 10
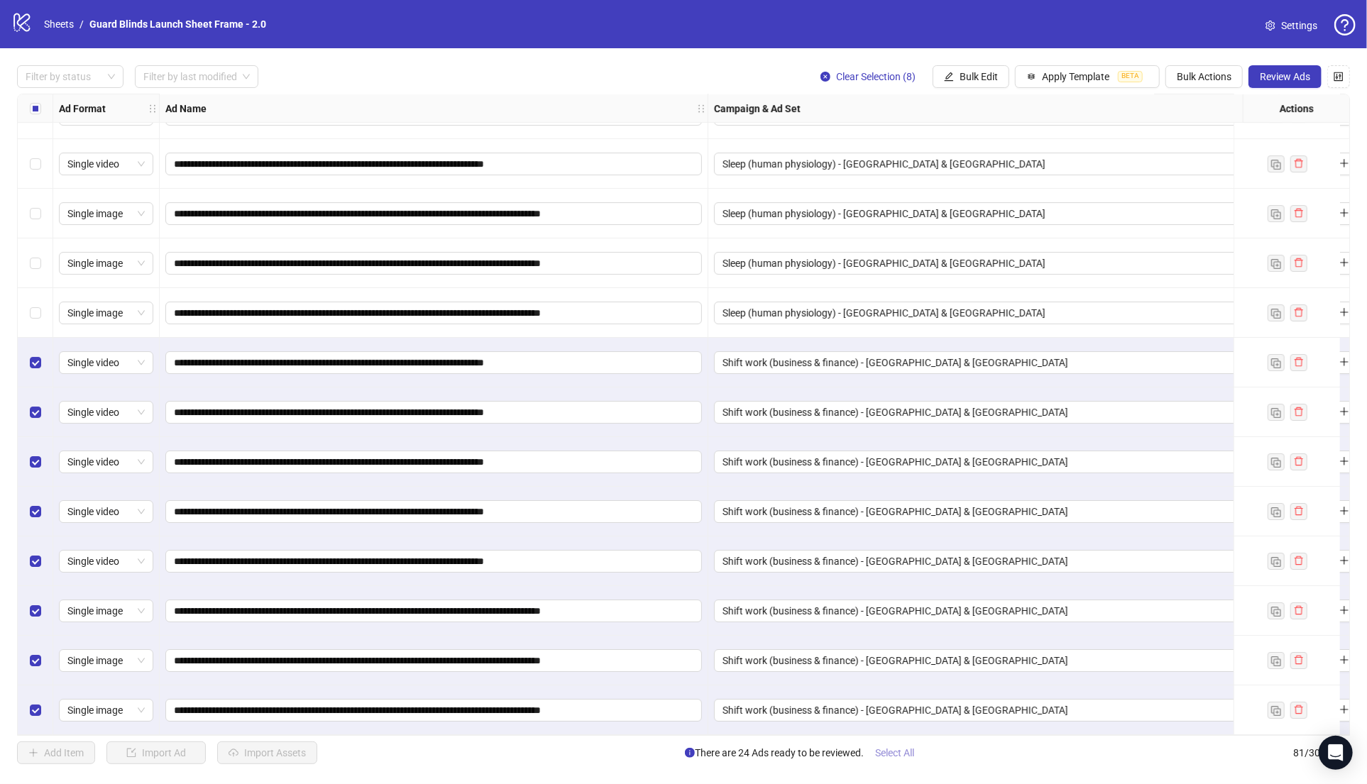
click at [899, 752] on span "Select All" at bounding box center [894, 752] width 39 height 11
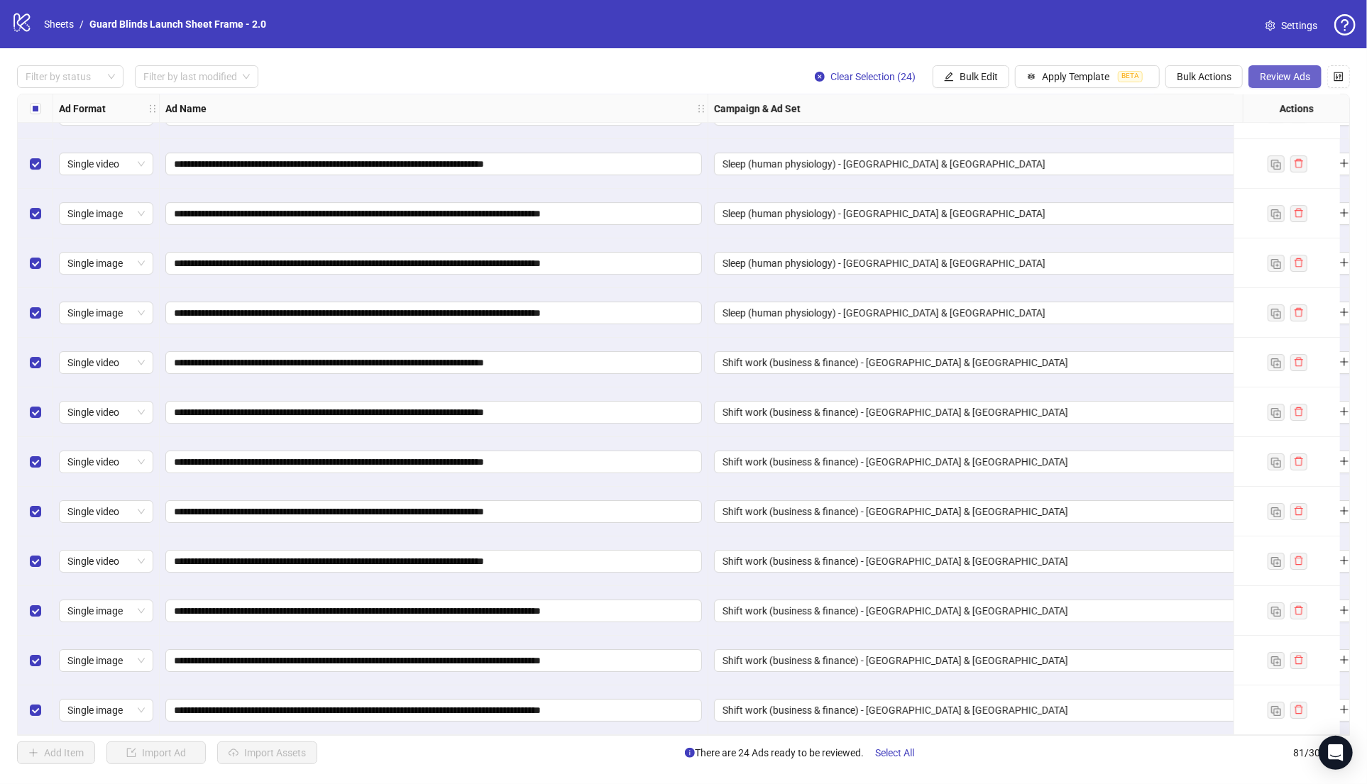
click at [1297, 83] on button "Review Ads" at bounding box center [1284, 76] width 73 height 23
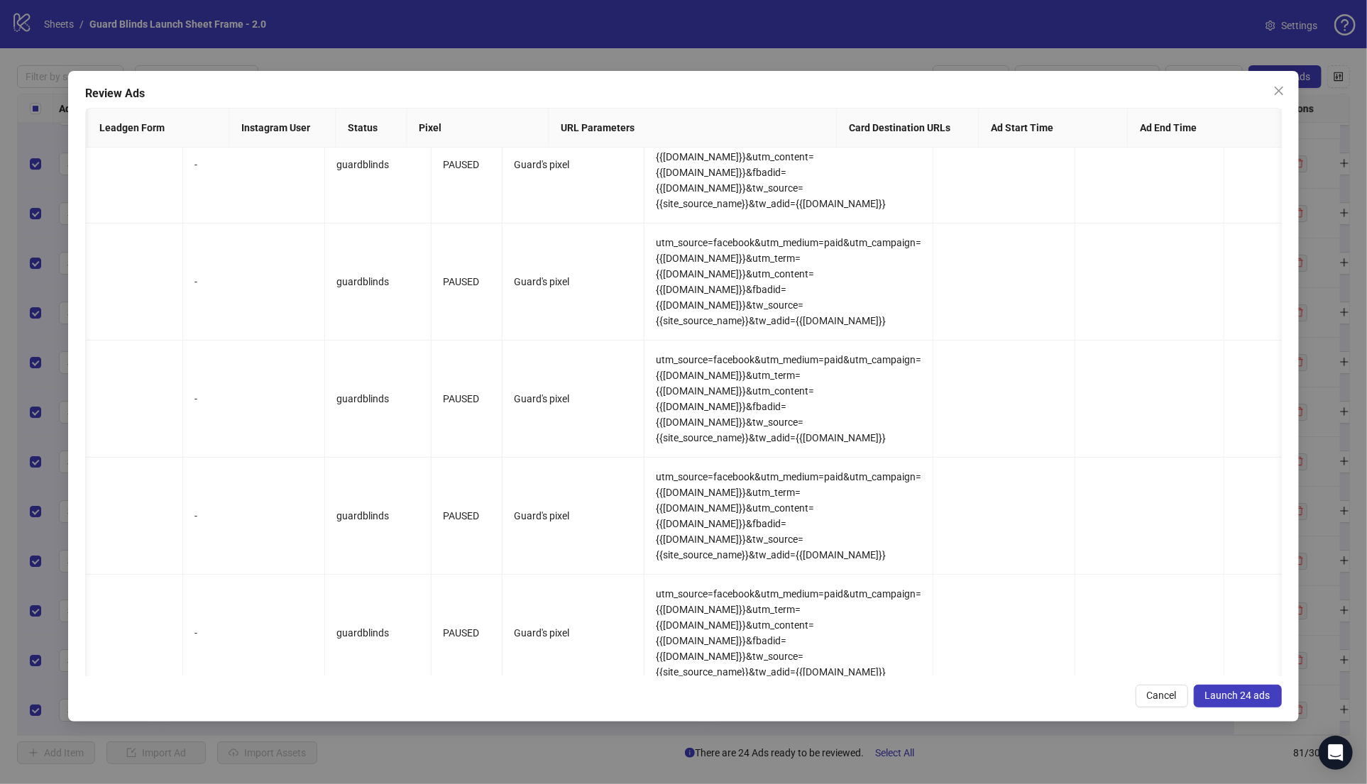
scroll to position [0, 1696]
click at [1256, 696] on span "Launch 24 ads" at bounding box center [1237, 695] width 65 height 11
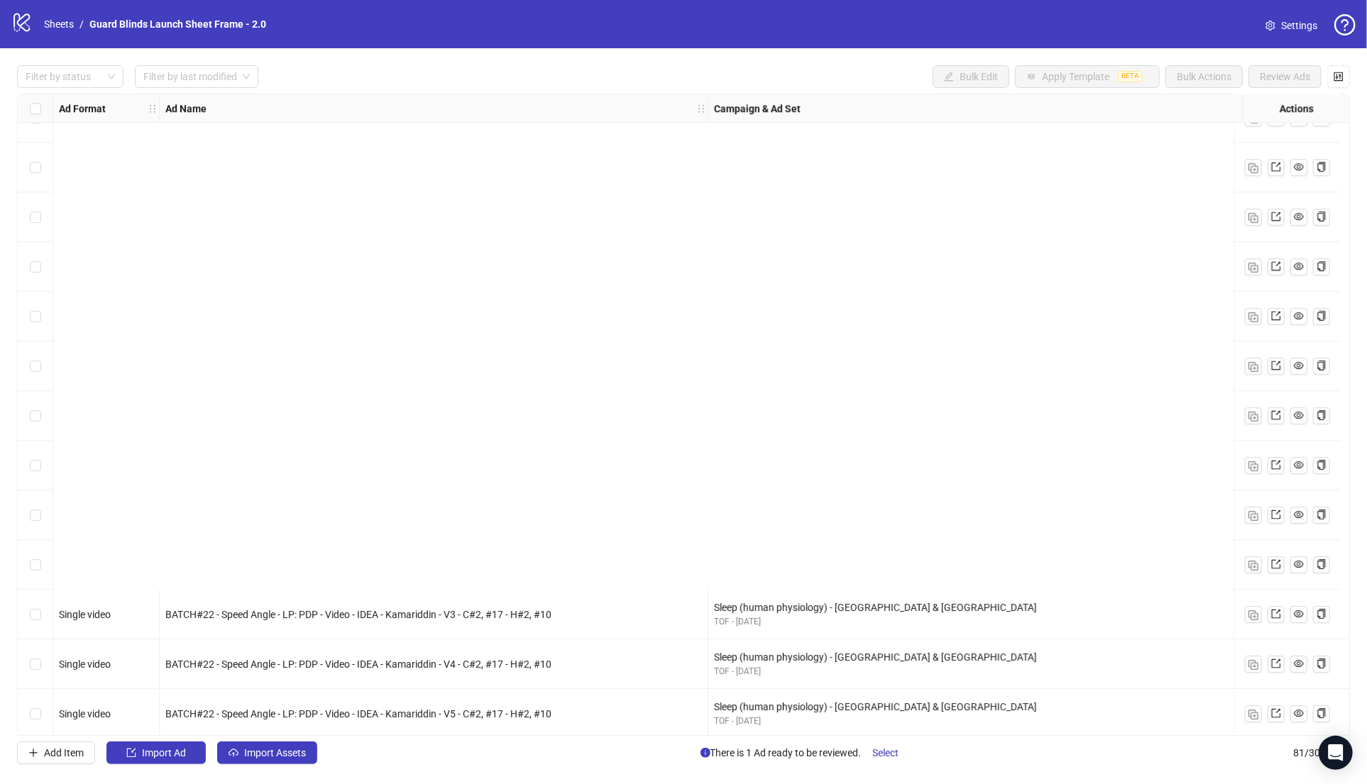
scroll to position [3416, 0]
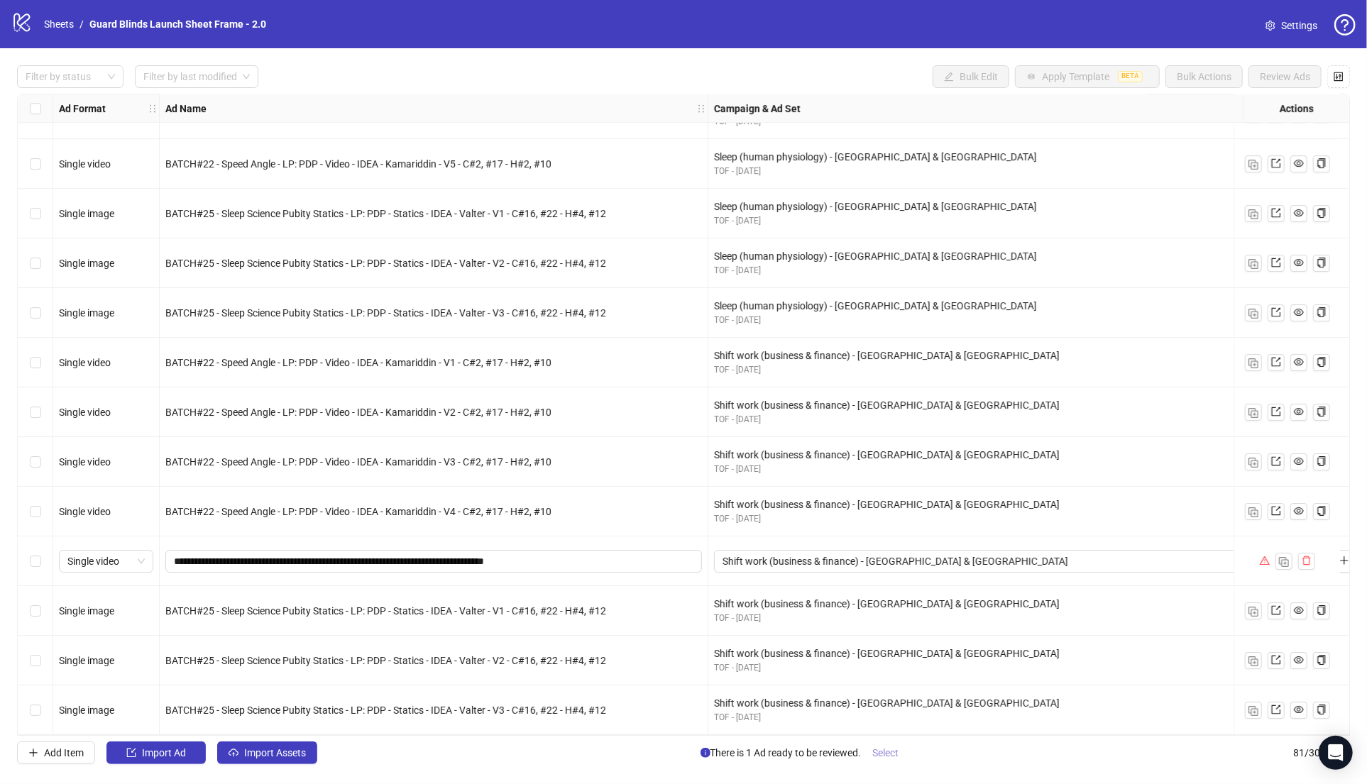
click at [885, 749] on span "Select" at bounding box center [886, 752] width 26 height 11
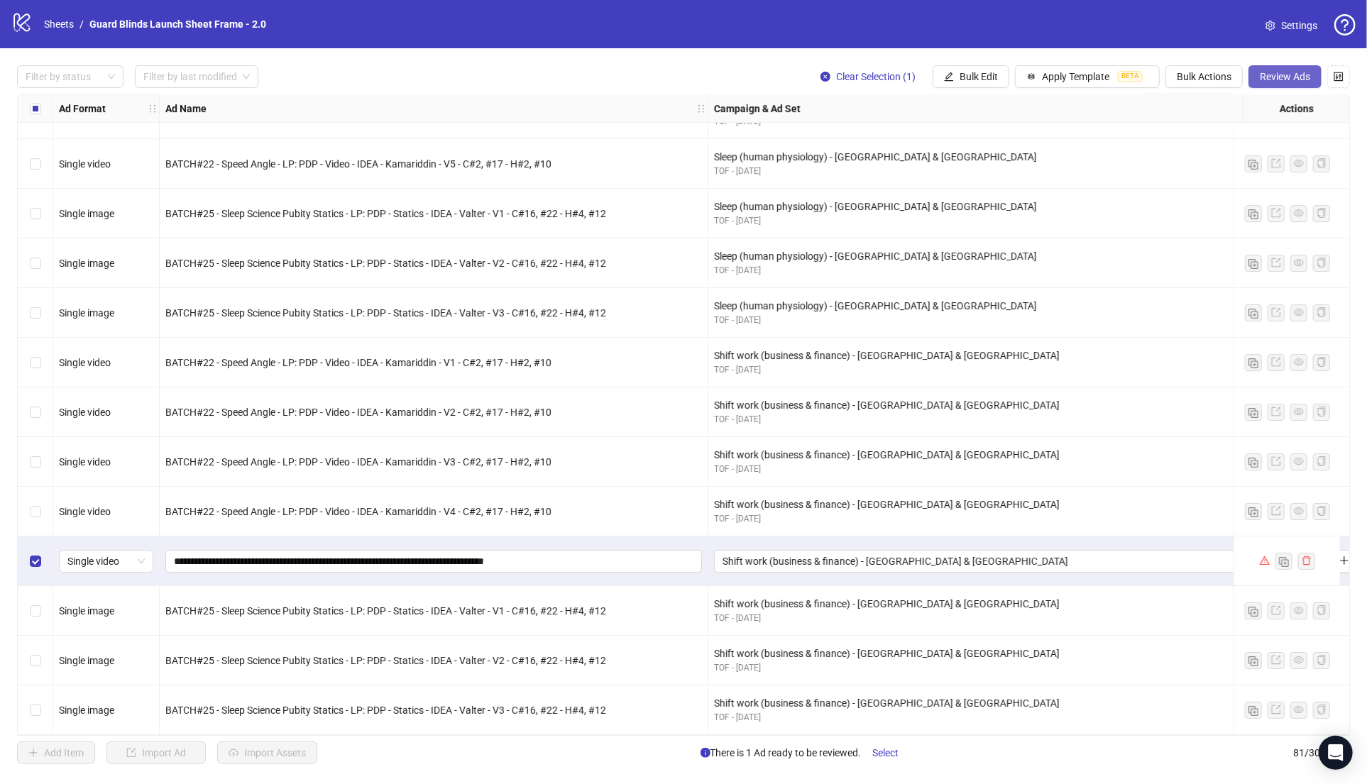
click at [1297, 86] on button "Review Ads" at bounding box center [1284, 76] width 73 height 23
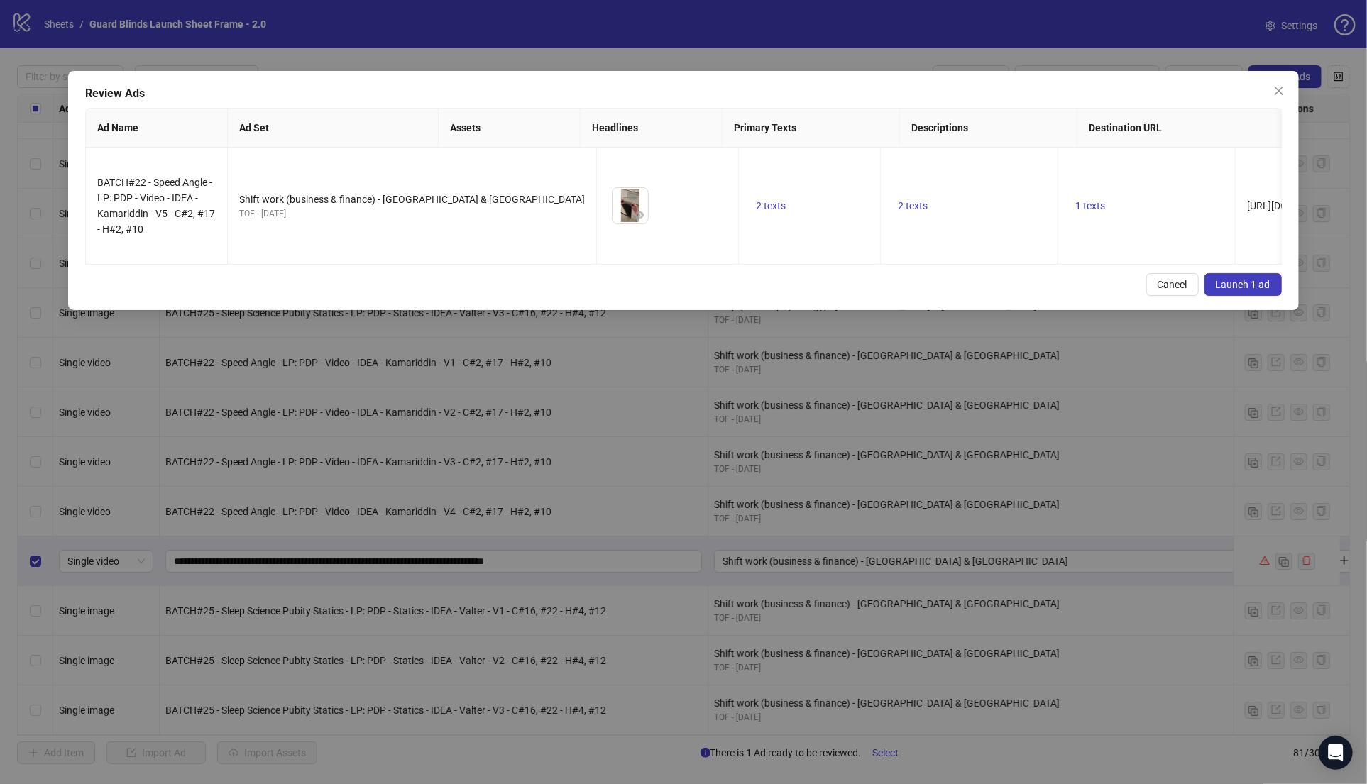
click at [1249, 284] on button "Launch 1 ad" at bounding box center [1242, 284] width 77 height 23
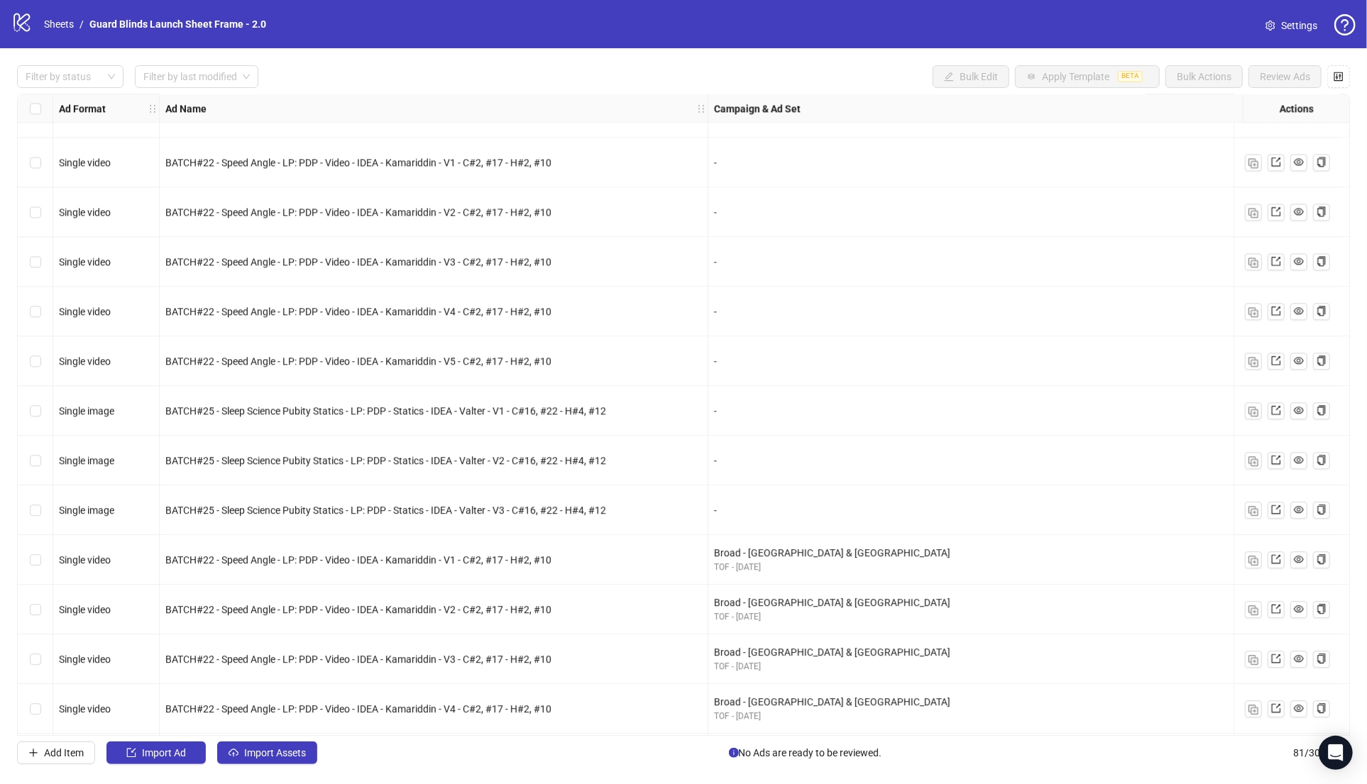
scroll to position [2053, 0]
